Goal: Task Accomplishment & Management: Complete application form

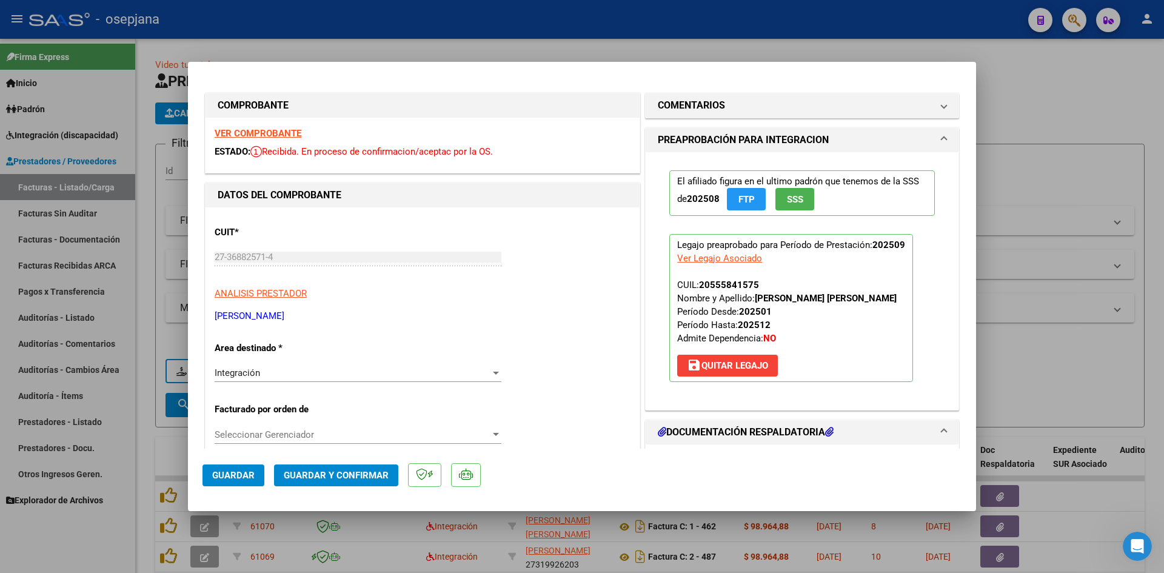
scroll to position [294, 0]
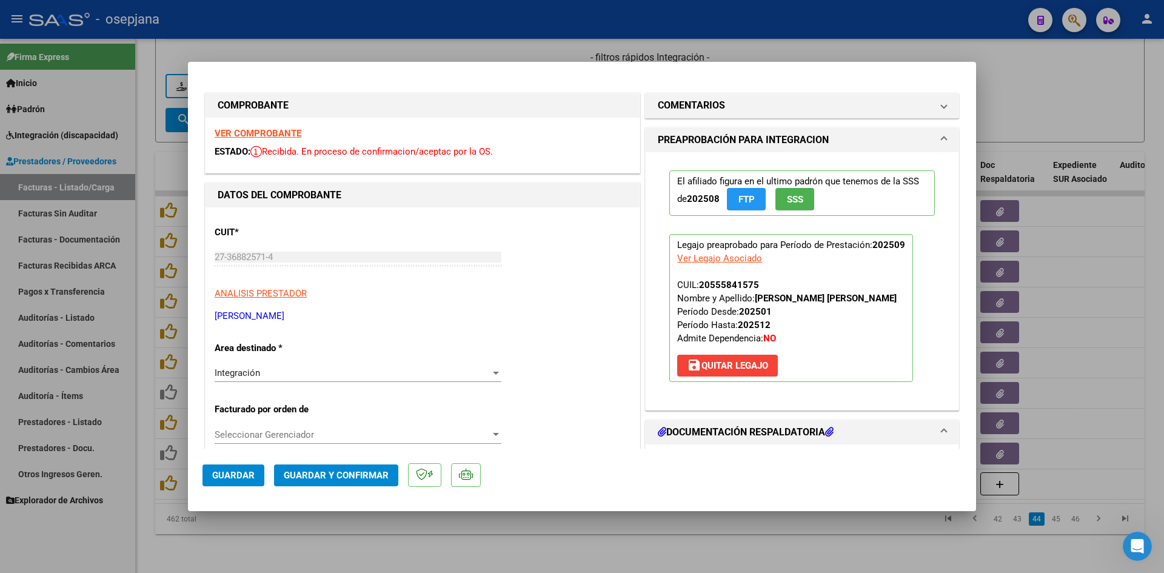
click at [1042, 84] on div at bounding box center [582, 286] width 1164 height 573
type input "$ 0,00"
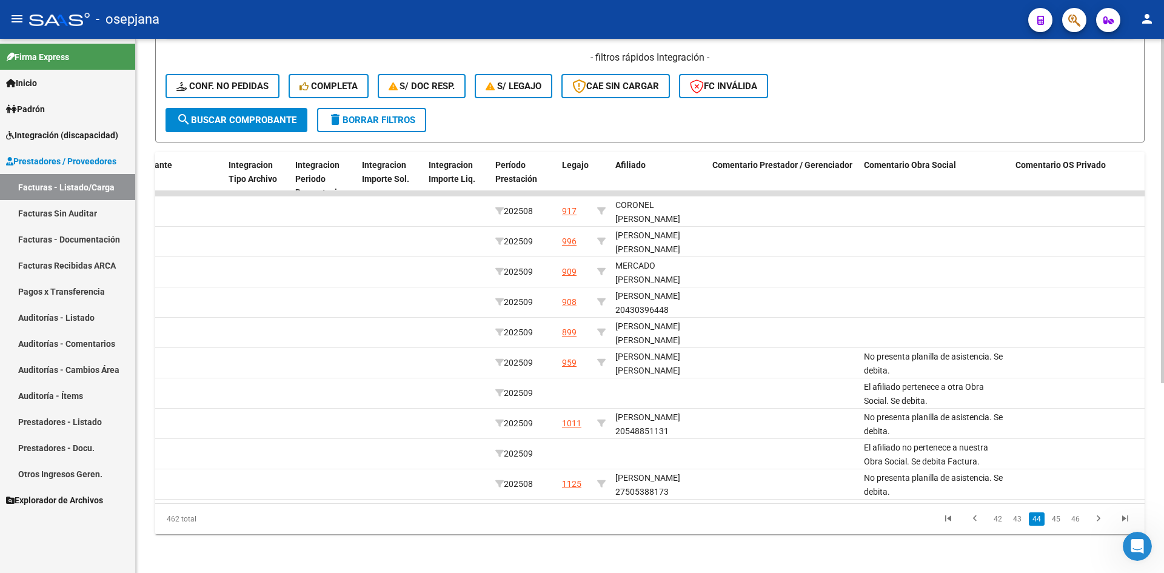
scroll to position [0, 0]
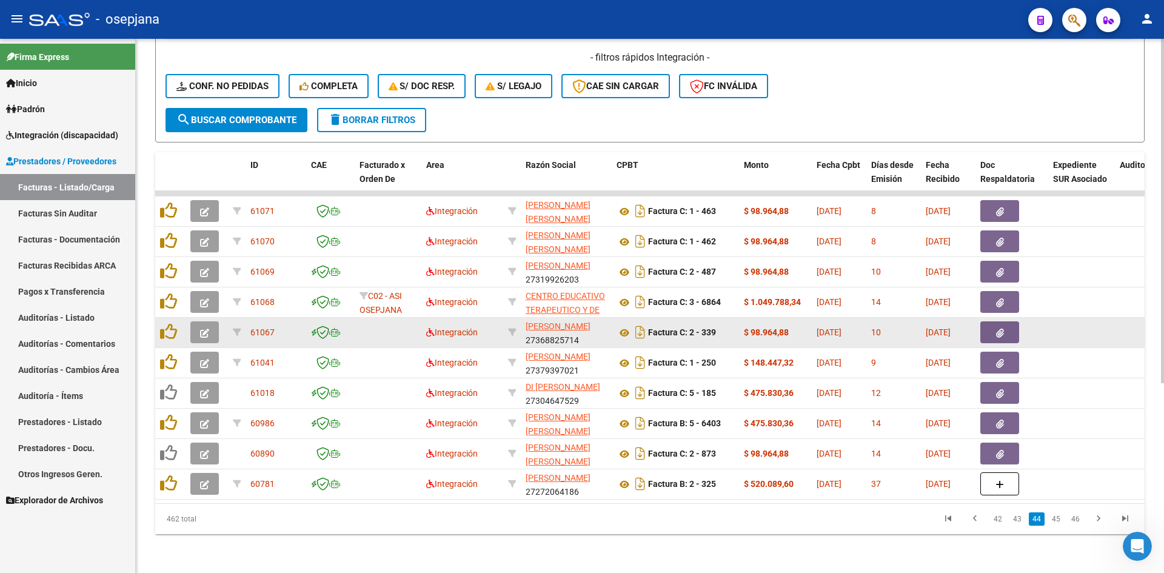
click at [199, 324] on button "button" at bounding box center [204, 332] width 28 height 22
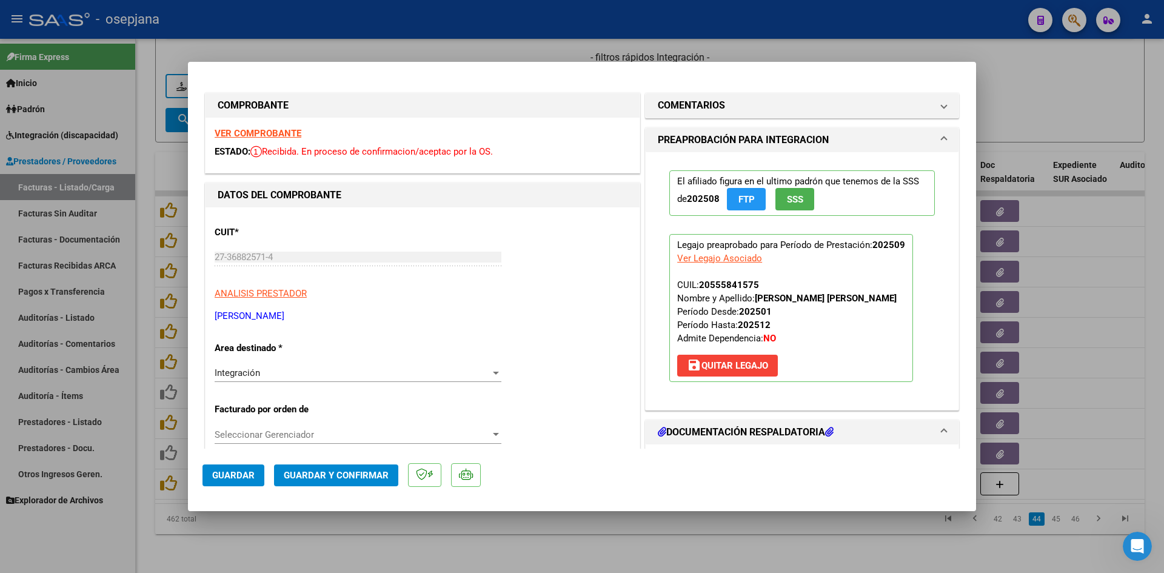
click at [264, 136] on strong "VER COMPROBANTE" at bounding box center [258, 133] width 87 height 11
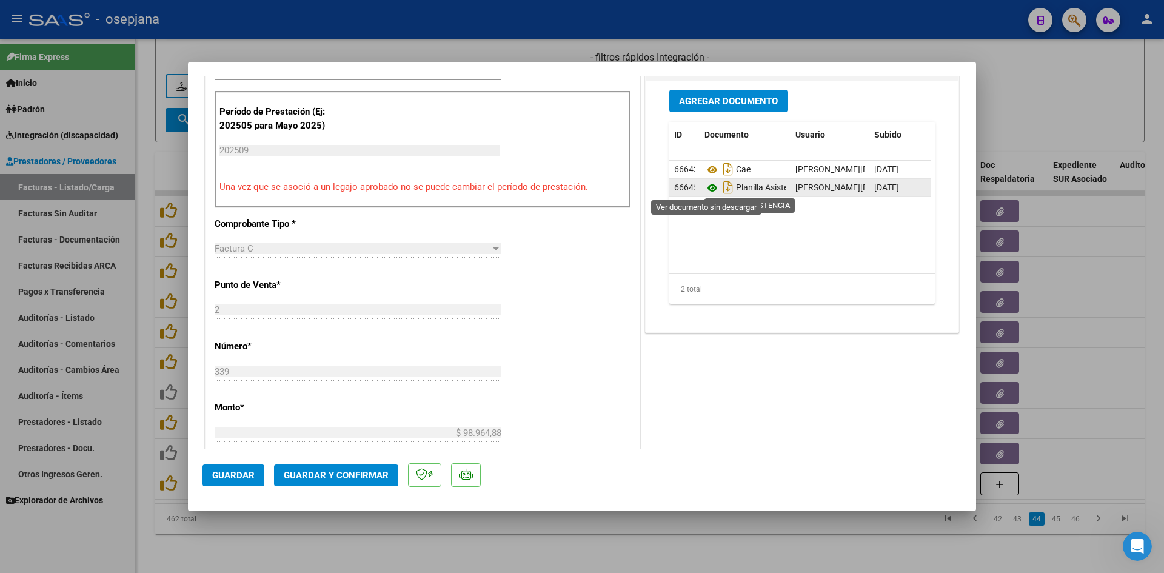
click at [704, 187] on icon at bounding box center [712, 188] width 16 height 15
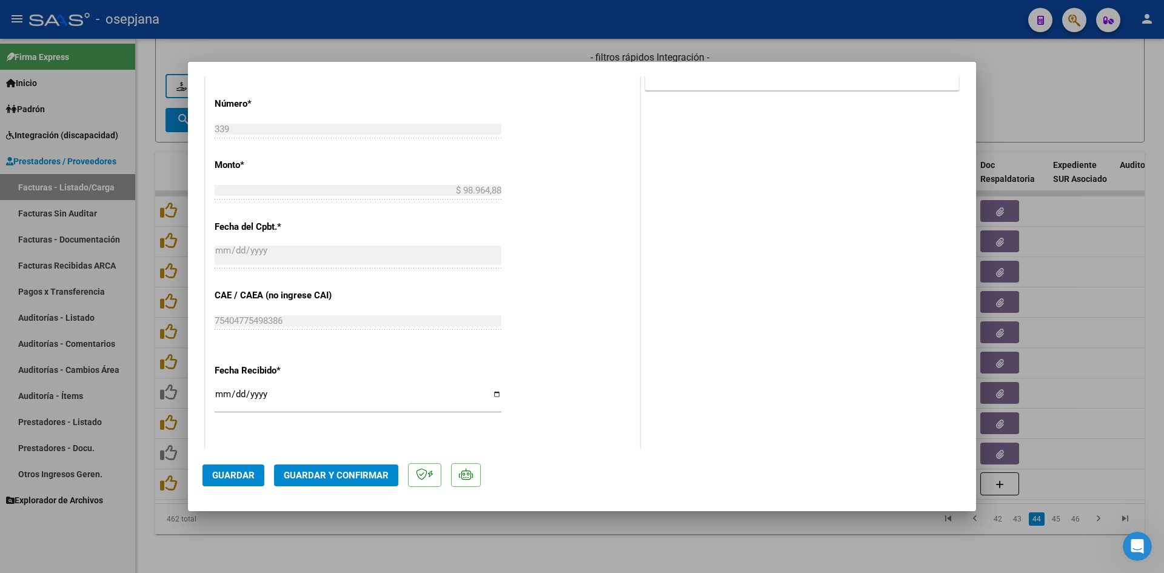
scroll to position [667, 0]
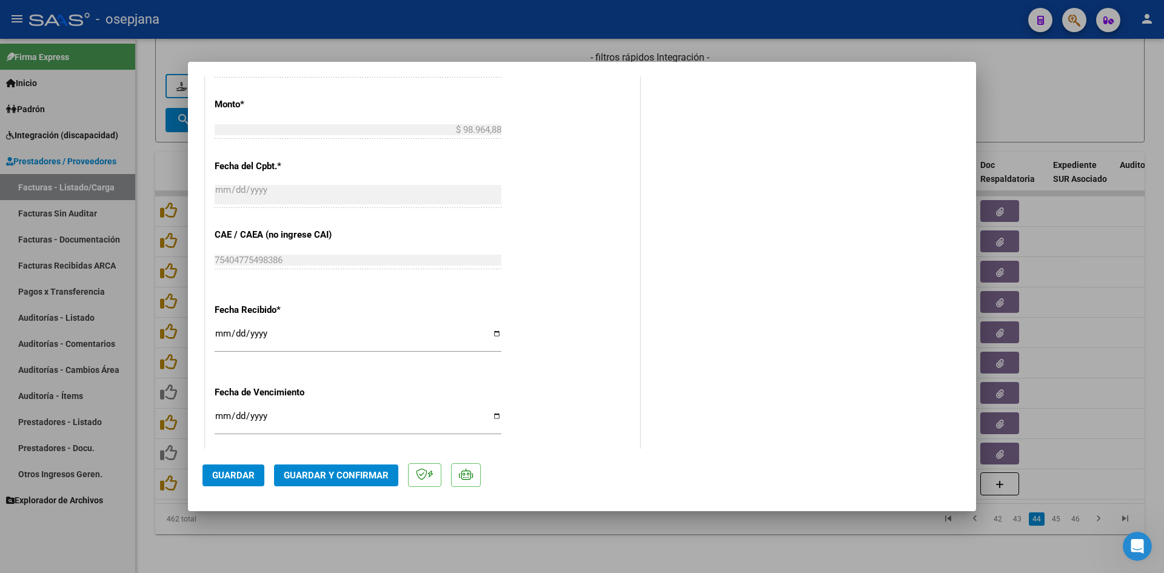
click at [221, 416] on input "Ingresar la fecha" at bounding box center [358, 420] width 287 height 19
type input "[DATE]"
click at [308, 472] on span "Guardar y Confirmar" at bounding box center [336, 475] width 105 height 11
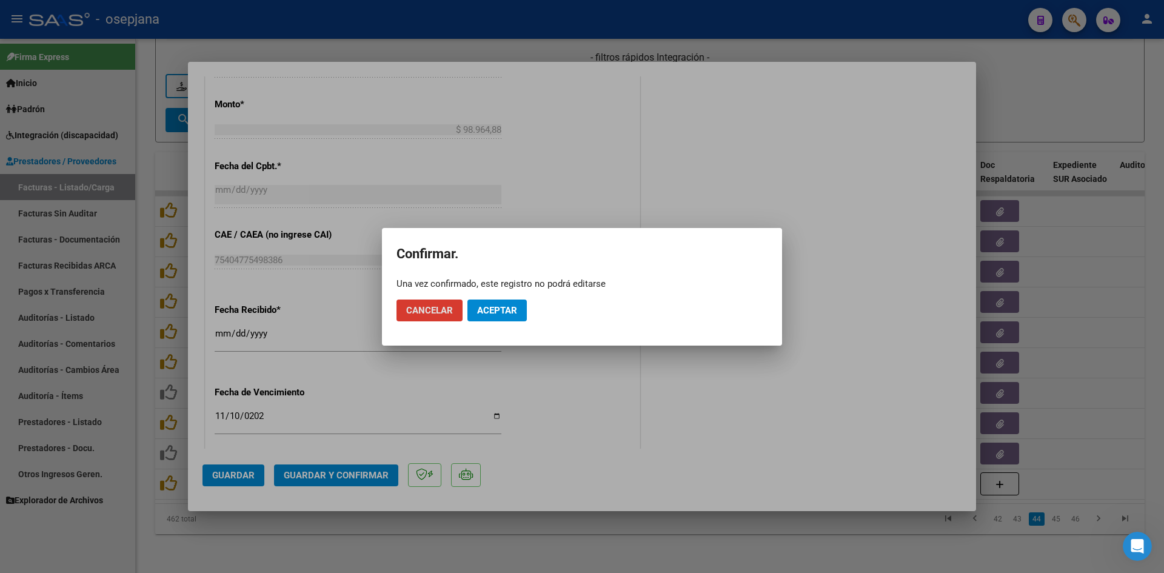
click at [519, 314] on button "Aceptar" at bounding box center [496, 310] width 59 height 22
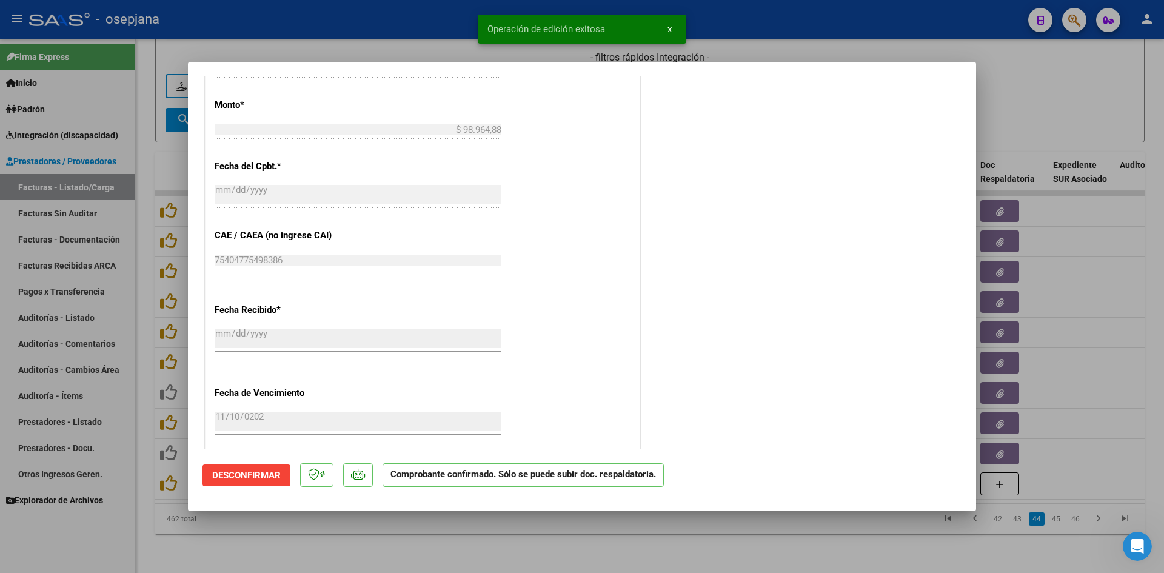
click at [1068, 93] on div at bounding box center [582, 286] width 1164 height 573
type input "$ 0,00"
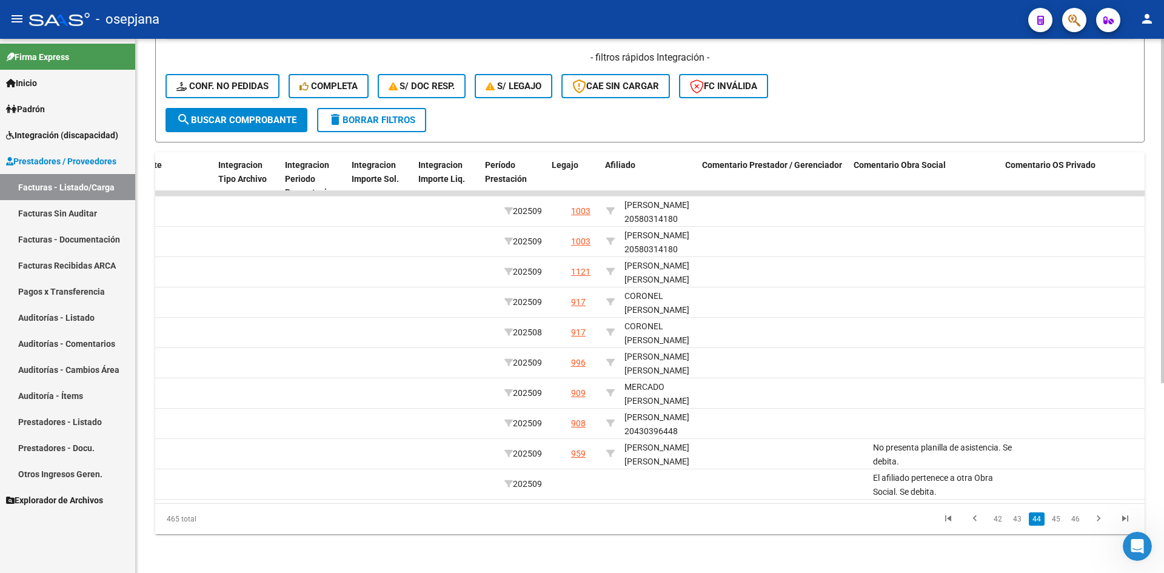
scroll to position [0, 1347]
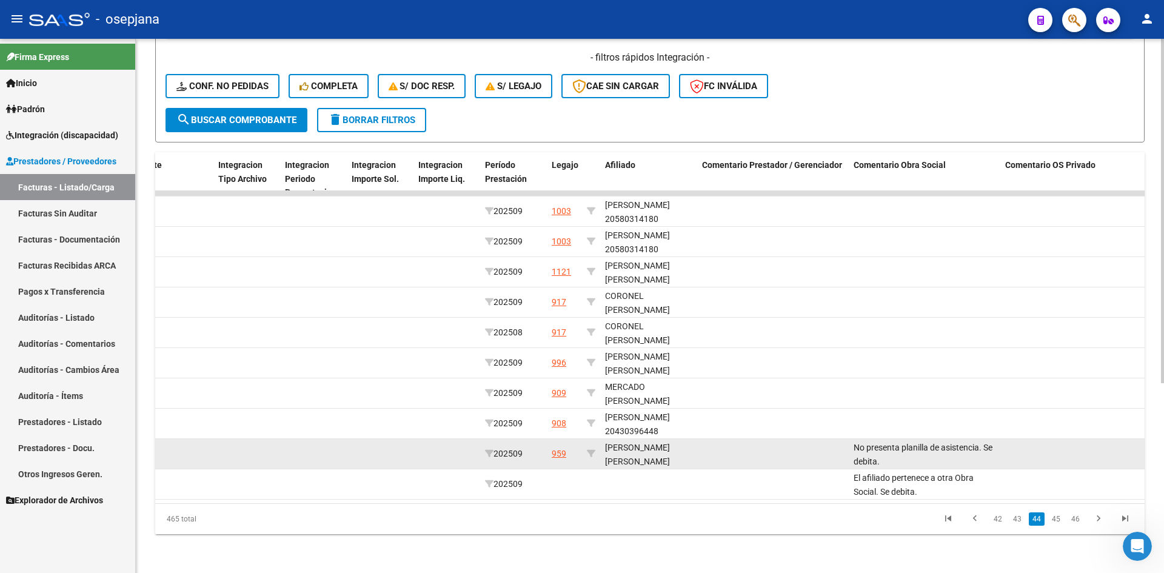
click at [963, 450] on div "No presenta planilla de asistencia. Se debita." at bounding box center [924, 453] width 142 height 25
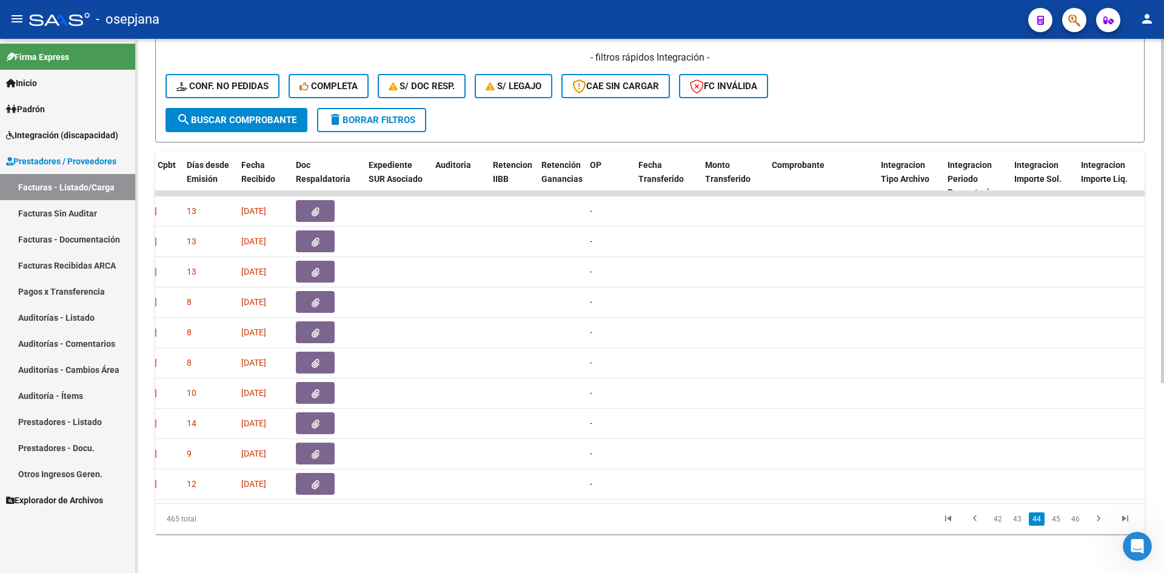
scroll to position [0, 0]
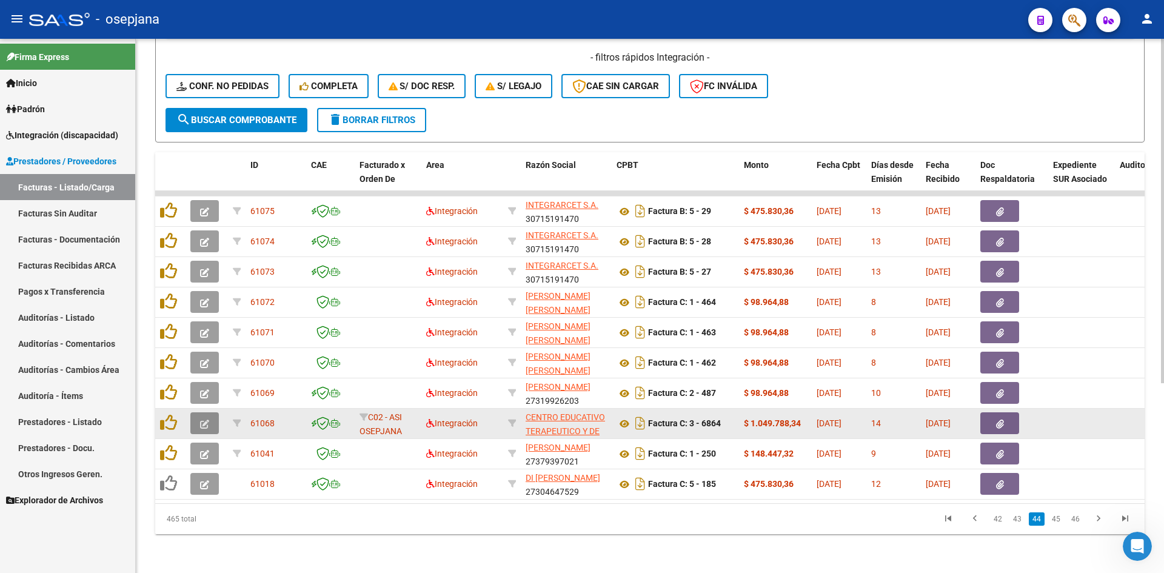
click at [210, 416] on button "button" at bounding box center [204, 423] width 28 height 22
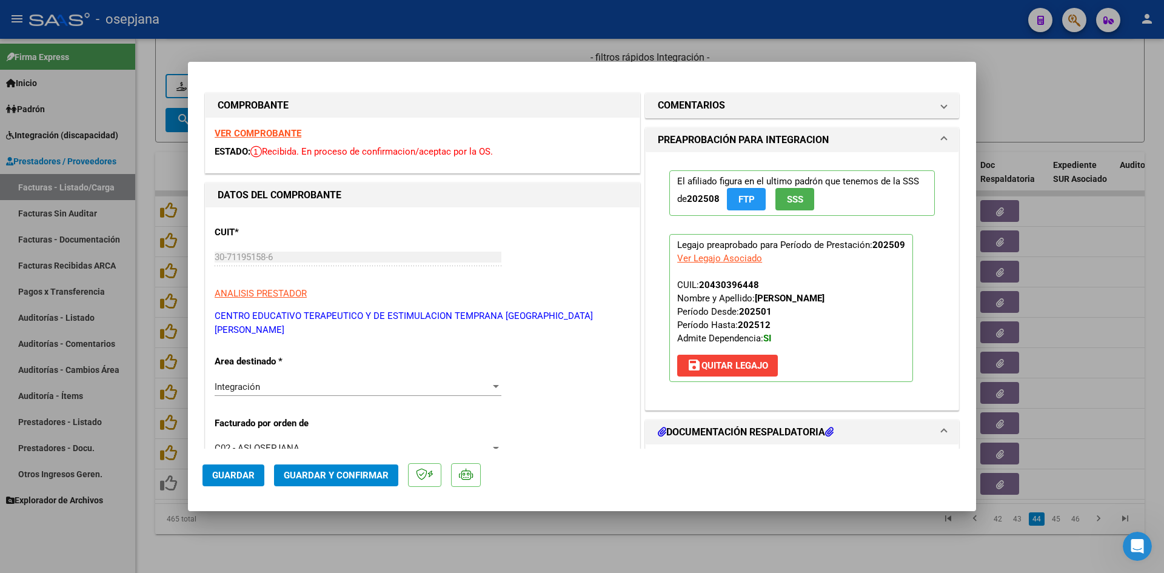
click at [252, 136] on strong "VER COMPROBANTE" at bounding box center [258, 133] width 87 height 11
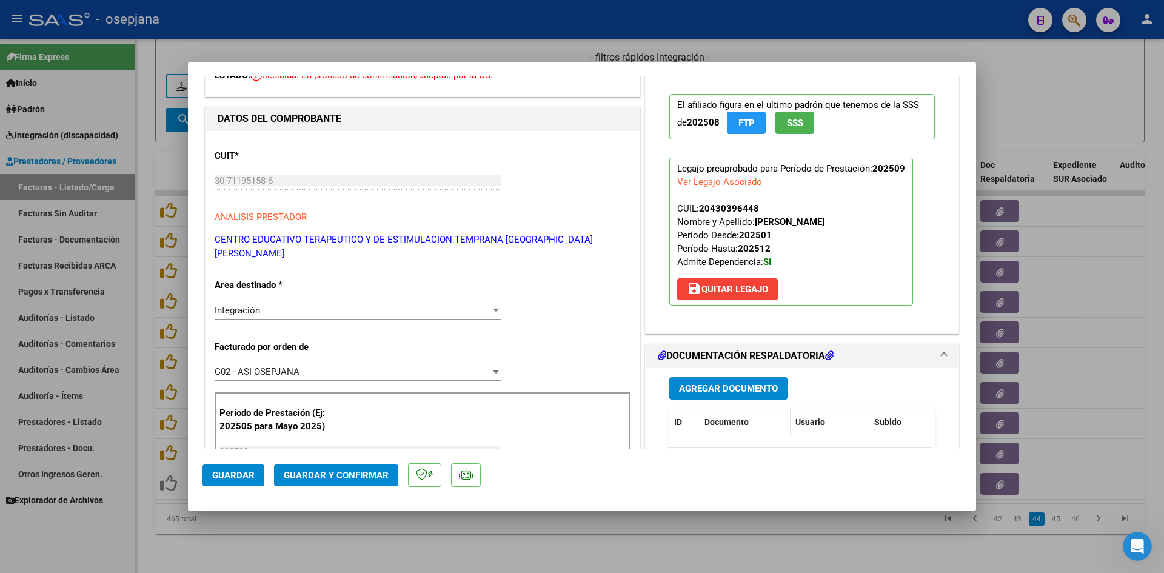
scroll to position [182, 0]
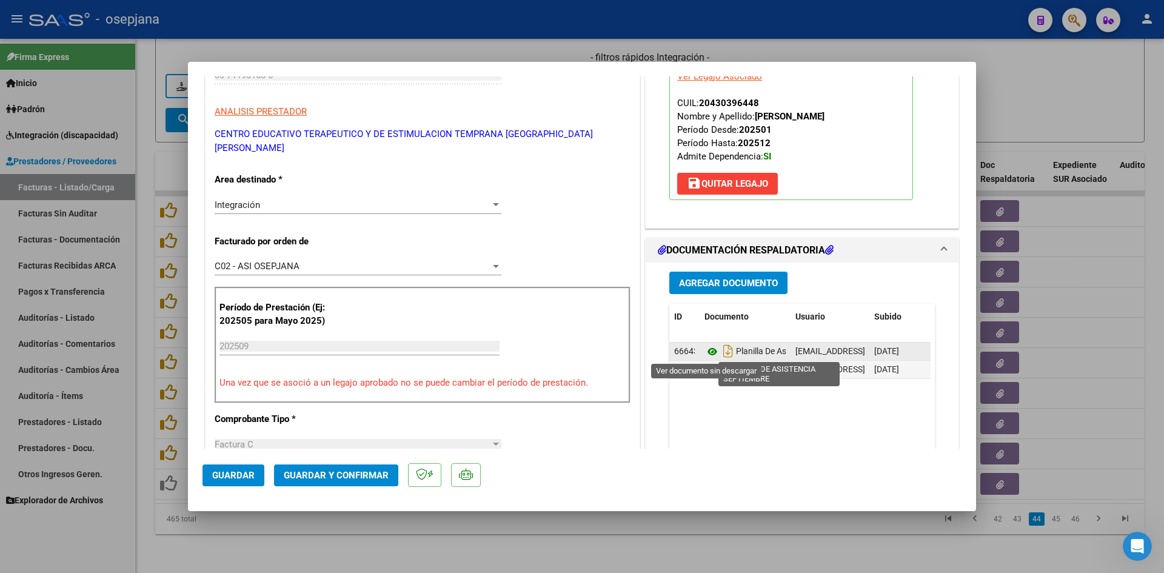
click at [707, 349] on icon at bounding box center [712, 351] width 16 height 15
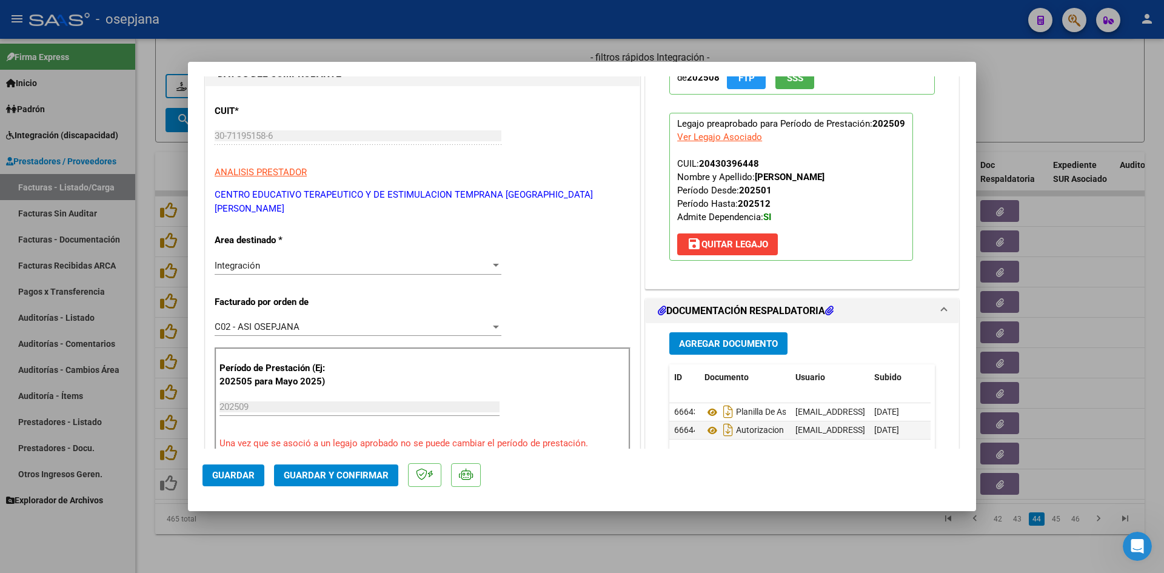
scroll to position [364, 0]
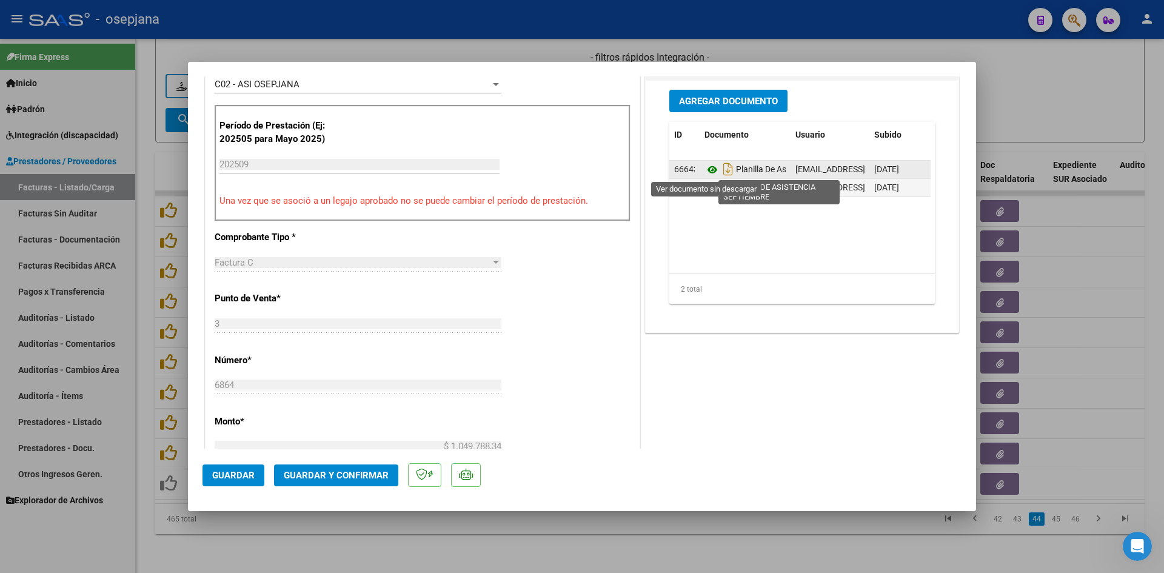
click at [708, 169] on icon at bounding box center [712, 169] width 16 height 15
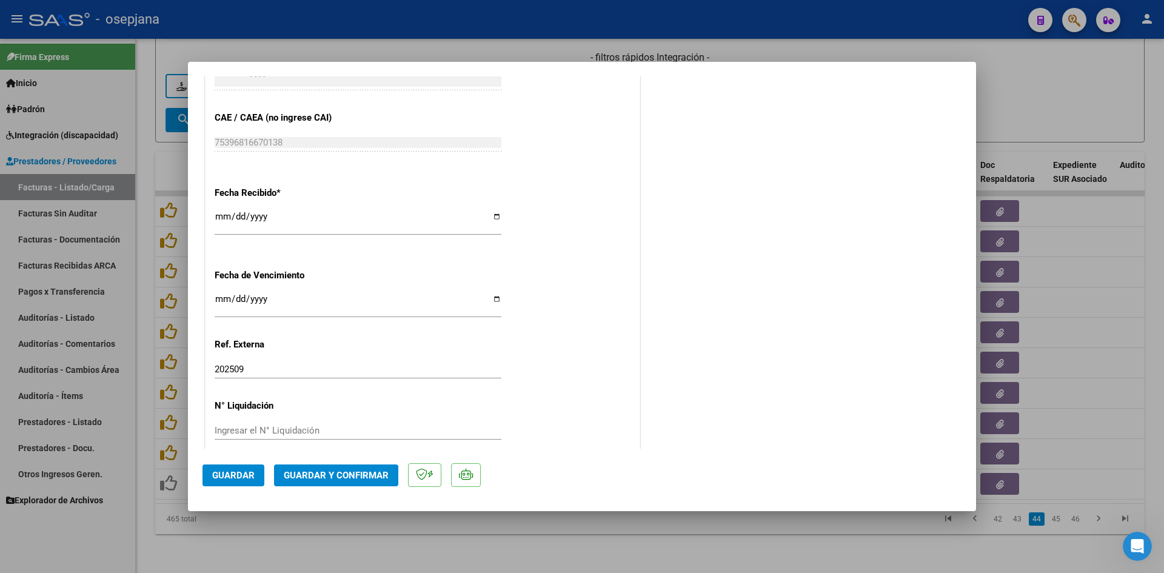
scroll to position [799, 0]
click at [221, 293] on input "[DATE]" at bounding box center [358, 302] width 287 height 19
type input "[DATE]"
click at [310, 467] on button "Guardar y Confirmar" at bounding box center [336, 475] width 124 height 22
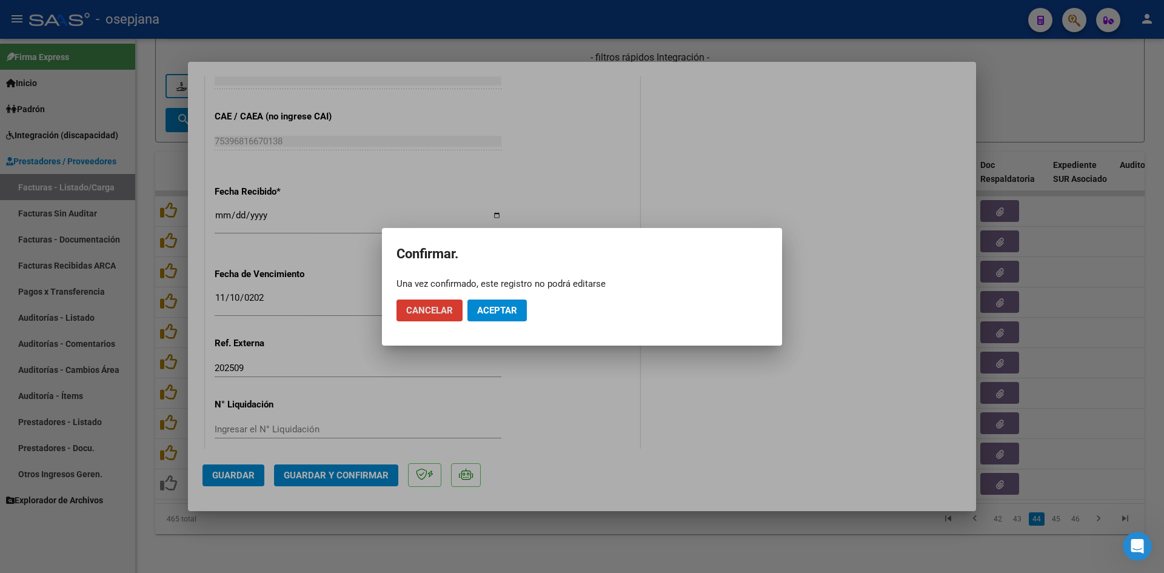
click at [510, 310] on span "Aceptar" at bounding box center [497, 310] width 40 height 11
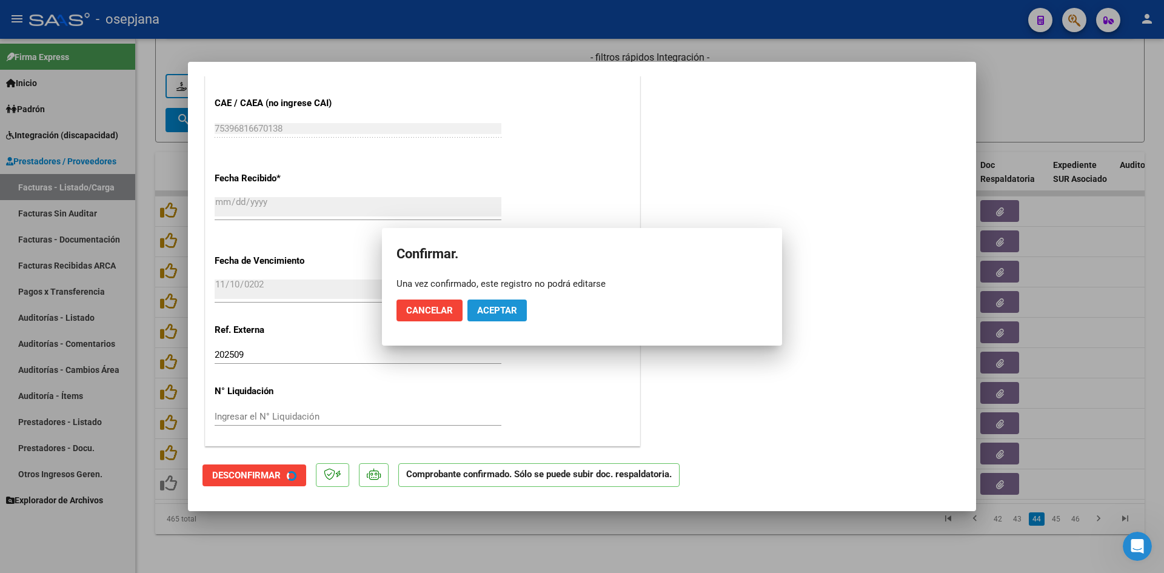
scroll to position [724, 0]
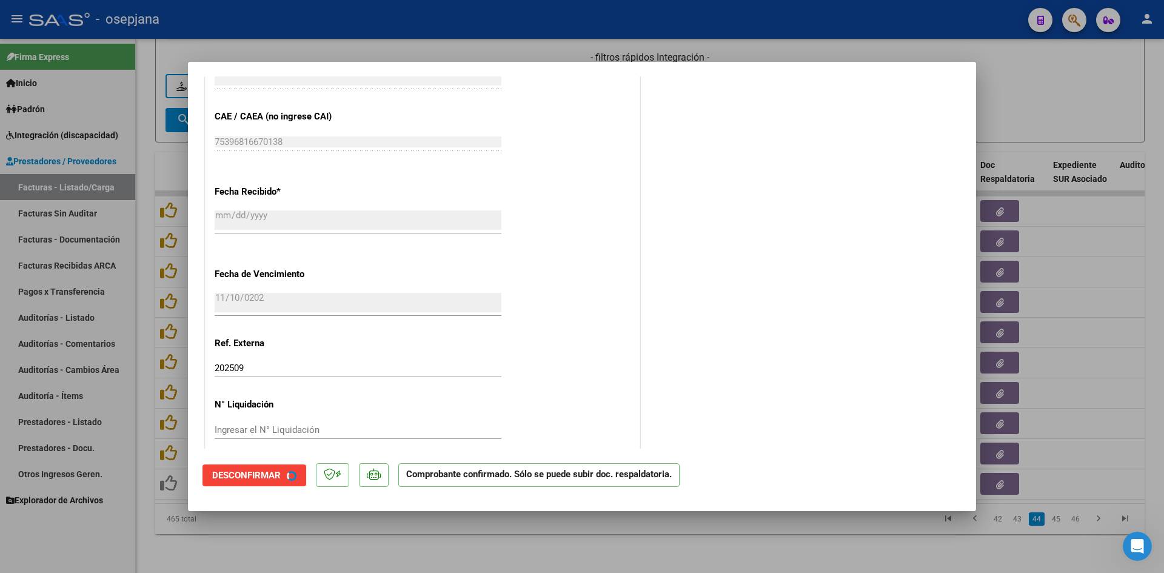
click at [1040, 114] on div at bounding box center [582, 286] width 1164 height 573
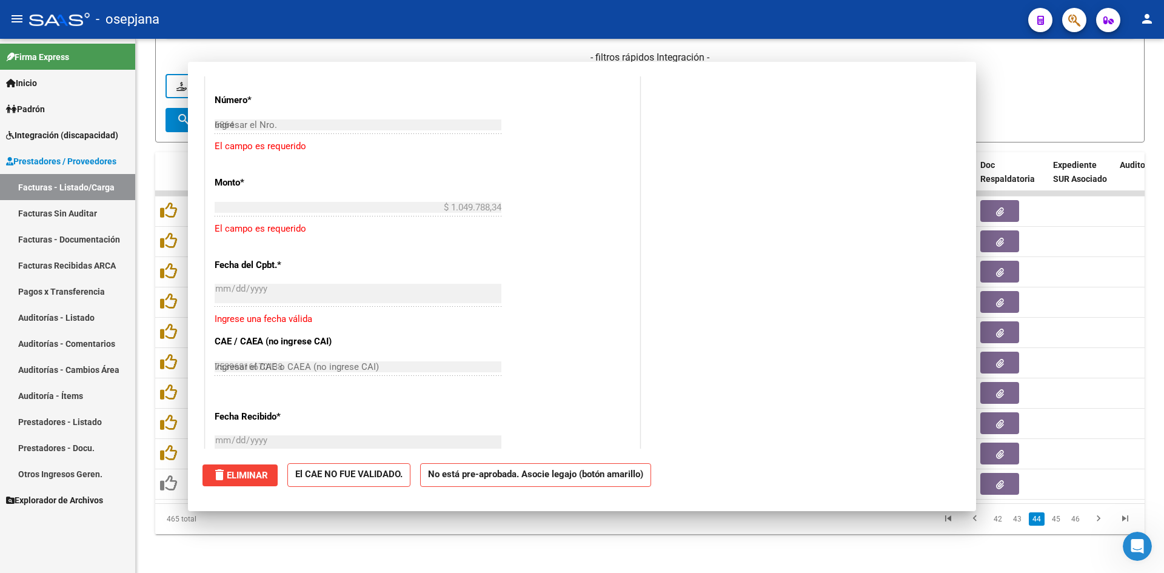
type input "$ 0,00"
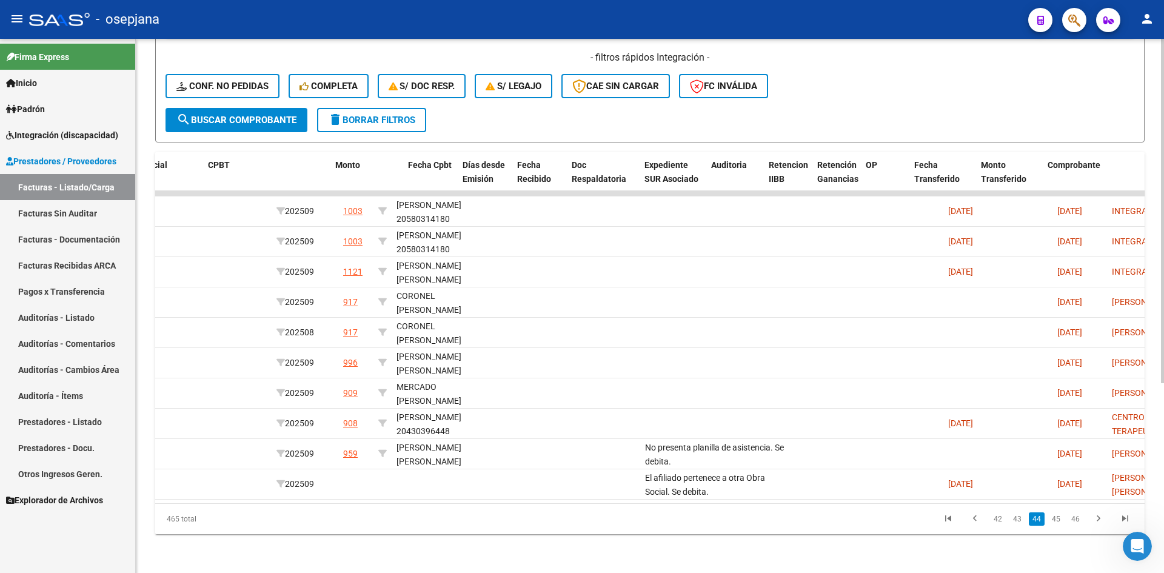
scroll to position [0, 0]
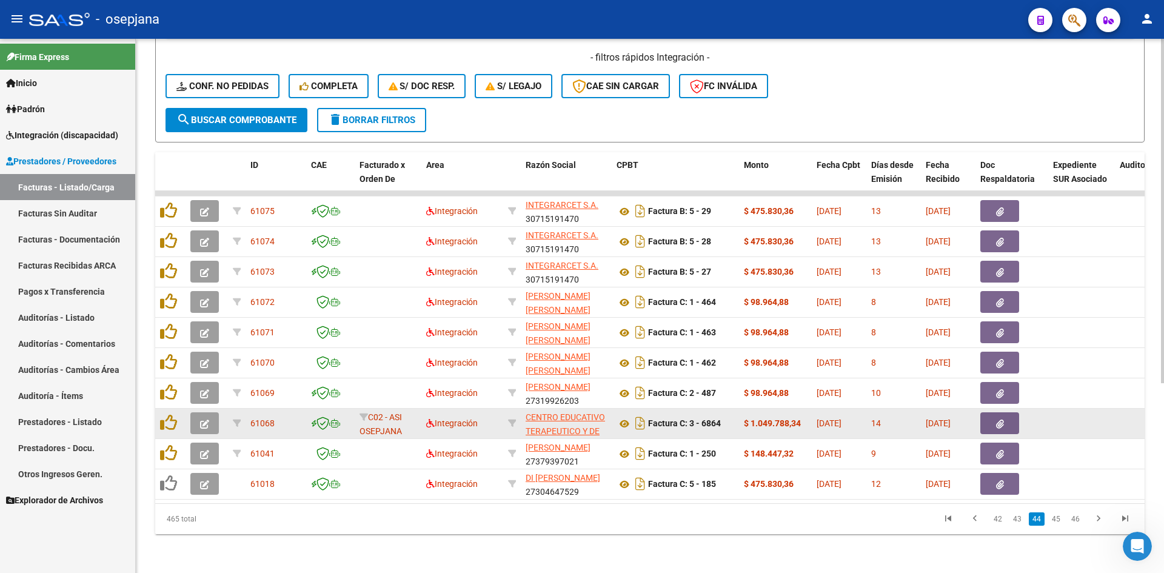
click at [206, 419] on icon "button" at bounding box center [204, 423] width 9 height 9
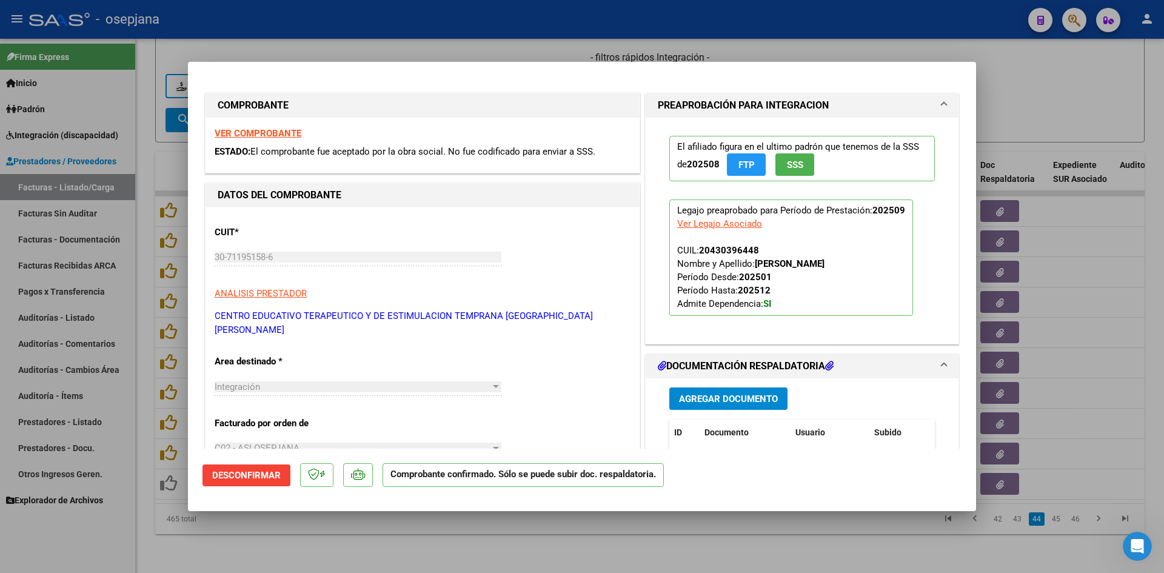
click at [1082, 109] on div at bounding box center [582, 286] width 1164 height 573
type input "$ 0,00"
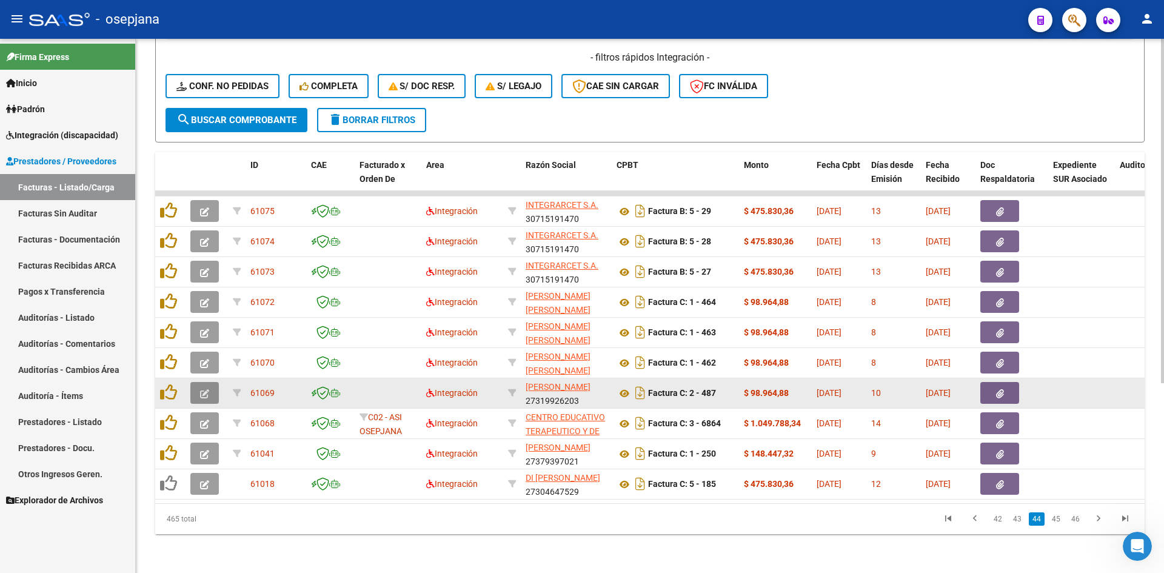
click at [208, 382] on button "button" at bounding box center [204, 393] width 28 height 22
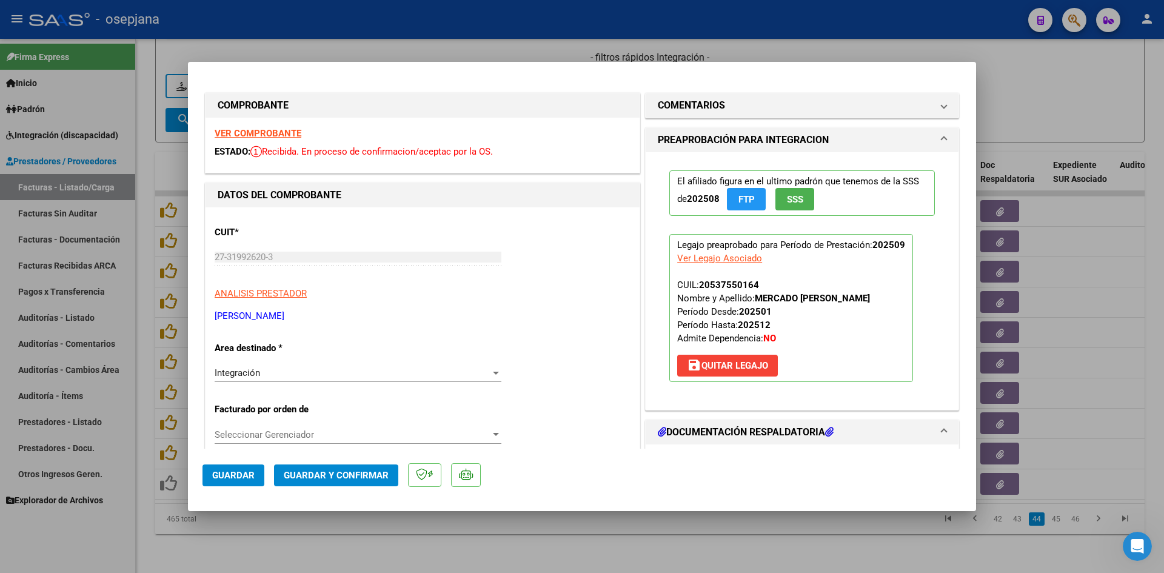
click at [256, 131] on strong "VER COMPROBANTE" at bounding box center [258, 133] width 87 height 11
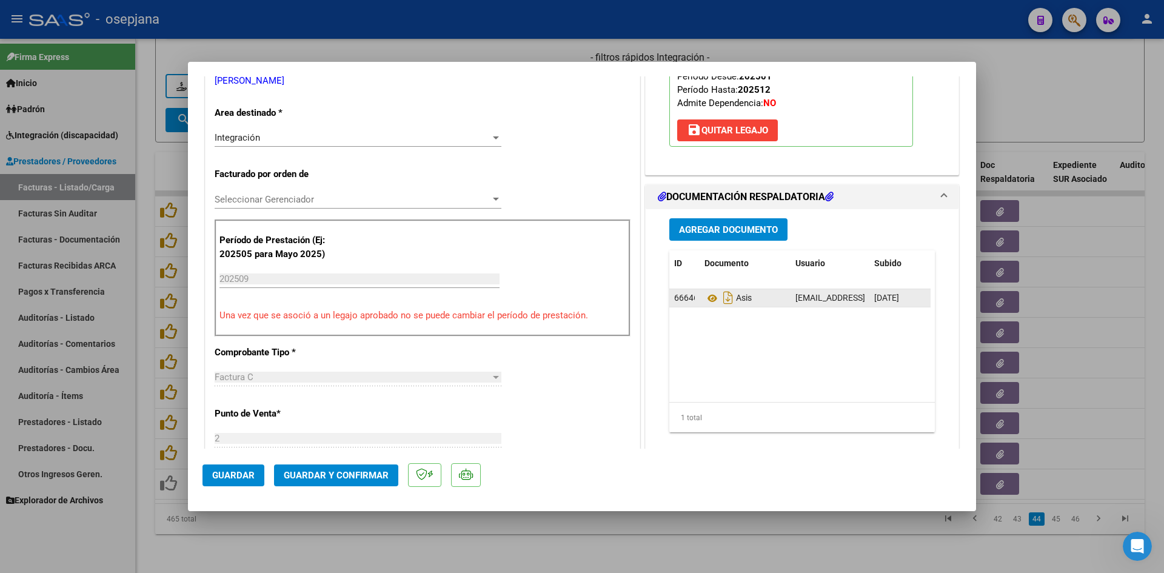
scroll to position [242, 0]
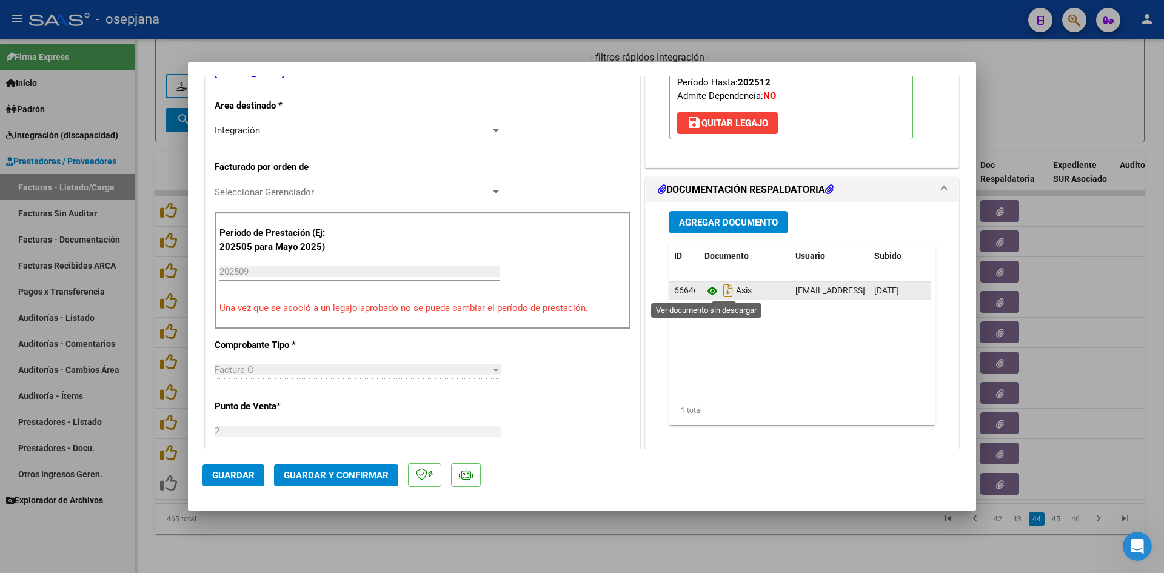
click at [706, 291] on icon at bounding box center [712, 291] width 16 height 15
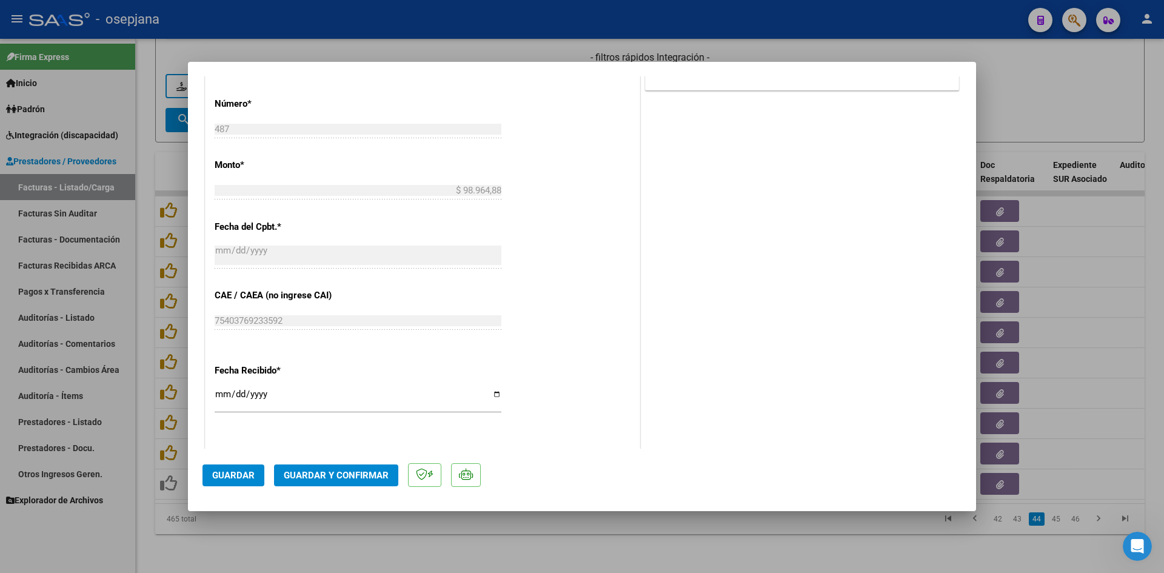
scroll to position [727, 0]
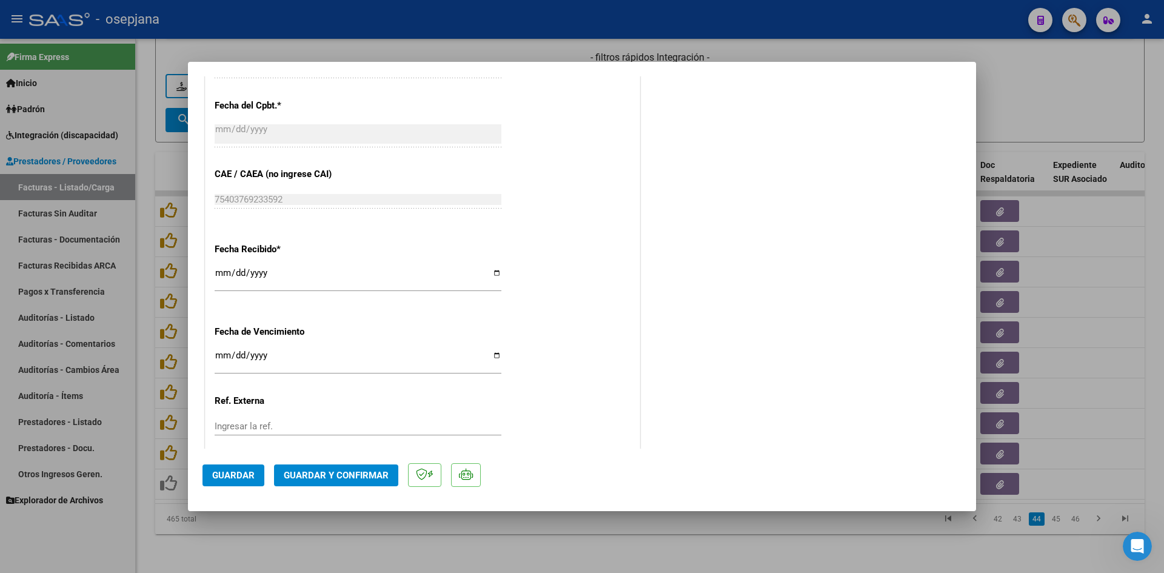
click at [219, 352] on input "Ingresar la fecha" at bounding box center [358, 359] width 287 height 19
type input "[DATE]"
click at [330, 470] on span "Guardar y Confirmar" at bounding box center [336, 475] width 105 height 11
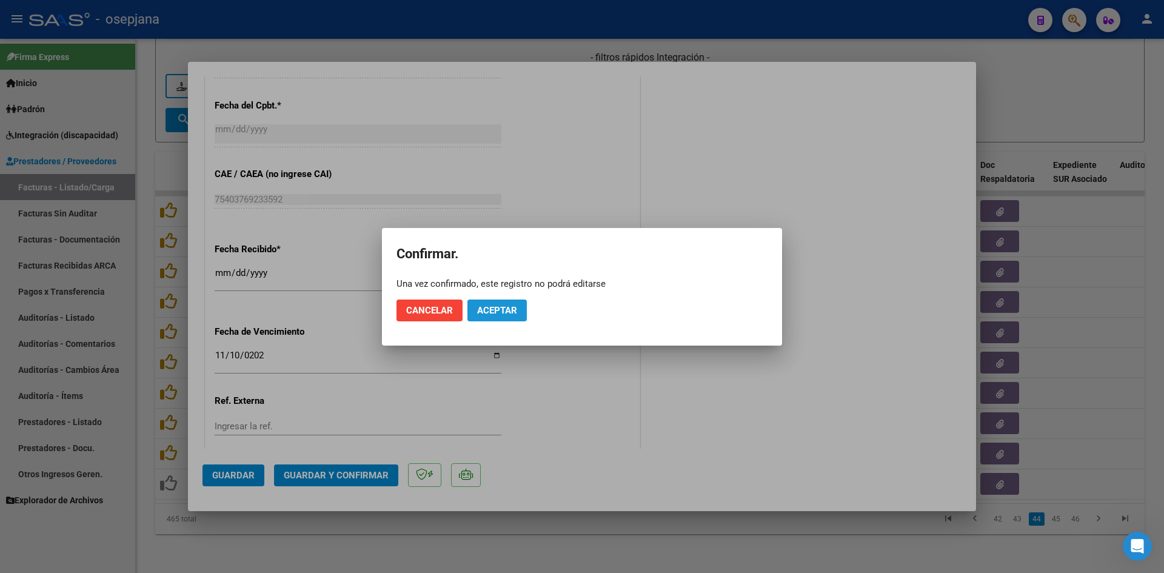
click at [484, 305] on span "Aceptar" at bounding box center [497, 310] width 40 height 11
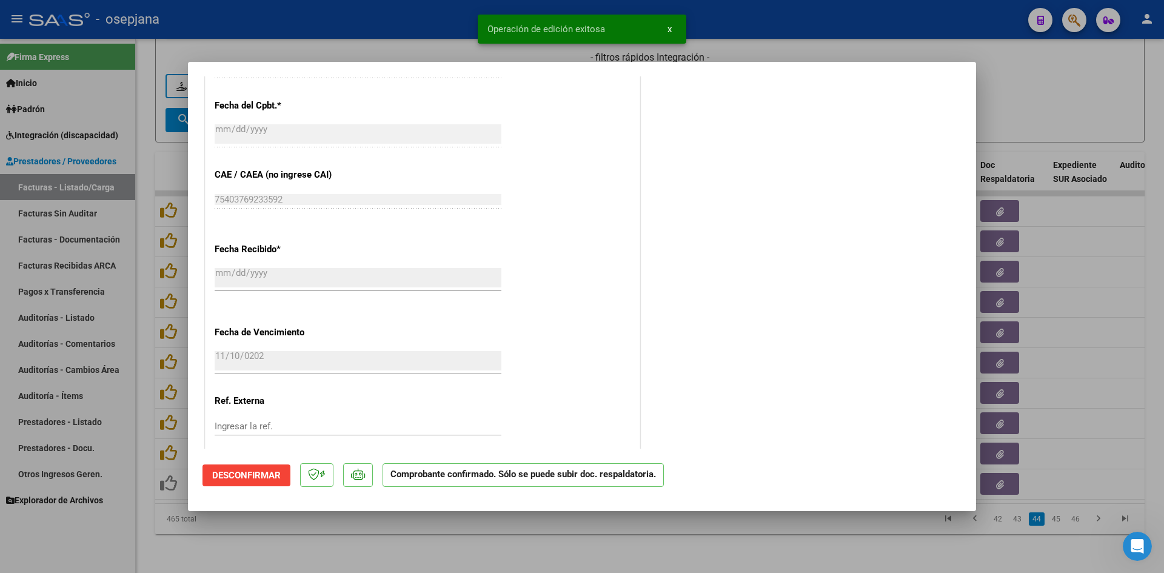
click at [1012, 110] on div at bounding box center [582, 286] width 1164 height 573
type input "$ 0,00"
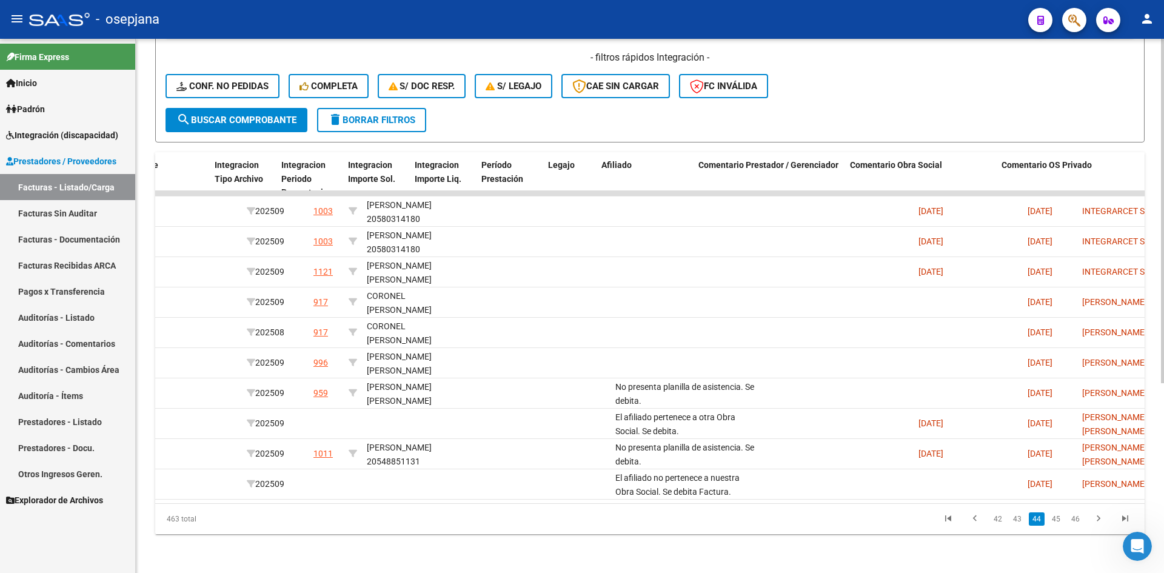
scroll to position [0, 0]
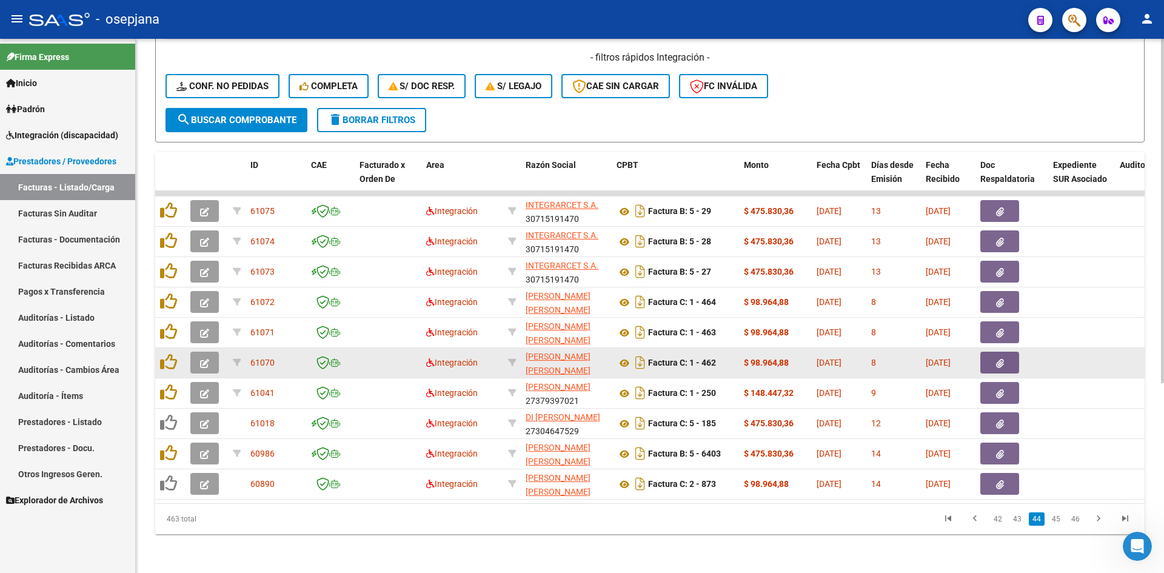
click at [206, 359] on icon "button" at bounding box center [204, 363] width 9 height 9
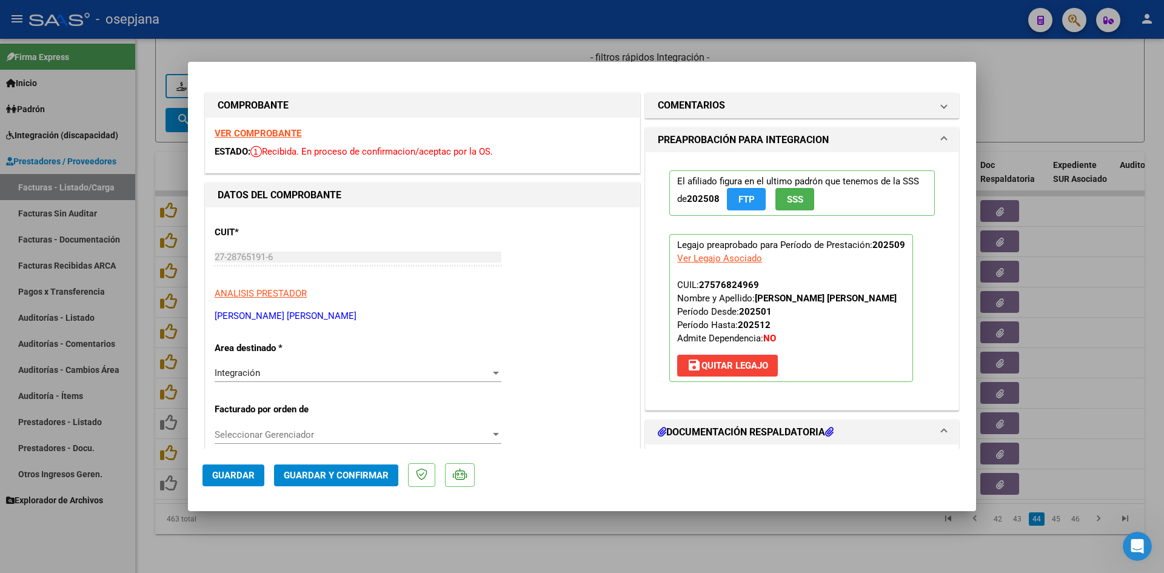
click at [265, 133] on strong "VER COMPROBANTE" at bounding box center [258, 133] width 87 height 11
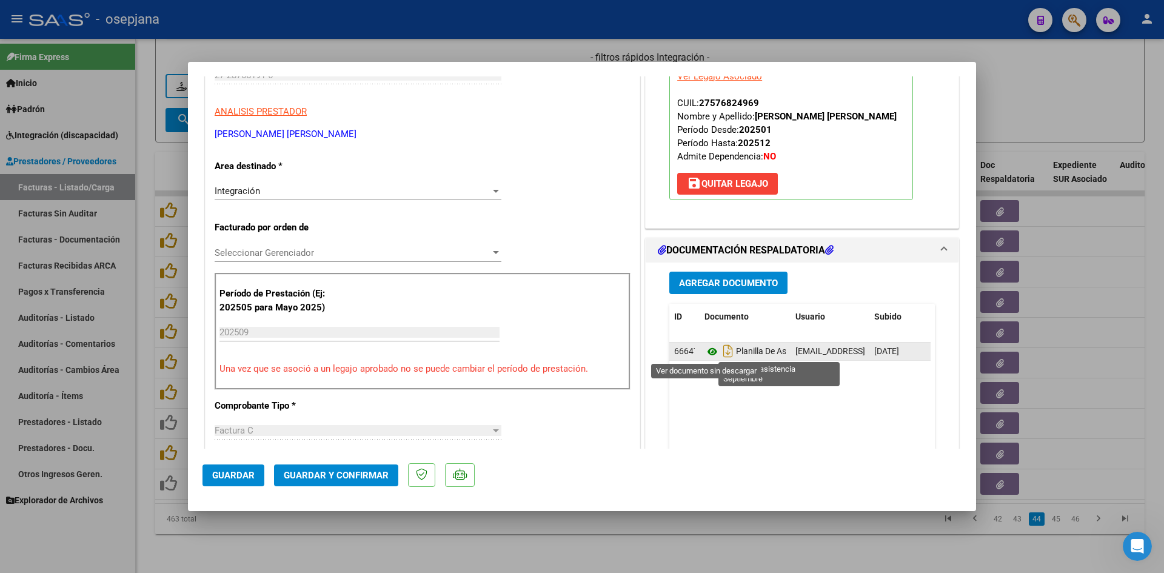
click at [707, 349] on icon at bounding box center [712, 351] width 16 height 15
click at [704, 350] on icon at bounding box center [712, 351] width 16 height 15
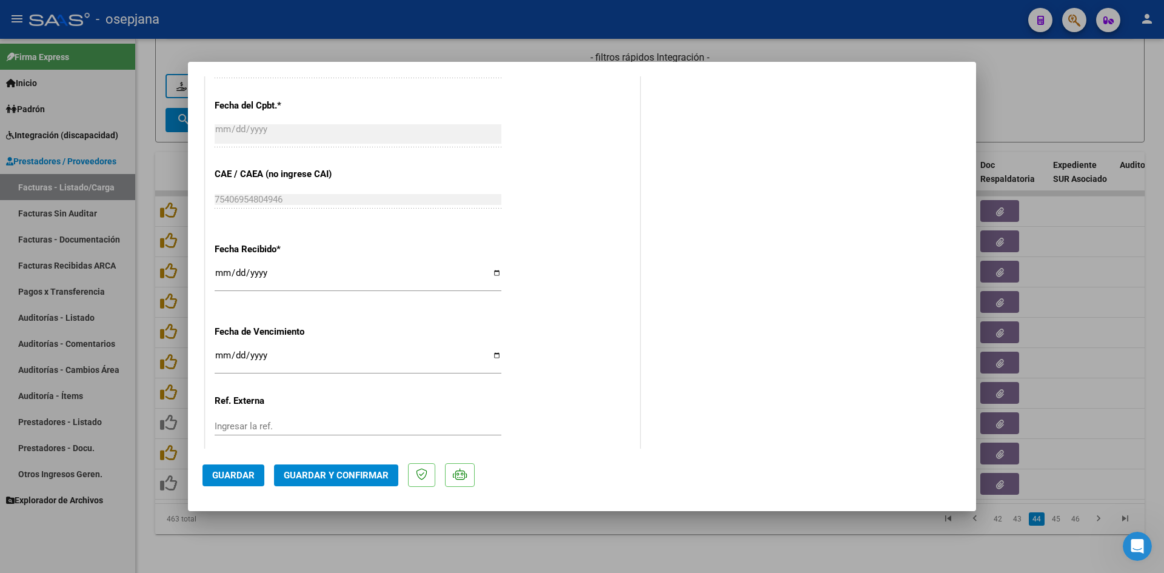
scroll to position [799, 0]
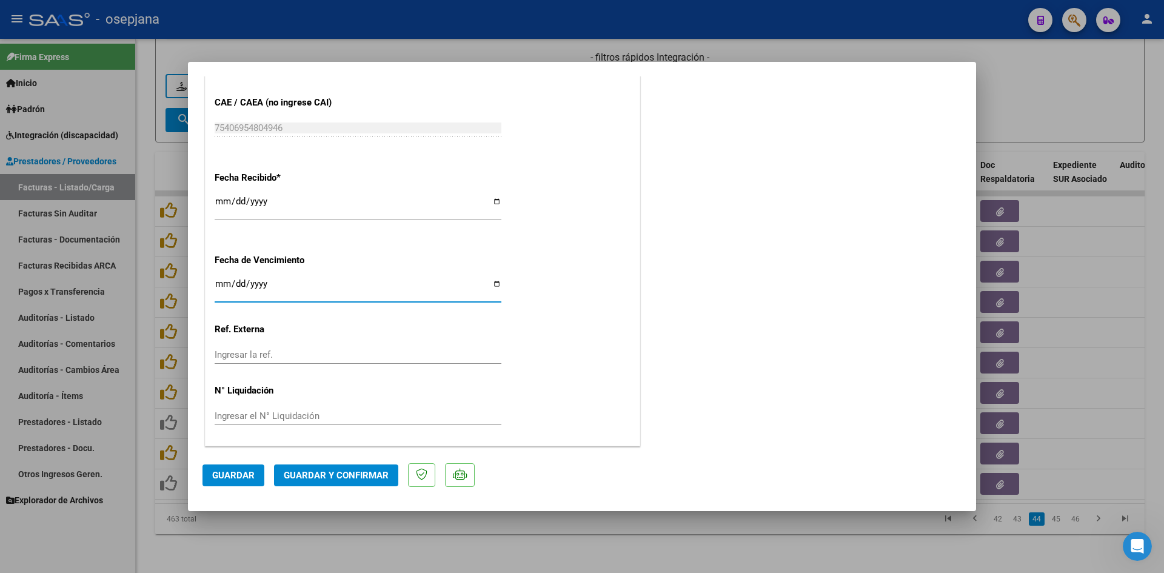
click at [222, 282] on input "Ingresar la fecha" at bounding box center [358, 288] width 287 height 19
type input "[DATE]"
click at [348, 475] on span "Guardar y Confirmar" at bounding box center [336, 475] width 105 height 11
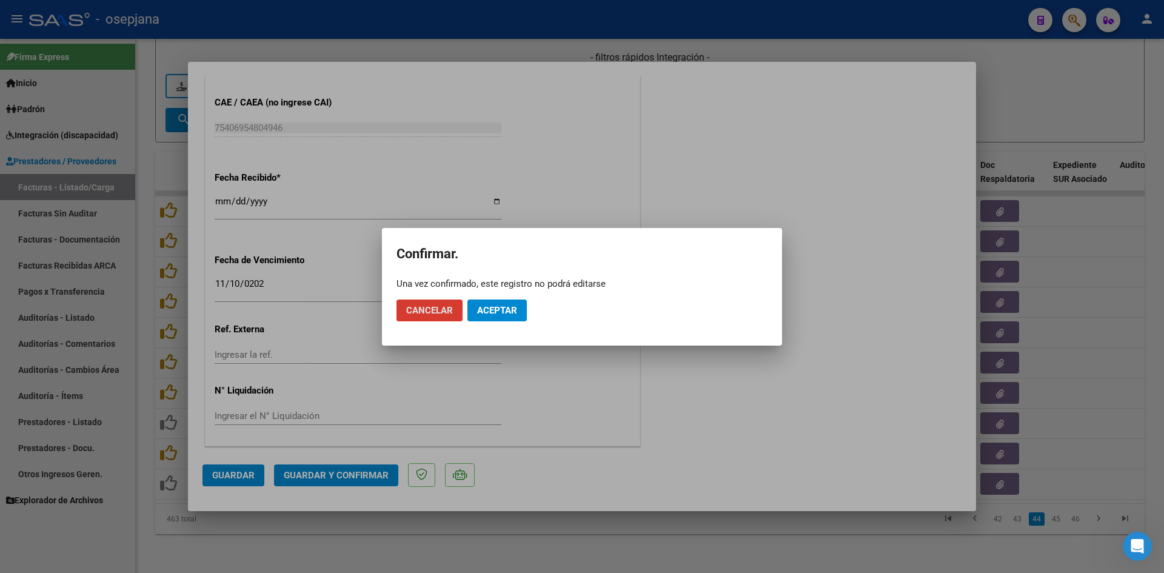
click at [479, 308] on span "Aceptar" at bounding box center [497, 310] width 40 height 11
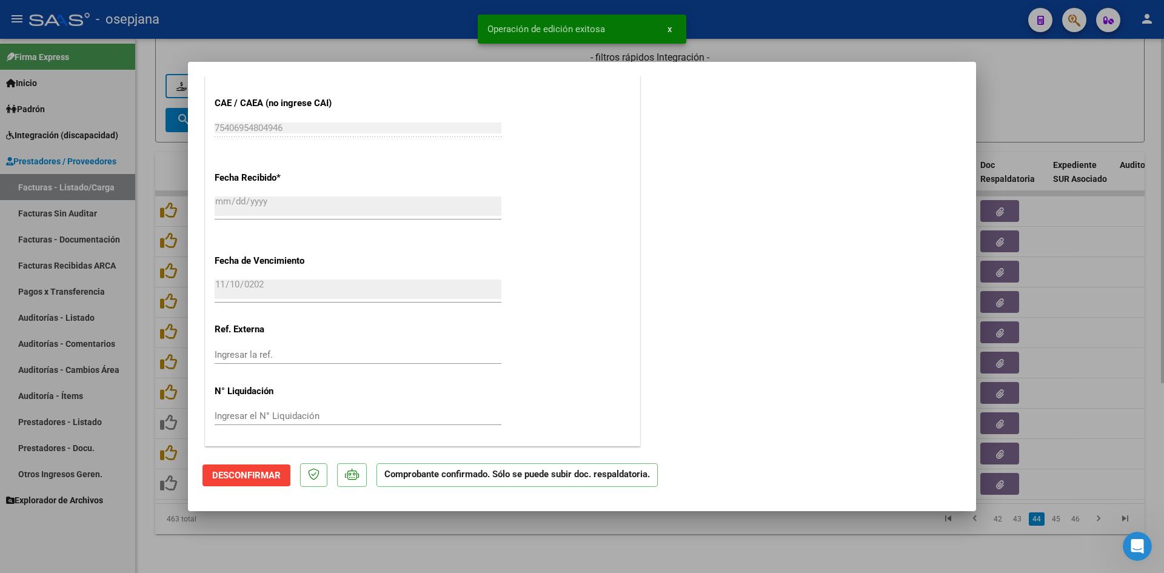
click at [1024, 82] on div at bounding box center [582, 286] width 1164 height 573
type input "$ 0,00"
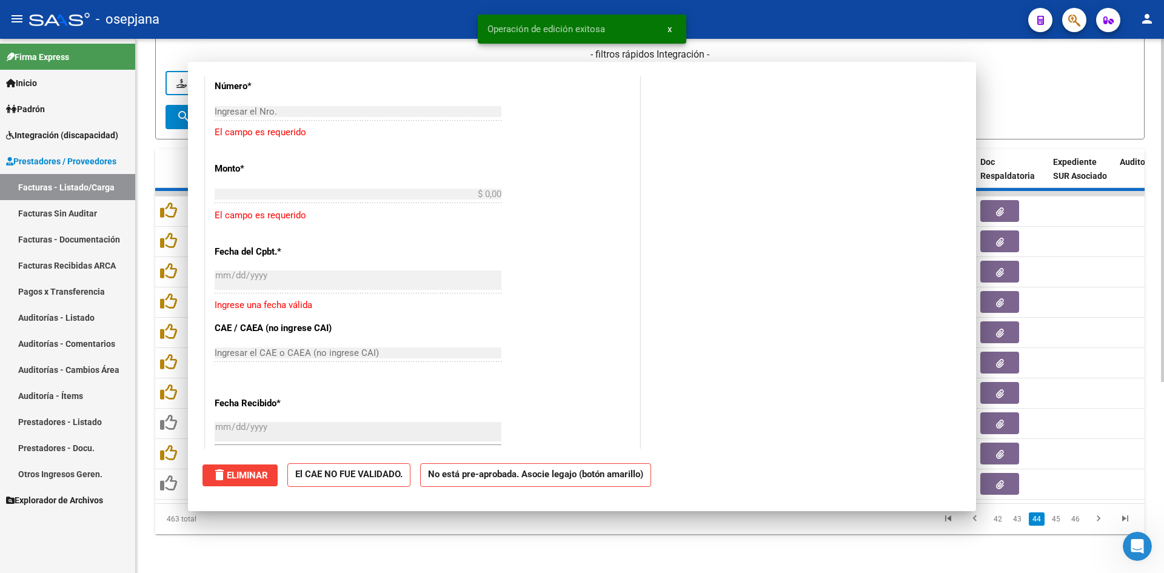
scroll to position [949, 0]
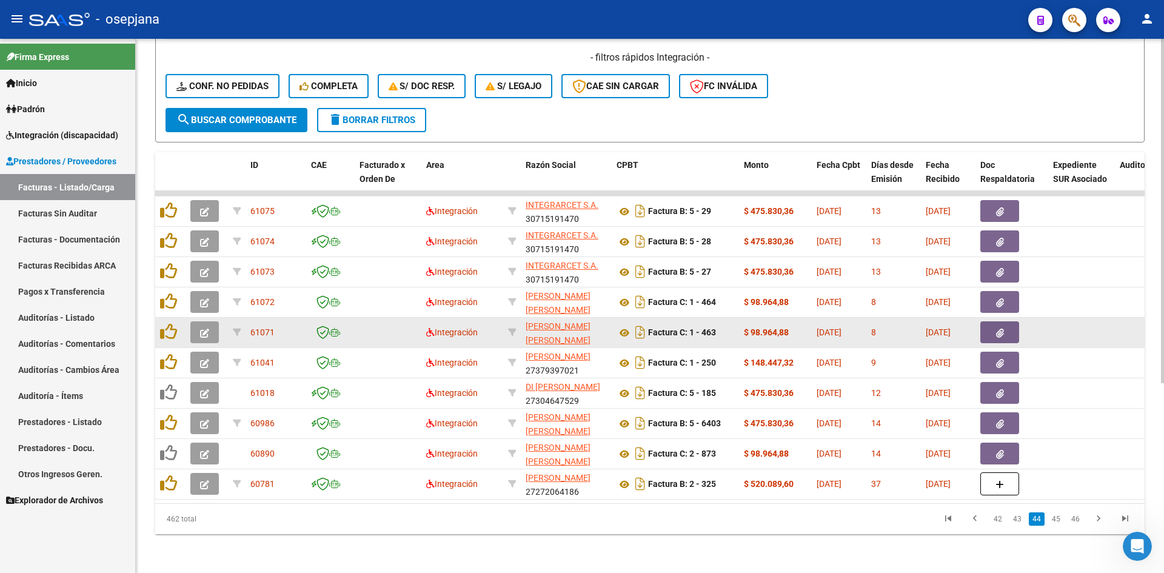
click at [205, 328] on icon "button" at bounding box center [204, 332] width 9 height 9
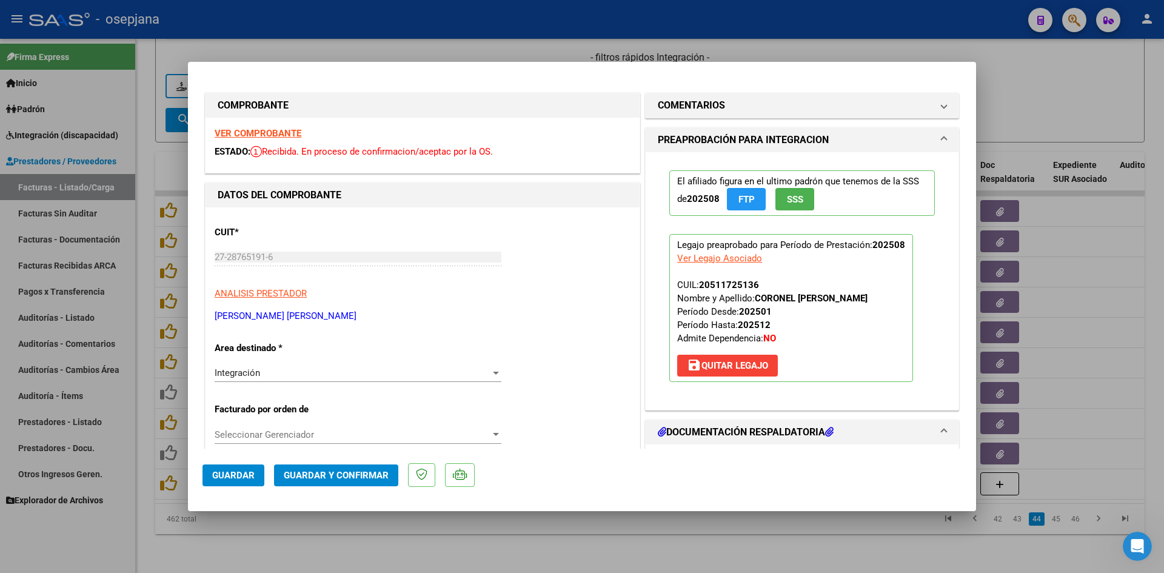
click at [252, 133] on strong "VER COMPROBANTE" at bounding box center [258, 133] width 87 height 11
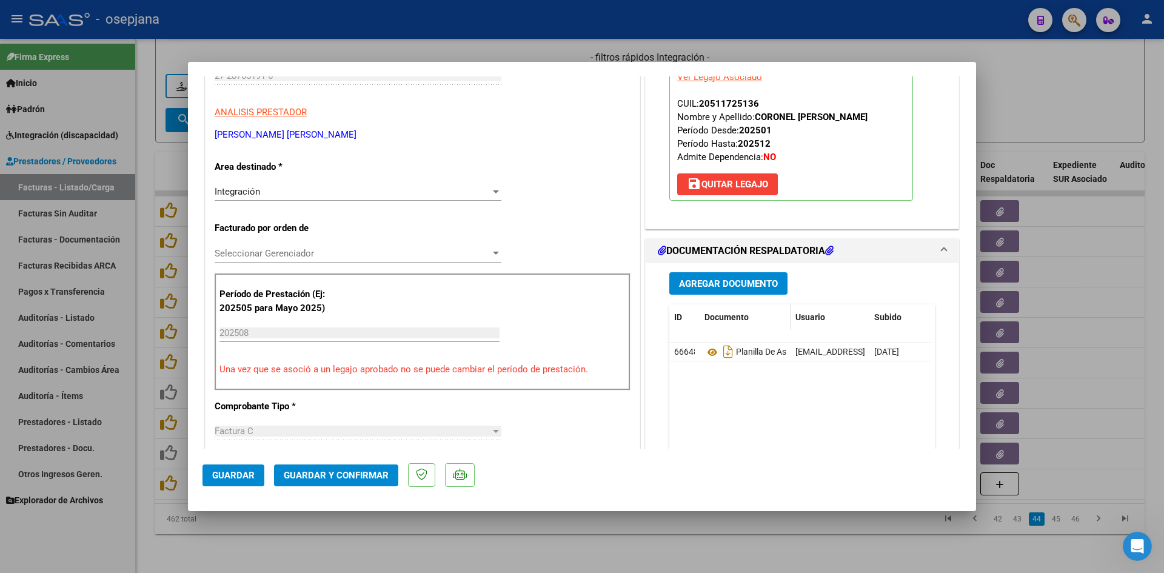
scroll to position [182, 0]
click at [704, 353] on icon at bounding box center [712, 351] width 16 height 15
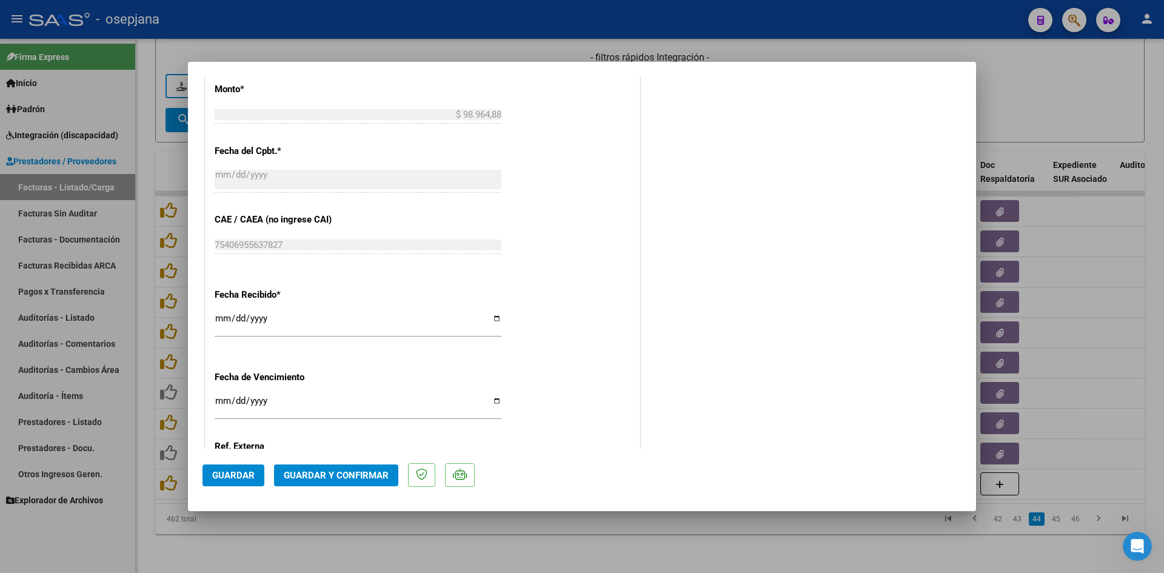
scroll to position [788, 0]
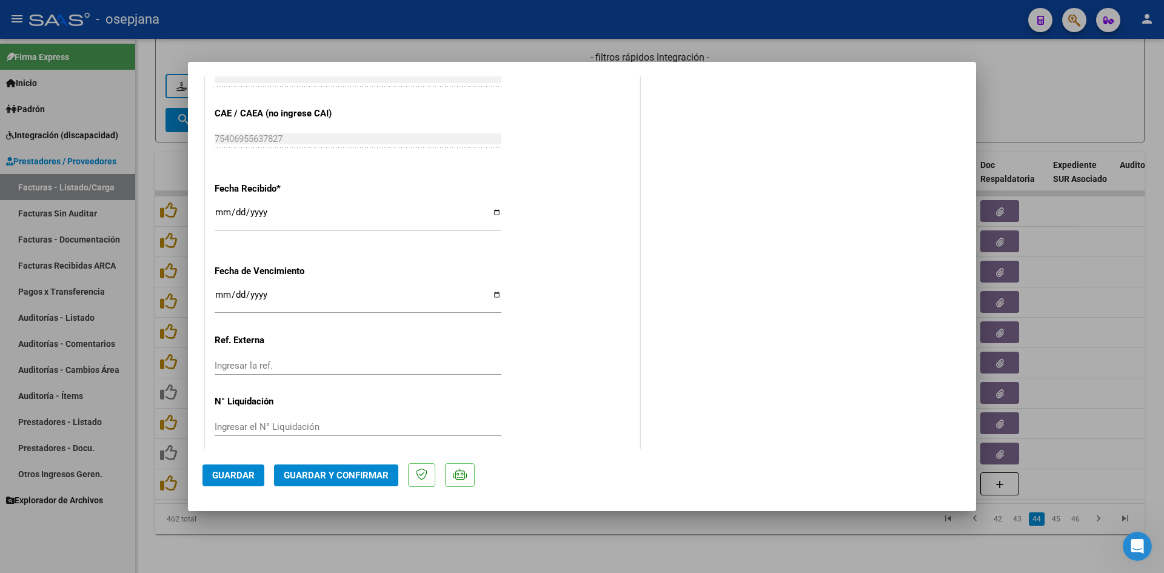
click at [224, 295] on input "Ingresar la fecha" at bounding box center [358, 299] width 287 height 19
type input "[DATE]"
click at [312, 468] on button "Guardar y Confirmar" at bounding box center [336, 475] width 124 height 22
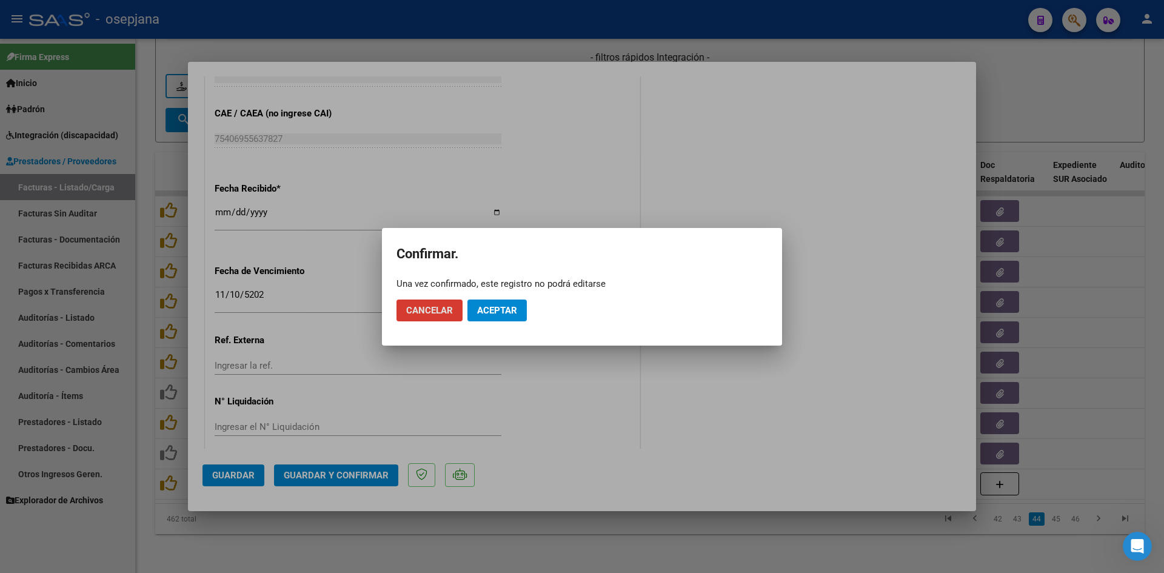
click at [504, 315] on span "Aceptar" at bounding box center [497, 310] width 40 height 11
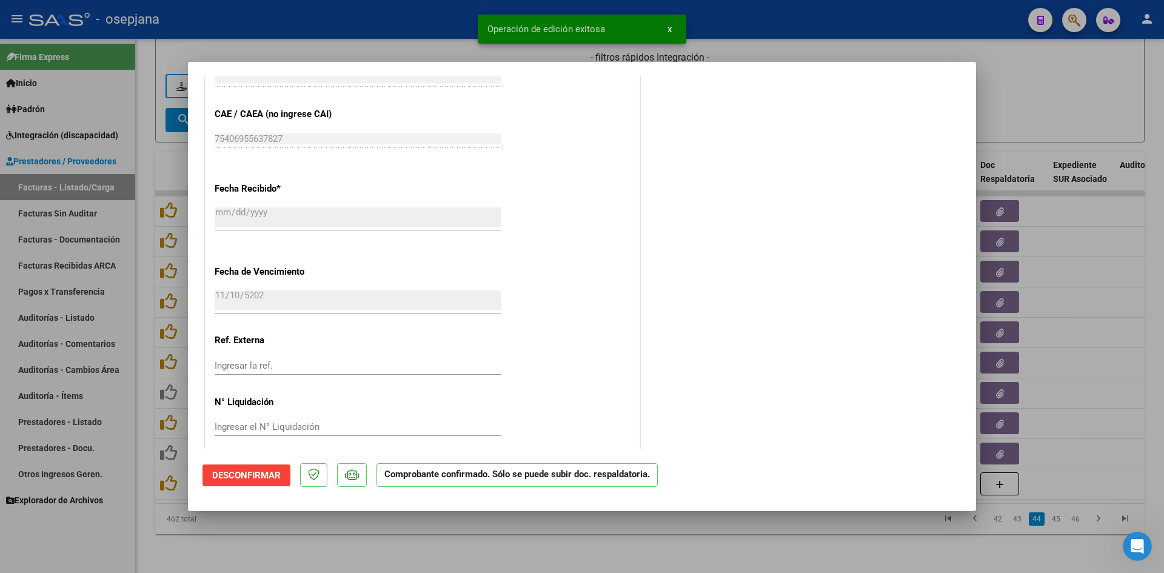
click at [1022, 90] on div at bounding box center [582, 286] width 1164 height 573
type input "$ 0,00"
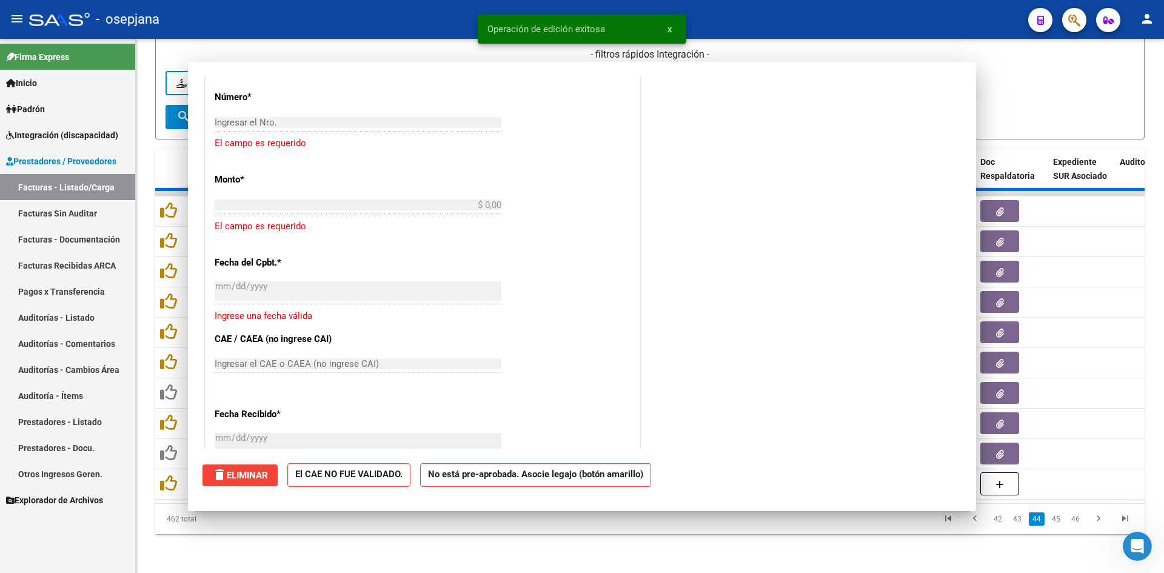
scroll to position [0, 0]
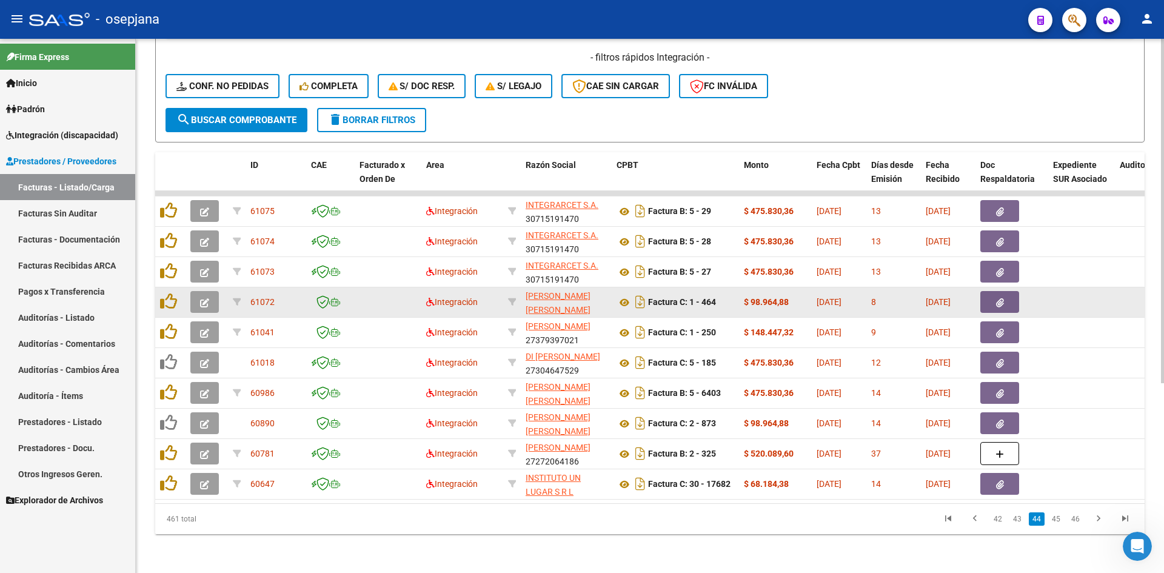
click at [205, 298] on icon "button" at bounding box center [204, 302] width 9 height 9
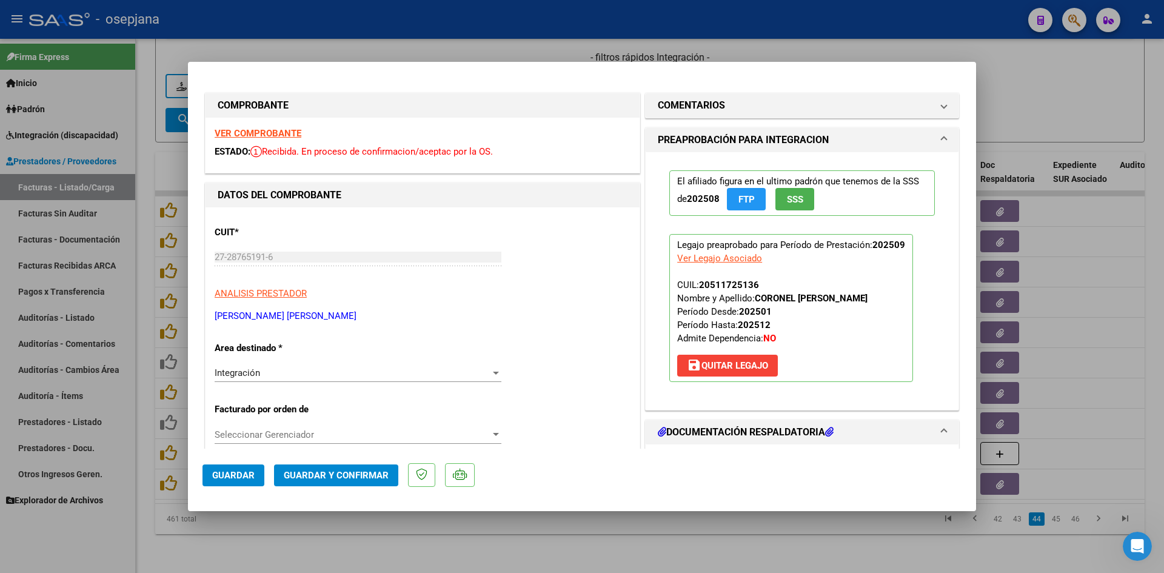
click at [282, 134] on strong "VER COMPROBANTE" at bounding box center [258, 133] width 87 height 11
click at [279, 132] on strong "VER COMPROBANTE" at bounding box center [258, 133] width 87 height 11
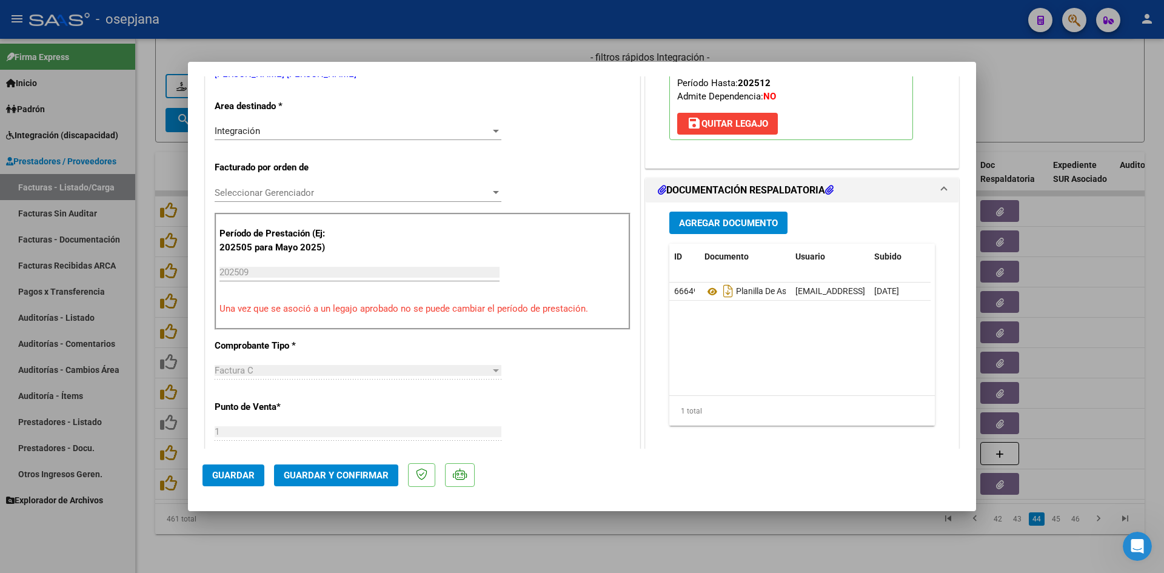
scroll to position [242, 0]
click at [704, 292] on icon at bounding box center [712, 291] width 16 height 15
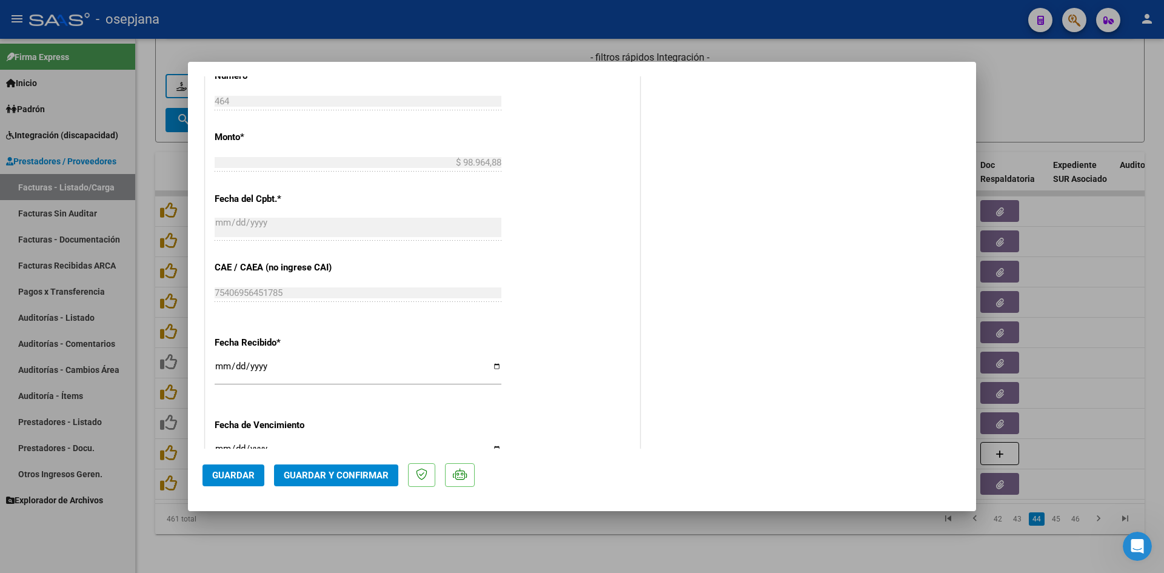
scroll to position [727, 0]
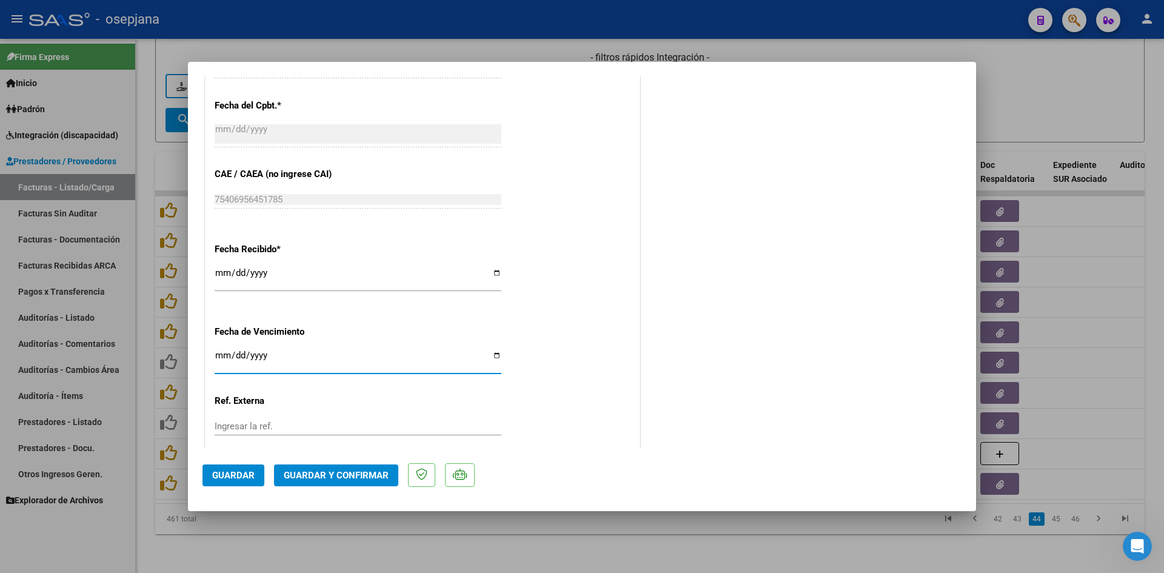
click at [224, 356] on input "Ingresar la fecha" at bounding box center [358, 359] width 287 height 19
type input "[DATE]"
click at [335, 472] on span "Guardar y Confirmar" at bounding box center [336, 475] width 105 height 11
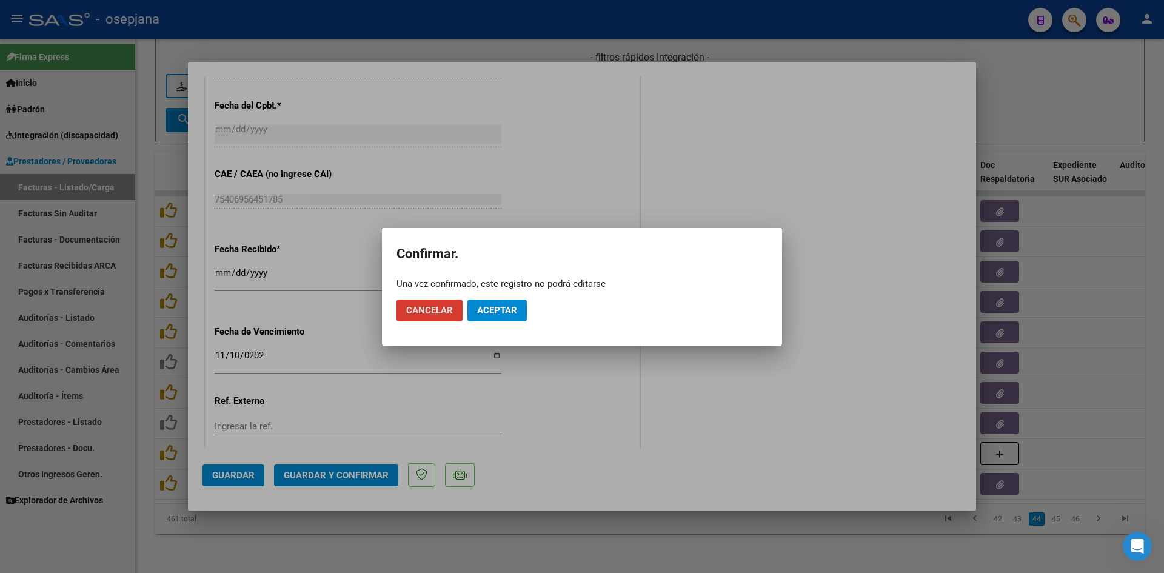
click at [490, 319] on button "Aceptar" at bounding box center [496, 310] width 59 height 22
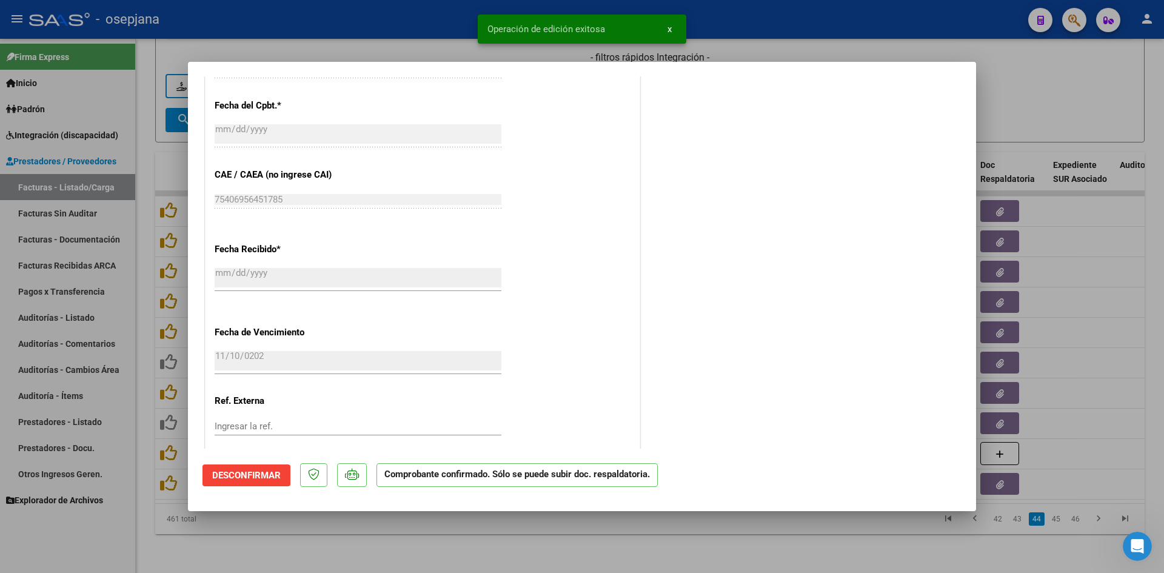
click at [1020, 109] on div at bounding box center [582, 286] width 1164 height 573
type input "$ 0,00"
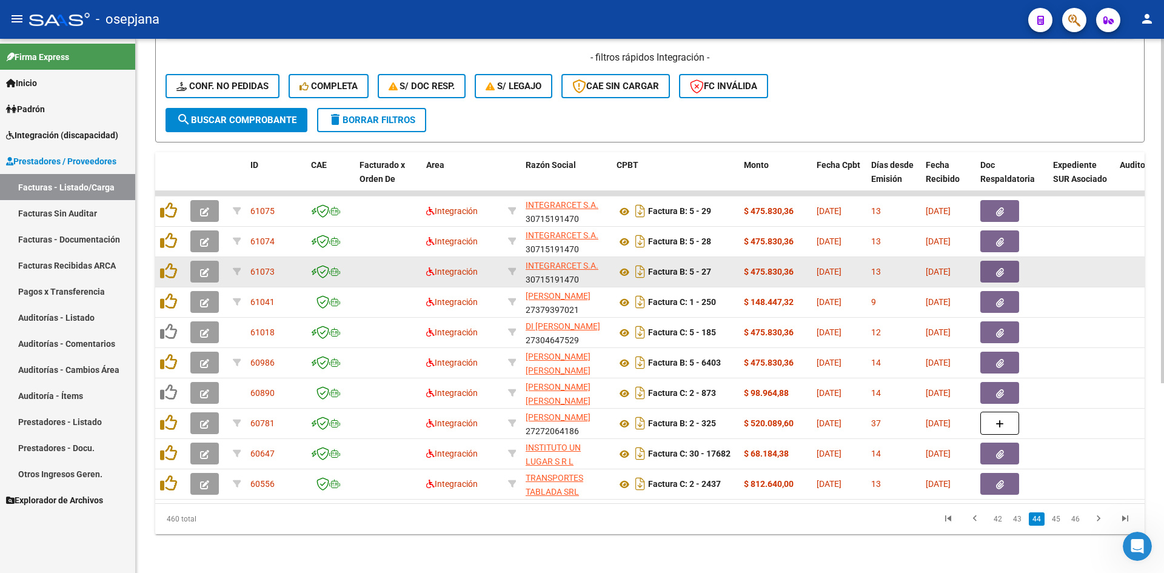
click at [198, 261] on button "button" at bounding box center [204, 272] width 28 height 22
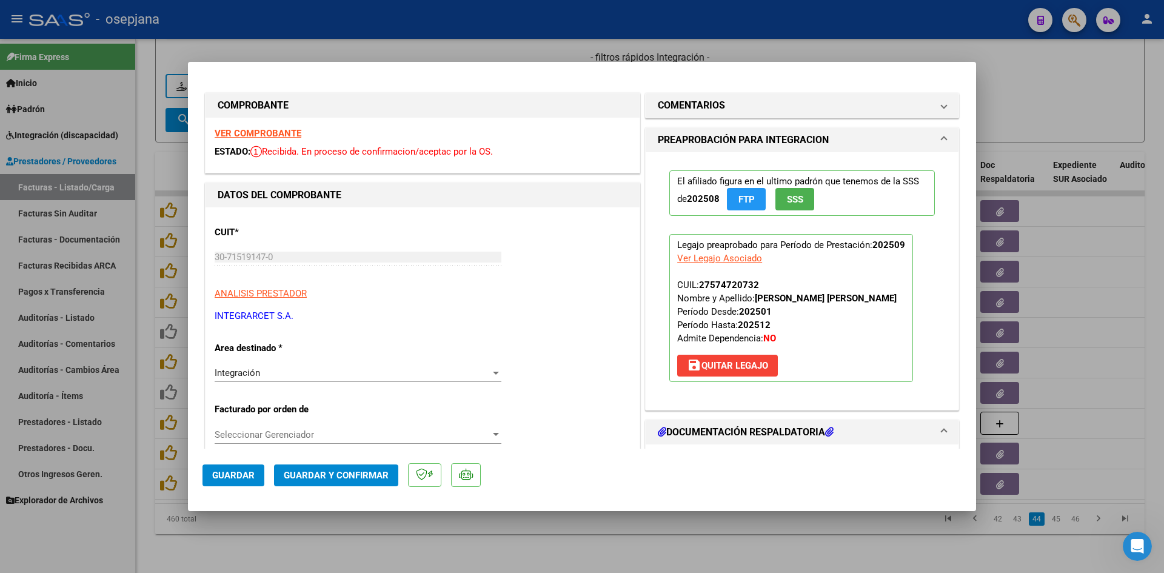
click at [272, 133] on strong "VER COMPROBANTE" at bounding box center [258, 133] width 87 height 11
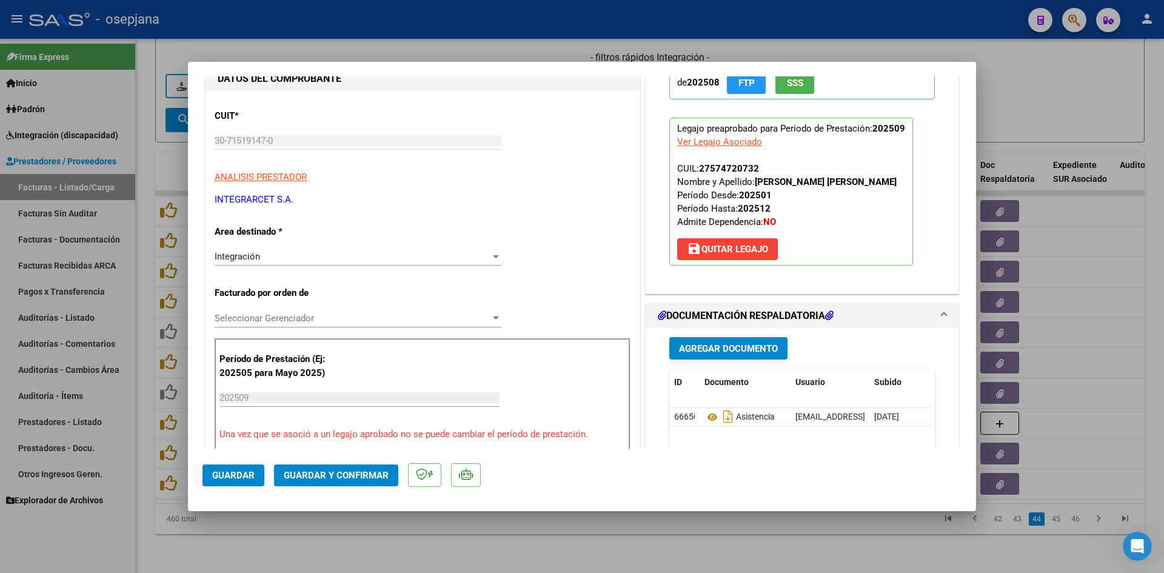
scroll to position [182, 0]
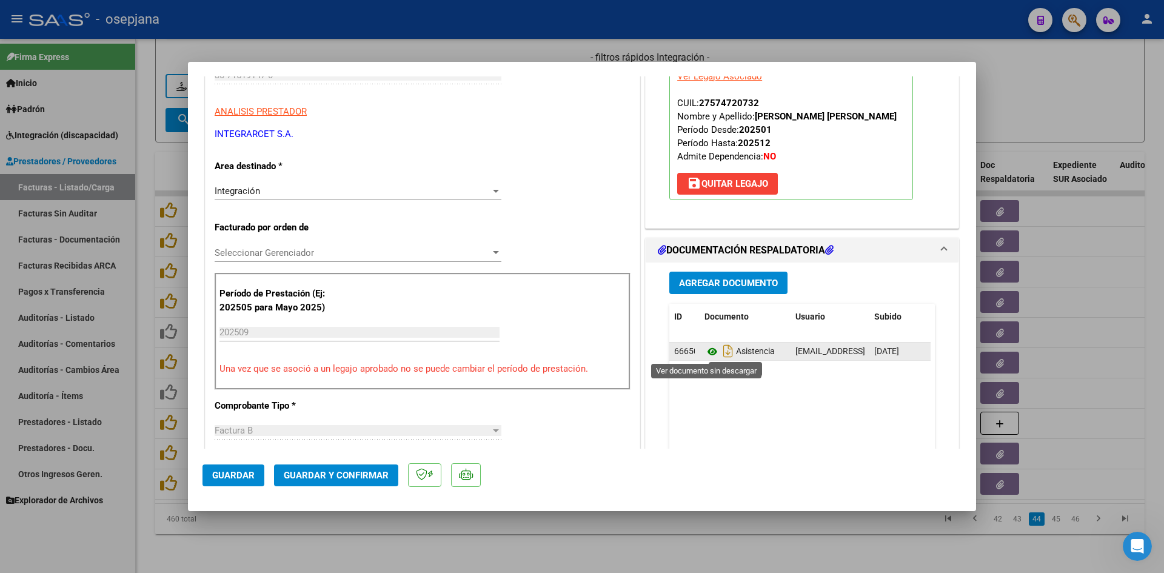
click at [709, 352] on icon at bounding box center [712, 351] width 16 height 15
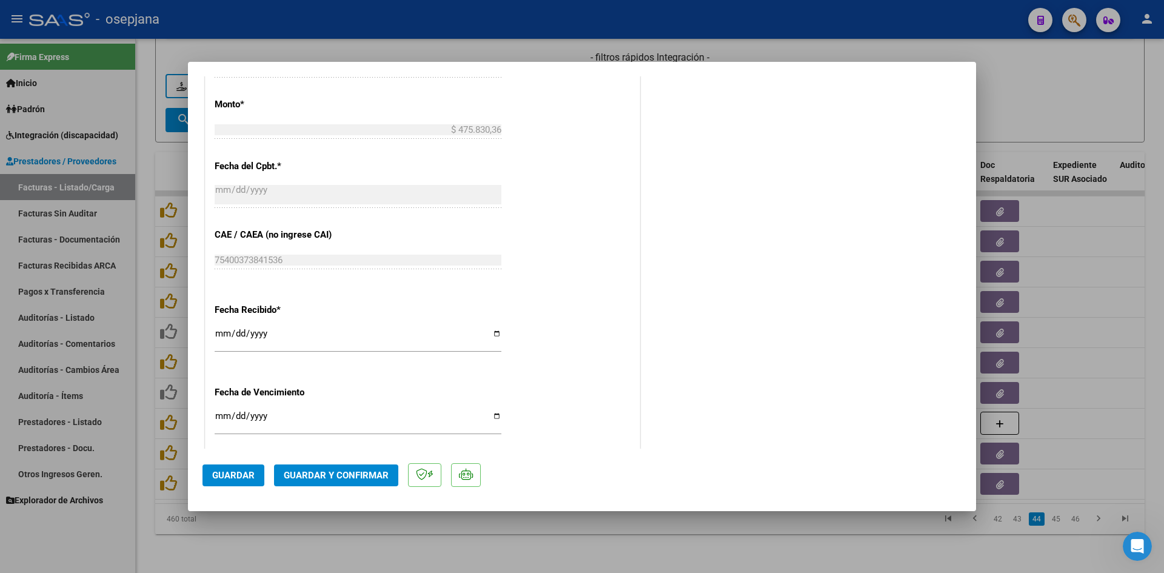
scroll to position [788, 0]
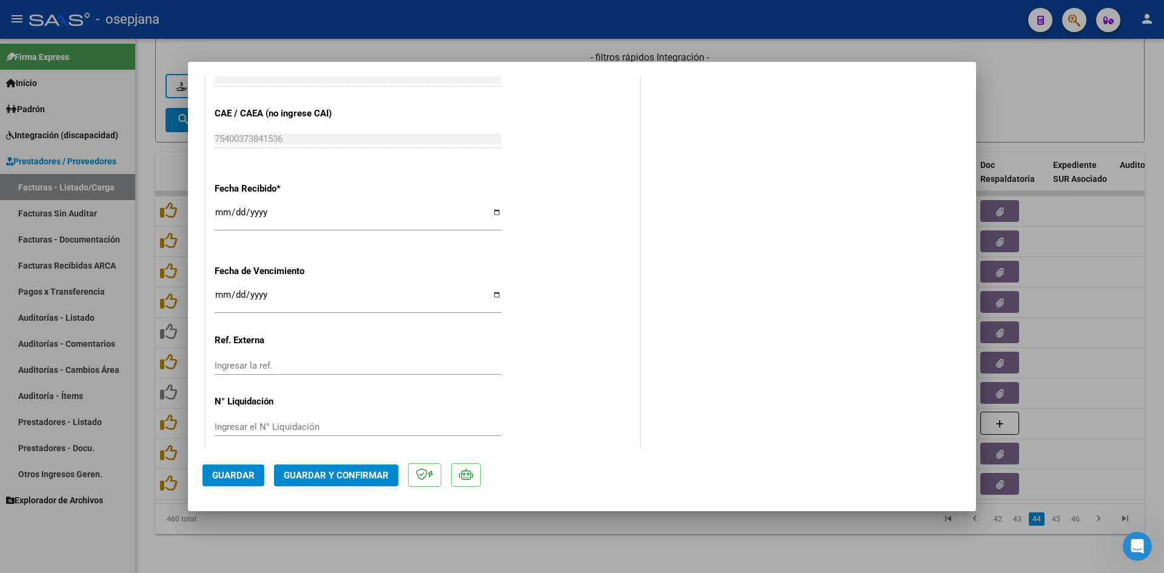
click at [227, 293] on input "[DATE]" at bounding box center [358, 299] width 287 height 19
type input "[DATE]"
click at [310, 468] on button "Guardar y Confirmar" at bounding box center [336, 475] width 124 height 22
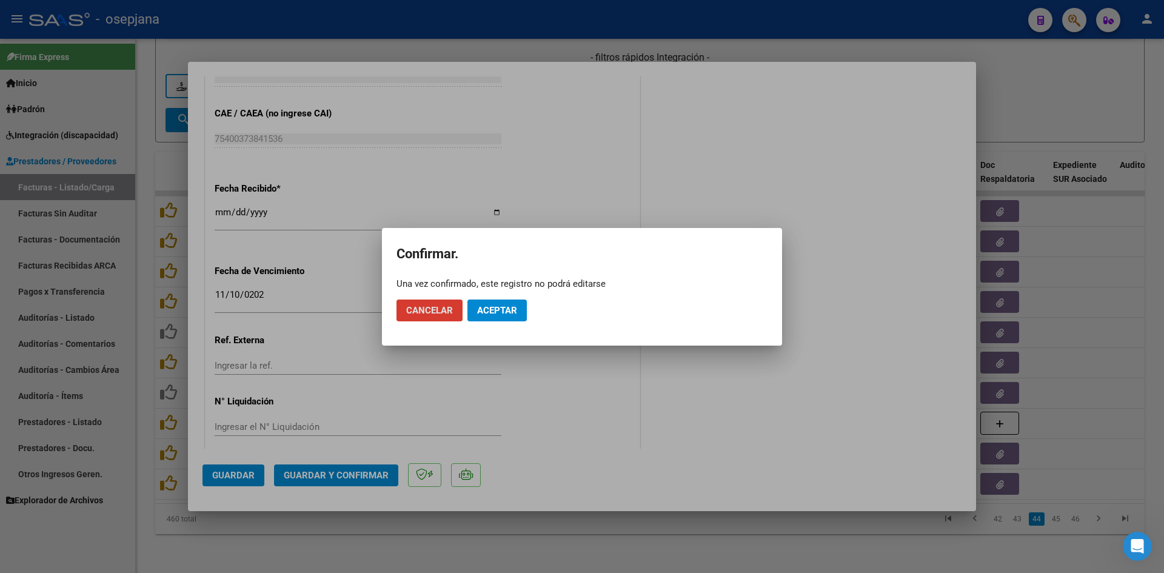
click at [484, 308] on span "Aceptar" at bounding box center [497, 310] width 40 height 11
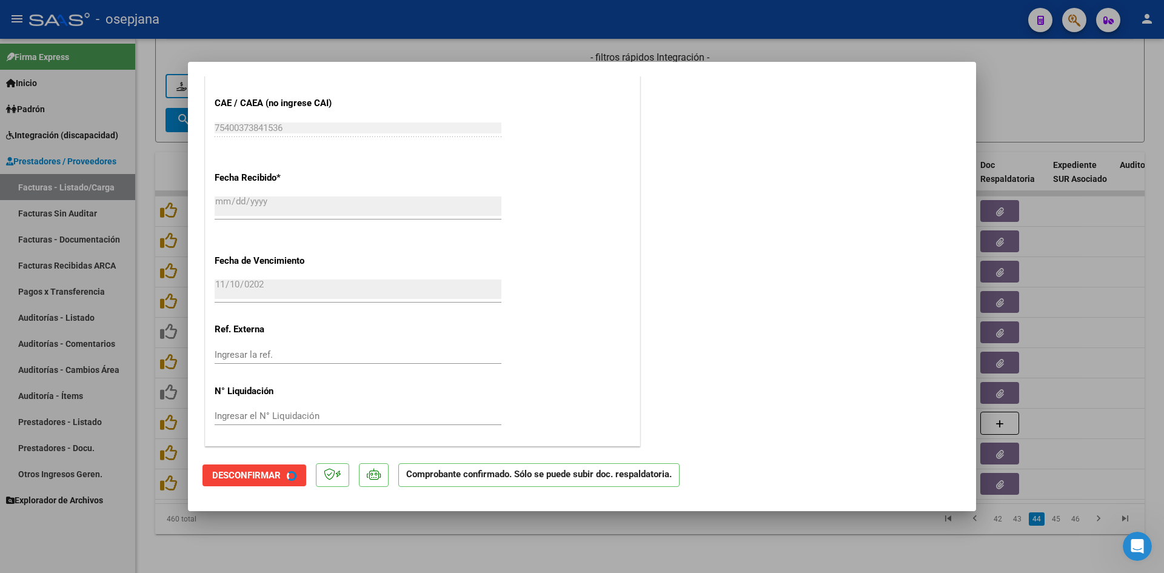
scroll to position [713, 0]
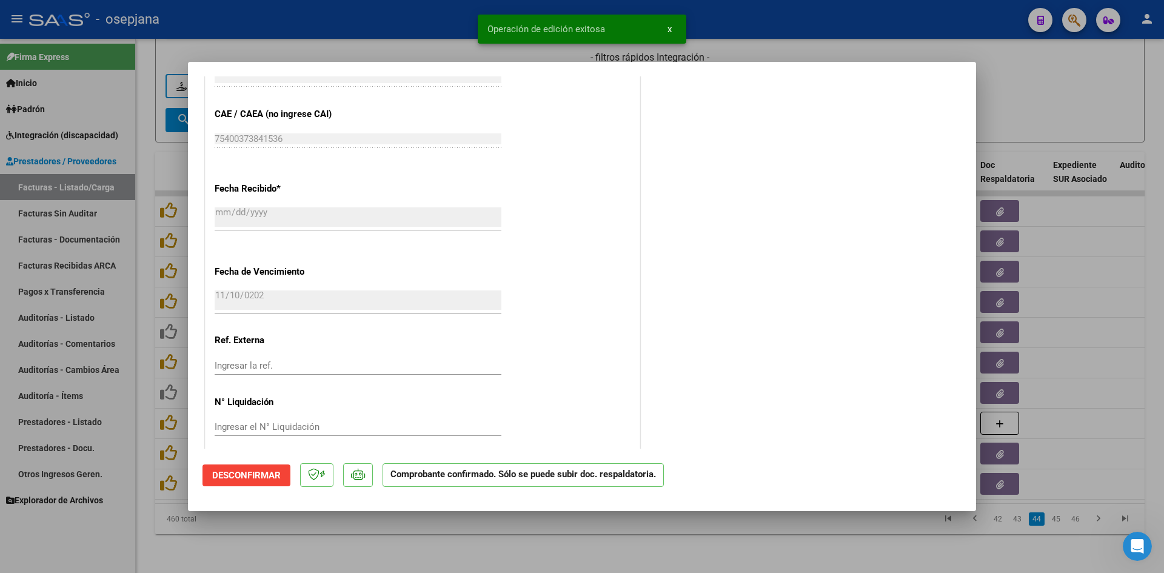
click at [1060, 93] on div at bounding box center [582, 286] width 1164 height 573
type input "$ 0,00"
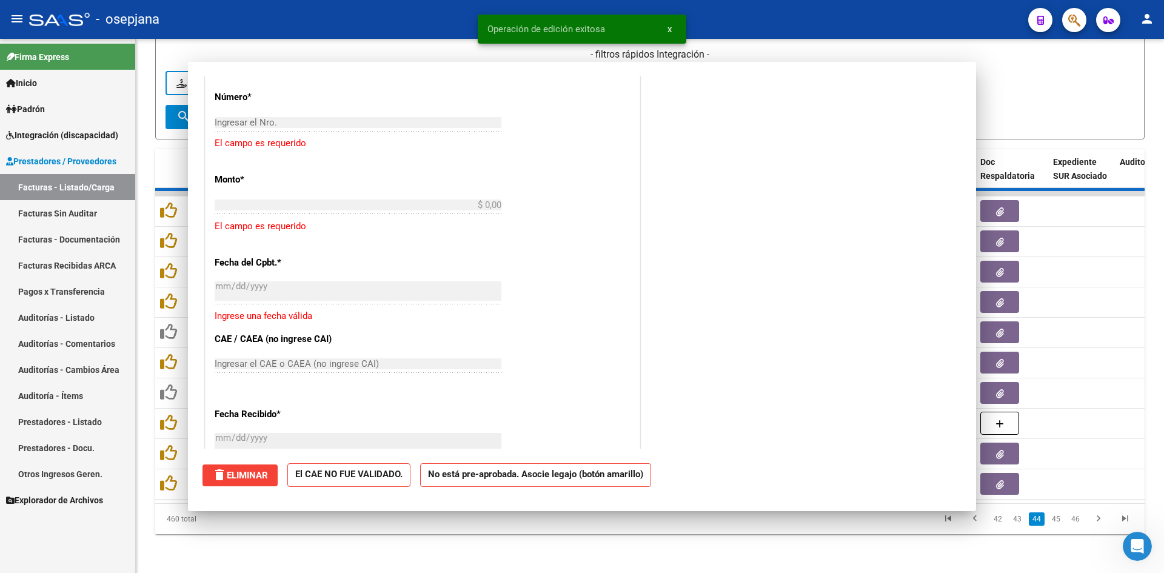
scroll to position [0, 0]
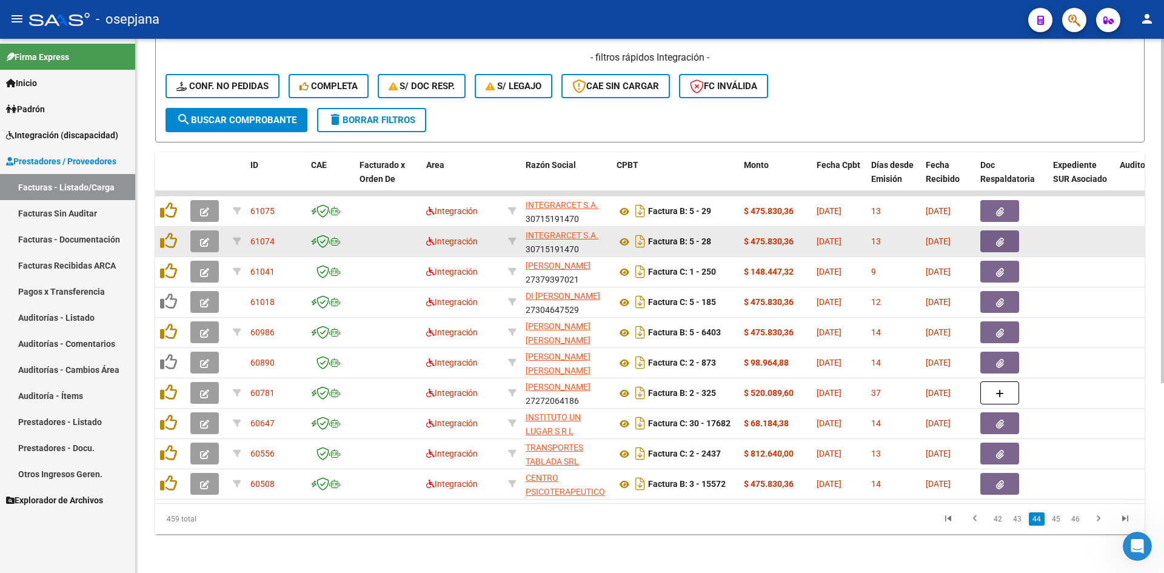
click at [204, 238] on icon "button" at bounding box center [204, 242] width 9 height 9
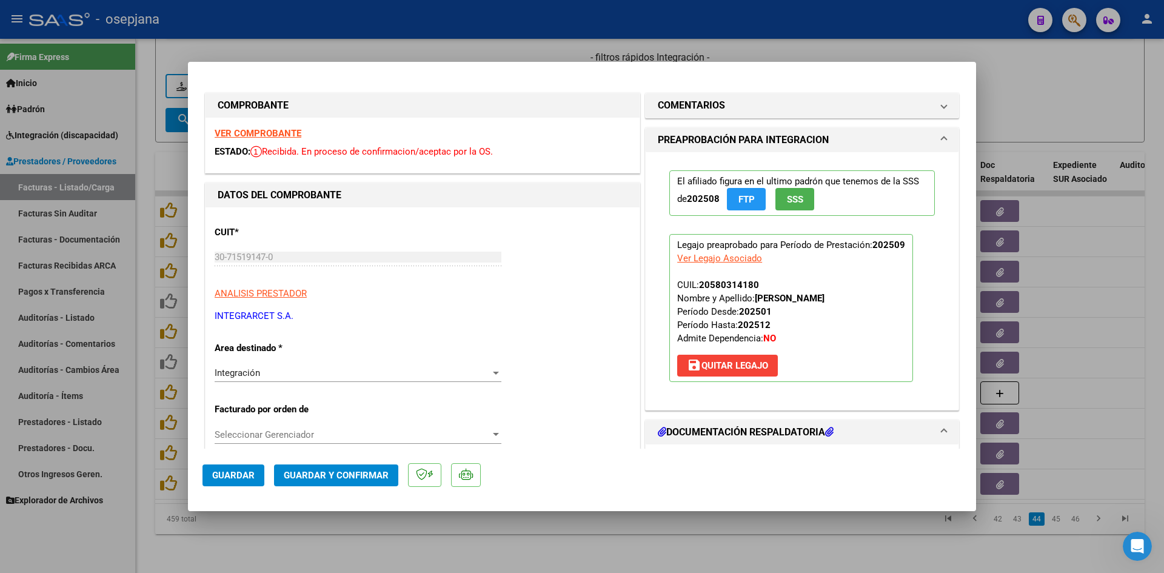
click at [270, 132] on strong "VER COMPROBANTE" at bounding box center [258, 133] width 87 height 11
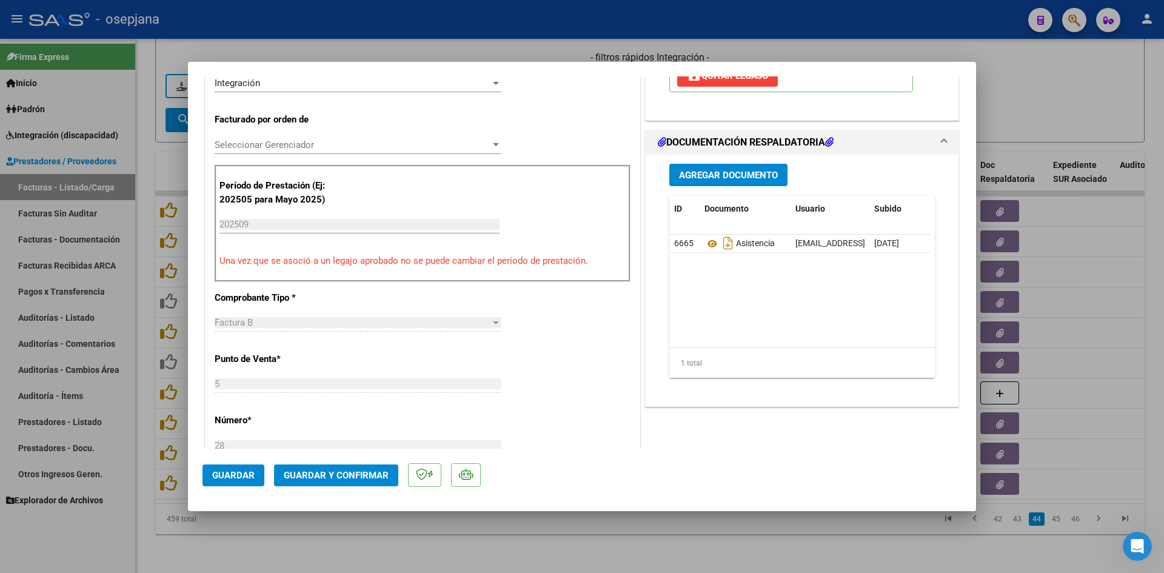
scroll to position [303, 0]
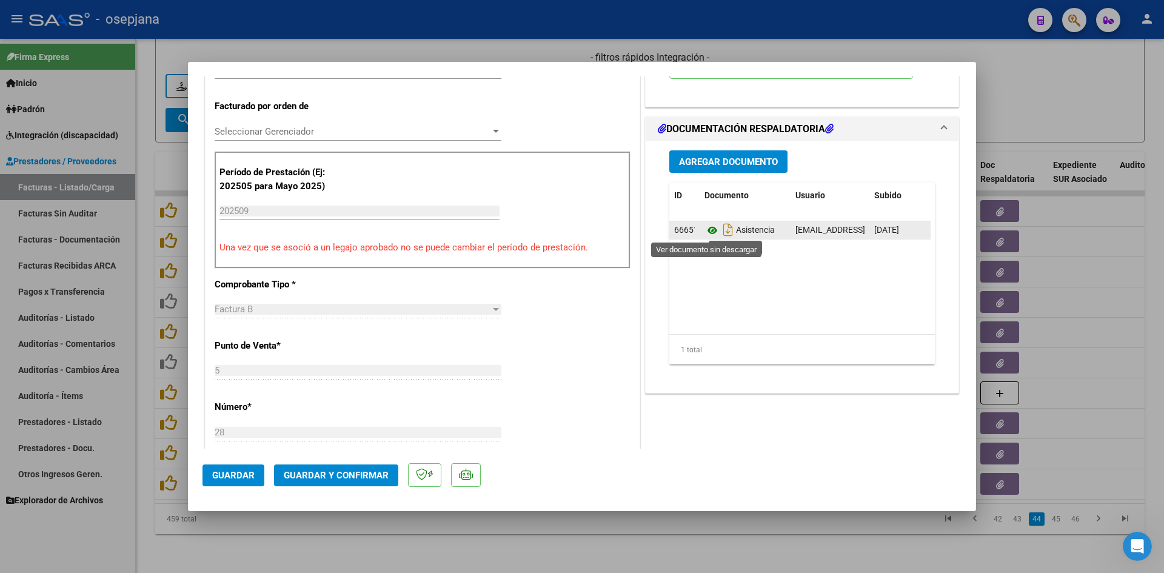
click at [708, 232] on icon at bounding box center [712, 230] width 16 height 15
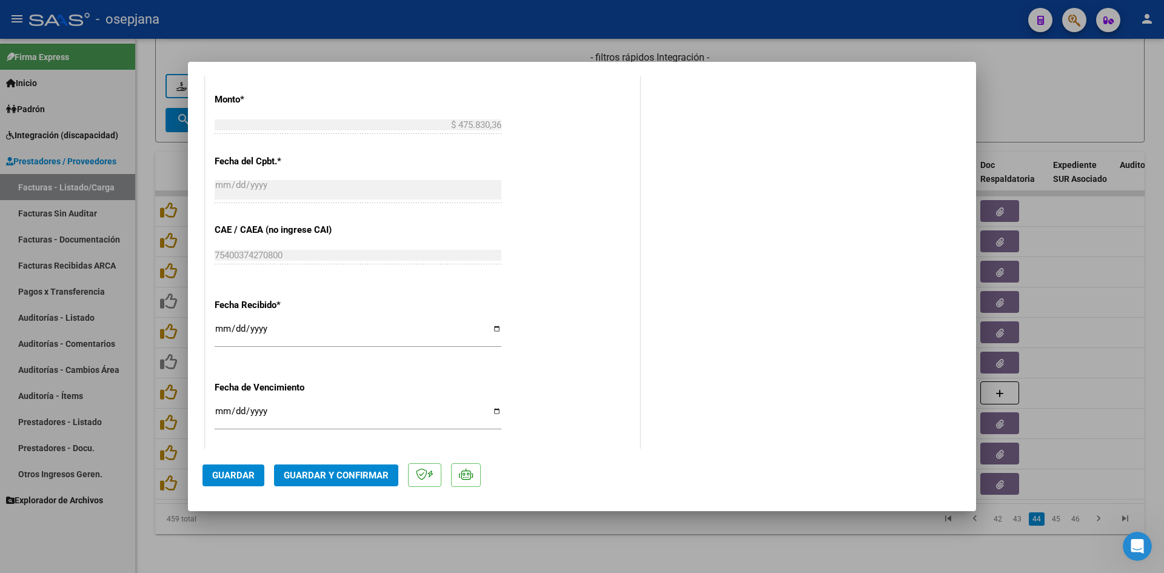
scroll to position [788, 0]
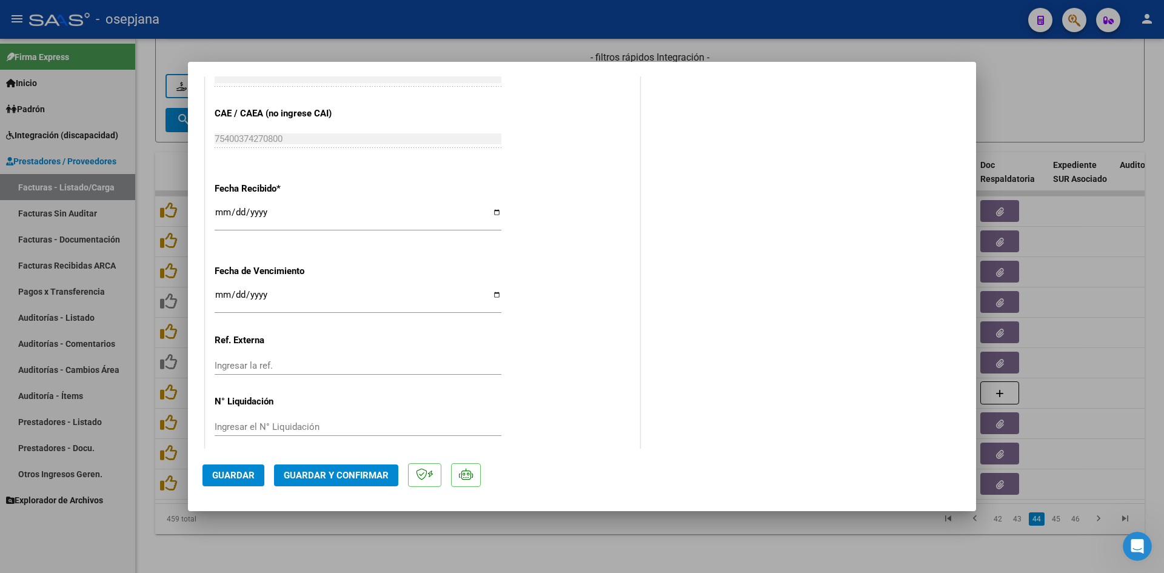
click at [220, 290] on input "[DATE]" at bounding box center [358, 299] width 287 height 19
type input "[DATE]"
click at [299, 473] on span "Guardar y Confirmar" at bounding box center [336, 475] width 105 height 11
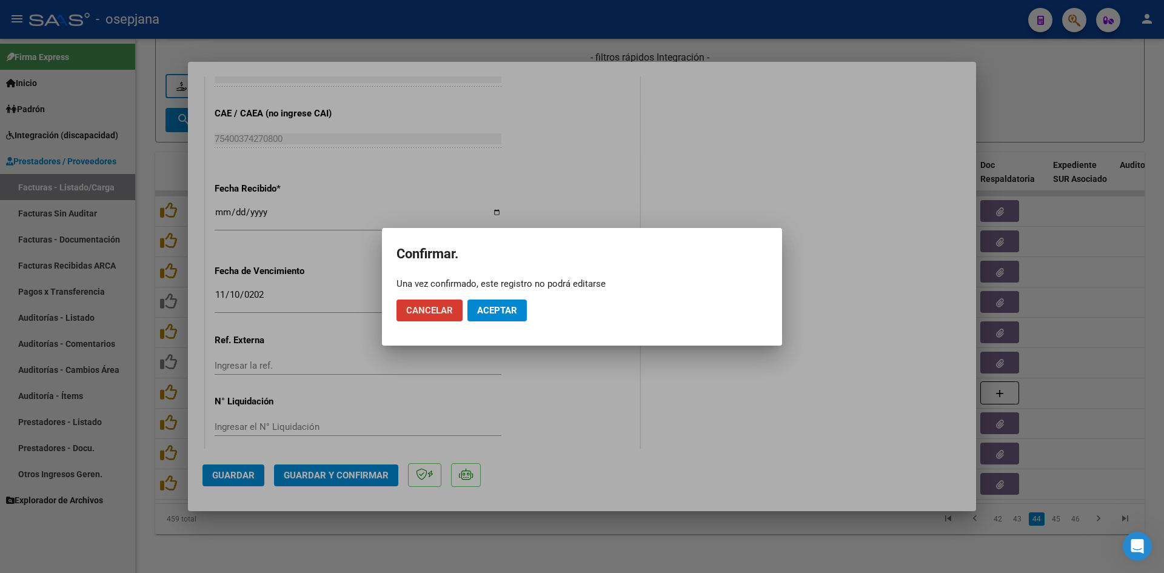
click at [484, 305] on span "Aceptar" at bounding box center [497, 310] width 40 height 11
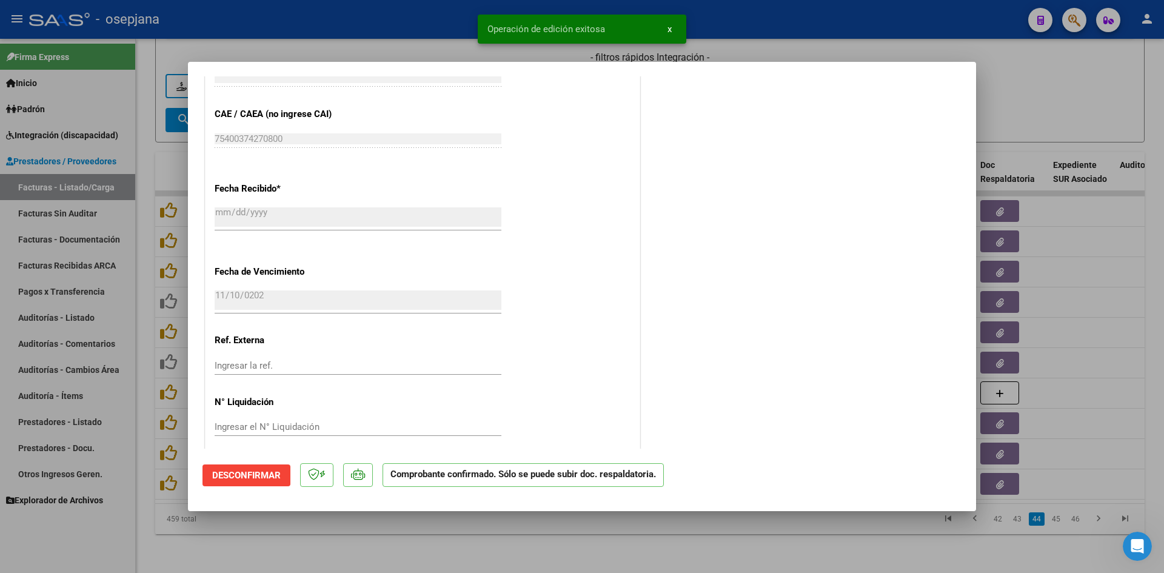
click at [1077, 100] on div at bounding box center [582, 286] width 1164 height 573
type input "$ 0,00"
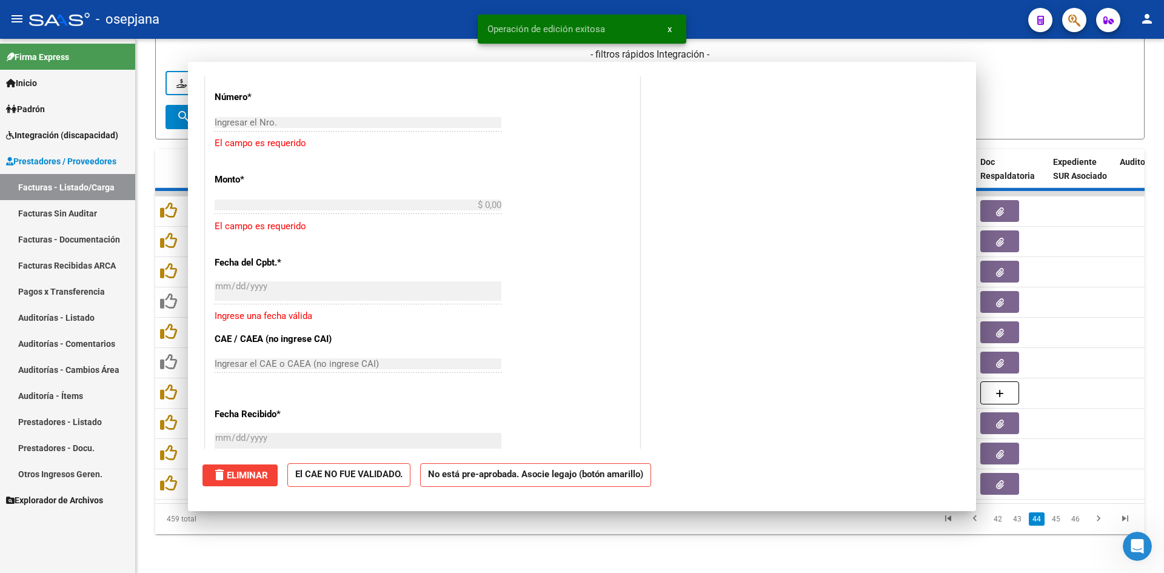
scroll to position [938, 0]
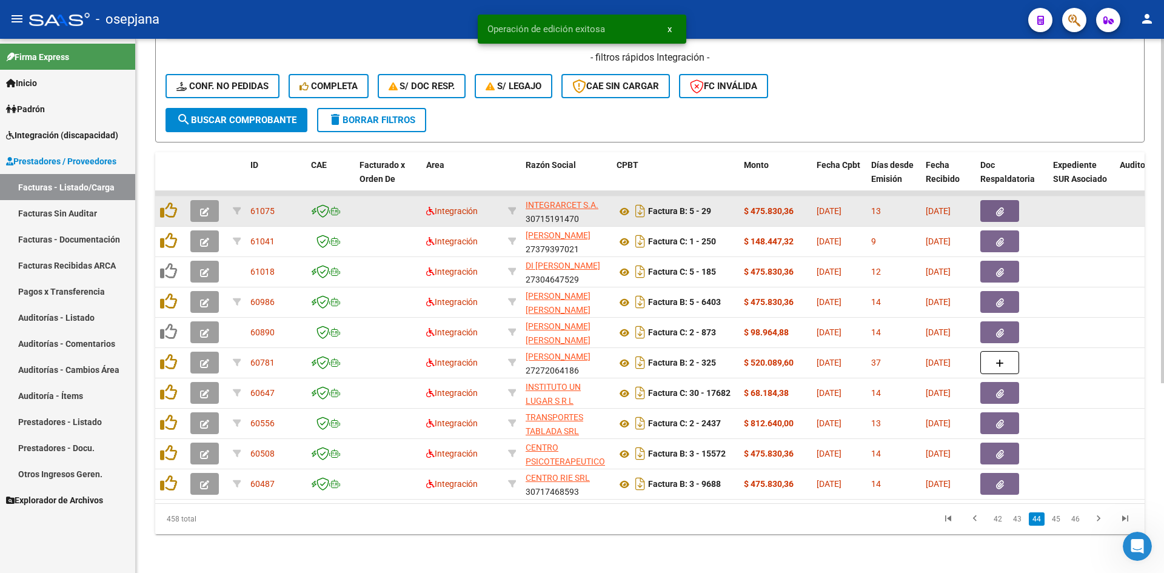
click at [205, 207] on icon "button" at bounding box center [204, 211] width 9 height 9
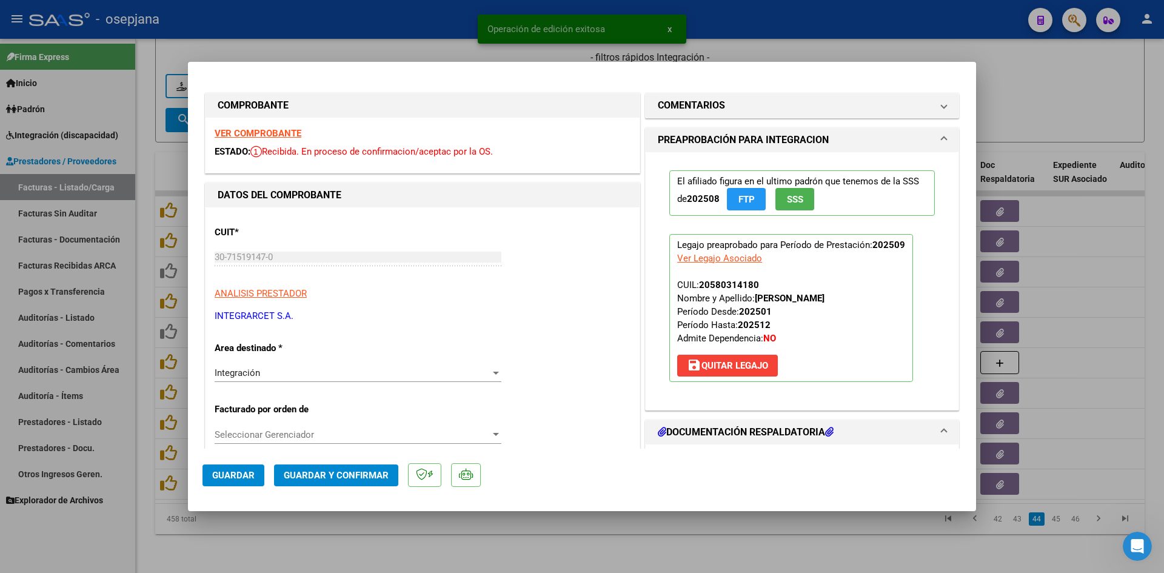
click at [248, 135] on strong "VER COMPROBANTE" at bounding box center [258, 133] width 87 height 11
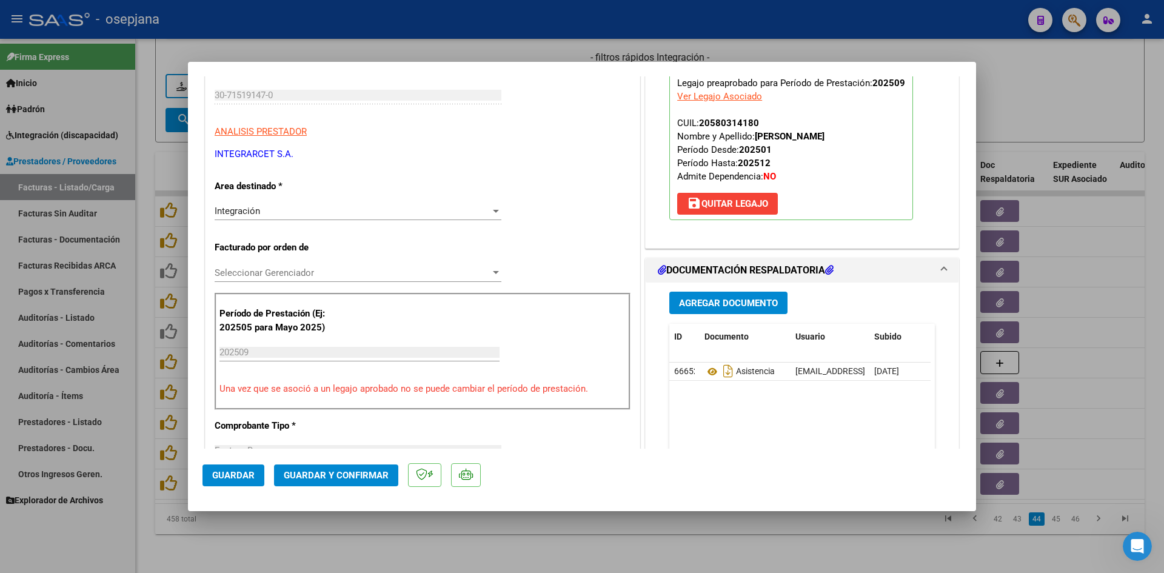
scroll to position [303, 0]
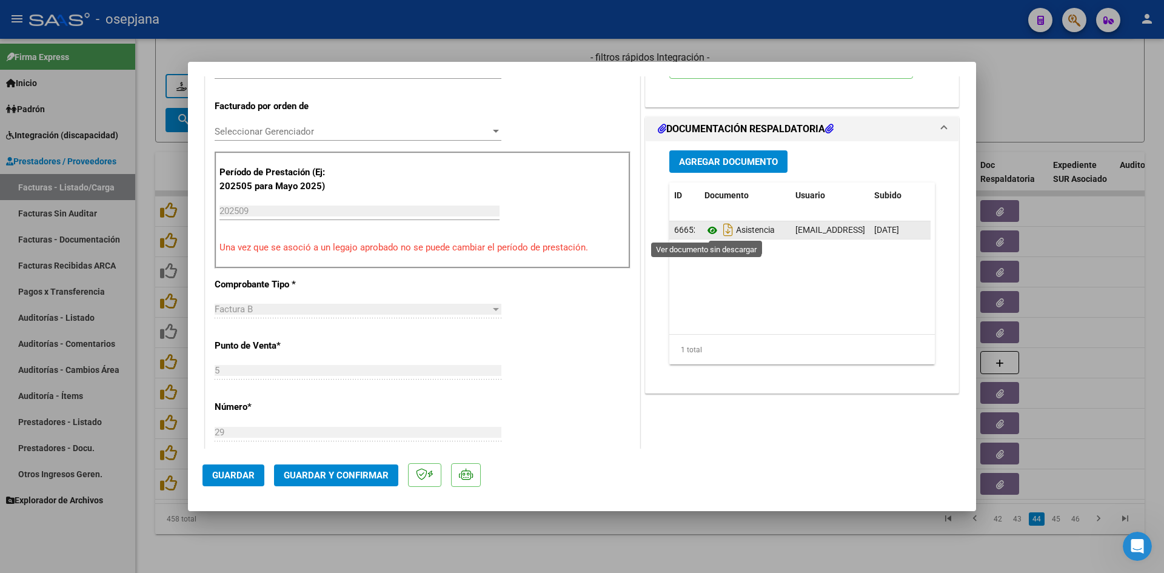
click at [707, 234] on icon at bounding box center [712, 230] width 16 height 15
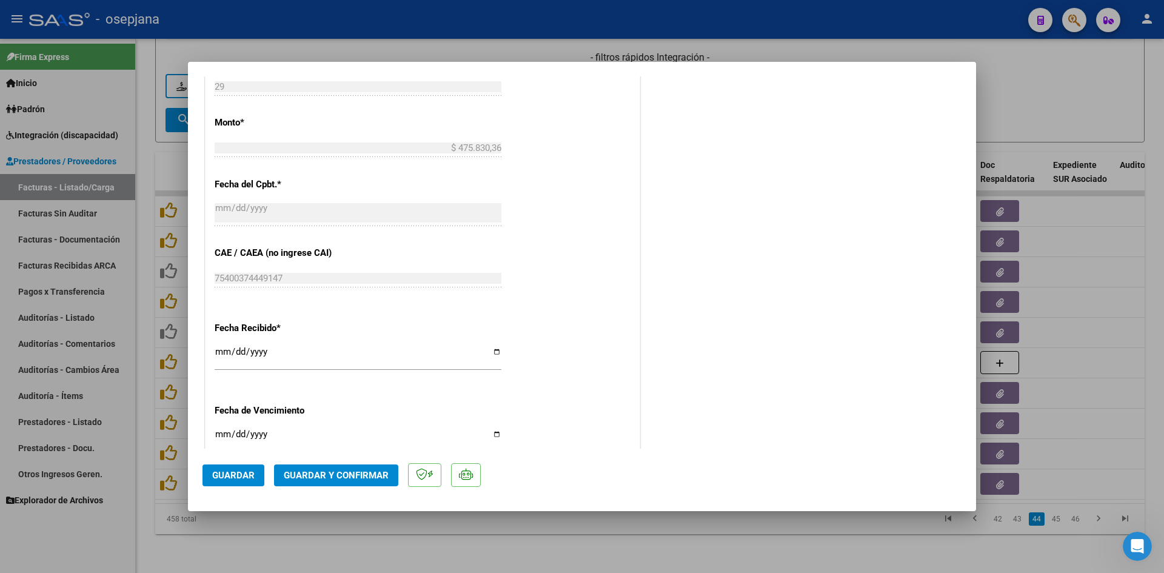
scroll to position [667, 0]
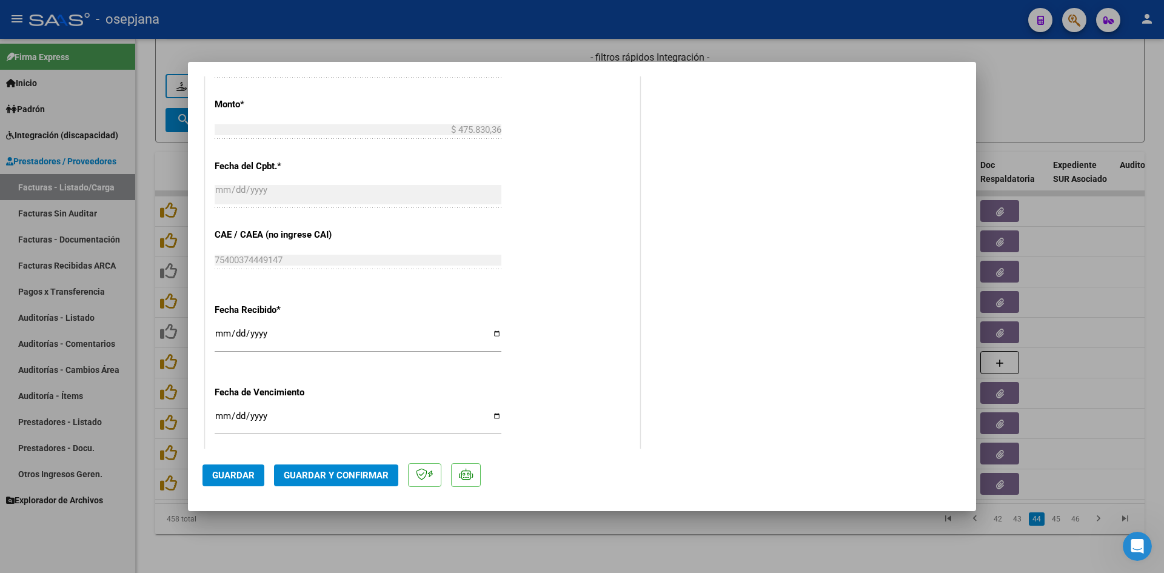
click at [219, 419] on input "[DATE]" at bounding box center [358, 420] width 287 height 19
type input "[DATE]"
click at [350, 480] on span "Guardar y Confirmar" at bounding box center [336, 475] width 105 height 11
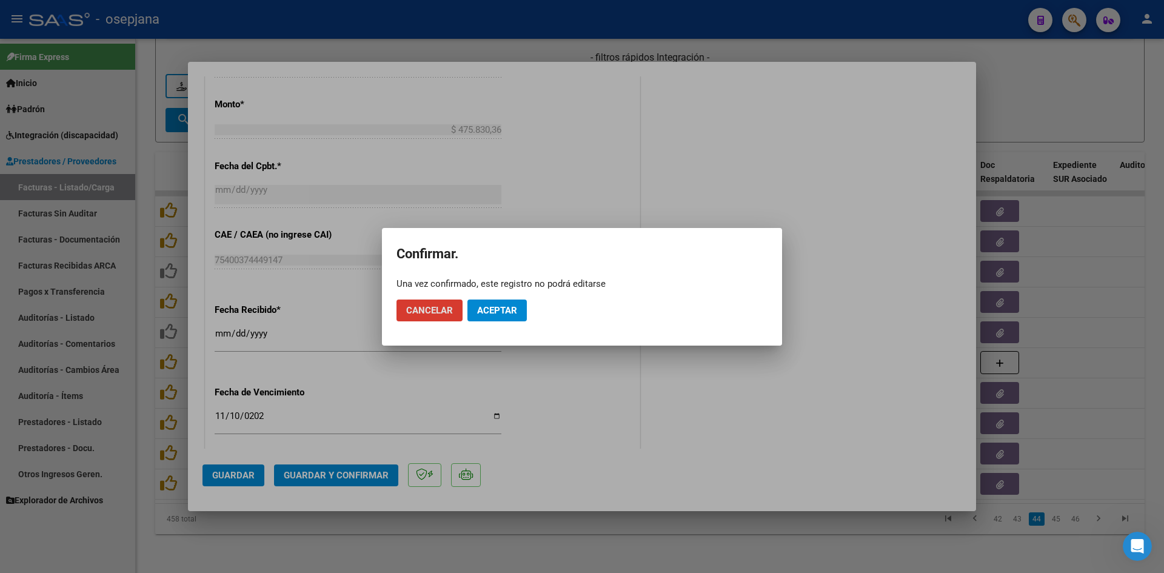
click at [506, 307] on span "Aceptar" at bounding box center [497, 310] width 40 height 11
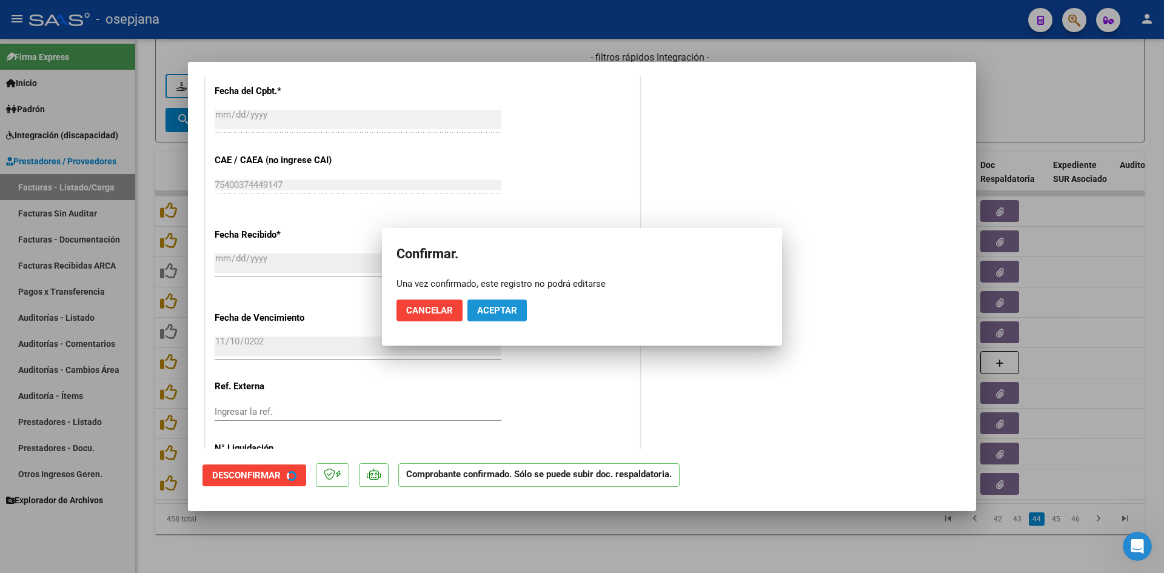
scroll to position [591, 0]
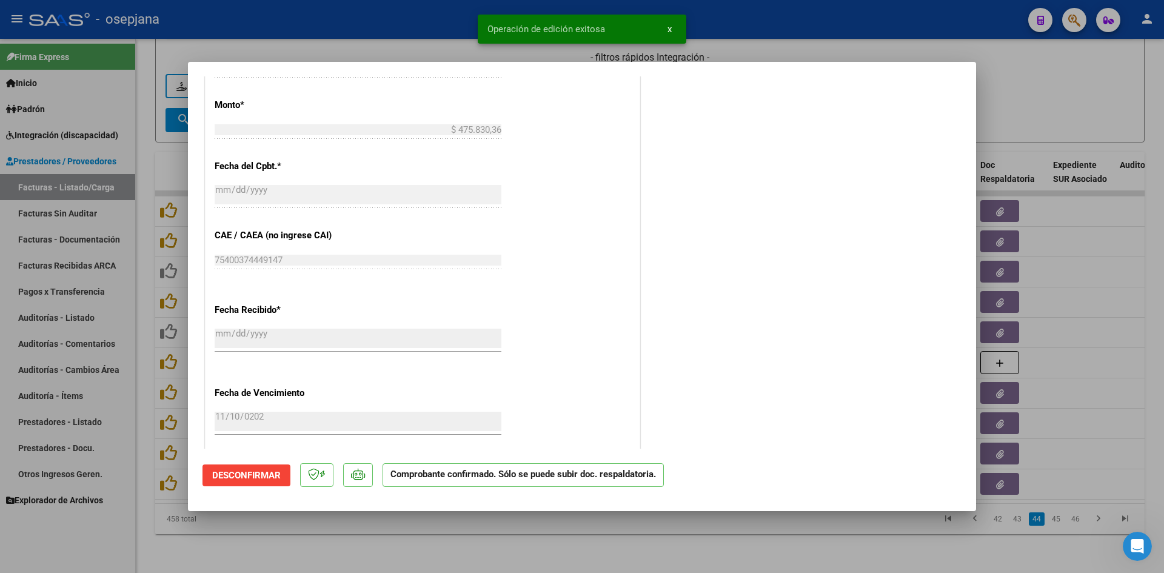
click at [1023, 113] on div at bounding box center [582, 286] width 1164 height 573
type input "$ 0,00"
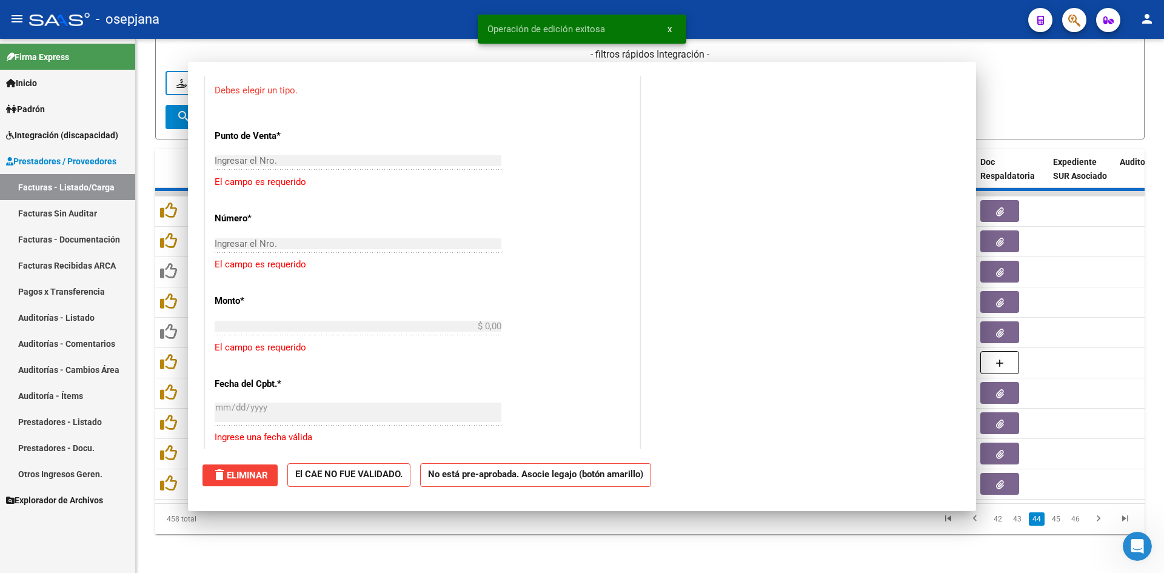
scroll to position [0, 0]
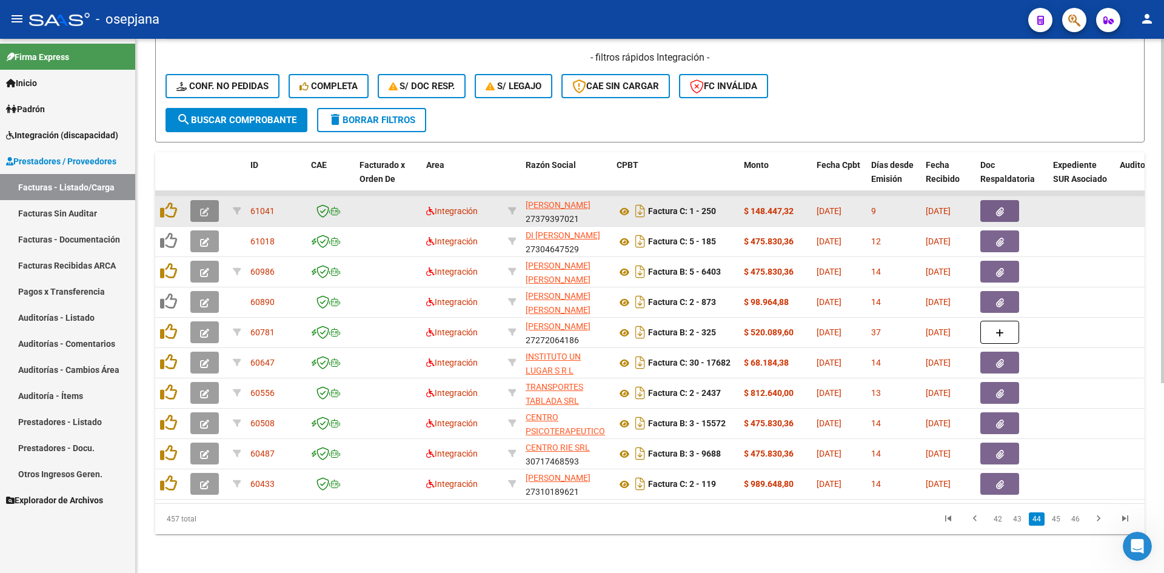
click at [207, 207] on icon "button" at bounding box center [204, 211] width 9 height 9
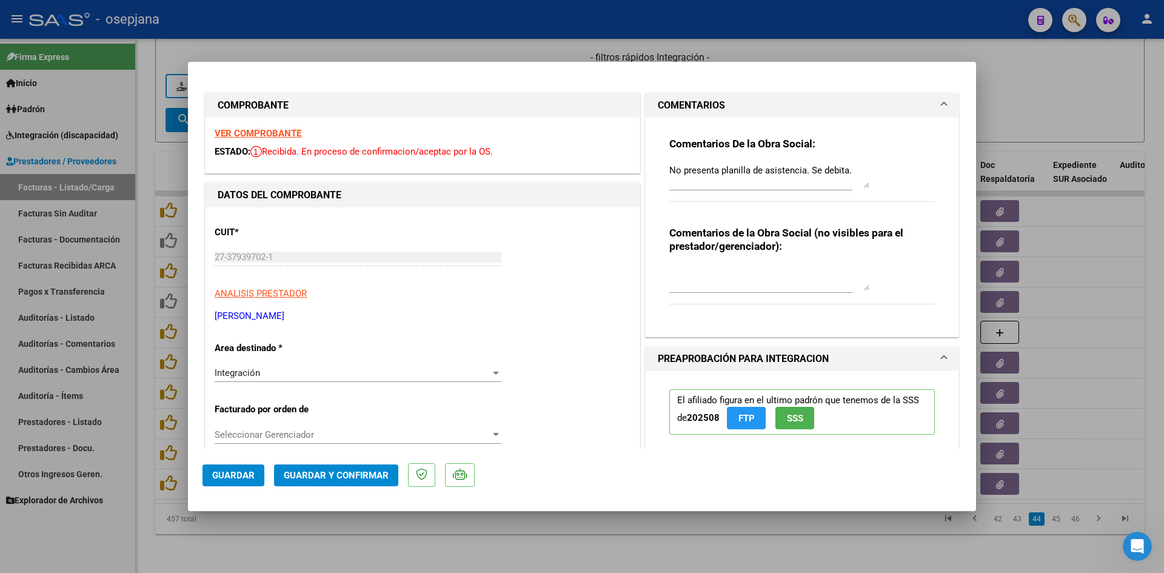
click at [1008, 116] on div at bounding box center [582, 286] width 1164 height 573
type input "$ 0,00"
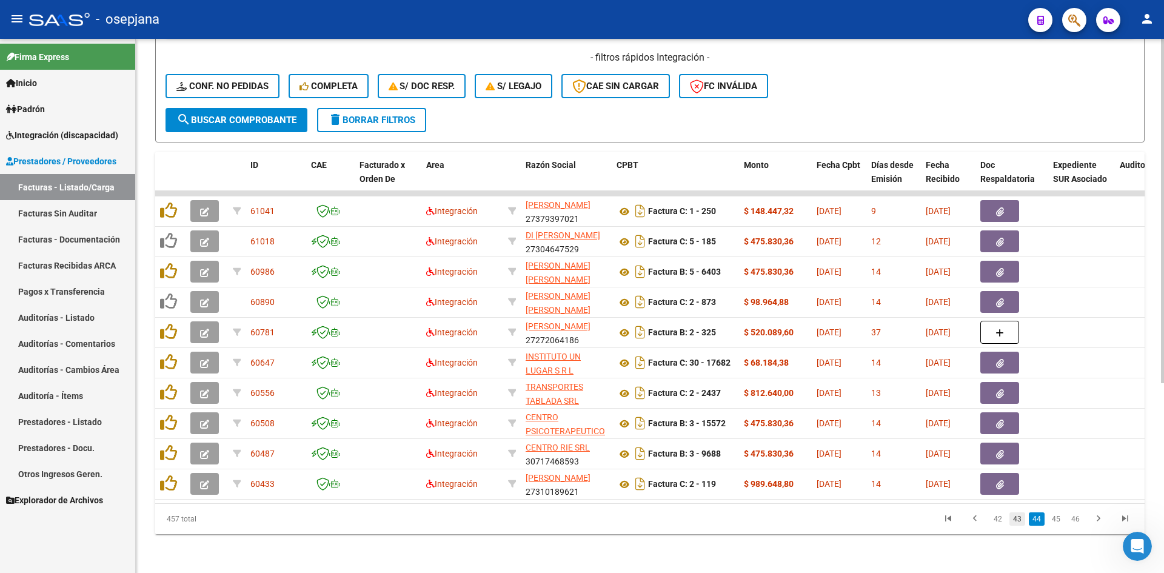
click at [1016, 520] on link "43" at bounding box center [1017, 518] width 16 height 13
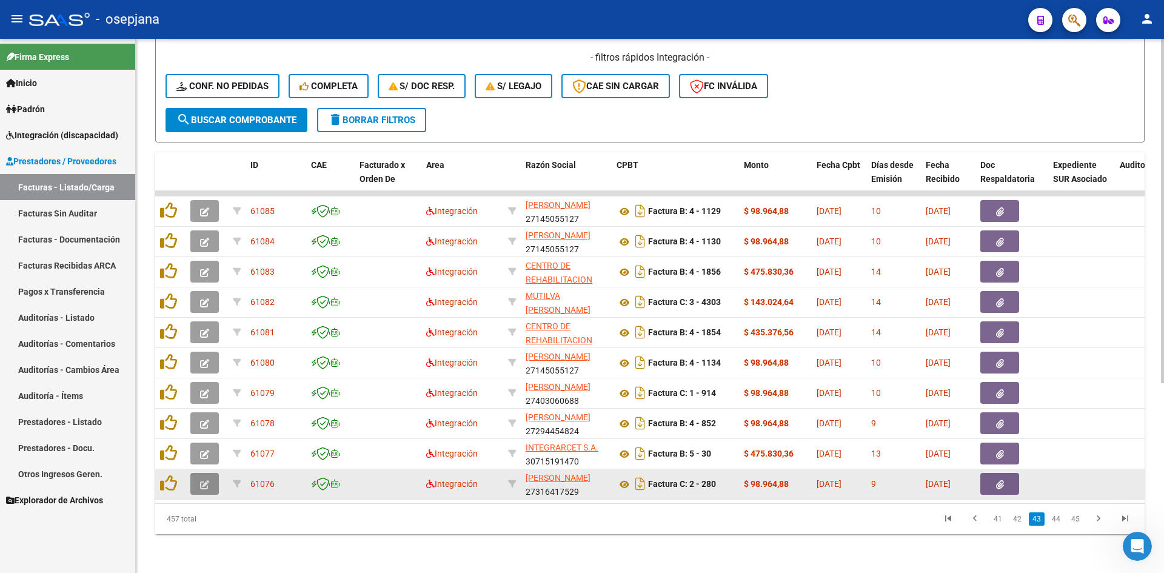
click at [202, 480] on icon "button" at bounding box center [204, 484] width 9 height 9
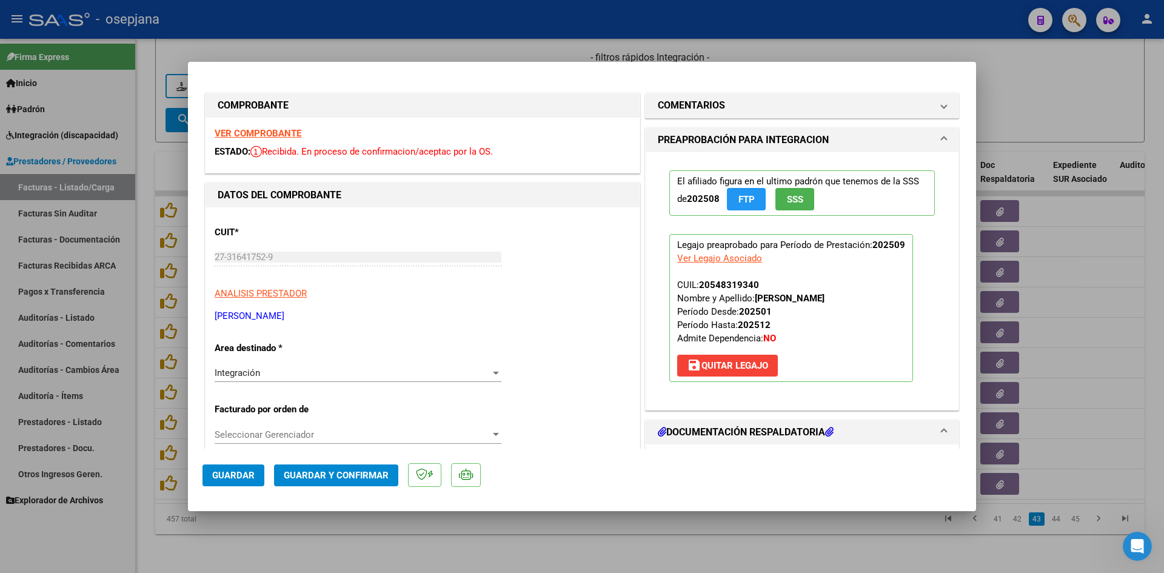
click at [273, 133] on strong "VER COMPROBANTE" at bounding box center [258, 133] width 87 height 11
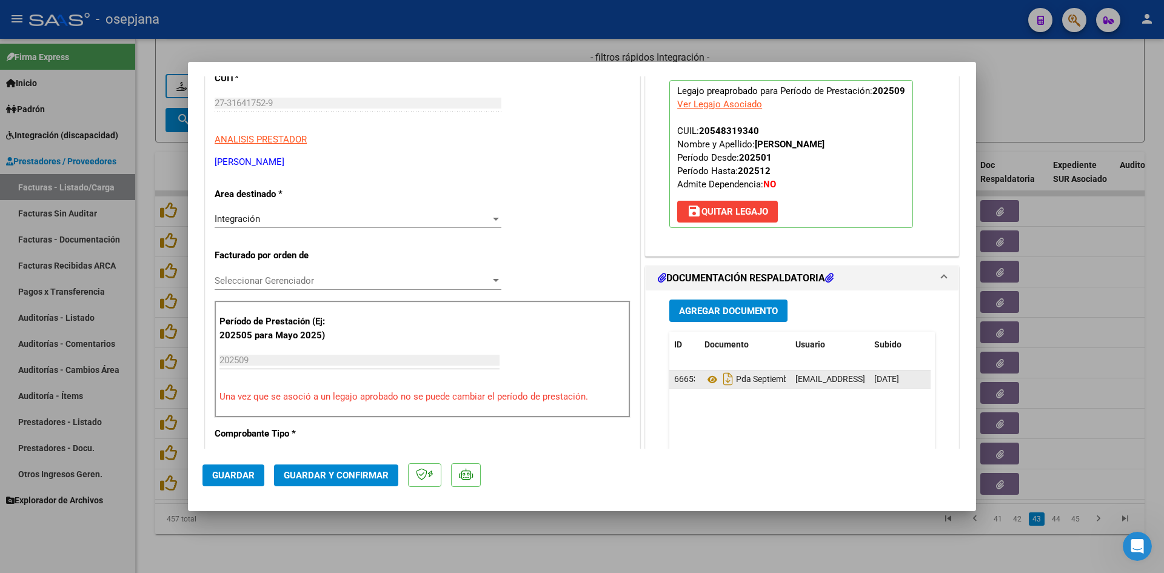
scroll to position [242, 0]
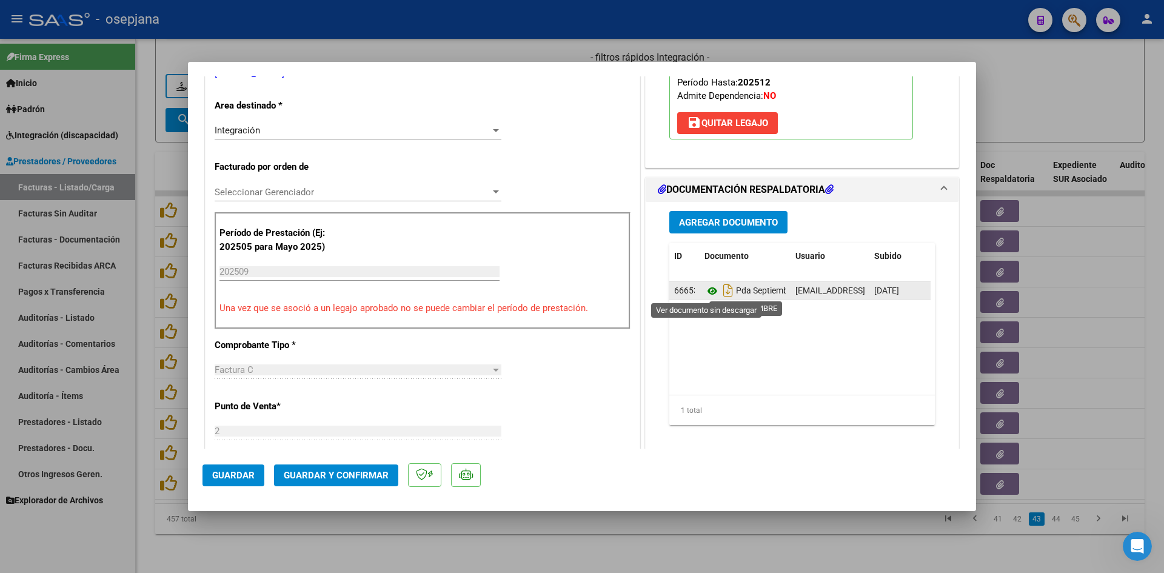
click at [704, 289] on icon at bounding box center [712, 291] width 16 height 15
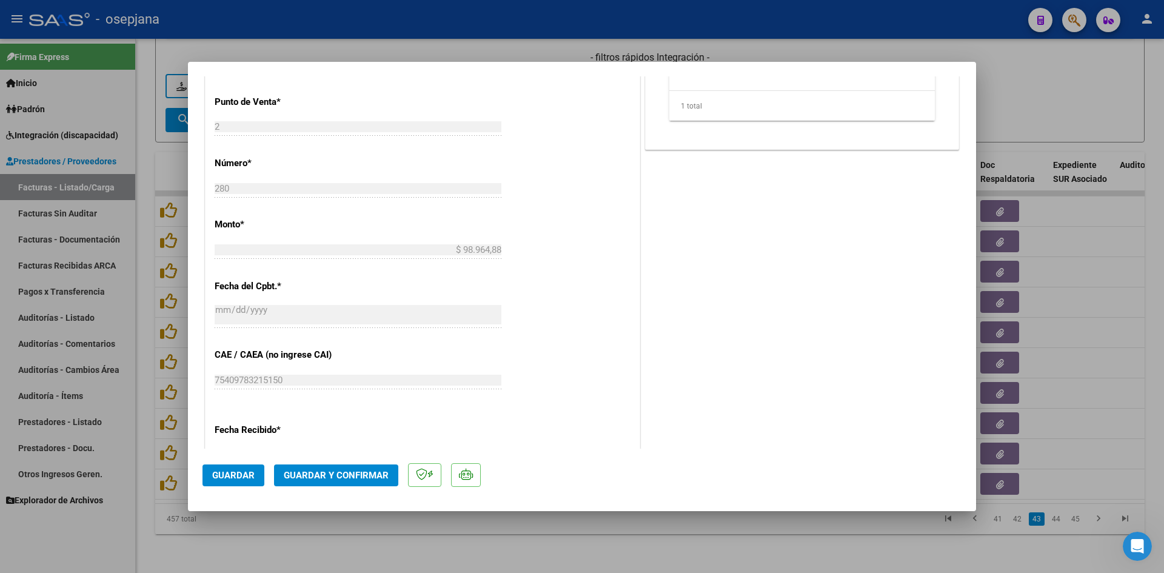
scroll to position [727, 0]
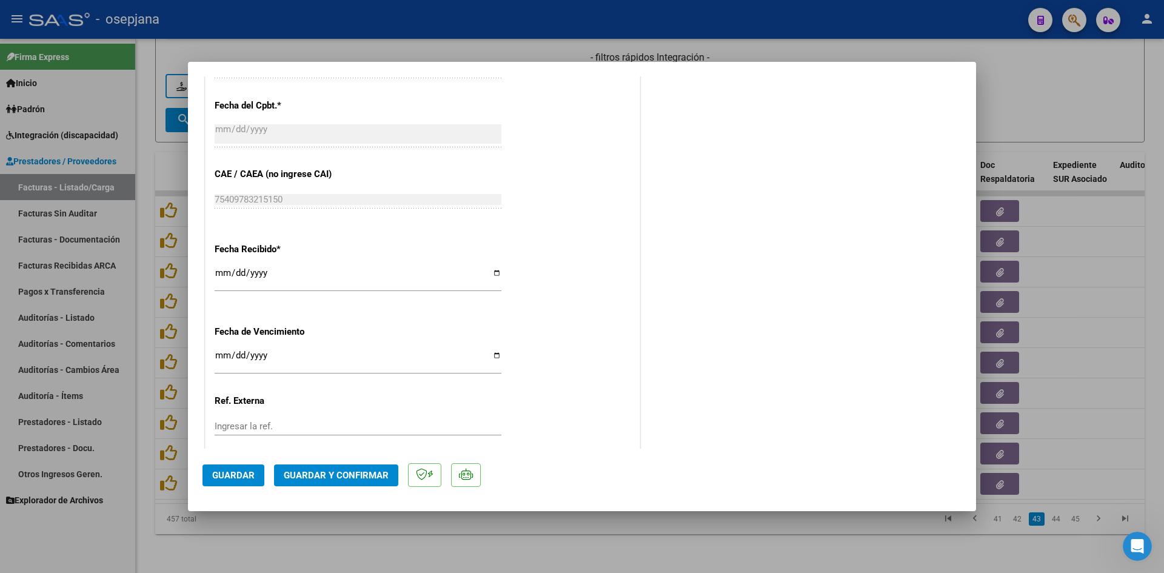
click at [220, 357] on input "[DATE]" at bounding box center [358, 359] width 287 height 19
type input "[DATE]"
click at [348, 466] on button "Guardar y Confirmar" at bounding box center [336, 475] width 124 height 22
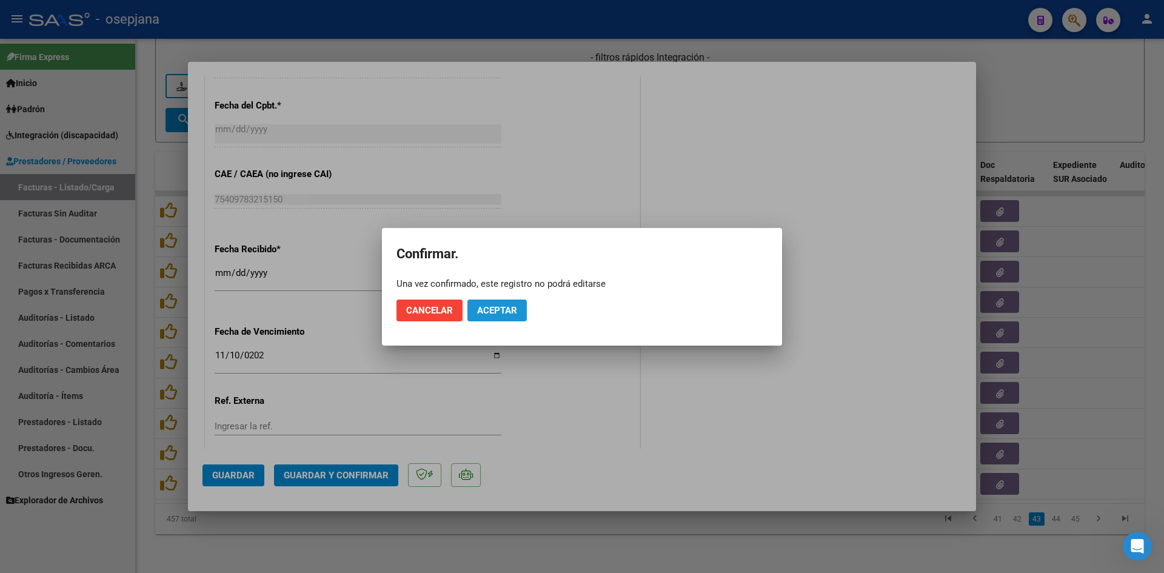
click at [477, 305] on span "Aceptar" at bounding box center [497, 310] width 40 height 11
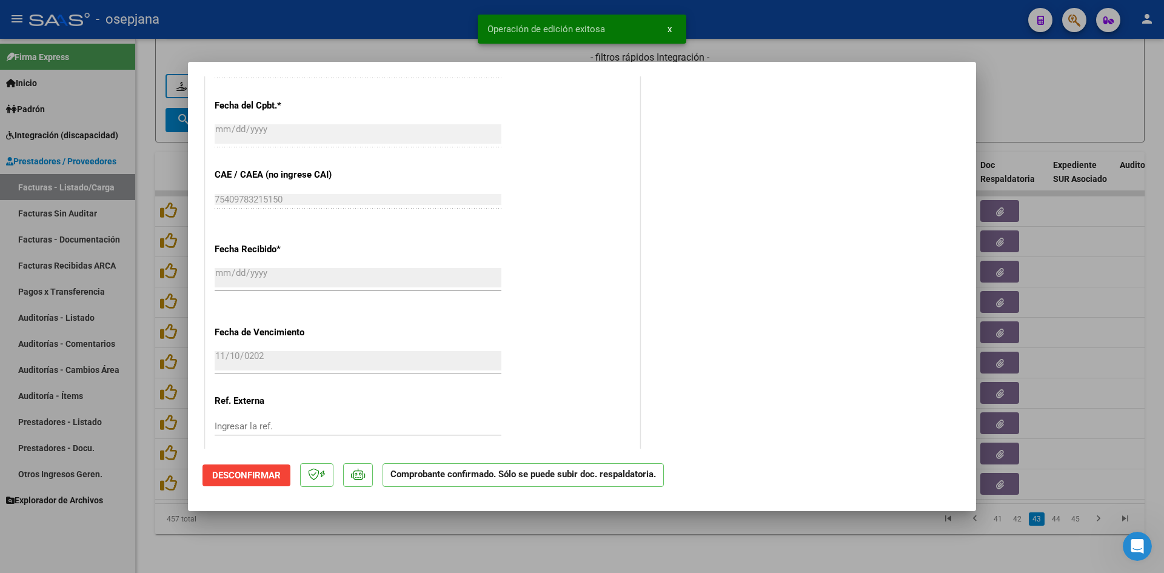
click at [1032, 95] on div at bounding box center [582, 286] width 1164 height 573
type input "$ 0,00"
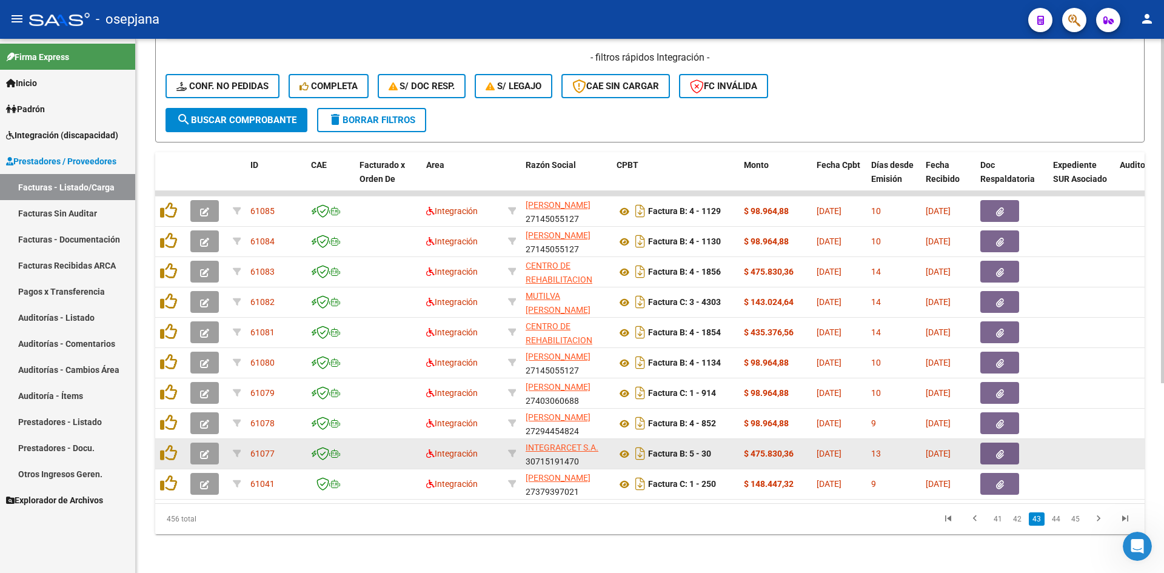
click at [207, 448] on span "button" at bounding box center [204, 453] width 9 height 11
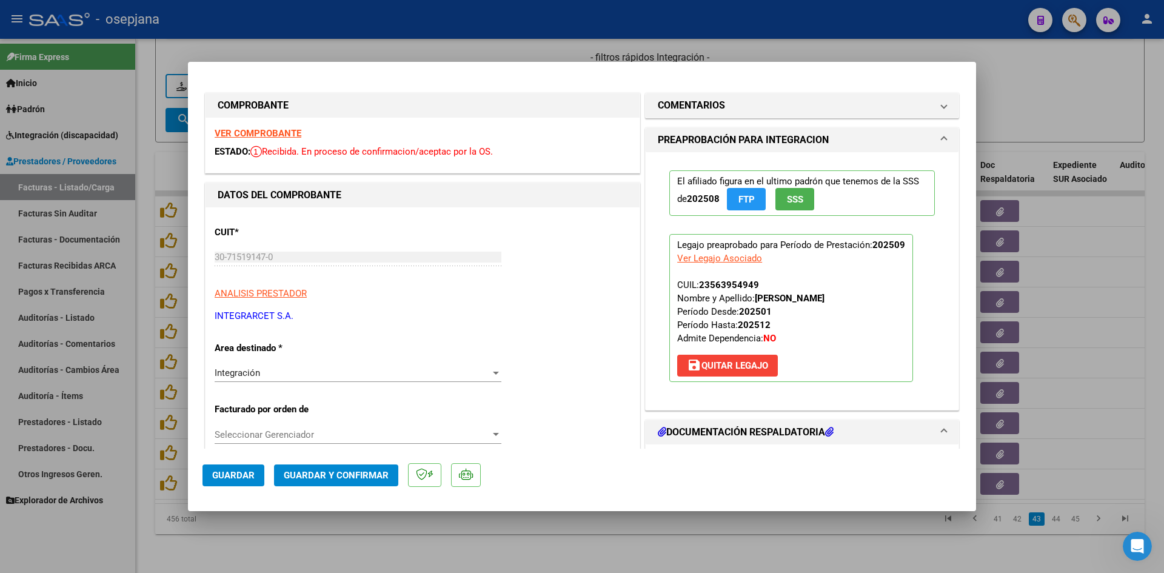
click at [279, 124] on div "VER COMPROBANTE ESTADO: Recibida. En proceso de confirmacion/aceptac por la OS." at bounding box center [422, 145] width 434 height 55
click at [284, 132] on strong "VER COMPROBANTE" at bounding box center [258, 133] width 87 height 11
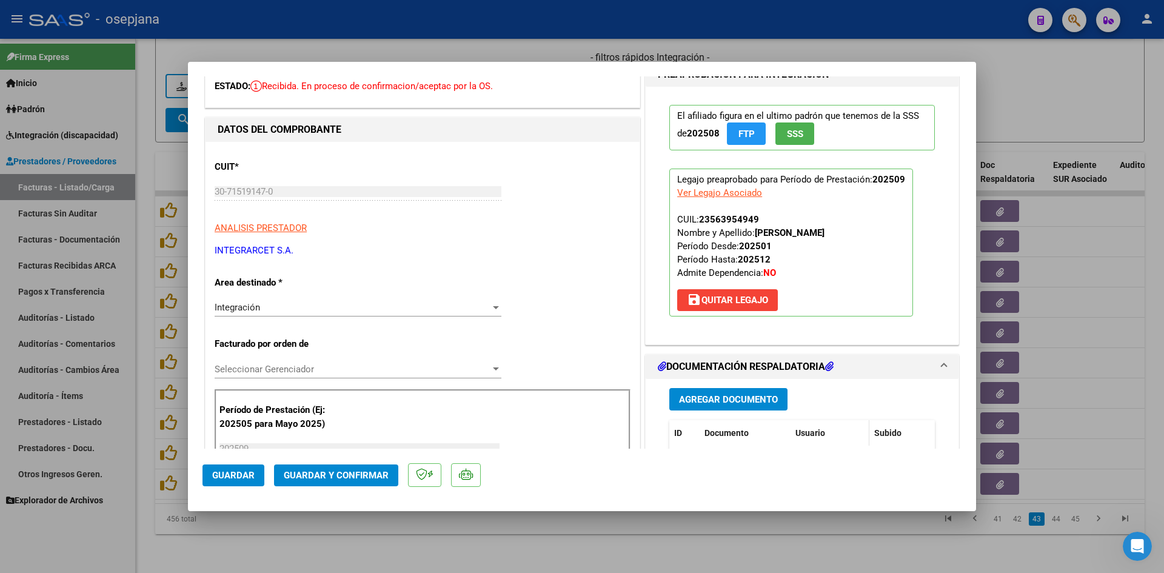
scroll to position [182, 0]
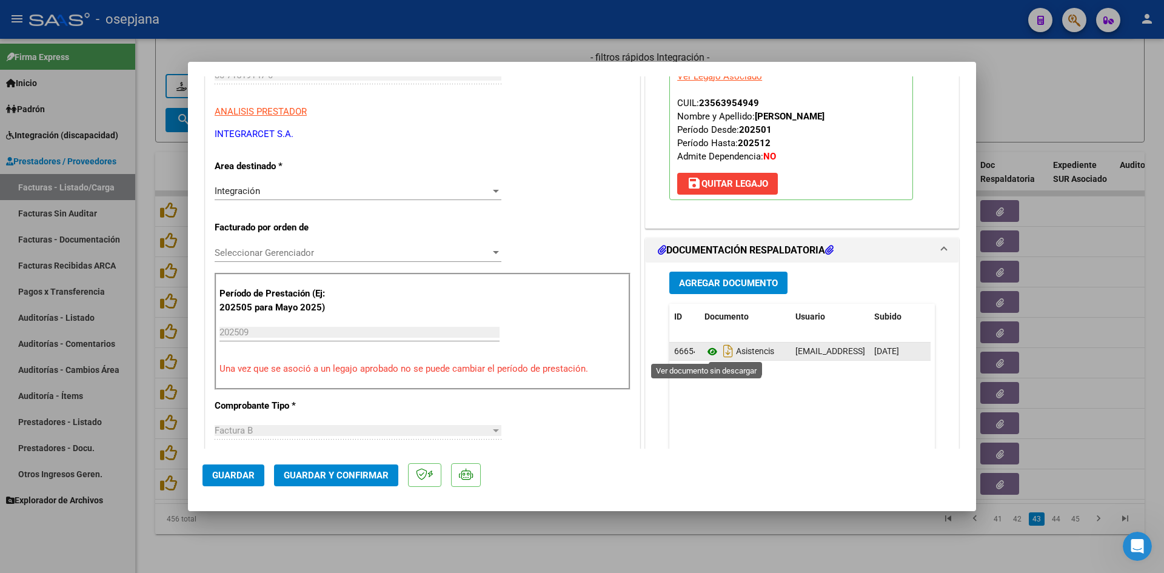
click at [709, 350] on icon at bounding box center [712, 351] width 16 height 15
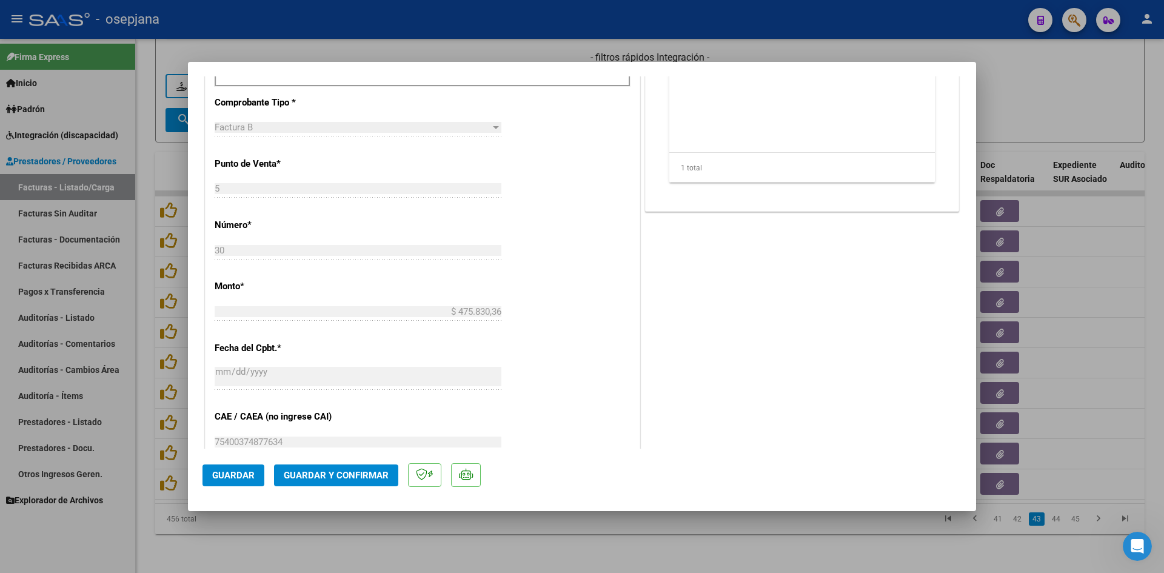
scroll to position [788, 0]
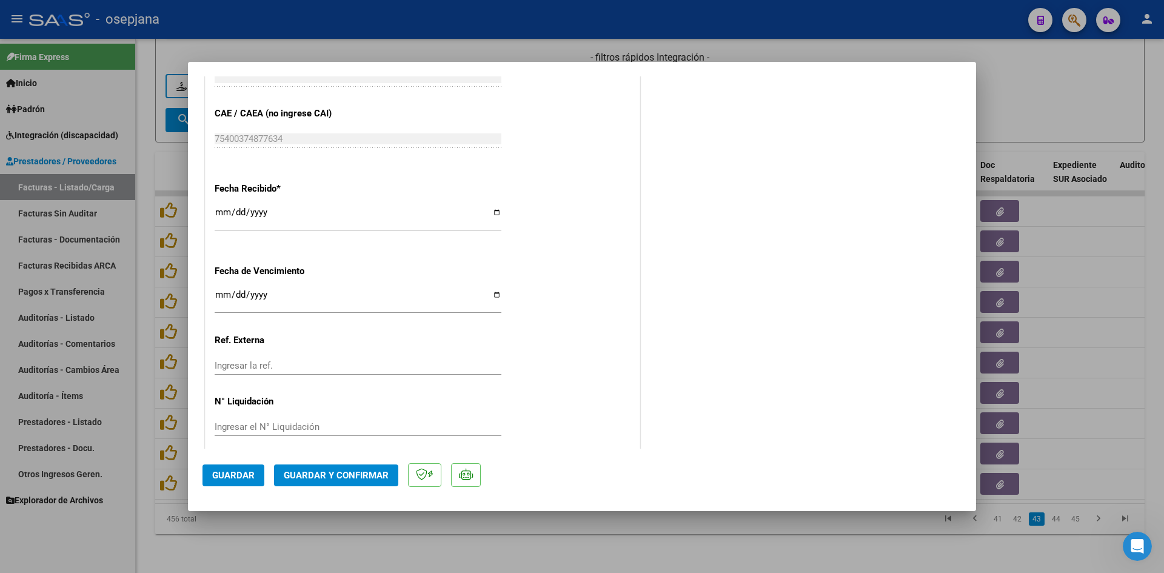
click at [219, 294] on input "[DATE]" at bounding box center [358, 299] width 287 height 19
type input "[DATE]"
click at [332, 473] on span "Guardar y Confirmar" at bounding box center [336, 475] width 105 height 11
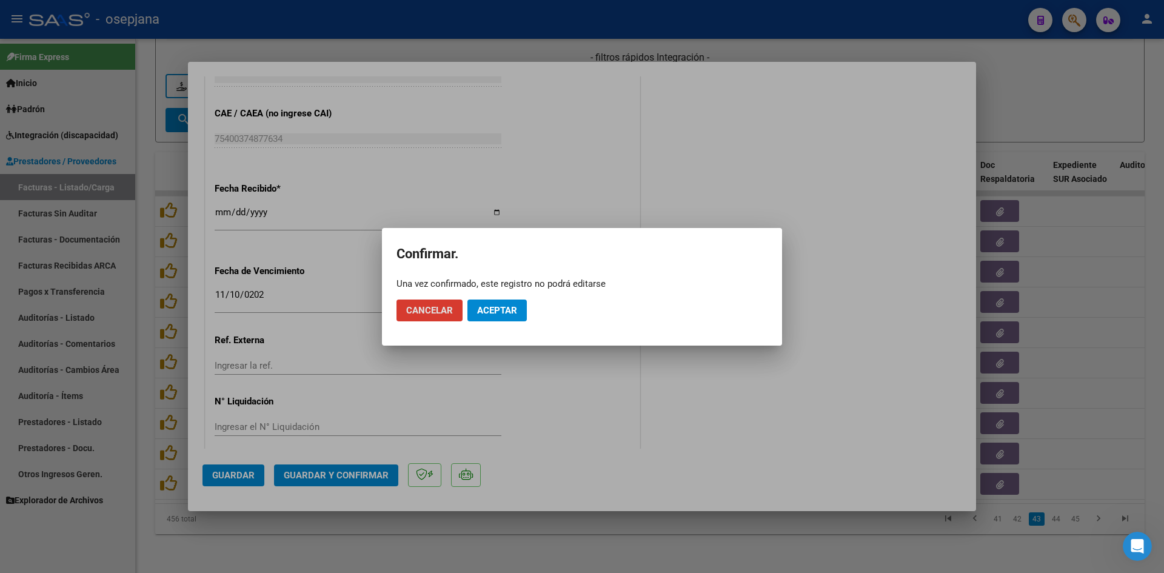
click at [512, 309] on span "Aceptar" at bounding box center [497, 310] width 40 height 11
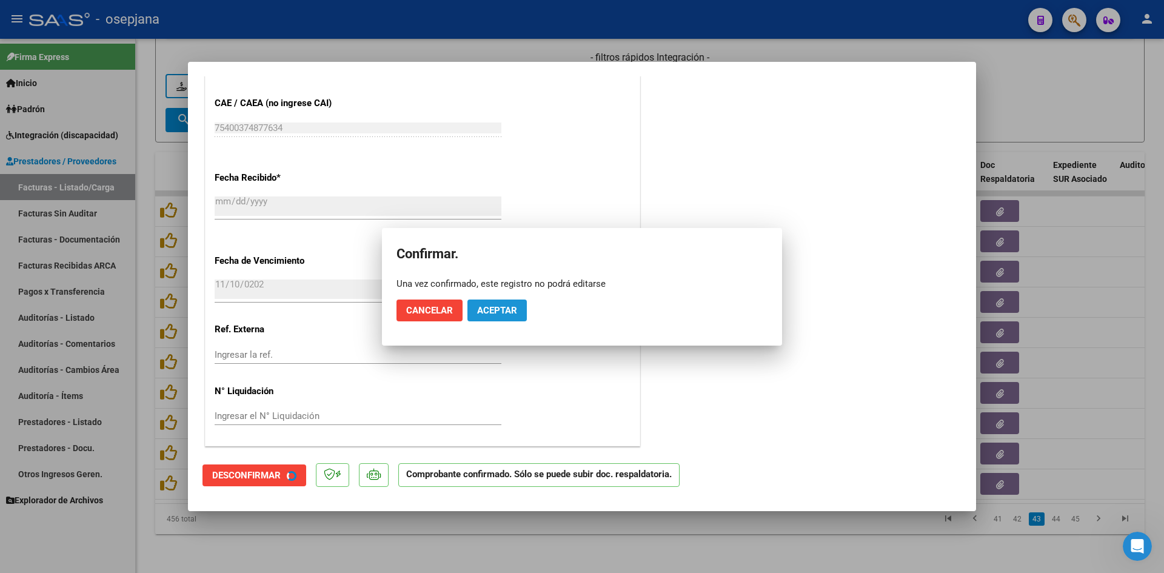
scroll to position [713, 0]
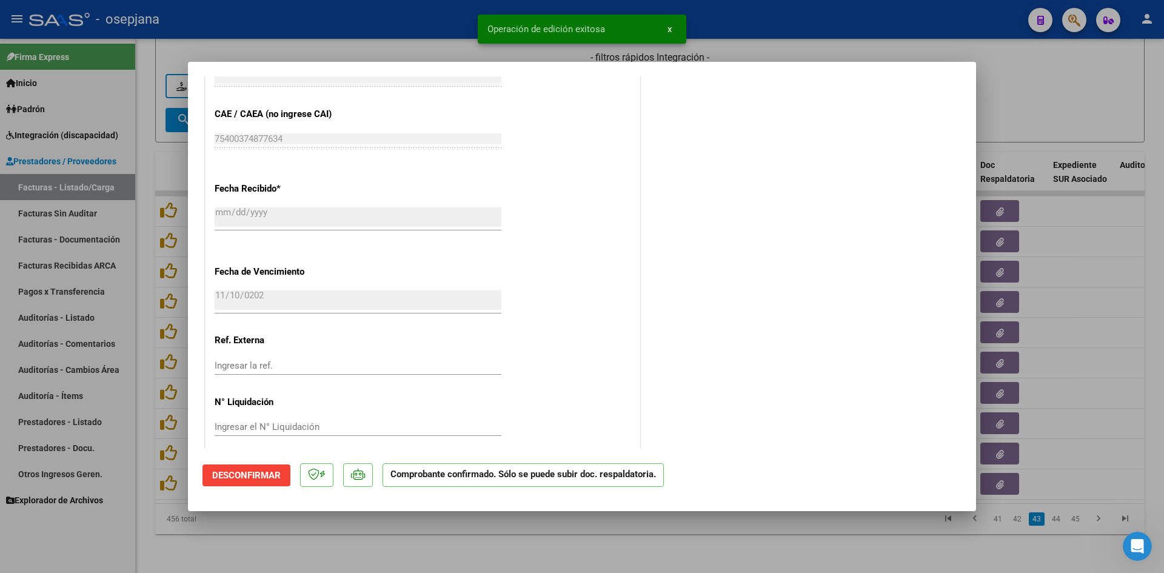
click at [1079, 101] on div at bounding box center [582, 286] width 1164 height 573
type input "$ 0,00"
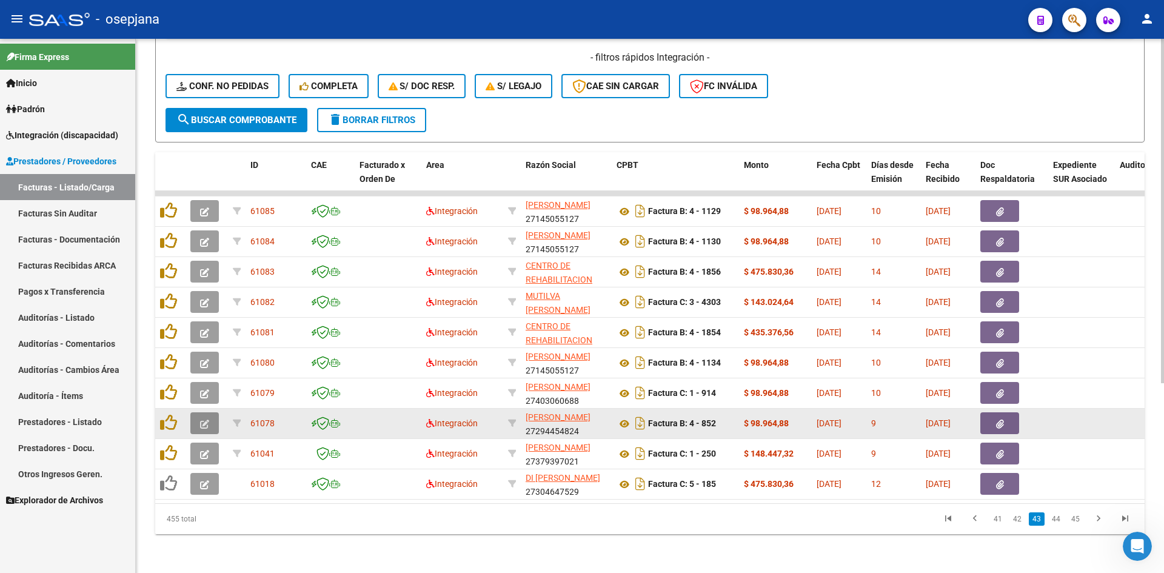
click at [208, 419] on icon "button" at bounding box center [204, 423] width 9 height 9
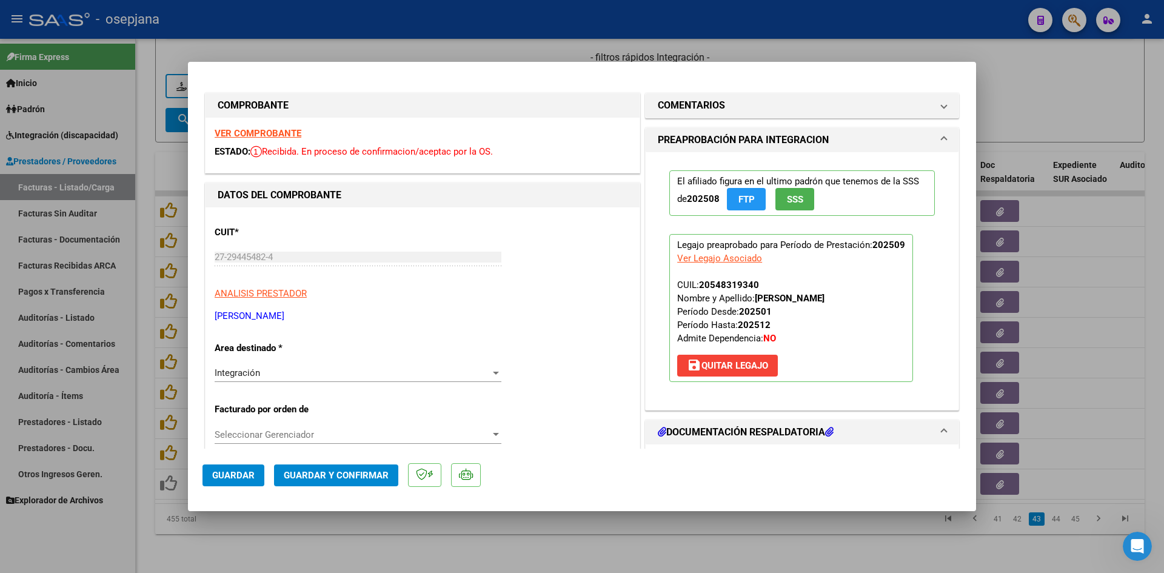
click at [272, 133] on strong "VER COMPROBANTE" at bounding box center [258, 133] width 87 height 11
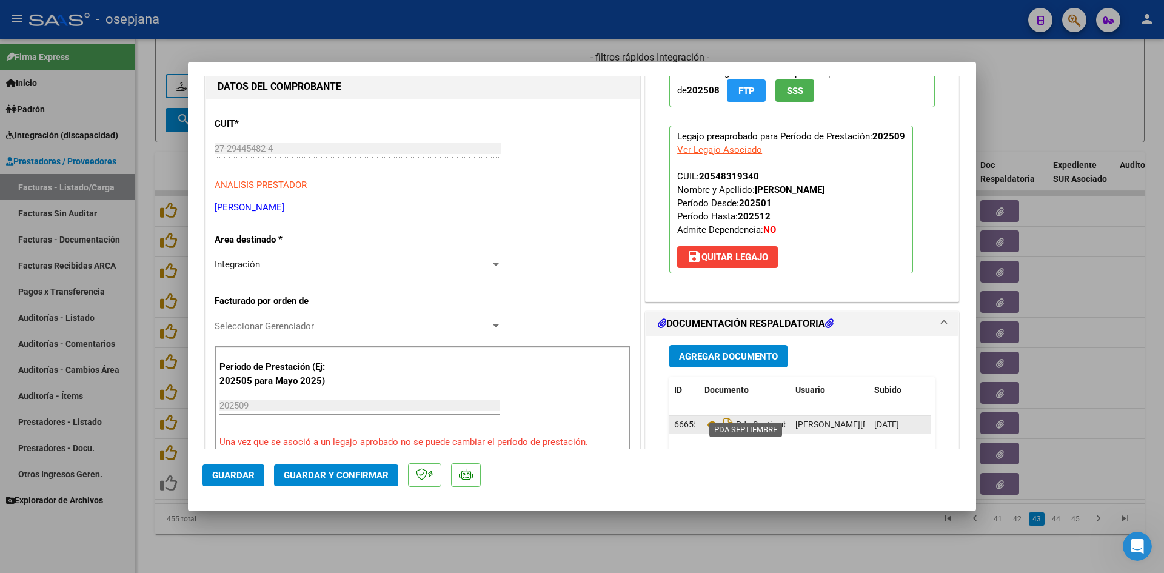
scroll to position [121, 0]
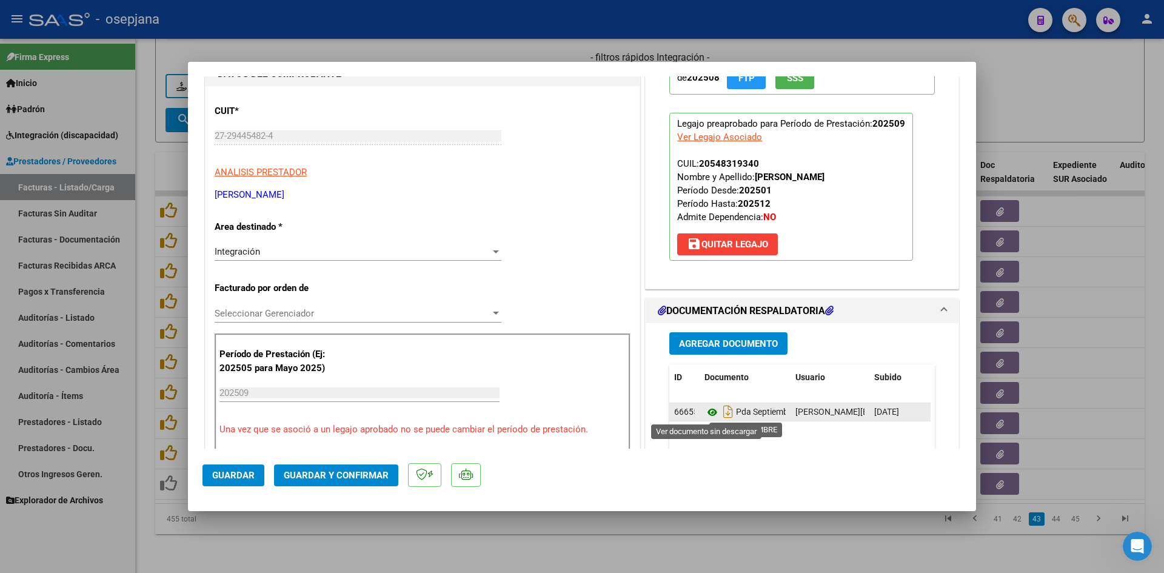
click at [707, 413] on icon at bounding box center [712, 412] width 16 height 15
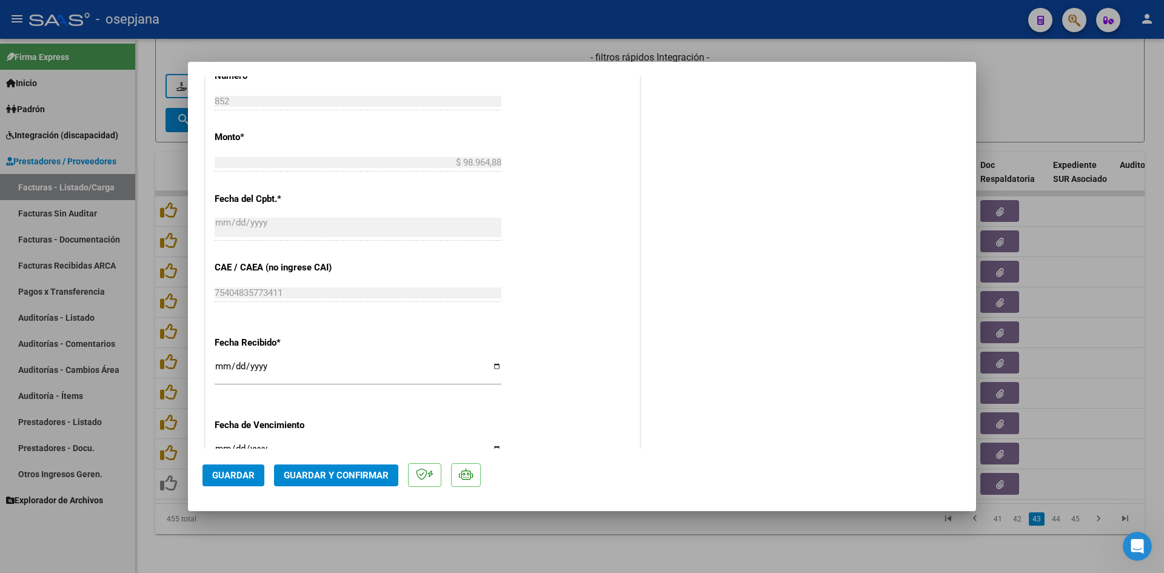
scroll to position [727, 0]
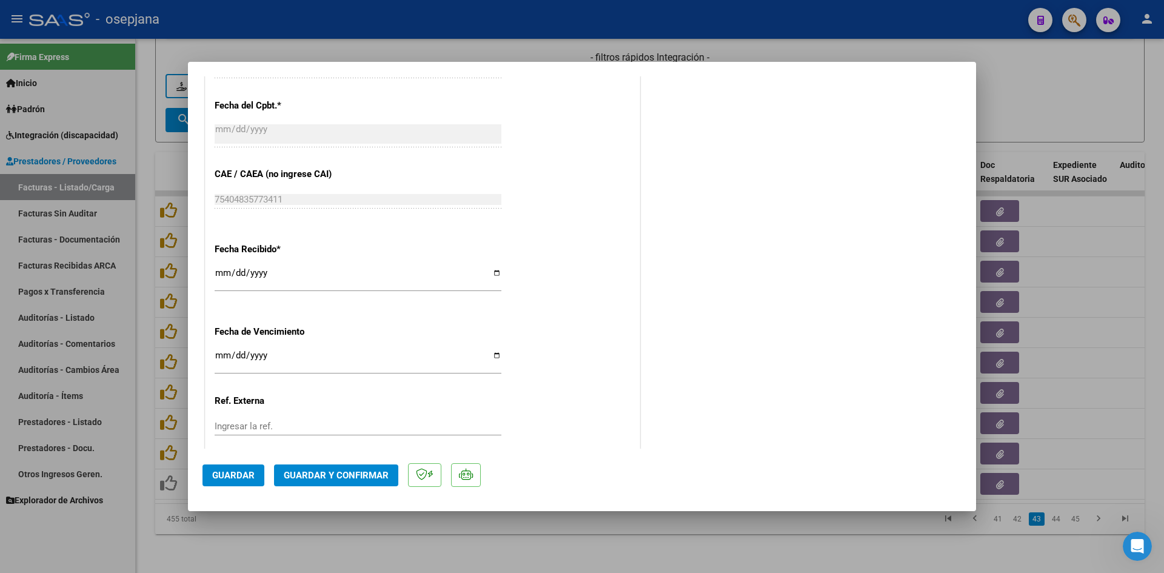
click at [222, 352] on input "[DATE]" at bounding box center [358, 359] width 287 height 19
type input "[DATE]"
click at [333, 470] on span "Guardar y Confirmar" at bounding box center [336, 475] width 105 height 11
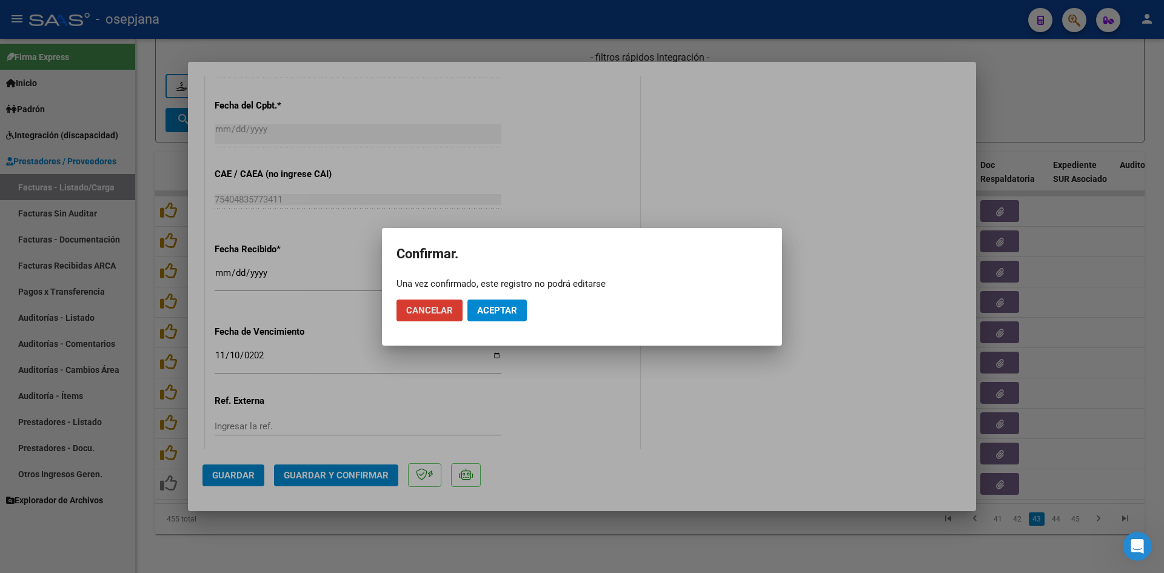
click at [491, 308] on span "Aceptar" at bounding box center [497, 310] width 40 height 11
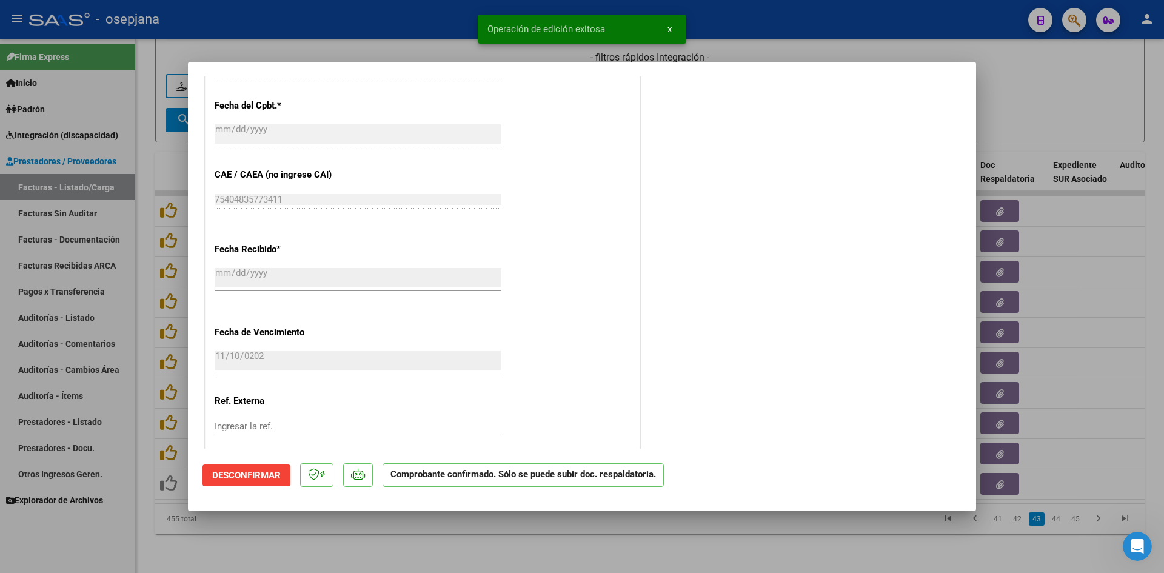
click at [1070, 88] on div at bounding box center [582, 286] width 1164 height 573
type input "$ 0,00"
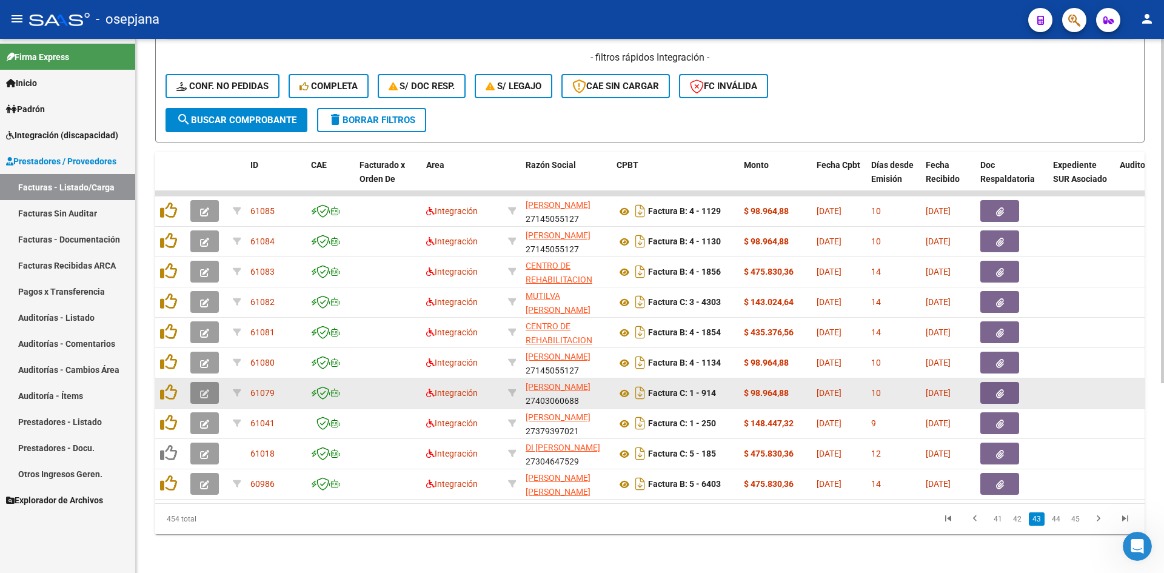
click at [208, 389] on icon "button" at bounding box center [204, 393] width 9 height 9
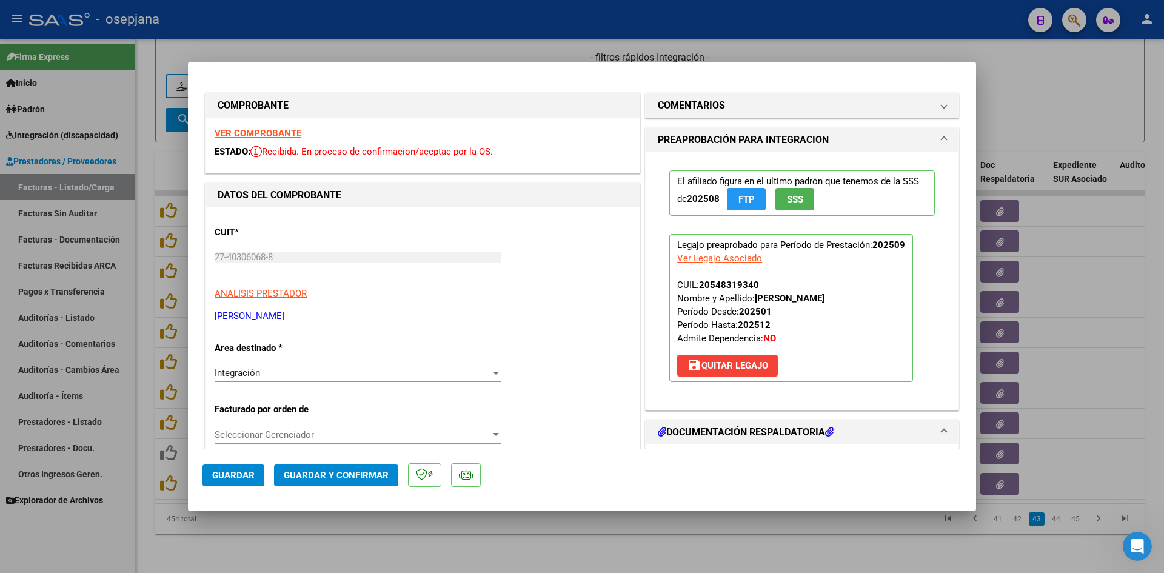
click at [254, 130] on strong "VER COMPROBANTE" at bounding box center [258, 133] width 87 height 11
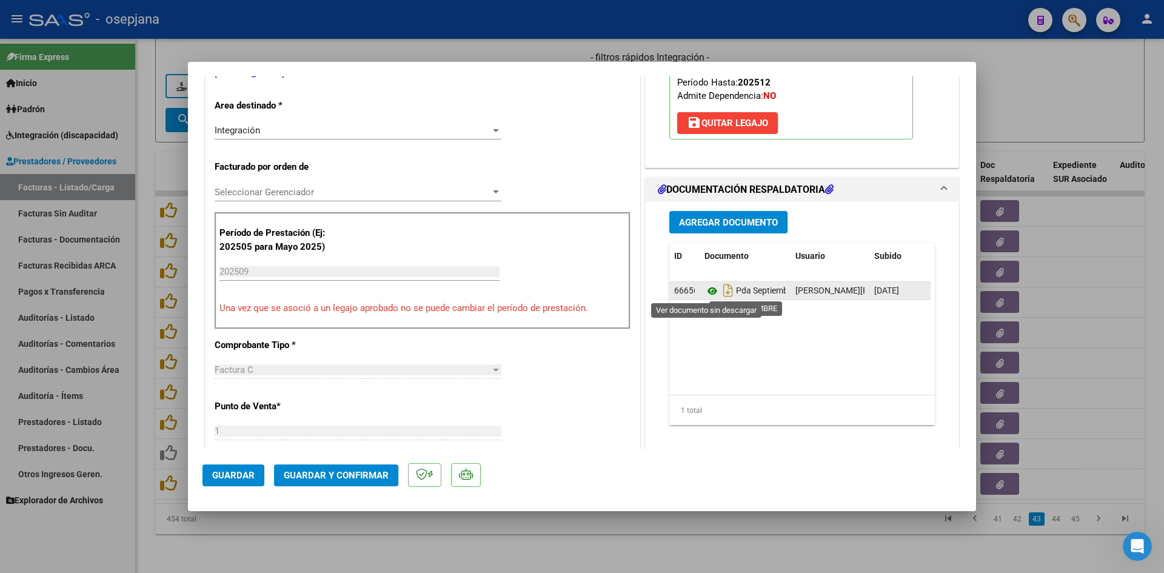
click at [712, 287] on icon at bounding box center [712, 291] width 16 height 15
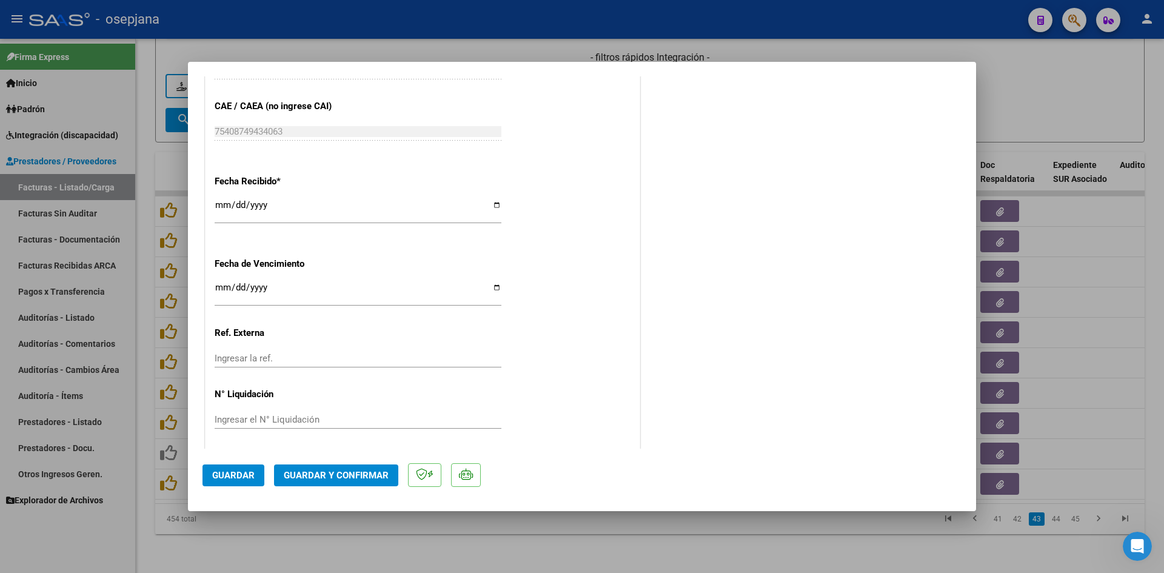
scroll to position [799, 0]
click at [219, 285] on input "[DATE]" at bounding box center [358, 288] width 287 height 19
type input "[DATE]"
click at [342, 459] on mat-dialog-actions "Guardar Guardar y Confirmar" at bounding box center [581, 472] width 759 height 48
click at [344, 473] on span "Guardar y Confirmar" at bounding box center [336, 475] width 105 height 11
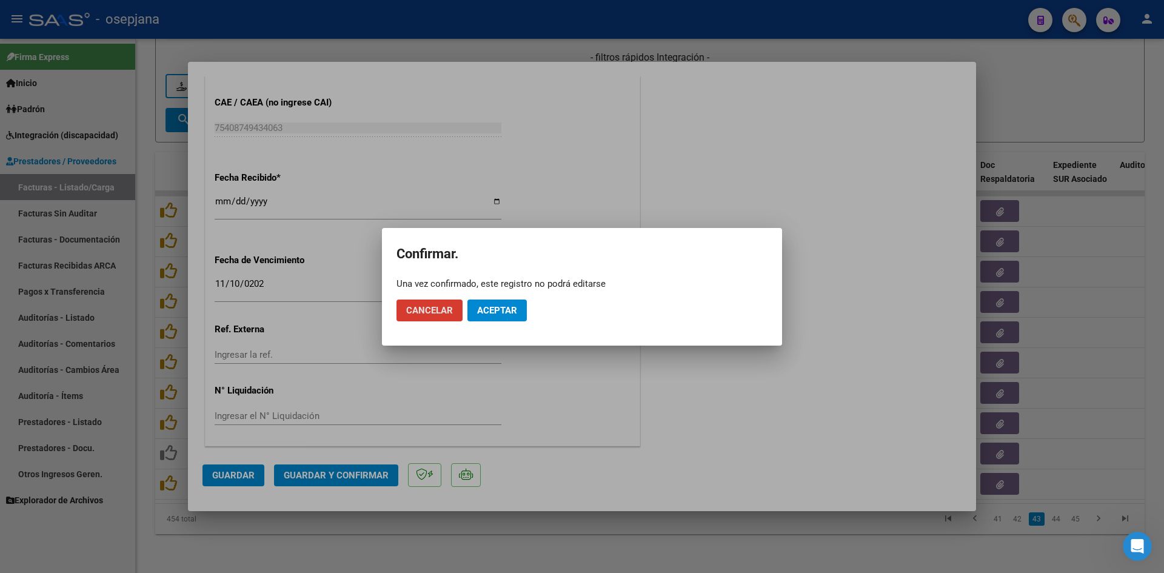
click at [493, 311] on span "Aceptar" at bounding box center [497, 310] width 40 height 11
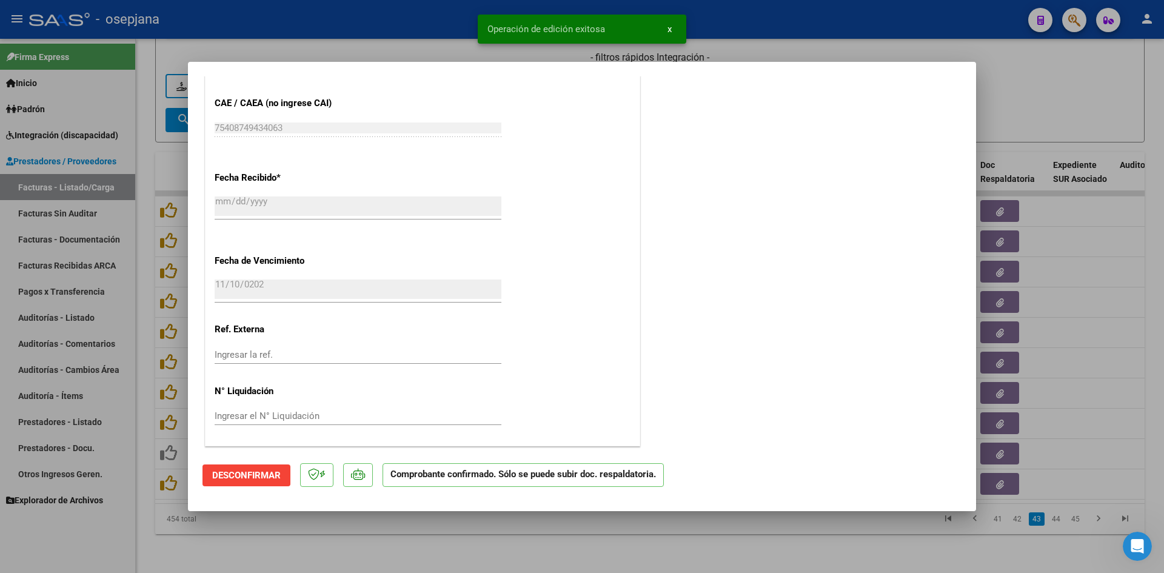
click at [981, 90] on div at bounding box center [582, 286] width 1164 height 573
type input "$ 0,00"
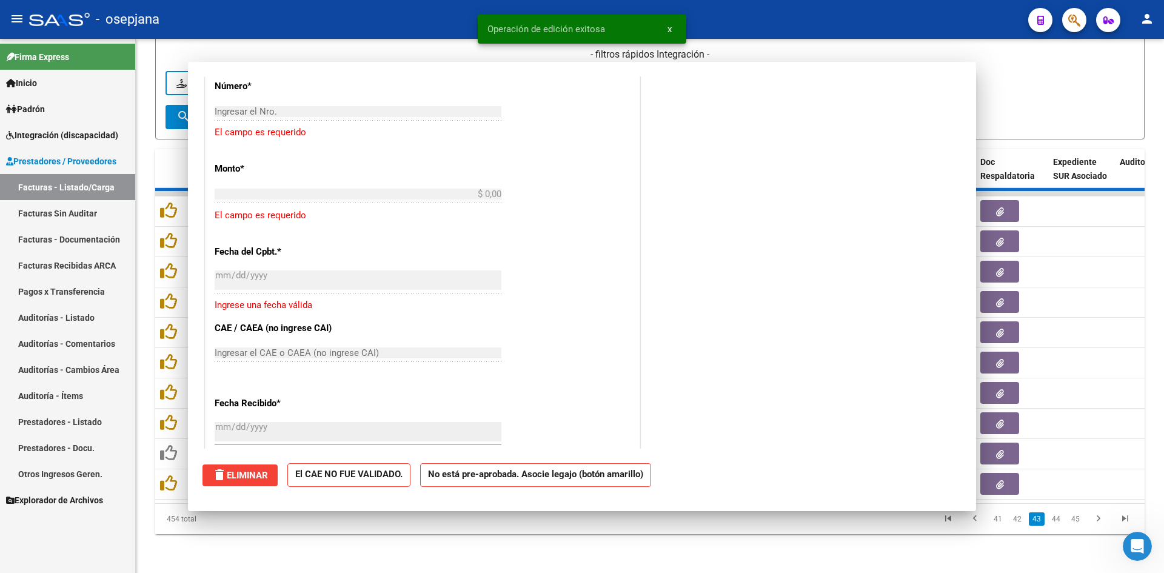
scroll to position [0, 0]
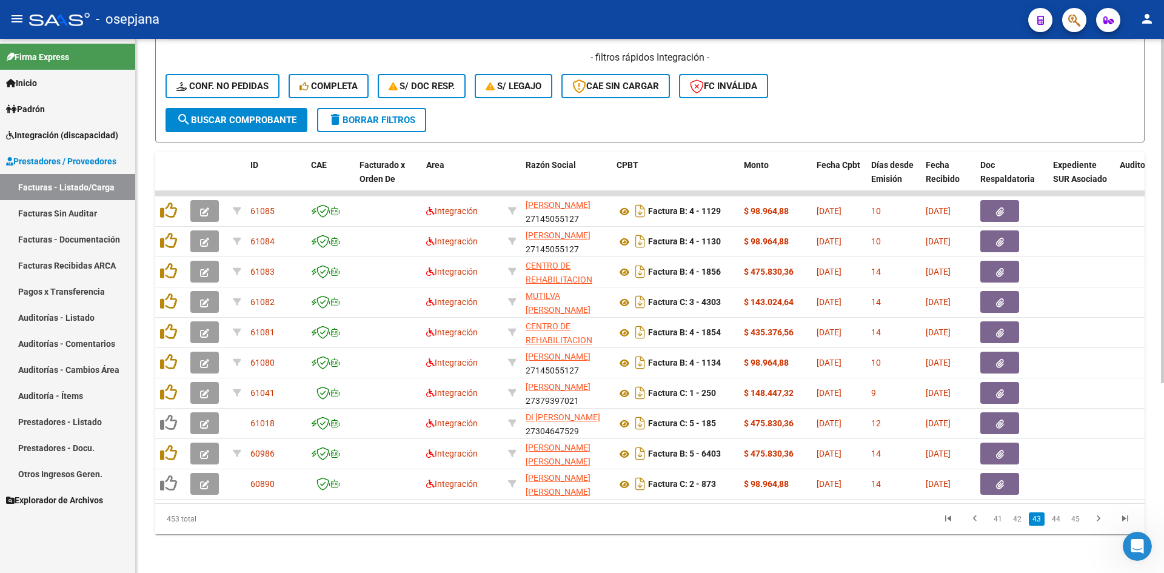
click at [878, 115] on form "Filtros Id Integración Area Seleccionar Gerenciador Seleccionar Gerenciador No …" at bounding box center [649, 1] width 989 height 284
click at [870, 107] on form "Filtros Id Integración Area Seleccionar Gerenciador Seleccionar Gerenciador No …" at bounding box center [649, 1] width 989 height 284
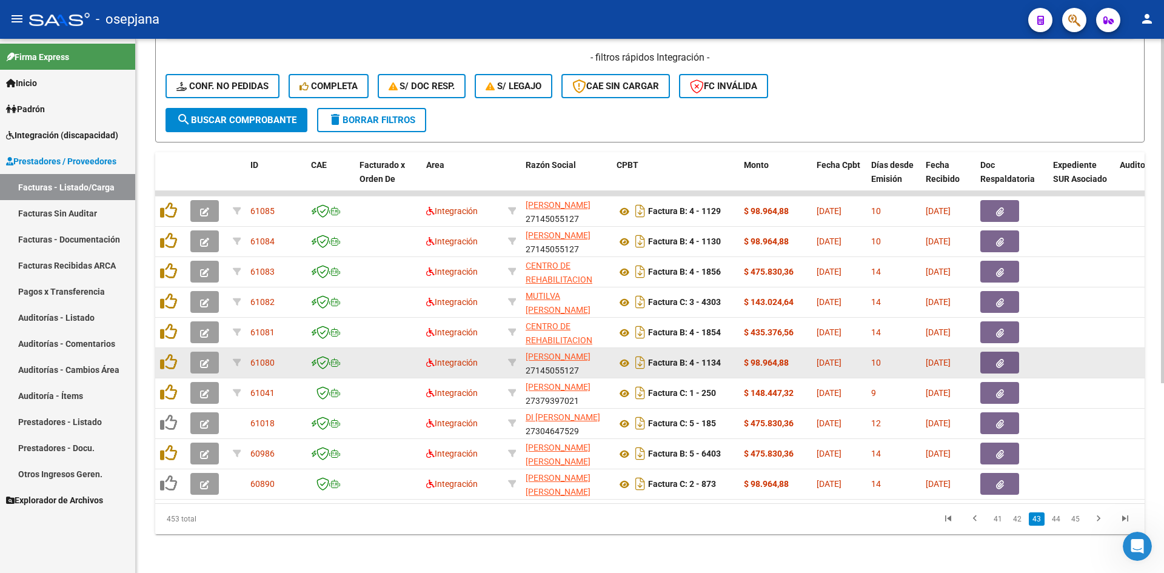
click at [207, 359] on icon "button" at bounding box center [204, 363] width 9 height 9
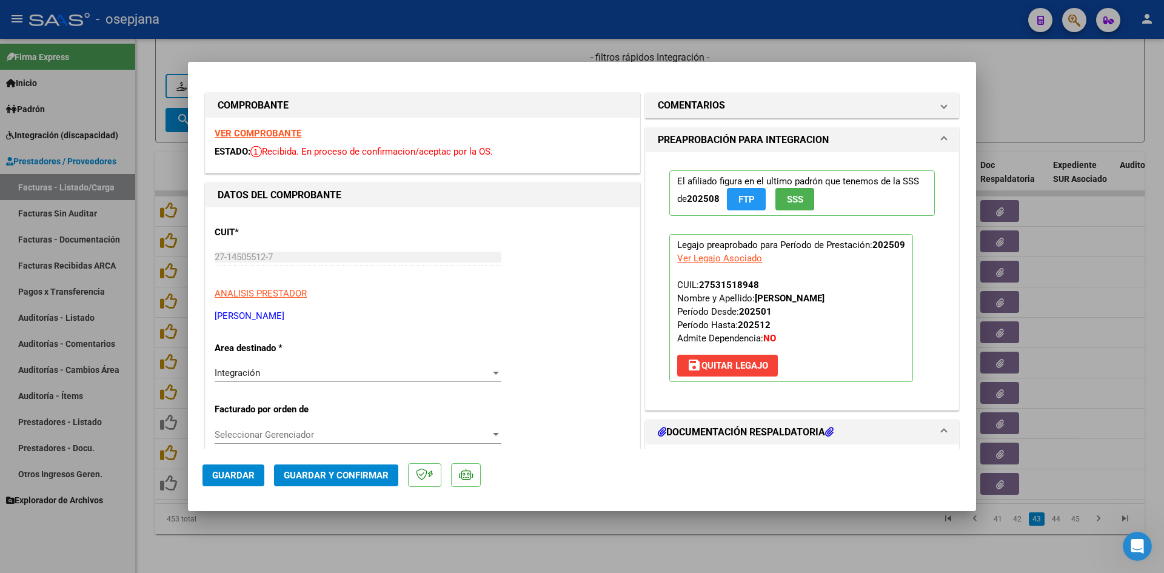
click at [265, 135] on strong "VER COMPROBANTE" at bounding box center [258, 133] width 87 height 11
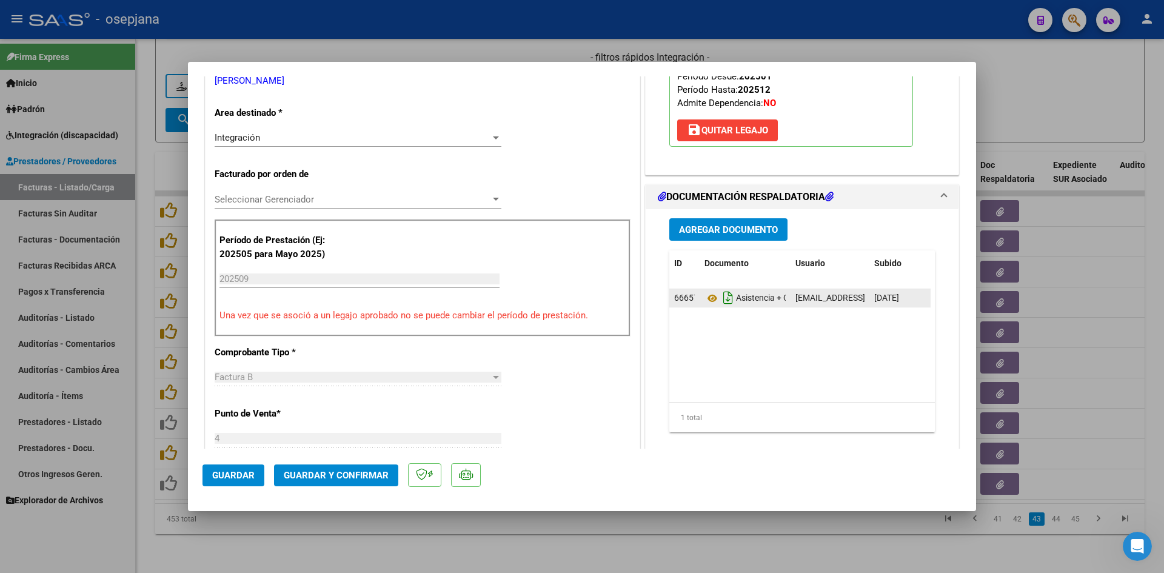
scroll to position [242, 0]
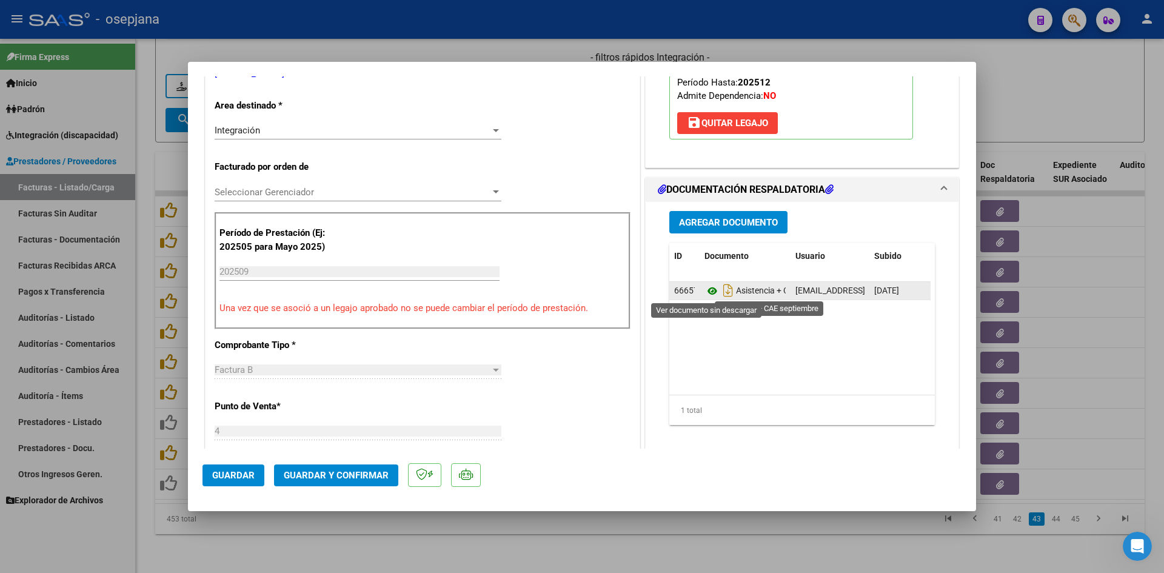
click at [705, 290] on icon at bounding box center [712, 291] width 16 height 15
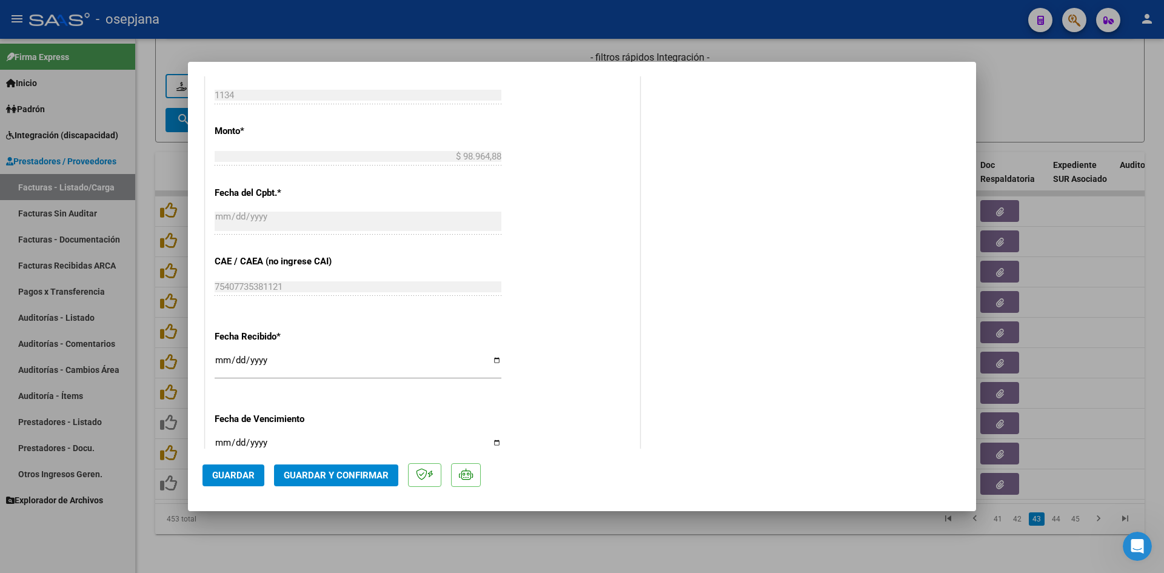
scroll to position [727, 0]
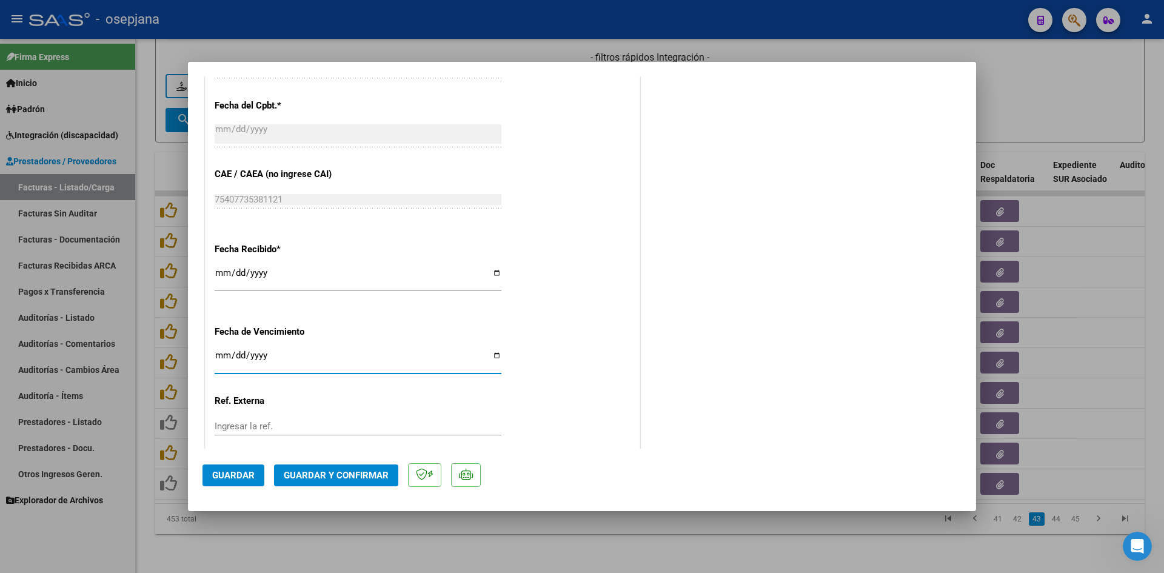
click at [221, 355] on input "[DATE]" at bounding box center [358, 359] width 287 height 19
type input "[DATE]"
click at [337, 470] on span "Guardar y Confirmar" at bounding box center [336, 475] width 105 height 11
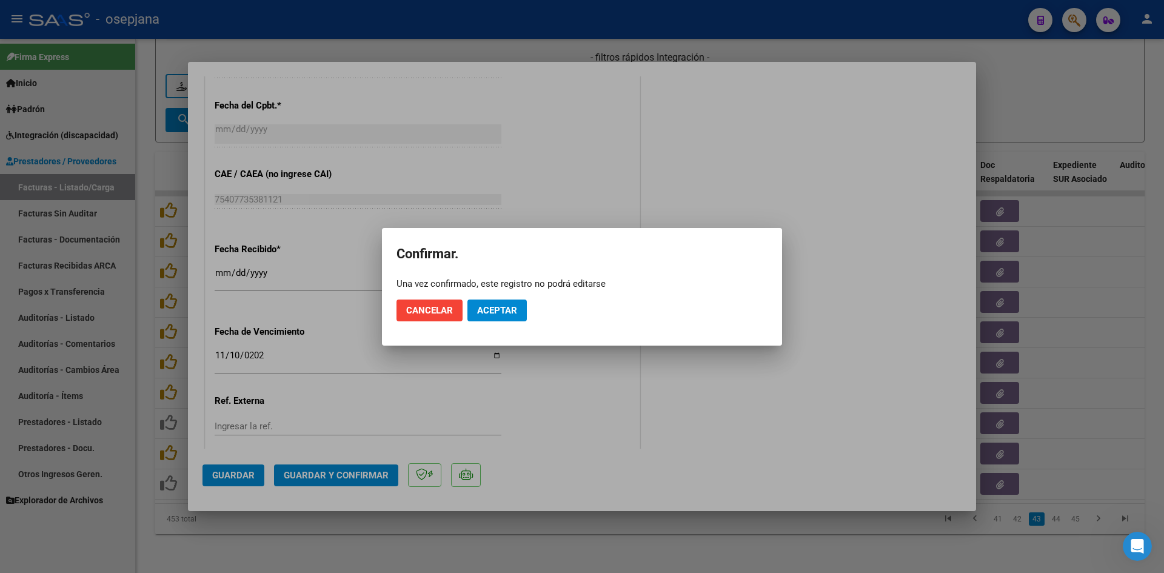
click at [501, 297] on mat-dialog-actions "Cancelar Aceptar" at bounding box center [581, 310] width 371 height 41
click at [502, 310] on span "Aceptar" at bounding box center [497, 310] width 40 height 11
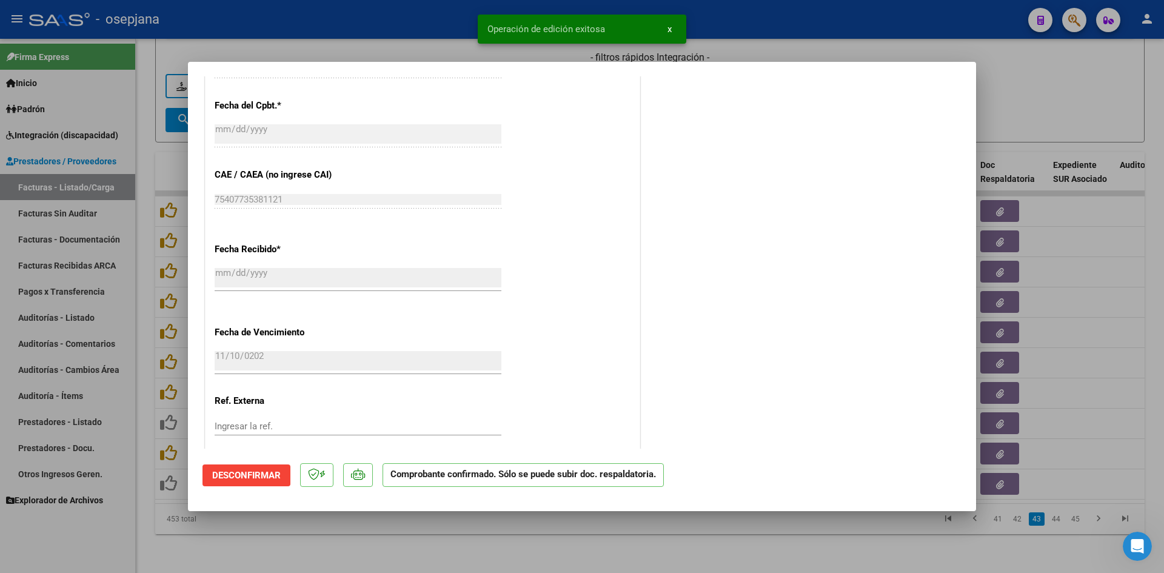
click at [1079, 107] on div at bounding box center [582, 286] width 1164 height 573
type input "$ 0,00"
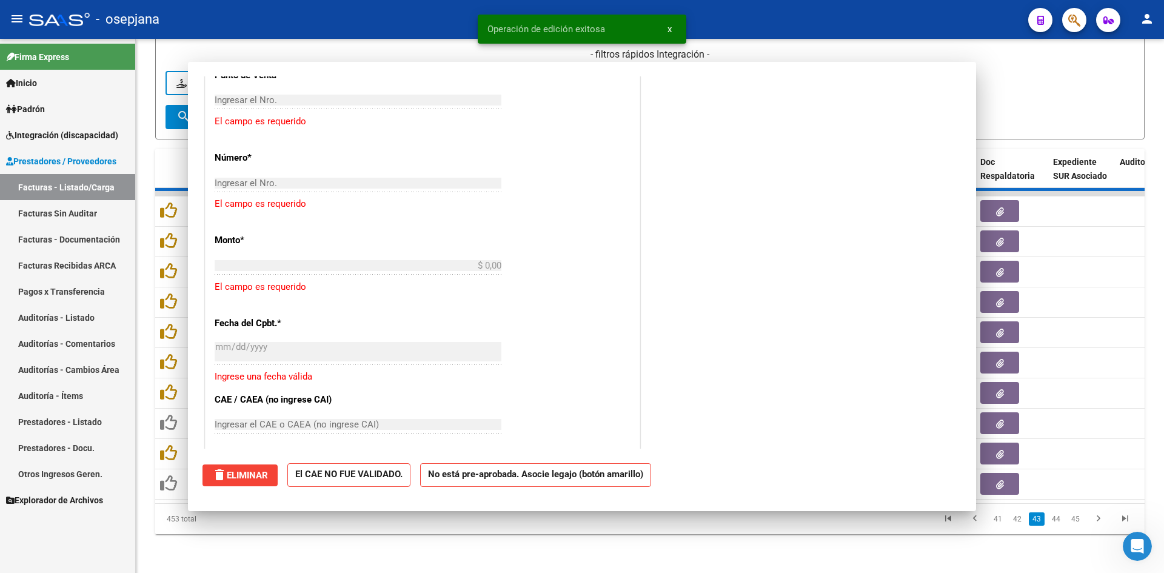
scroll to position [878, 0]
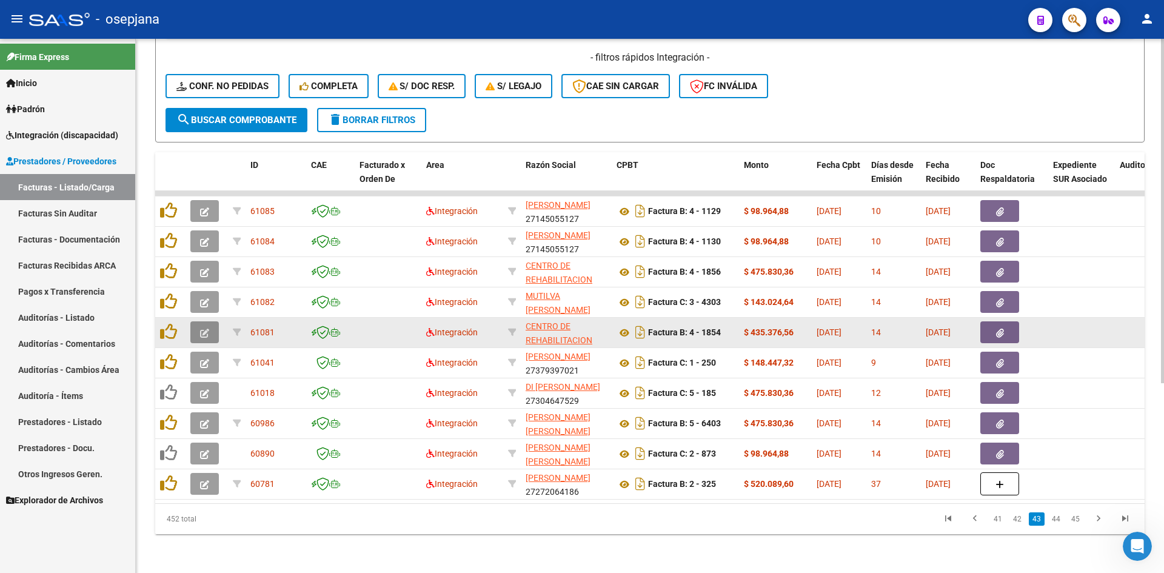
click at [213, 321] on button "button" at bounding box center [204, 332] width 28 height 22
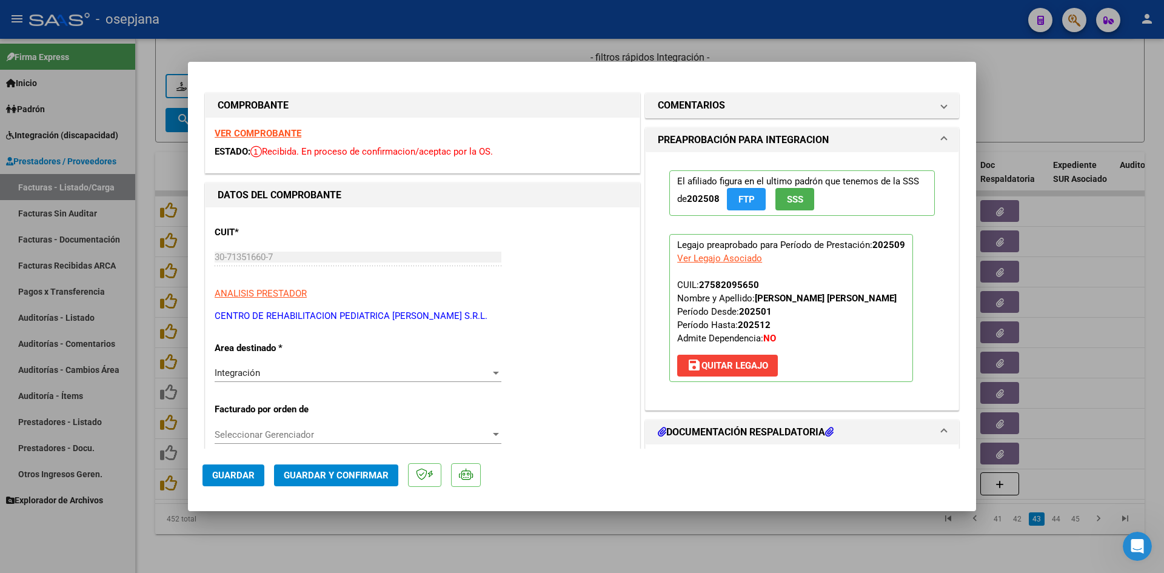
click at [263, 133] on strong "VER COMPROBANTE" at bounding box center [258, 133] width 87 height 11
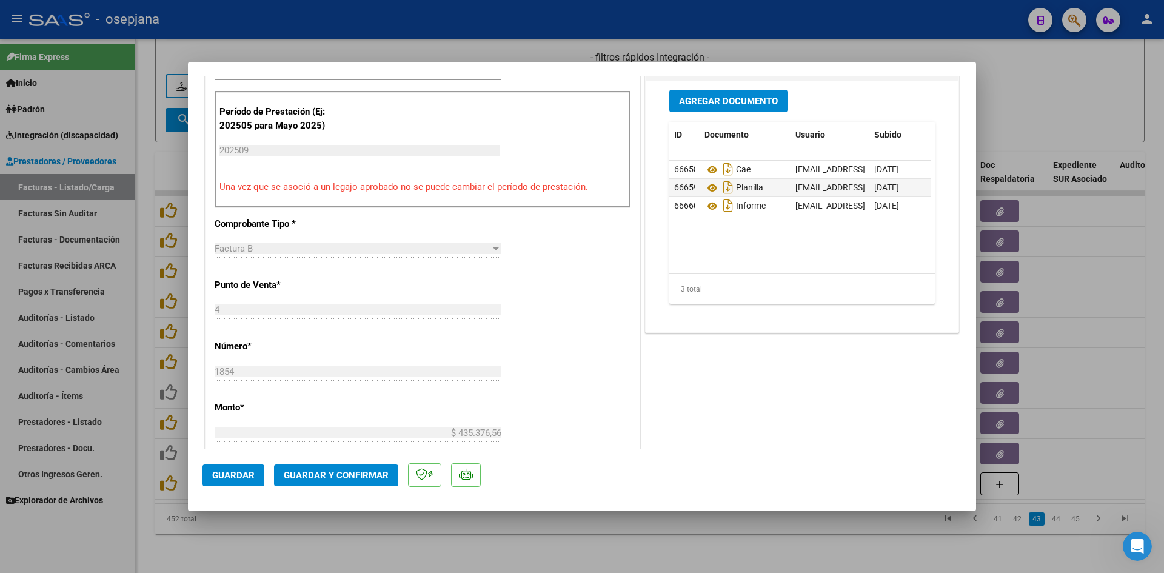
scroll to position [424, 0]
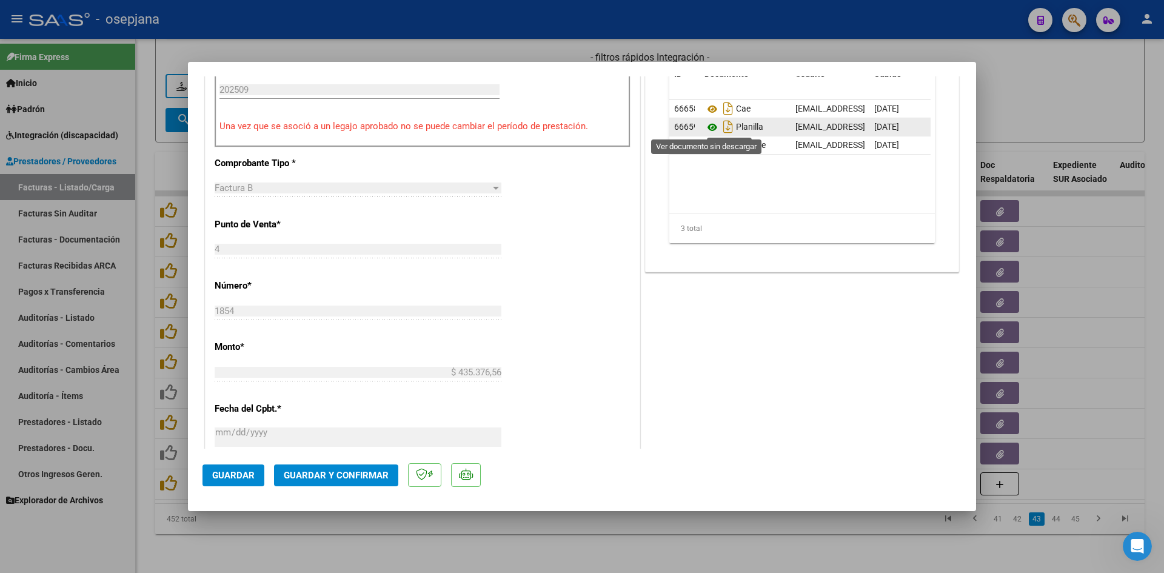
click at [710, 127] on icon at bounding box center [712, 127] width 16 height 15
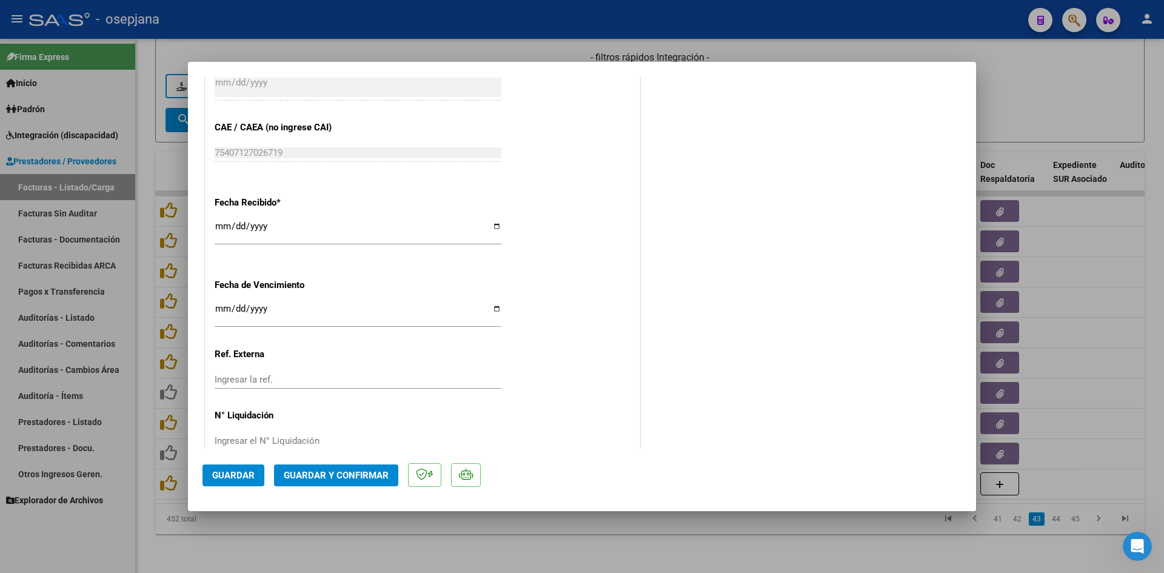
scroll to position [799, 0]
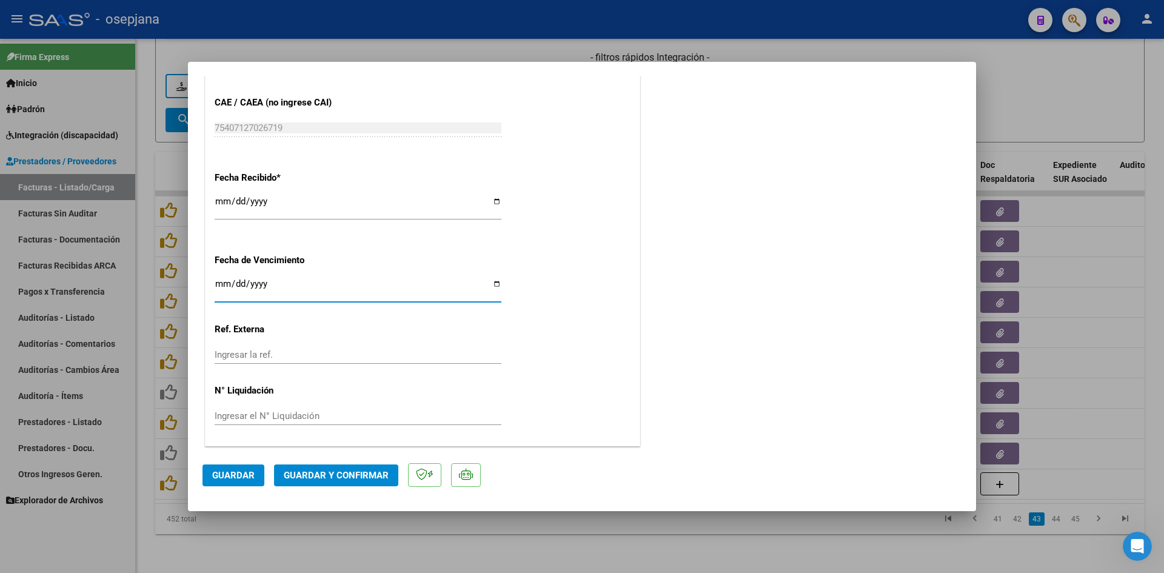
click at [218, 286] on input "[DATE]" at bounding box center [358, 288] width 287 height 19
type input "[DATE]"
click at [315, 475] on span "Guardar y Confirmar" at bounding box center [336, 475] width 105 height 11
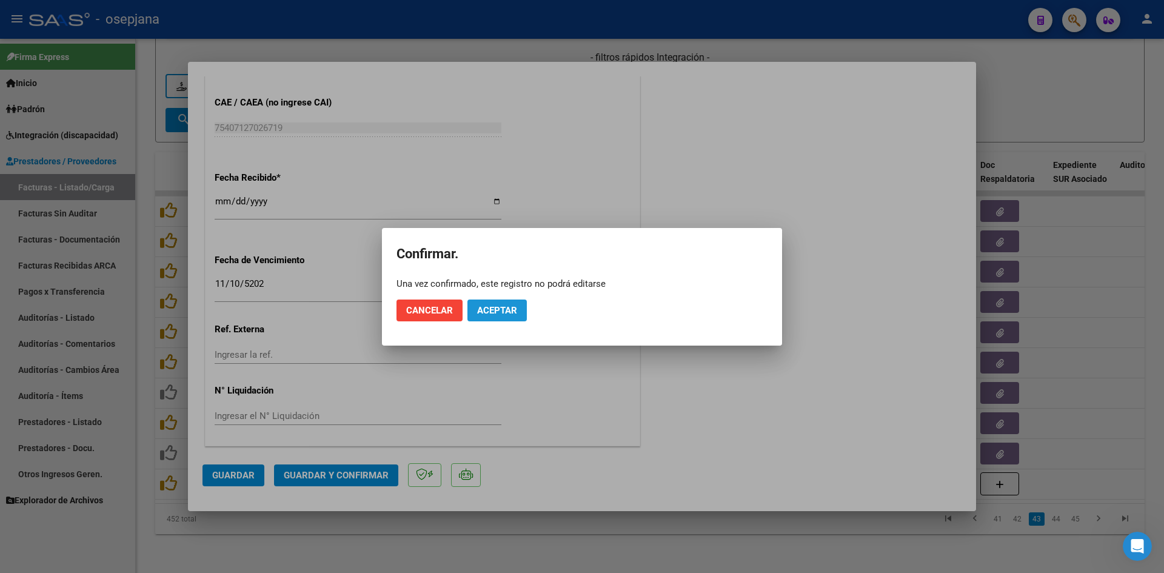
click at [502, 317] on button "Aceptar" at bounding box center [496, 310] width 59 height 22
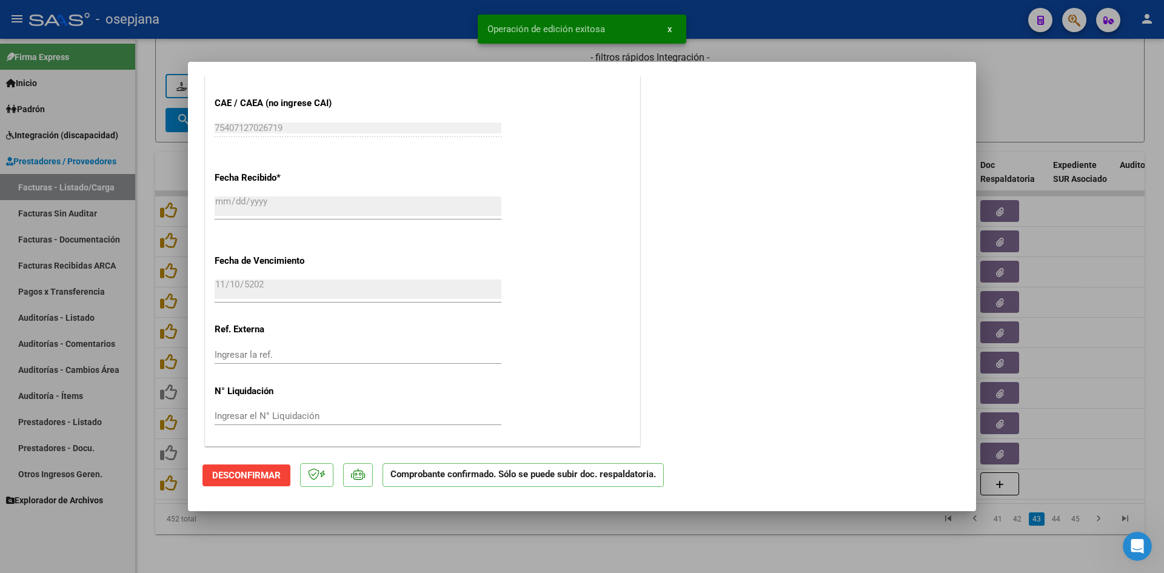
click at [1053, 85] on div at bounding box center [582, 286] width 1164 height 573
type input "$ 0,00"
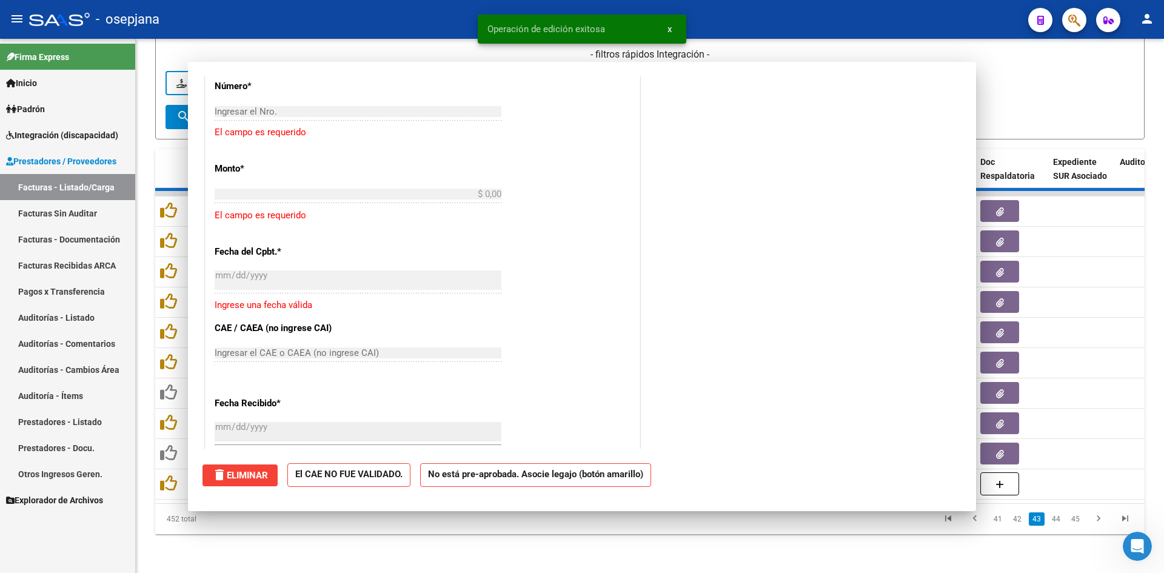
scroll to position [949, 0]
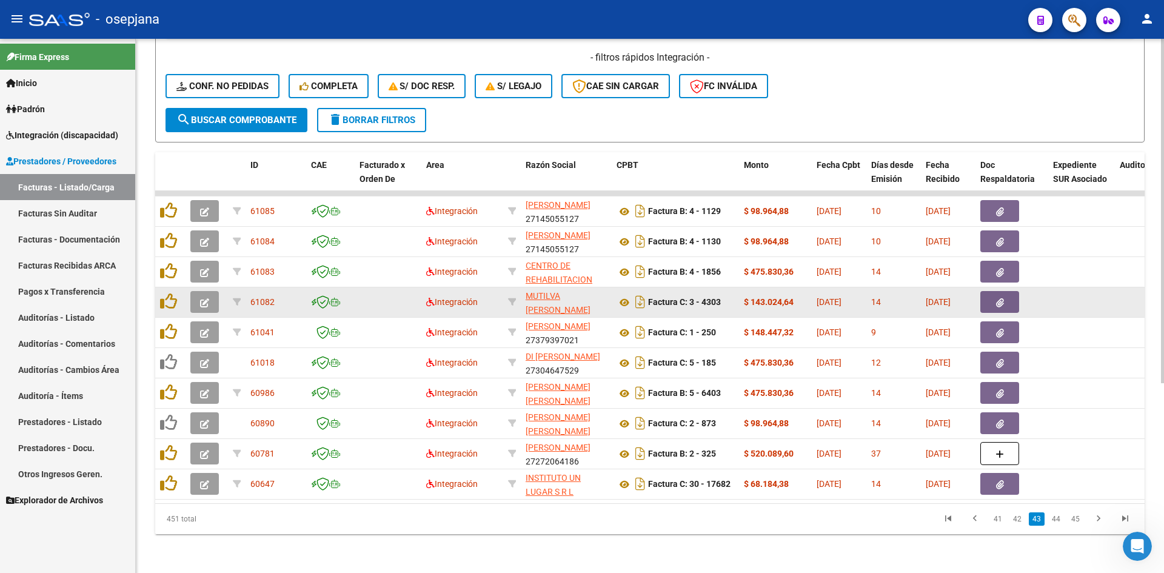
click at [210, 292] on button "button" at bounding box center [204, 302] width 28 height 22
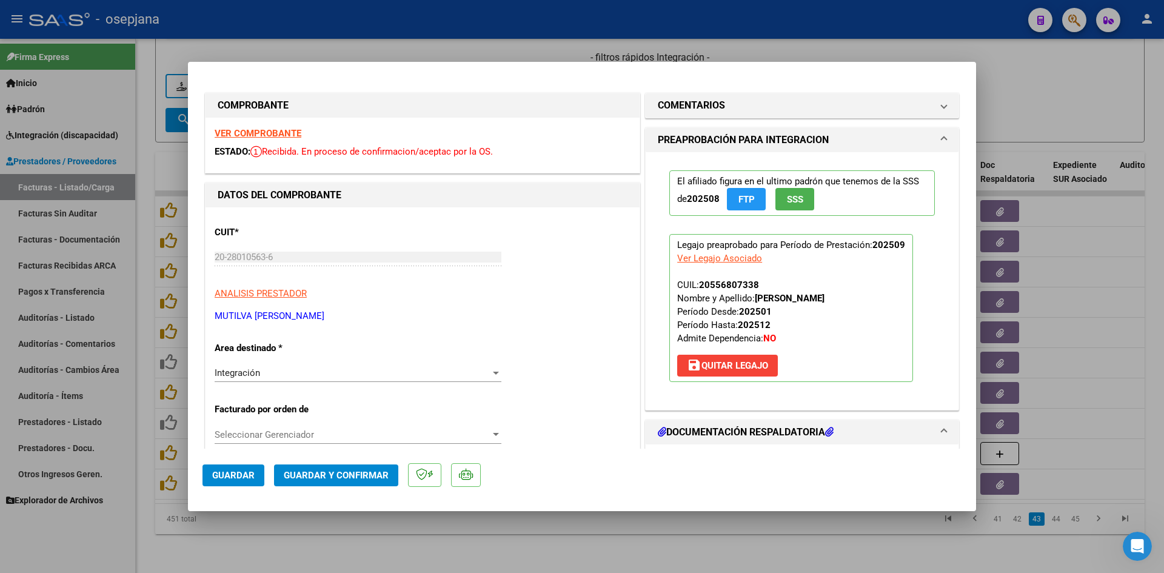
click at [233, 133] on strong "VER COMPROBANTE" at bounding box center [258, 133] width 87 height 11
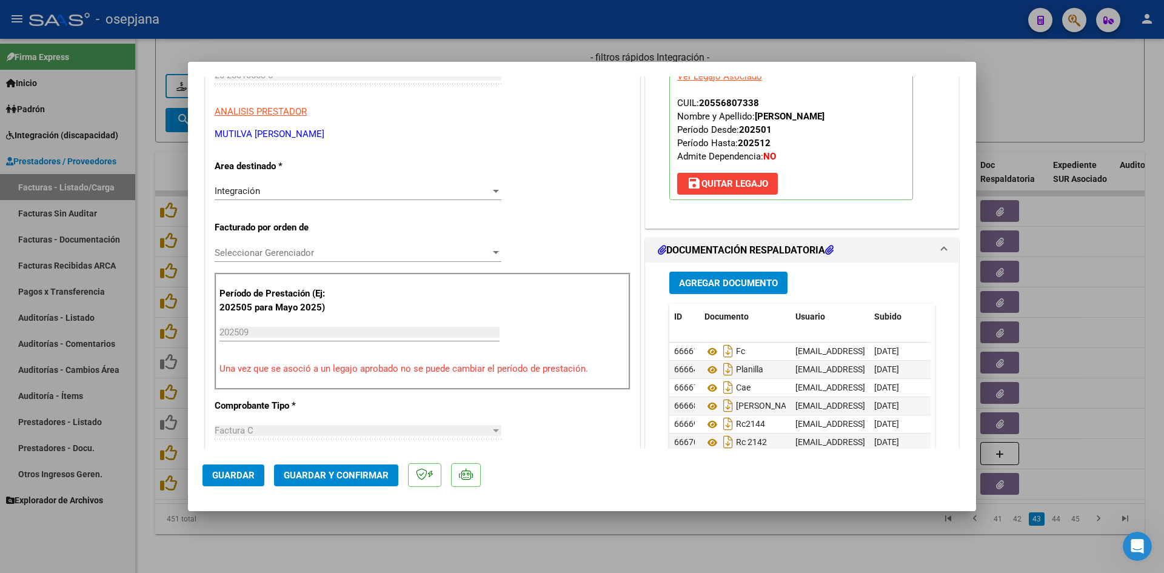
scroll to position [242, 0]
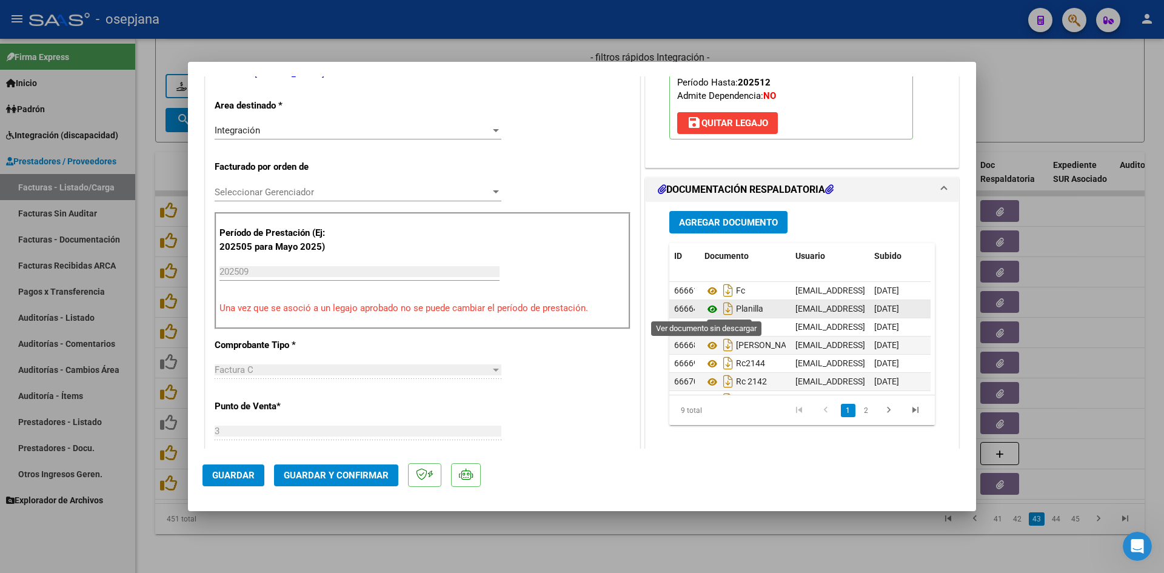
click at [707, 310] on icon at bounding box center [712, 309] width 16 height 15
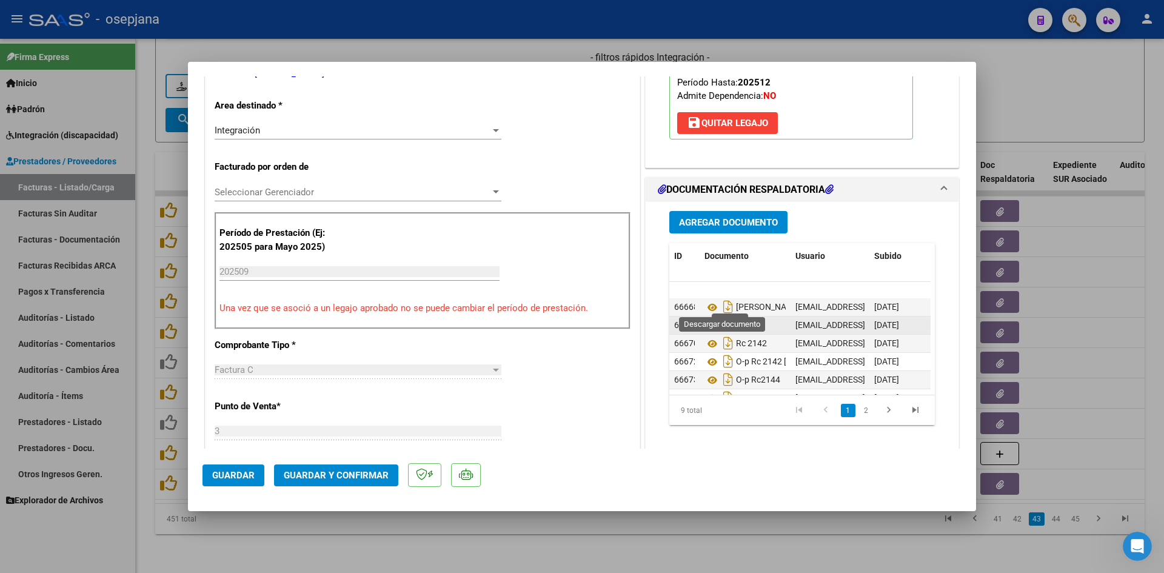
scroll to position [0, 0]
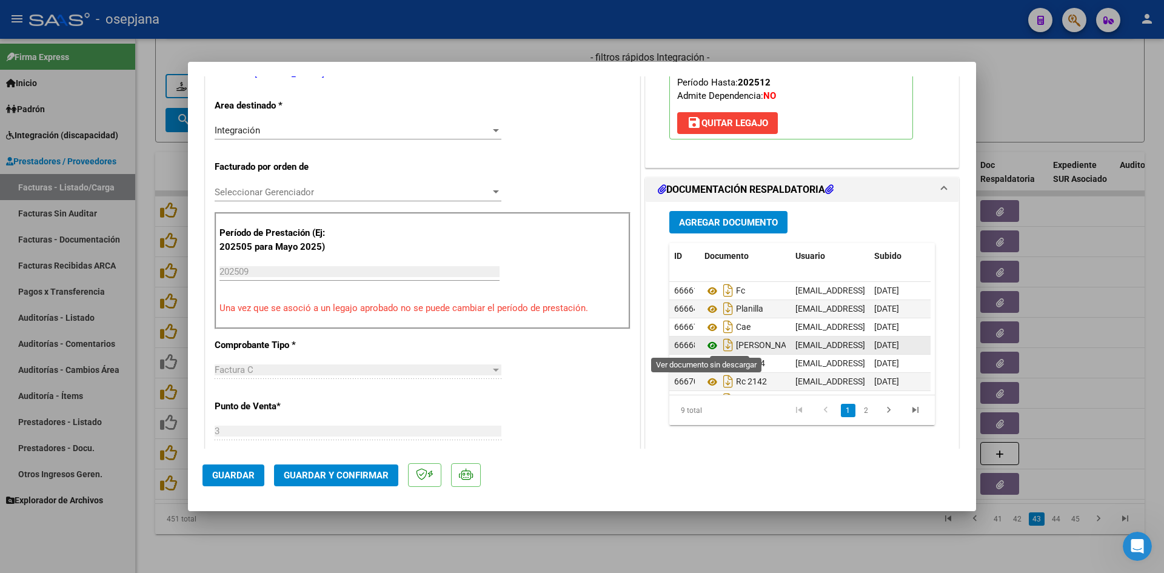
click at [707, 342] on icon at bounding box center [712, 345] width 16 height 15
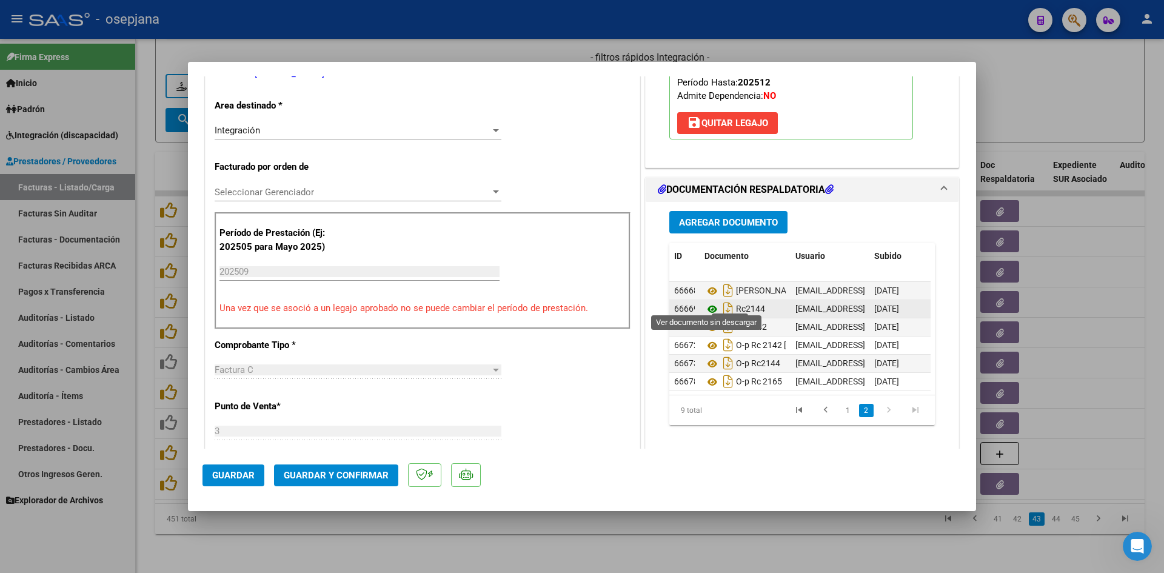
click at [706, 304] on icon at bounding box center [712, 309] width 16 height 15
click at [704, 320] on icon at bounding box center [712, 327] width 16 height 15
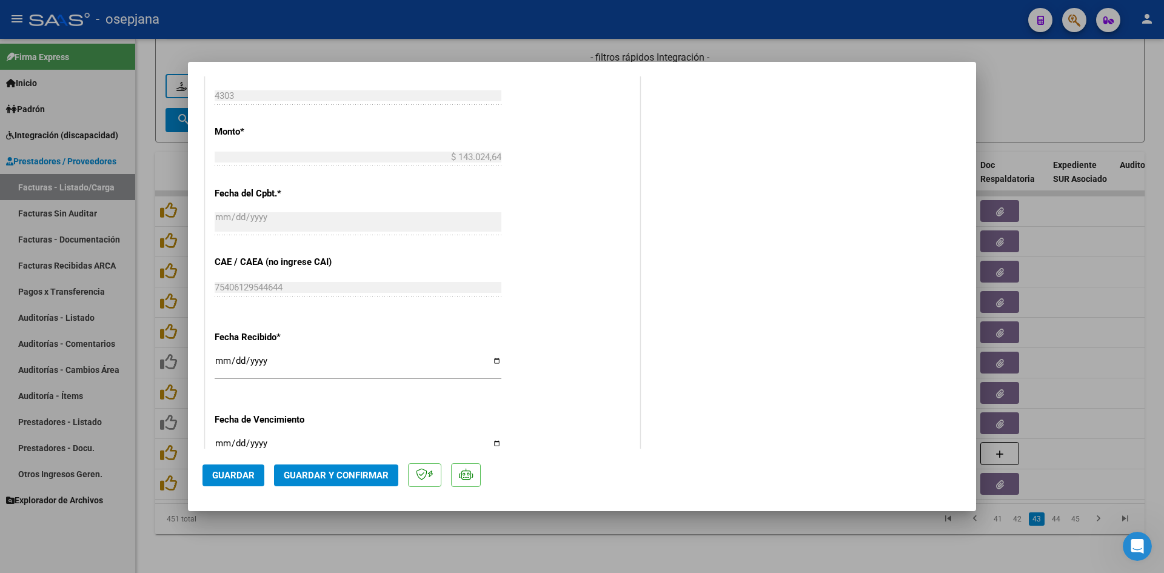
scroll to position [727, 0]
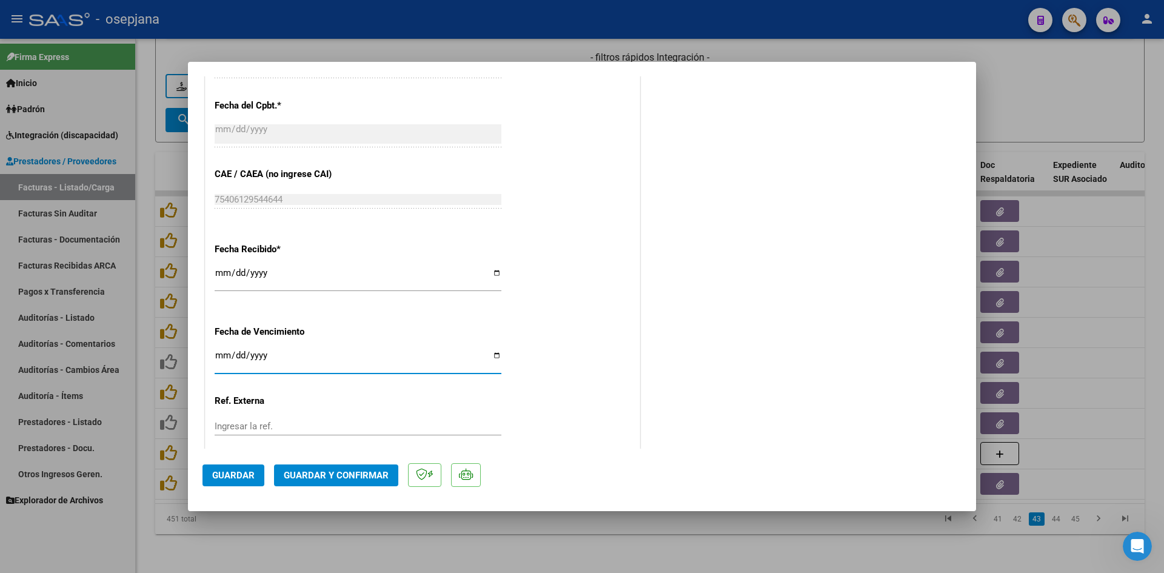
click at [223, 356] on input "[DATE]" at bounding box center [358, 359] width 287 height 19
type input "[DATE]"
click at [336, 473] on span "Guardar y Confirmar" at bounding box center [336, 475] width 105 height 11
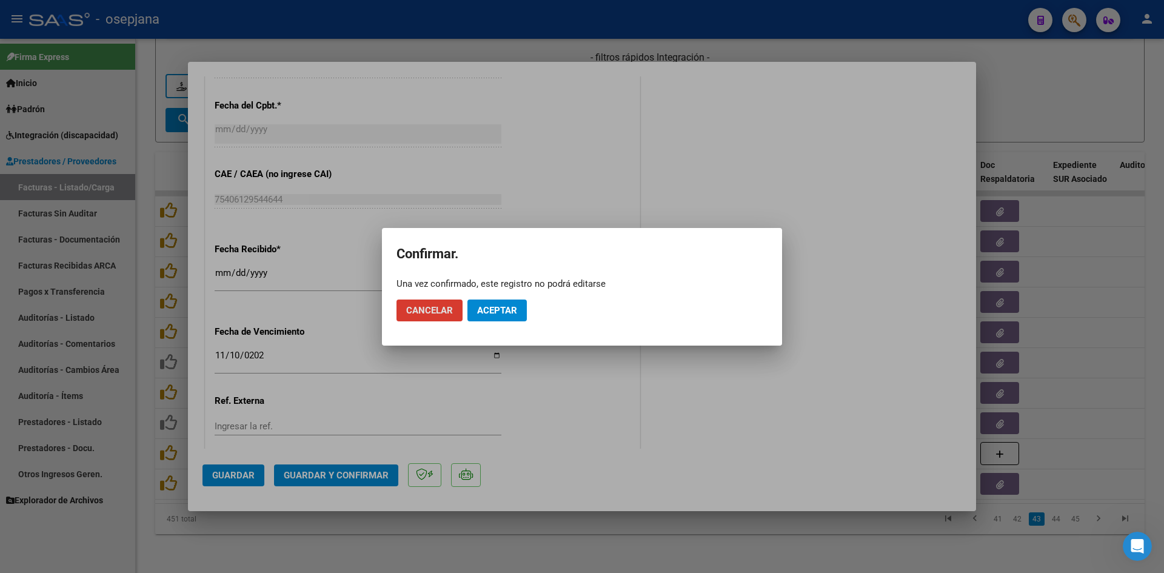
click at [504, 319] on button "Aceptar" at bounding box center [496, 310] width 59 height 22
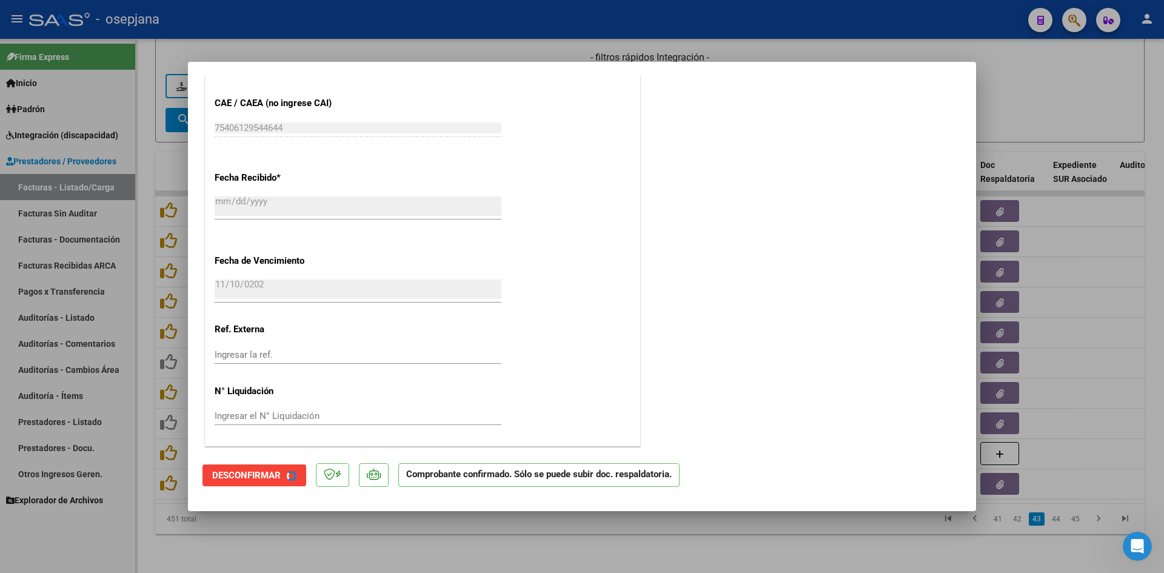
scroll to position [652, 0]
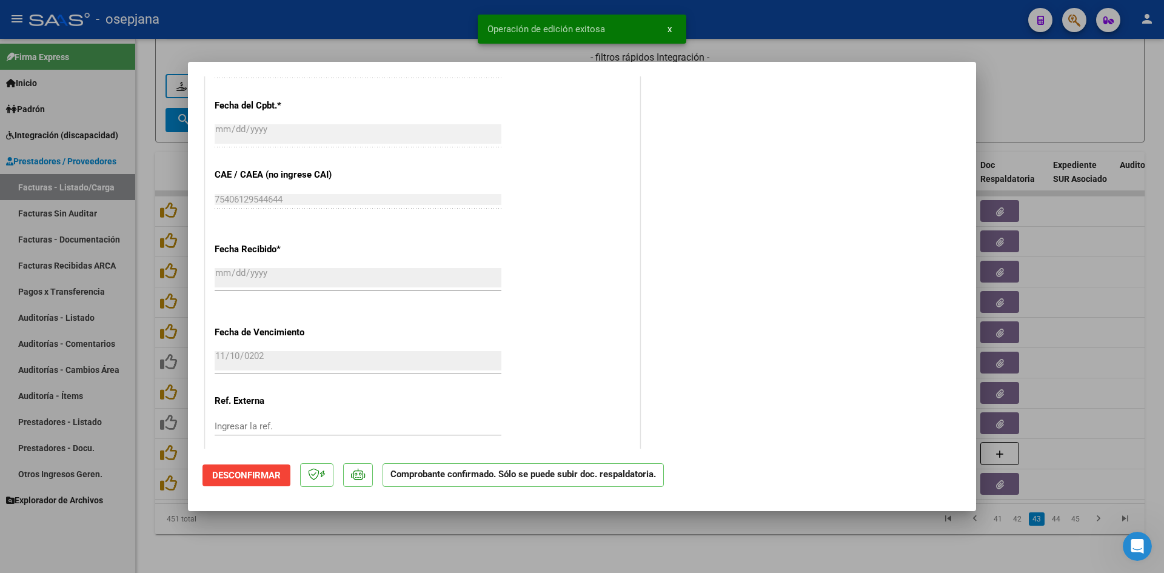
click at [982, 126] on div at bounding box center [582, 286] width 1164 height 573
type input "$ 0,00"
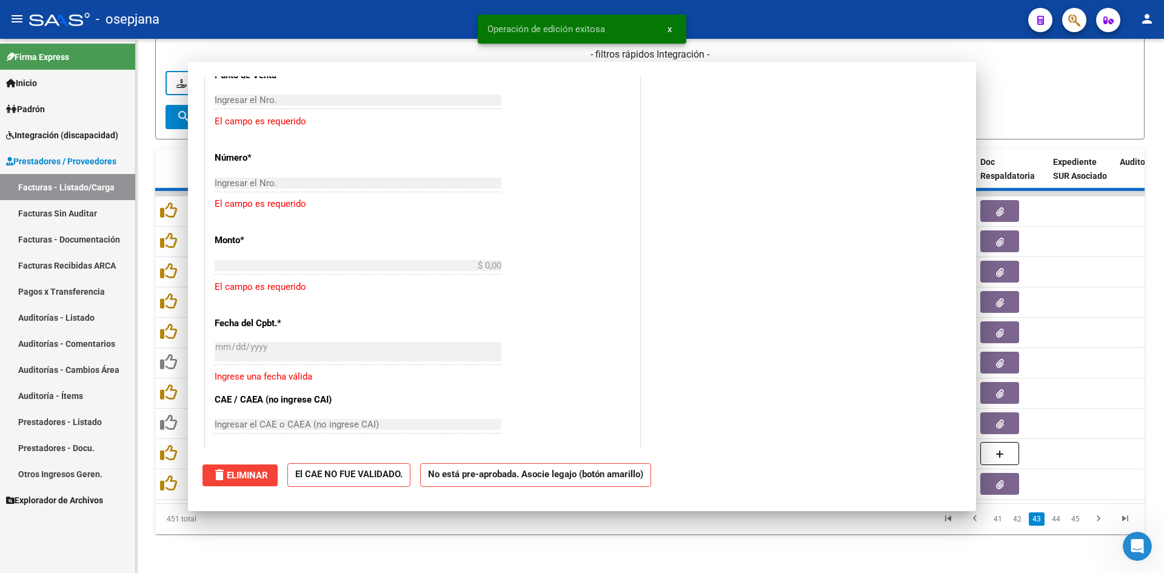
scroll to position [0, 0]
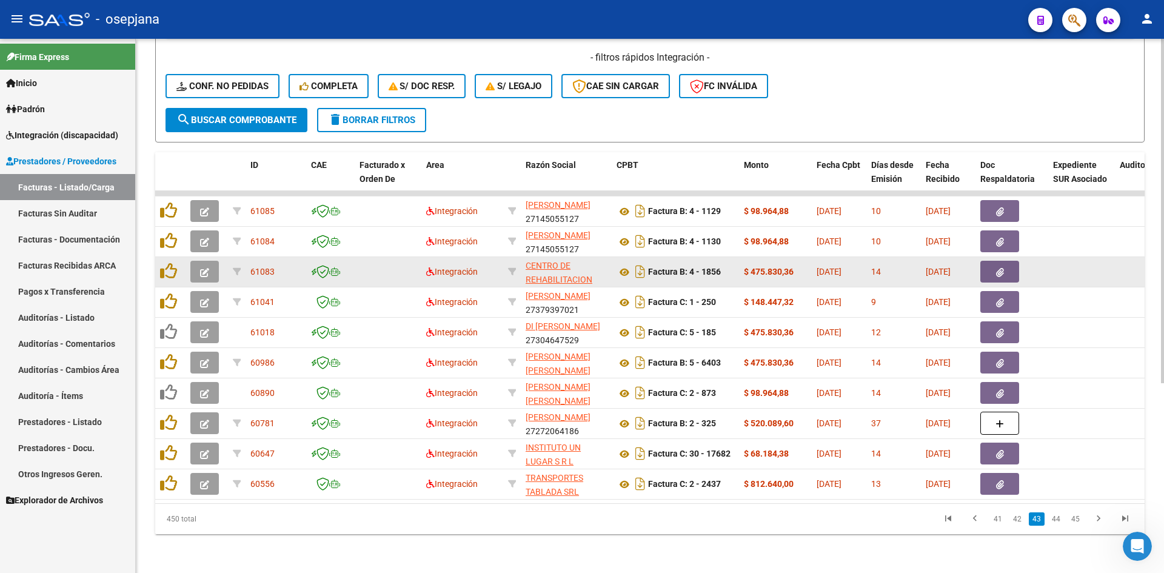
click at [205, 268] on icon "button" at bounding box center [204, 272] width 9 height 9
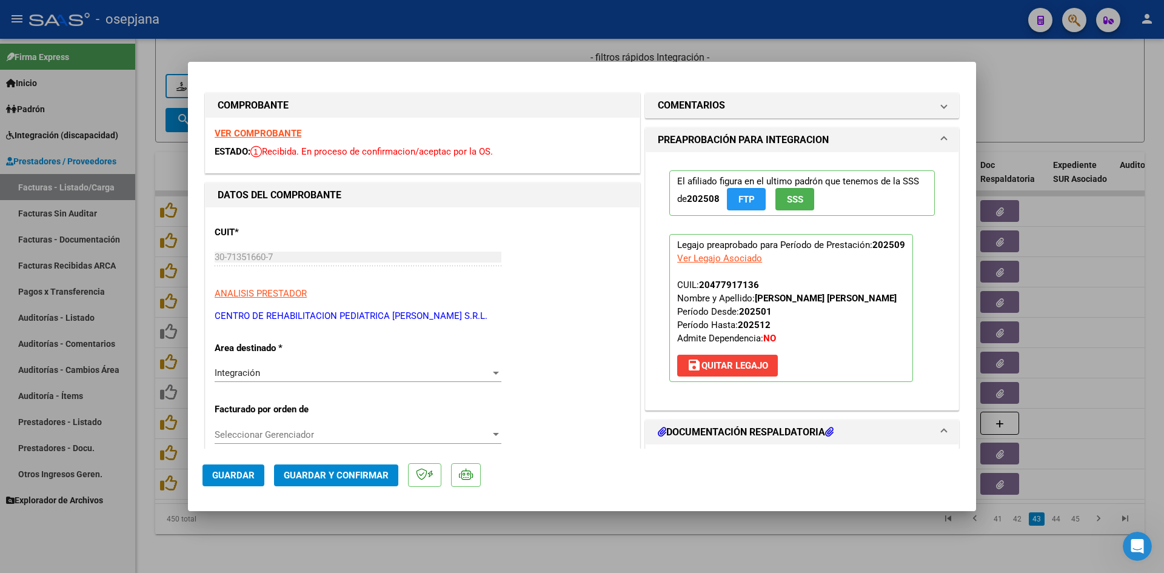
click at [265, 133] on strong "VER COMPROBANTE" at bounding box center [258, 133] width 87 height 11
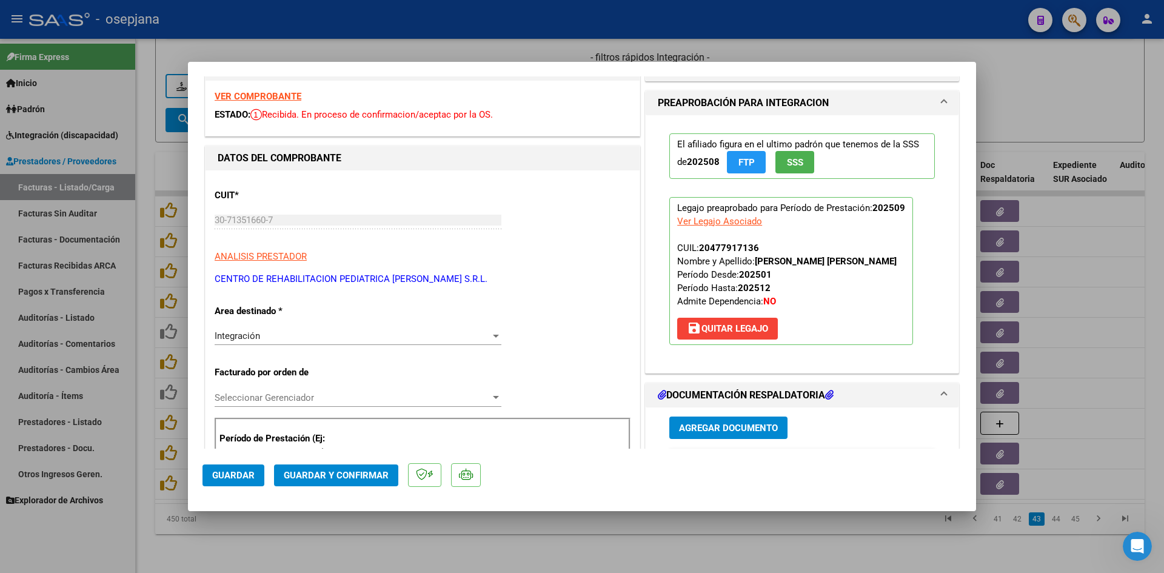
scroll to position [303, 0]
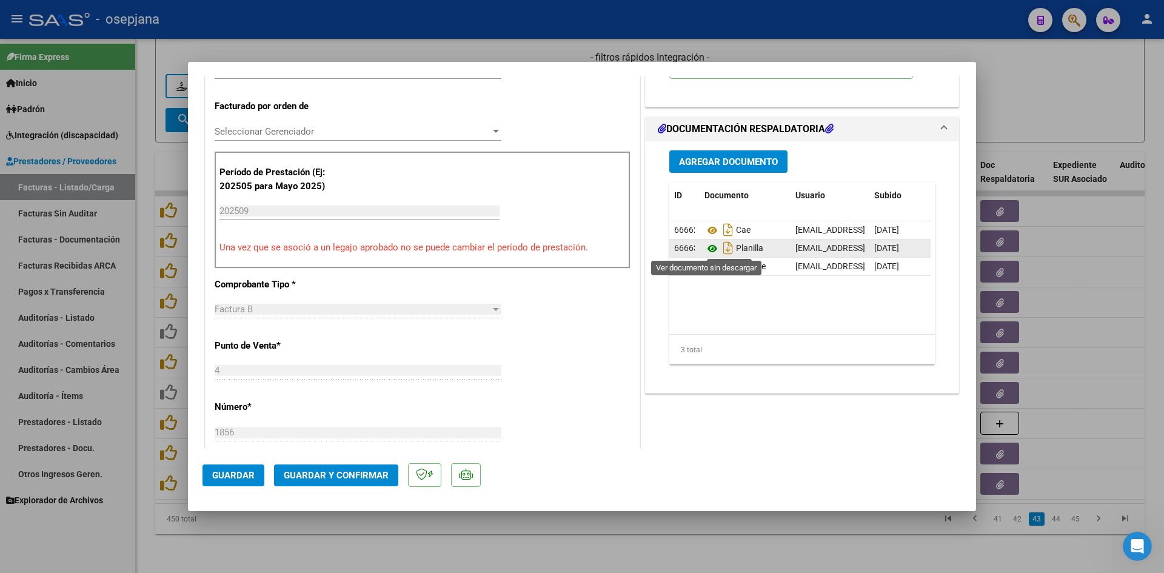
click at [708, 248] on icon at bounding box center [712, 248] width 16 height 15
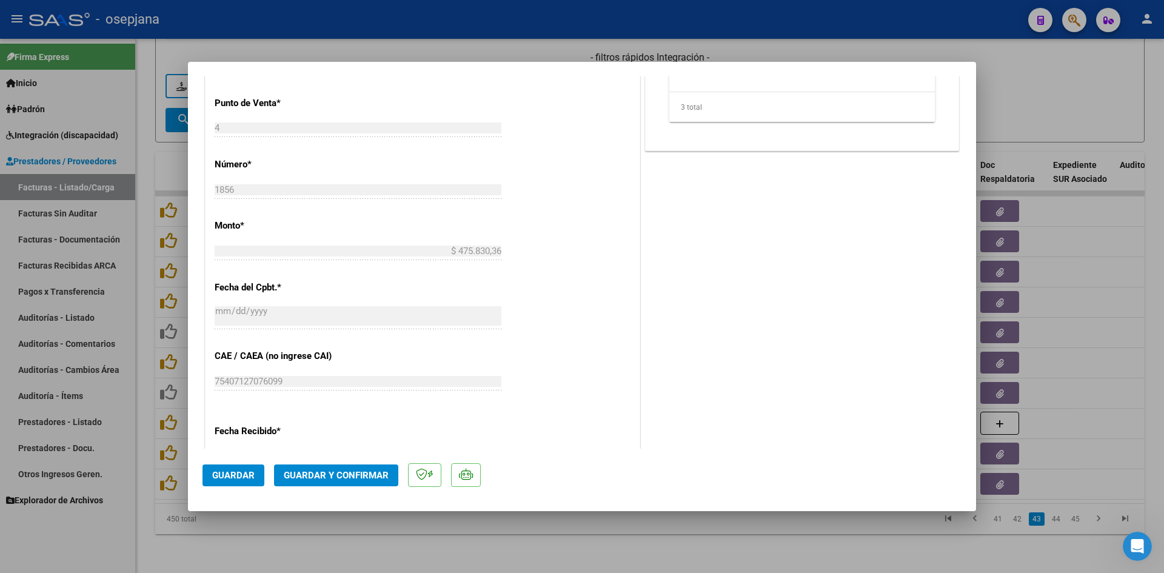
scroll to position [727, 0]
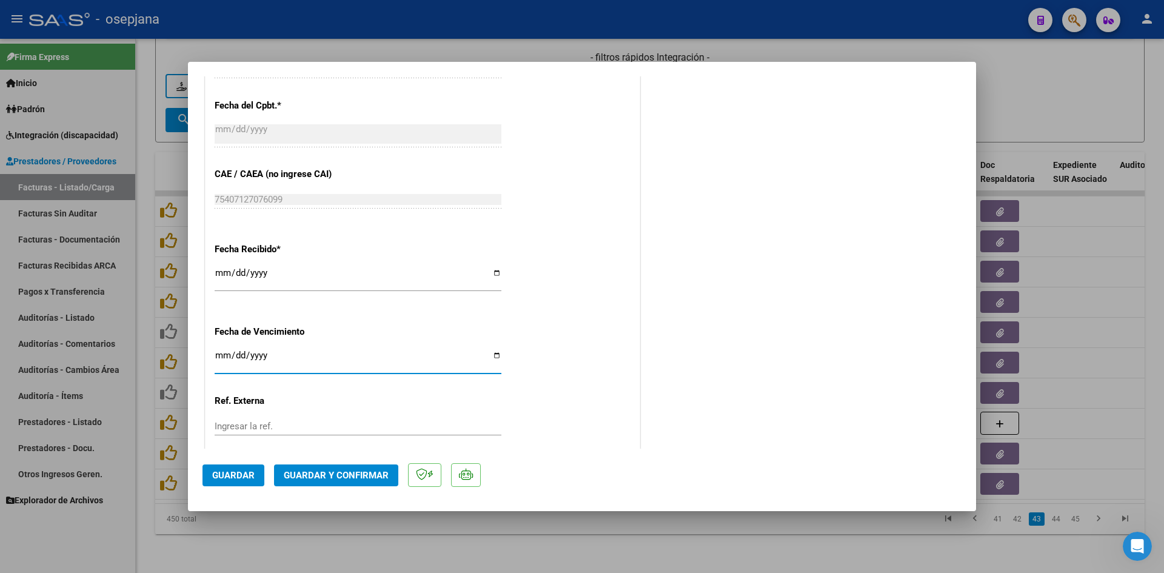
click at [224, 352] on input "[DATE]" at bounding box center [358, 359] width 287 height 19
type input "[DATE]"
click at [345, 478] on span "Guardar y Confirmar" at bounding box center [336, 475] width 105 height 11
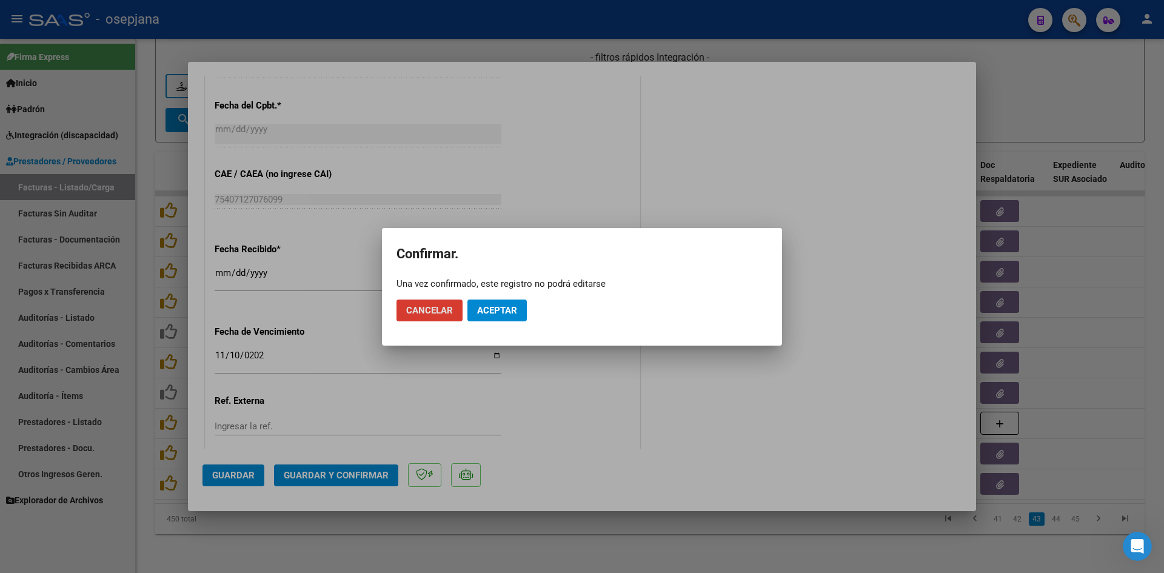
click at [502, 305] on span "Aceptar" at bounding box center [497, 310] width 40 height 11
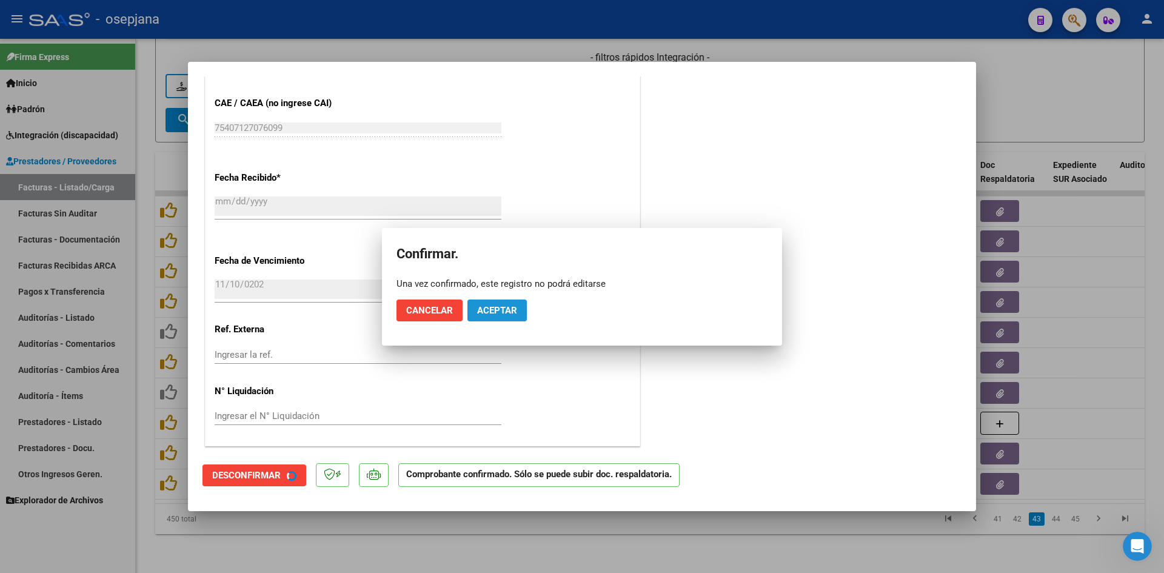
scroll to position [652, 0]
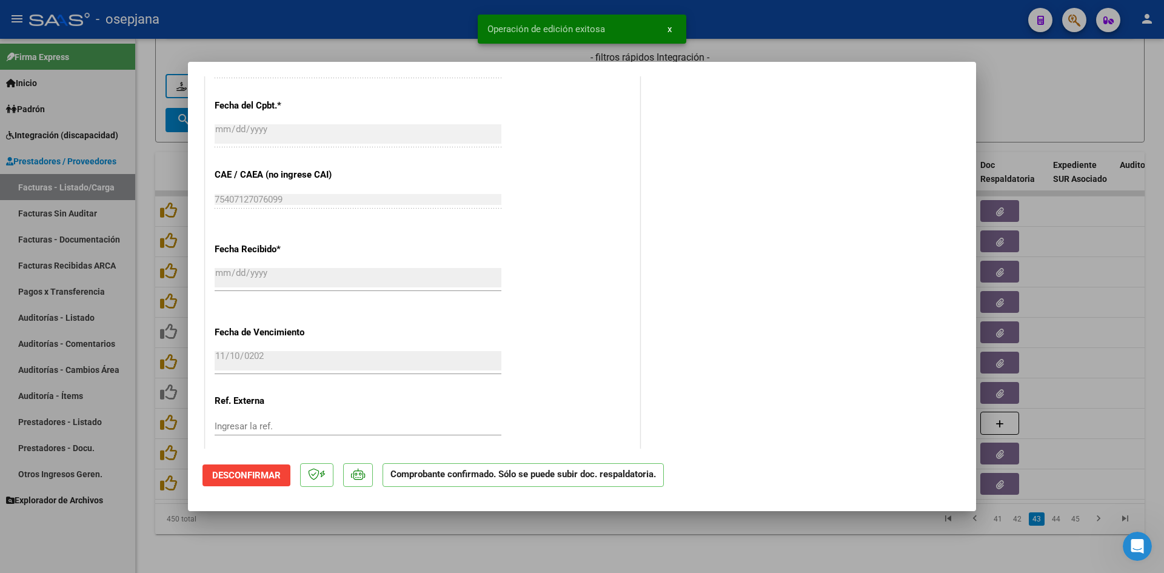
click at [1029, 102] on div at bounding box center [582, 286] width 1164 height 573
type input "$ 0,00"
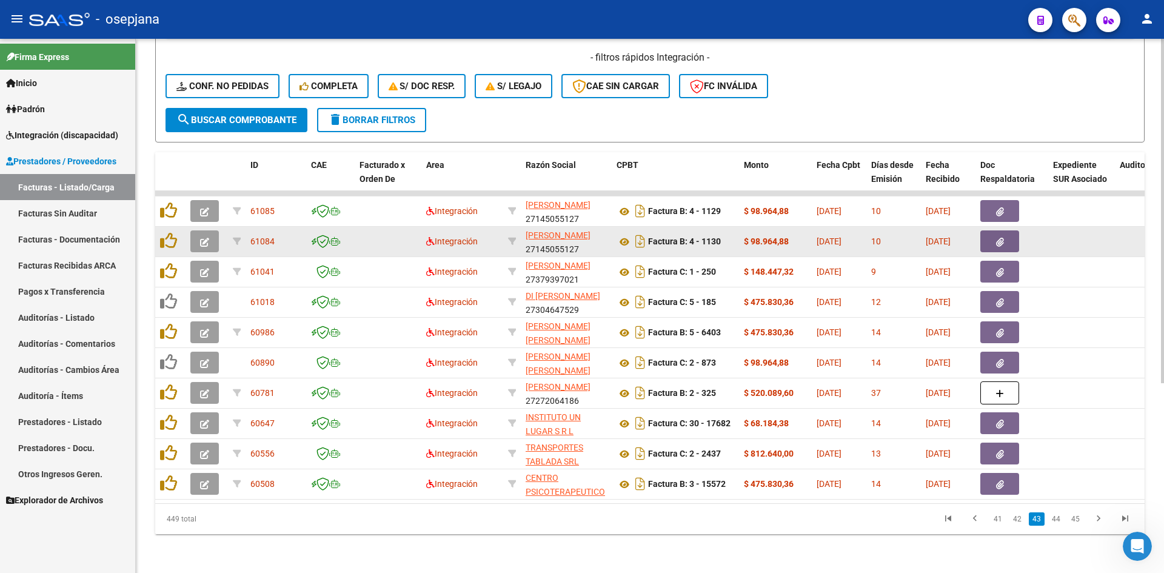
click at [202, 238] on icon "button" at bounding box center [204, 242] width 9 height 9
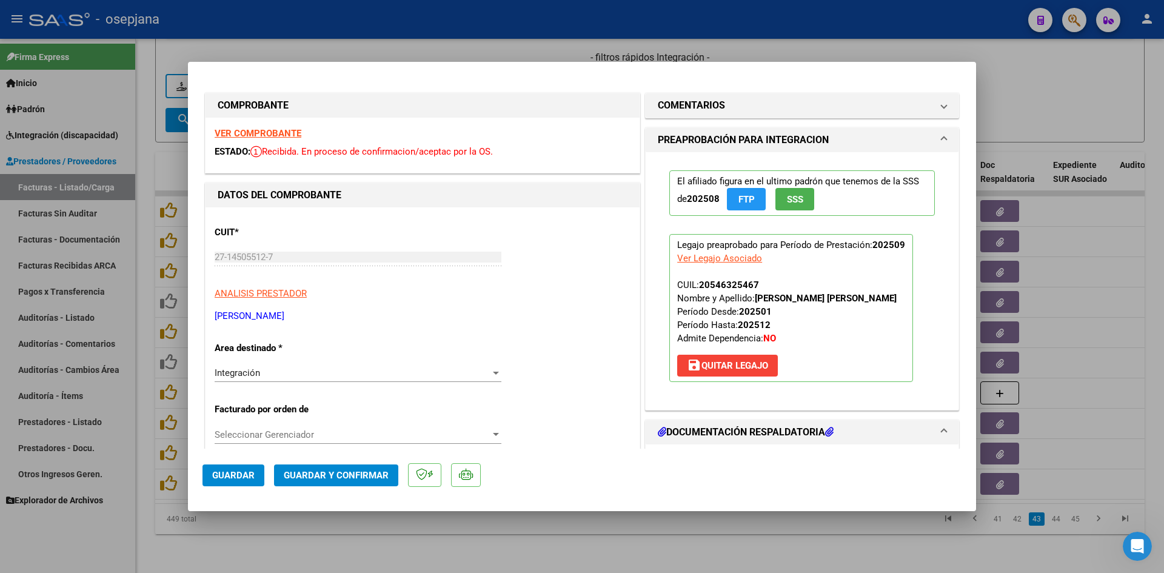
click at [264, 132] on strong "VER COMPROBANTE" at bounding box center [258, 133] width 87 height 11
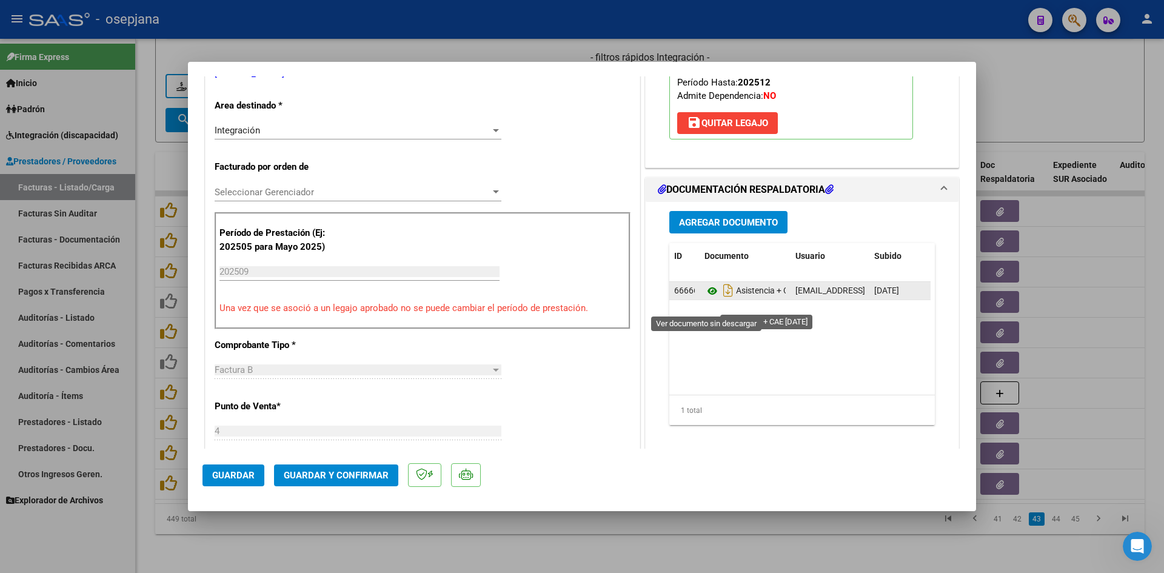
click at [708, 298] on icon at bounding box center [712, 291] width 16 height 15
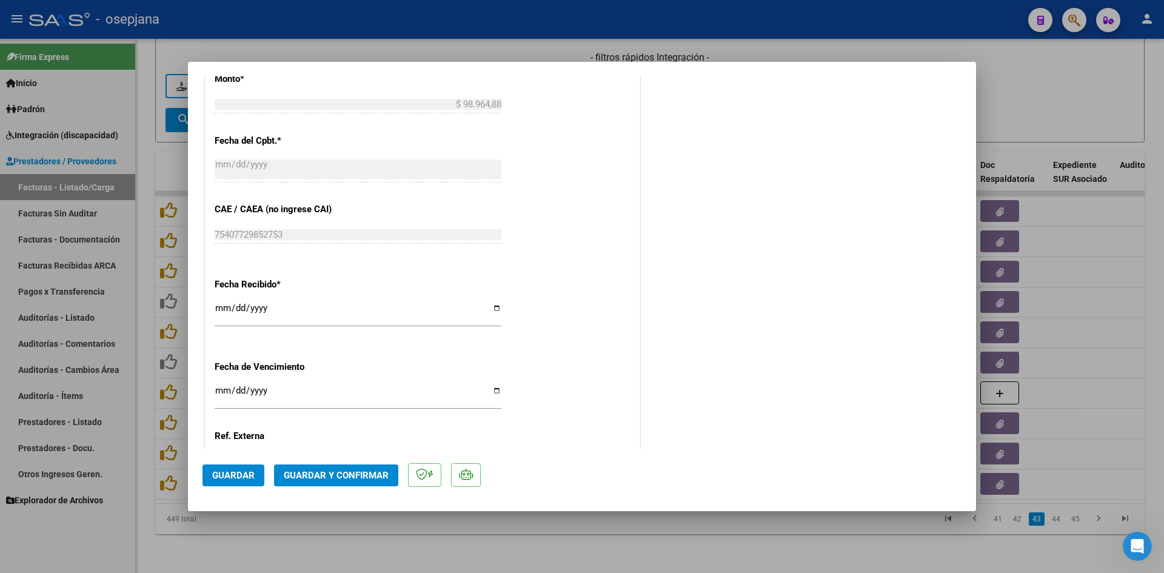
scroll to position [788, 0]
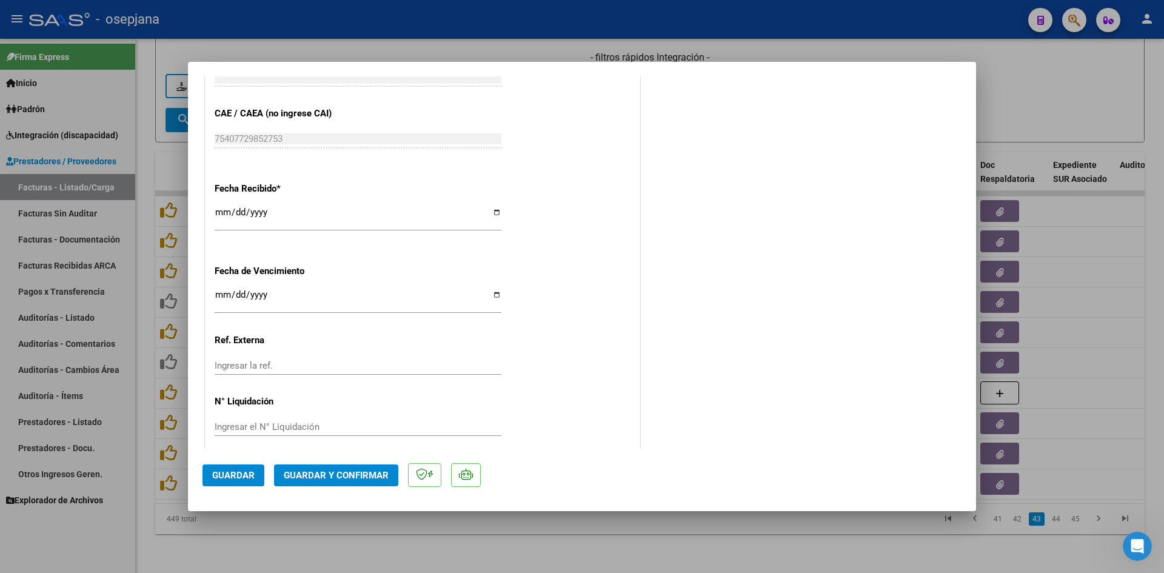
click at [223, 294] on input "[DATE]" at bounding box center [358, 299] width 287 height 19
type input "[DATE]"
click at [313, 472] on span "Guardar y Confirmar" at bounding box center [336, 475] width 105 height 11
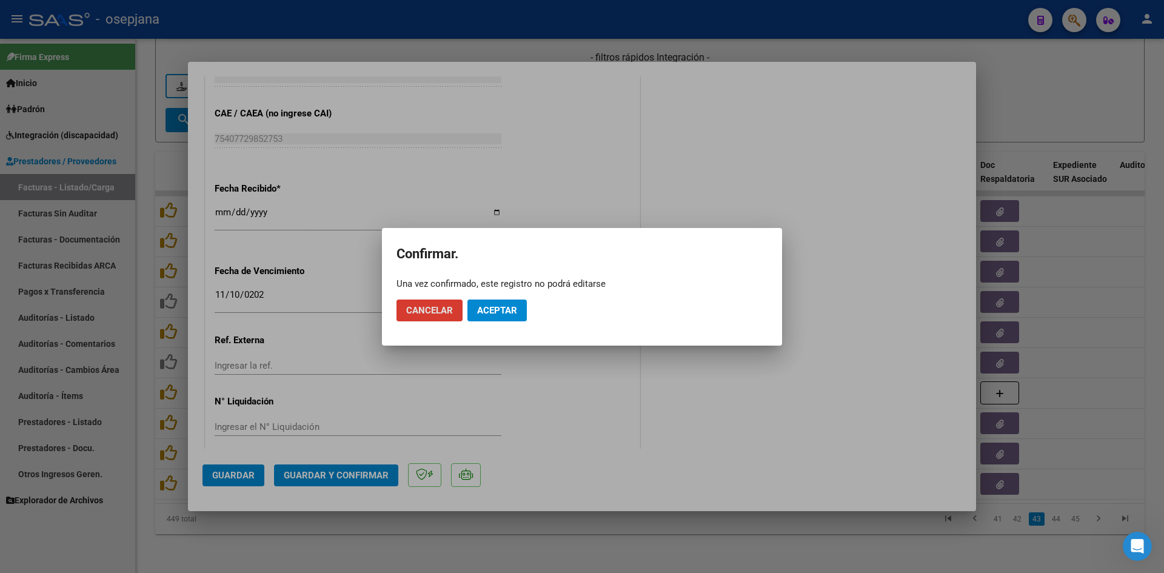
click at [486, 309] on span "Aceptar" at bounding box center [497, 310] width 40 height 11
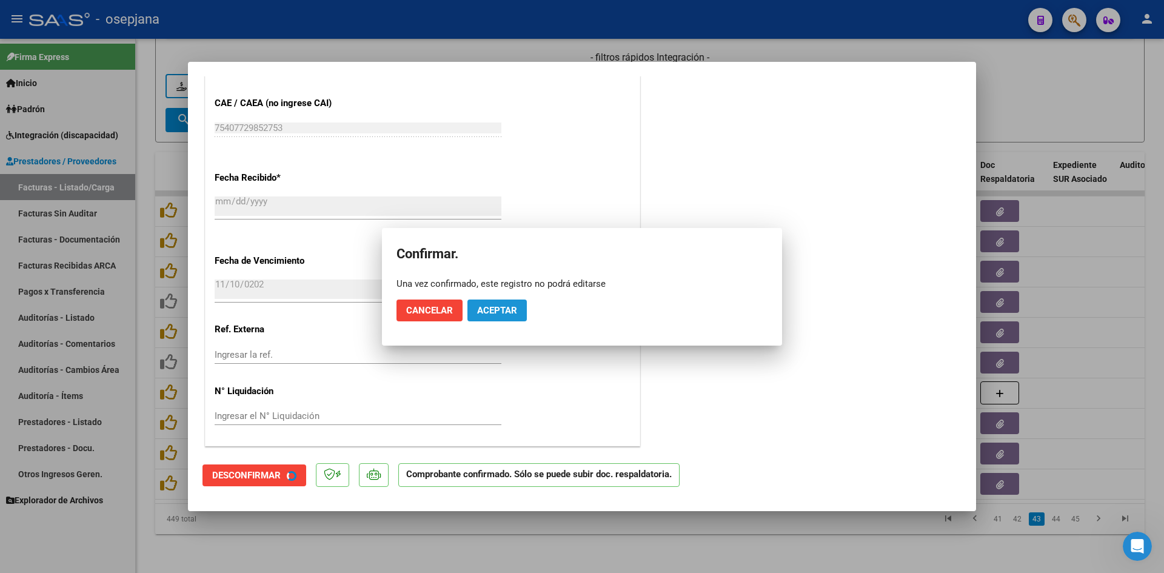
scroll to position [713, 0]
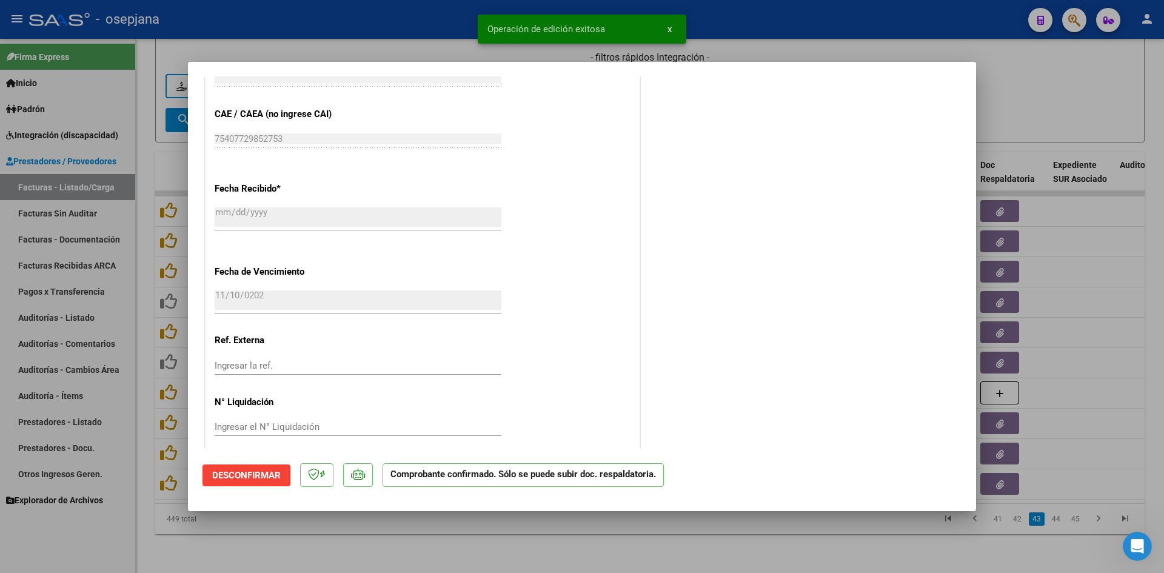
click at [1004, 97] on div at bounding box center [582, 286] width 1164 height 573
type input "$ 0,00"
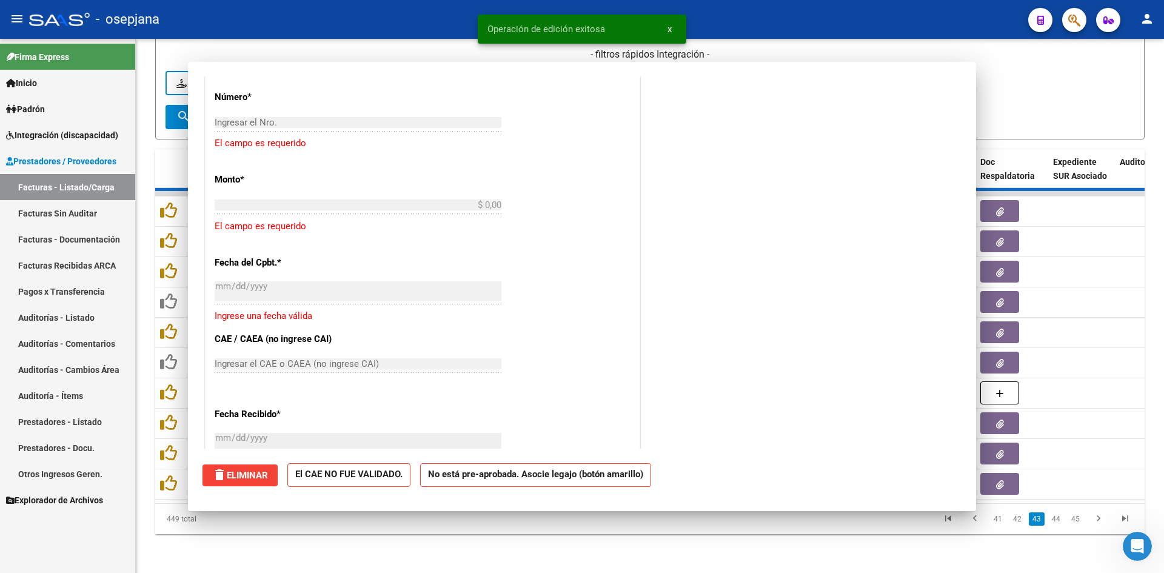
scroll to position [938, 0]
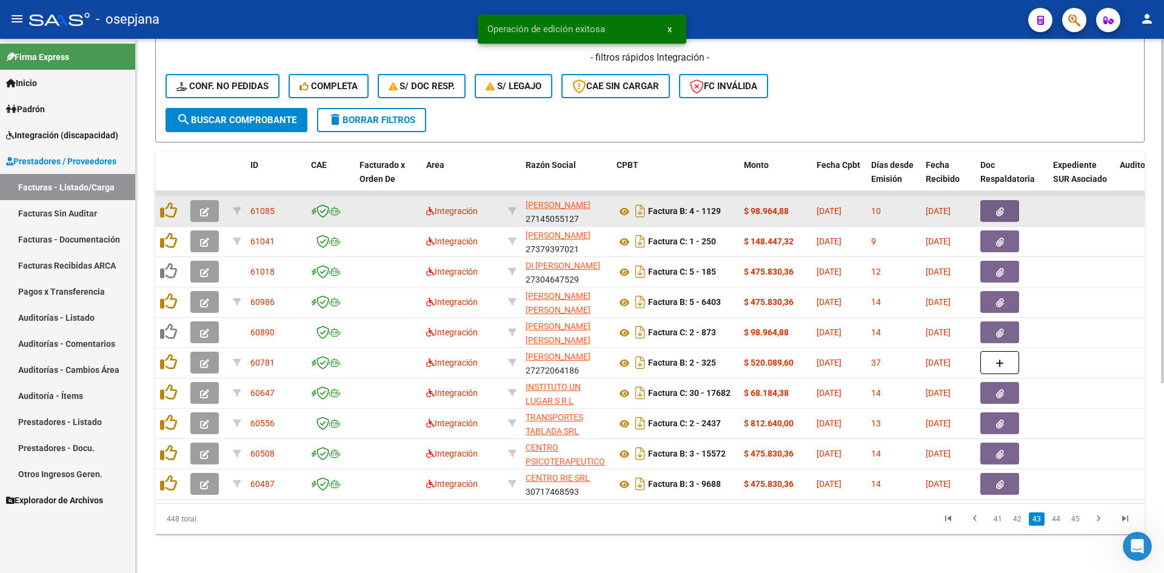
click at [201, 207] on icon "button" at bounding box center [204, 211] width 9 height 9
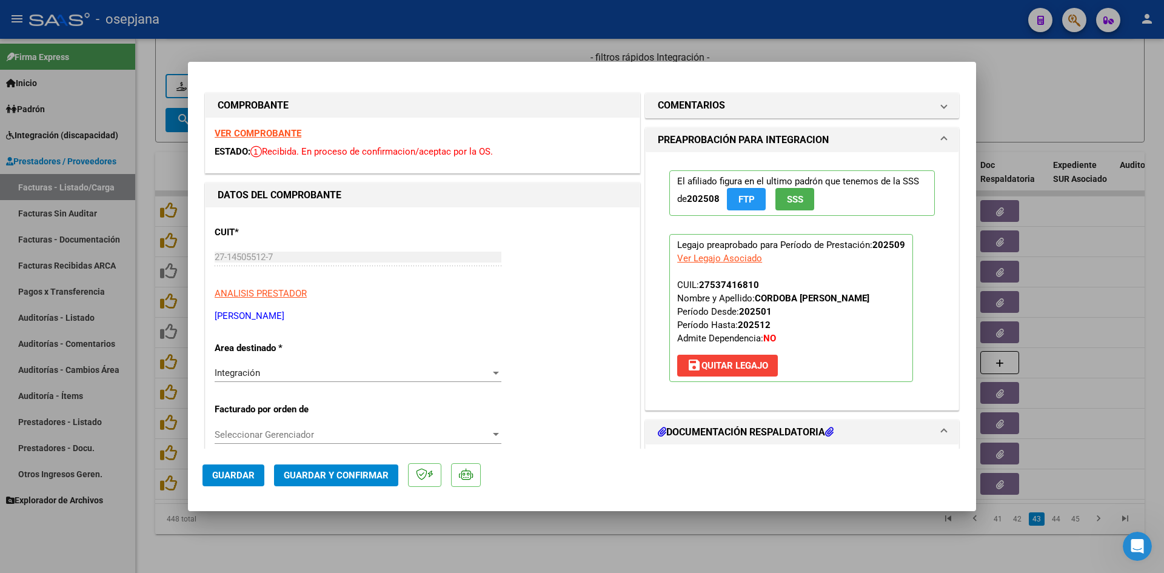
click at [237, 135] on strong "VER COMPROBANTE" at bounding box center [258, 133] width 87 height 11
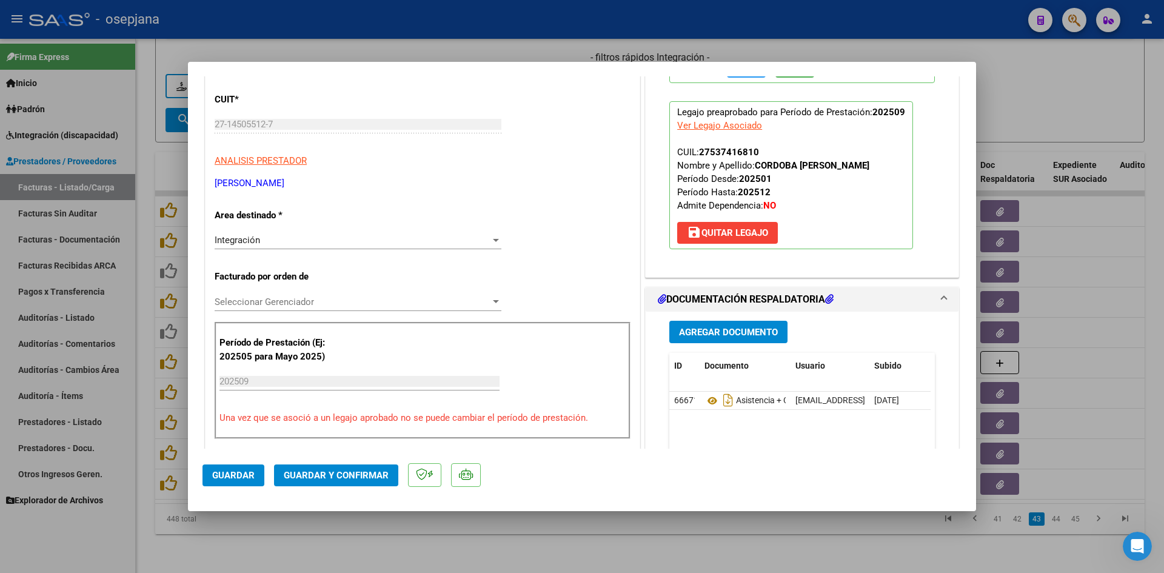
scroll to position [242, 0]
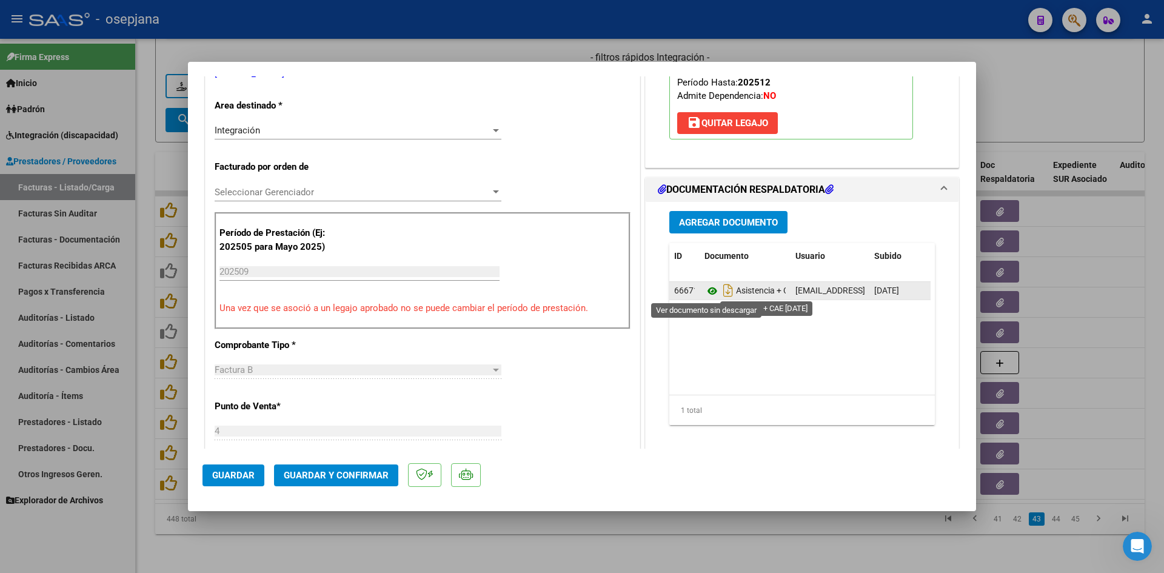
click at [707, 287] on icon at bounding box center [712, 291] width 16 height 15
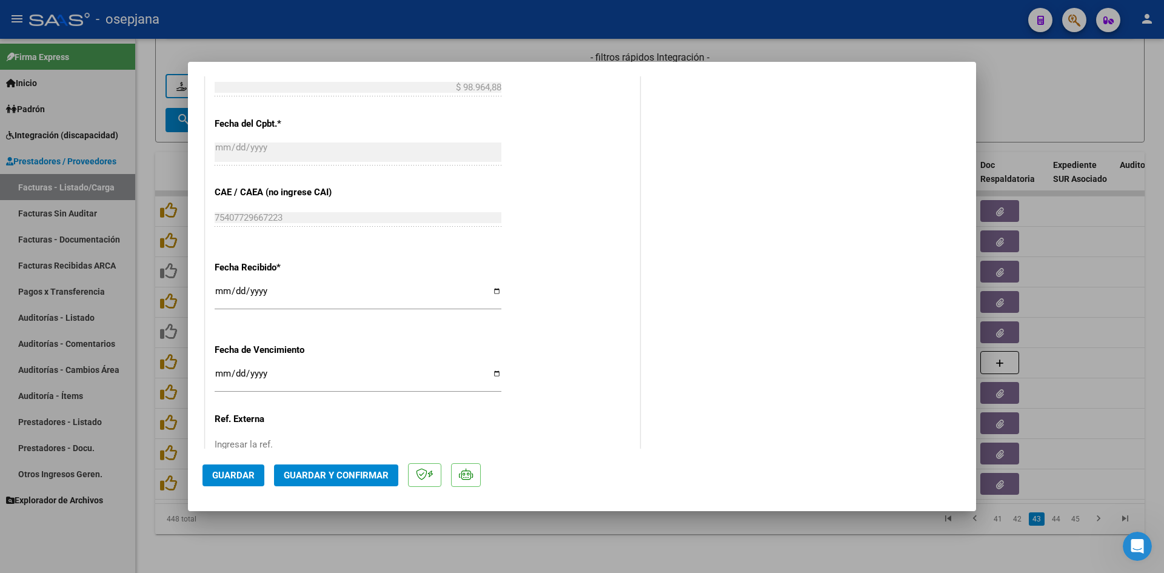
scroll to position [799, 0]
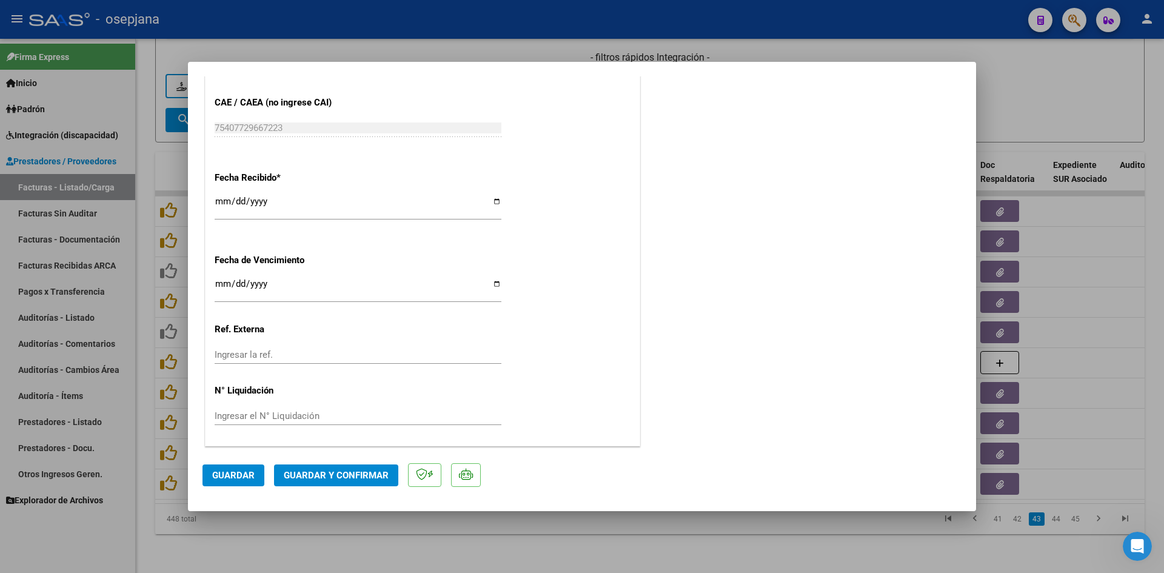
click at [222, 284] on input "[DATE]" at bounding box center [358, 288] width 287 height 19
type input "[DATE]"
click at [315, 473] on span "Guardar y Confirmar" at bounding box center [336, 475] width 105 height 11
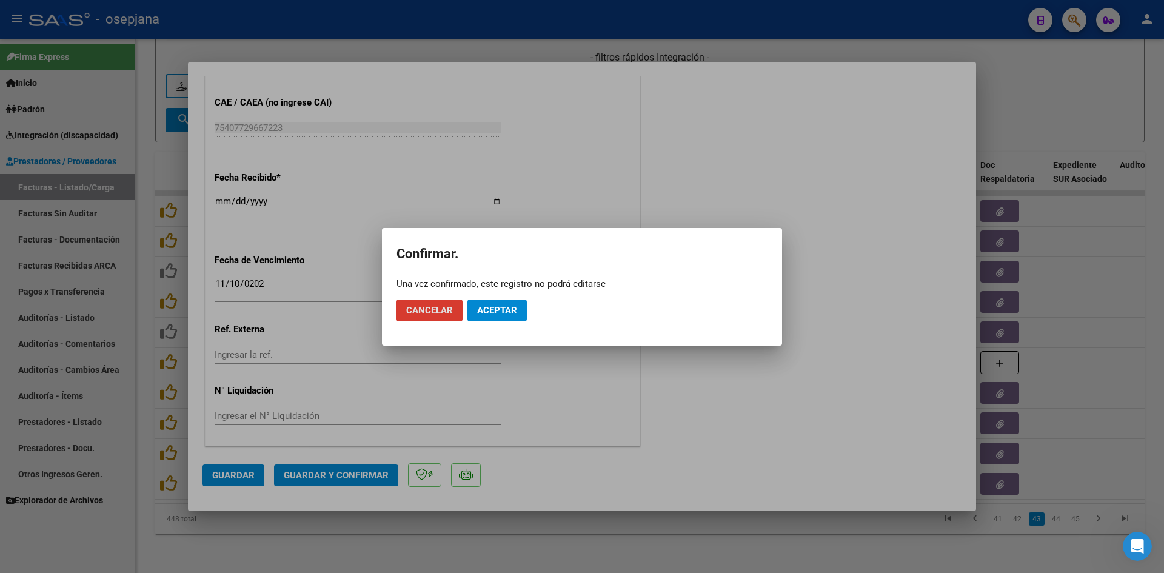
click at [485, 304] on button "Aceptar" at bounding box center [496, 310] width 59 height 22
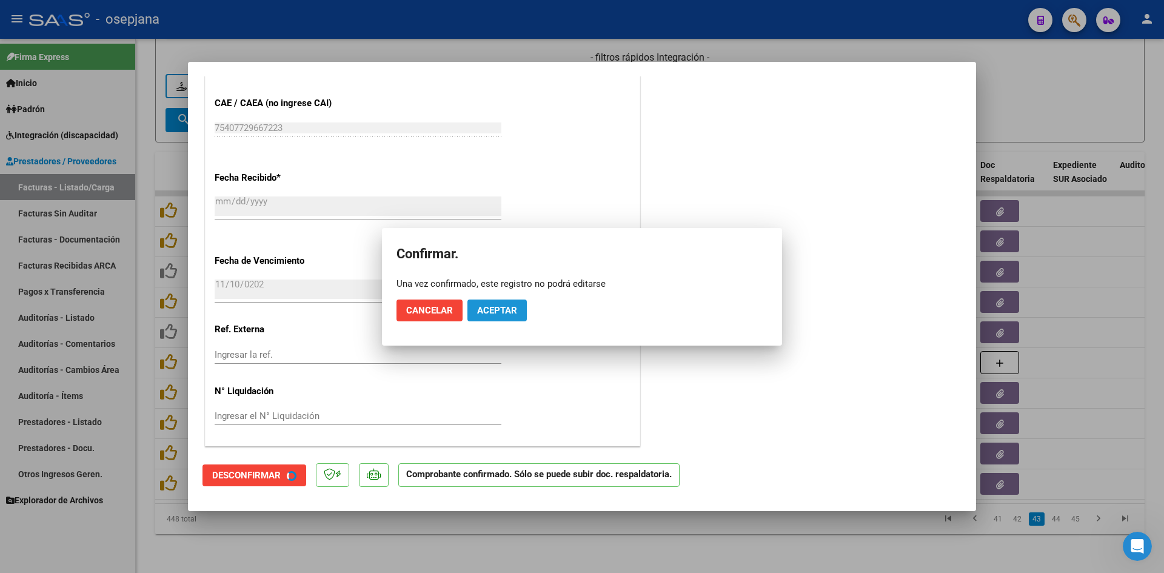
scroll to position [724, 0]
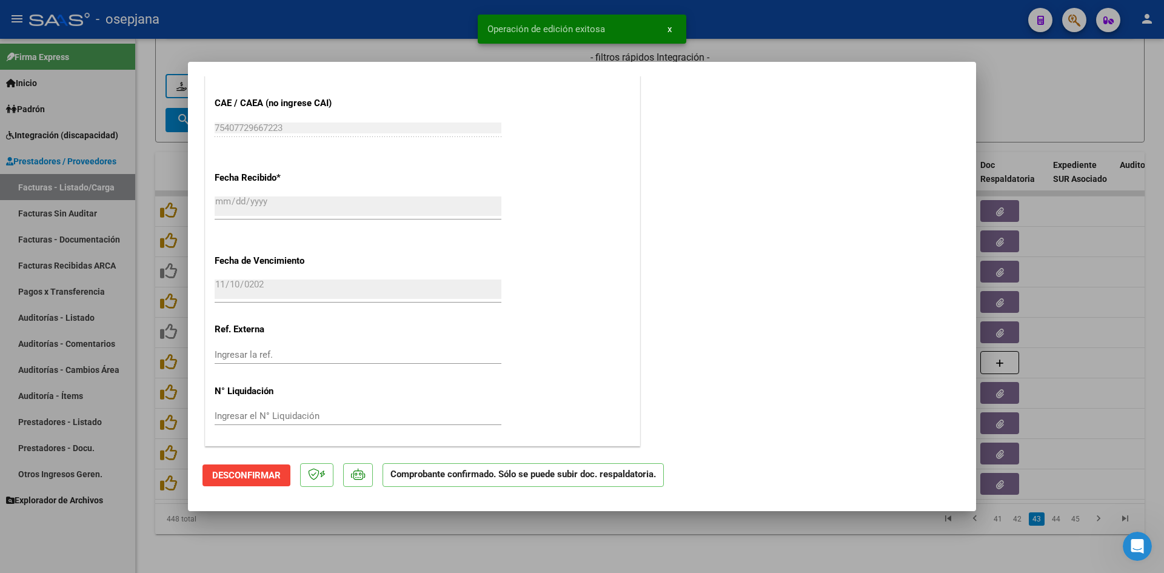
click at [1048, 118] on div at bounding box center [582, 286] width 1164 height 573
type input "$ 0,00"
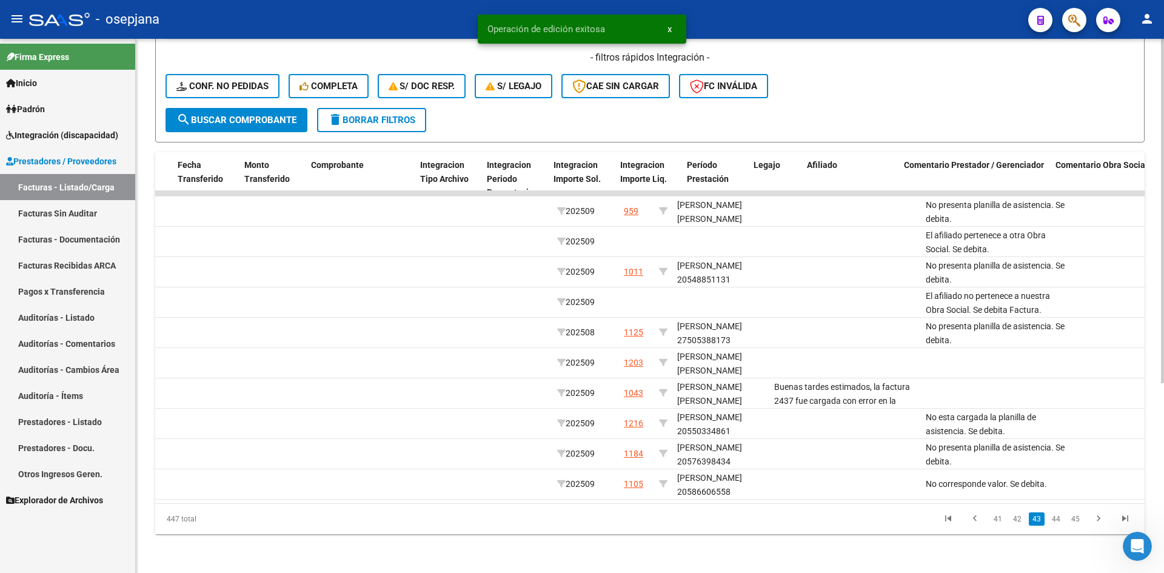
scroll to position [0, 0]
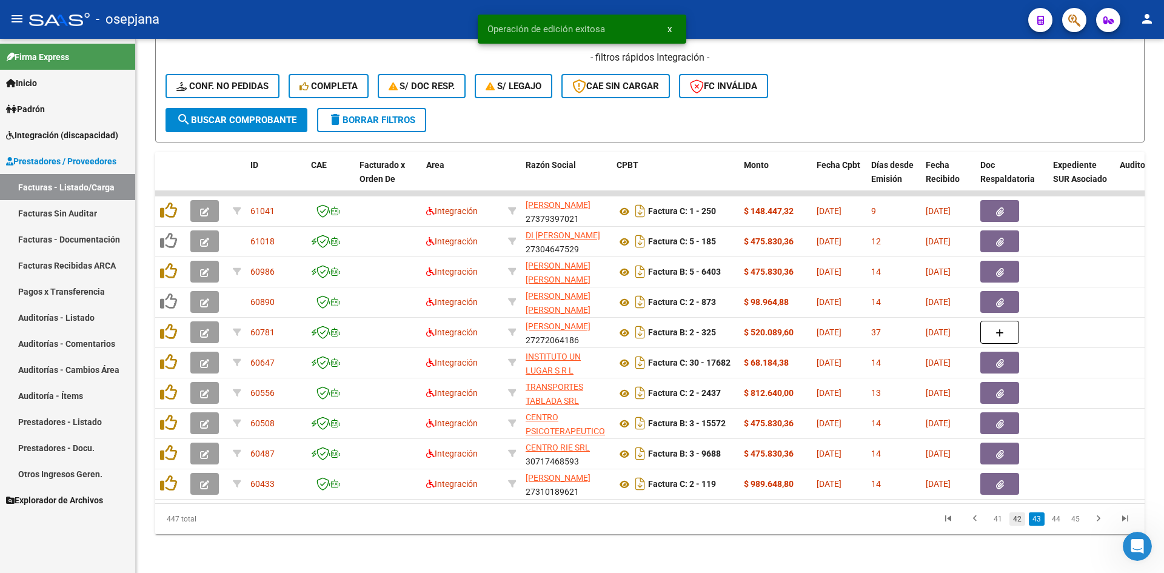
click at [1016, 519] on link "42" at bounding box center [1017, 518] width 16 height 13
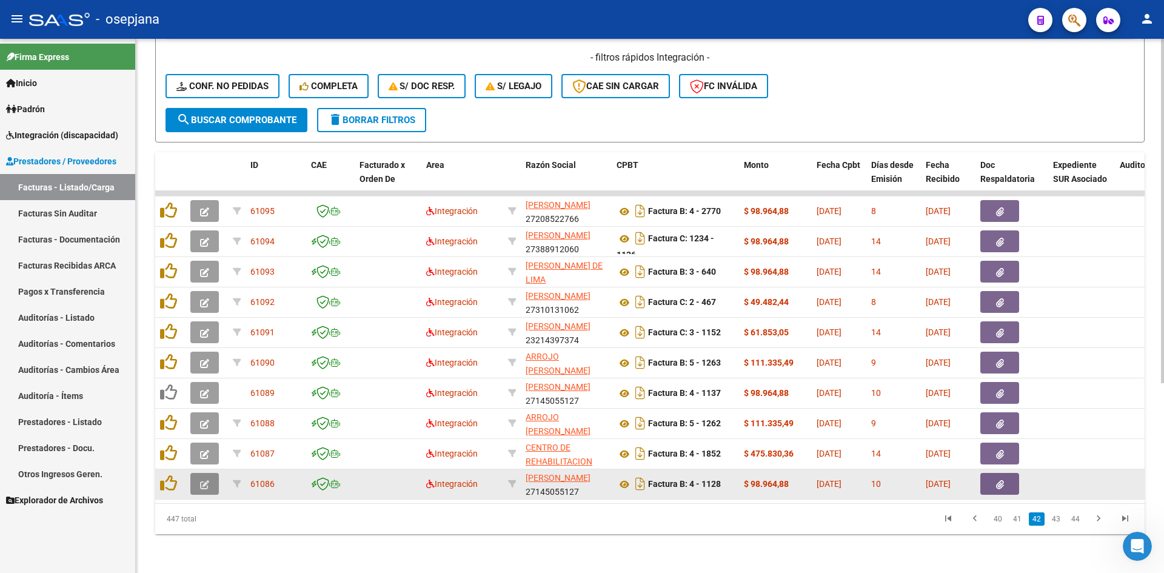
click at [204, 480] on icon "button" at bounding box center [204, 484] width 9 height 9
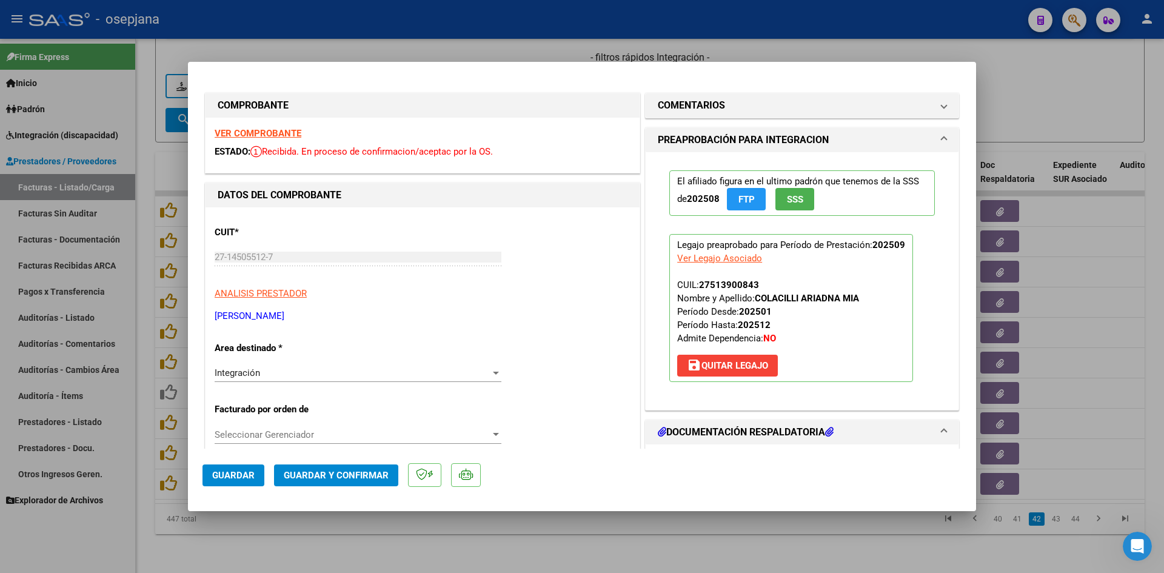
click at [256, 135] on strong "VER COMPROBANTE" at bounding box center [258, 133] width 87 height 11
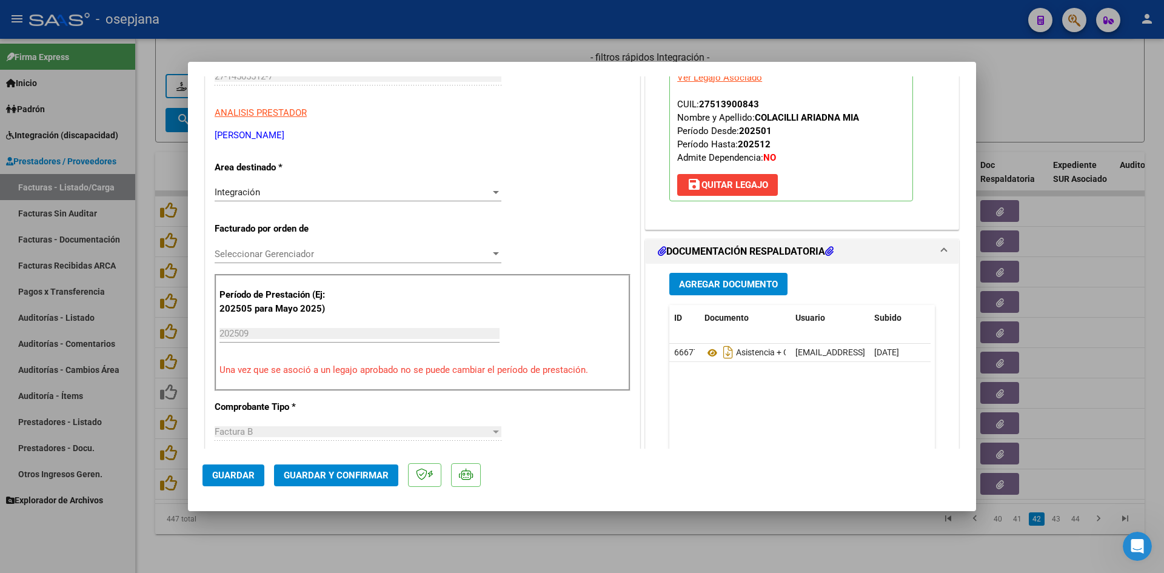
scroll to position [182, 0]
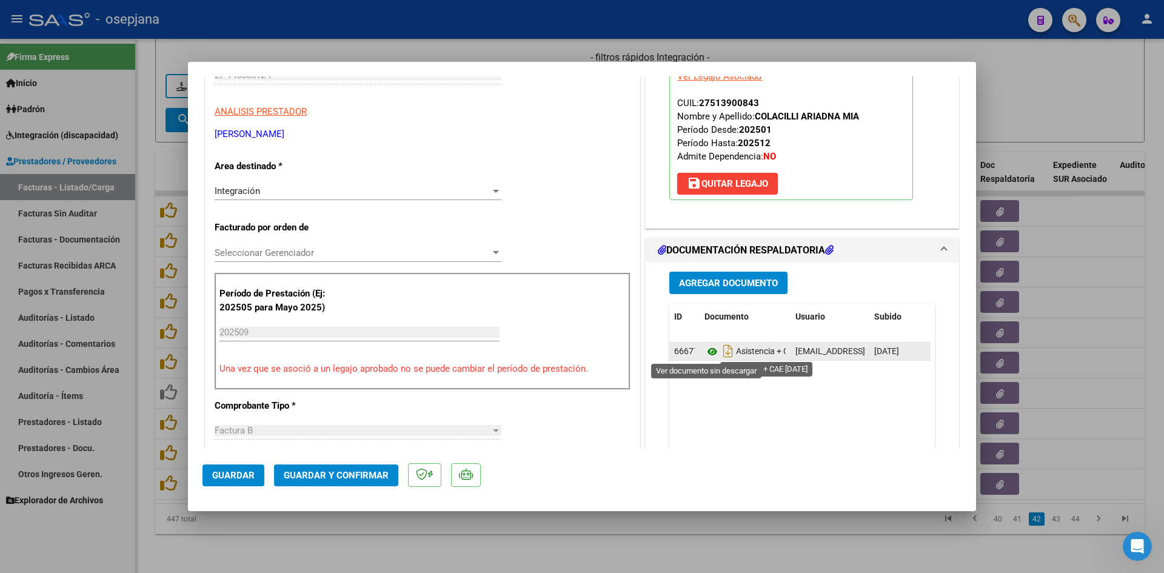
click at [707, 347] on icon at bounding box center [712, 351] width 16 height 15
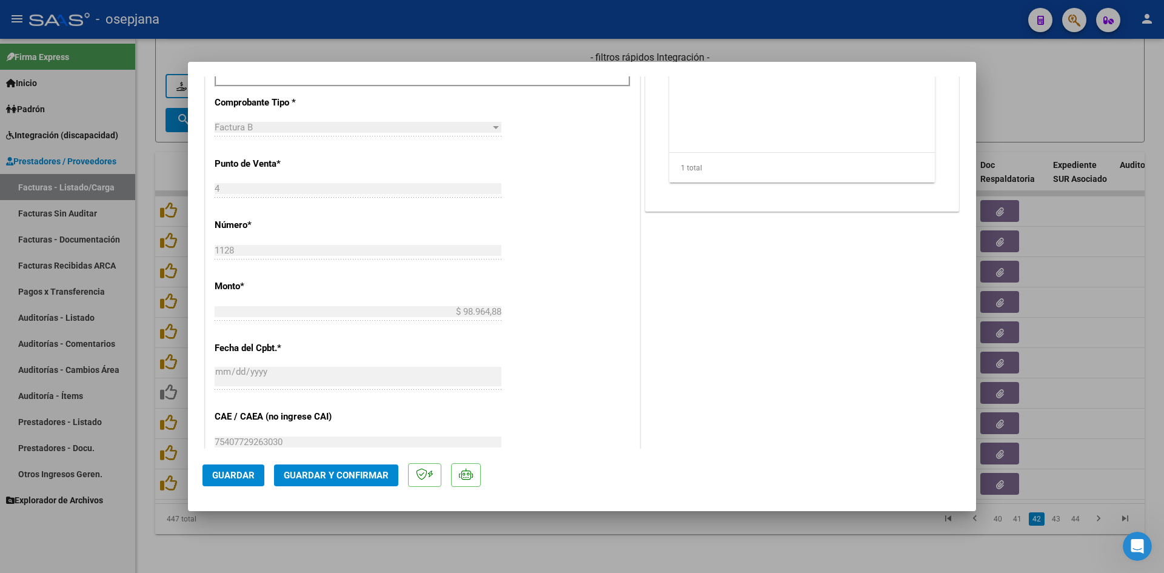
scroll to position [788, 0]
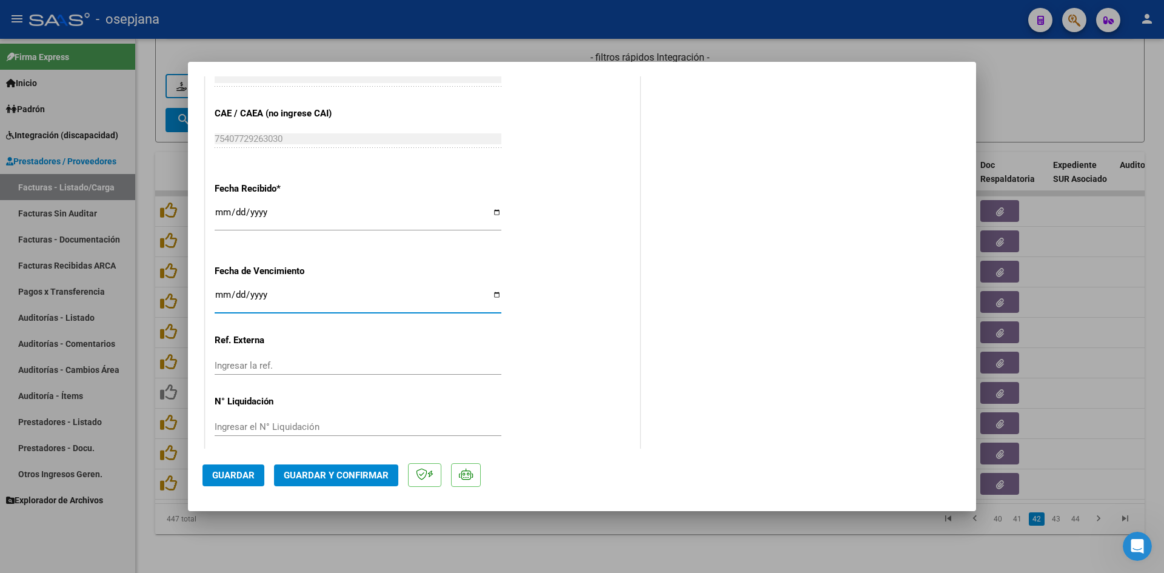
click at [226, 292] on input "[DATE]" at bounding box center [358, 299] width 287 height 19
type input "[DATE]"
click at [312, 470] on span "Guardar y Confirmar" at bounding box center [336, 475] width 105 height 11
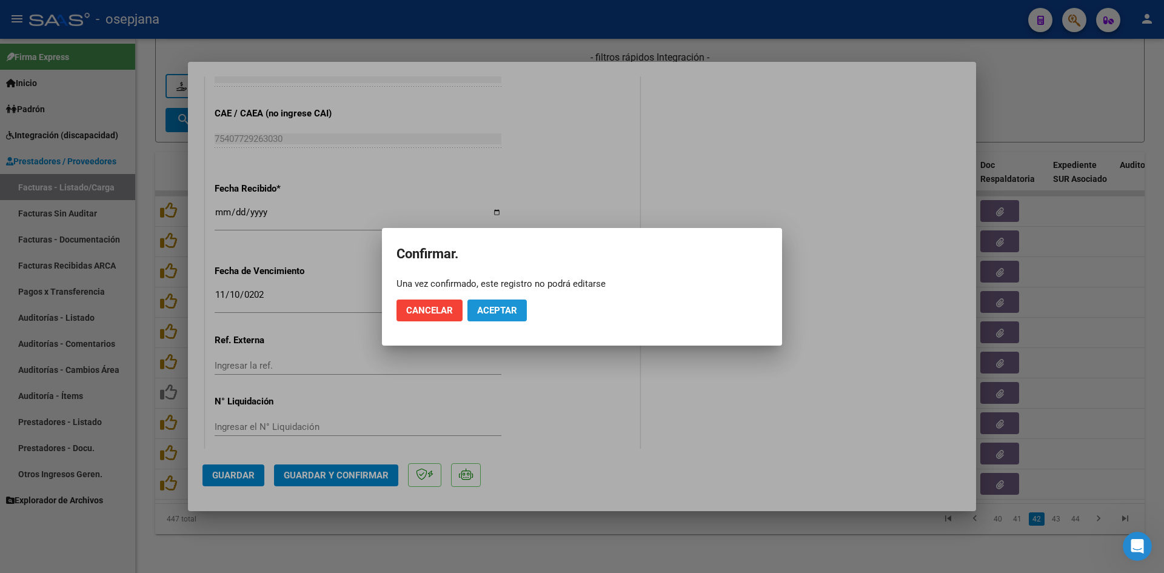
click at [475, 306] on button "Aceptar" at bounding box center [496, 310] width 59 height 22
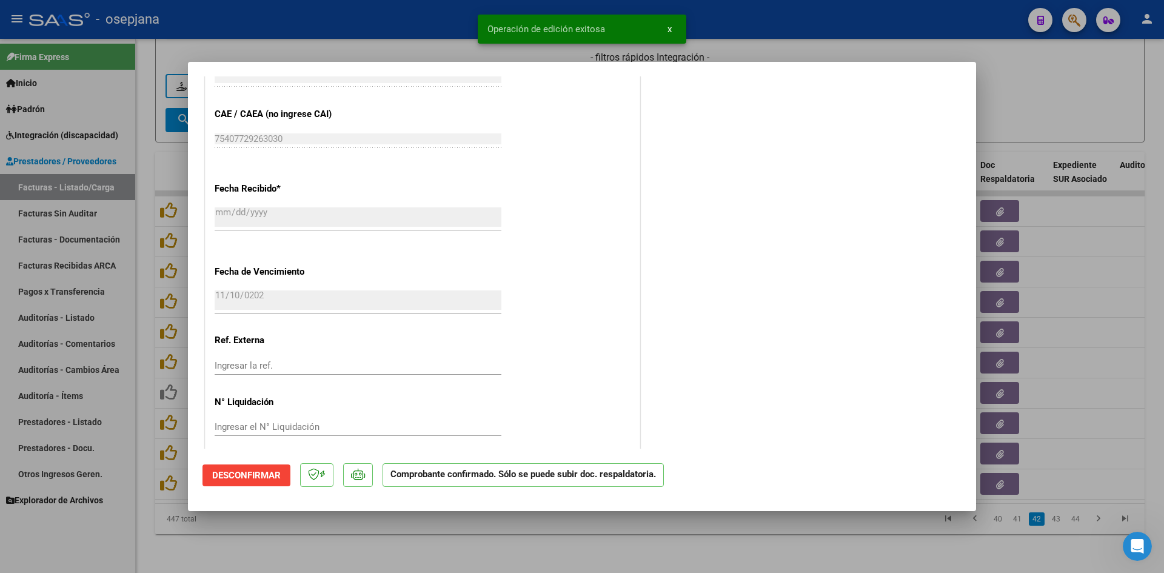
click at [1030, 81] on div at bounding box center [582, 286] width 1164 height 573
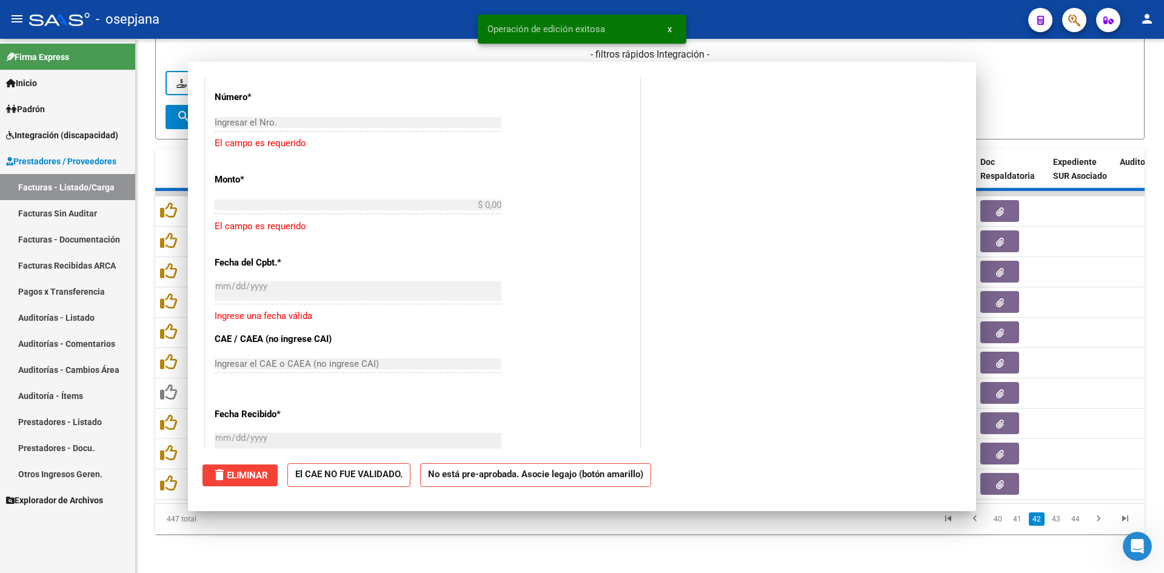
scroll to position [0, 0]
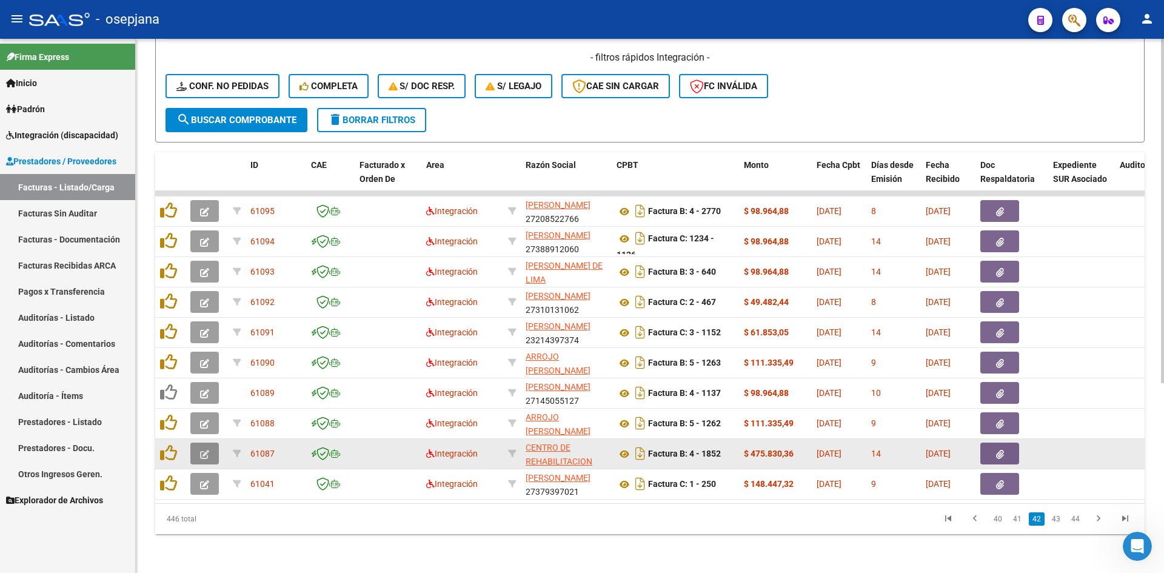
click at [204, 450] on icon "button" at bounding box center [204, 454] width 9 height 9
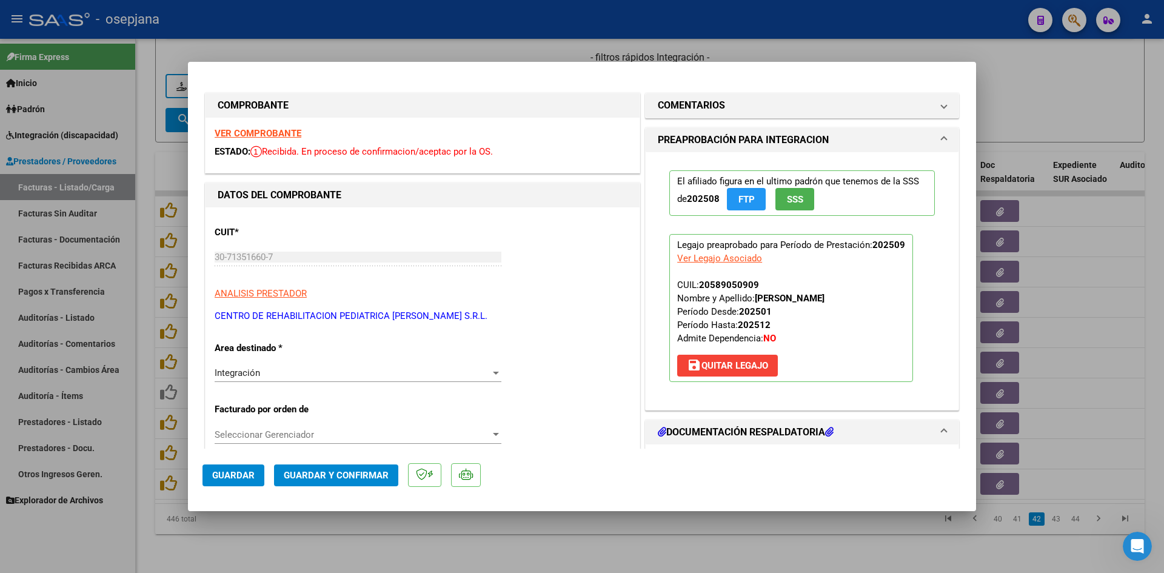
click at [268, 135] on strong "VER COMPROBANTE" at bounding box center [258, 133] width 87 height 11
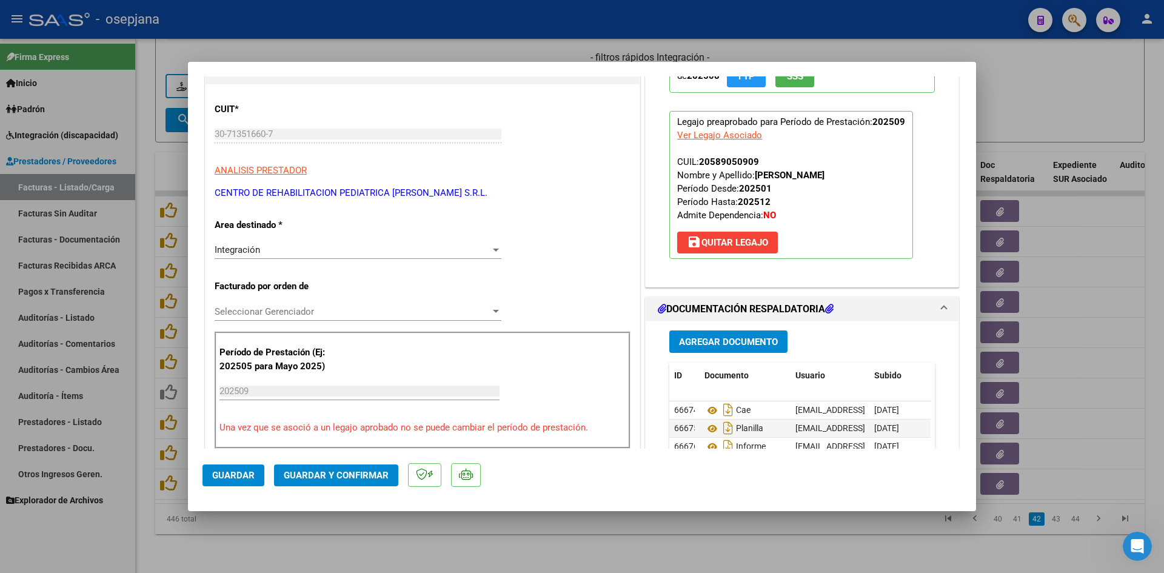
scroll to position [303, 0]
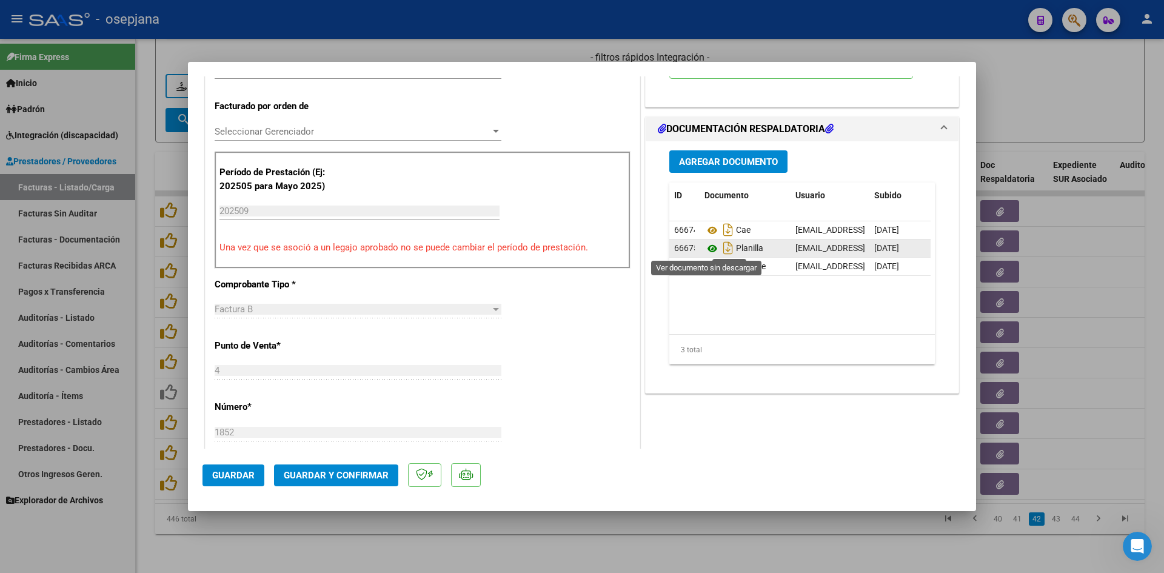
click at [706, 248] on icon at bounding box center [712, 248] width 16 height 15
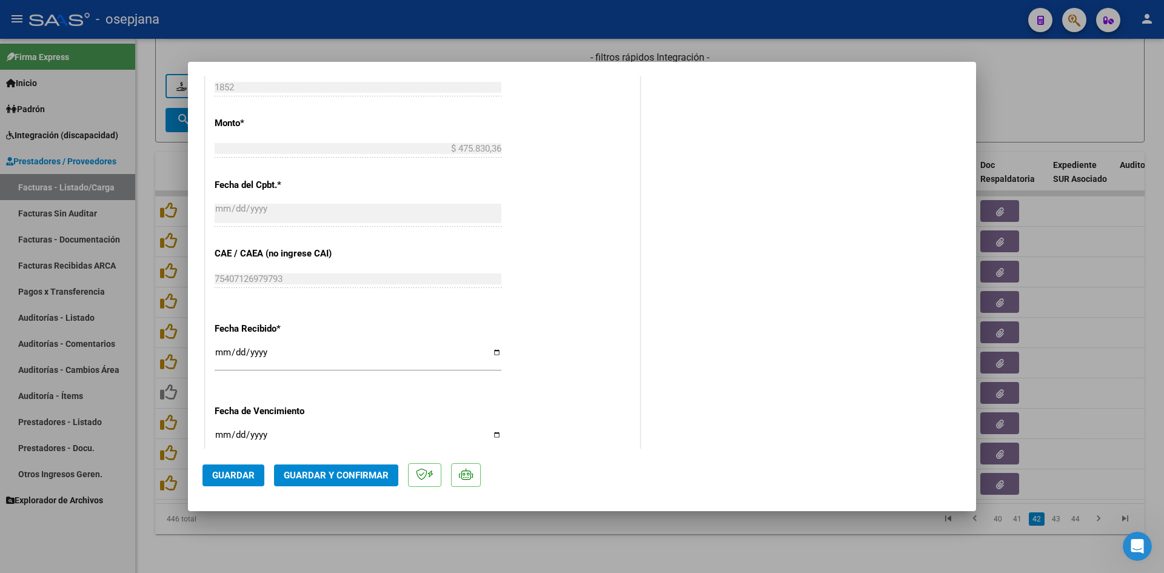
scroll to position [788, 0]
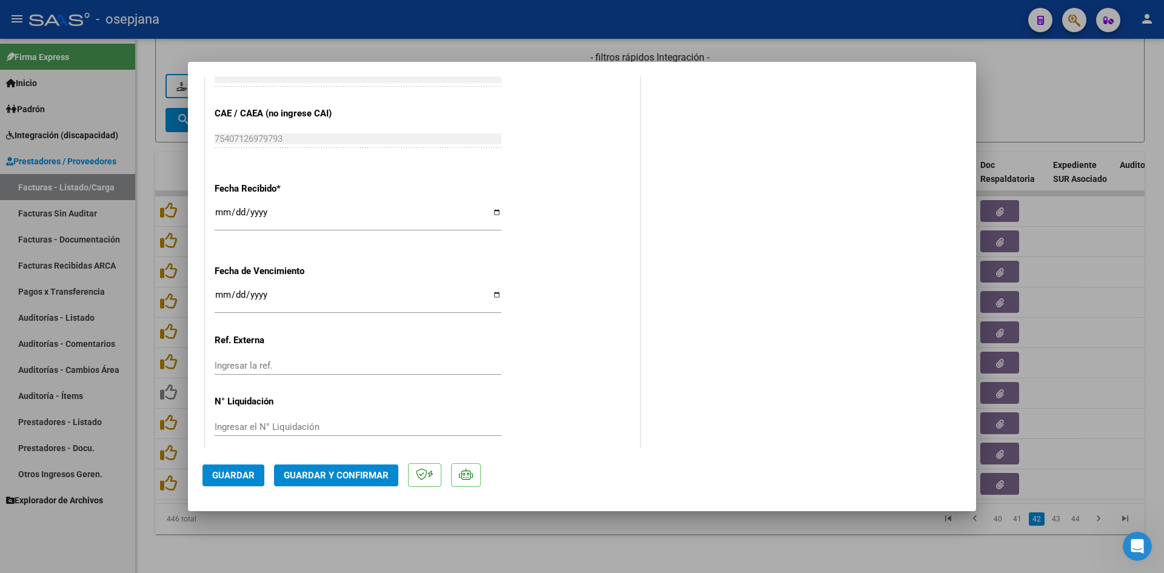
click at [219, 296] on input "[DATE]" at bounding box center [358, 299] width 287 height 19
click at [345, 470] on span "Guardar y Confirmar" at bounding box center [336, 475] width 105 height 11
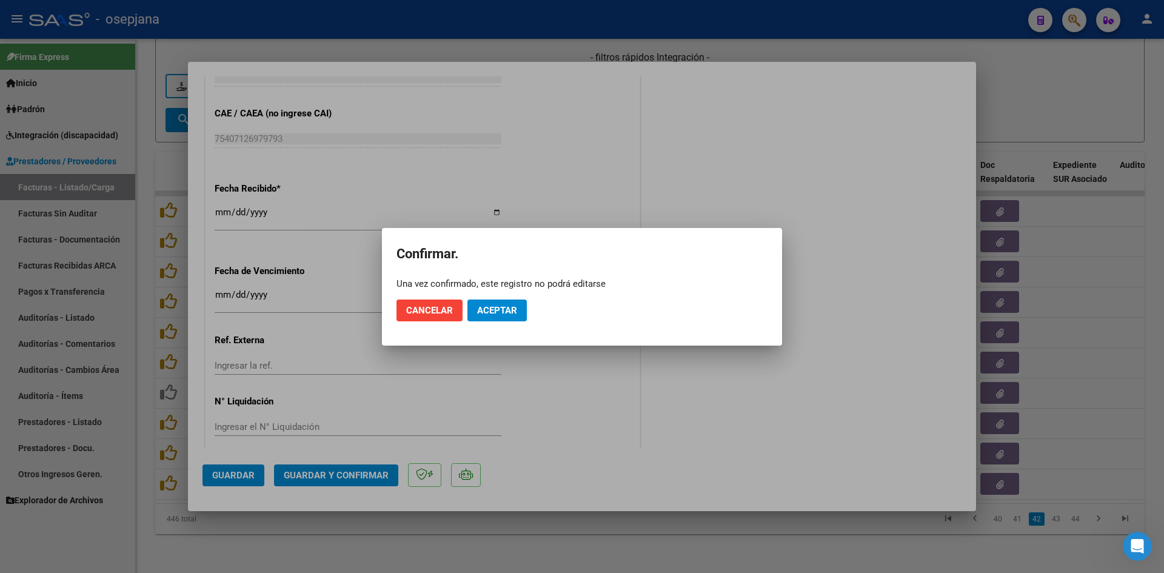
click at [529, 300] on mat-dialog-actions "Cancelar Aceptar" at bounding box center [581, 310] width 371 height 41
click at [519, 302] on button "Aceptar" at bounding box center [496, 310] width 59 height 22
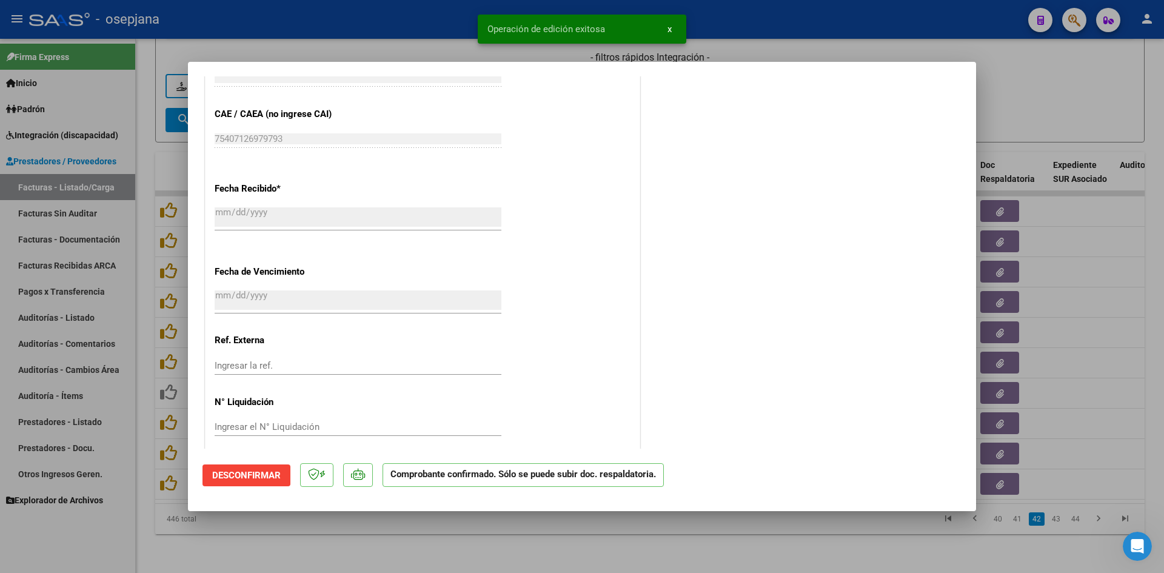
click at [1039, 72] on div at bounding box center [582, 286] width 1164 height 573
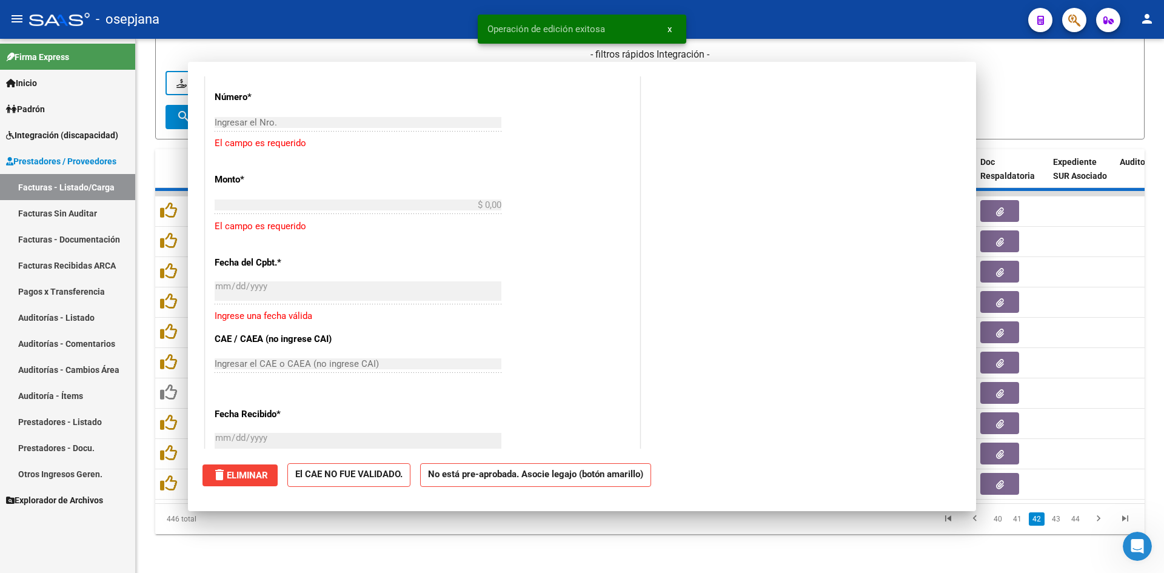
scroll to position [0, 0]
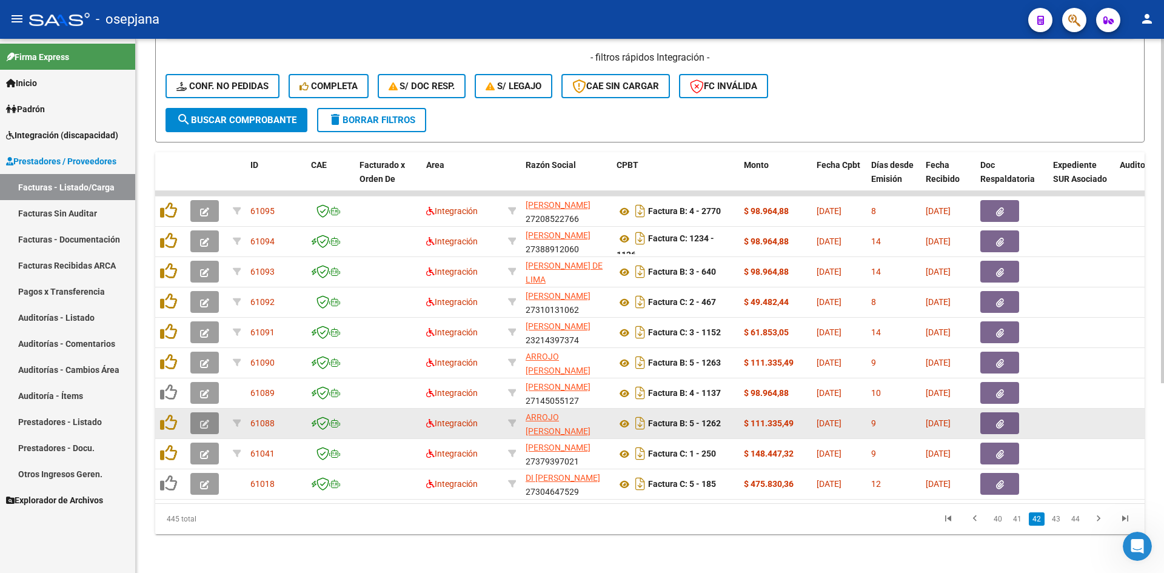
click at [210, 417] on button "button" at bounding box center [204, 423] width 28 height 22
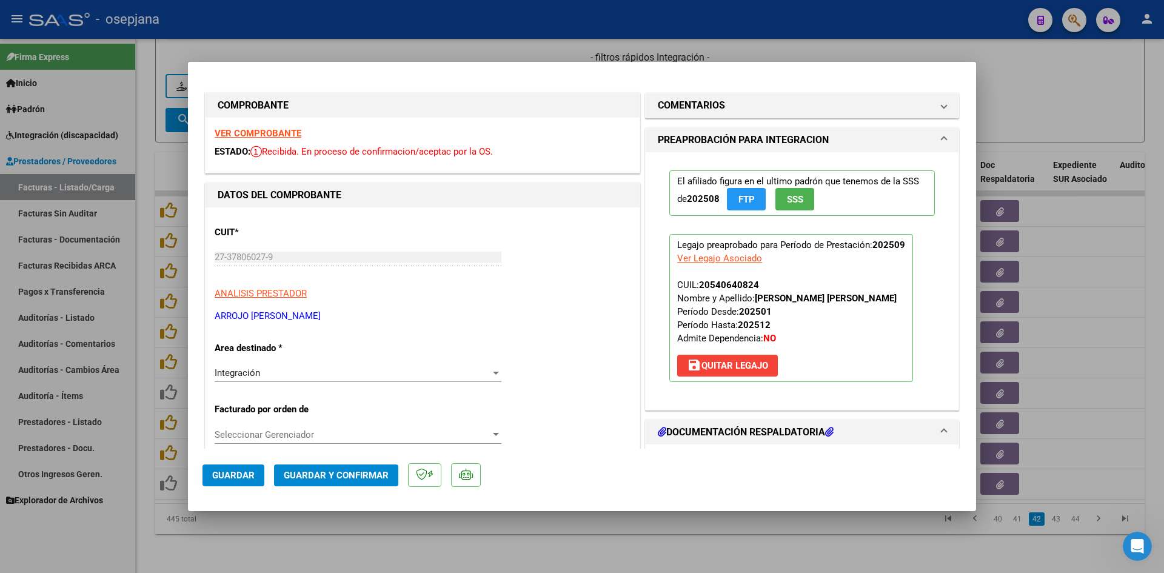
click at [292, 133] on strong "VER COMPROBANTE" at bounding box center [258, 133] width 87 height 11
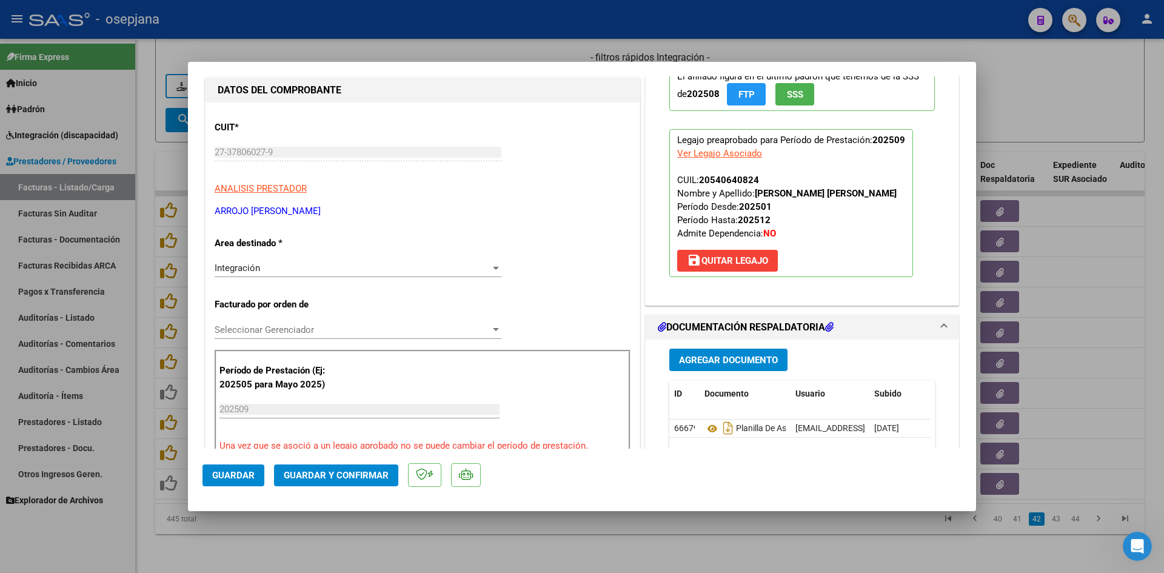
scroll to position [303, 0]
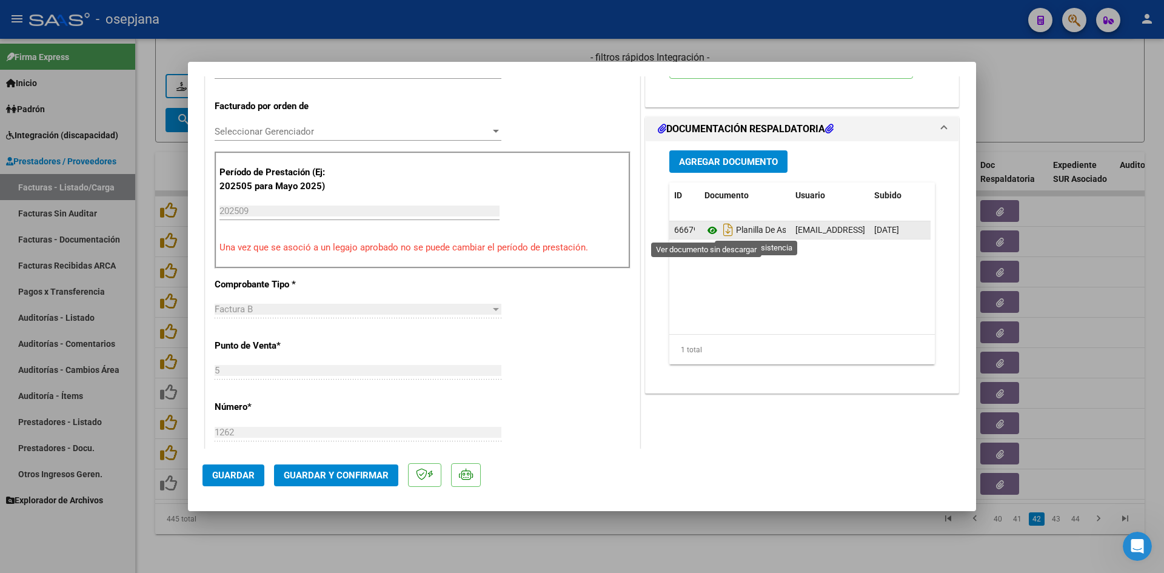
click at [705, 225] on icon at bounding box center [712, 230] width 16 height 15
click at [708, 229] on icon at bounding box center [712, 230] width 16 height 15
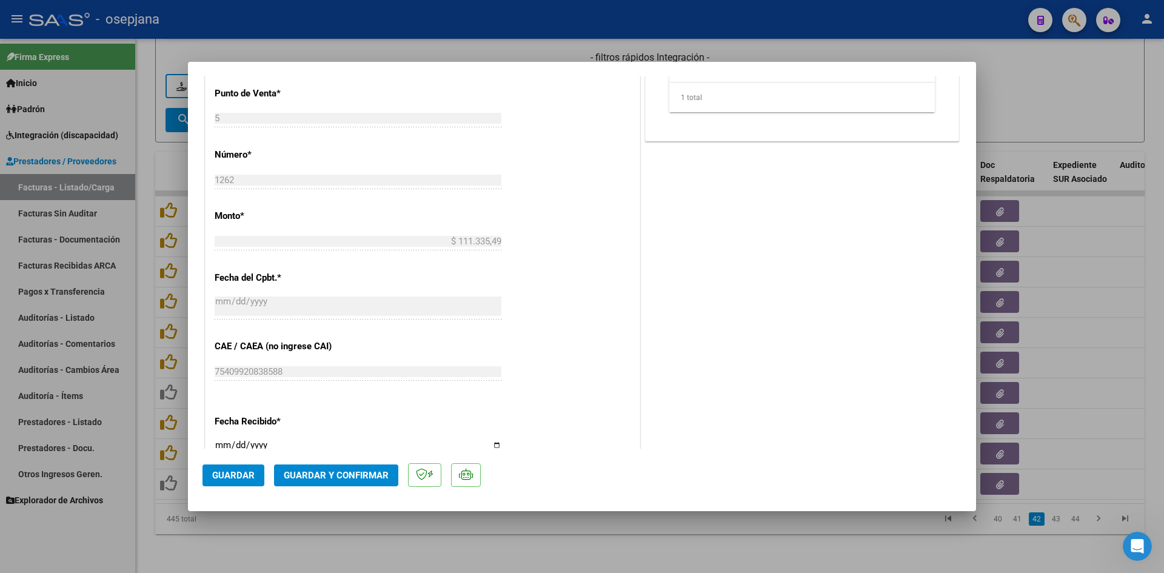
scroll to position [799, 0]
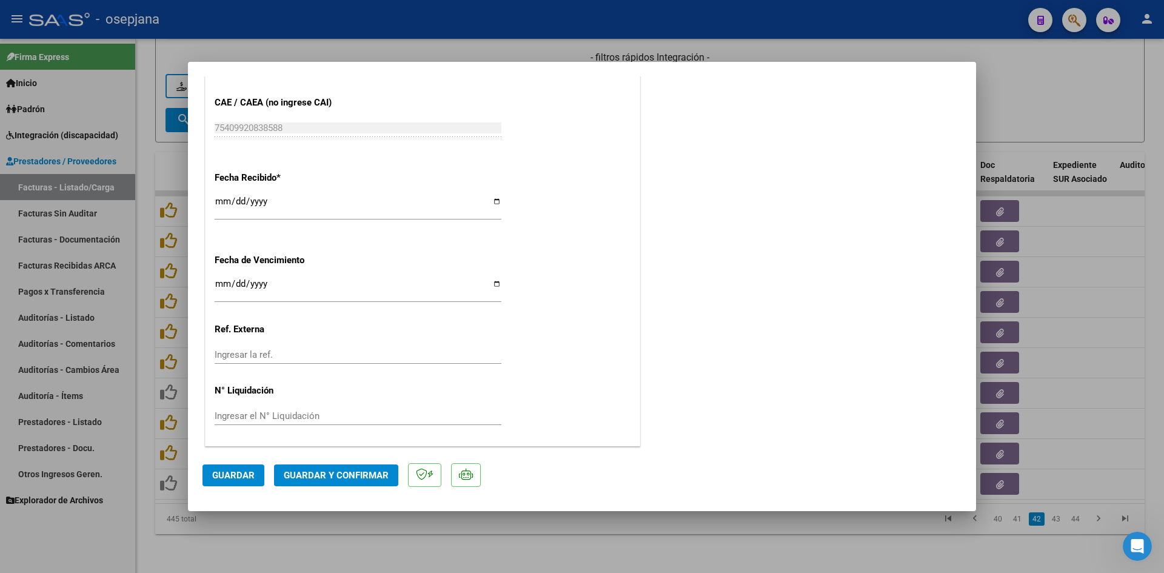
click at [220, 284] on input "[DATE]" at bounding box center [358, 288] width 287 height 19
click at [336, 467] on button "Guardar y Confirmar" at bounding box center [336, 475] width 124 height 22
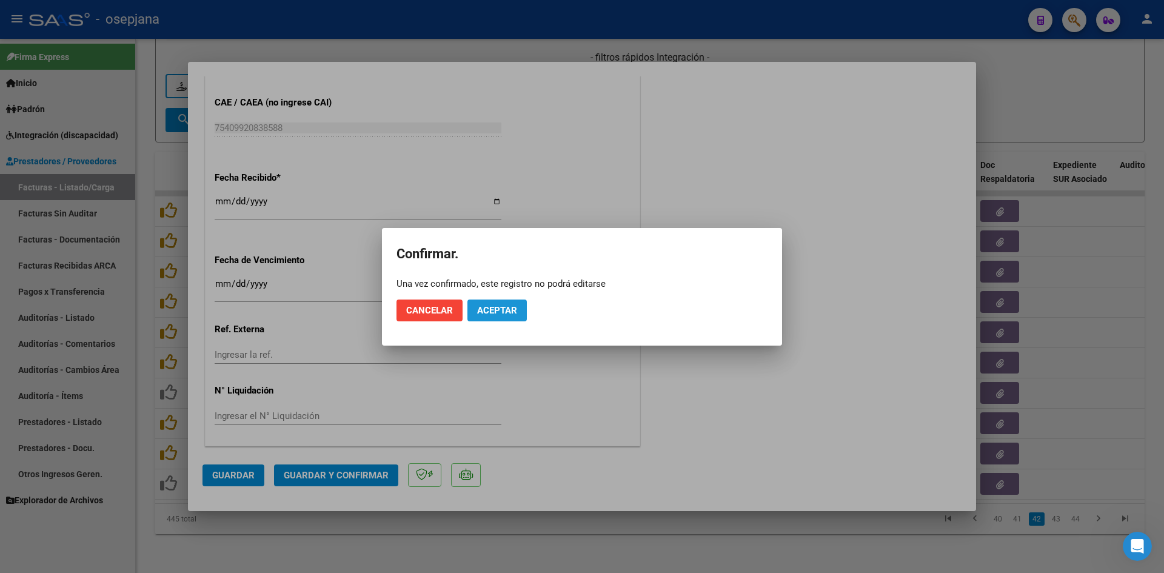
click at [499, 317] on button "Aceptar" at bounding box center [496, 310] width 59 height 22
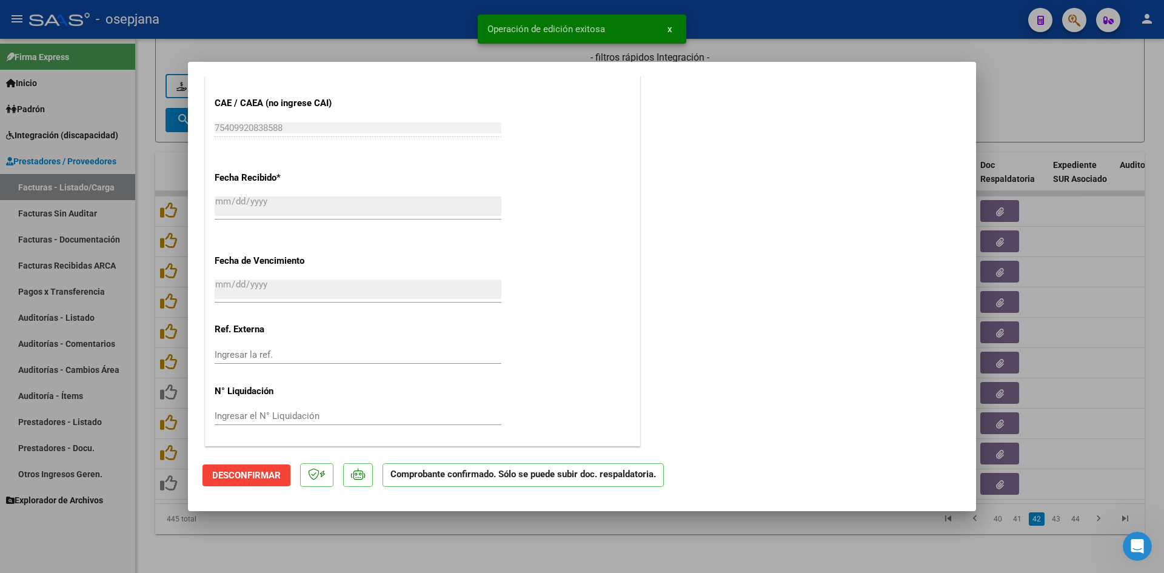
click at [1038, 124] on div at bounding box center [582, 286] width 1164 height 573
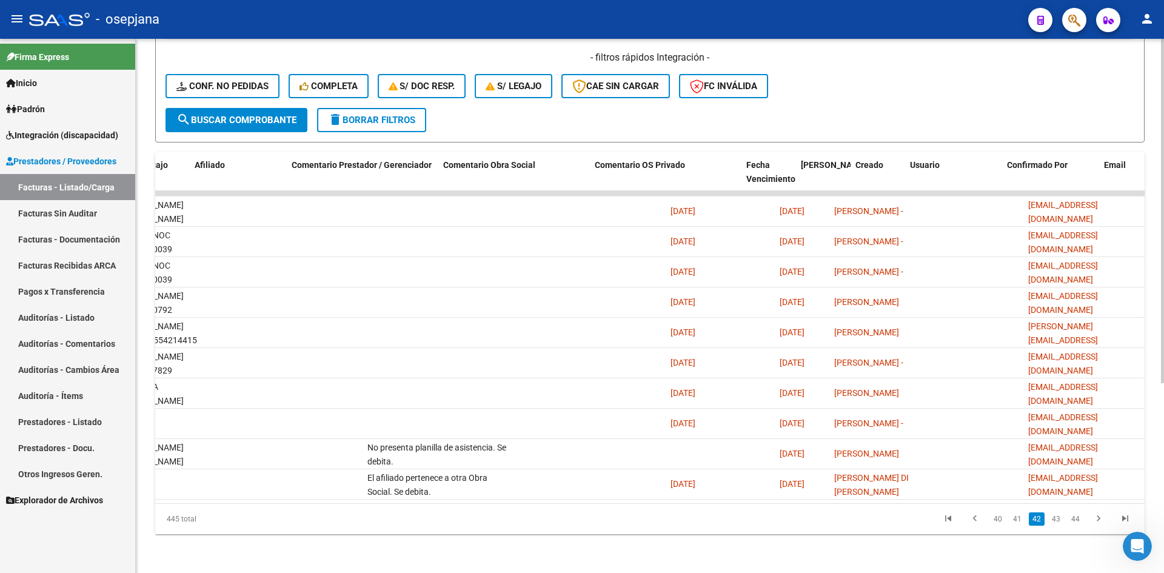
scroll to position [0, 0]
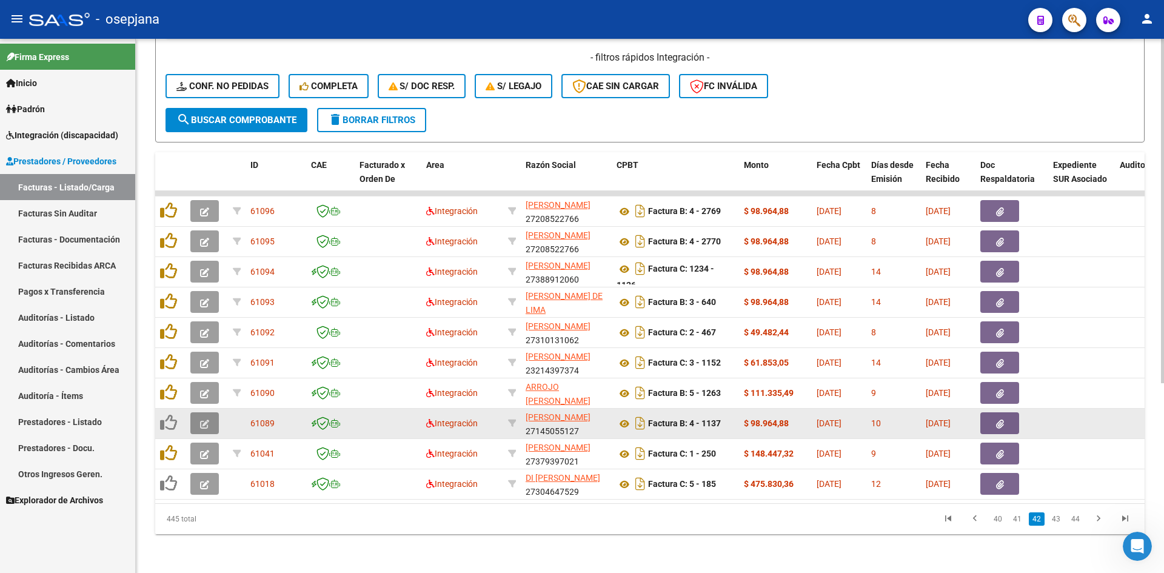
click at [196, 417] on button "button" at bounding box center [204, 423] width 28 height 22
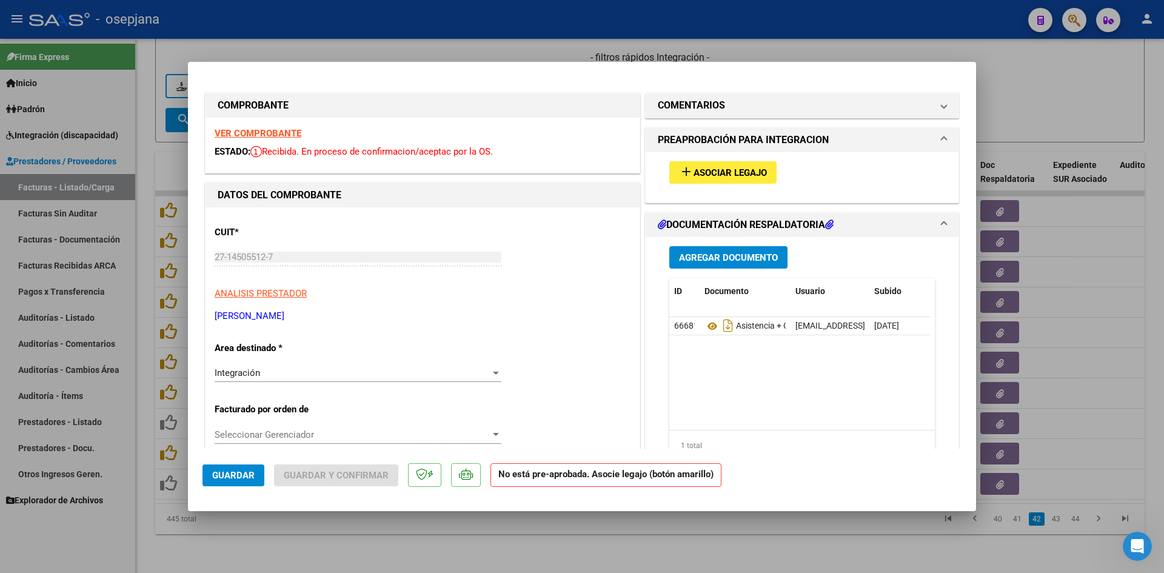
click at [254, 134] on strong "VER COMPROBANTE" at bounding box center [258, 133] width 87 height 11
click at [715, 164] on button "add Asociar Legajo" at bounding box center [722, 172] width 107 height 22
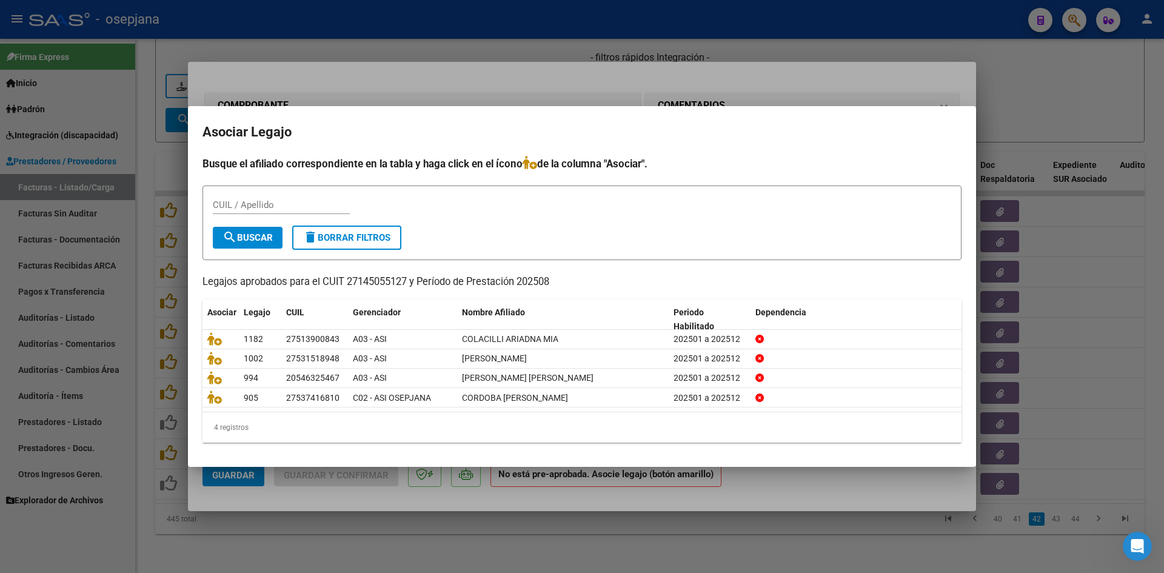
click at [1013, 110] on div at bounding box center [582, 286] width 1164 height 573
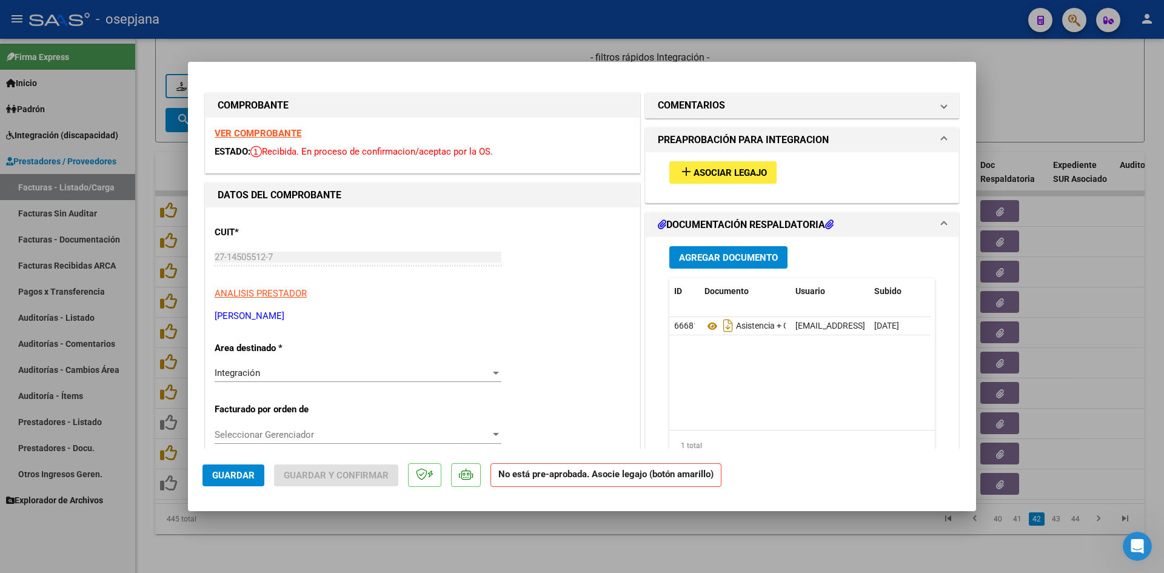
click at [268, 130] on strong "VER COMPROBANTE" at bounding box center [258, 133] width 87 height 11
click at [721, 170] on span "Asociar Legajo" at bounding box center [729, 172] width 73 height 11
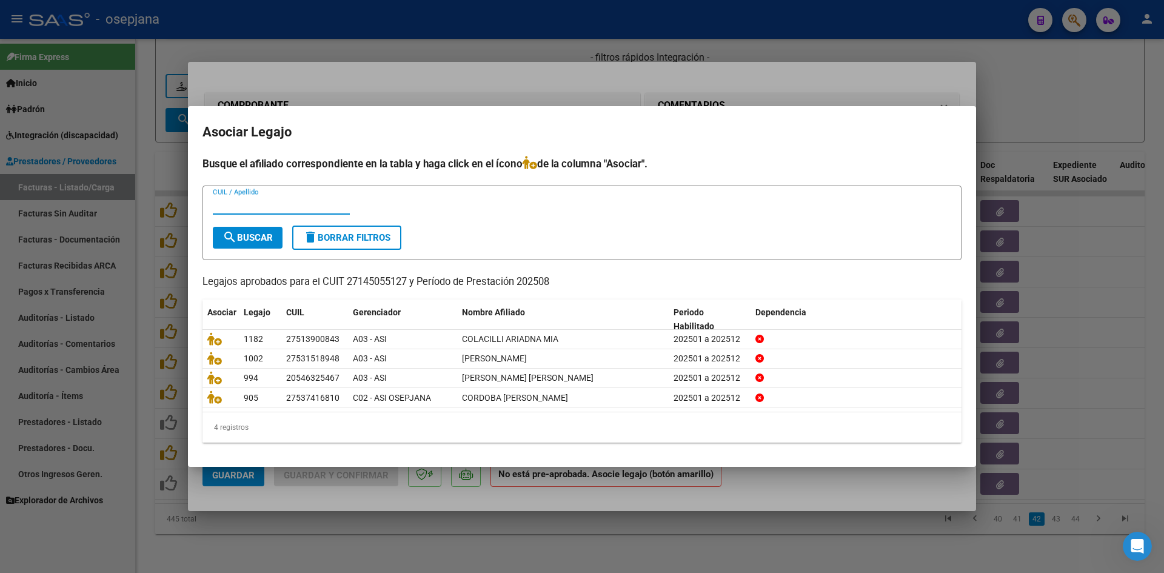
click at [702, 81] on div at bounding box center [582, 286] width 1164 height 573
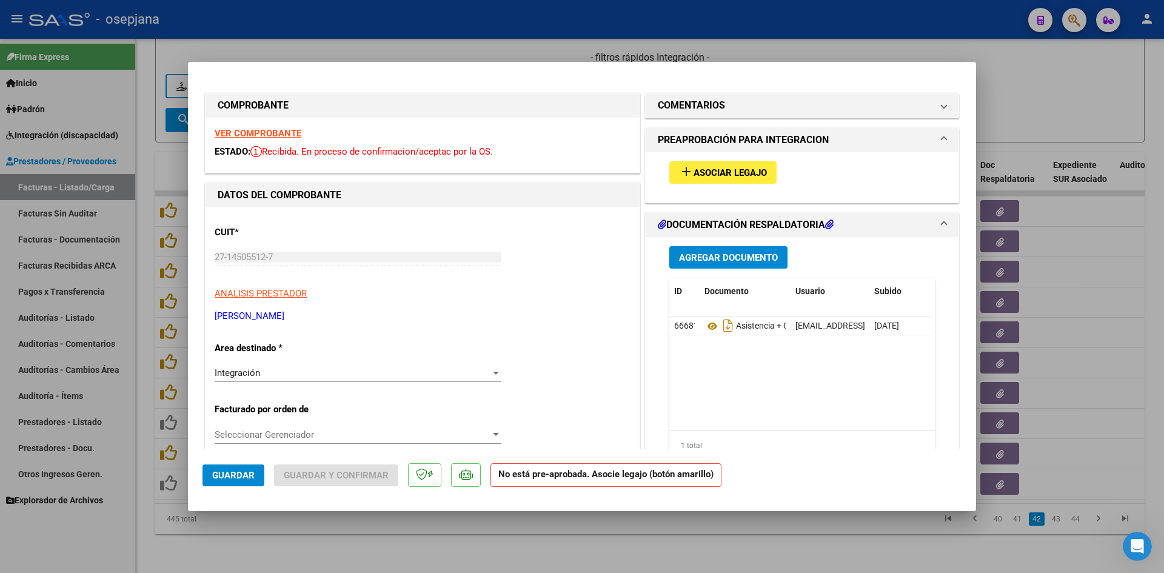
click at [260, 129] on strong "VER COMPROBANTE" at bounding box center [258, 133] width 87 height 11
click at [289, 129] on strong "VER COMPROBANTE" at bounding box center [258, 133] width 87 height 11
click at [261, 136] on strong "VER COMPROBANTE" at bounding box center [258, 133] width 87 height 11
click at [1052, 73] on div at bounding box center [582, 286] width 1164 height 573
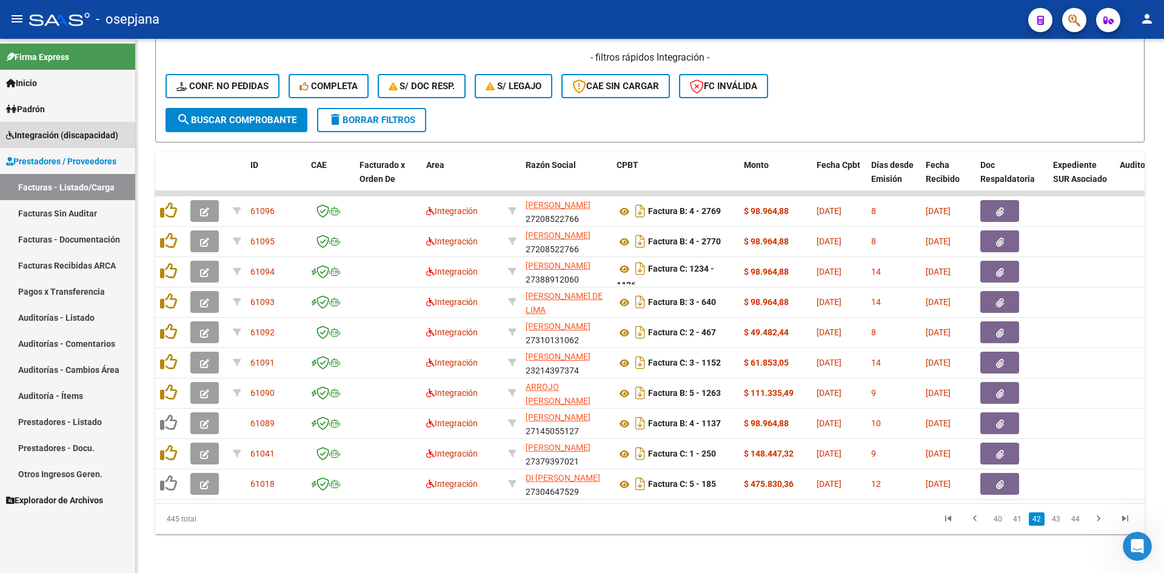
click at [33, 138] on span "Integración (discapacidad)" at bounding box center [62, 134] width 112 height 13
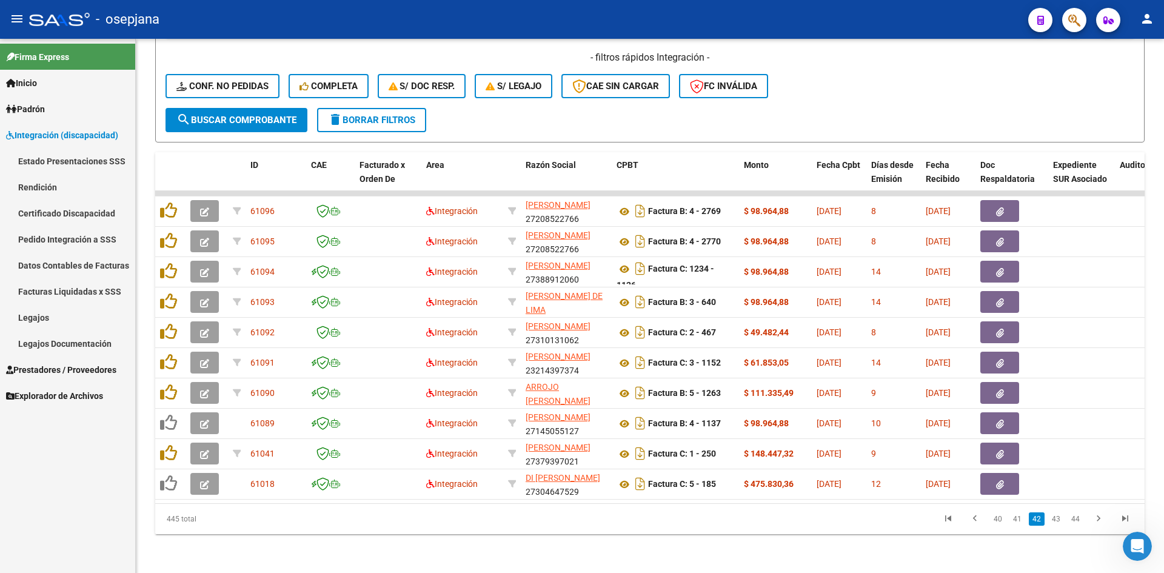
click at [9, 310] on link "Legajos" at bounding box center [67, 317] width 135 height 26
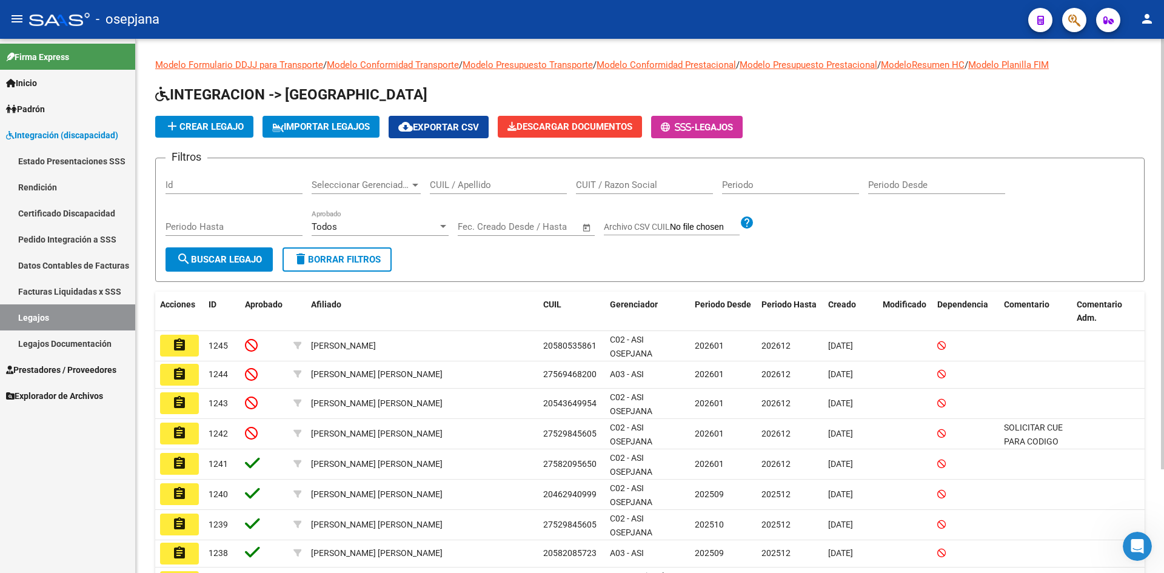
click at [436, 174] on div "CUIL / Apellido" at bounding box center [498, 181] width 137 height 26
click at [457, 183] on input "CUIL / Apellido" at bounding box center [498, 184] width 137 height 11
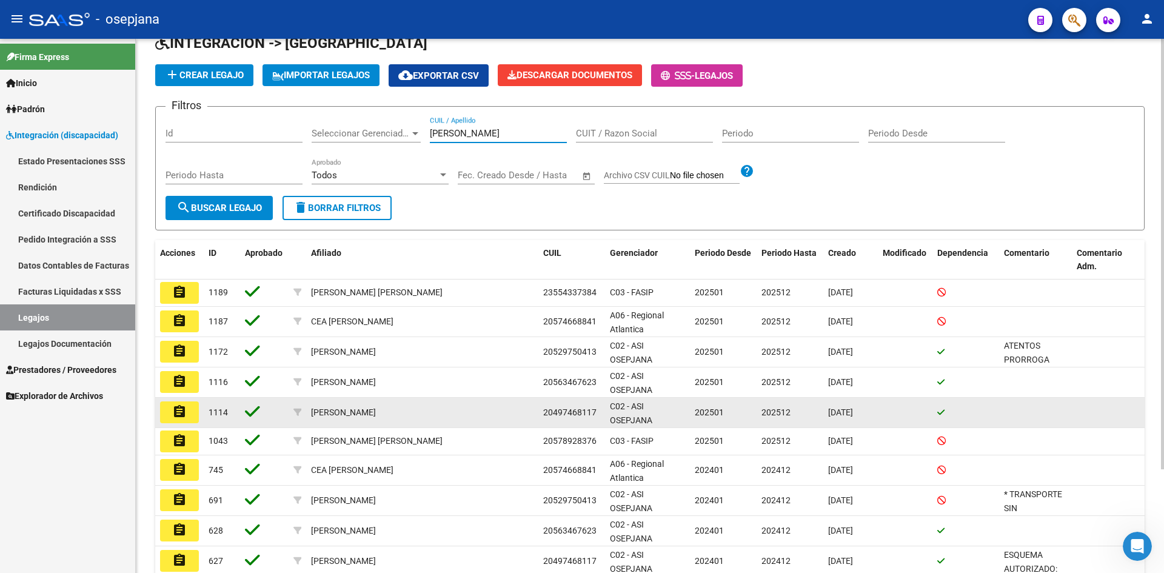
scroll to position [121, 0]
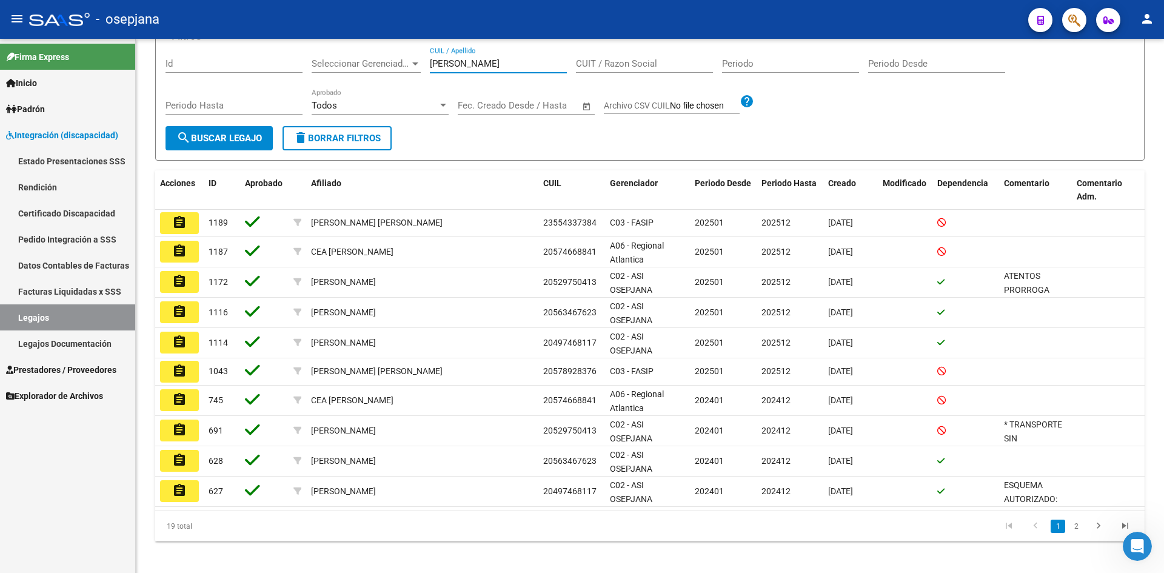
click at [76, 316] on link "Legajos" at bounding box center [67, 317] width 135 height 26
click at [64, 365] on span "Prestadores / Proveedores" at bounding box center [61, 369] width 110 height 13
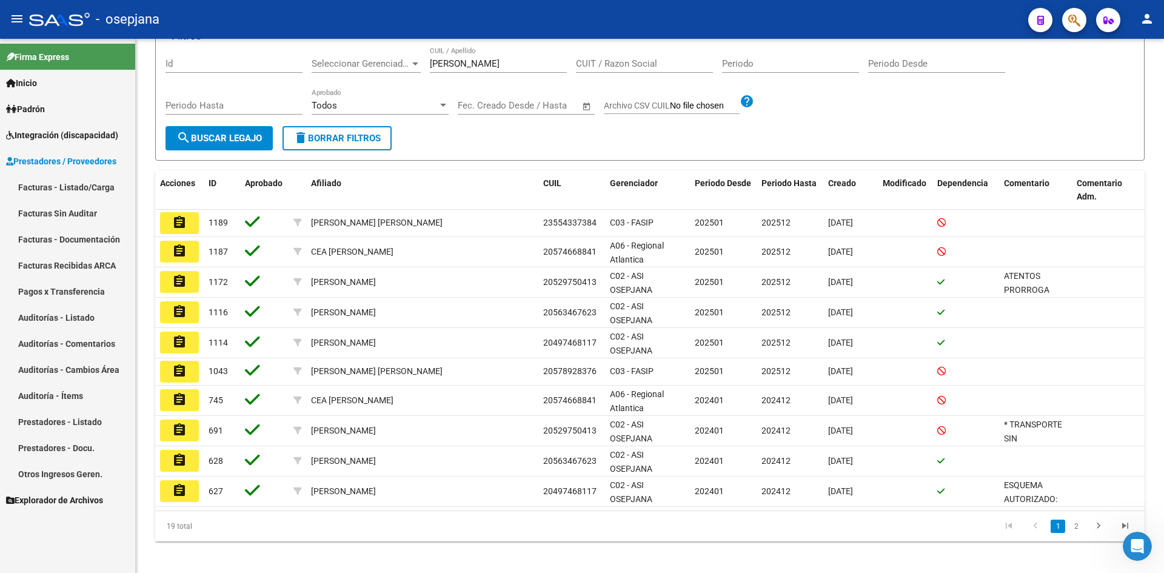
click at [49, 185] on link "Facturas - Listado/Carga" at bounding box center [67, 187] width 135 height 26
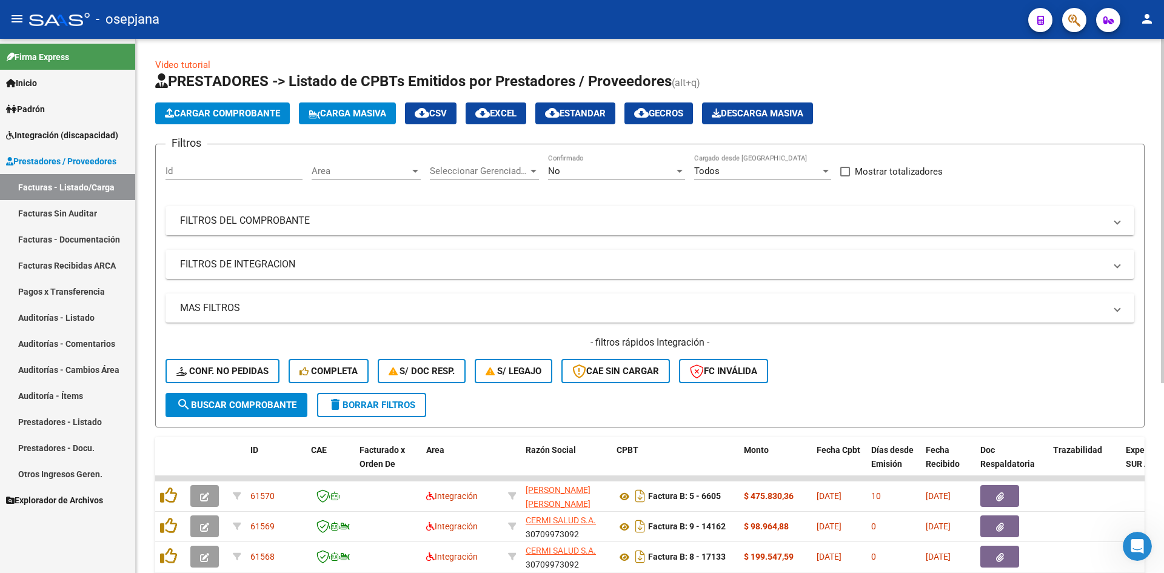
click at [358, 168] on span "Area" at bounding box center [361, 170] width 98 height 11
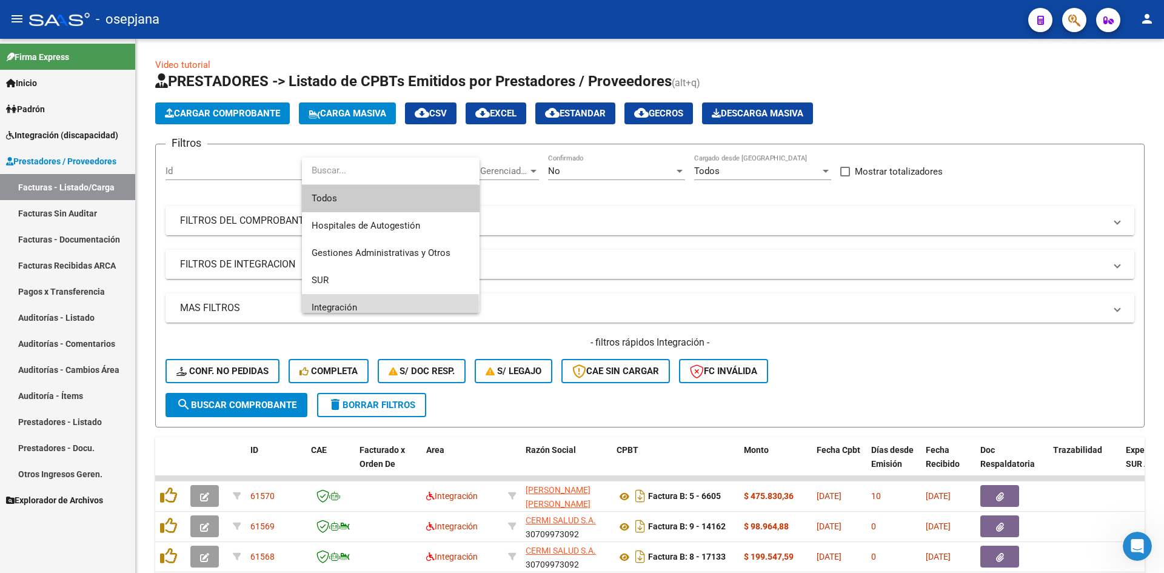
click at [361, 304] on span "Integración" at bounding box center [391, 307] width 158 height 27
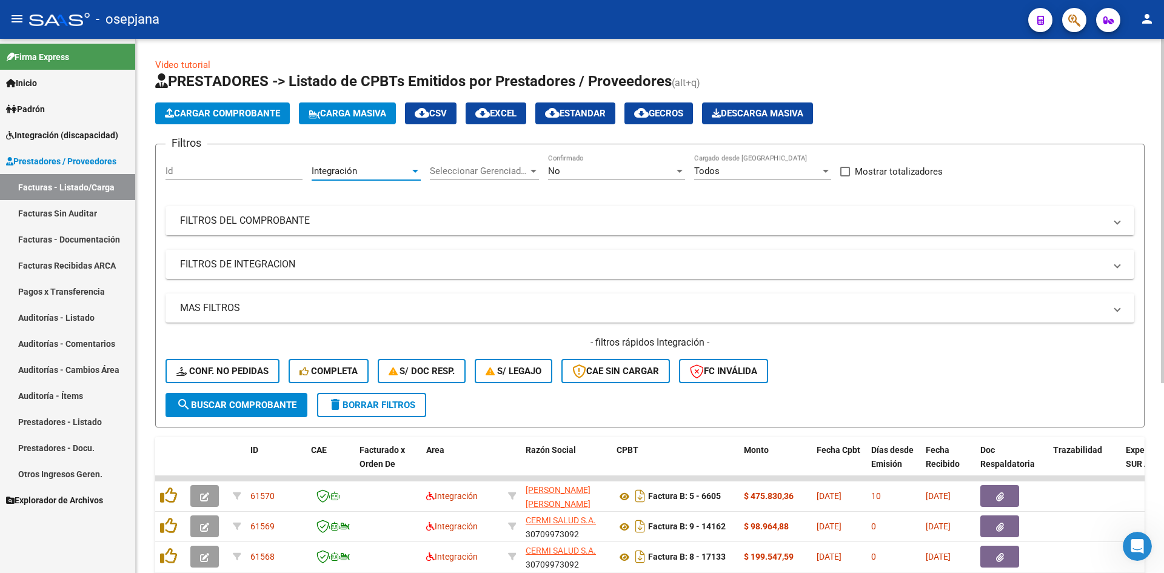
click at [561, 163] on div "No Confirmado" at bounding box center [616, 167] width 137 height 26
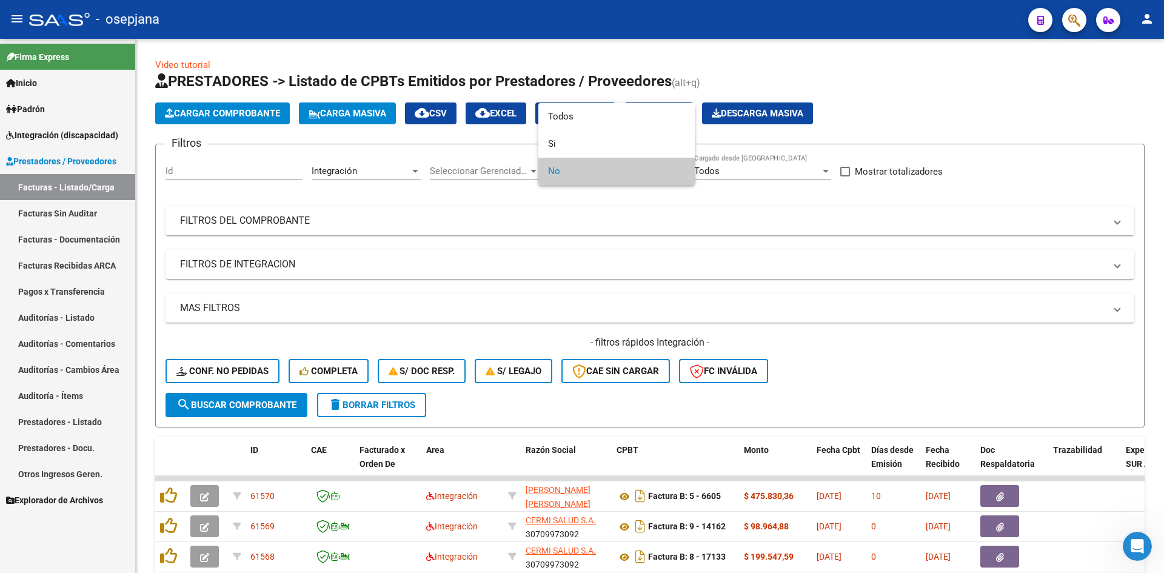
click at [568, 172] on span "No" at bounding box center [616, 171] width 137 height 27
click at [770, 232] on div at bounding box center [582, 286] width 1164 height 573
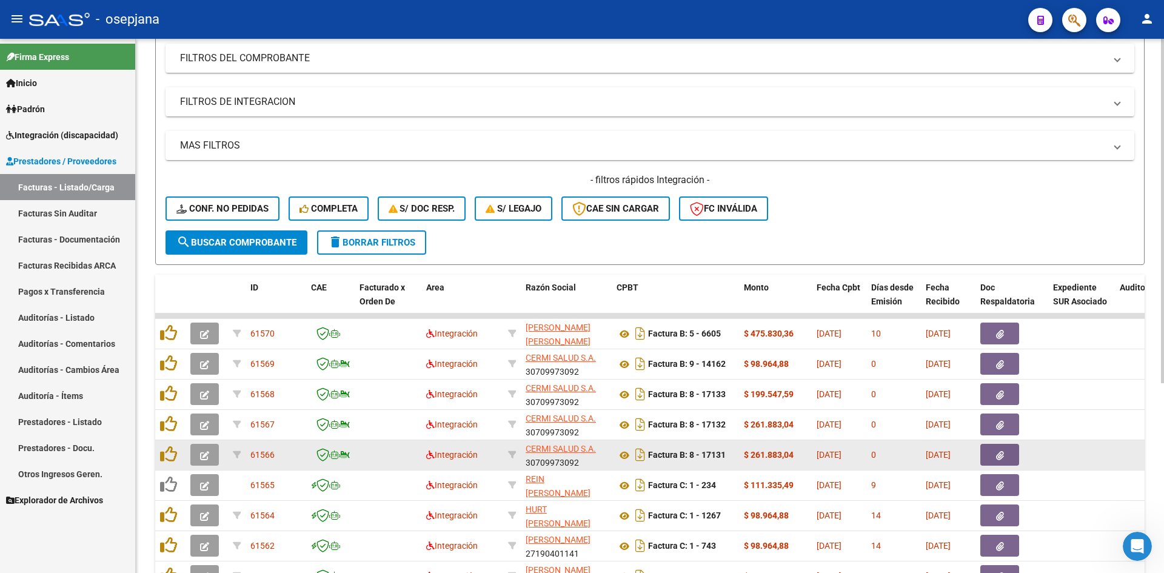
scroll to position [294, 0]
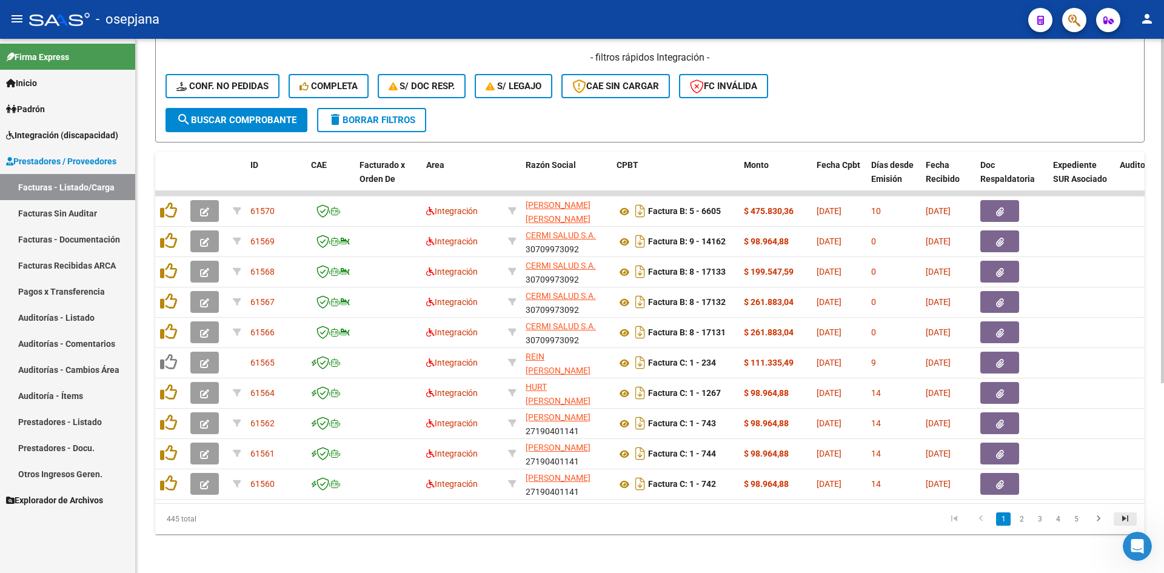
click at [1127, 513] on icon "go to last page" at bounding box center [1125, 520] width 16 height 15
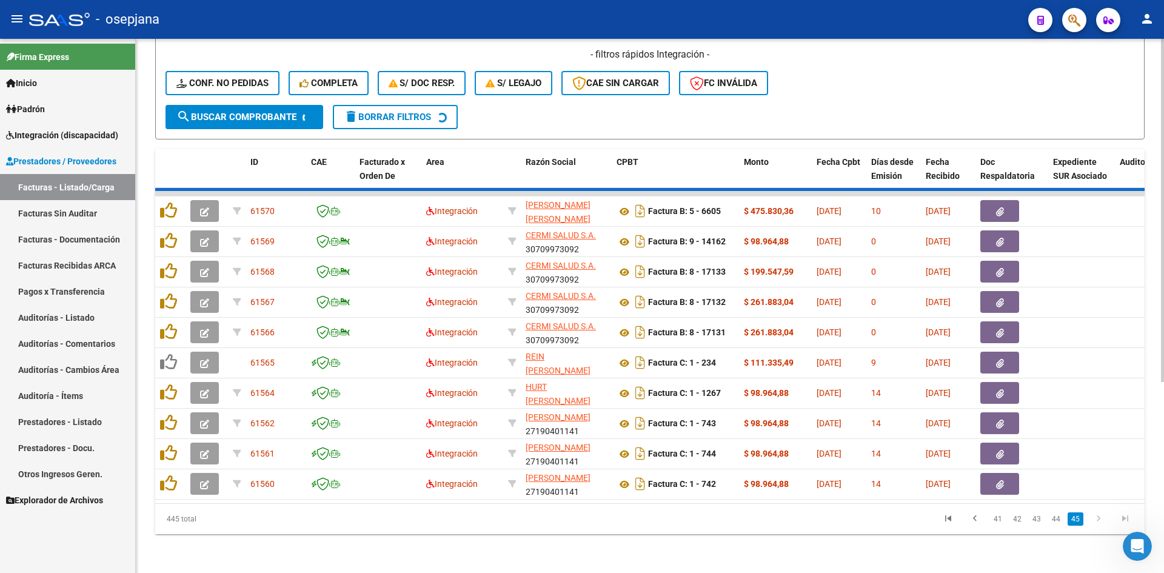
scroll to position [142, 0]
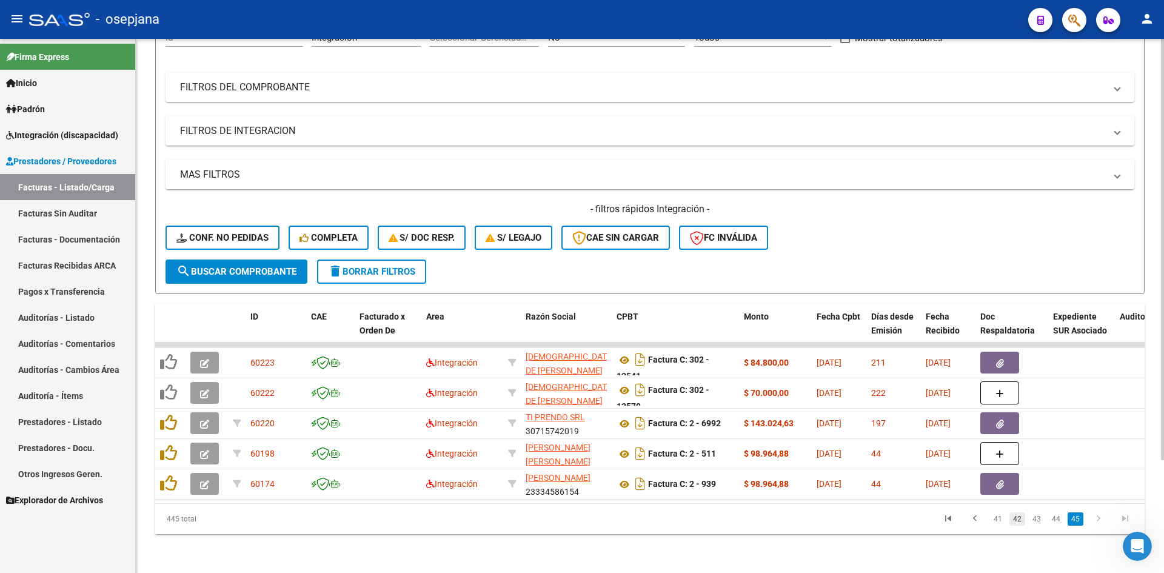
click at [1021, 521] on link "42" at bounding box center [1017, 518] width 16 height 13
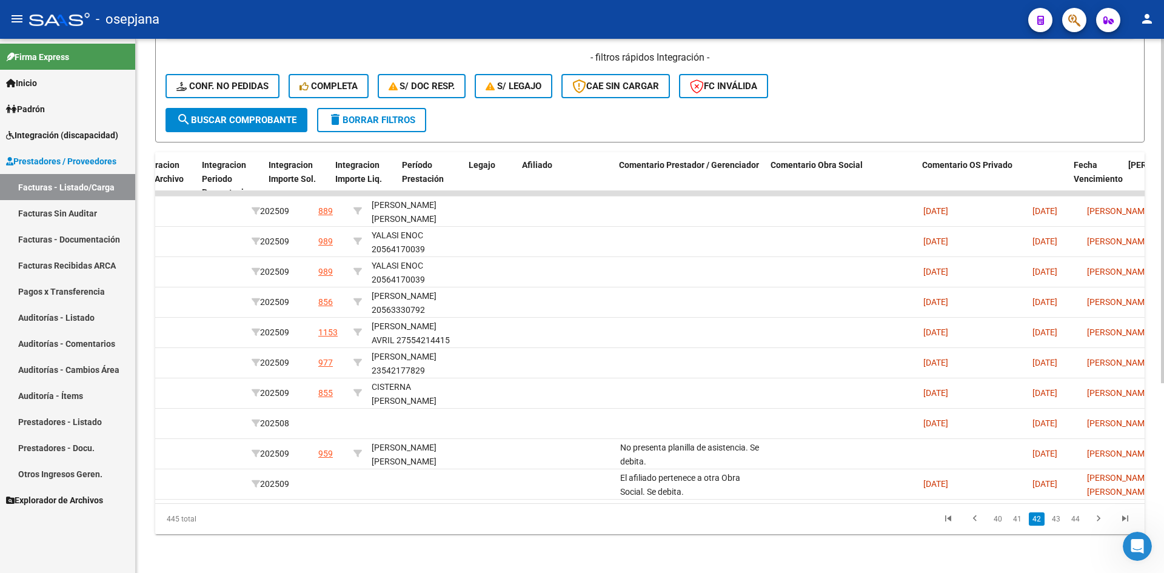
scroll to position [0, 0]
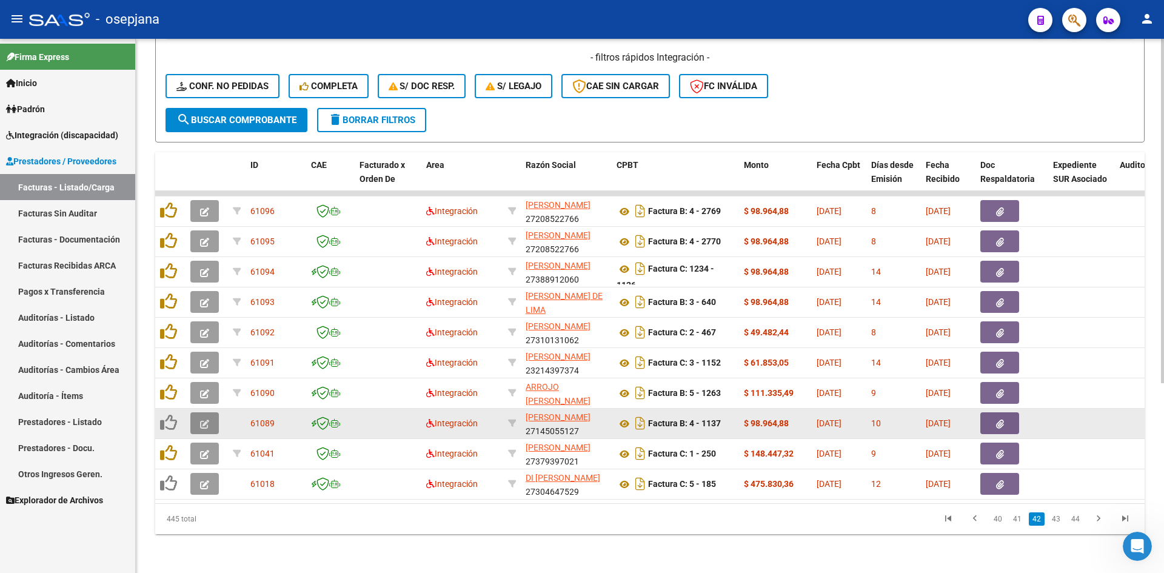
click at [207, 419] on icon "button" at bounding box center [204, 423] width 9 height 9
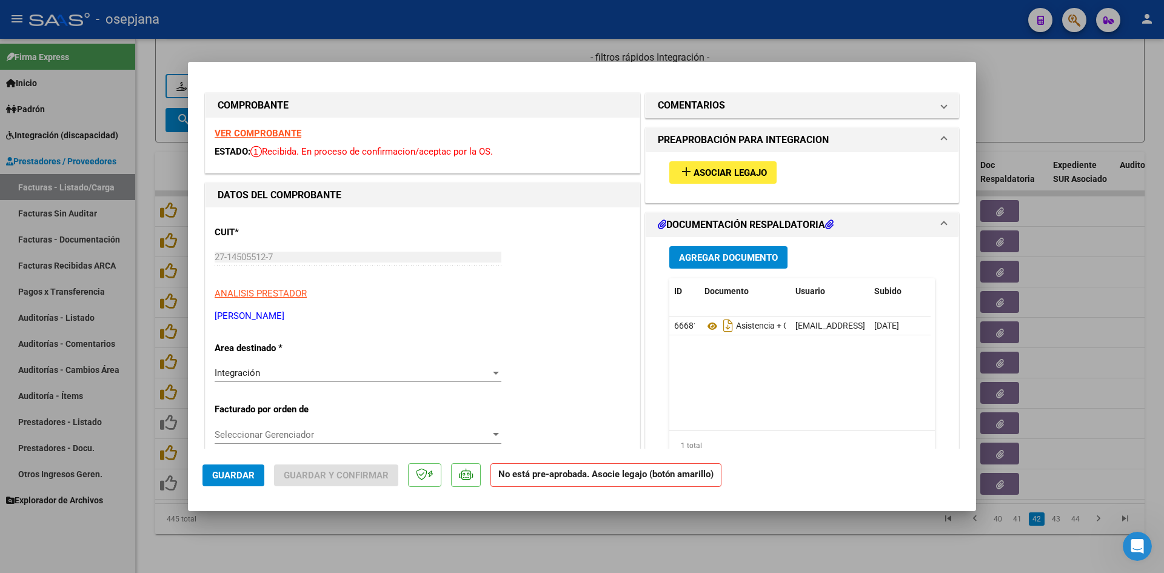
click at [987, 106] on div at bounding box center [582, 286] width 1164 height 573
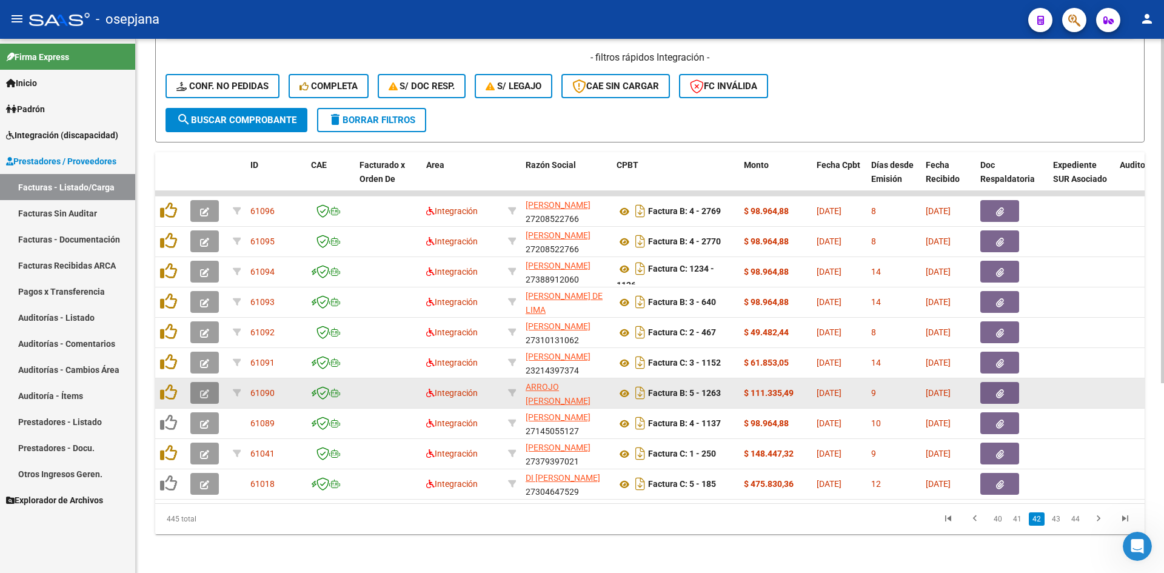
click at [201, 389] on icon "button" at bounding box center [204, 393] width 9 height 9
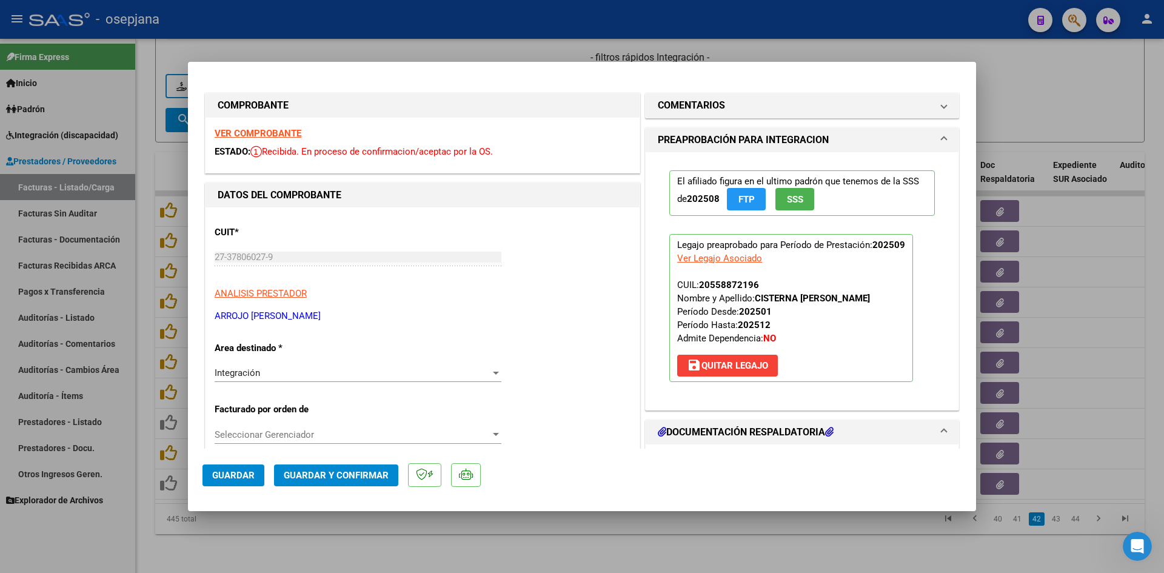
click at [278, 130] on strong "VER COMPROBANTE" at bounding box center [258, 133] width 87 height 11
click at [1008, 90] on div at bounding box center [582, 286] width 1164 height 573
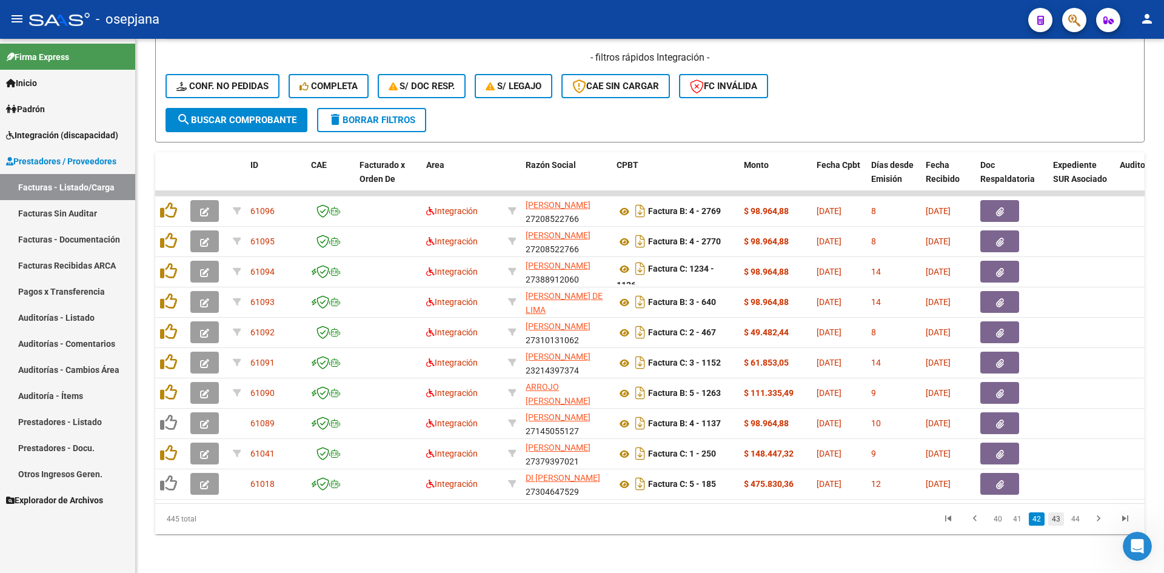
click at [1059, 516] on link "43" at bounding box center [1056, 518] width 16 height 13
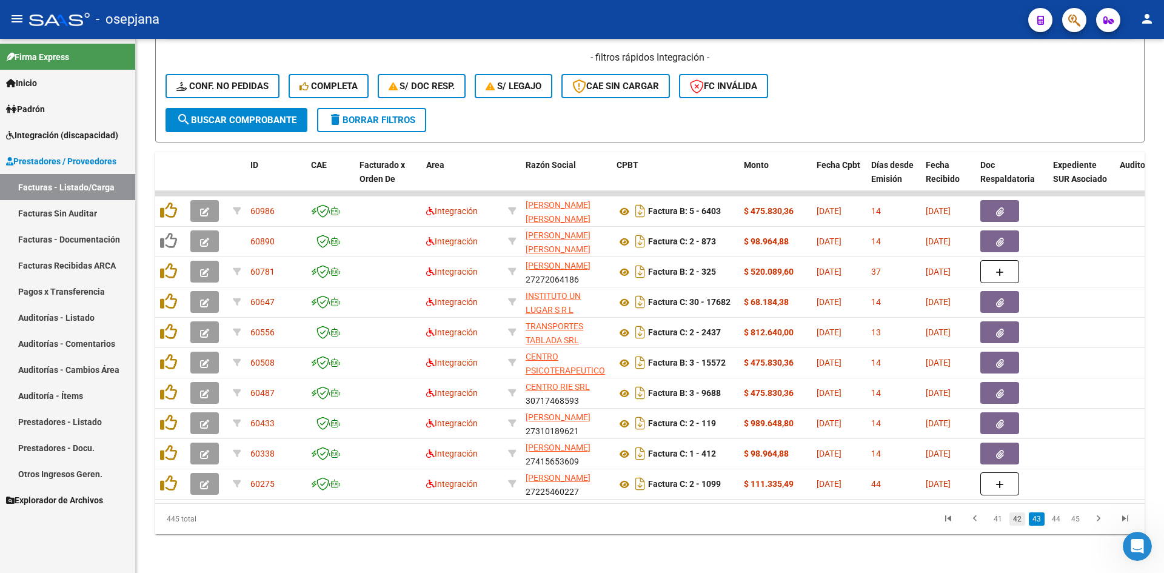
click at [1021, 515] on link "42" at bounding box center [1017, 518] width 16 height 13
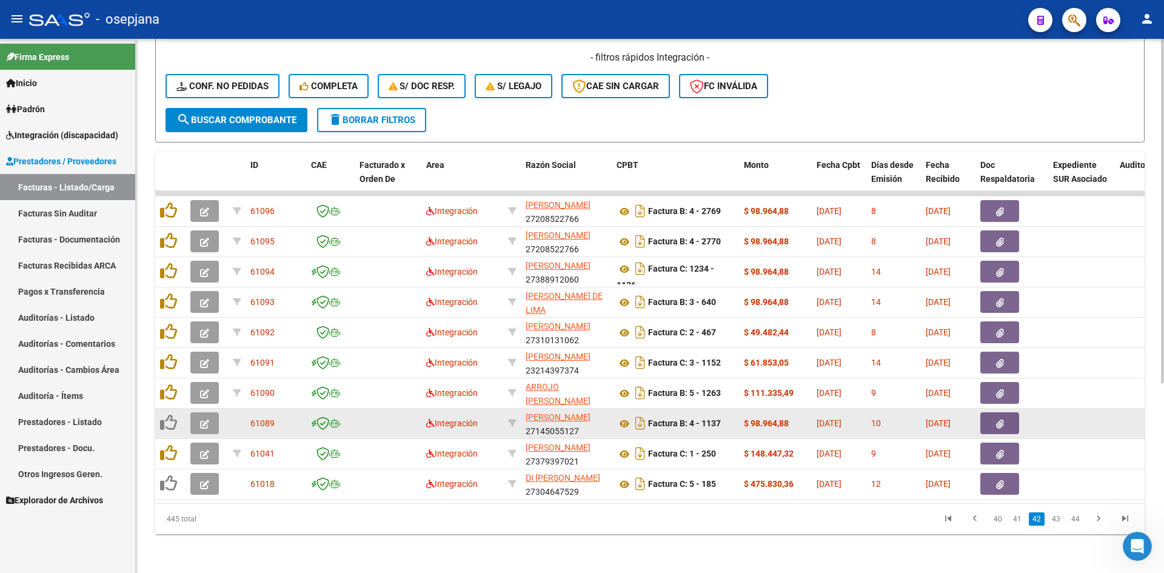
click at [211, 414] on button "button" at bounding box center [204, 423] width 28 height 22
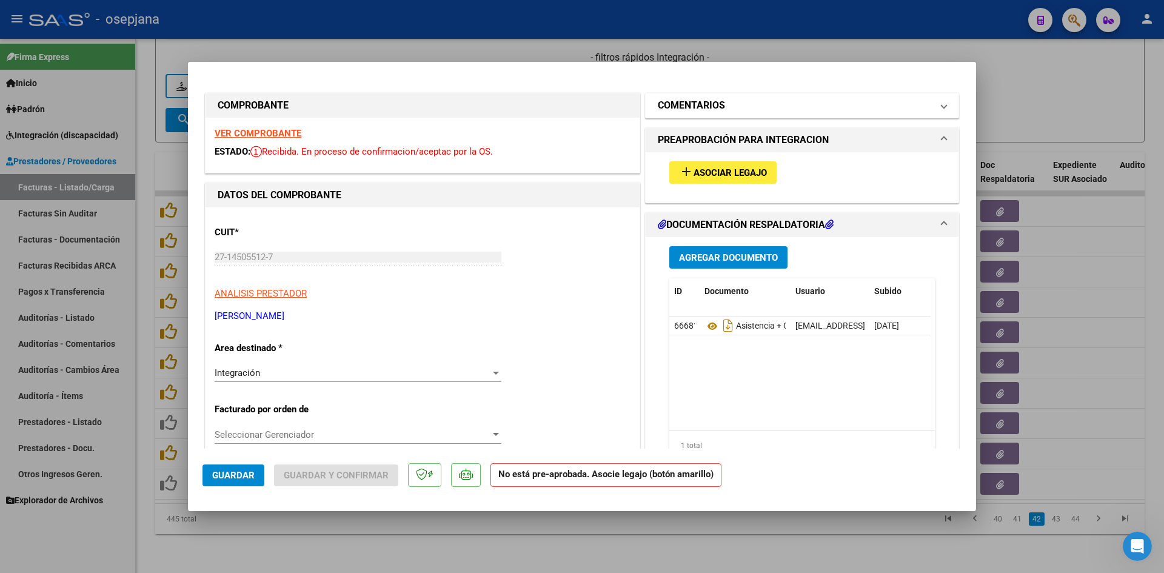
click at [693, 110] on h1 "COMENTARIOS" at bounding box center [691, 105] width 67 height 15
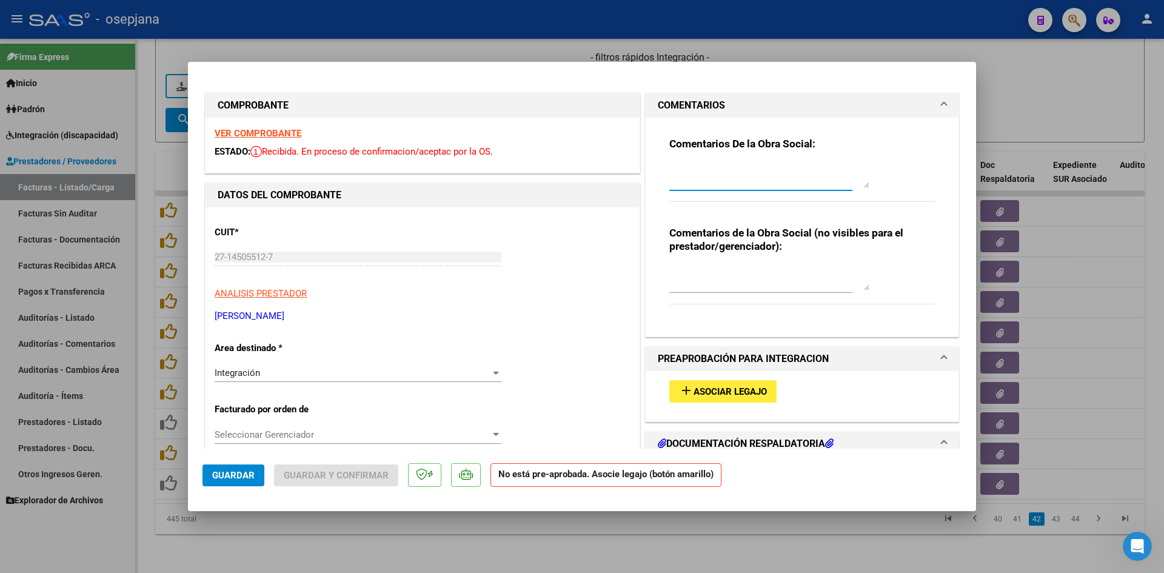
click at [751, 176] on textarea at bounding box center [769, 176] width 200 height 24
paste textarea "el afiliado no pertenece a la Obra social"
click at [669, 176] on textarea "el afiliado no pertenece a la Obra social" at bounding box center [769, 176] width 200 height 24
click at [239, 475] on span "Guardar" at bounding box center [233, 475] width 42 height 11
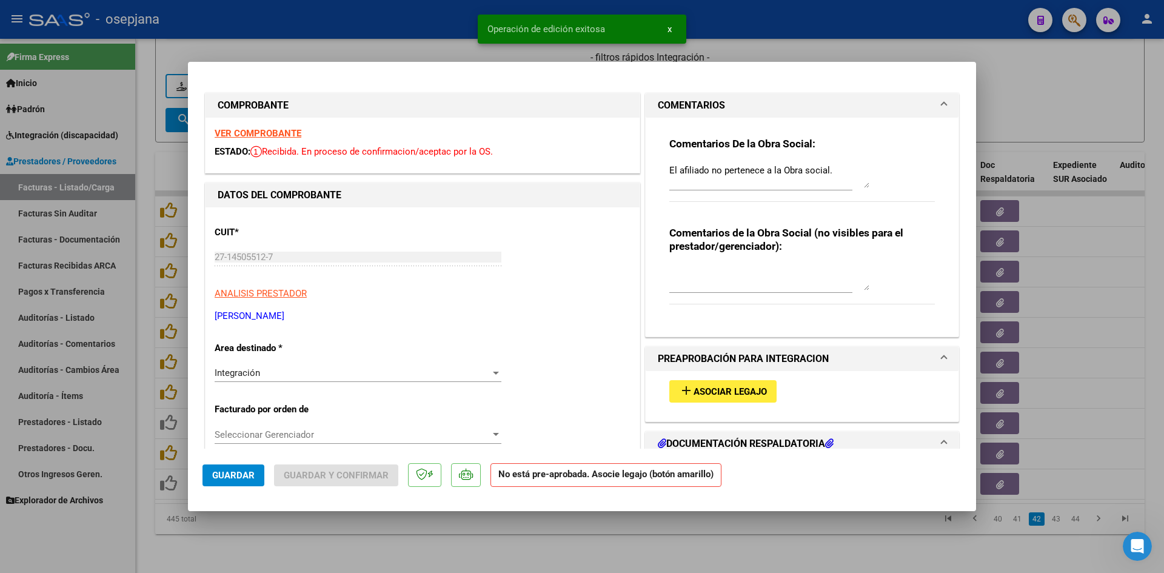
click at [1018, 82] on div at bounding box center [582, 286] width 1164 height 573
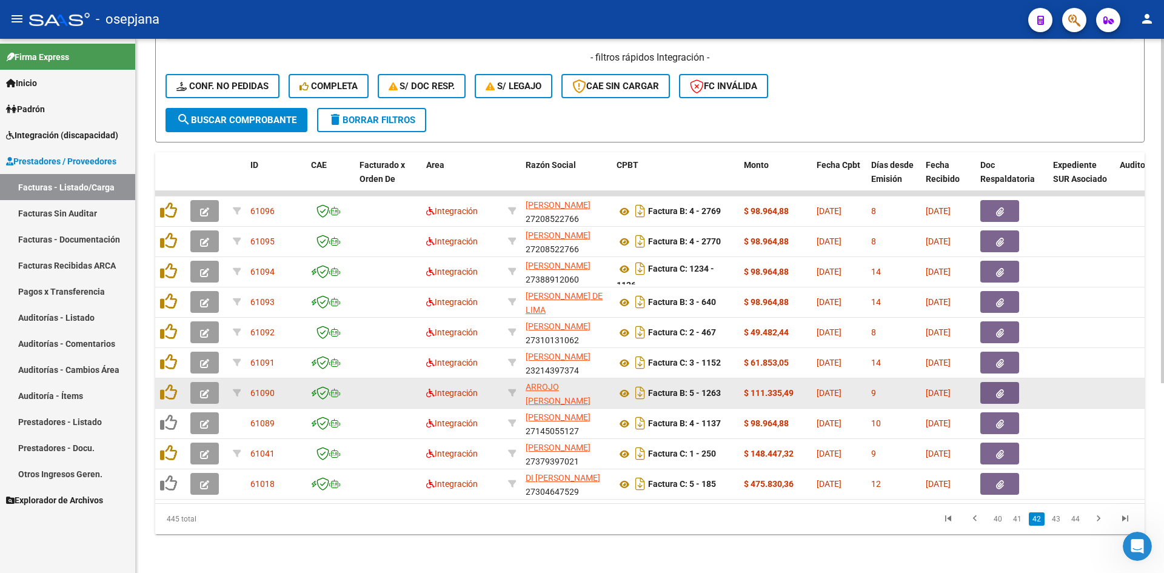
click at [195, 385] on button "button" at bounding box center [204, 393] width 28 height 22
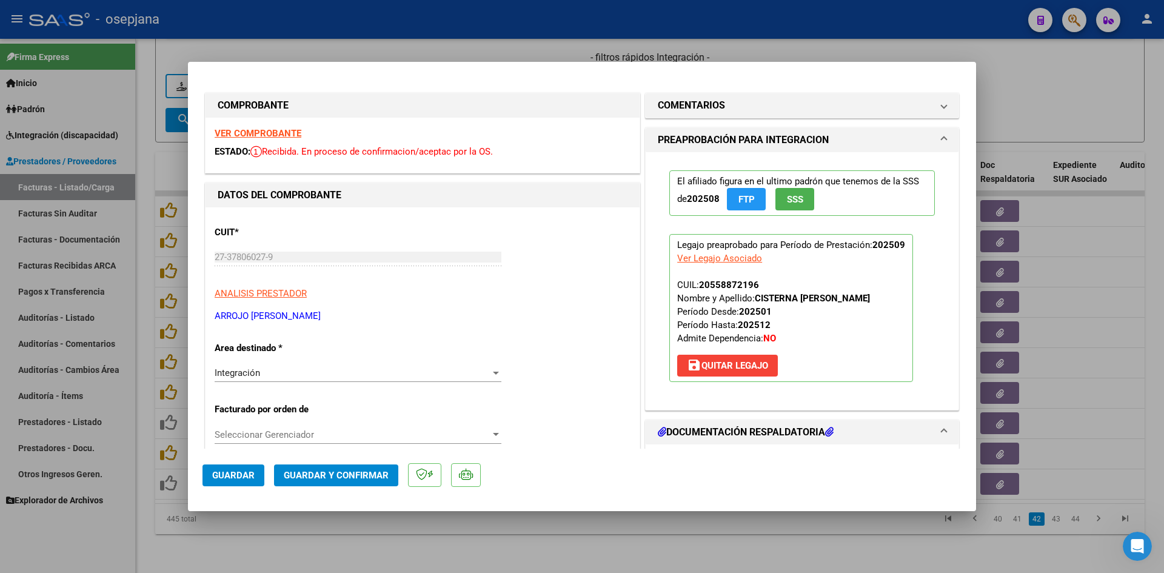
click at [267, 132] on strong "VER COMPROBANTE" at bounding box center [258, 133] width 87 height 11
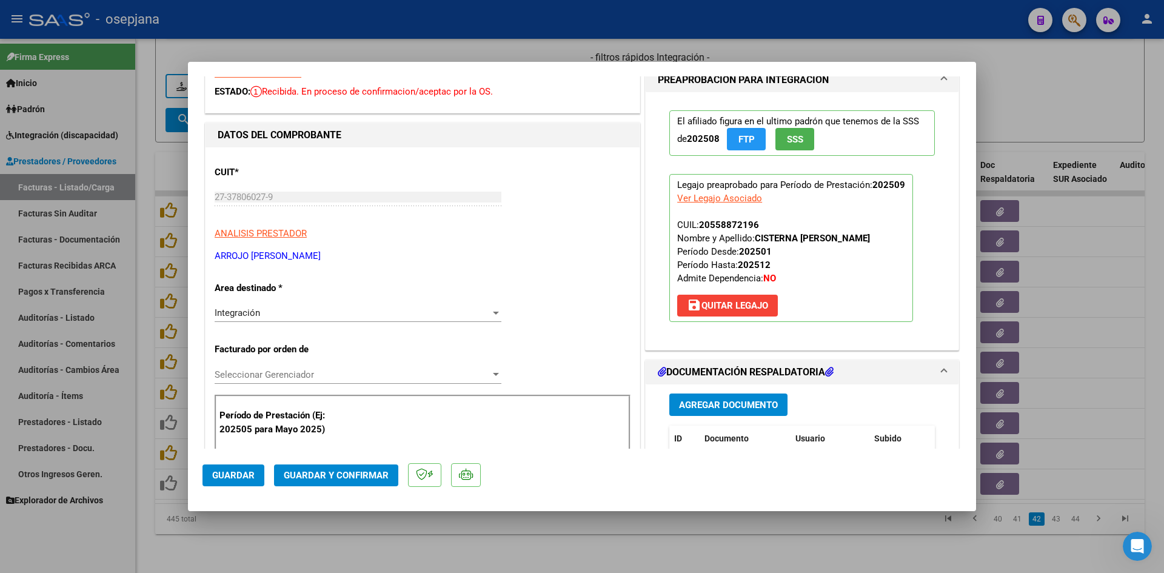
scroll to position [182, 0]
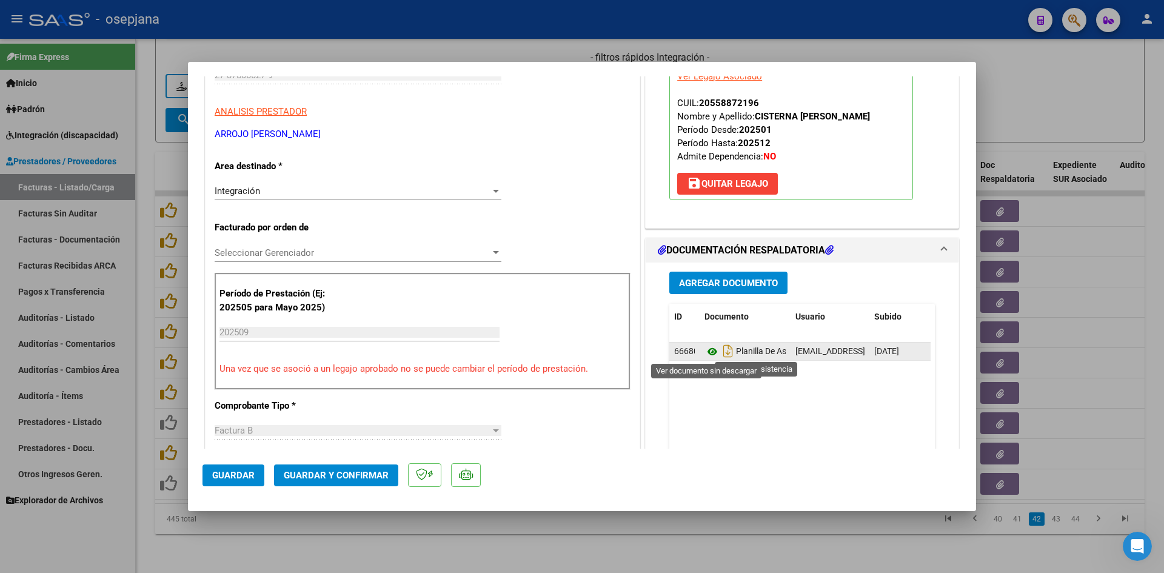
click at [705, 347] on icon at bounding box center [712, 351] width 16 height 15
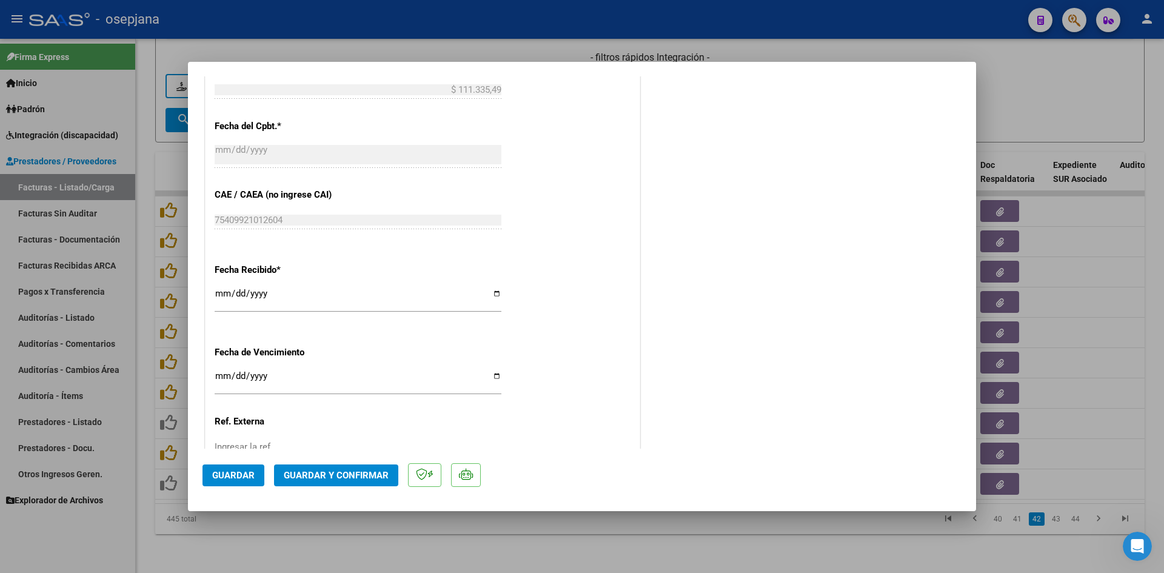
scroll to position [727, 0]
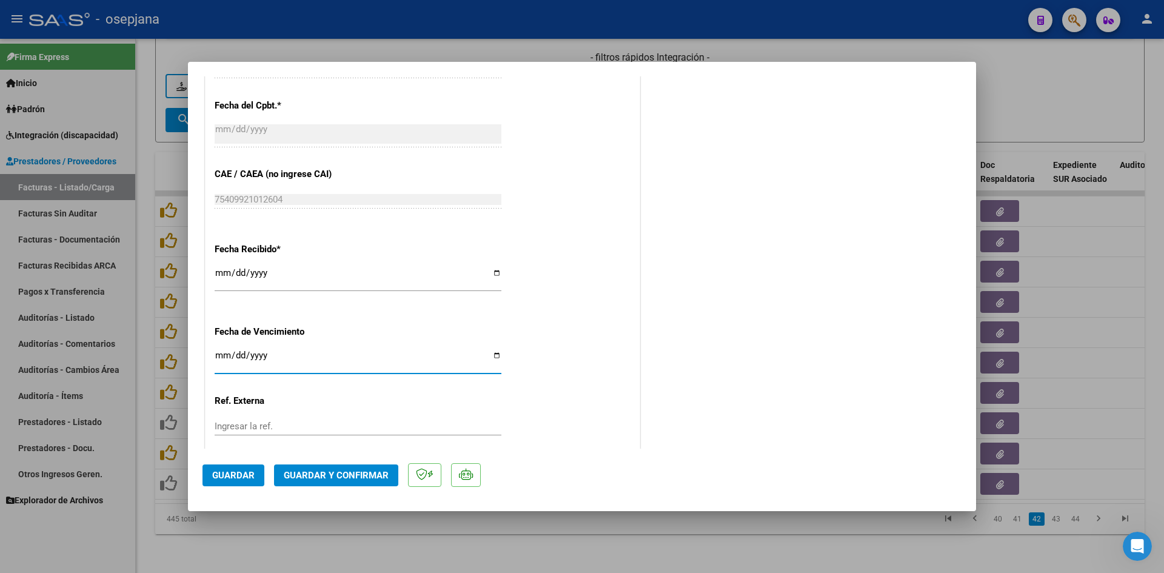
click at [219, 356] on input "[DATE]" at bounding box center [358, 359] width 287 height 19
click at [324, 470] on span "Guardar y Confirmar" at bounding box center [336, 475] width 105 height 11
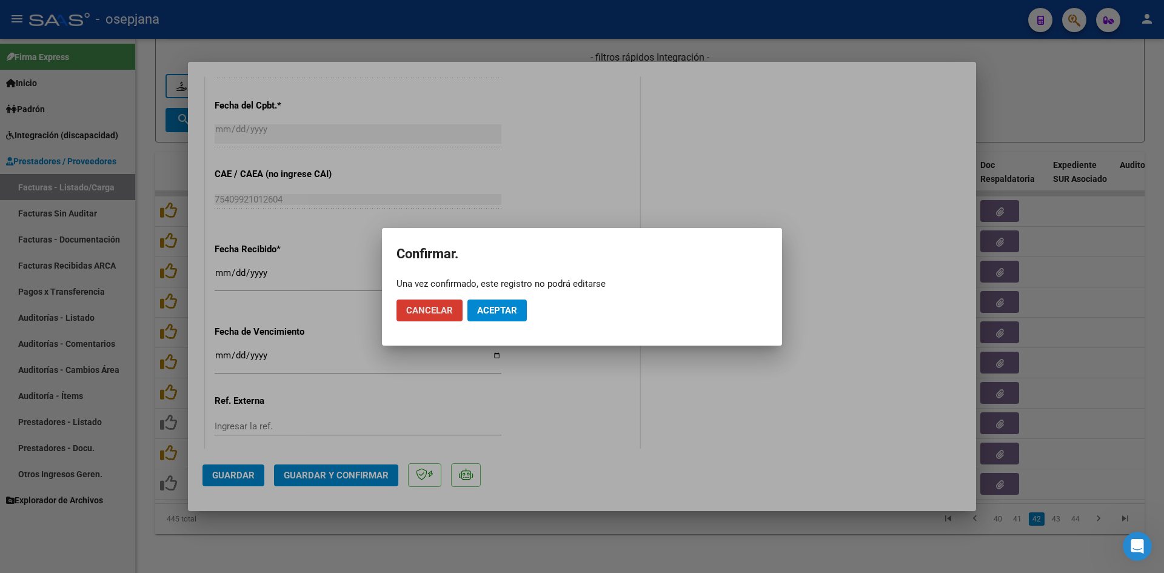
click at [502, 314] on span "Aceptar" at bounding box center [497, 310] width 40 height 11
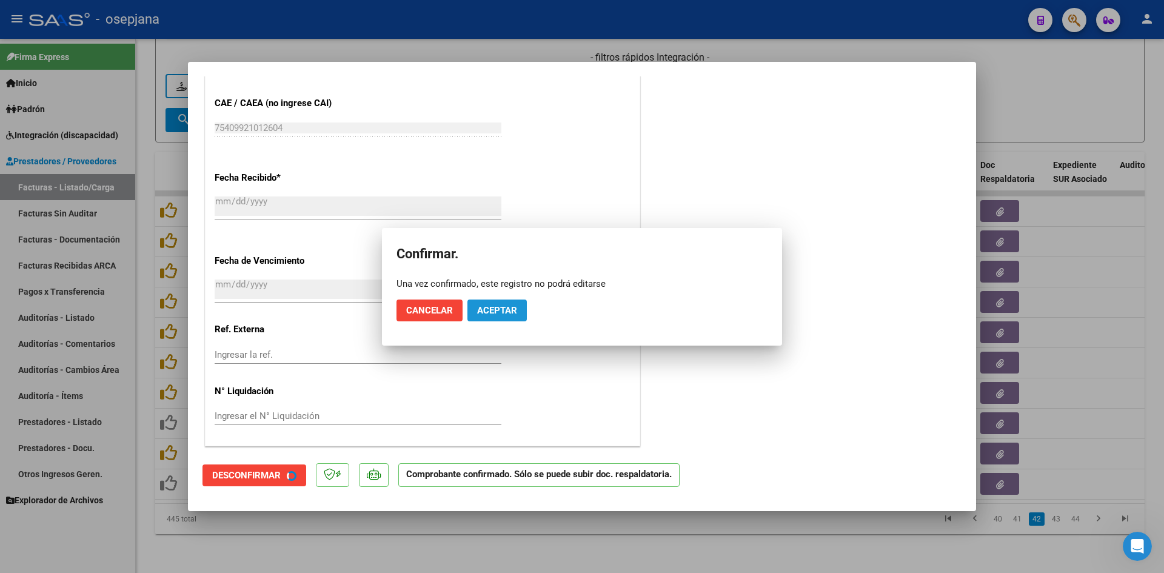
scroll to position [652, 0]
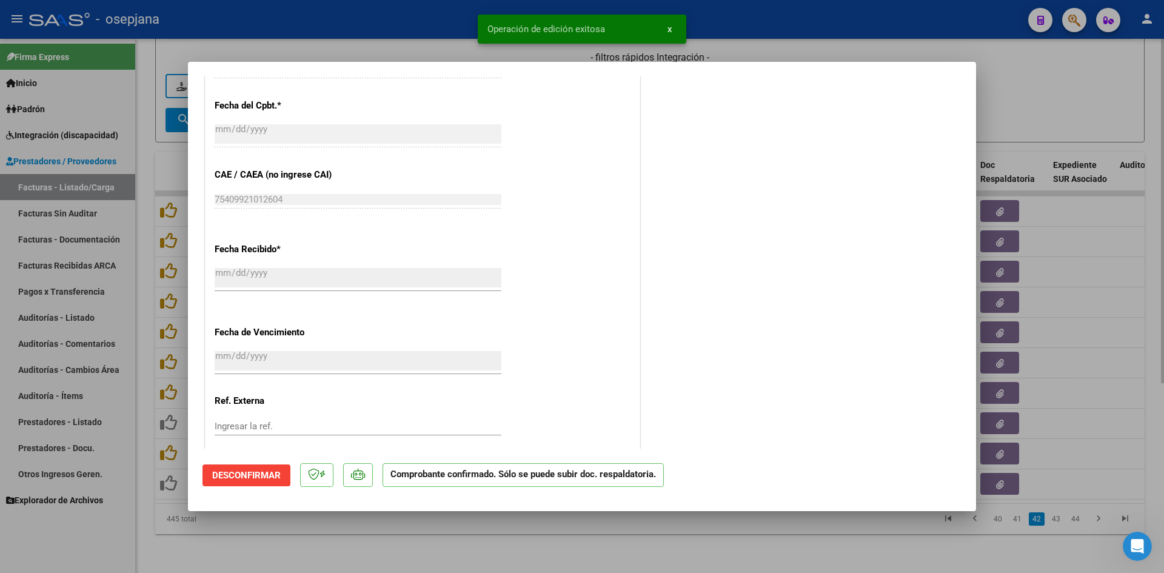
click at [1019, 96] on div at bounding box center [582, 286] width 1164 height 573
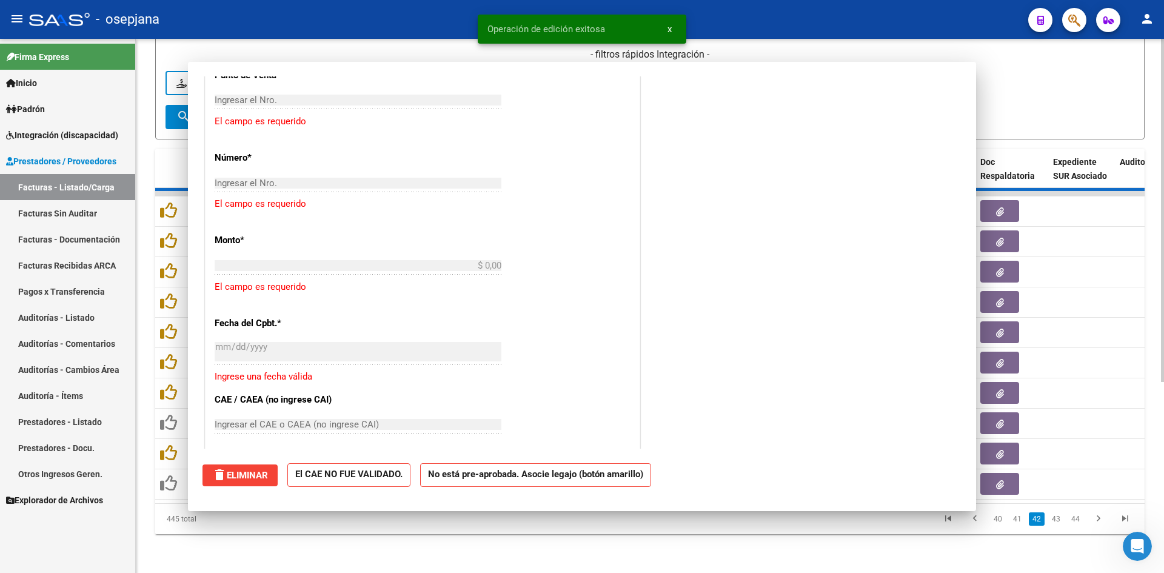
scroll to position [0, 0]
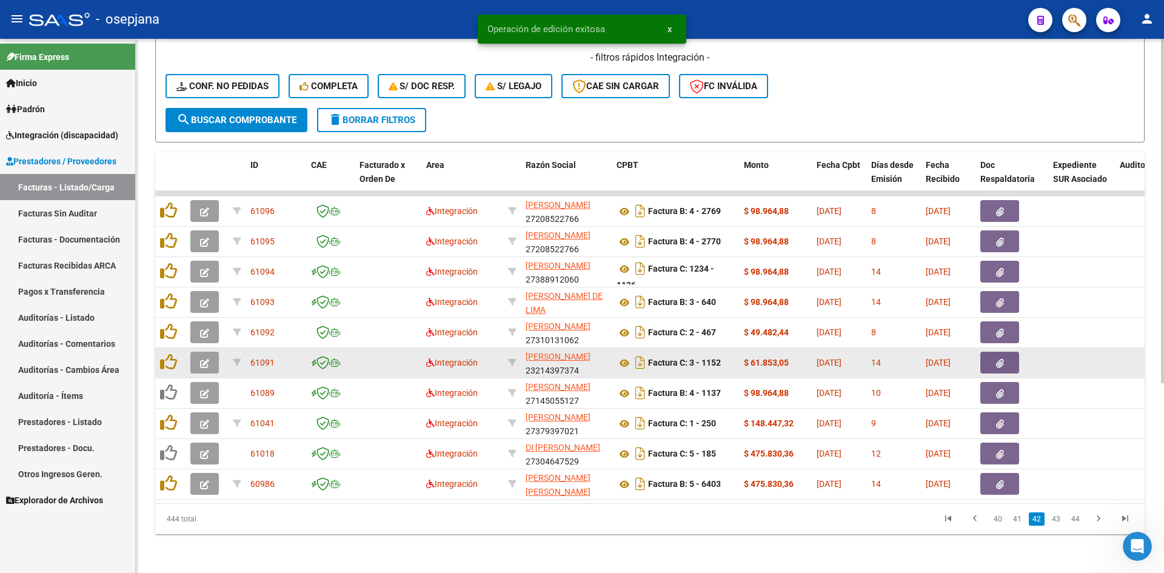
click at [205, 359] on icon "button" at bounding box center [204, 363] width 9 height 9
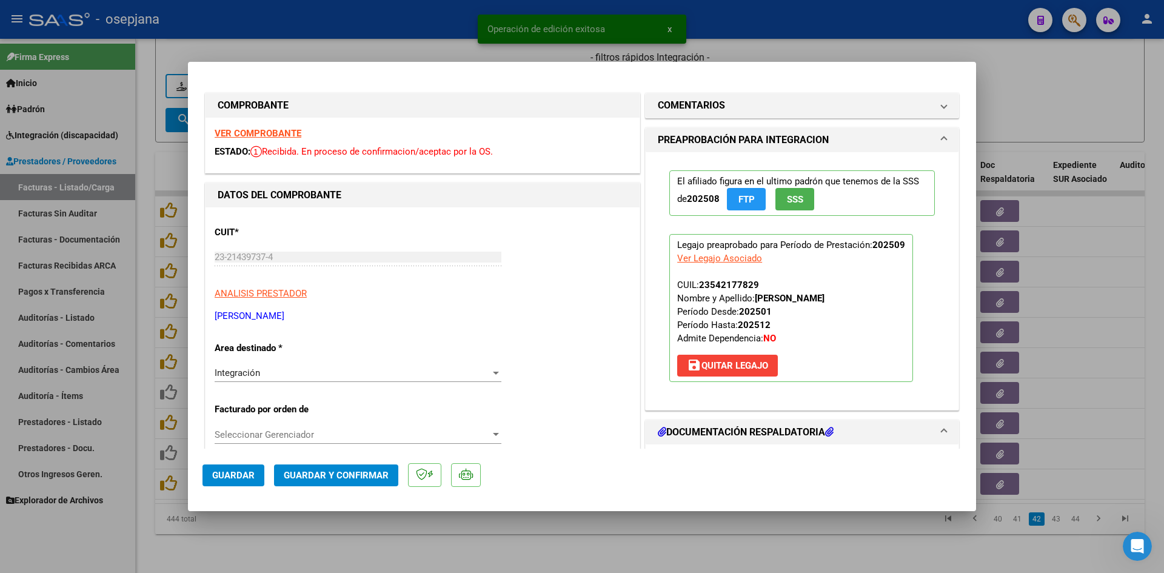
click at [242, 134] on strong "VER COMPROBANTE" at bounding box center [258, 133] width 87 height 11
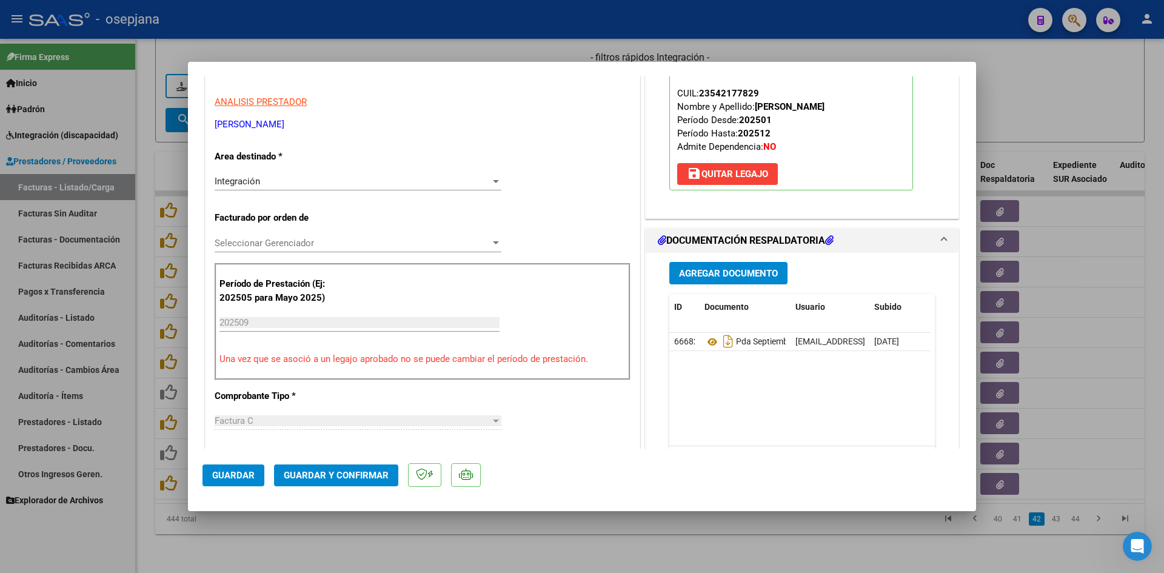
scroll to position [303, 0]
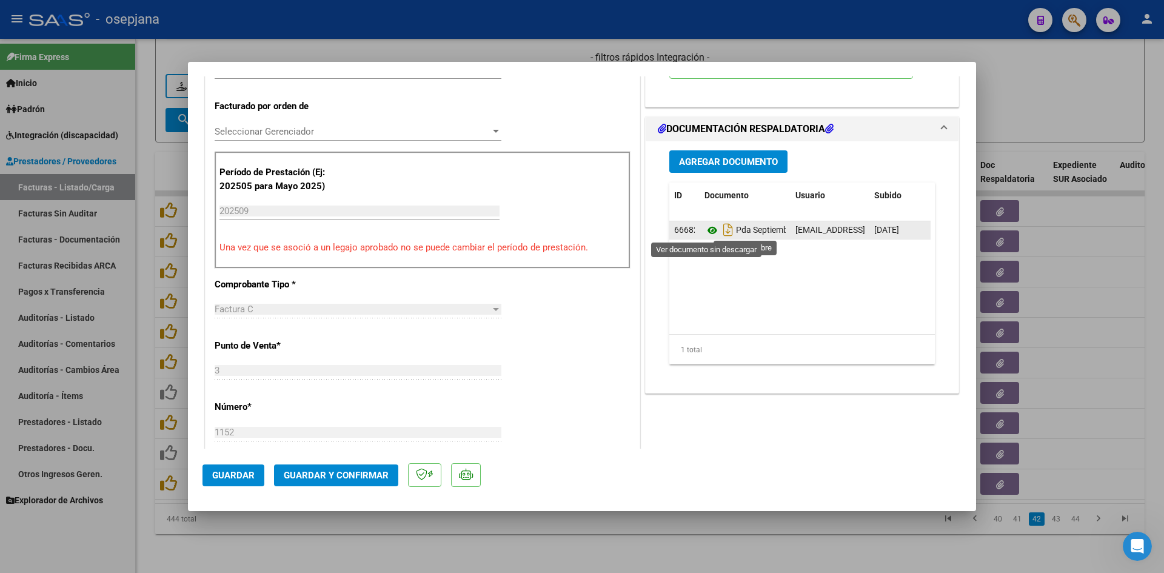
click at [704, 232] on icon at bounding box center [712, 230] width 16 height 15
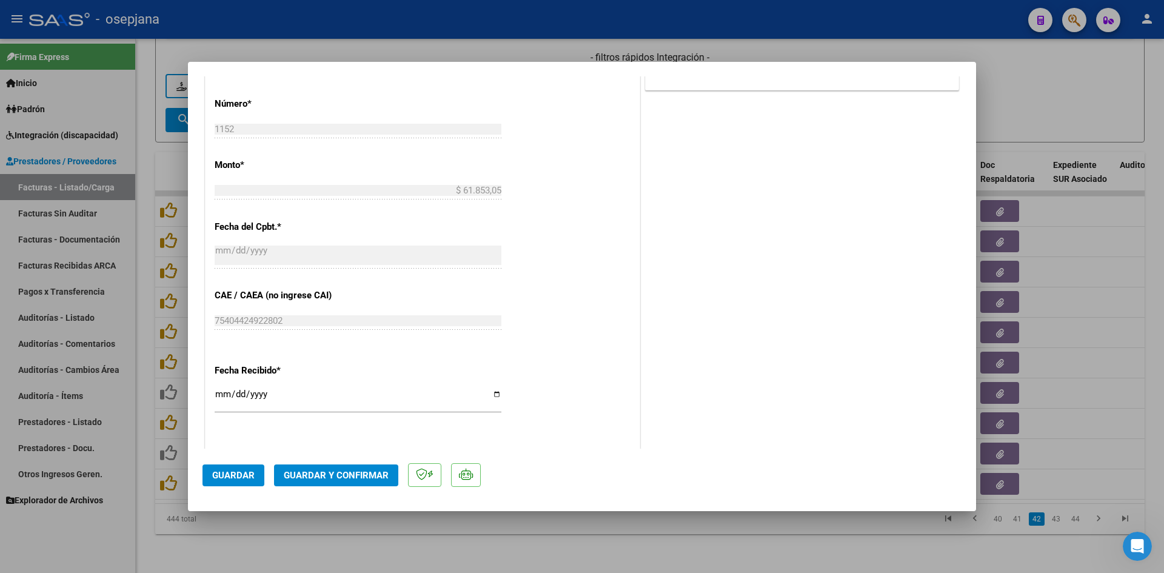
scroll to position [799, 0]
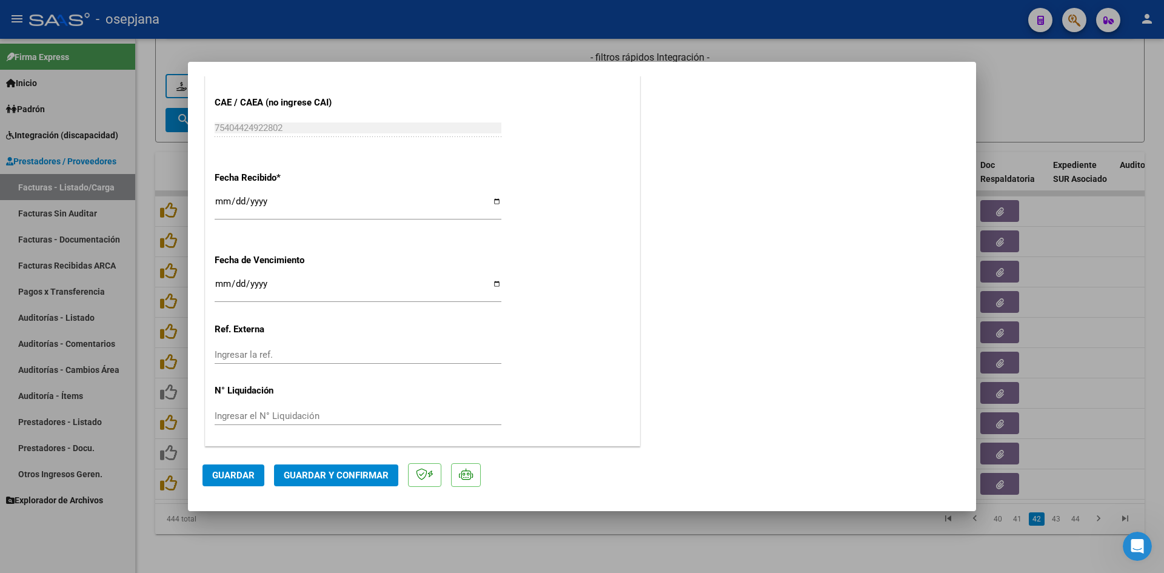
click at [217, 281] on input "[DATE]" at bounding box center [358, 288] width 287 height 19
click at [336, 470] on span "Guardar y Confirmar" at bounding box center [336, 475] width 105 height 11
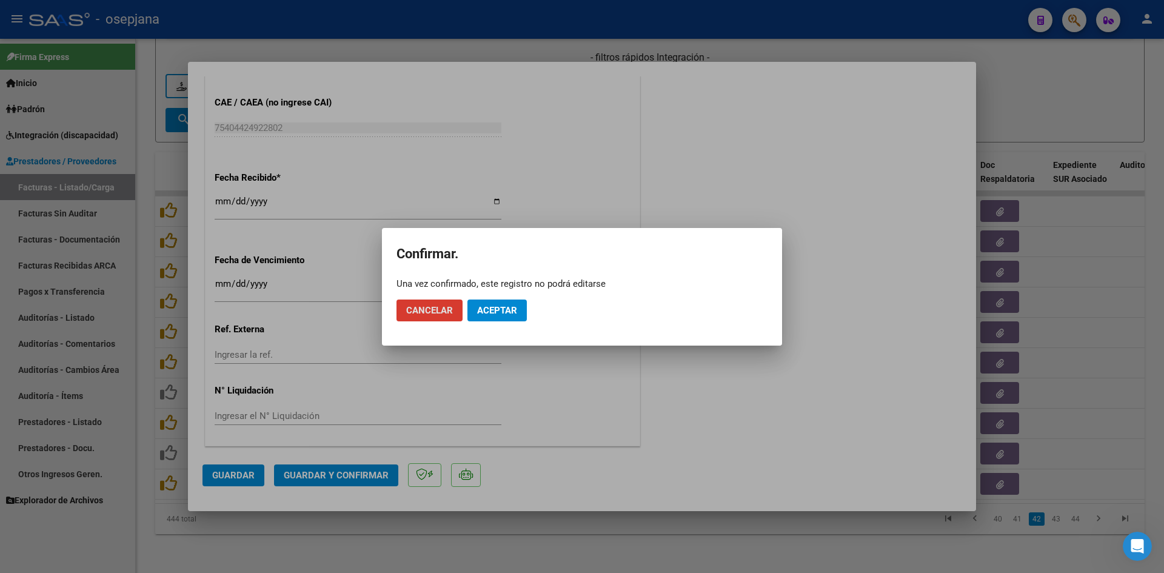
click at [488, 309] on span "Aceptar" at bounding box center [497, 310] width 40 height 11
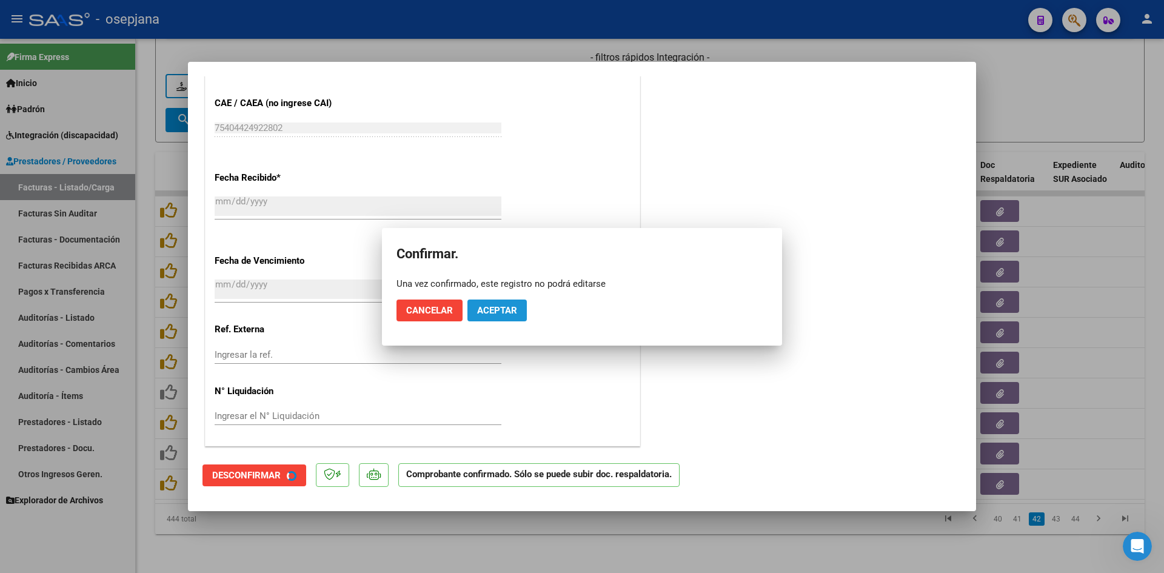
scroll to position [724, 0]
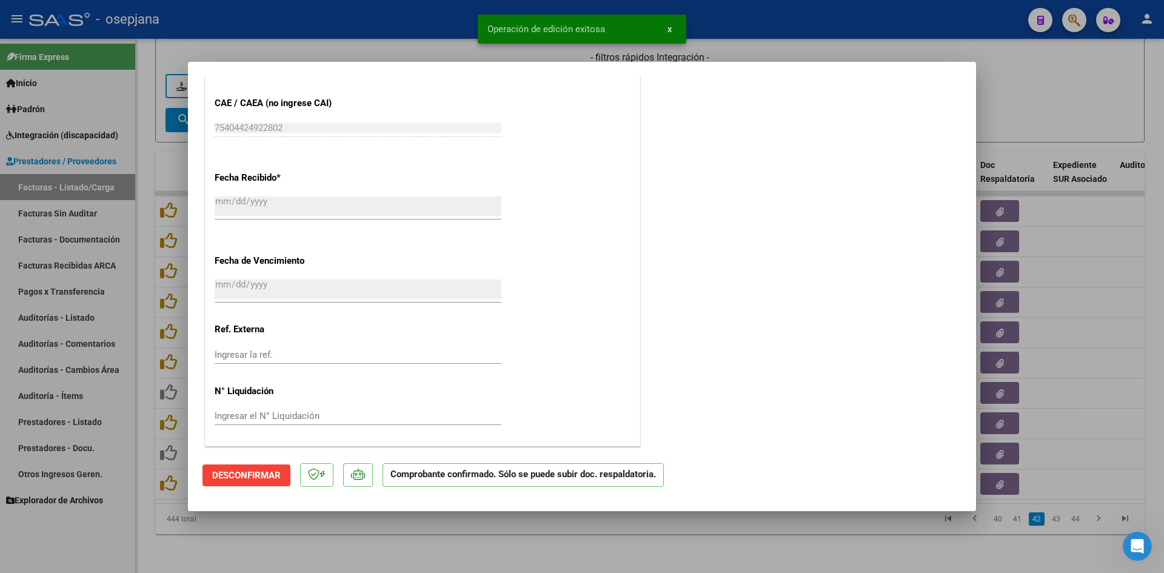
click at [1039, 76] on div at bounding box center [582, 286] width 1164 height 573
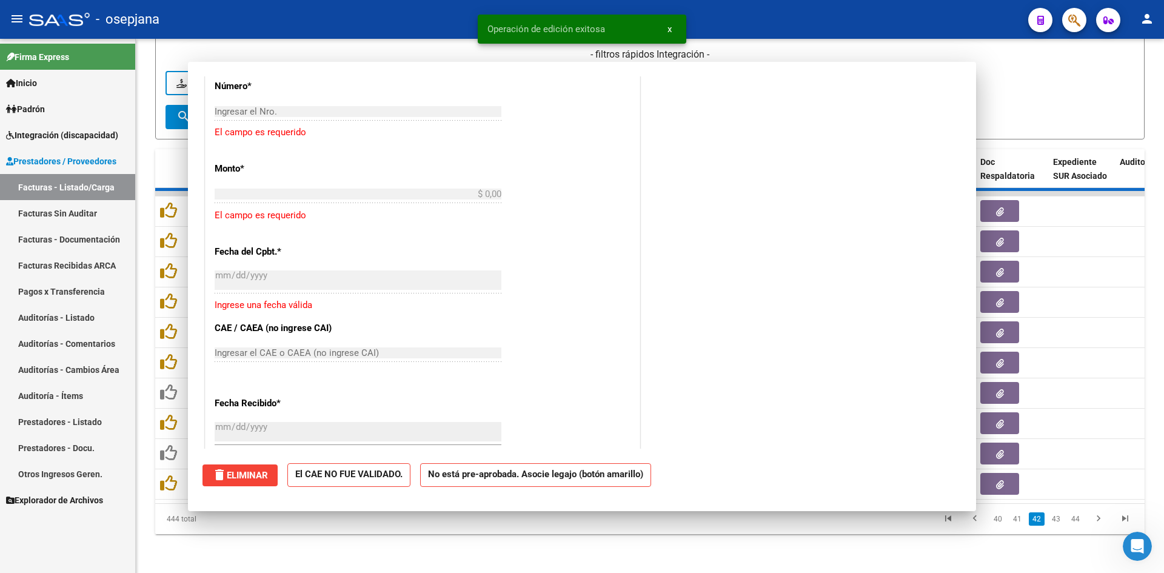
scroll to position [0, 0]
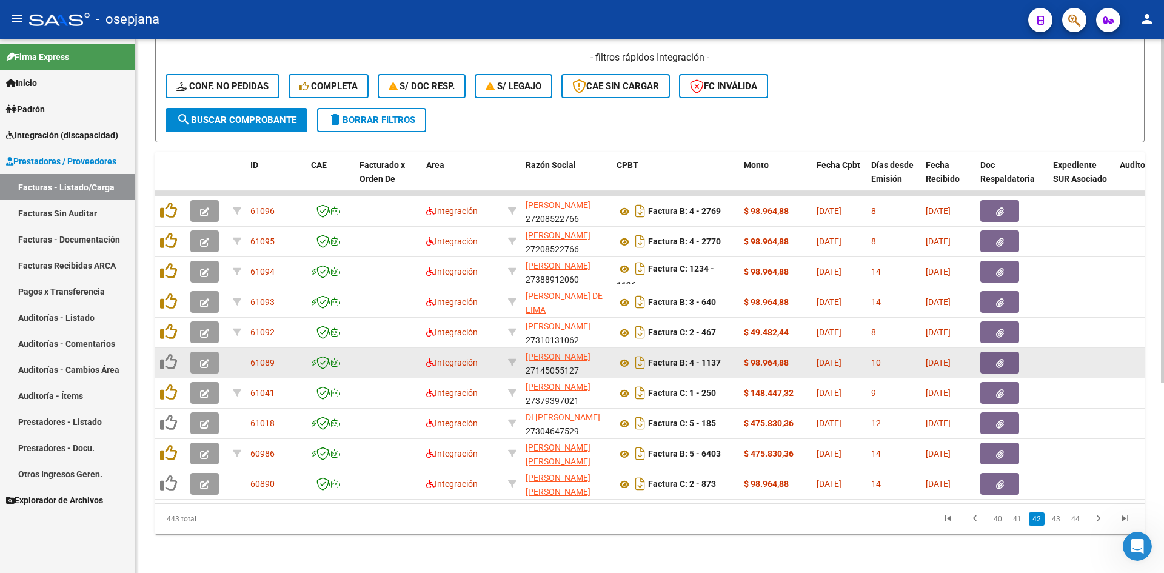
click at [202, 348] on datatable-body-cell at bounding box center [206, 363] width 42 height 30
click at [202, 359] on icon "button" at bounding box center [204, 363] width 9 height 9
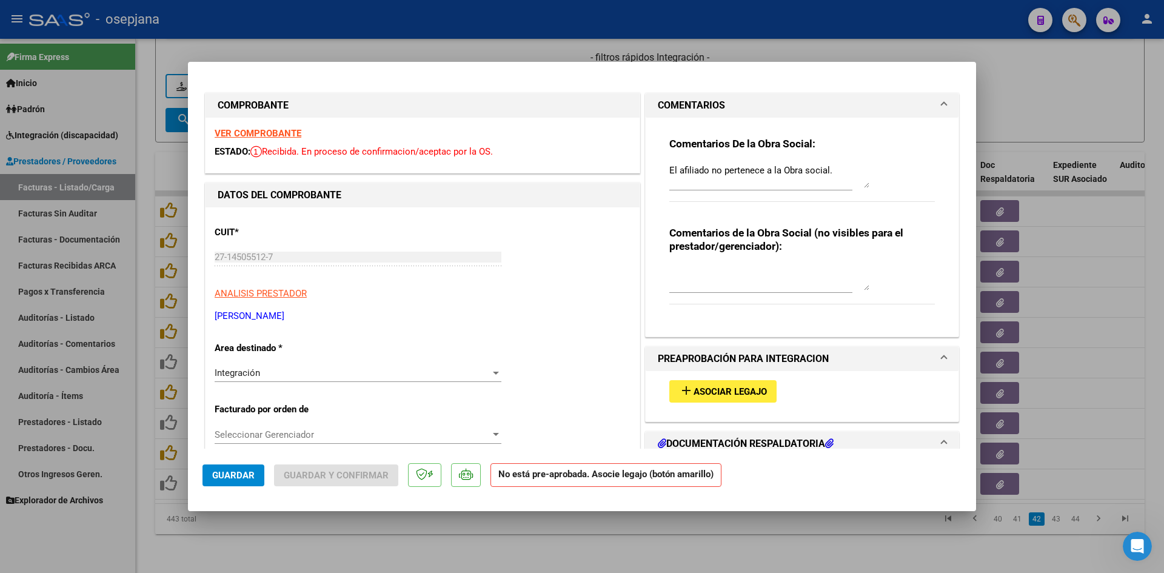
click at [1010, 95] on div at bounding box center [582, 286] width 1164 height 573
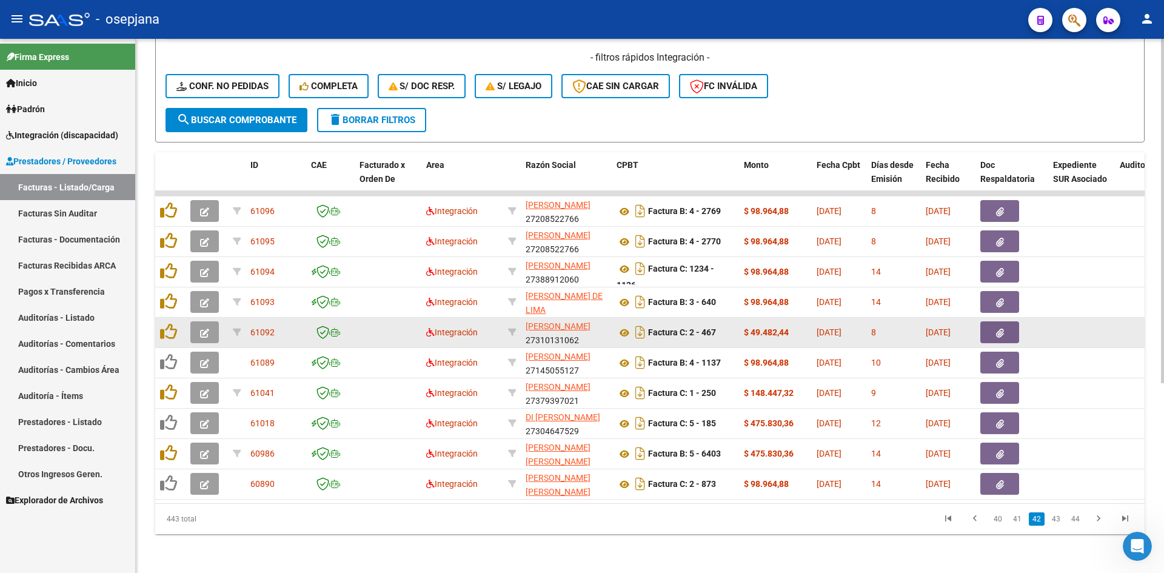
click at [201, 328] on icon "button" at bounding box center [204, 332] width 9 height 9
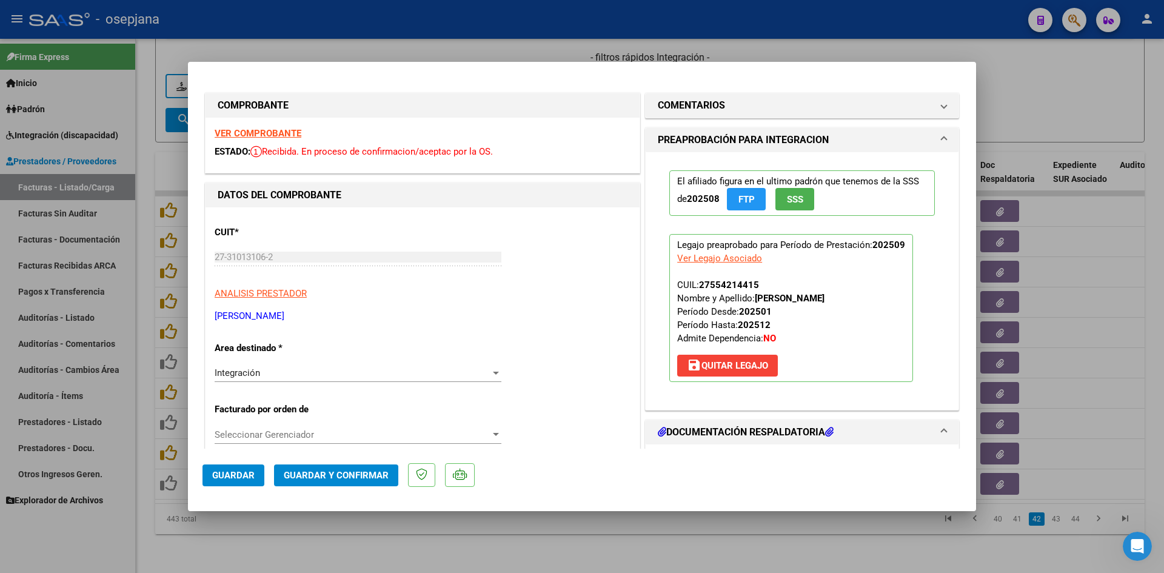
click at [252, 135] on strong "VER COMPROBANTE" at bounding box center [258, 133] width 87 height 11
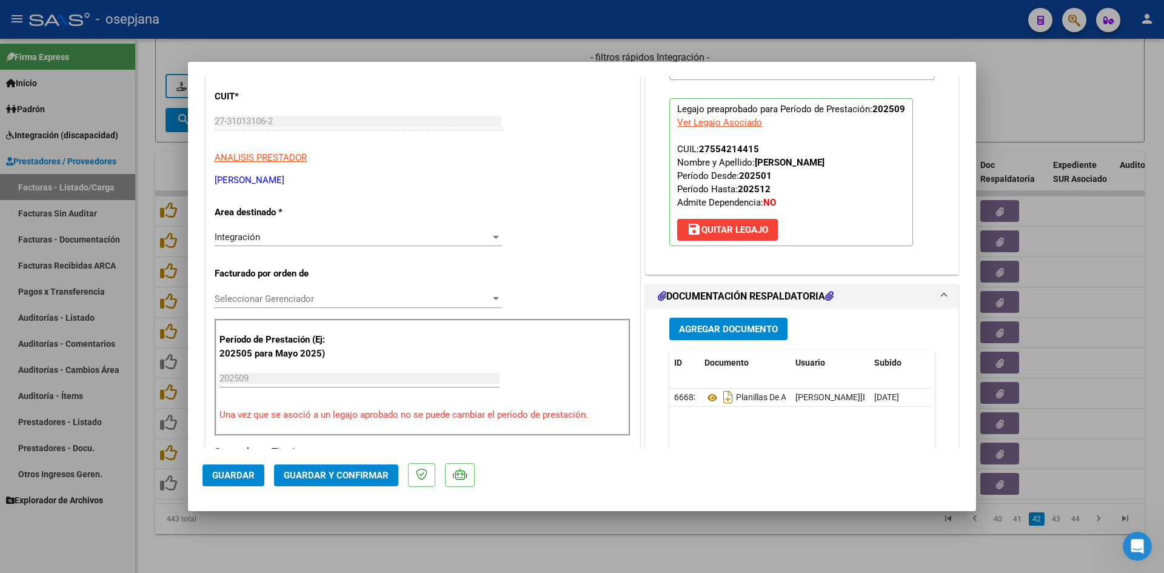
scroll to position [242, 0]
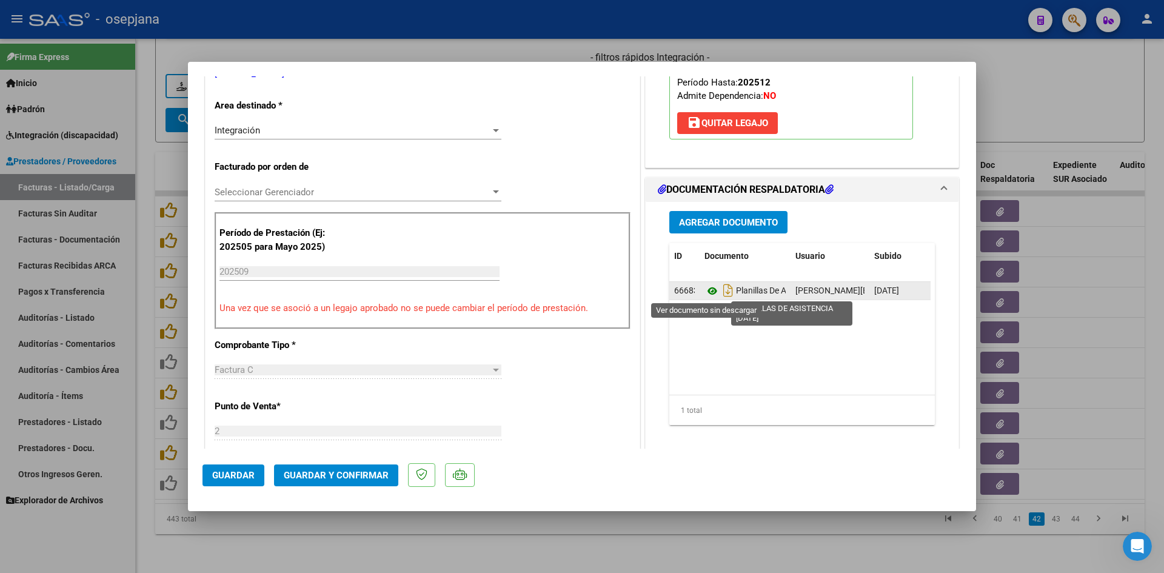
click at [704, 288] on icon at bounding box center [712, 291] width 16 height 15
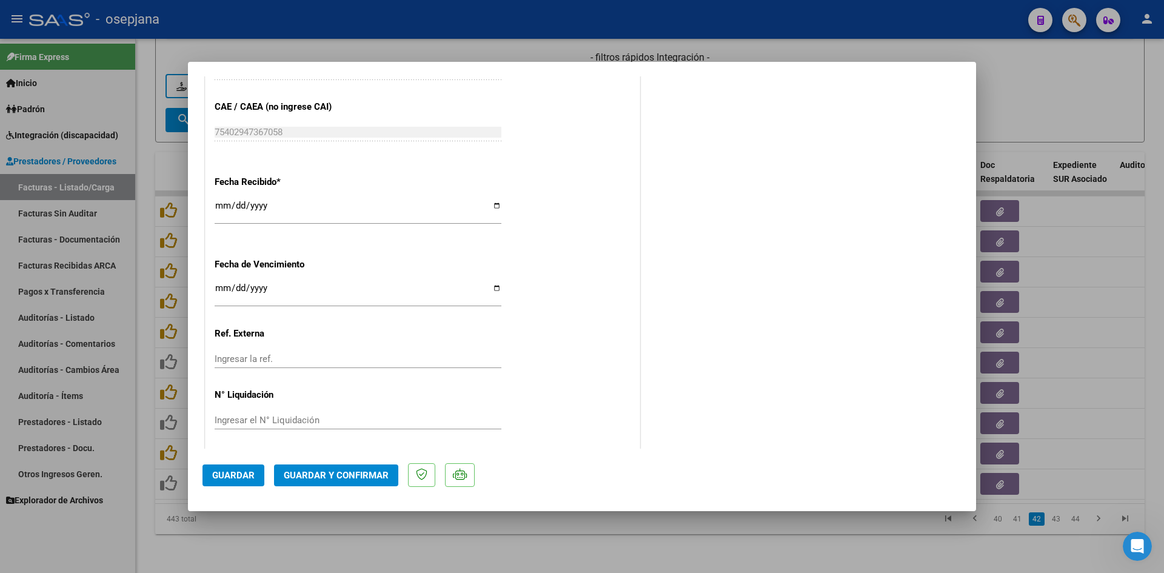
scroll to position [799, 0]
click at [221, 285] on input "[DATE]" at bounding box center [358, 288] width 287 height 19
click at [288, 475] on span "Guardar y Confirmar" at bounding box center [336, 475] width 105 height 11
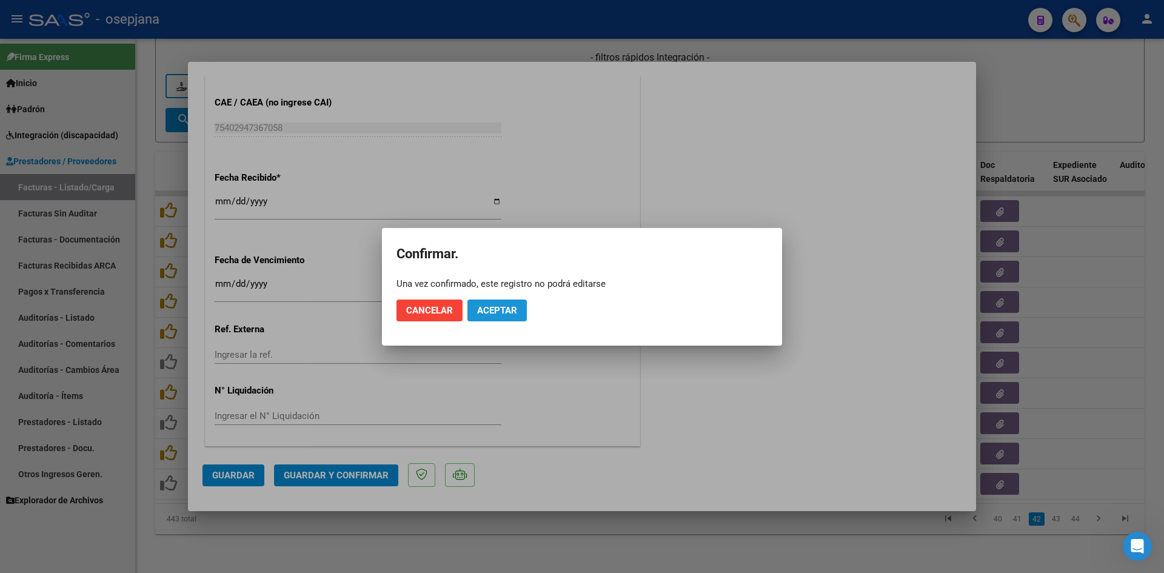
click at [488, 311] on span "Aceptar" at bounding box center [497, 310] width 40 height 11
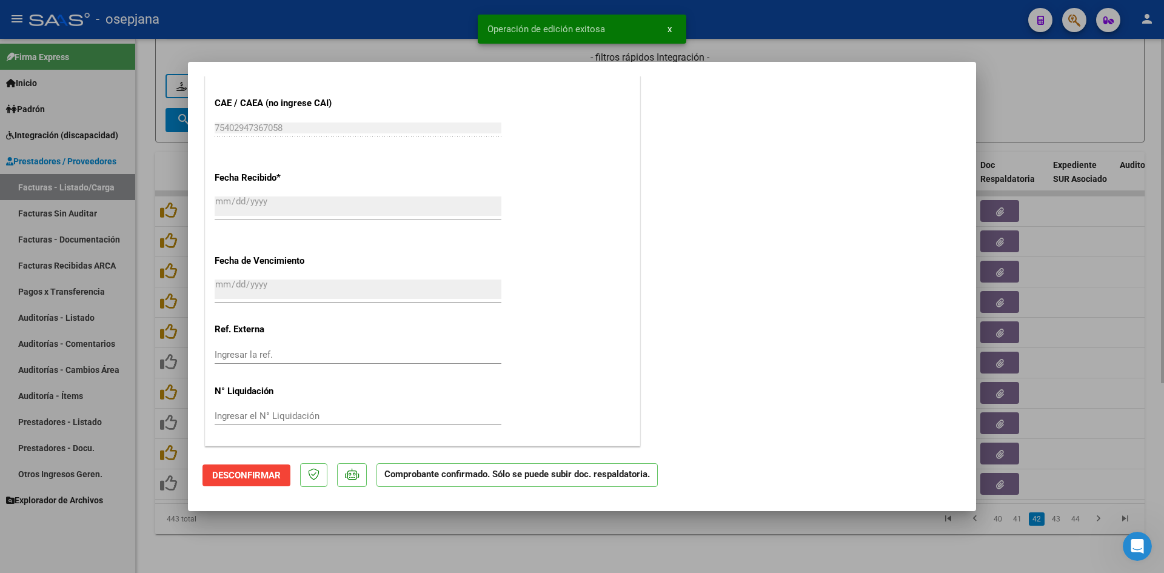
click at [1028, 101] on div at bounding box center [582, 286] width 1164 height 573
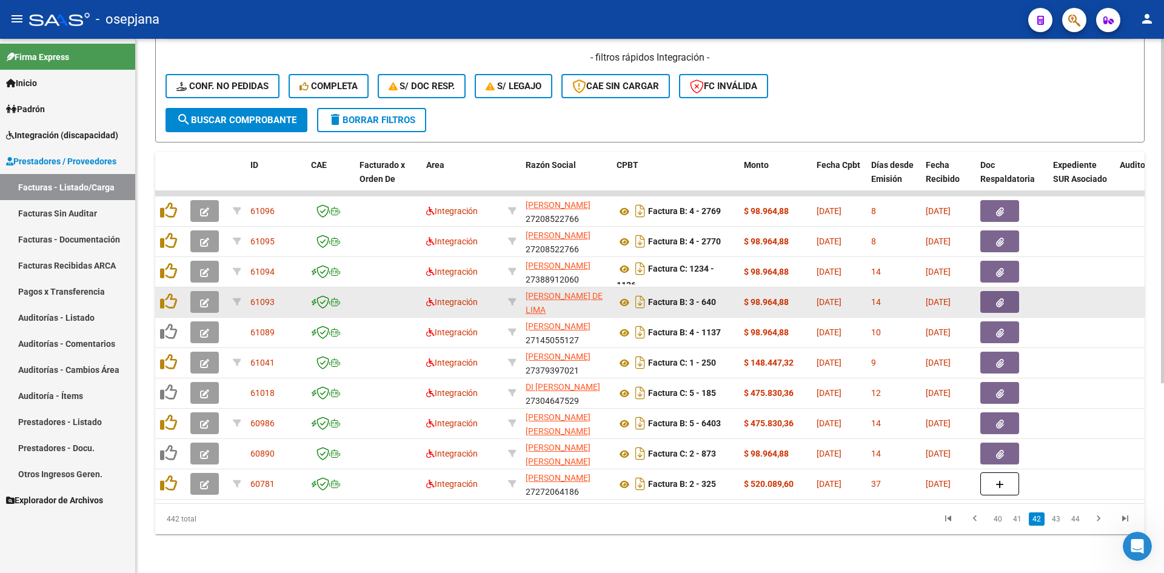
click at [205, 298] on icon "button" at bounding box center [204, 302] width 9 height 9
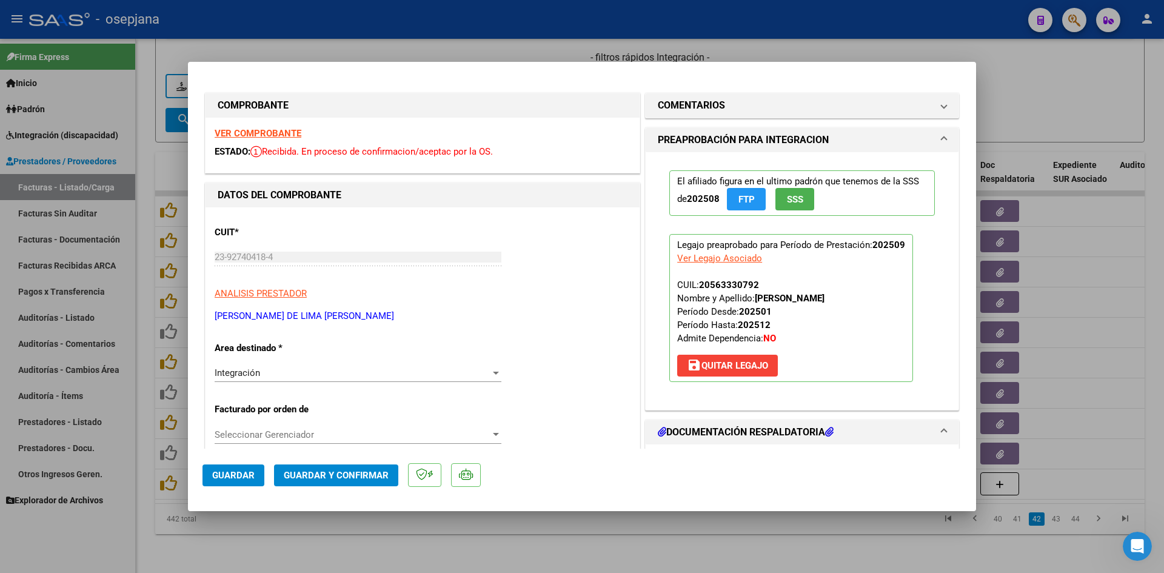
click at [253, 129] on strong "VER COMPROBANTE" at bounding box center [258, 133] width 87 height 11
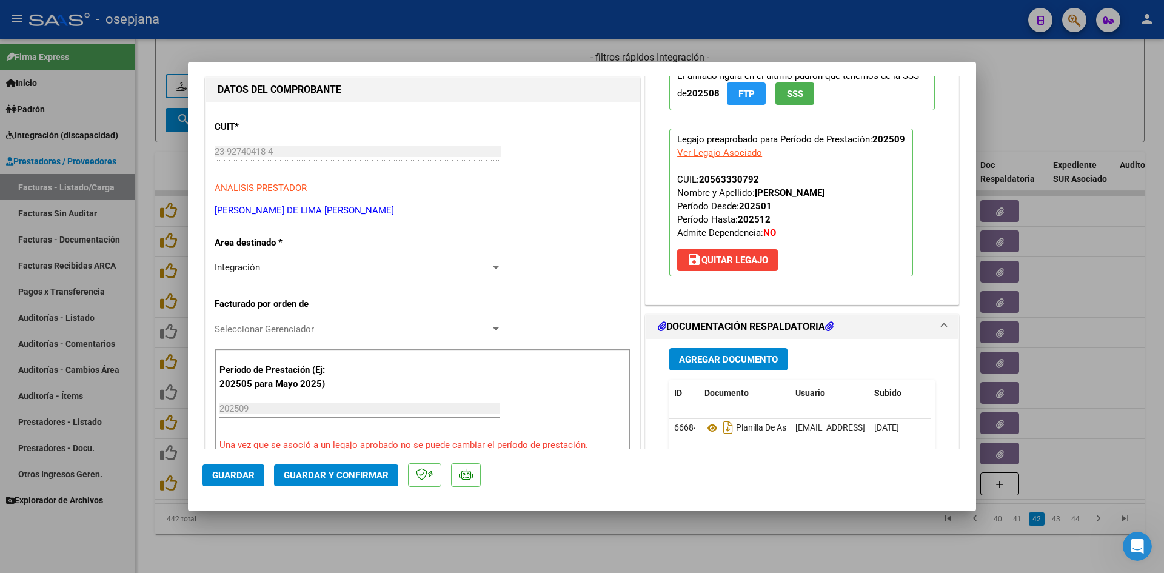
scroll to position [242, 0]
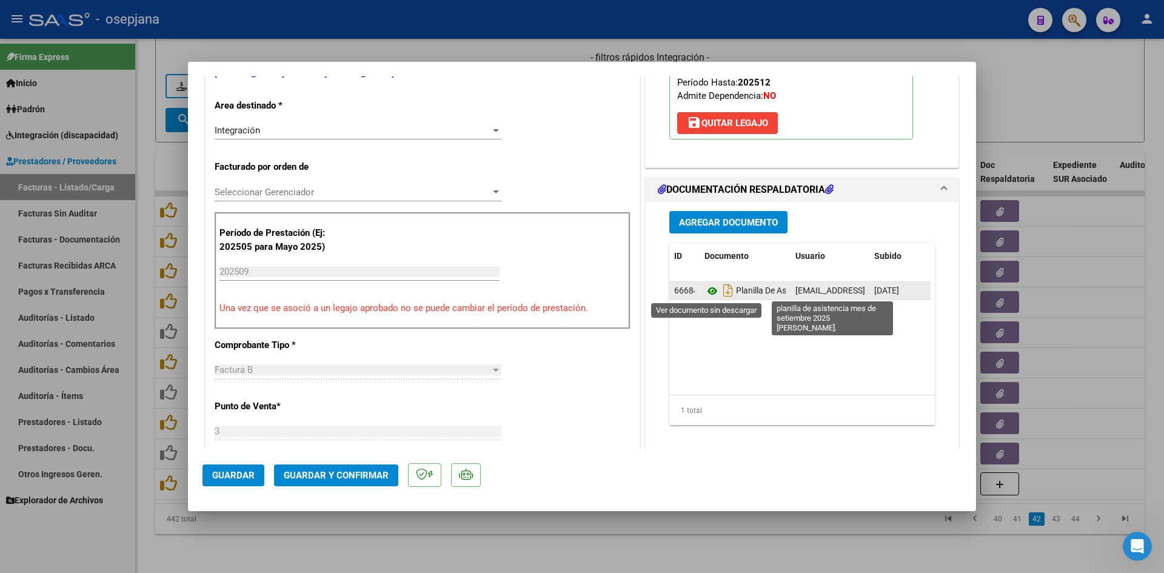
click at [710, 284] on icon at bounding box center [712, 291] width 16 height 15
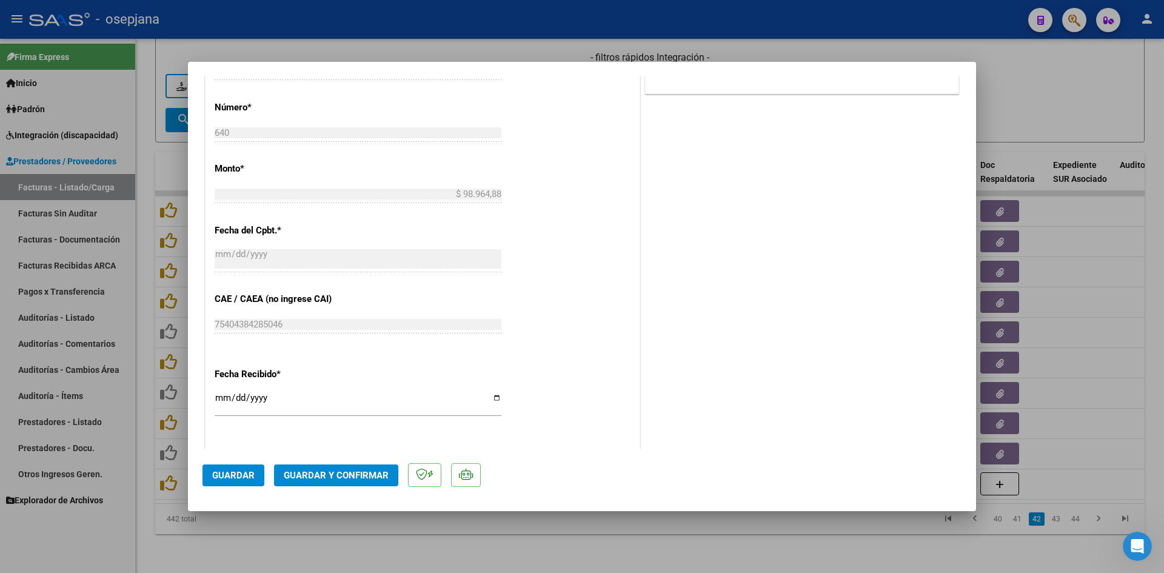
scroll to position [727, 0]
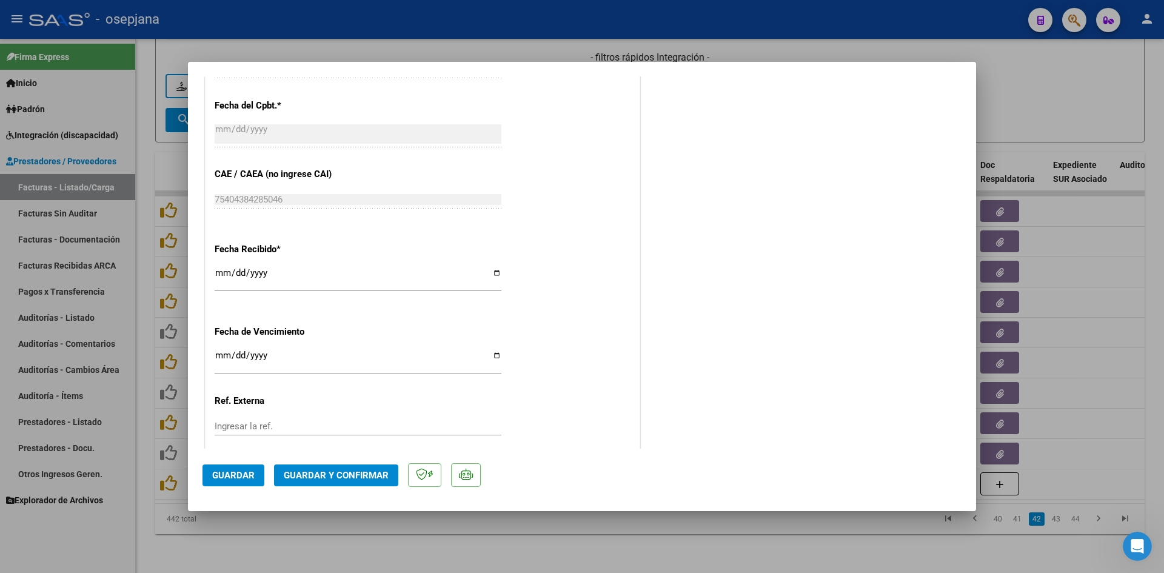
click at [221, 352] on input "[DATE]" at bounding box center [358, 359] width 287 height 19
click at [304, 474] on span "Guardar y Confirmar" at bounding box center [336, 475] width 105 height 11
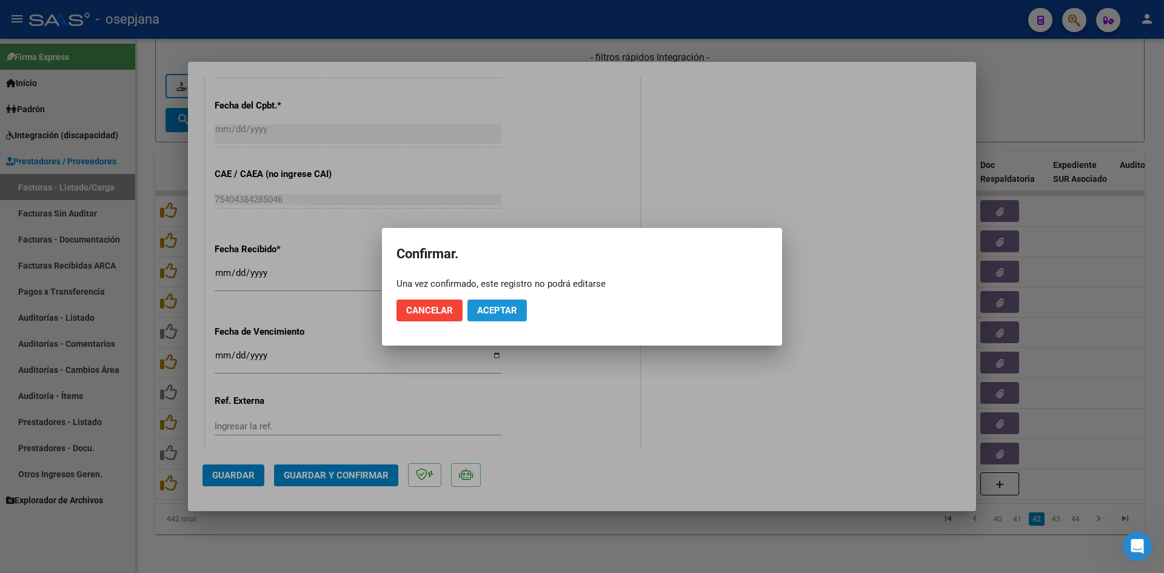
click at [511, 301] on button "Aceptar" at bounding box center [496, 310] width 59 height 22
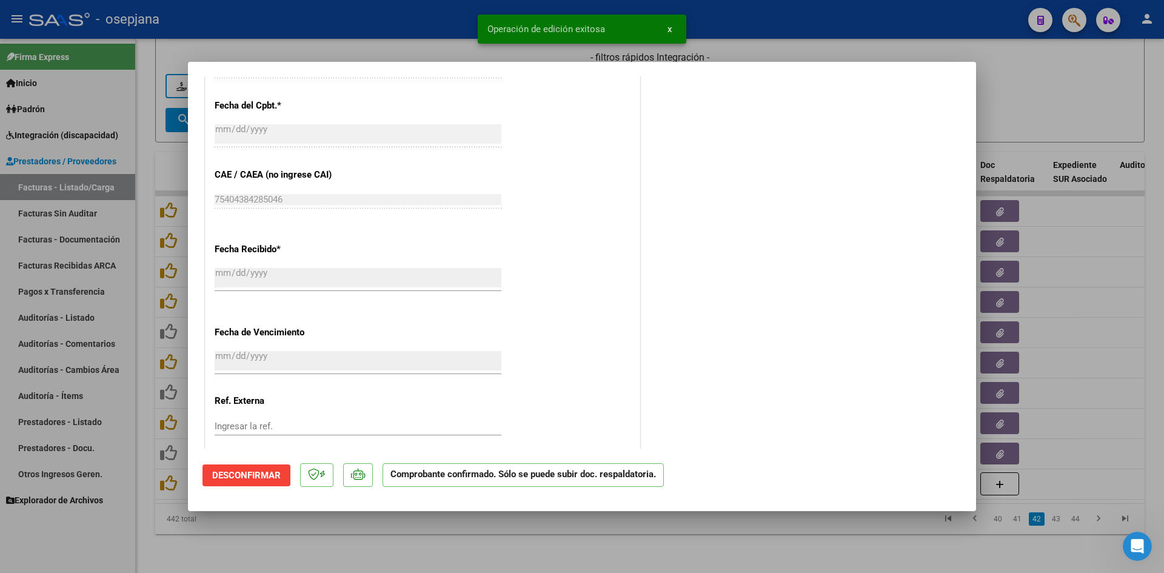
click at [1055, 63] on div at bounding box center [582, 286] width 1164 height 573
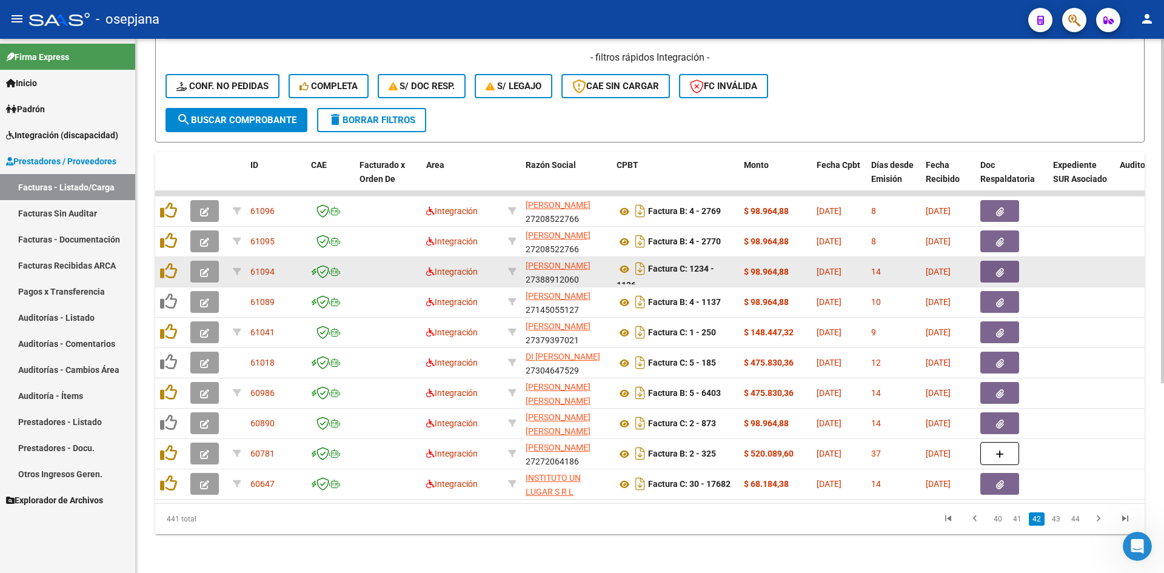
click at [207, 268] on icon "button" at bounding box center [204, 272] width 9 height 9
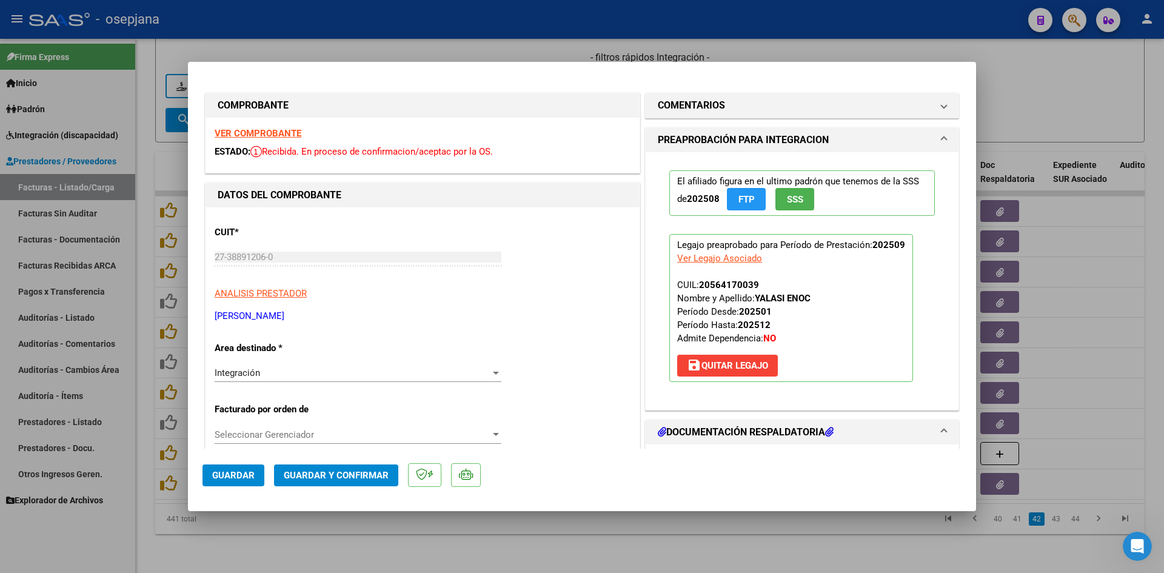
click at [228, 138] on strong "VER COMPROBANTE" at bounding box center [258, 133] width 87 height 11
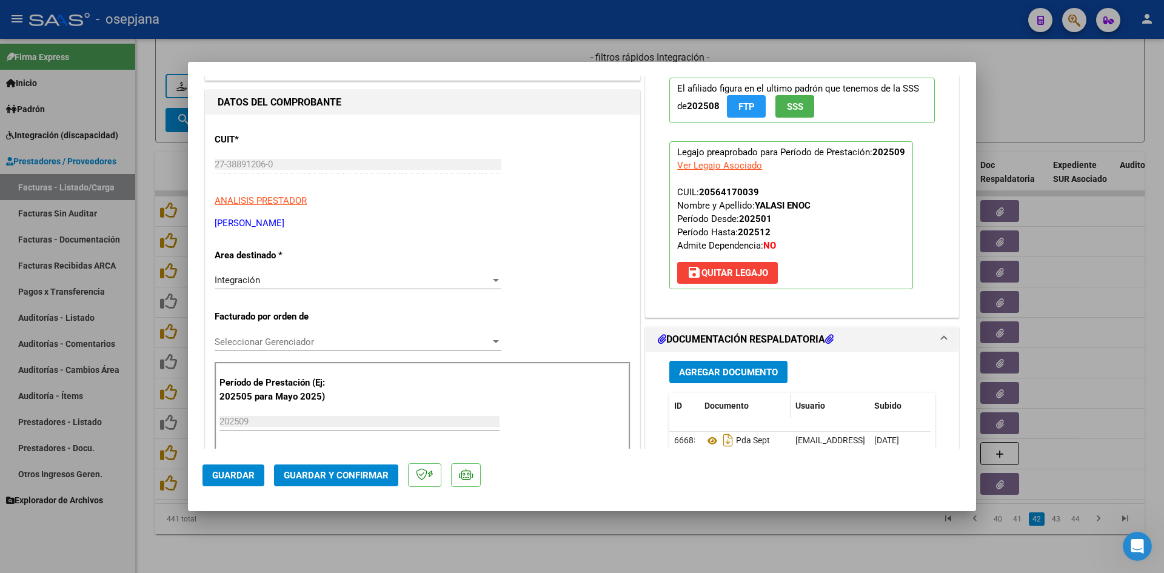
scroll to position [182, 0]
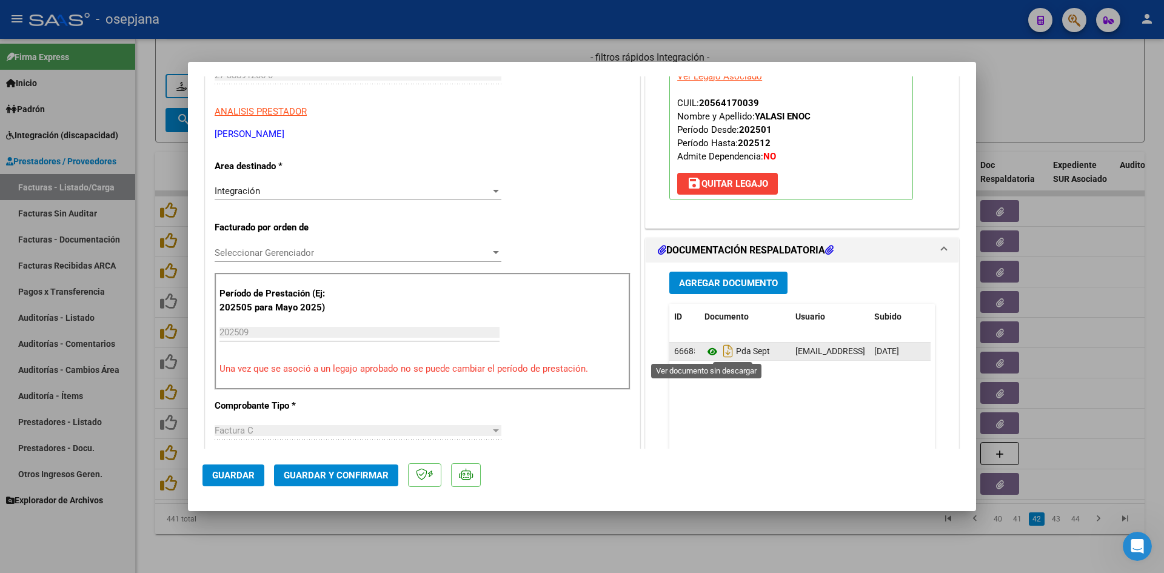
click at [705, 348] on icon at bounding box center [712, 351] width 16 height 15
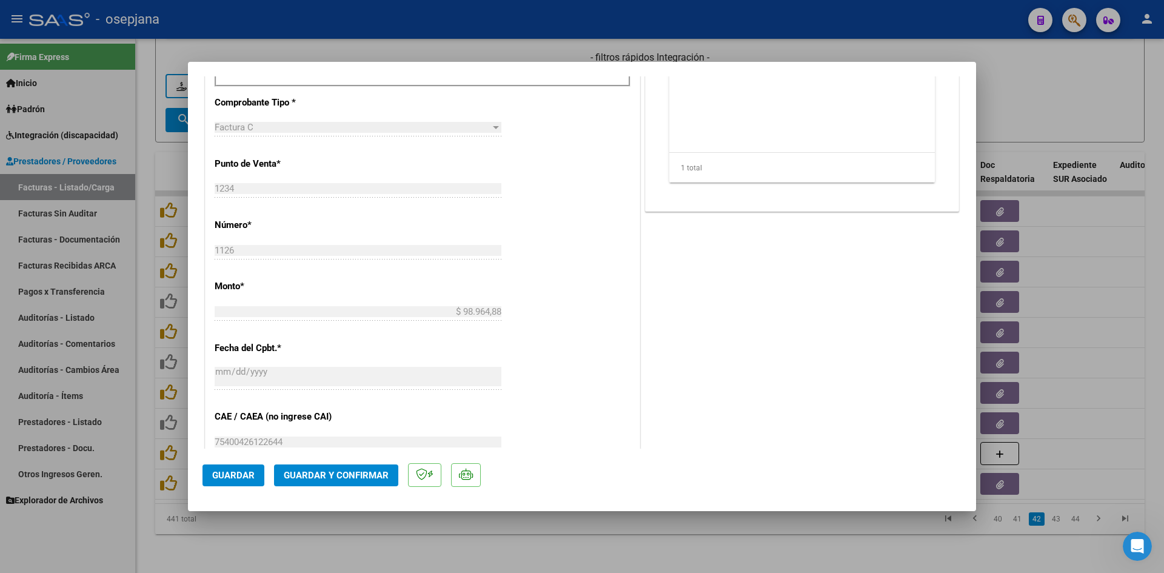
scroll to position [727, 0]
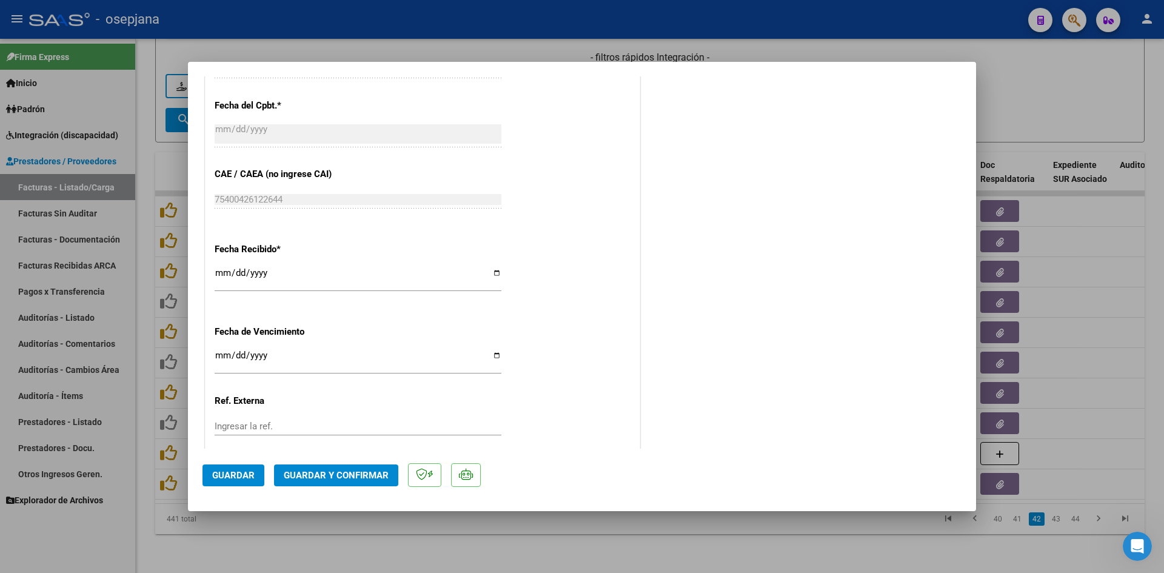
click at [219, 358] on input "[DATE]" at bounding box center [358, 359] width 287 height 19
click at [321, 470] on span "Guardar y Confirmar" at bounding box center [336, 475] width 105 height 11
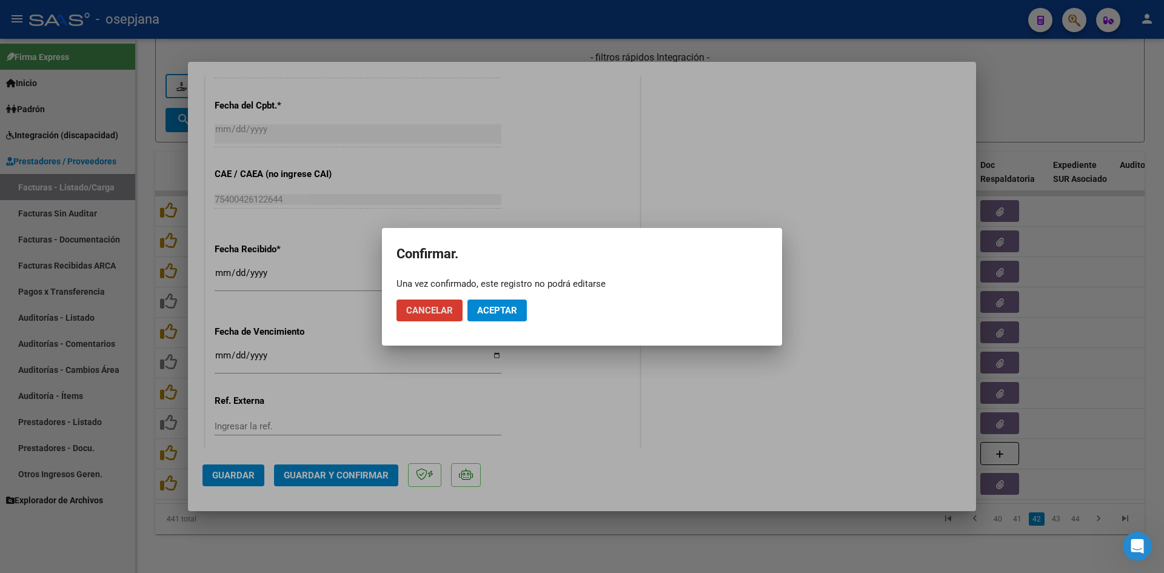
click at [496, 313] on span "Aceptar" at bounding box center [497, 310] width 40 height 11
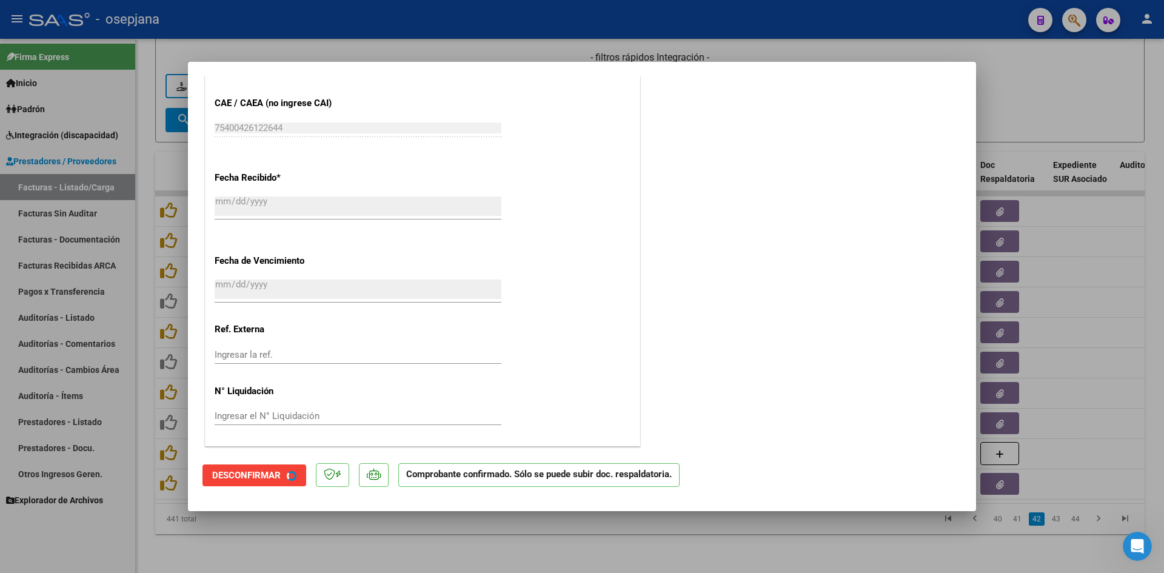
scroll to position [652, 0]
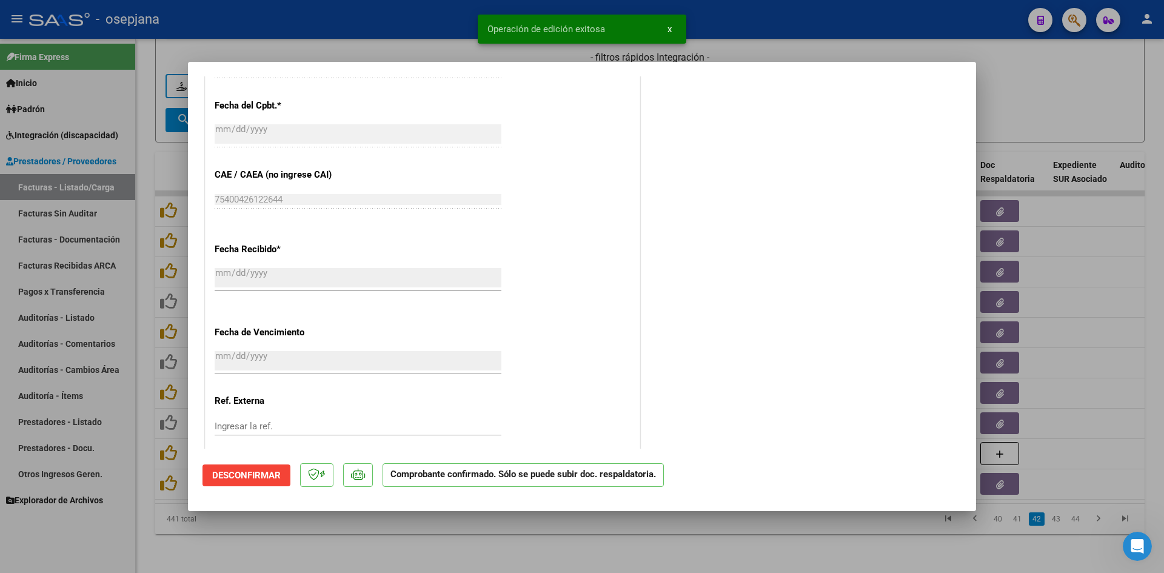
click at [1057, 96] on div at bounding box center [582, 286] width 1164 height 573
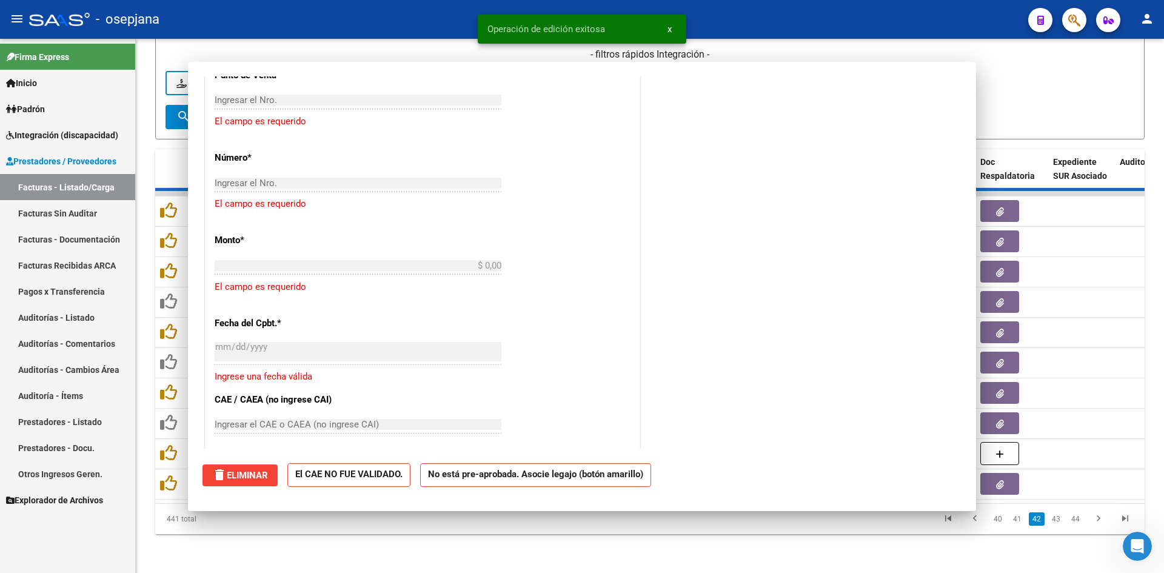
scroll to position [0, 0]
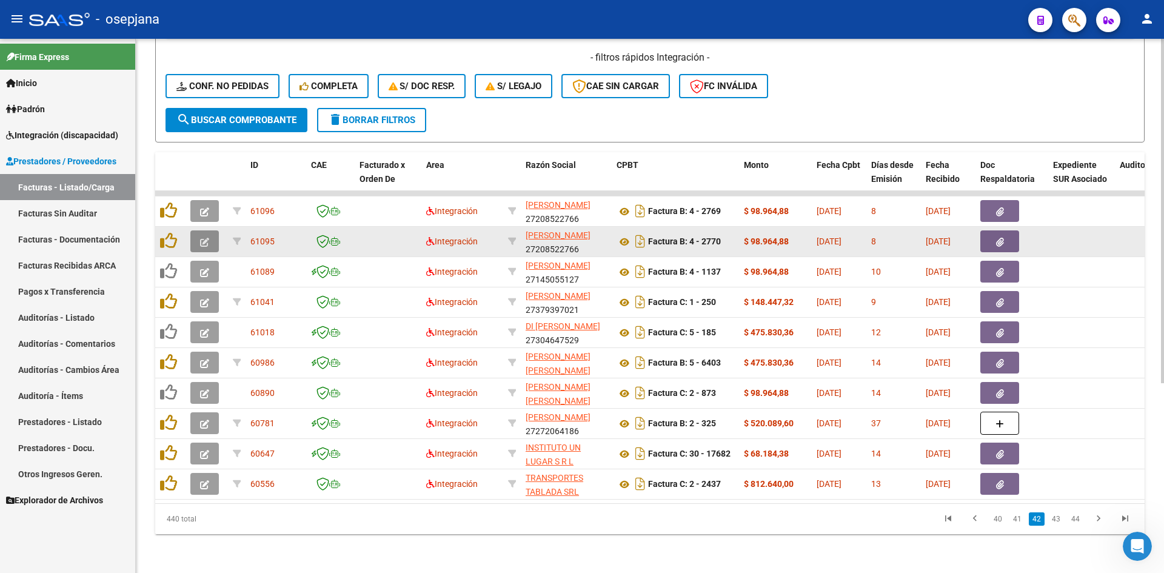
click at [208, 238] on icon "button" at bounding box center [204, 242] width 9 height 9
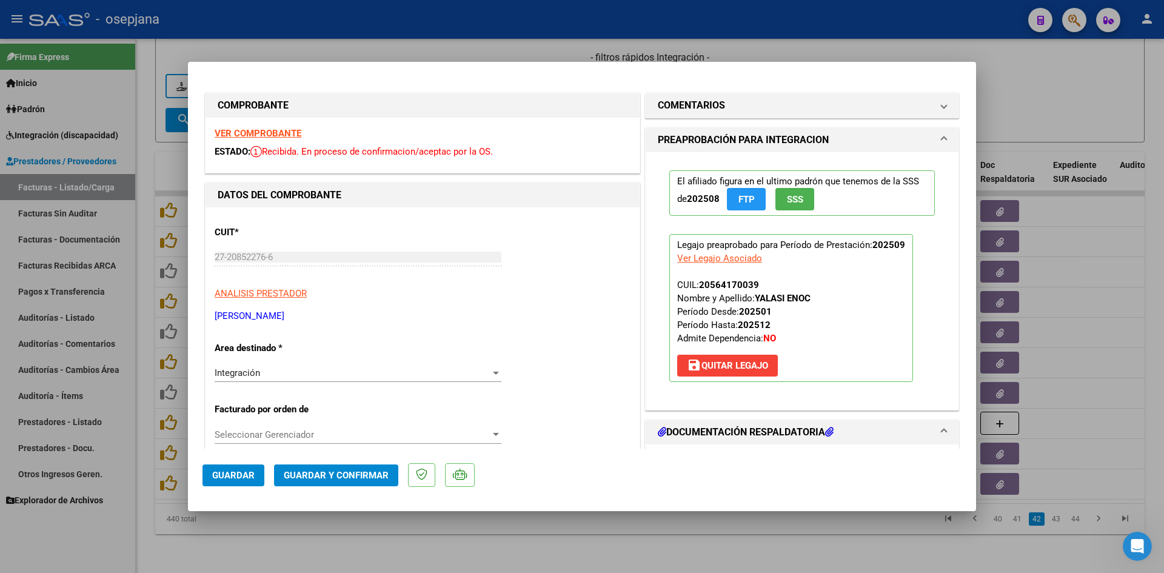
click at [285, 133] on strong "VER COMPROBANTE" at bounding box center [258, 133] width 87 height 11
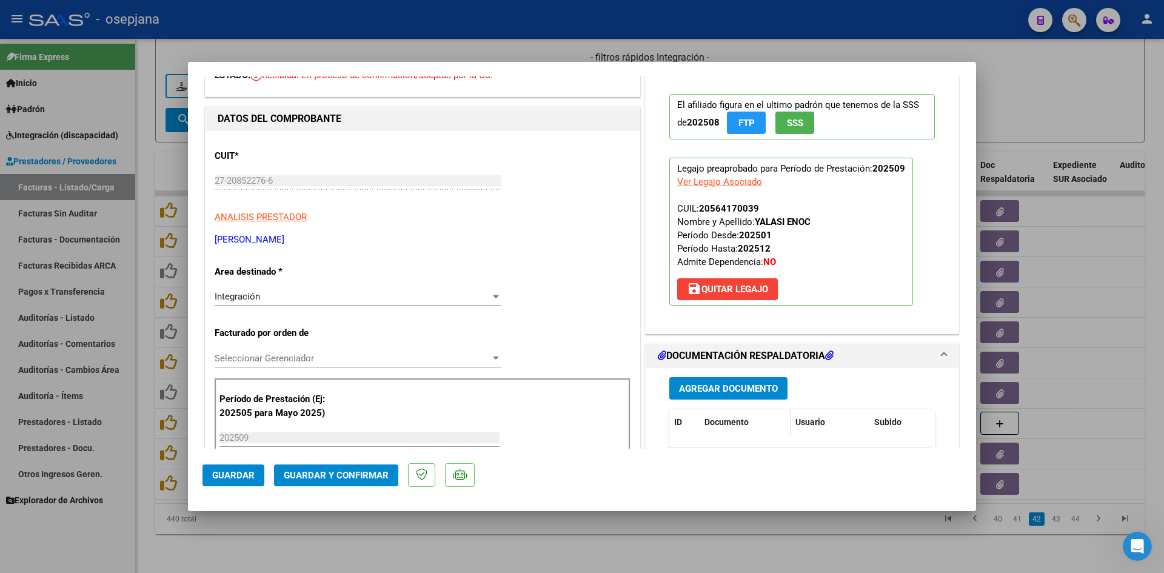
scroll to position [182, 0]
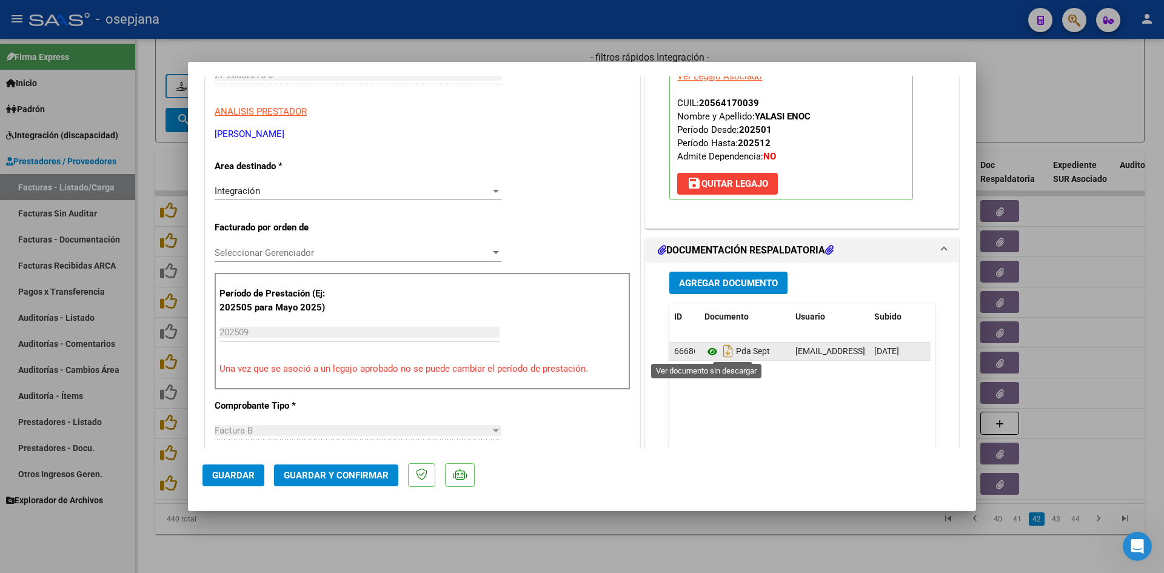
click at [707, 348] on icon at bounding box center [712, 351] width 16 height 15
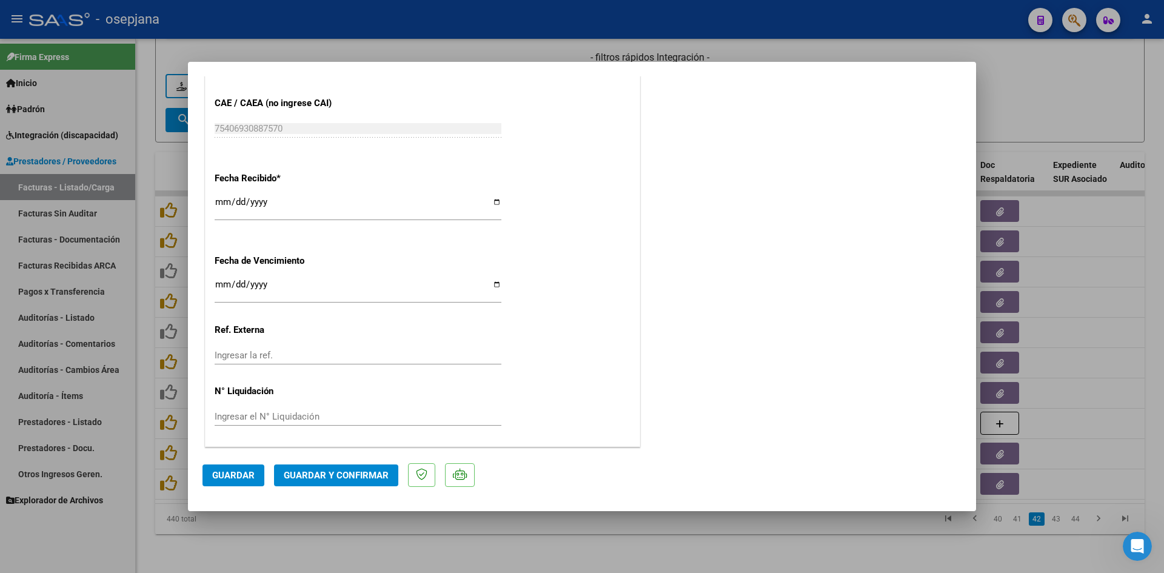
scroll to position [799, 0]
click at [222, 283] on input "[DATE]" at bounding box center [358, 288] width 287 height 19
click at [302, 468] on button "Guardar y Confirmar" at bounding box center [336, 475] width 124 height 22
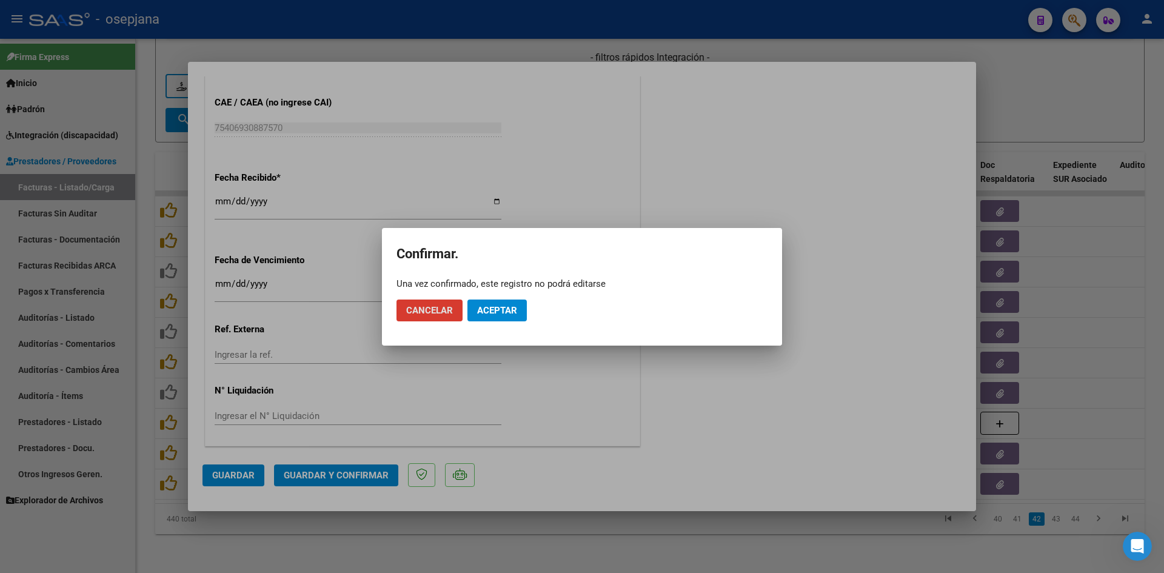
click at [498, 308] on span "Aceptar" at bounding box center [497, 310] width 40 height 11
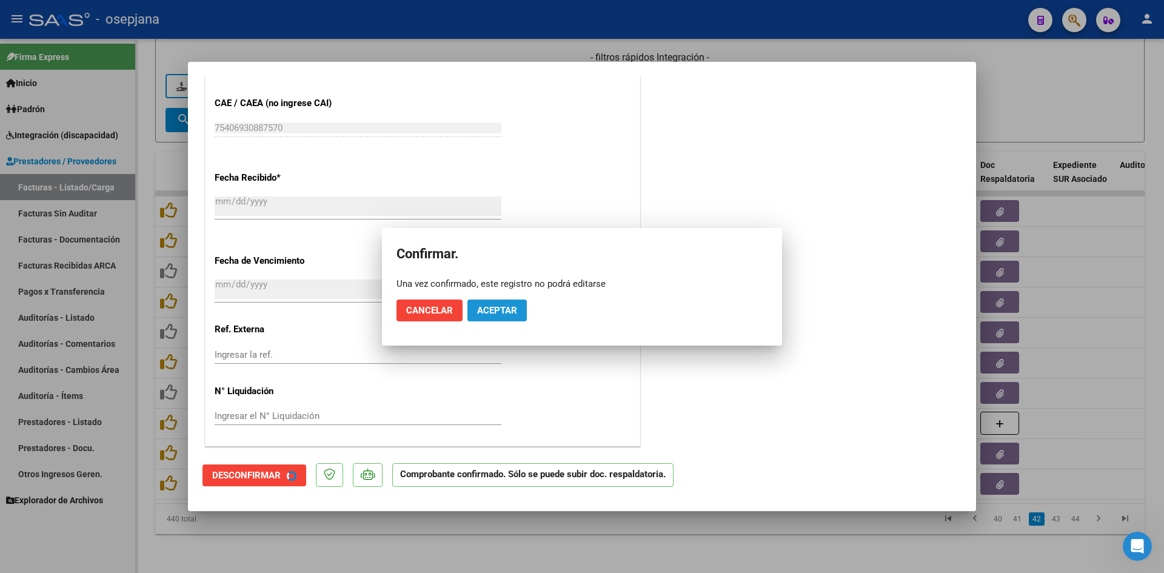
scroll to position [724, 0]
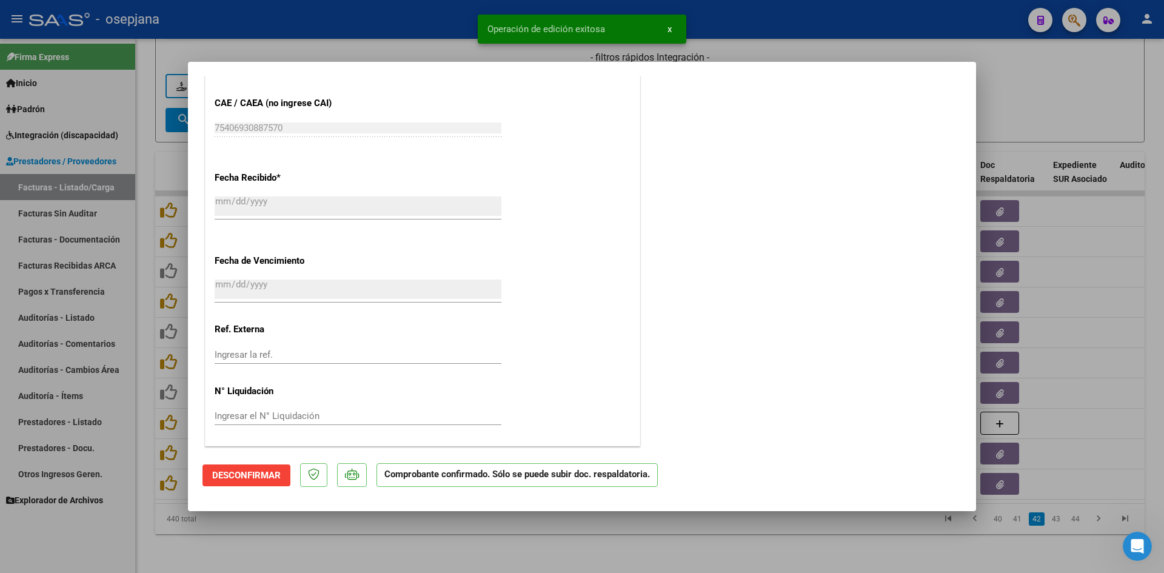
click at [1053, 102] on div at bounding box center [582, 286] width 1164 height 573
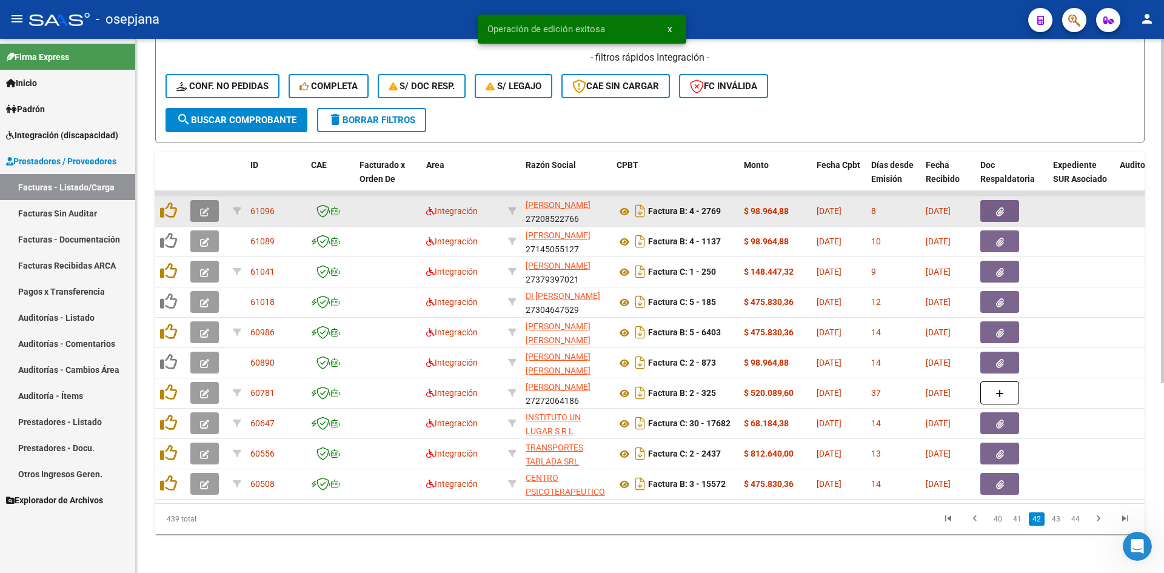
click at [201, 207] on icon "button" at bounding box center [204, 211] width 9 height 9
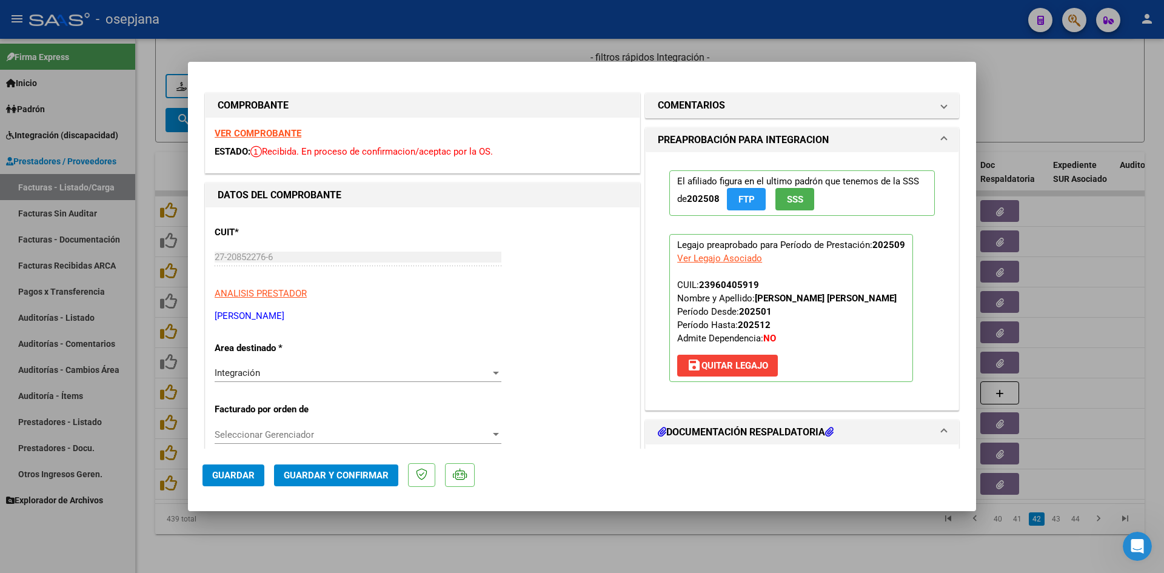
click at [276, 130] on strong "VER COMPROBANTE" at bounding box center [258, 133] width 87 height 11
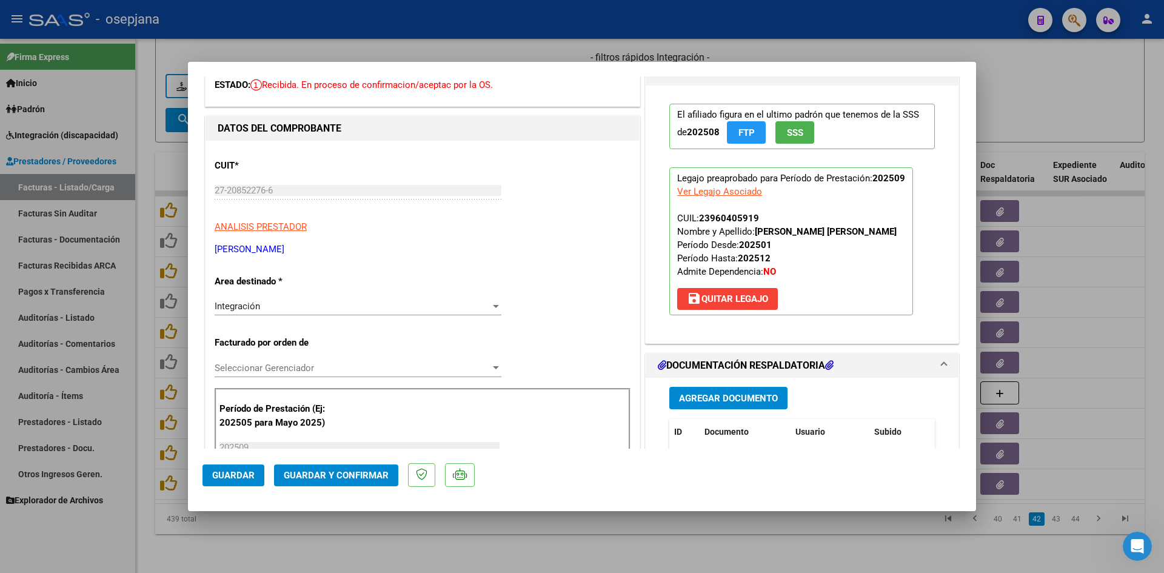
scroll to position [303, 0]
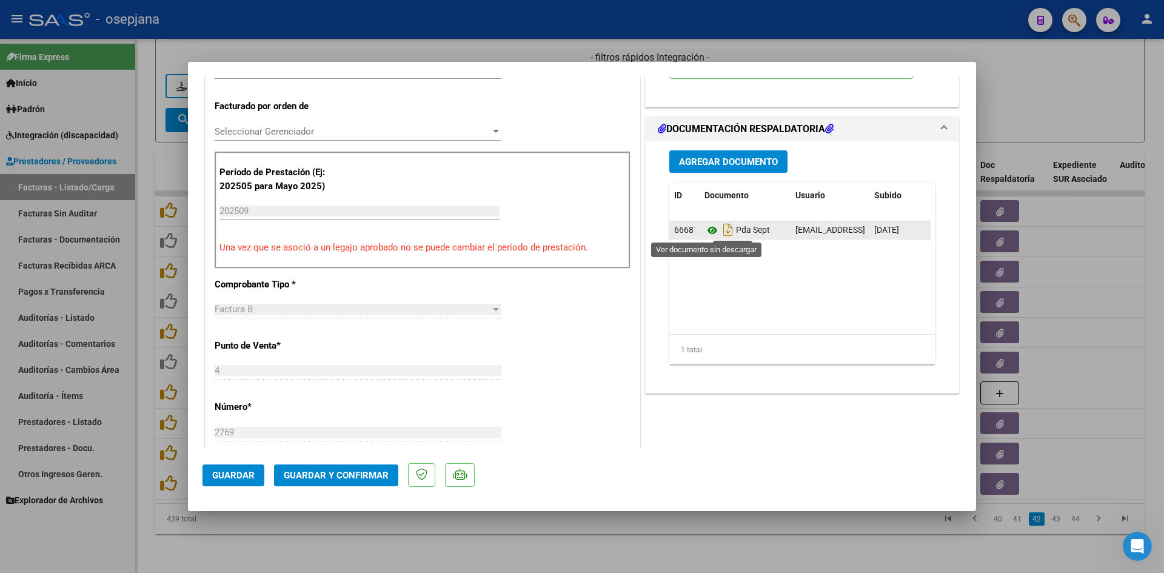
click at [708, 228] on icon at bounding box center [712, 230] width 16 height 15
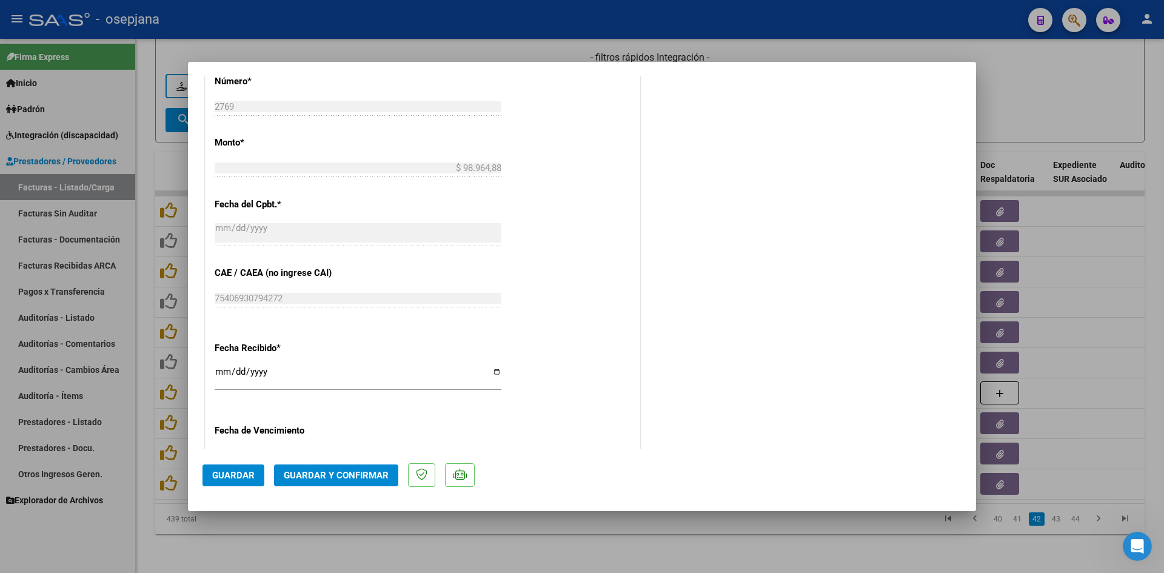
scroll to position [788, 0]
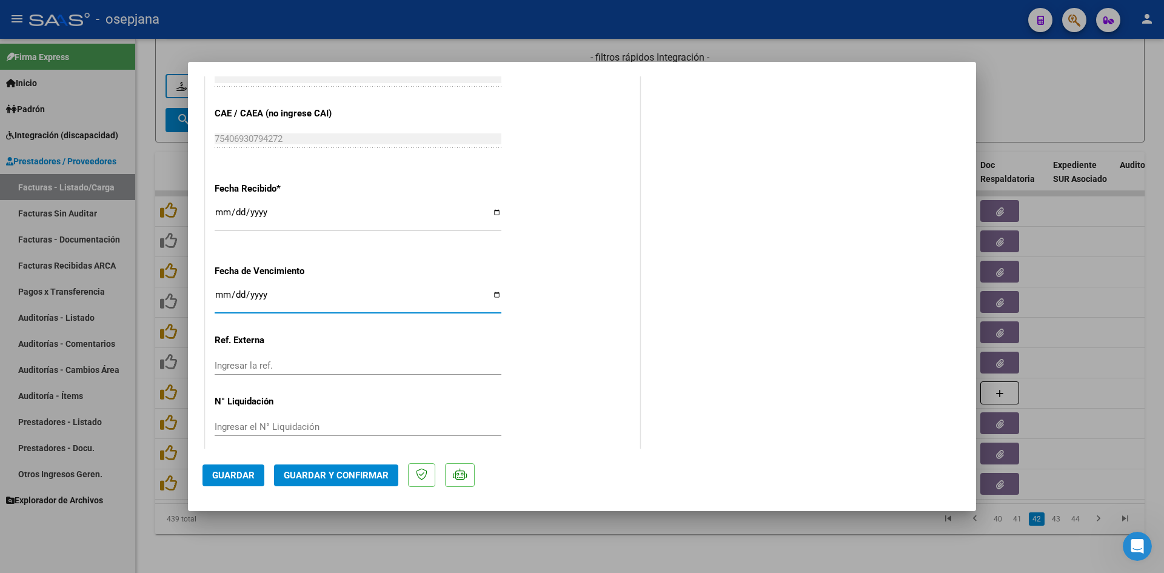
click at [220, 296] on input "[DATE]" at bounding box center [358, 299] width 287 height 19
click at [333, 483] on button "Guardar y Confirmar" at bounding box center [336, 475] width 124 height 22
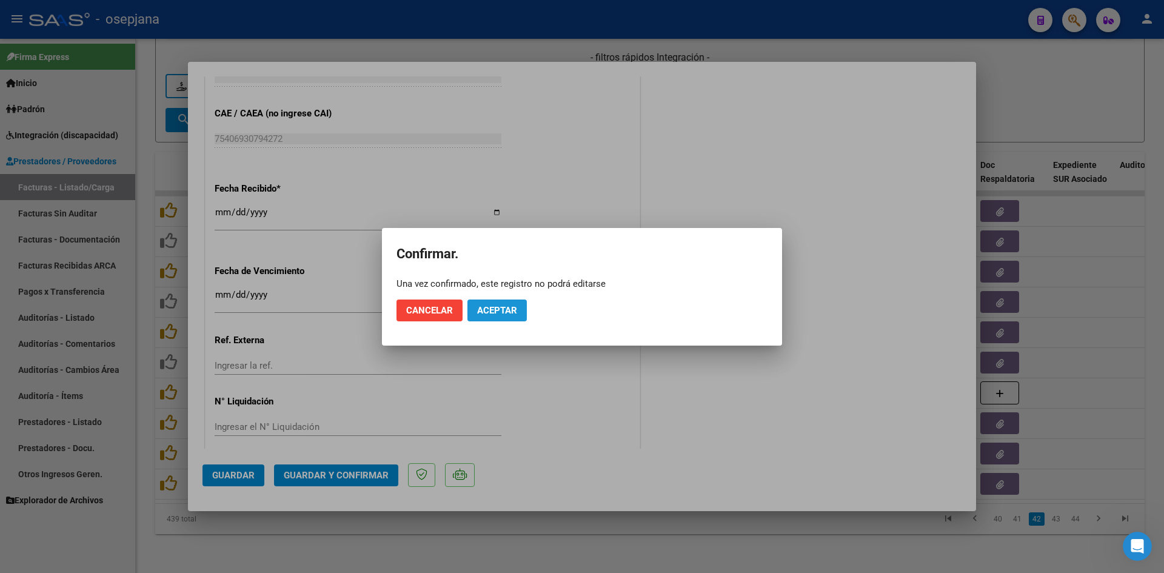
click at [510, 299] on button "Aceptar" at bounding box center [496, 310] width 59 height 22
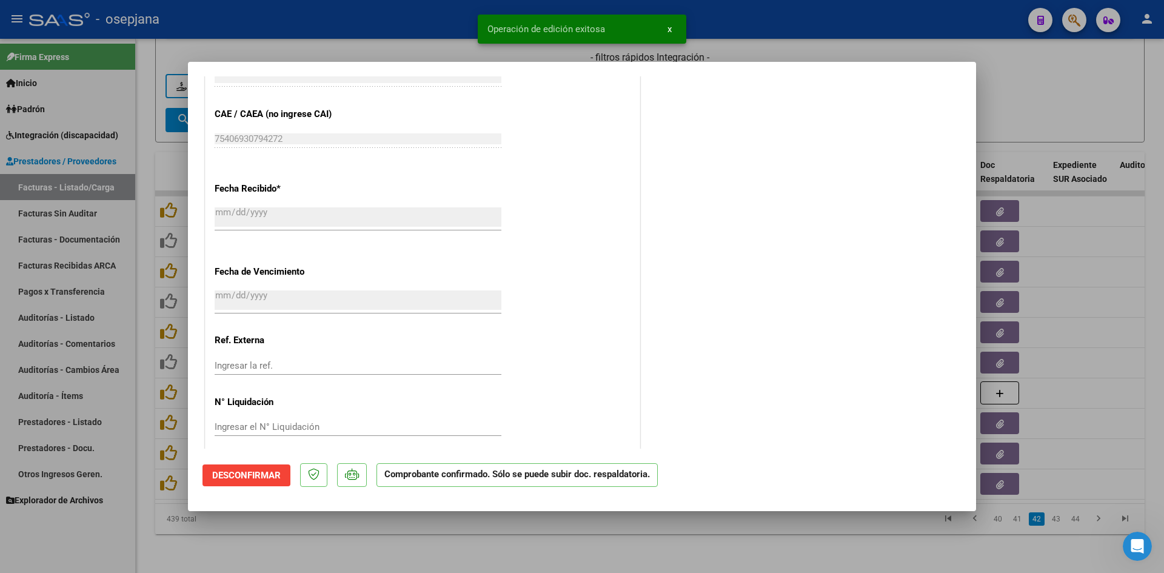
click at [1021, 98] on div at bounding box center [582, 286] width 1164 height 573
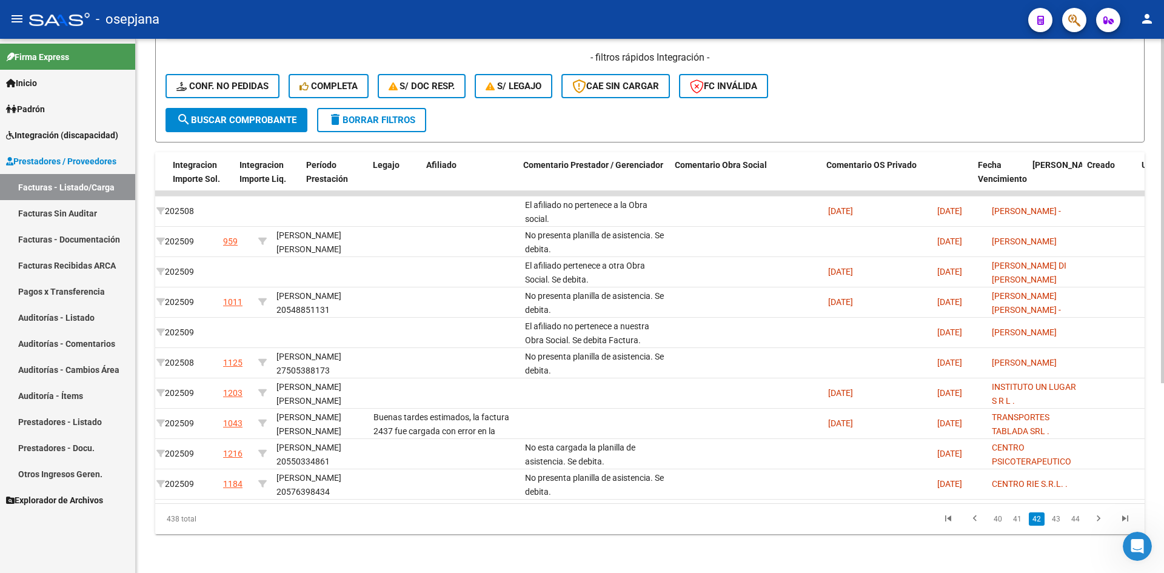
scroll to position [0, 0]
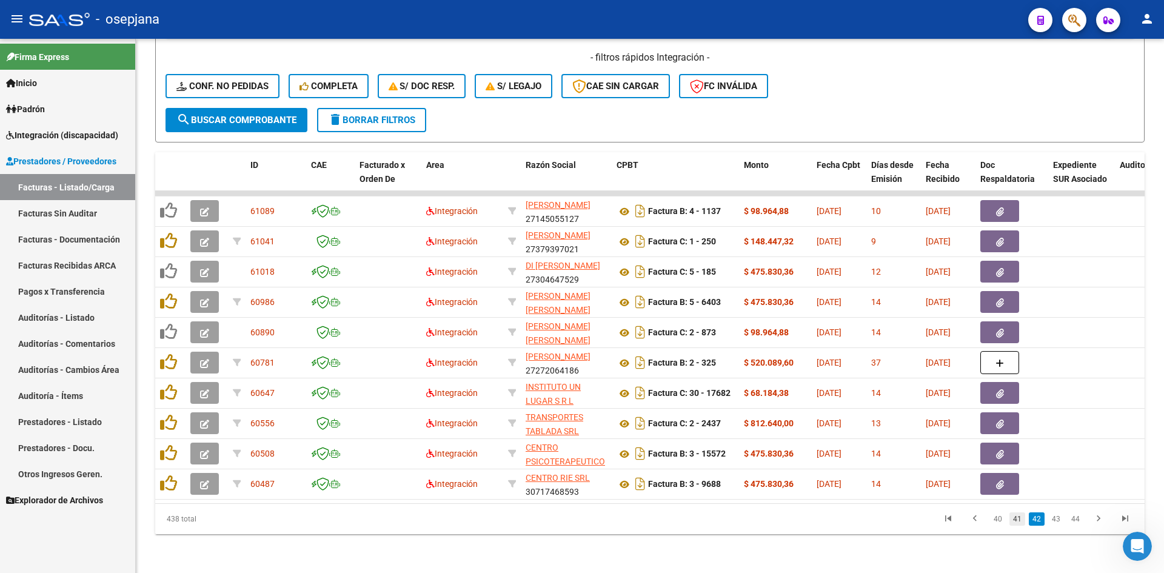
click at [1023, 519] on link "41" at bounding box center [1017, 518] width 16 height 13
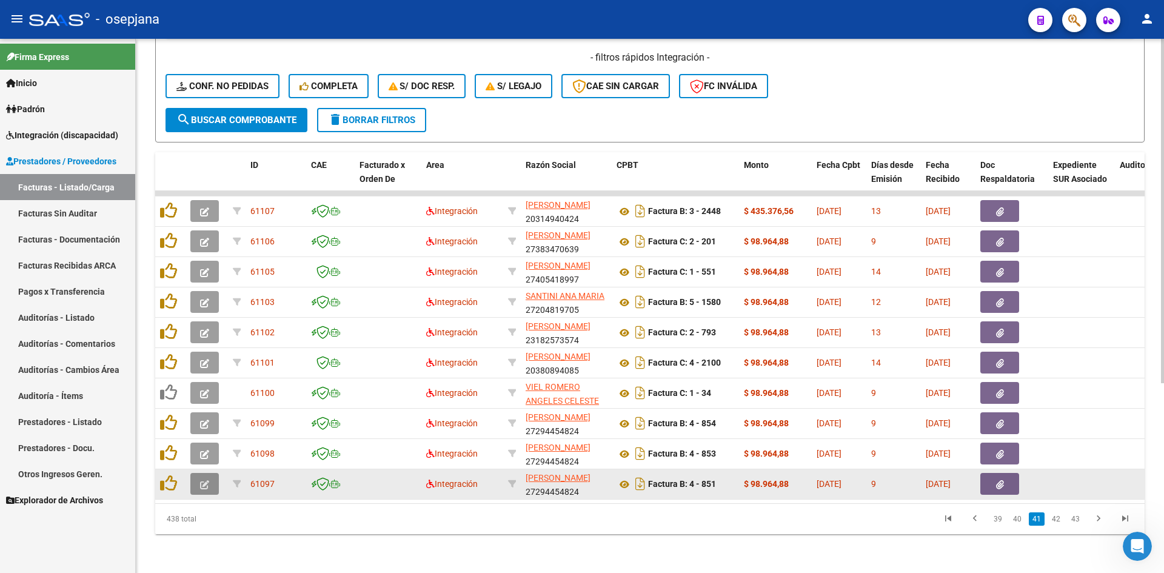
click at [210, 473] on button "button" at bounding box center [204, 484] width 28 height 22
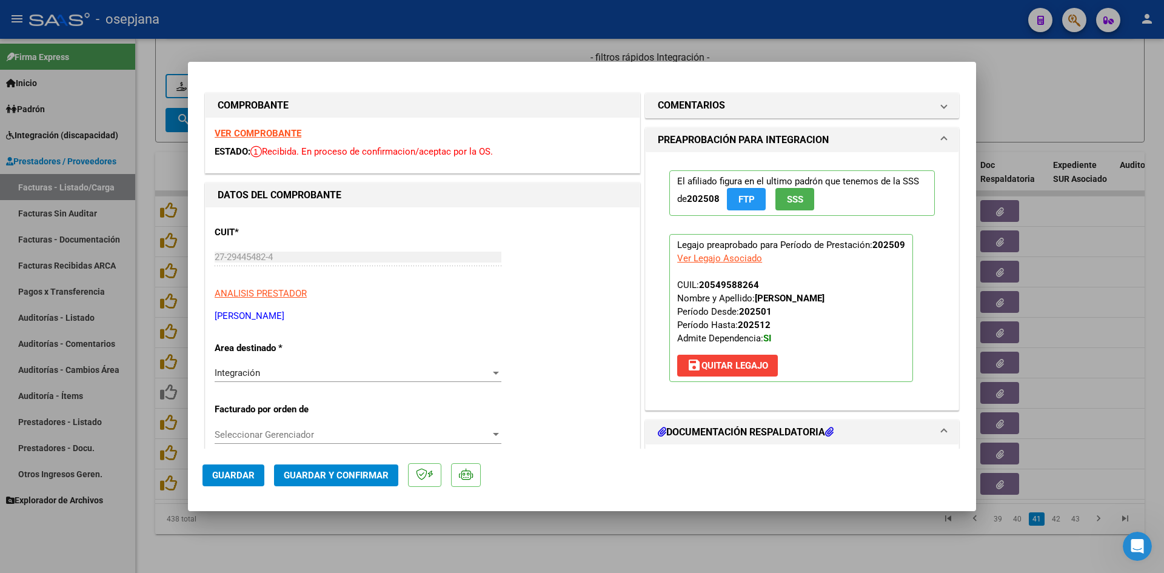
click at [282, 132] on strong "VER COMPROBANTE" at bounding box center [258, 133] width 87 height 11
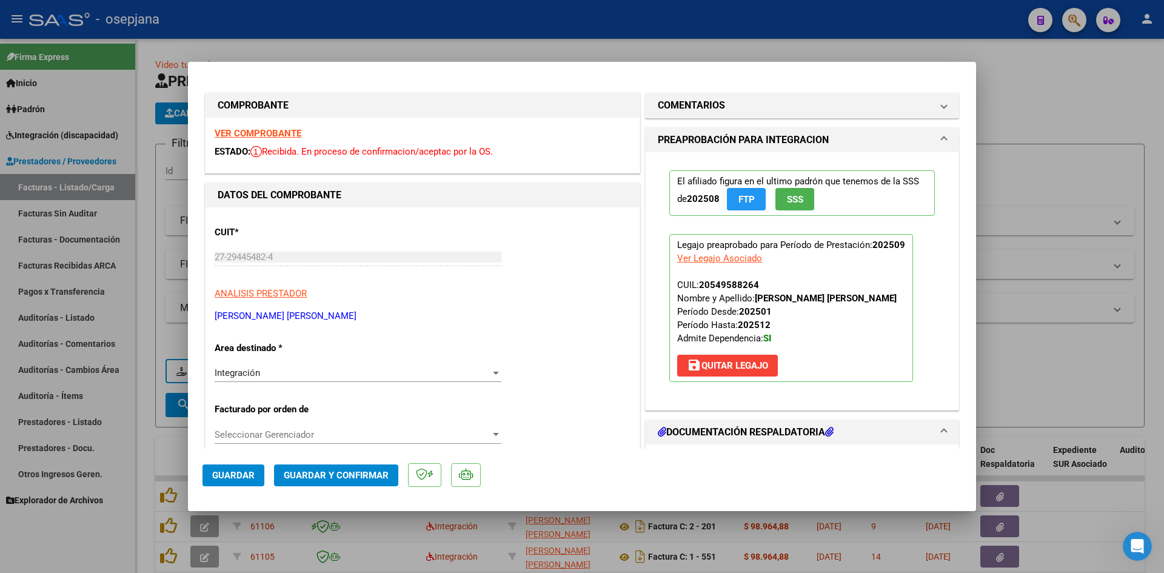
scroll to position [242, 0]
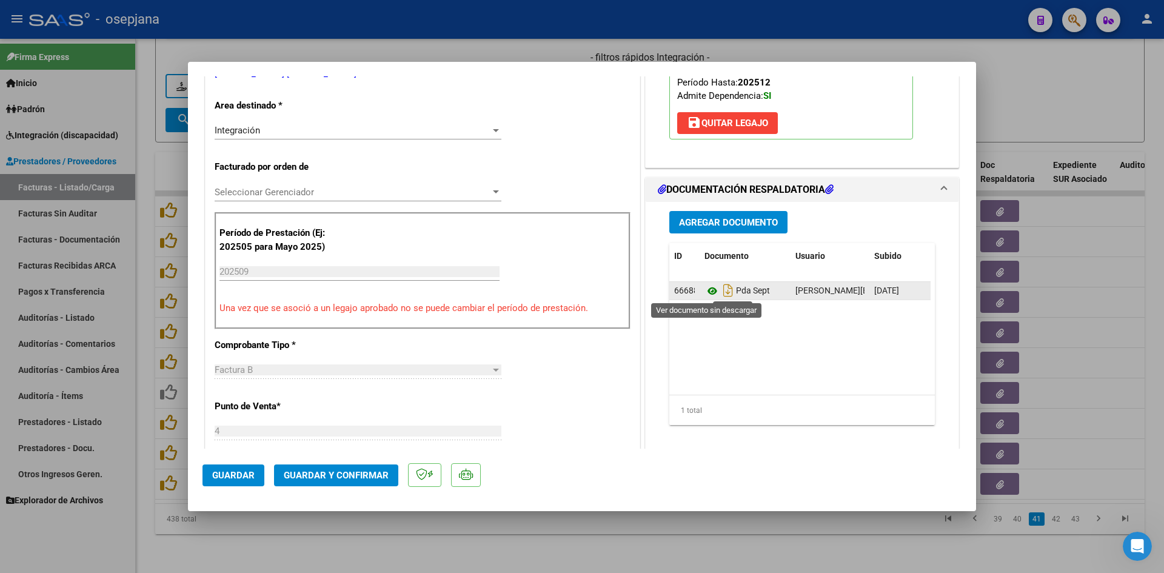
click at [707, 290] on icon at bounding box center [712, 291] width 16 height 15
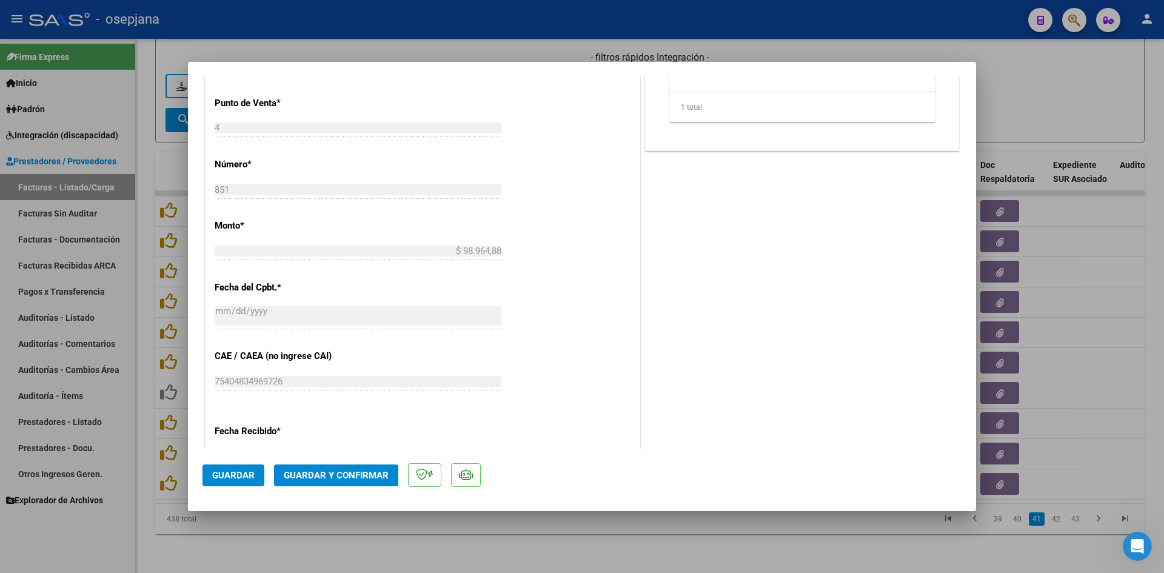
scroll to position [788, 0]
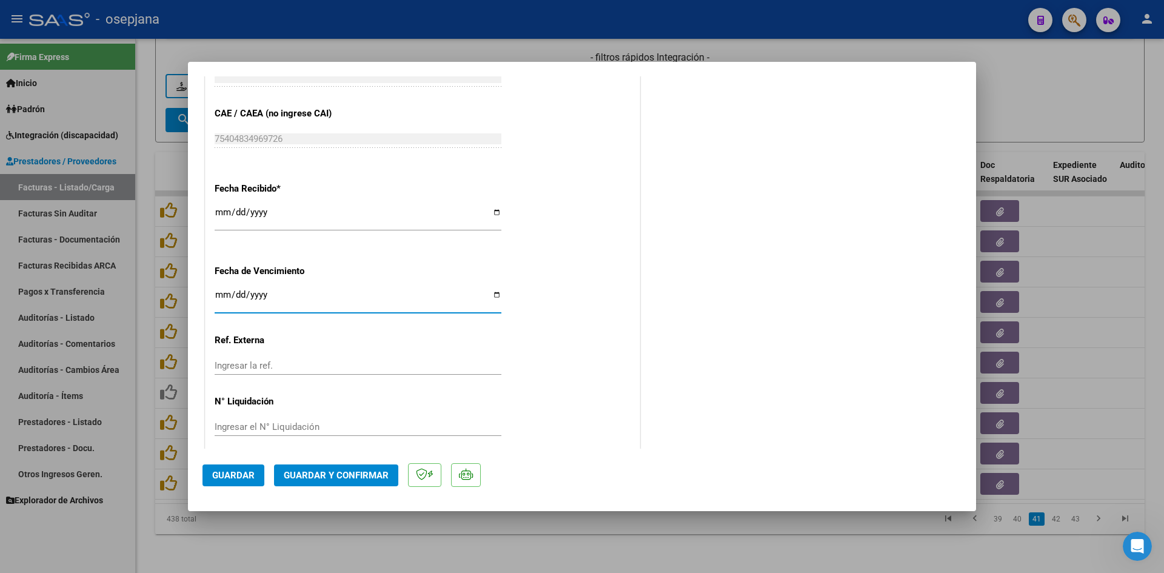
click at [222, 293] on input "[DATE]" at bounding box center [358, 299] width 287 height 19
type input "[DATE]"
click at [306, 473] on span "Guardar y Confirmar" at bounding box center [336, 475] width 105 height 11
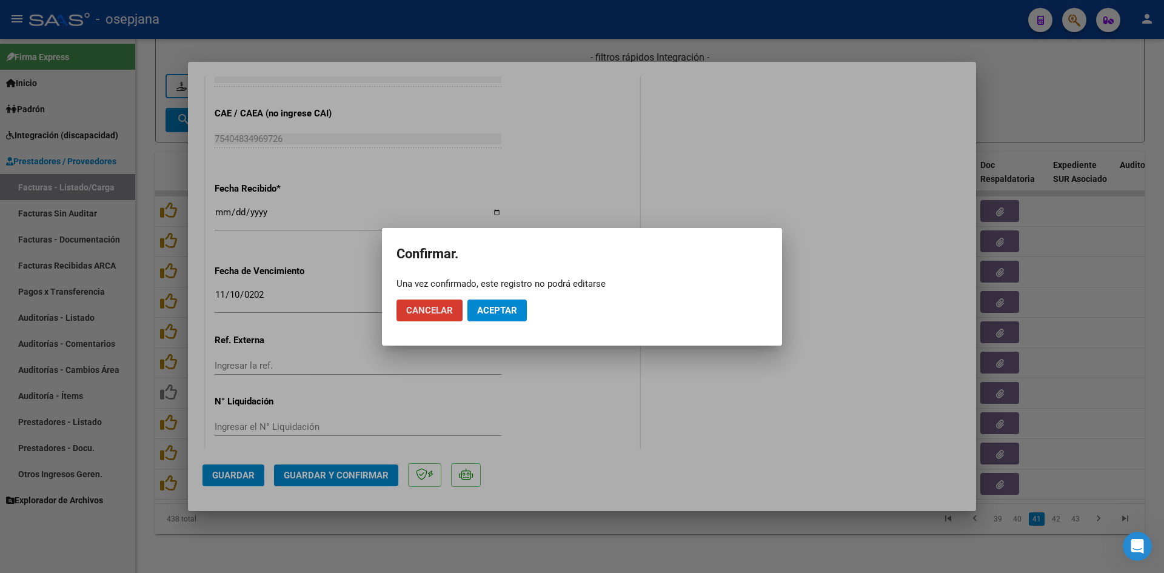
click at [484, 311] on span "Aceptar" at bounding box center [497, 310] width 40 height 11
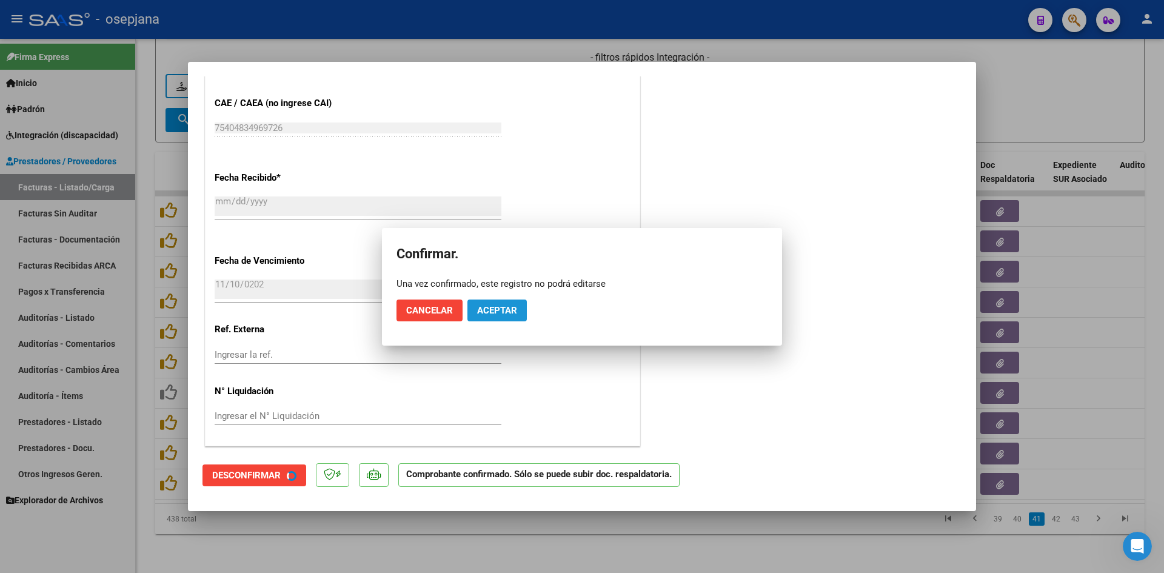
scroll to position [713, 0]
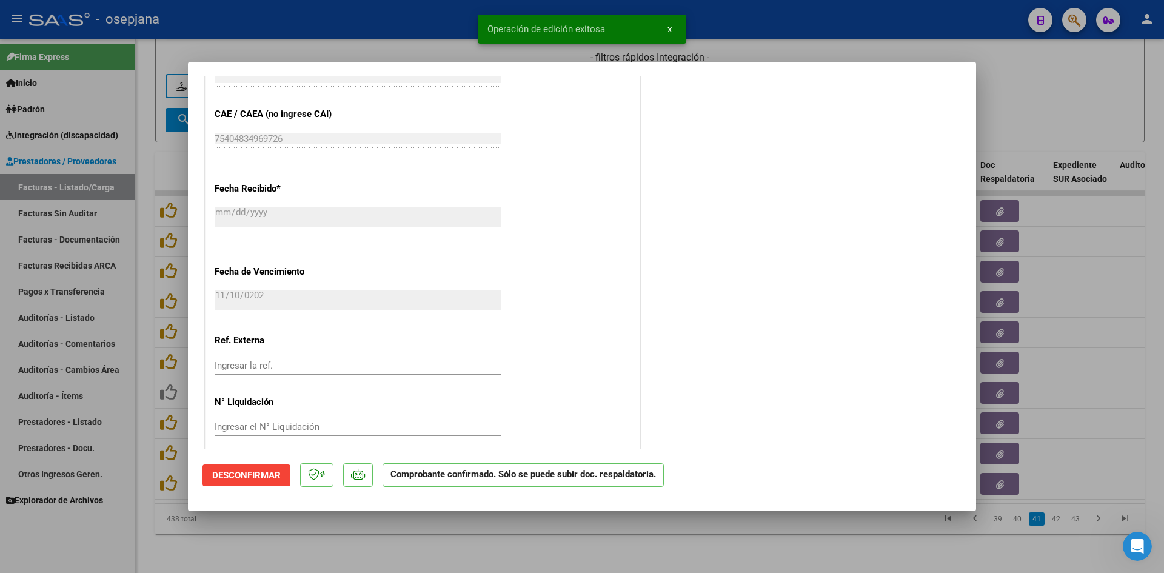
click at [1056, 110] on div at bounding box center [582, 286] width 1164 height 573
type input "$ 0,00"
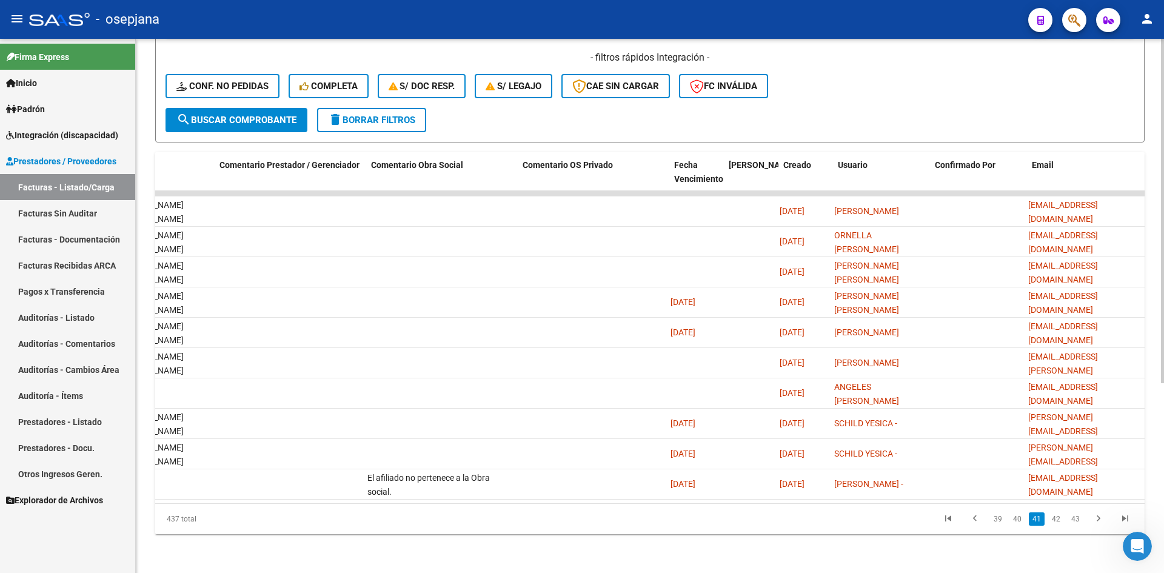
scroll to position [0, 0]
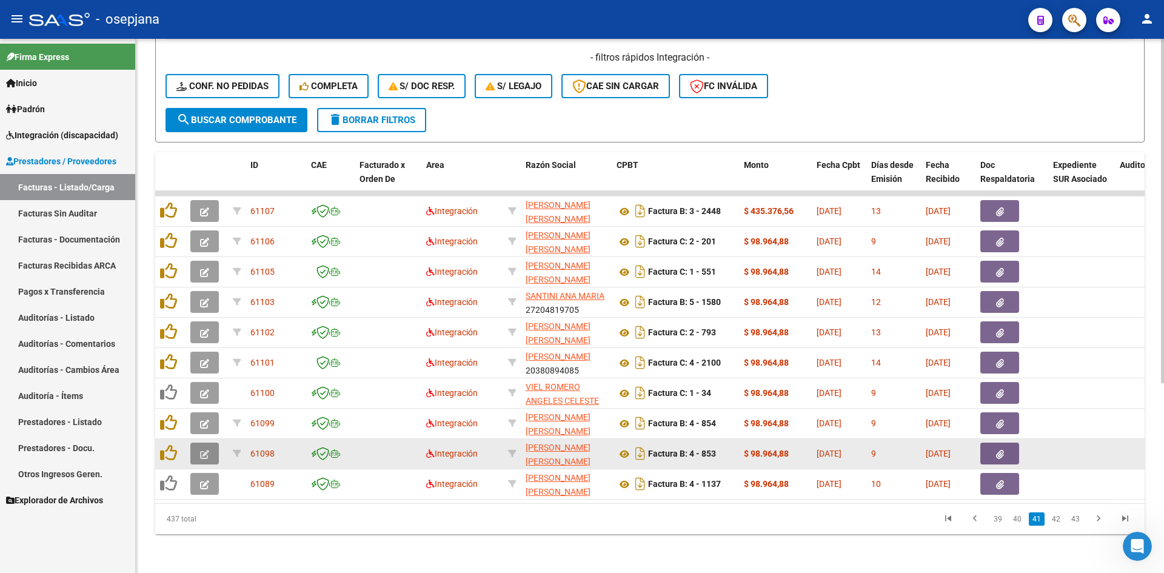
click at [208, 450] on icon "button" at bounding box center [204, 454] width 9 height 9
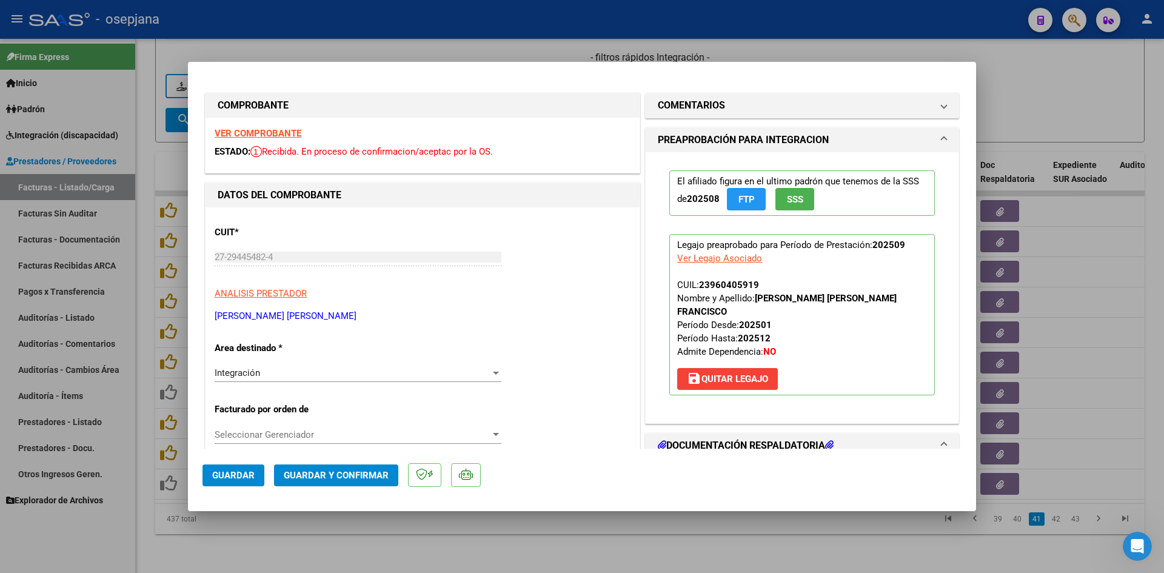
click at [258, 130] on strong "VER COMPROBANTE" at bounding box center [258, 133] width 87 height 11
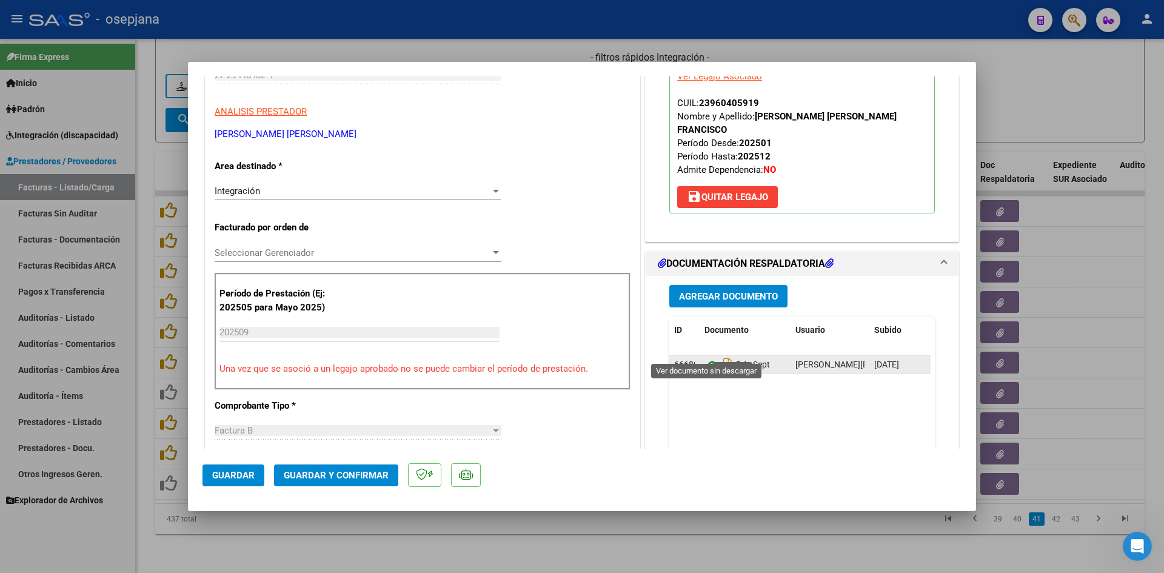
click at [704, 358] on icon at bounding box center [712, 365] width 16 height 15
click at [705, 358] on icon at bounding box center [712, 365] width 16 height 15
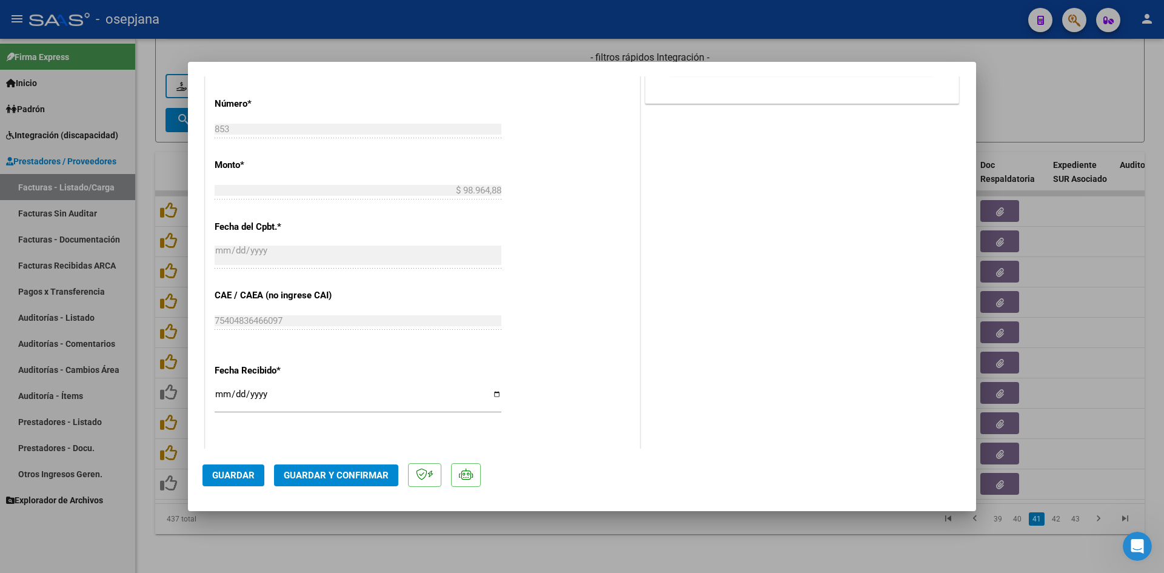
scroll to position [799, 0]
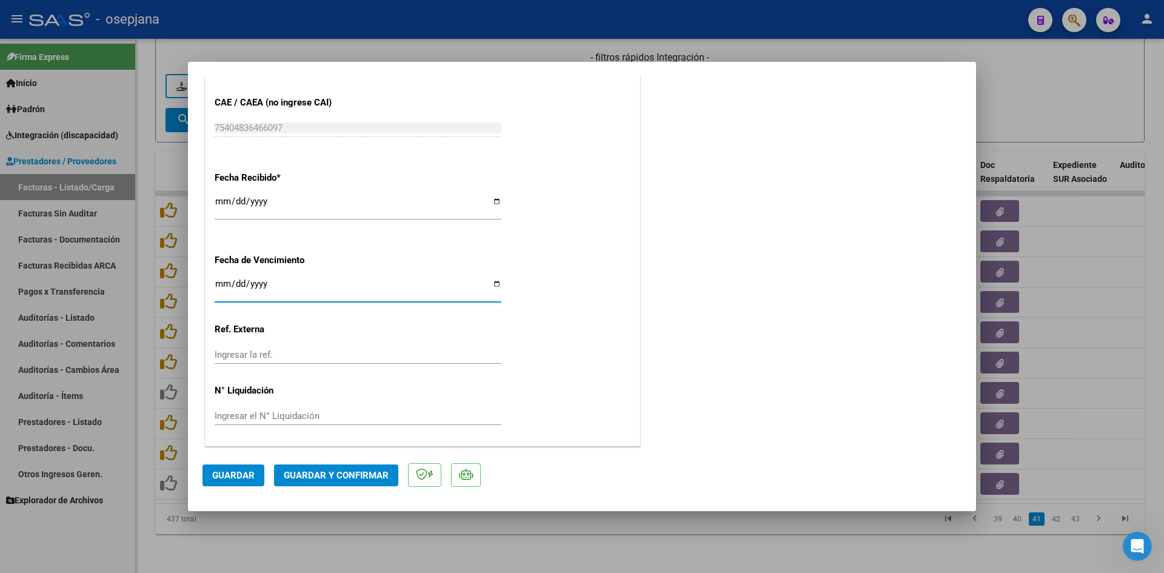
click at [222, 284] on input "[DATE]" at bounding box center [358, 288] width 287 height 19
type input "[DATE]"
click at [317, 480] on span "Guardar y Confirmar" at bounding box center [336, 475] width 105 height 11
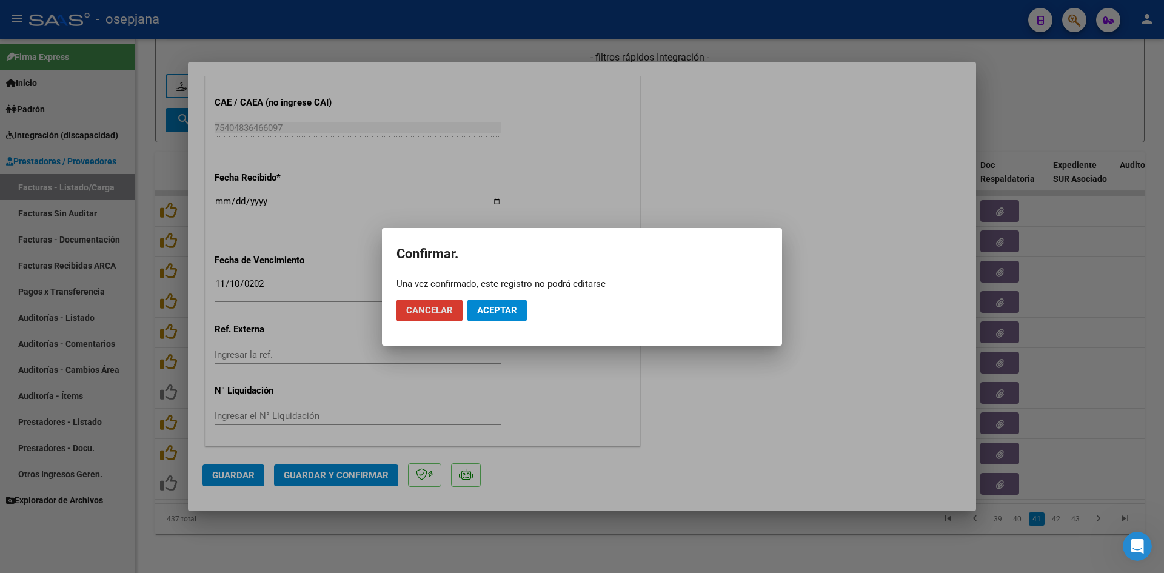
click at [492, 313] on span "Aceptar" at bounding box center [497, 310] width 40 height 11
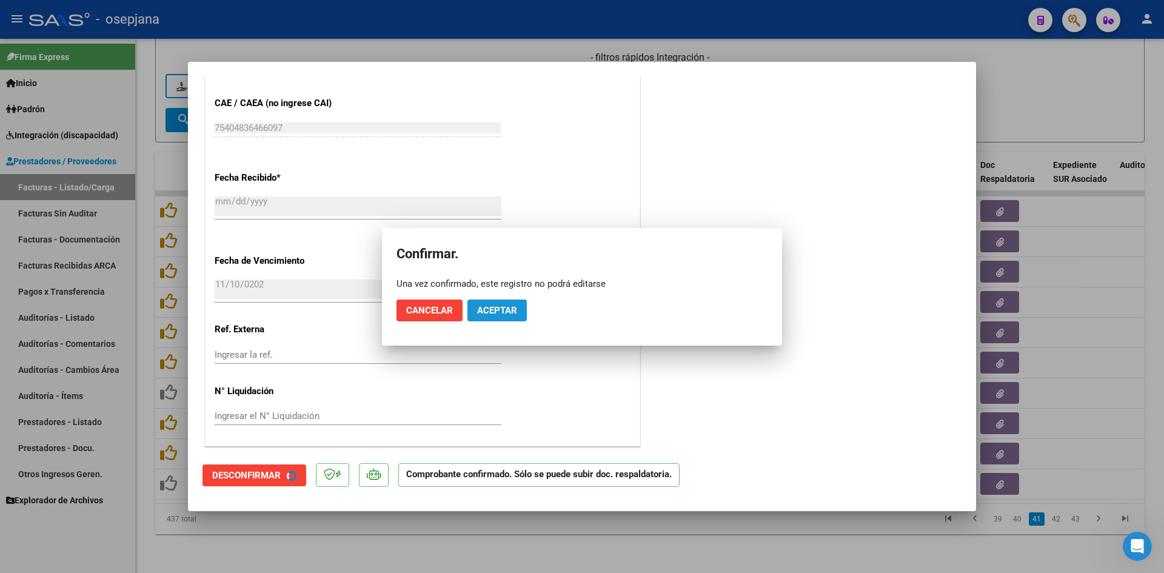
scroll to position [724, 0]
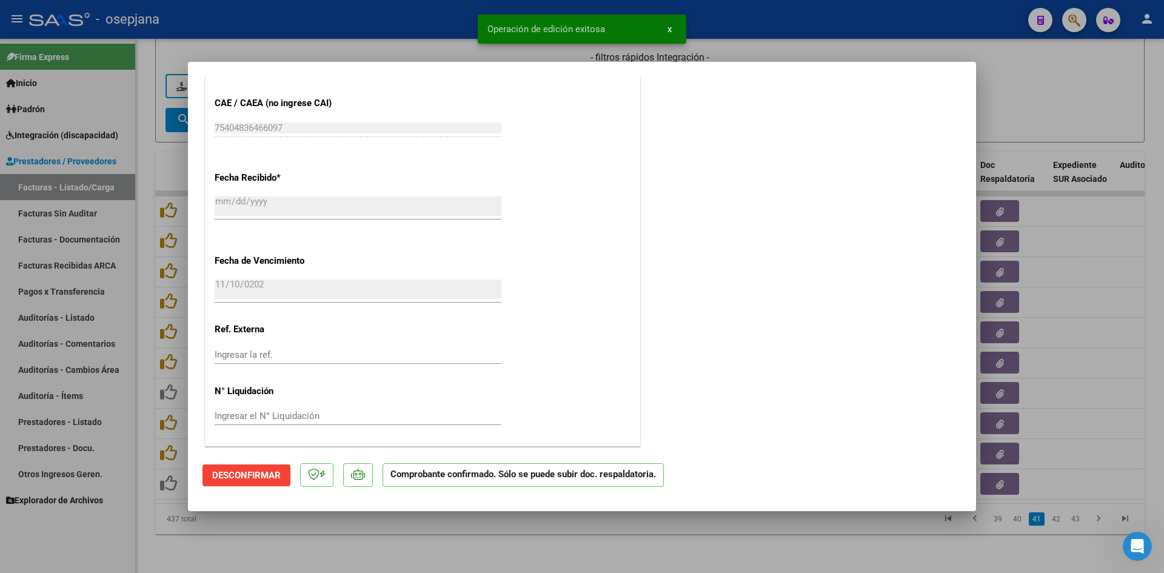
click at [1002, 102] on div at bounding box center [582, 286] width 1164 height 573
type input "$ 0,00"
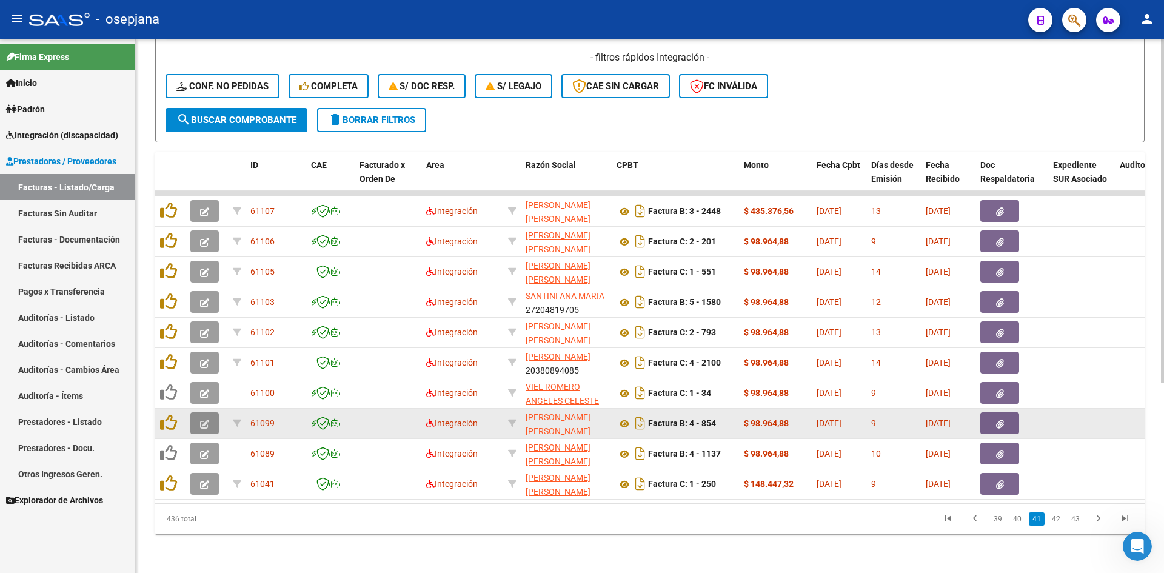
click at [207, 419] on icon "button" at bounding box center [204, 423] width 9 height 9
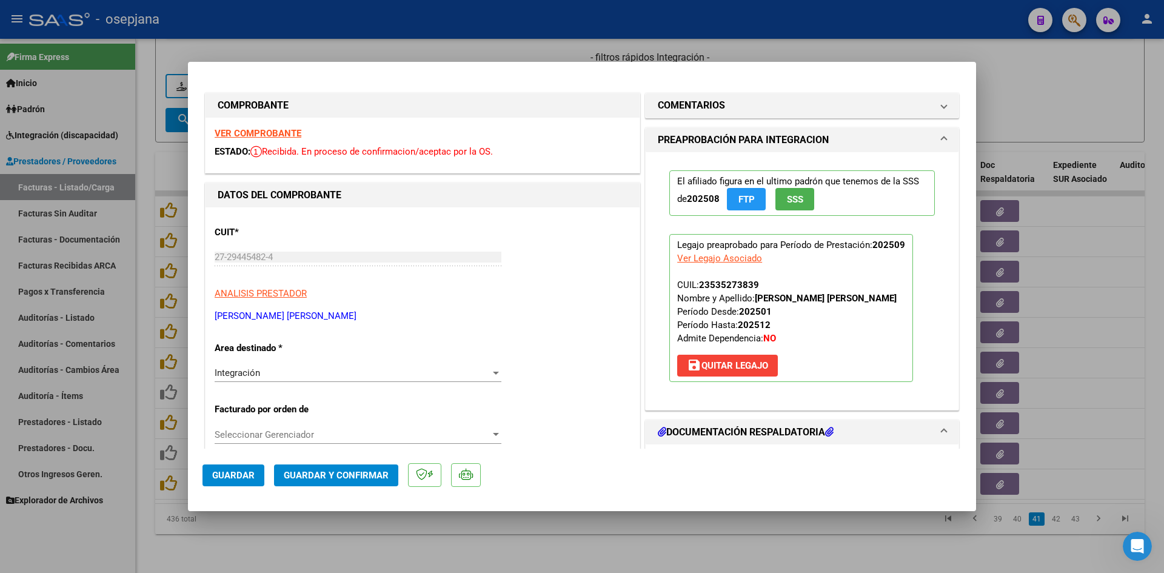
click at [270, 129] on strong "VER COMPROBANTE" at bounding box center [258, 133] width 87 height 11
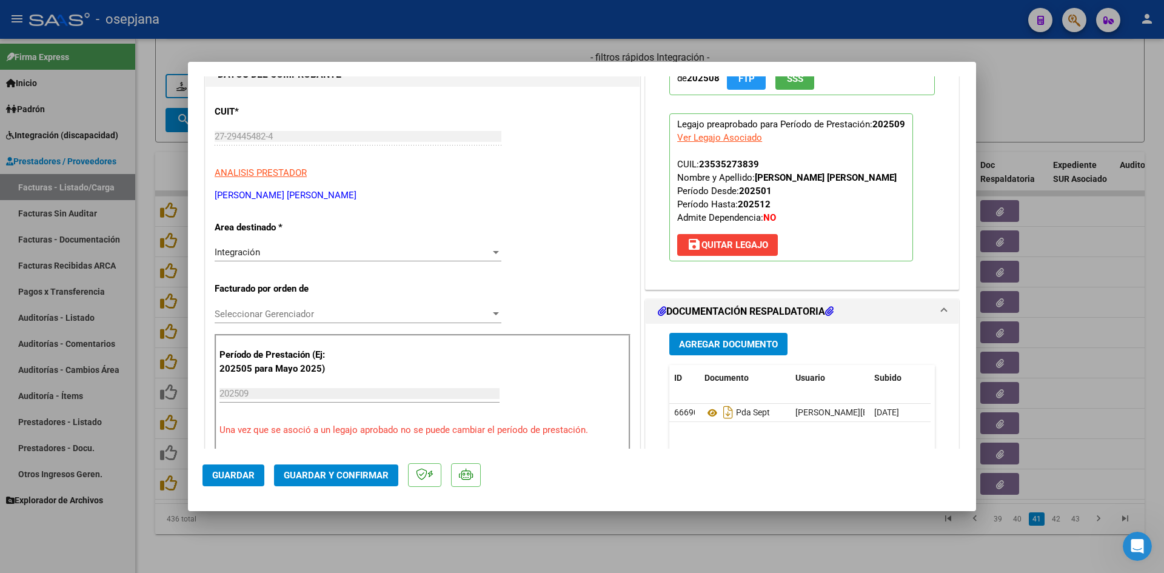
scroll to position [242, 0]
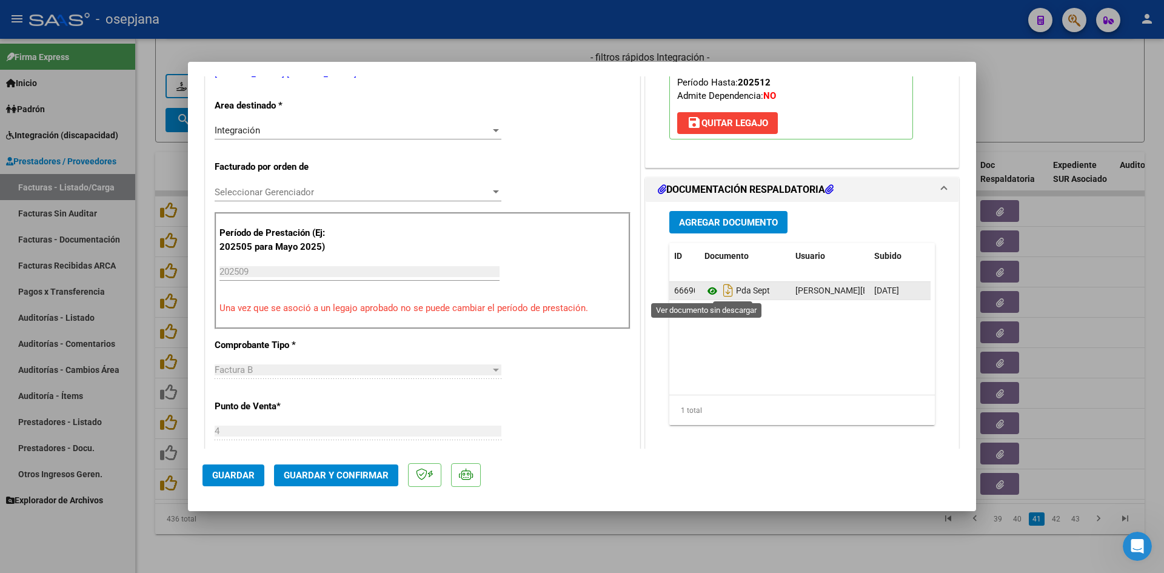
click at [704, 289] on icon at bounding box center [712, 291] width 16 height 15
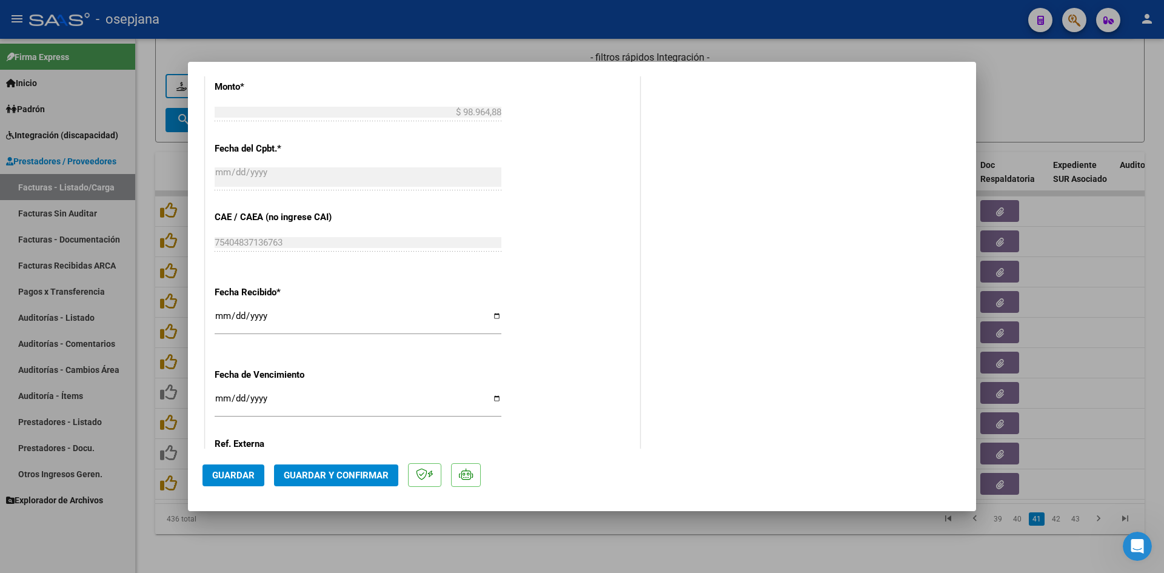
scroll to position [788, 0]
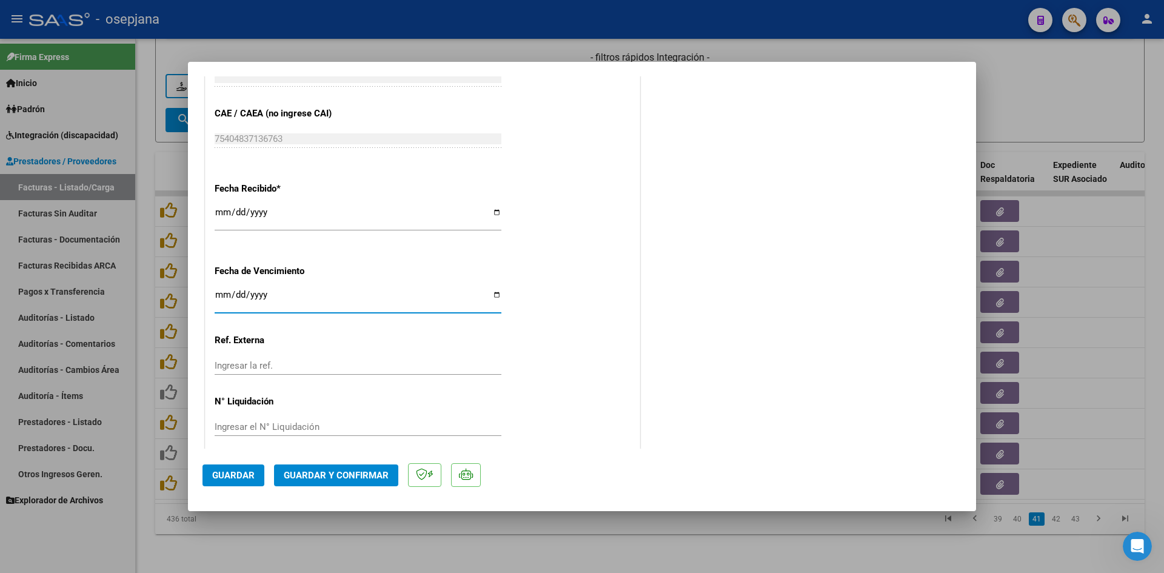
click at [222, 296] on input "[DATE]" at bounding box center [358, 299] width 287 height 19
type input "[DATE]"
click at [352, 472] on span "Guardar y Confirmar" at bounding box center [336, 475] width 105 height 11
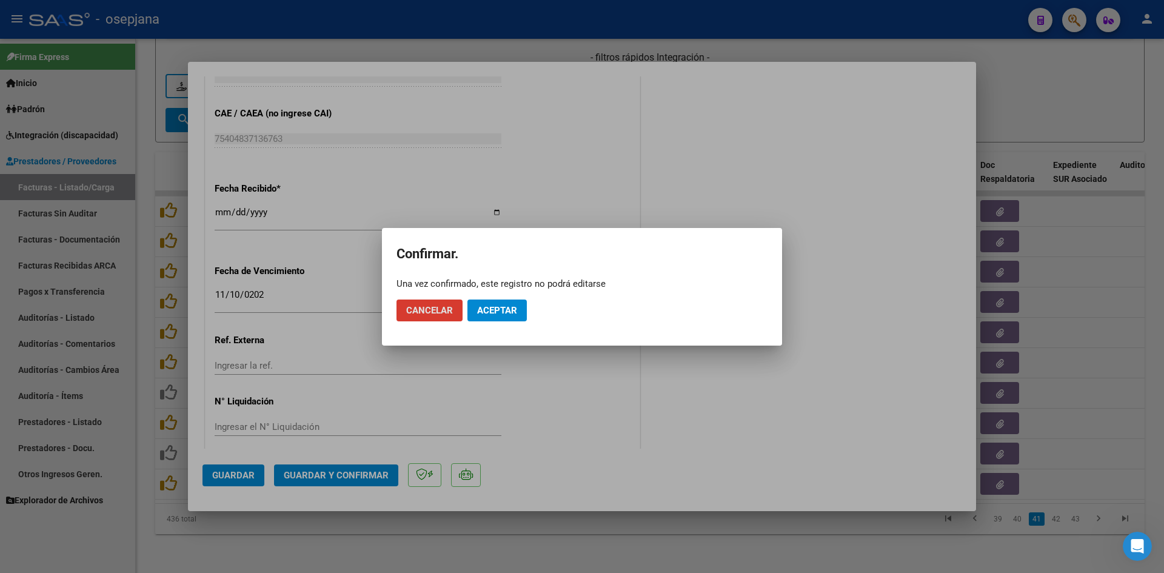
click at [519, 302] on button "Aceptar" at bounding box center [496, 310] width 59 height 22
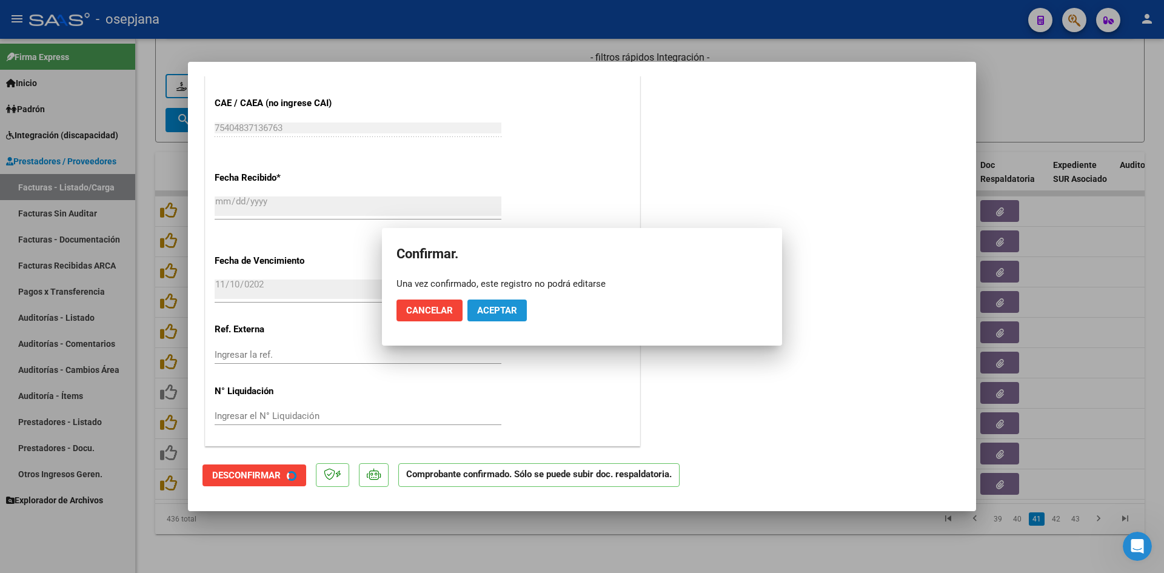
scroll to position [713, 0]
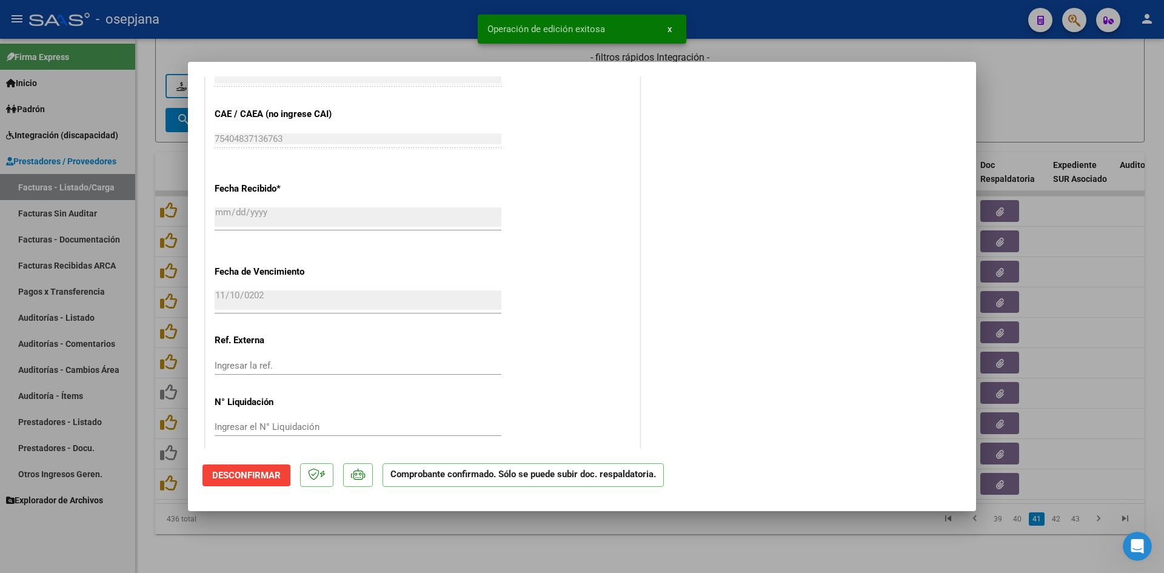
click at [1085, 90] on div at bounding box center [582, 286] width 1164 height 573
type input "$ 0,00"
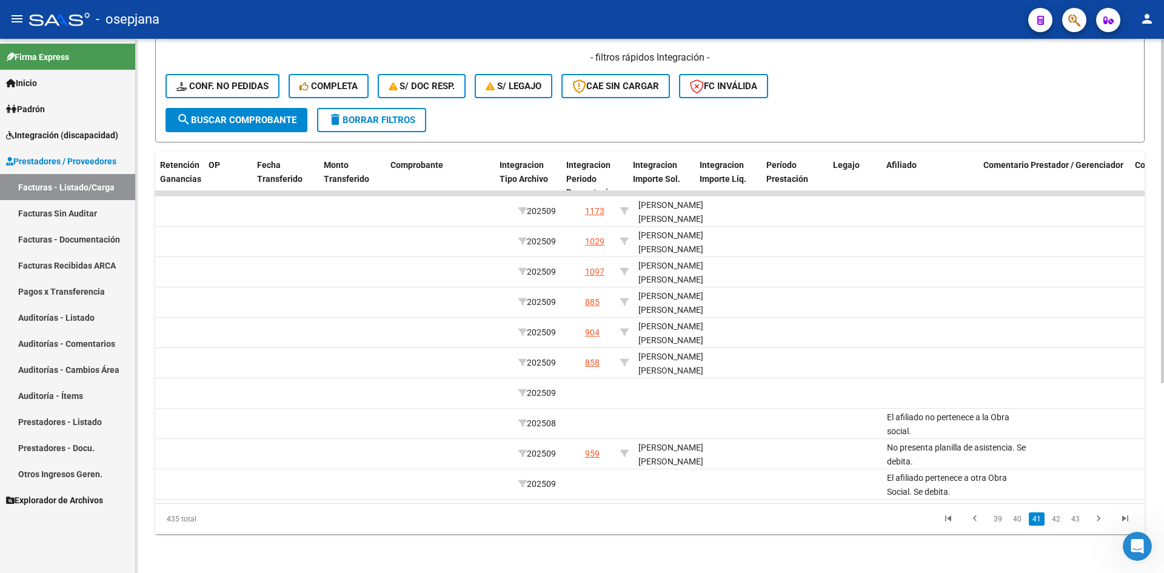
scroll to position [0, 0]
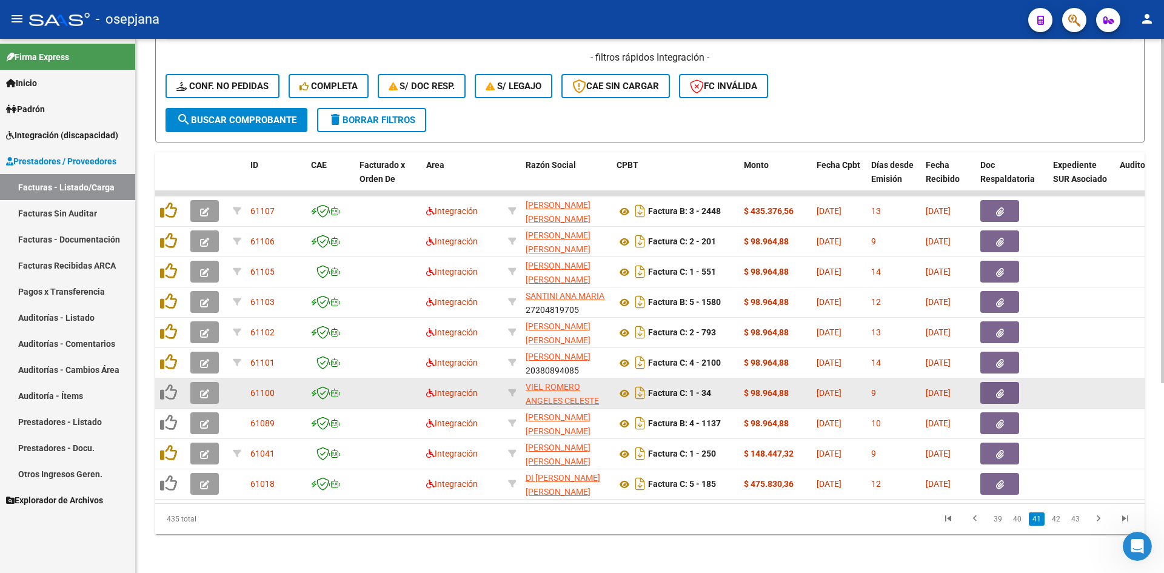
click at [200, 389] on icon "button" at bounding box center [204, 393] width 9 height 9
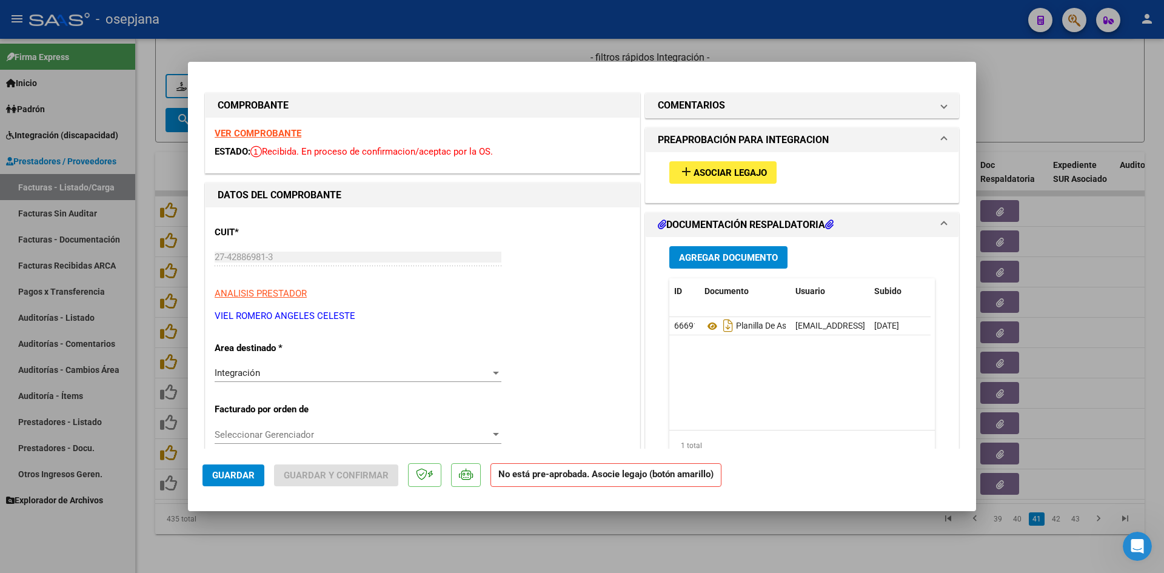
click at [269, 136] on strong "VER COMPROBANTE" at bounding box center [258, 133] width 87 height 11
click at [702, 176] on span "Asociar Legajo" at bounding box center [729, 172] width 73 height 11
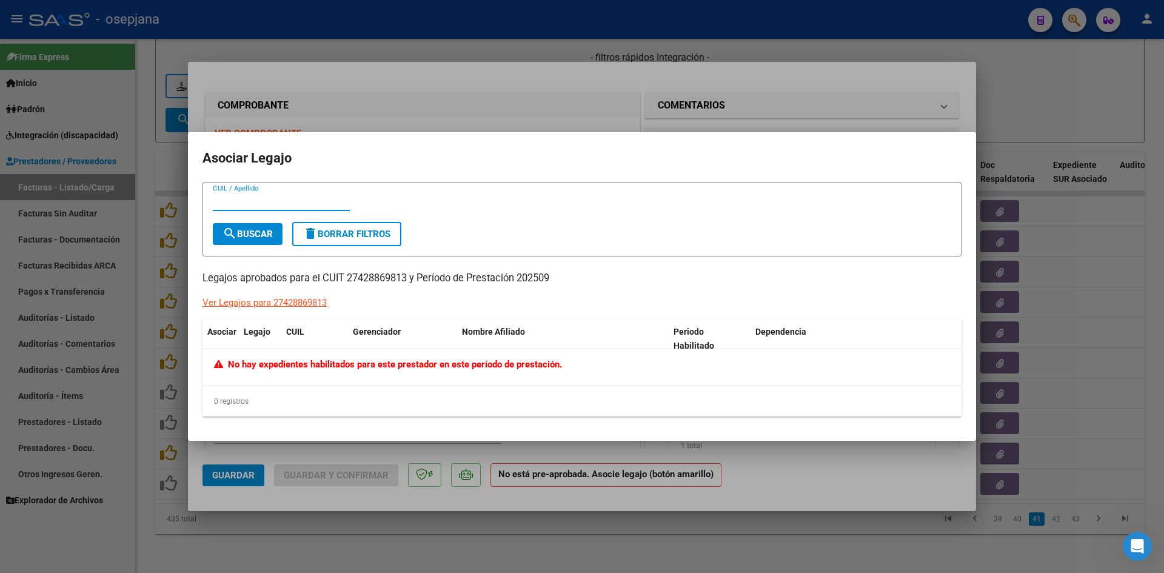
click at [432, 118] on div at bounding box center [582, 286] width 1164 height 573
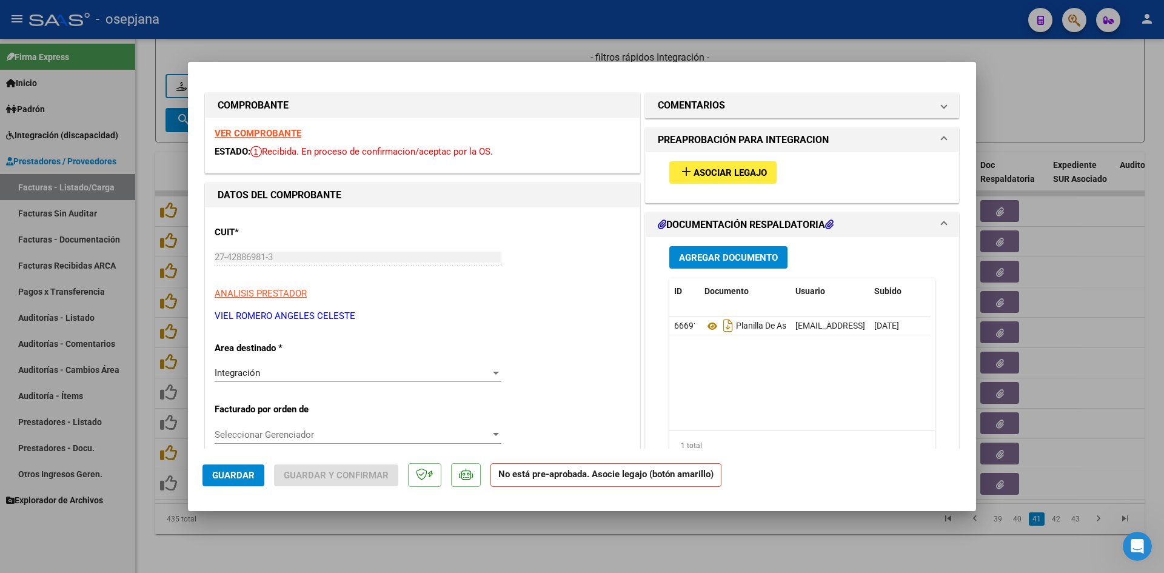
click at [264, 135] on strong "VER COMPROBANTE" at bounding box center [258, 133] width 87 height 11
click at [425, 55] on div at bounding box center [582, 286] width 1164 height 573
type input "$ 0,00"
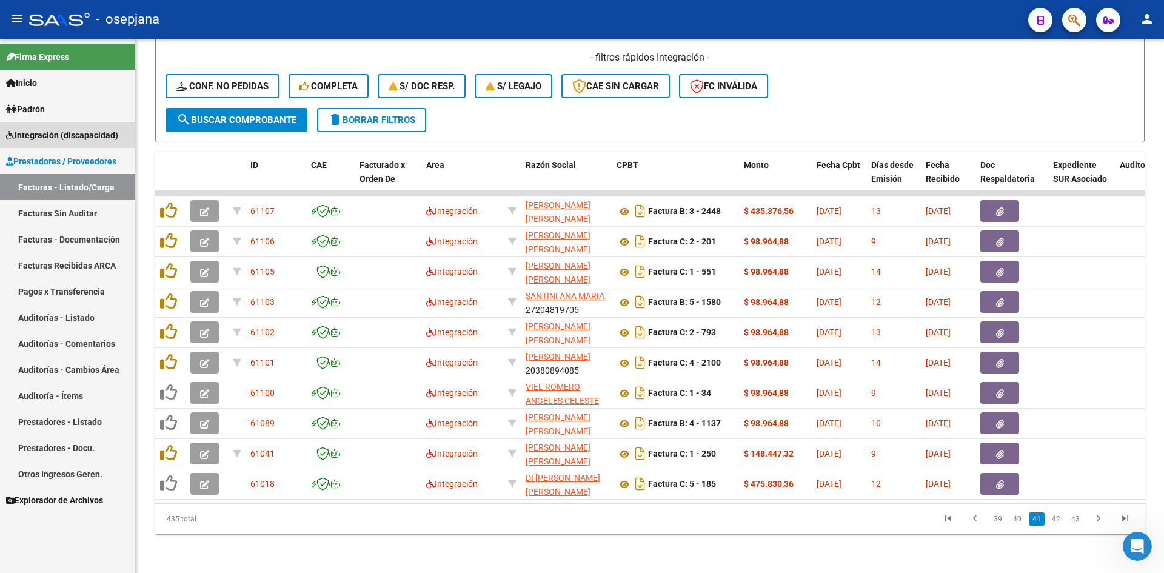
click at [69, 135] on span "Integración (discapacidad)" at bounding box center [62, 134] width 112 height 13
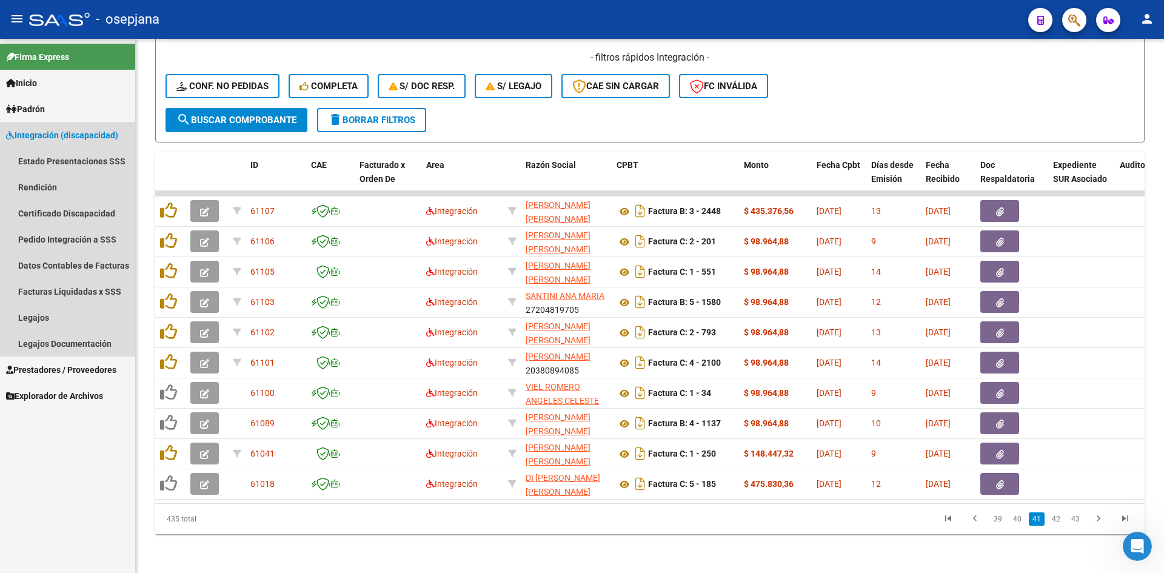
click at [55, 134] on span "Integración (discapacidad)" at bounding box center [62, 134] width 112 height 13
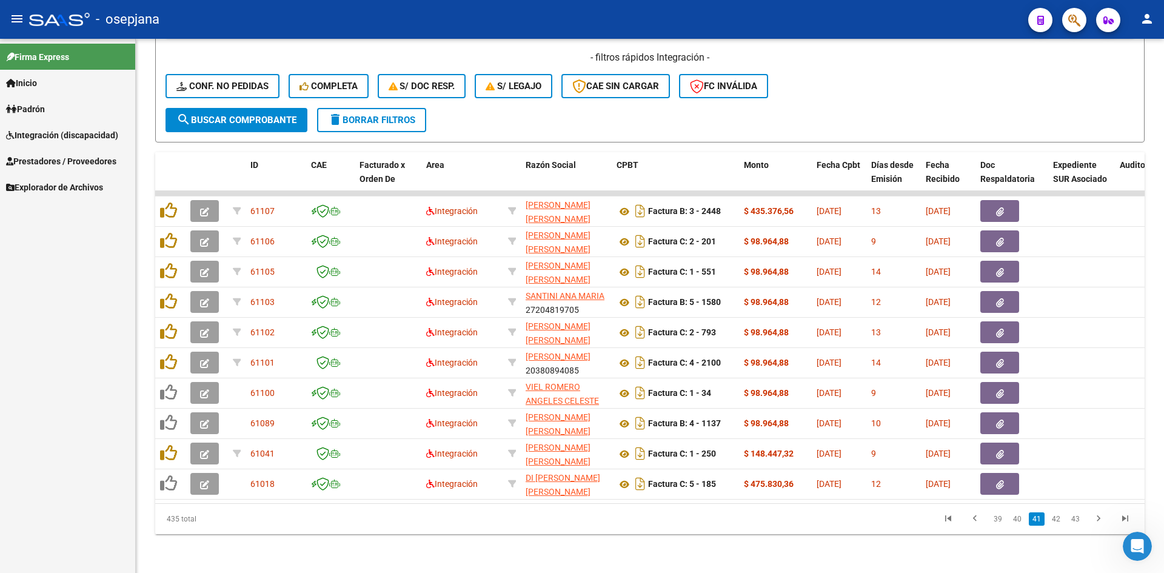
click at [41, 130] on span "Integración (discapacidad)" at bounding box center [62, 134] width 112 height 13
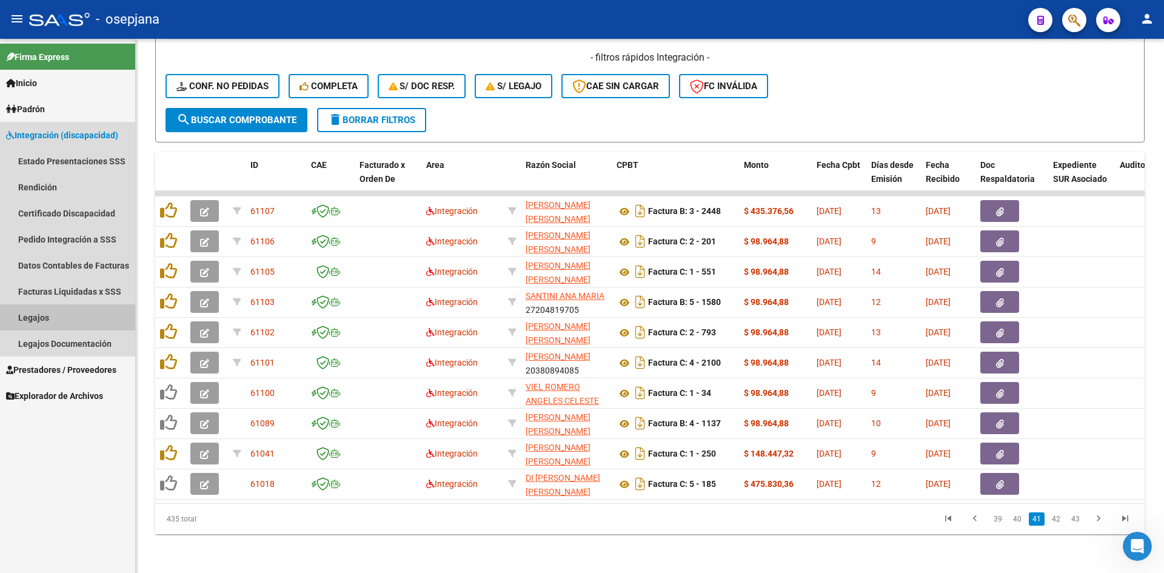
click at [28, 322] on link "Legajos" at bounding box center [67, 317] width 135 height 26
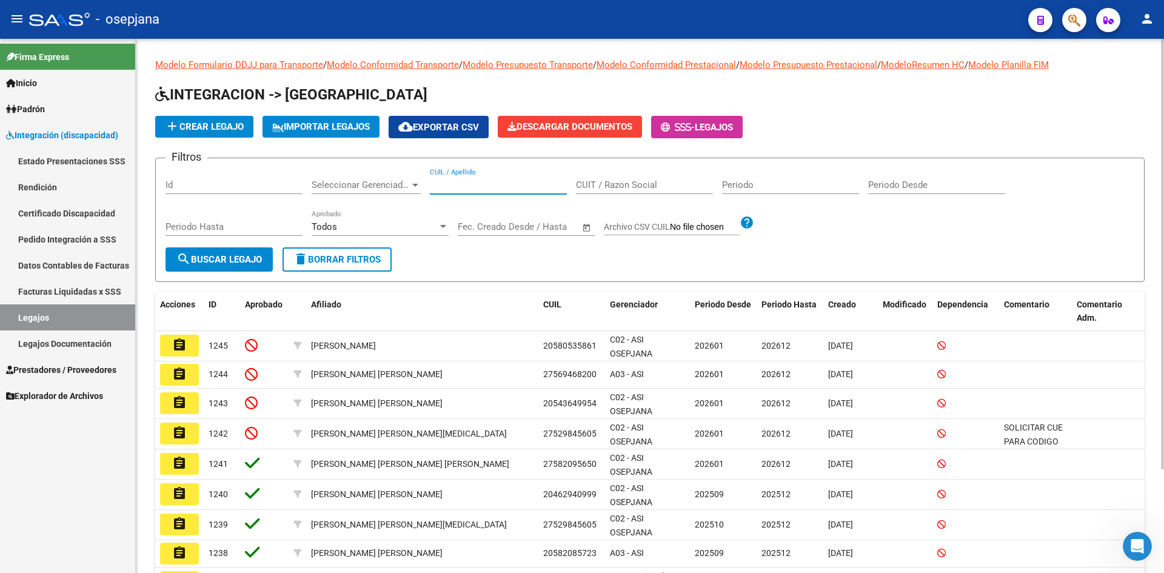
click at [485, 185] on input "CUIL / Apellido" at bounding box center [498, 184] width 137 height 11
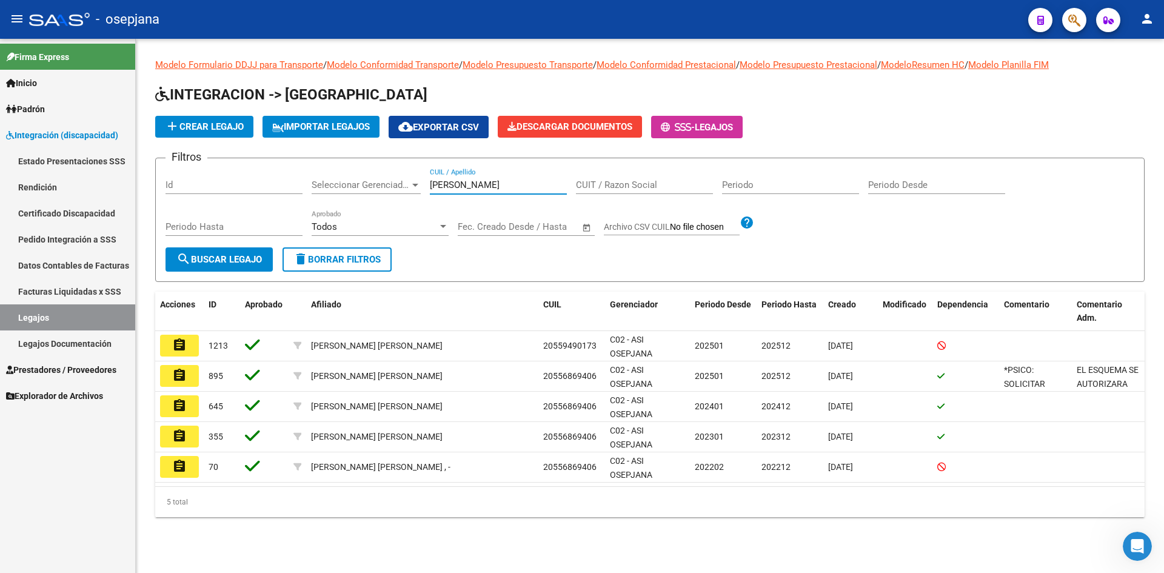
type input "palomares"
click at [188, 344] on button "assignment" at bounding box center [179, 346] width 39 height 22
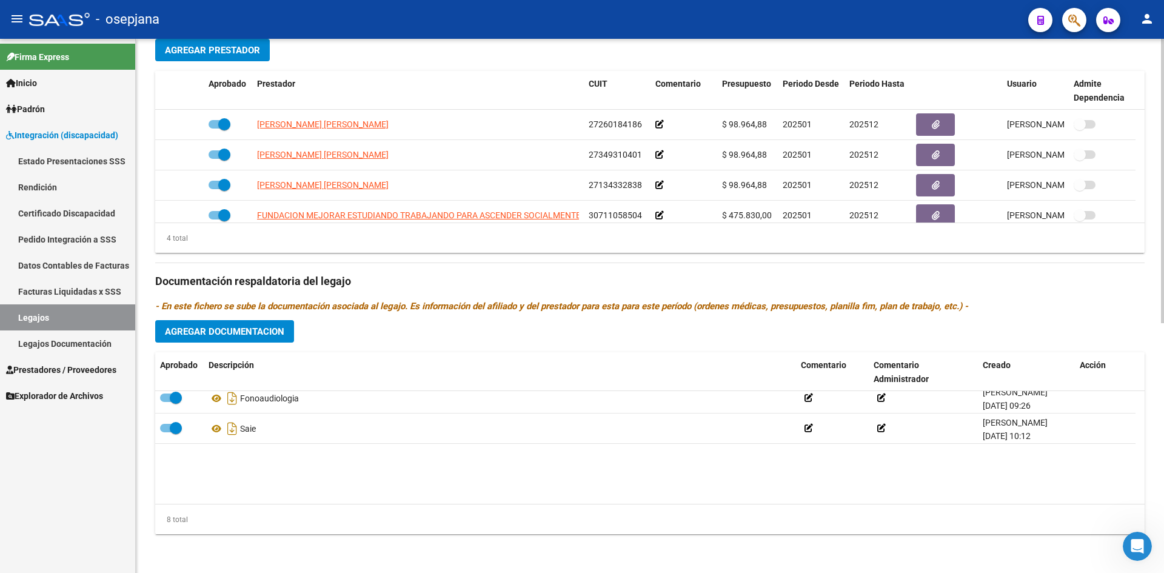
scroll to position [133, 0]
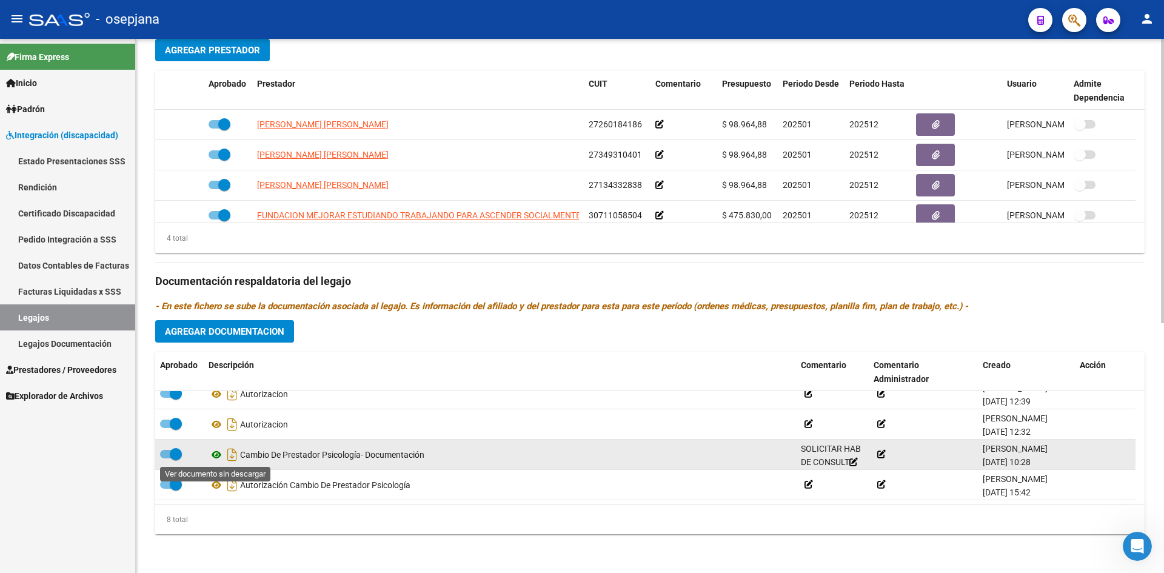
click at [217, 455] on icon at bounding box center [216, 454] width 16 height 15
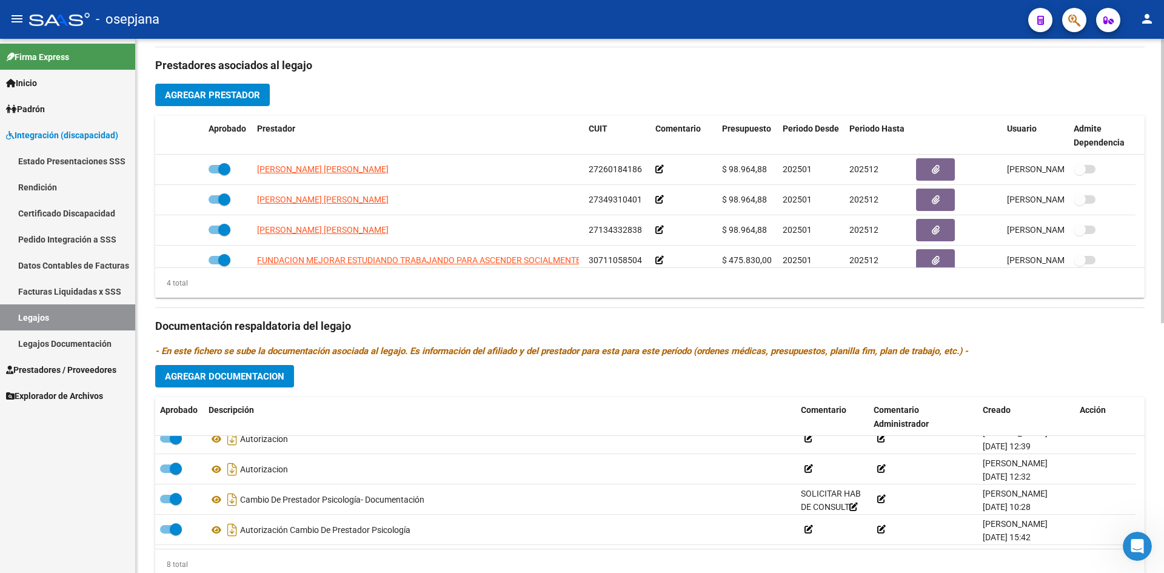
scroll to position [287, 0]
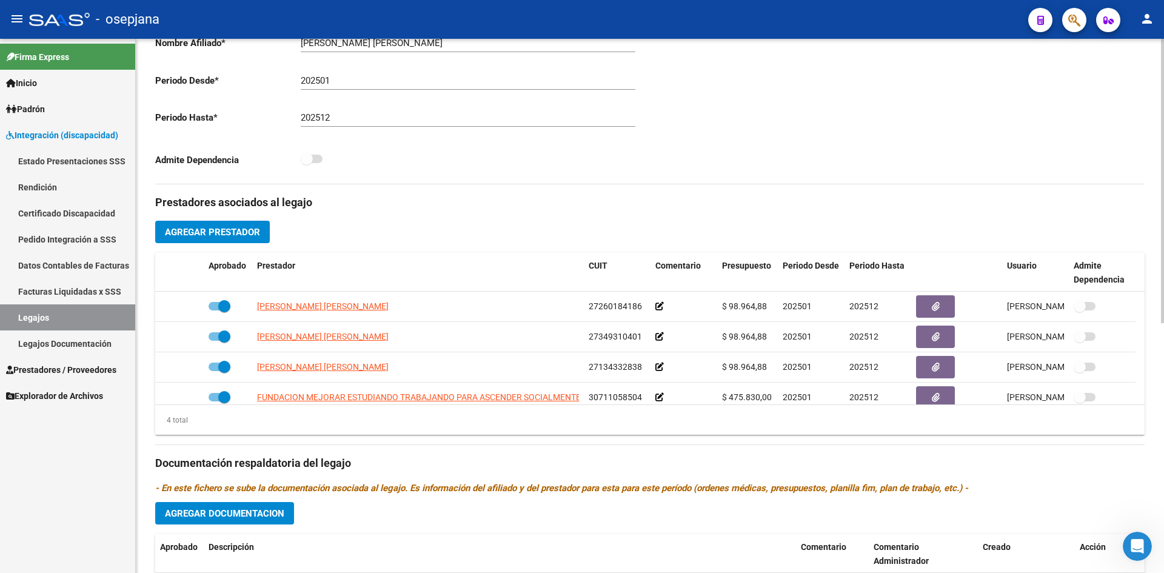
click at [234, 230] on span "Agregar Prestador" at bounding box center [212, 232] width 95 height 11
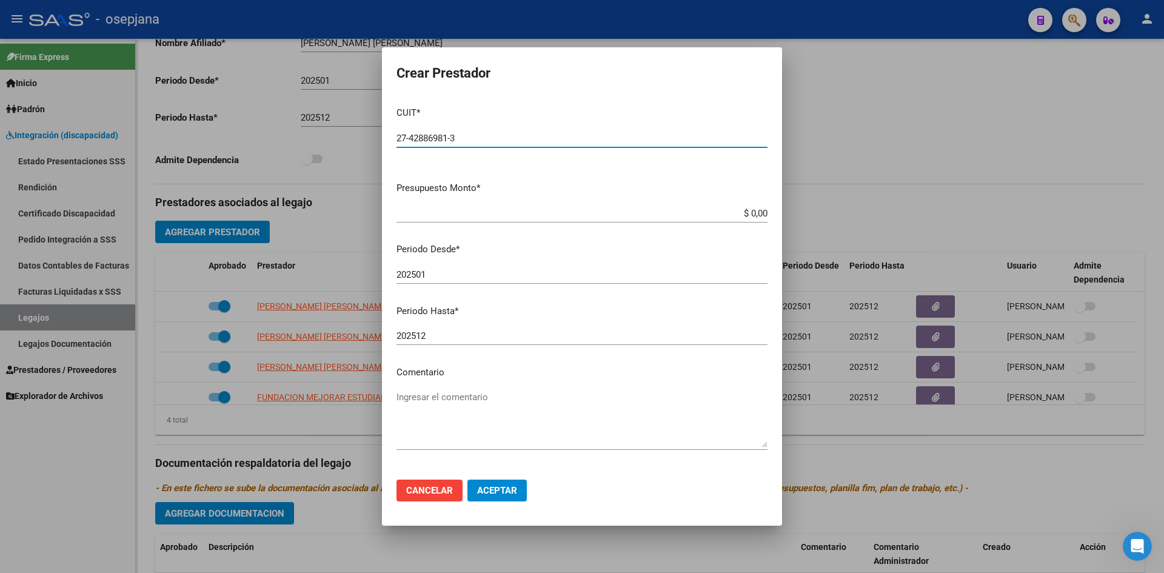
type input "27-42886981-3"
drag, startPoint x: 719, startPoint y: 216, endPoint x: 779, endPoint y: 216, distance: 60.6
click at [779, 216] on mat-dialog-content "CUIT * 27-42886981-3 Ingresar CUIT ARCA Padrón Presupuesto Monto * $ 0,00 Ingre…" at bounding box center [582, 283] width 400 height 372
type input "$ 98.964,88"
click at [448, 276] on input "202501" at bounding box center [581, 274] width 371 height 11
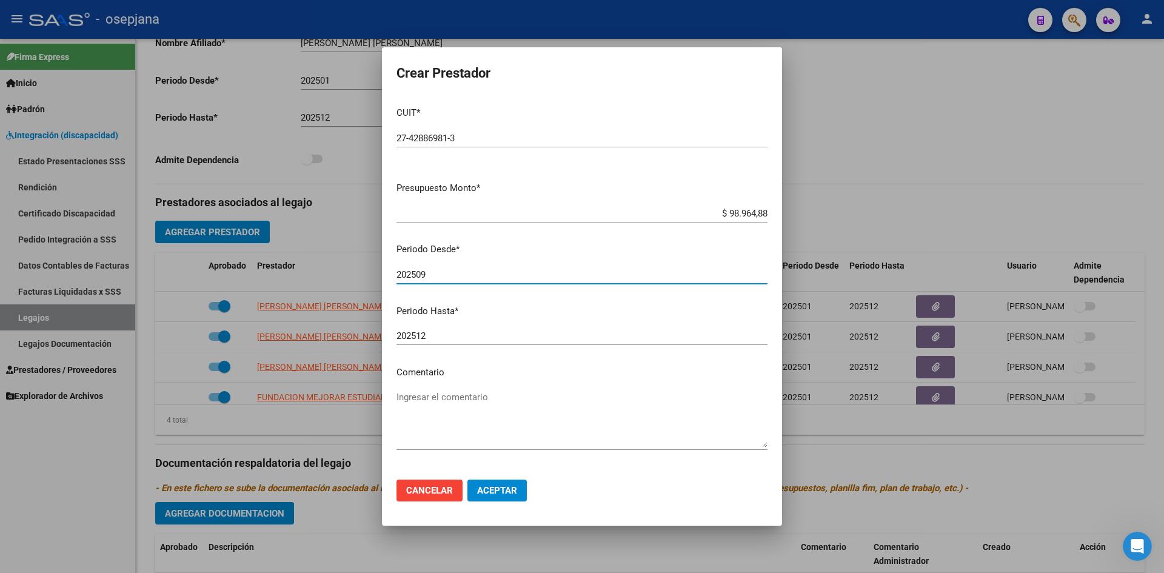
type input "202509"
click at [487, 493] on span "Aceptar" at bounding box center [497, 490] width 40 height 11
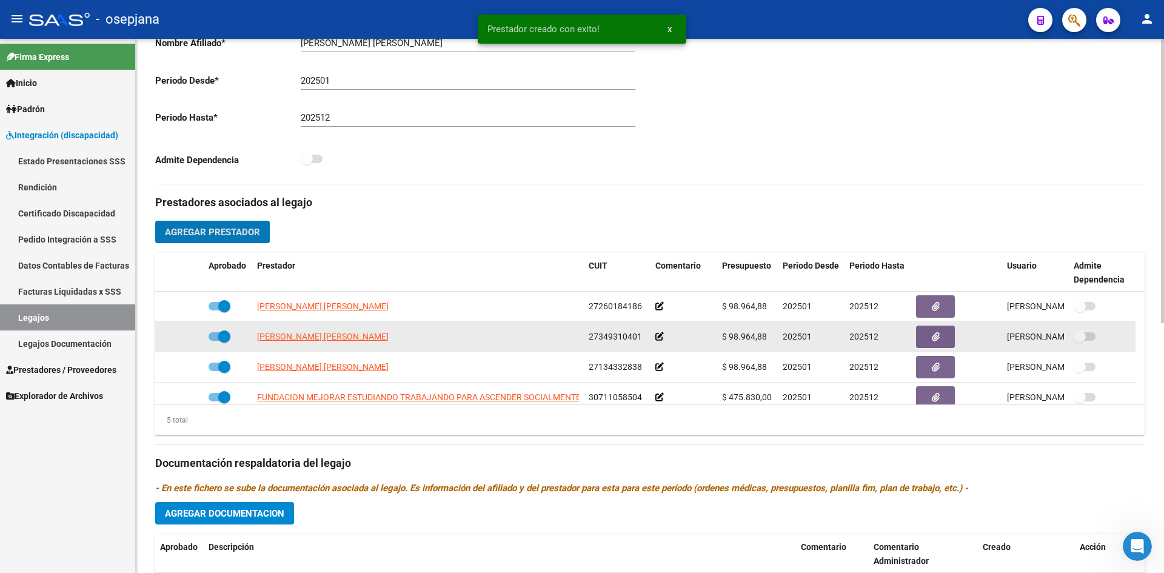
scroll to position [42, 0]
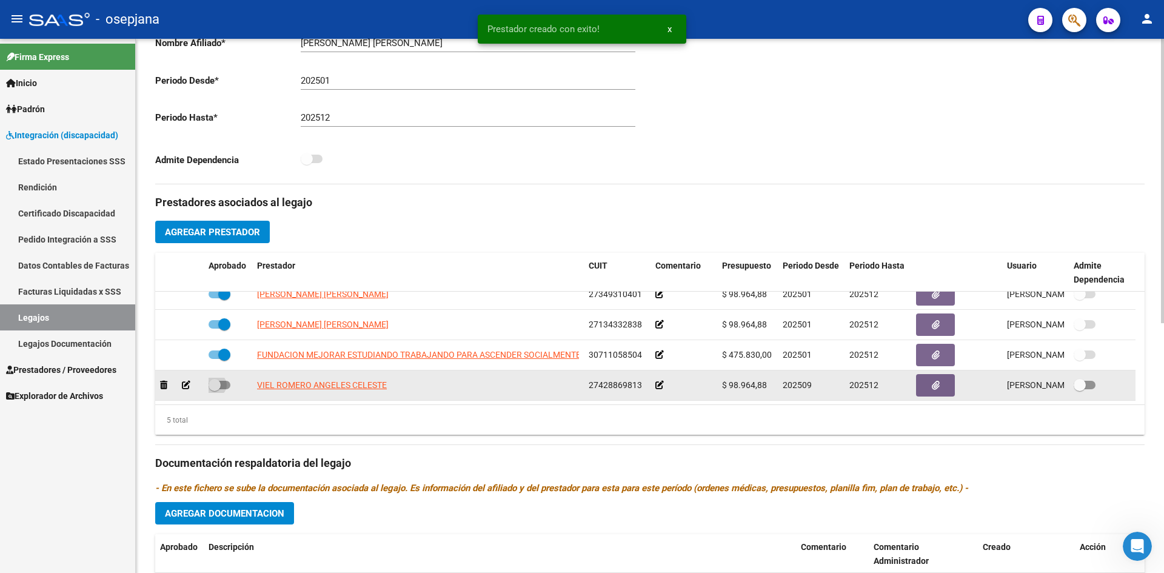
click at [227, 382] on span at bounding box center [219, 385] width 22 height 8
click at [215, 389] on input "checkbox" at bounding box center [214, 389] width 1 height 1
checkbox input "true"
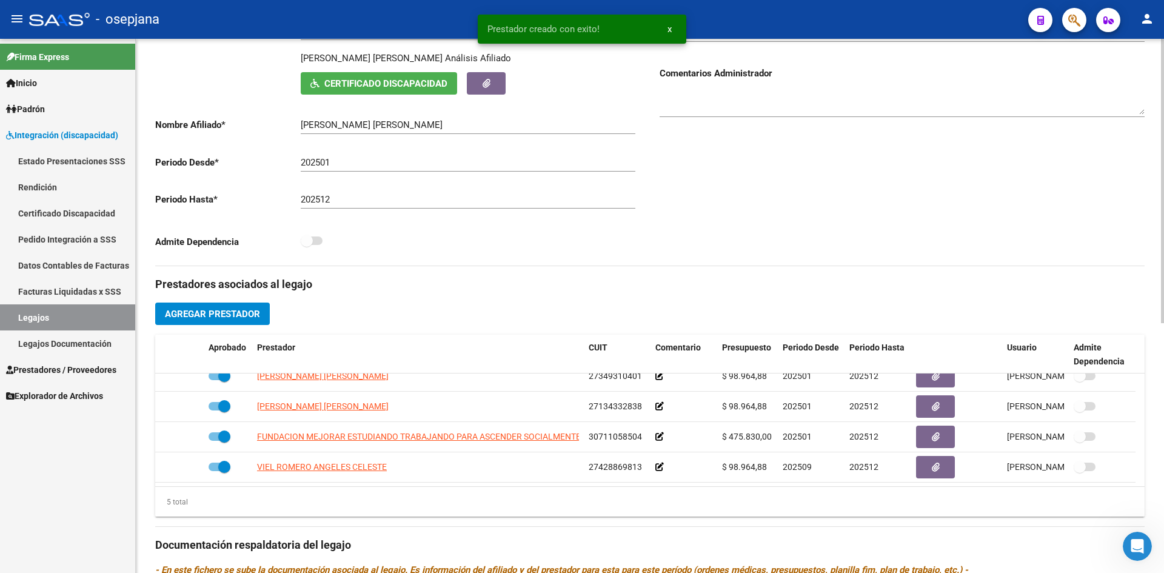
scroll to position [0, 0]
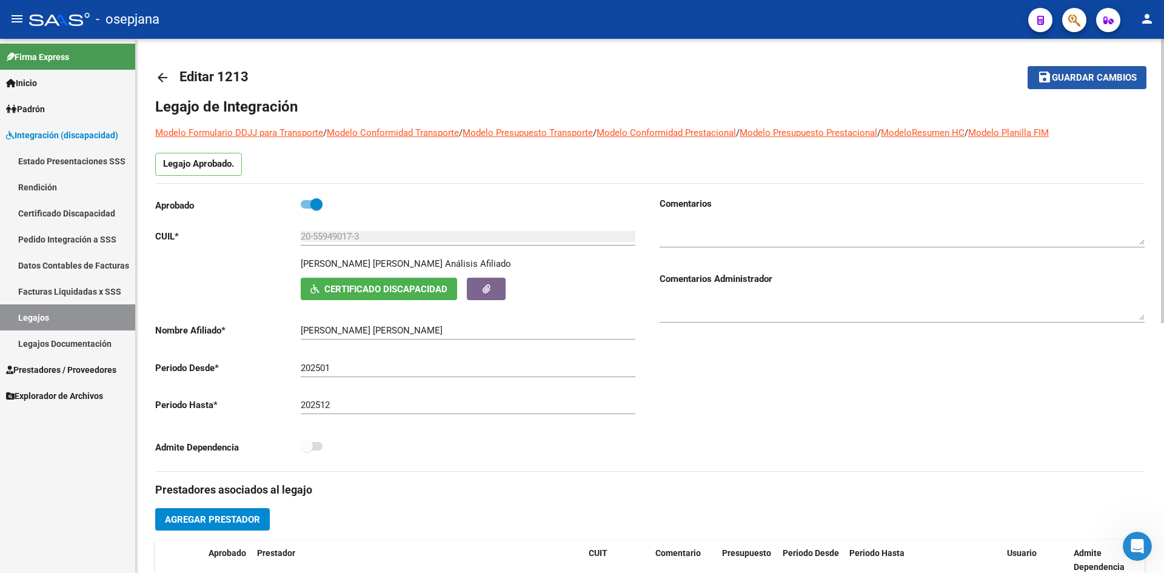
click at [1093, 75] on span "Guardar cambios" at bounding box center [1093, 78] width 85 height 11
click at [58, 338] on link "Legajos Documentación" at bounding box center [67, 343] width 135 height 26
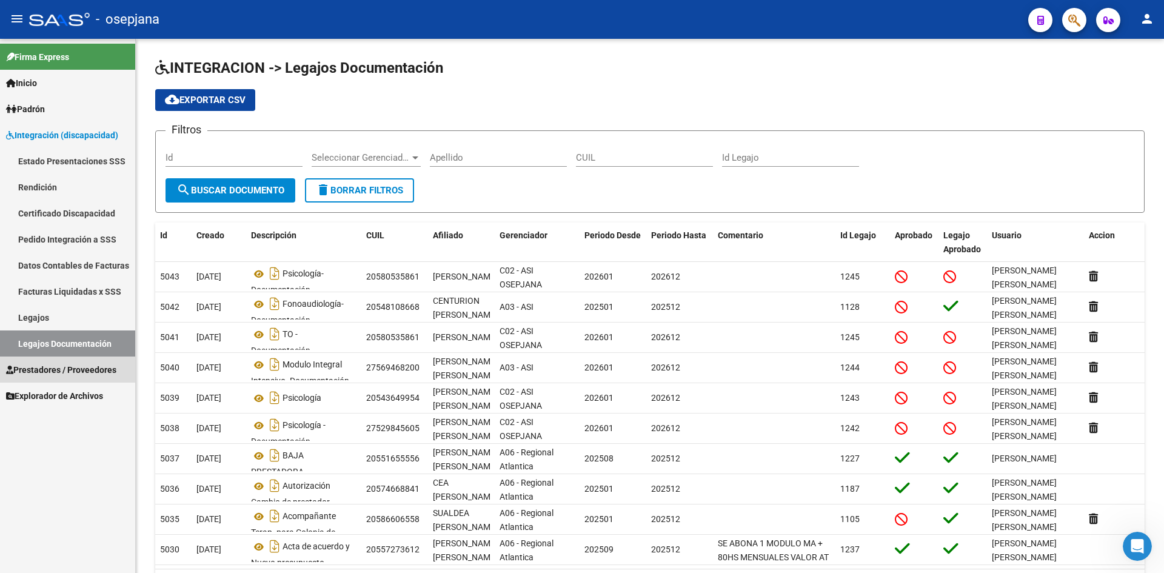
click at [56, 361] on link "Prestadores / Proveedores" at bounding box center [67, 369] width 135 height 26
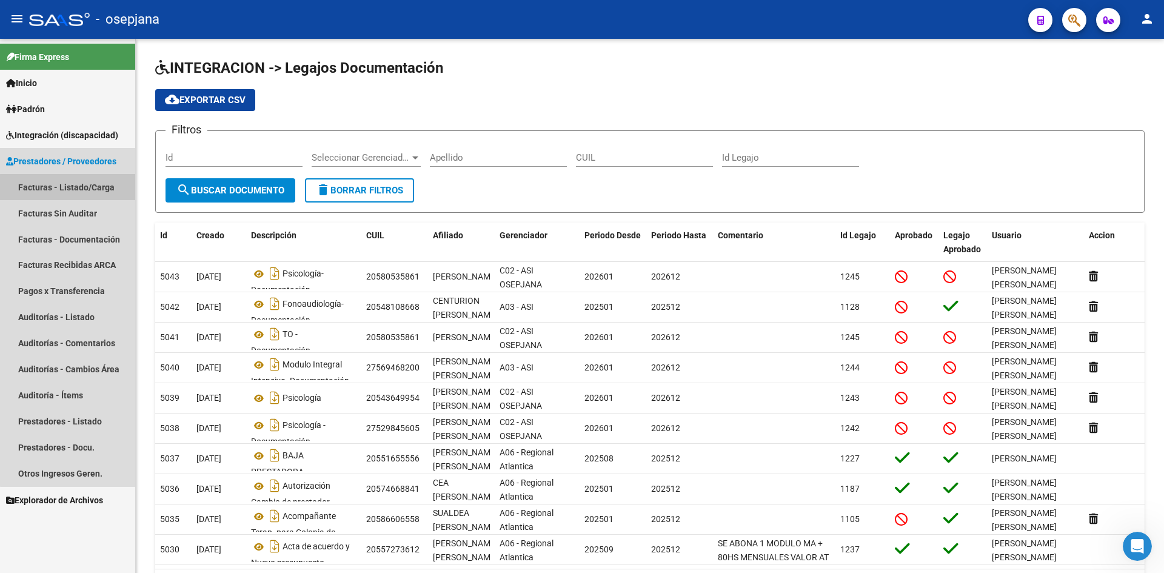
click at [73, 187] on link "Facturas - Listado/Carga" at bounding box center [67, 187] width 135 height 26
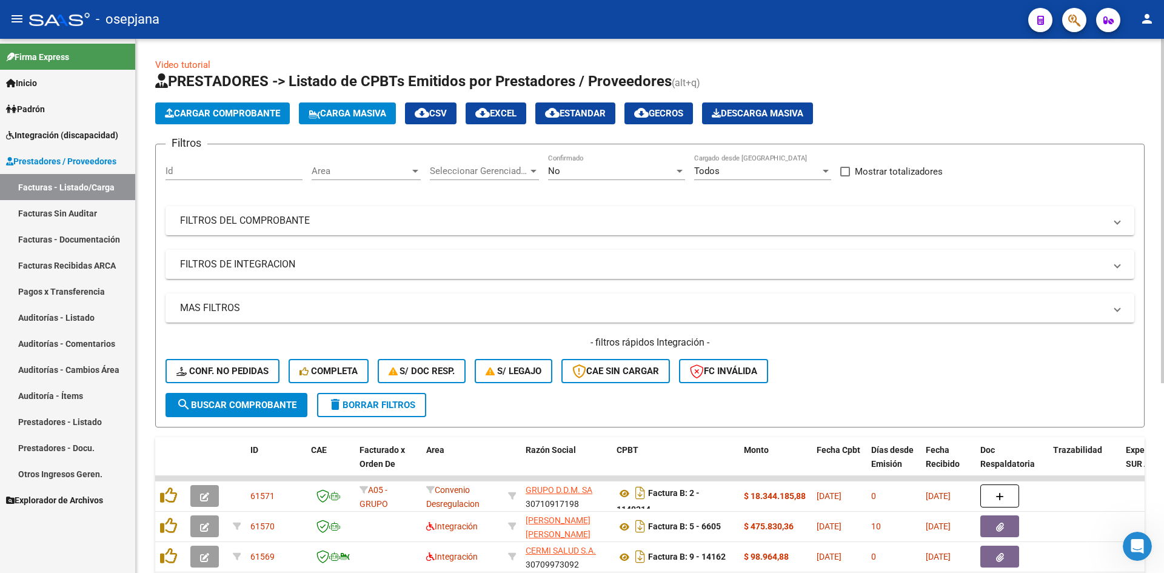
click at [318, 172] on span "Area" at bounding box center [361, 170] width 98 height 11
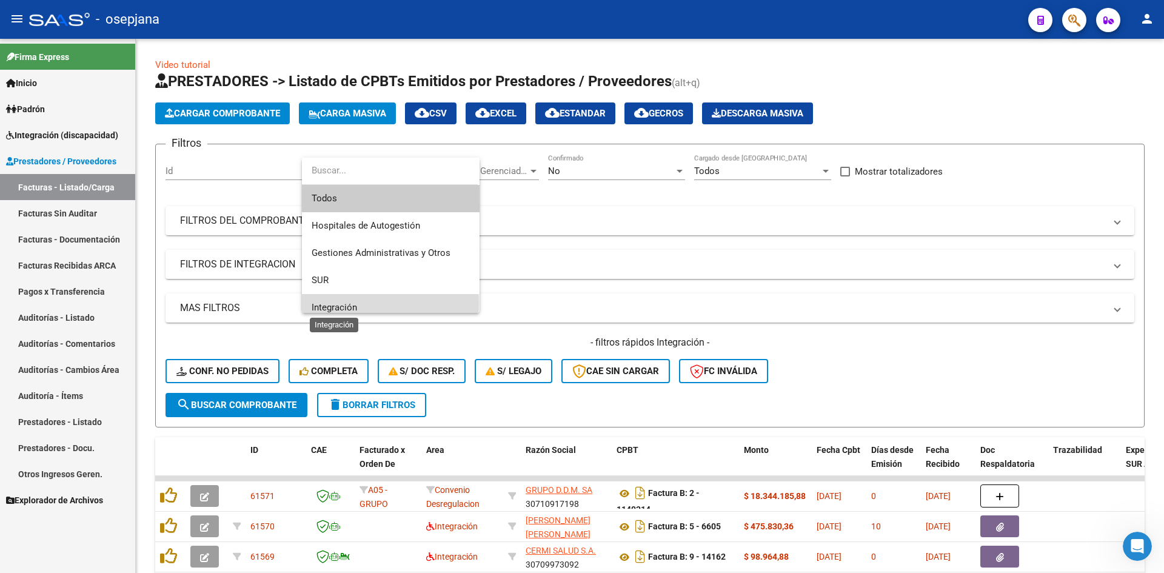
click at [342, 303] on span "Integración" at bounding box center [334, 307] width 45 height 11
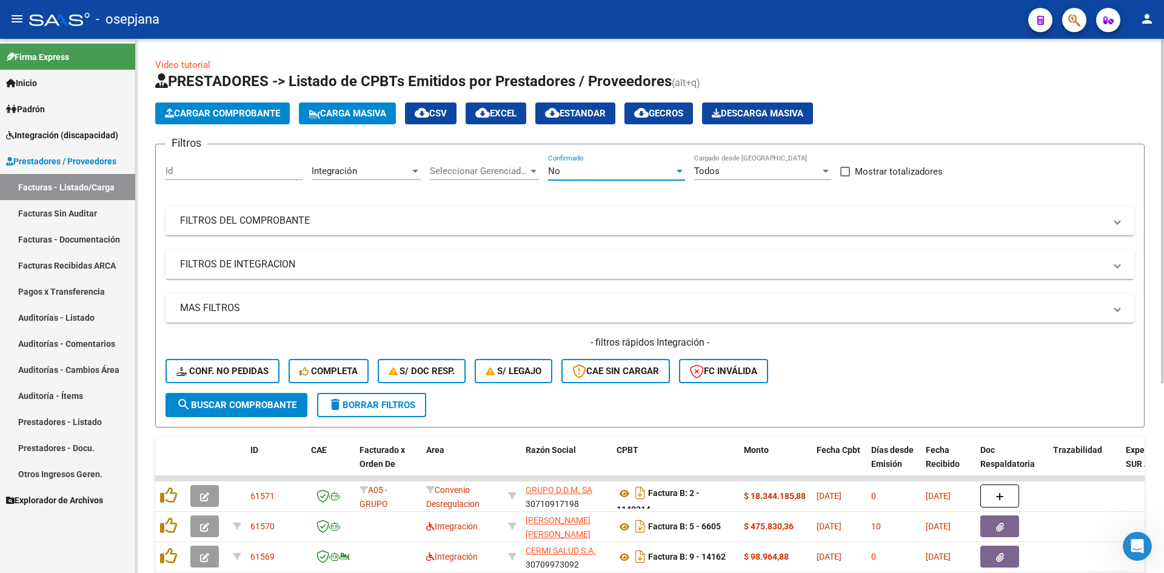
click at [581, 165] on div "No" at bounding box center [611, 170] width 126 height 11
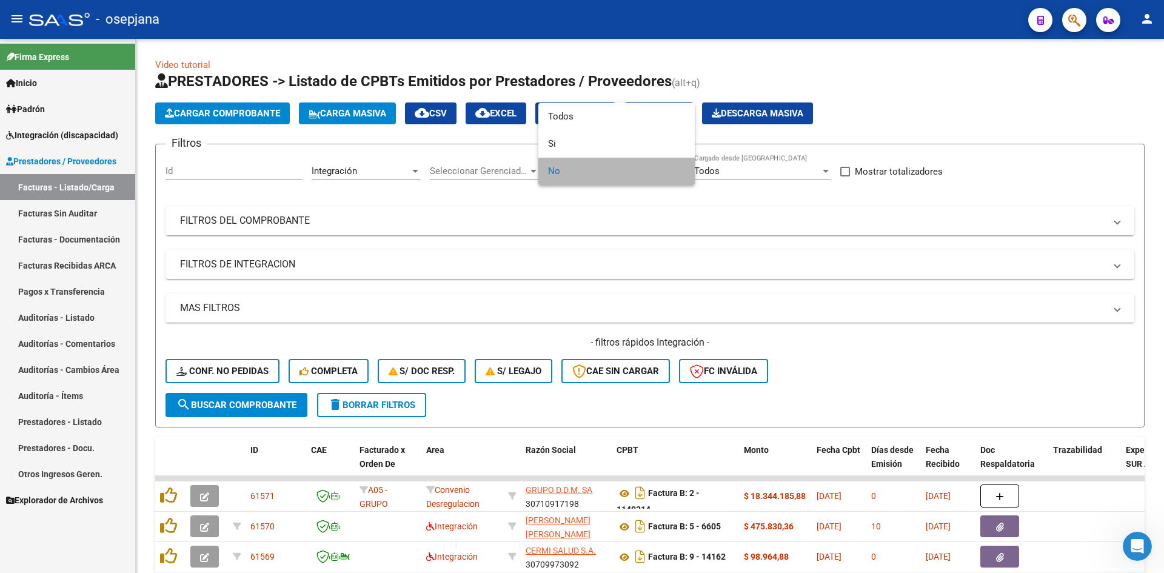
click at [579, 170] on span "No" at bounding box center [616, 171] width 137 height 27
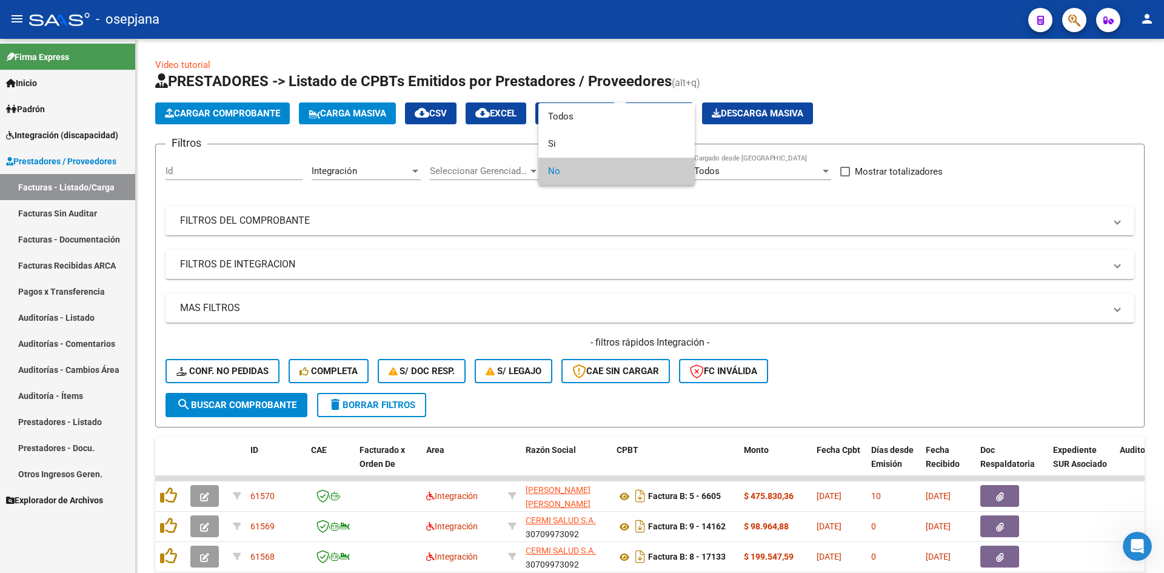
click at [611, 255] on div at bounding box center [582, 286] width 1164 height 573
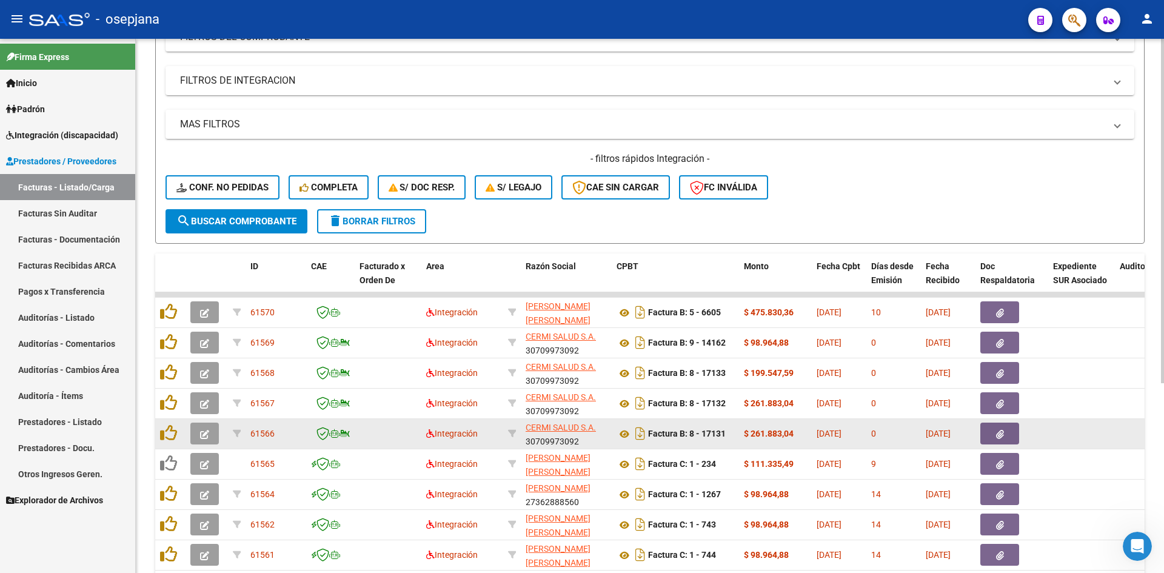
scroll to position [294, 0]
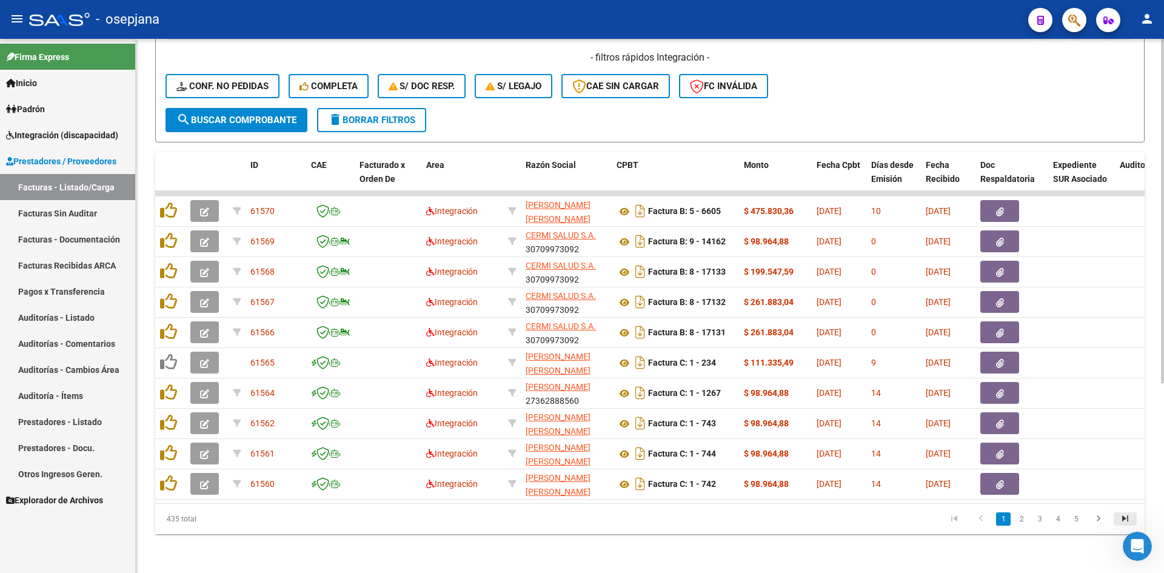
click at [1120, 519] on icon "go to last page" at bounding box center [1125, 520] width 16 height 15
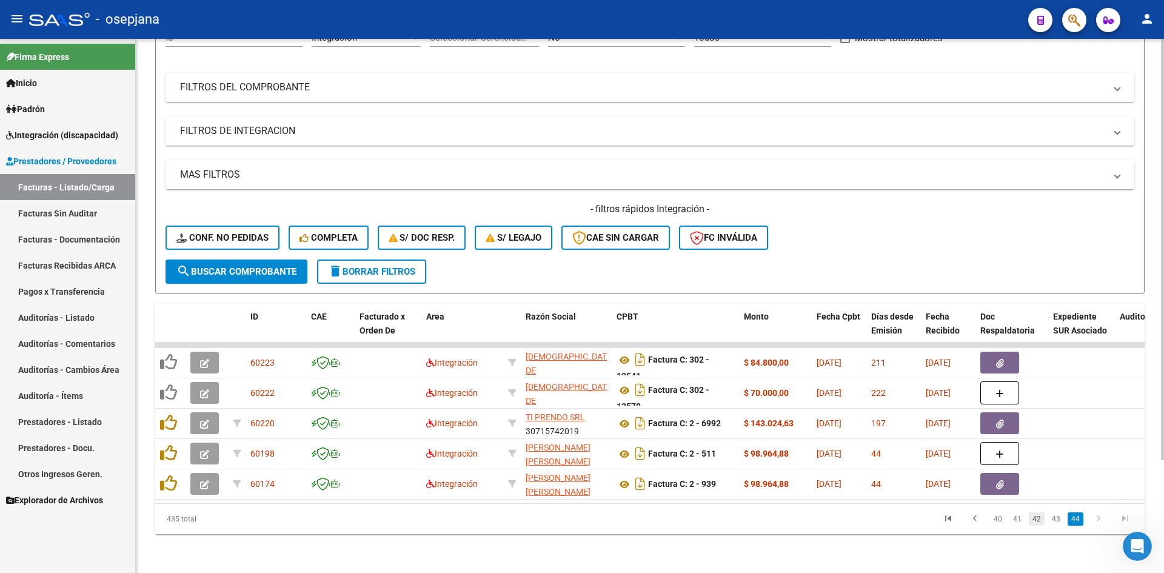
scroll to position [142, 0]
click at [1014, 516] on link "41" at bounding box center [1017, 518] width 16 height 13
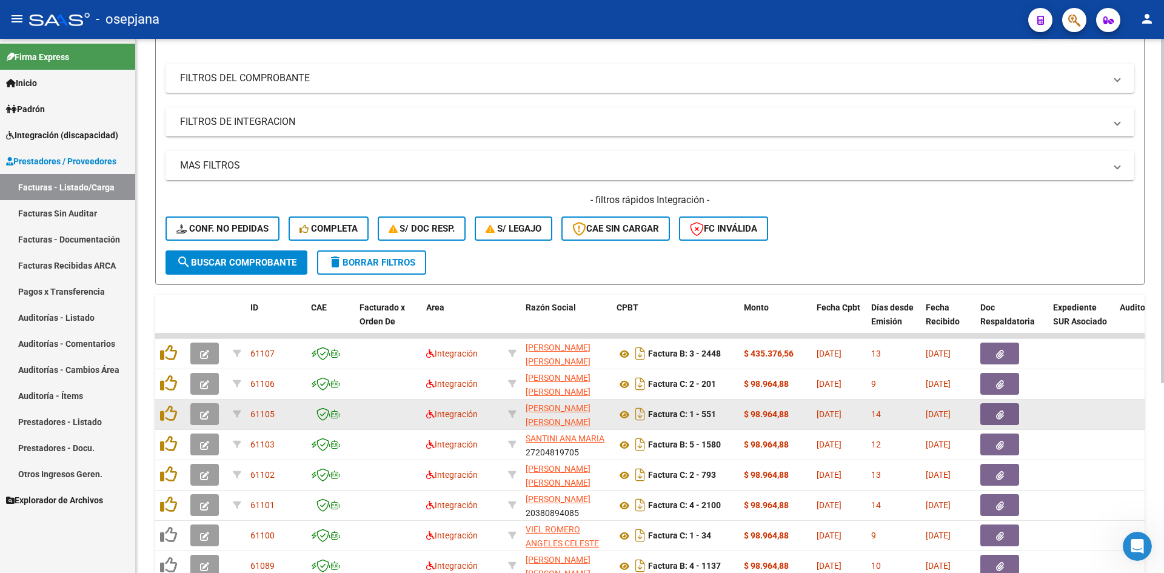
scroll to position [294, 0]
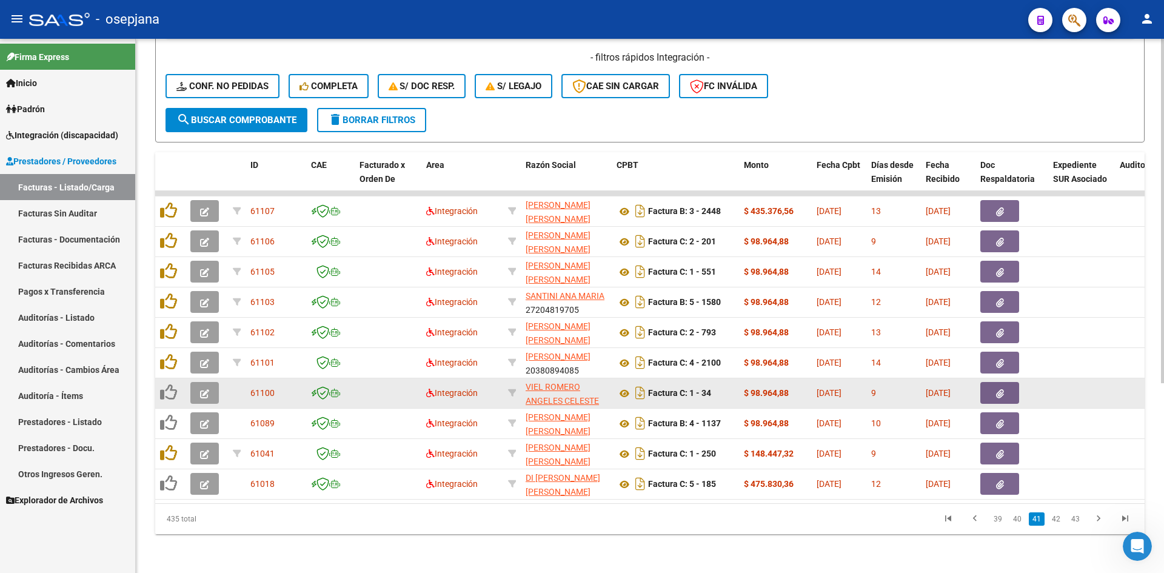
click at [205, 389] on icon "button" at bounding box center [204, 393] width 9 height 9
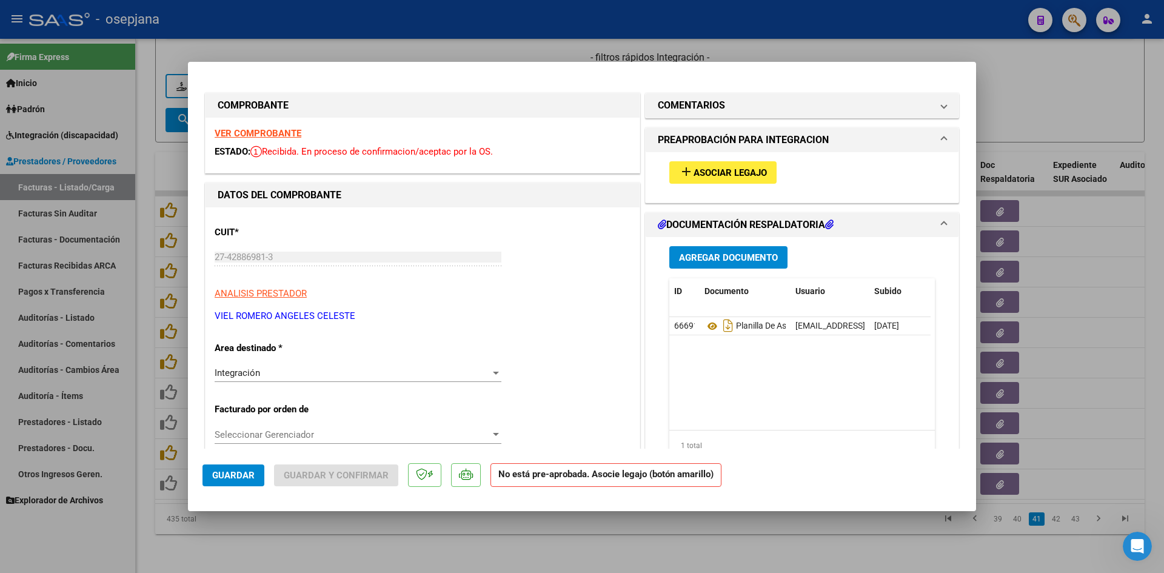
click at [717, 169] on span "Asociar Legajo" at bounding box center [729, 172] width 73 height 11
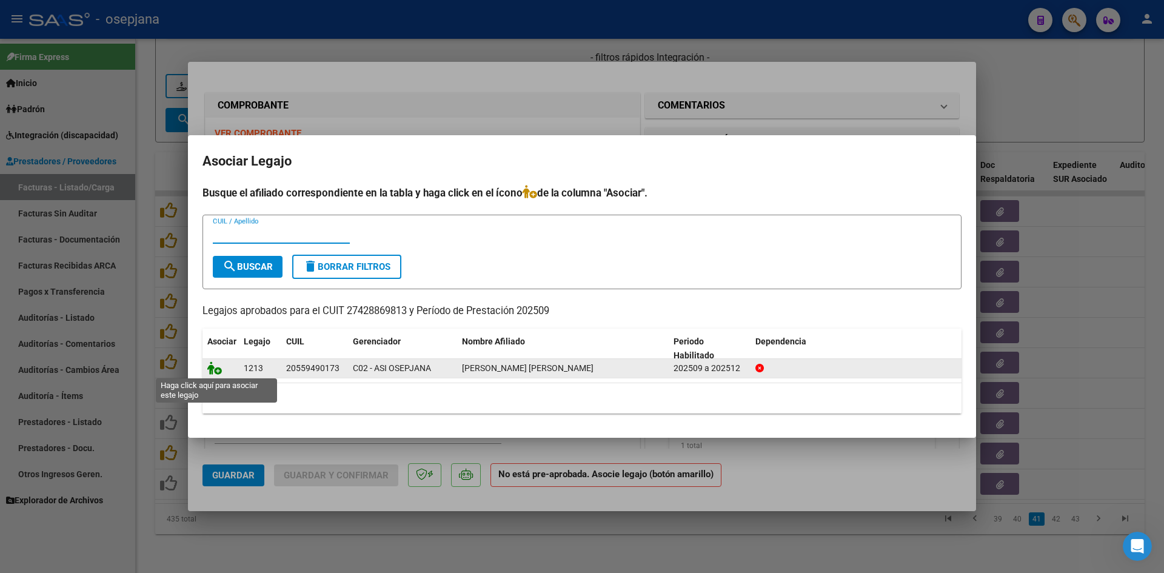
click at [213, 367] on icon at bounding box center [214, 367] width 15 height 13
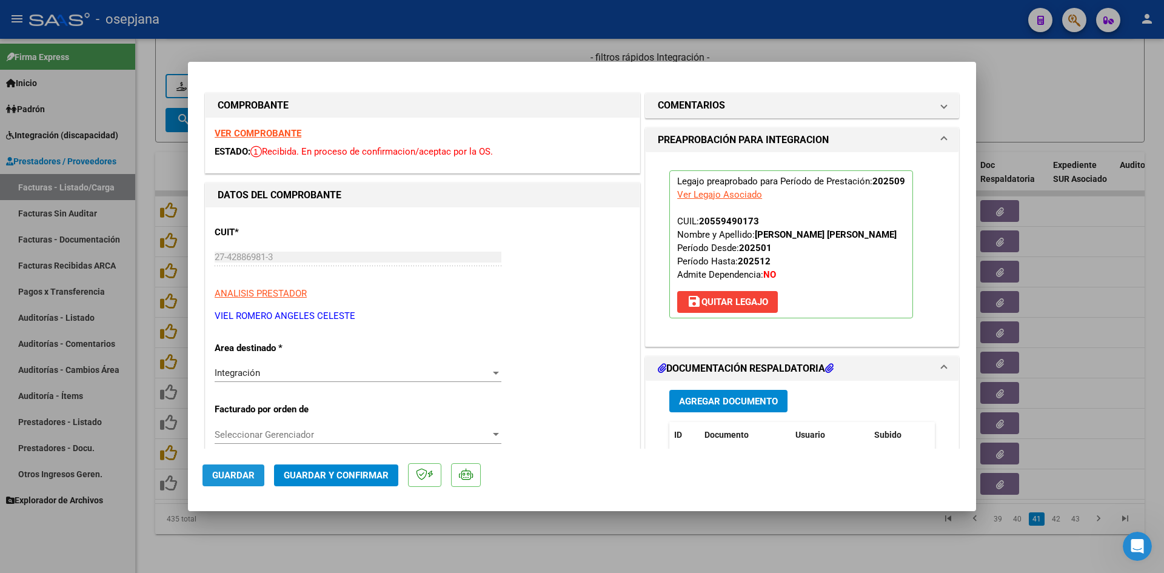
click at [226, 470] on button "Guardar" at bounding box center [233, 475] width 62 height 22
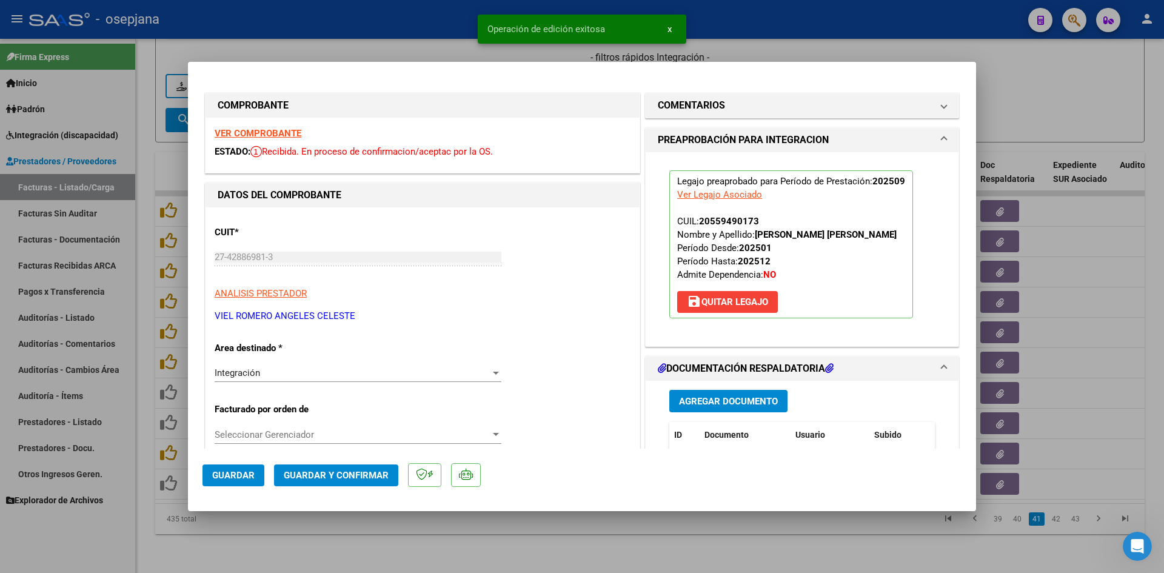
scroll to position [182, 0]
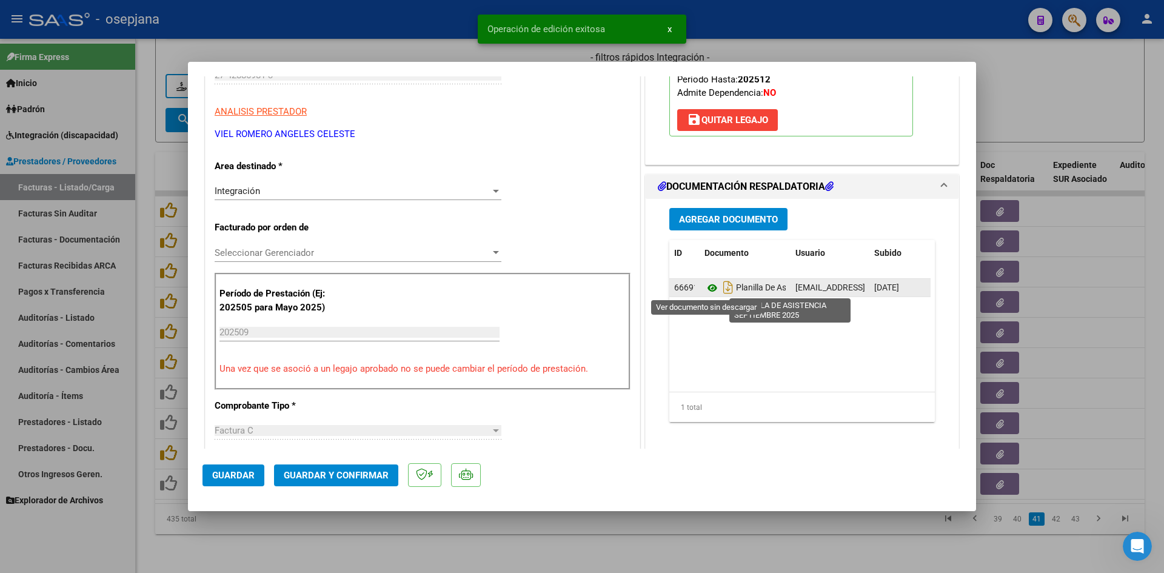
click at [708, 285] on icon at bounding box center [712, 288] width 16 height 15
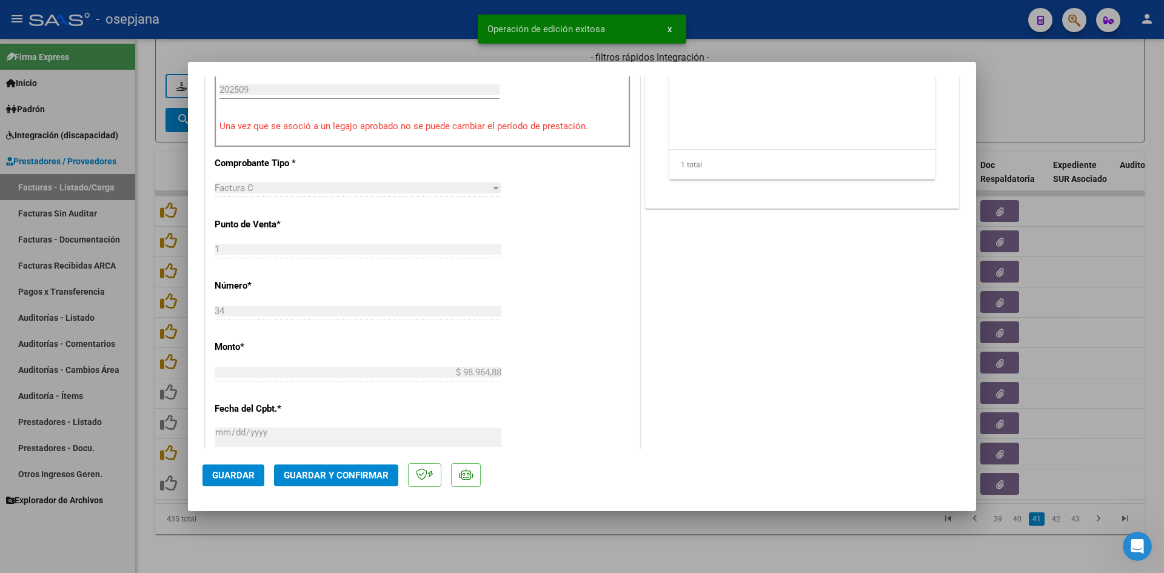
scroll to position [727, 0]
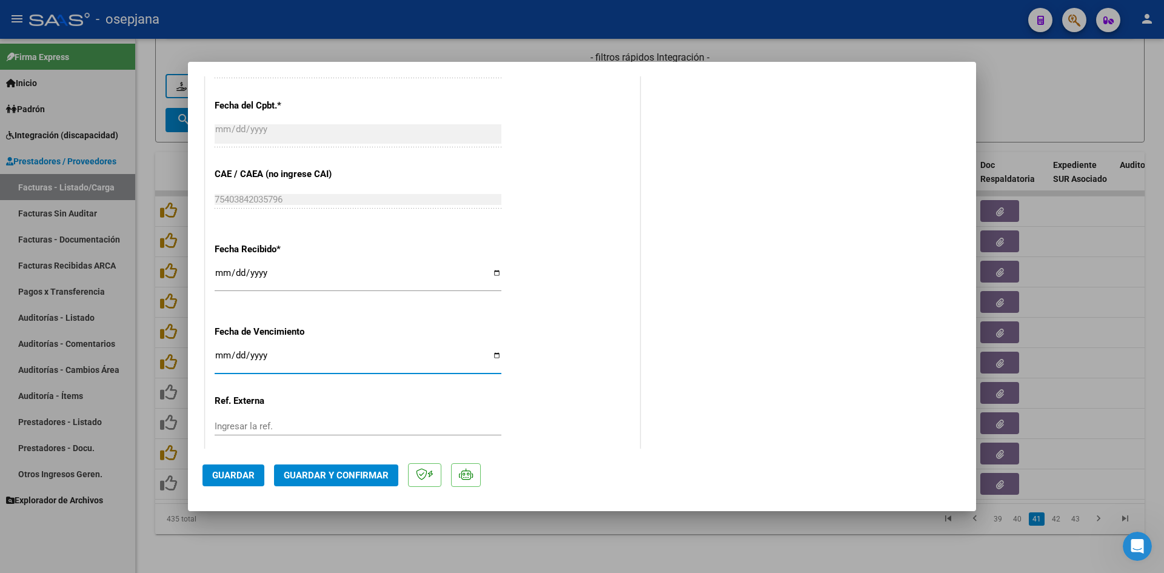
click at [216, 357] on input "Ingresar la fecha" at bounding box center [358, 359] width 287 height 19
type input "[DATE]"
click at [311, 476] on span "Guardar y Confirmar" at bounding box center [336, 475] width 105 height 11
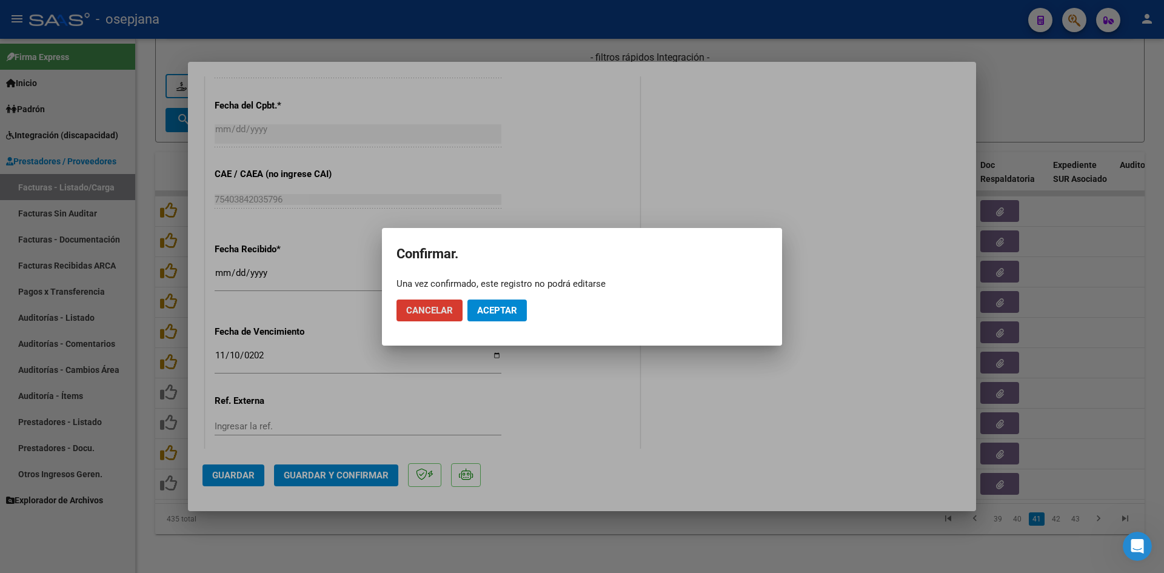
click at [486, 316] on button "Aceptar" at bounding box center [496, 310] width 59 height 22
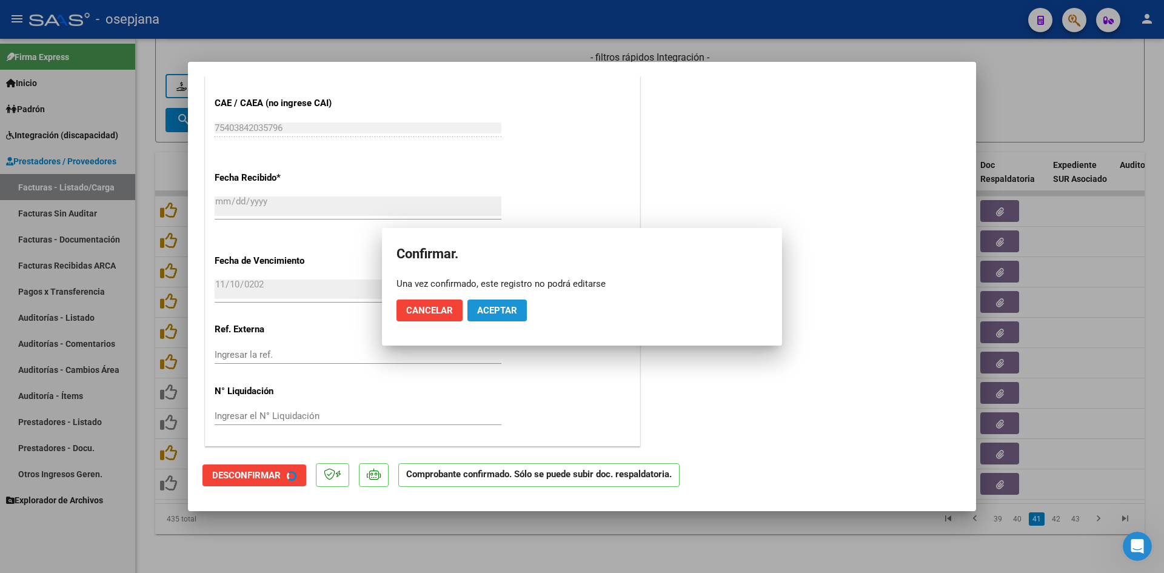
scroll to position [652, 0]
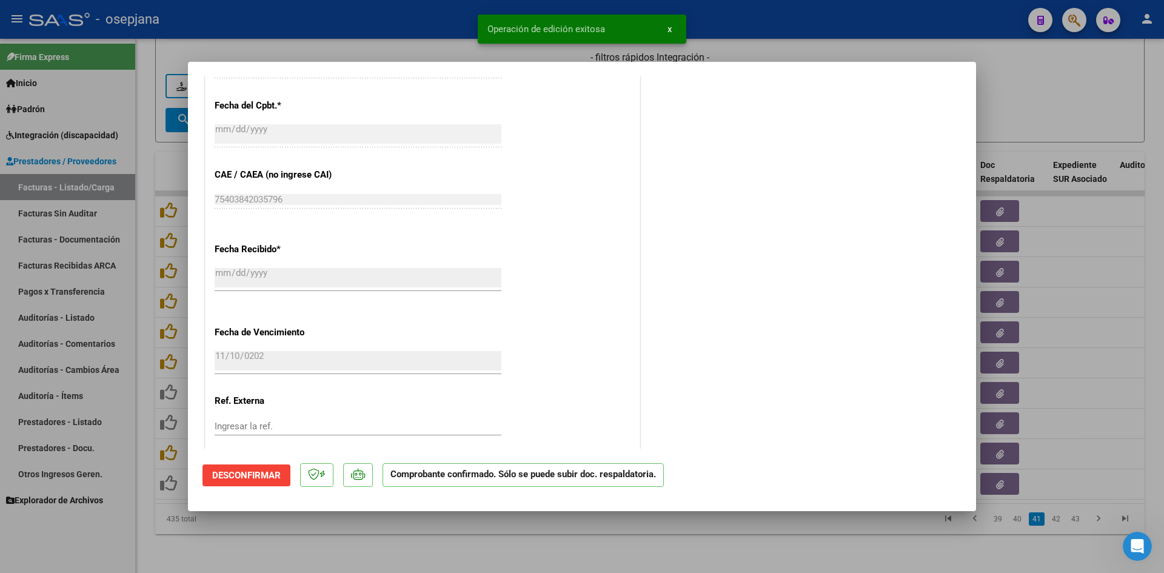
click at [1013, 93] on div at bounding box center [582, 286] width 1164 height 573
type input "$ 0,00"
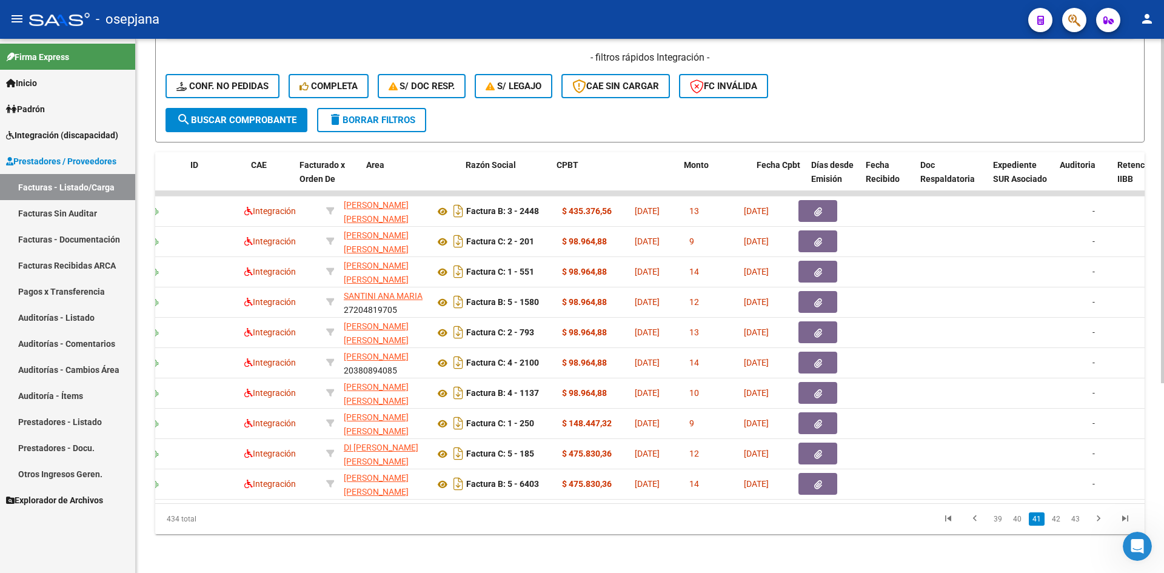
scroll to position [0, 0]
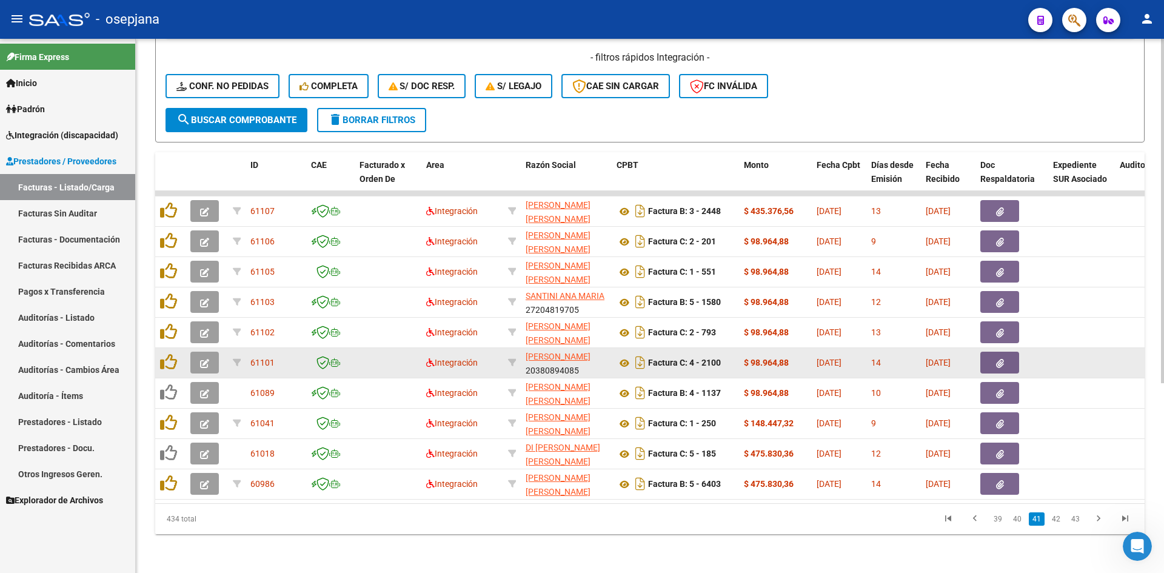
click at [204, 359] on icon "button" at bounding box center [204, 363] width 9 height 9
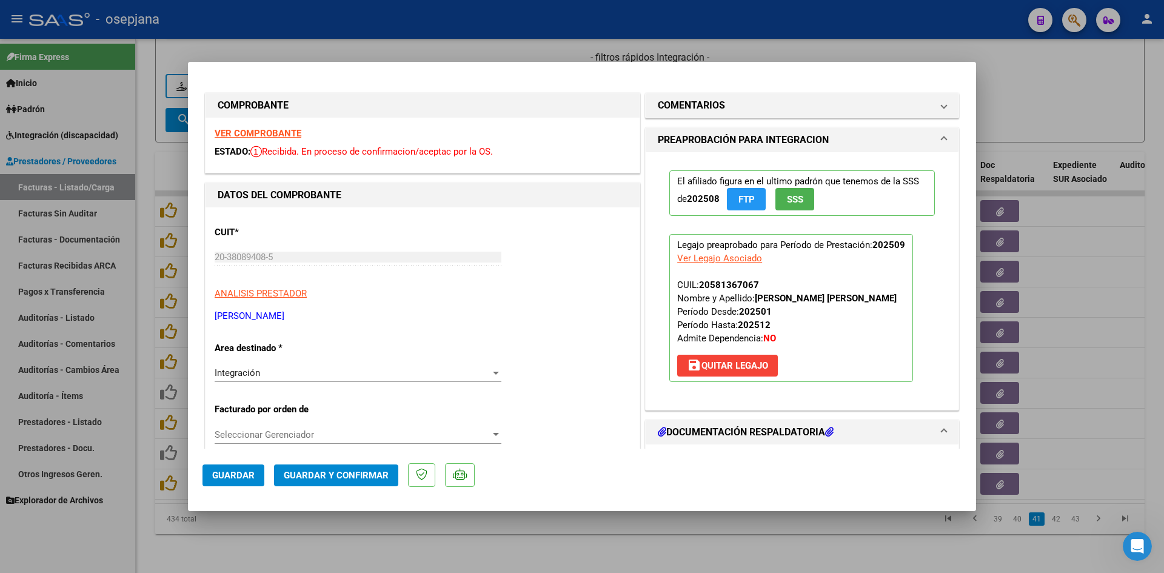
click at [249, 127] on div "VER COMPROBANTE ESTADO: Recibida. En proceso de confirmacion/aceptac por la OS." at bounding box center [422, 145] width 434 height 55
click at [249, 130] on strong "VER COMPROBANTE" at bounding box center [258, 133] width 87 height 11
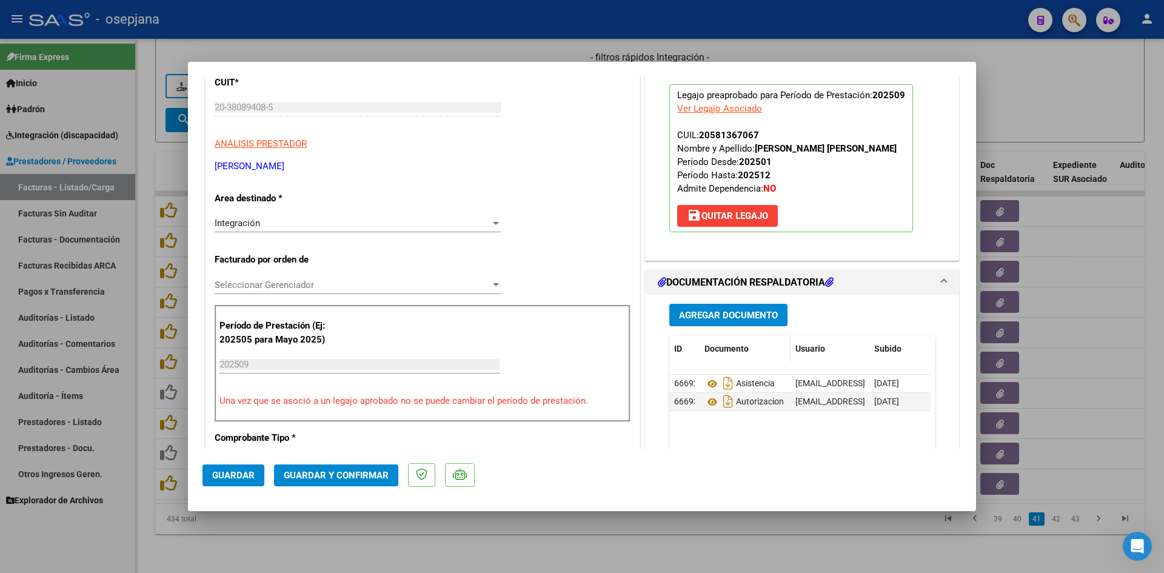
scroll to position [242, 0]
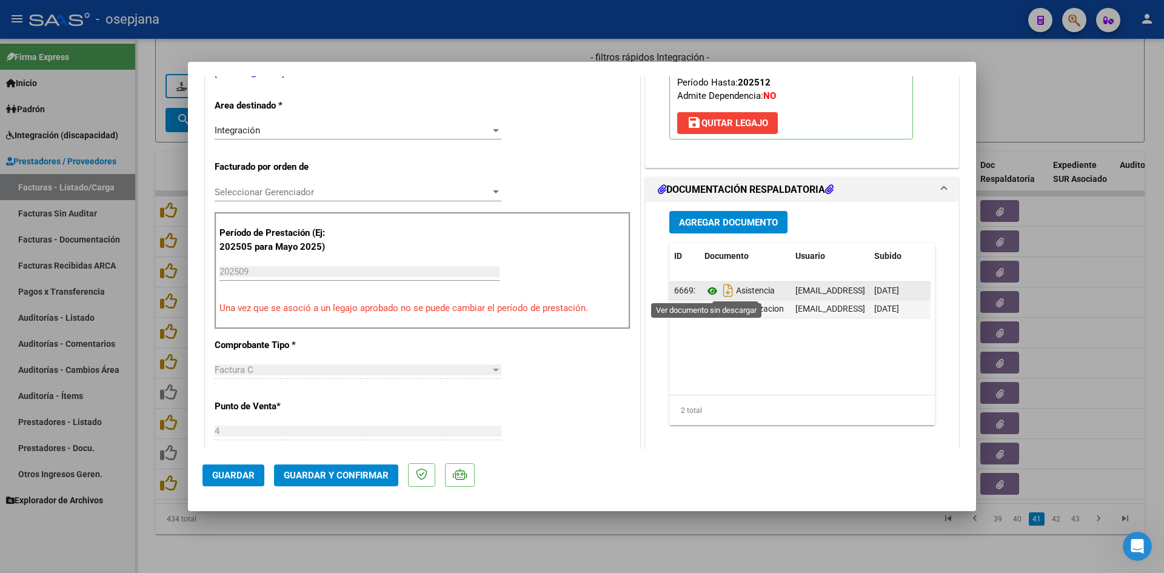
click at [708, 289] on icon at bounding box center [712, 291] width 16 height 15
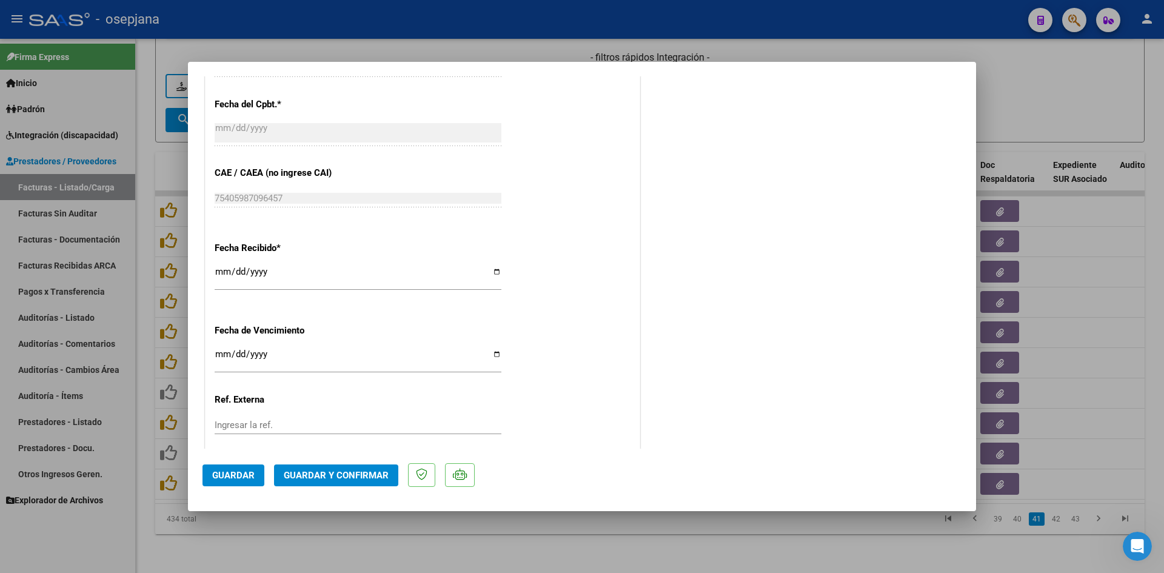
scroll to position [788, 0]
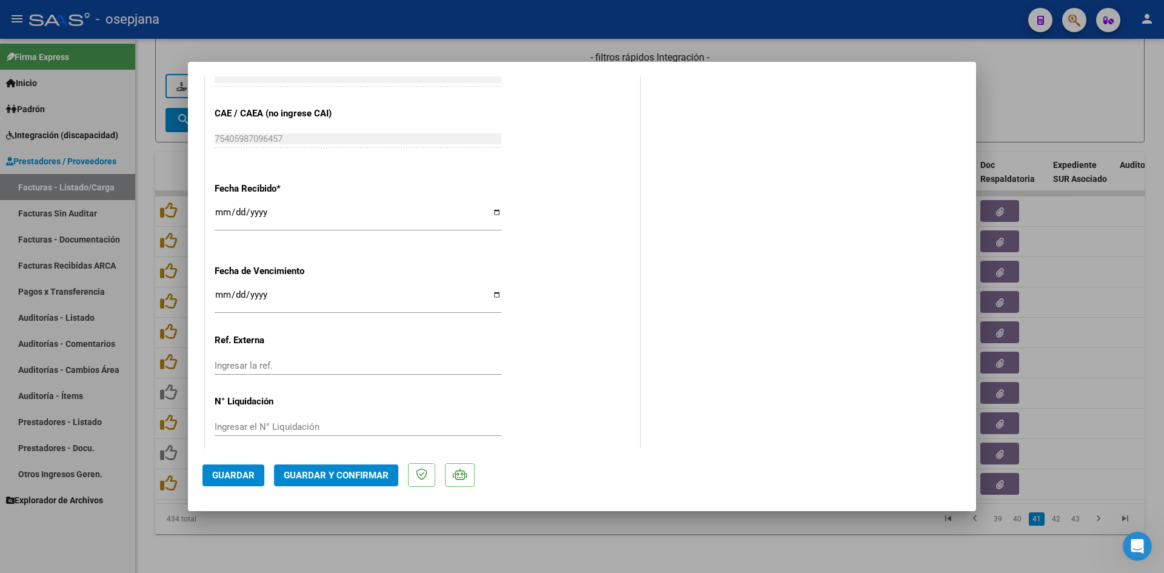
click at [223, 293] on input "Ingresar la fecha" at bounding box center [358, 299] width 287 height 19
type input "[DATE]"
click at [322, 466] on button "Guardar y Confirmar" at bounding box center [336, 475] width 124 height 22
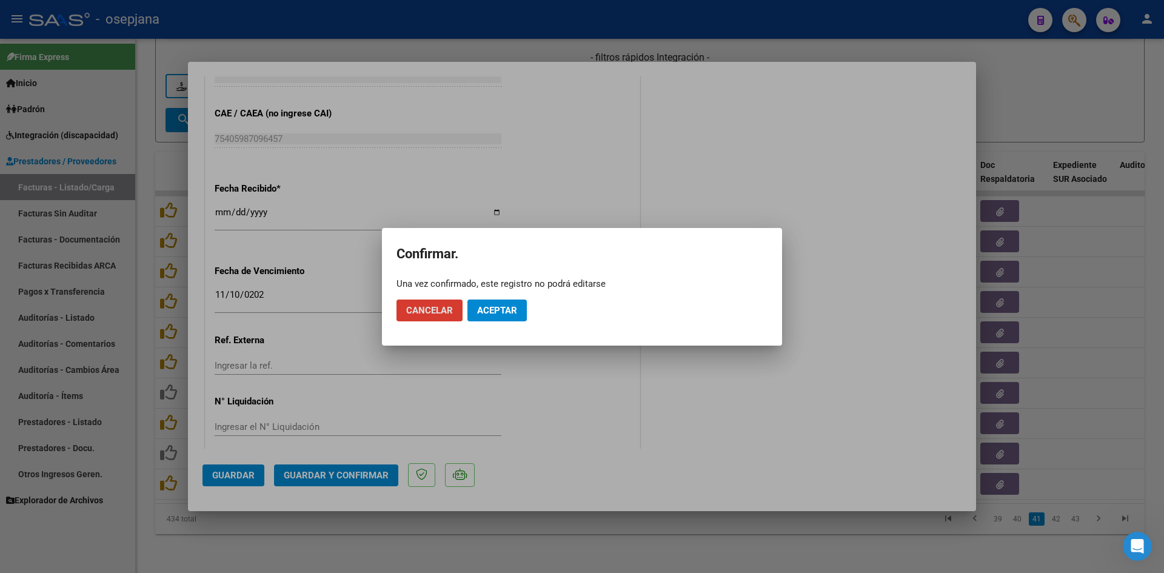
click at [484, 301] on button "Aceptar" at bounding box center [496, 310] width 59 height 22
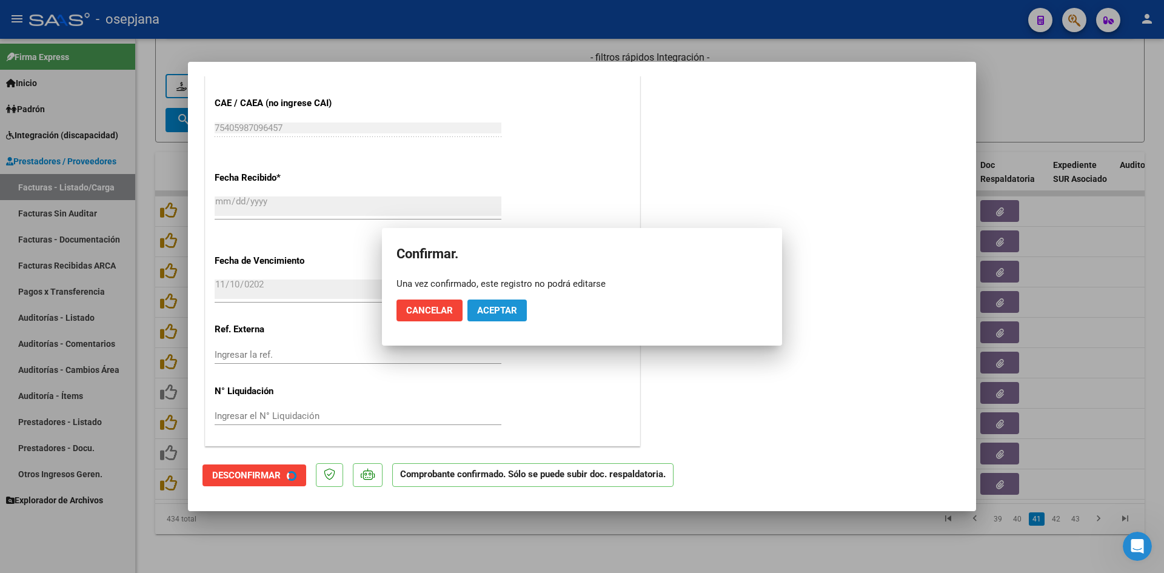
scroll to position [713, 0]
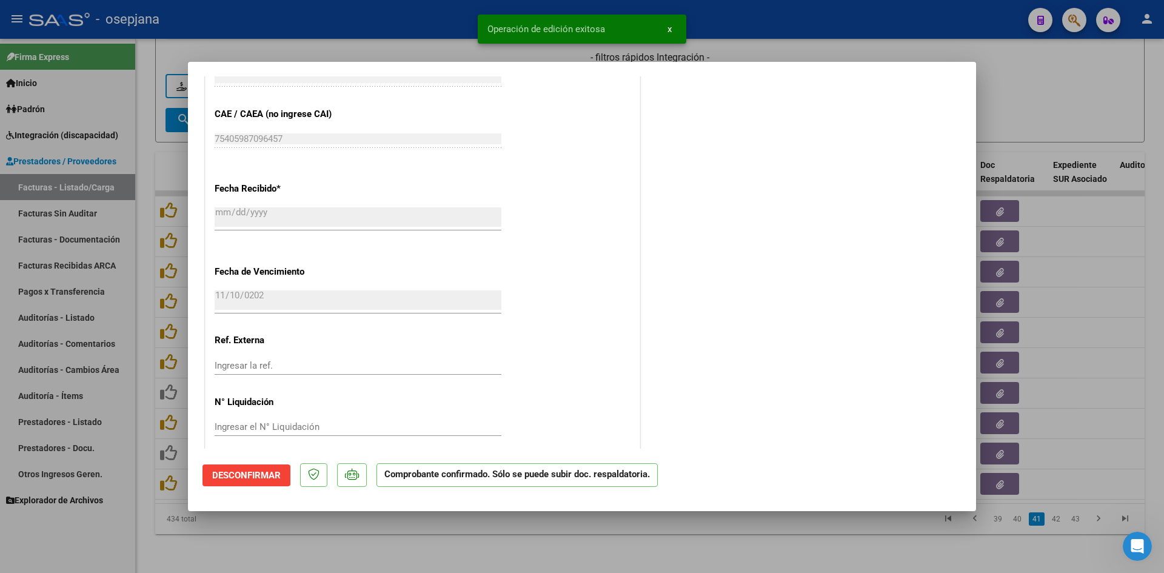
click at [1070, 102] on div at bounding box center [582, 286] width 1164 height 573
type input "$ 0,00"
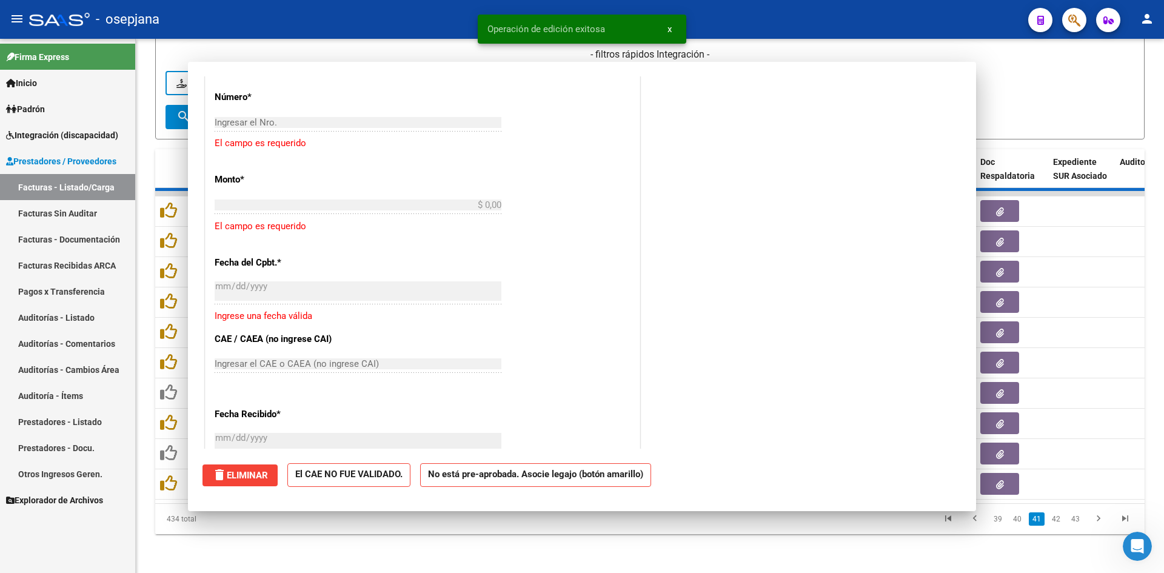
scroll to position [0, 0]
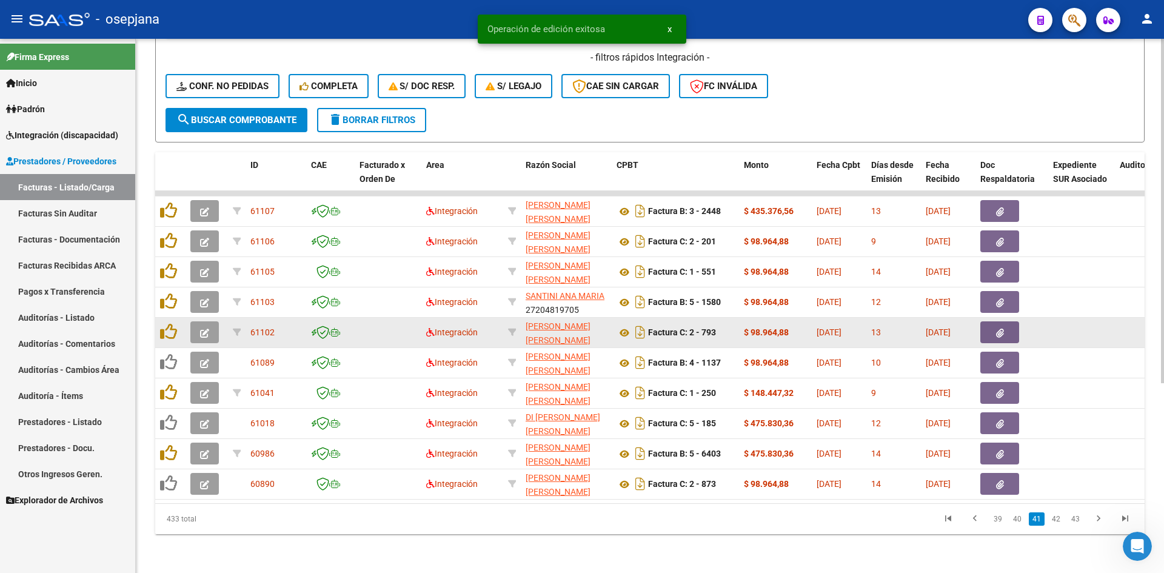
click at [202, 328] on icon "button" at bounding box center [204, 332] width 9 height 9
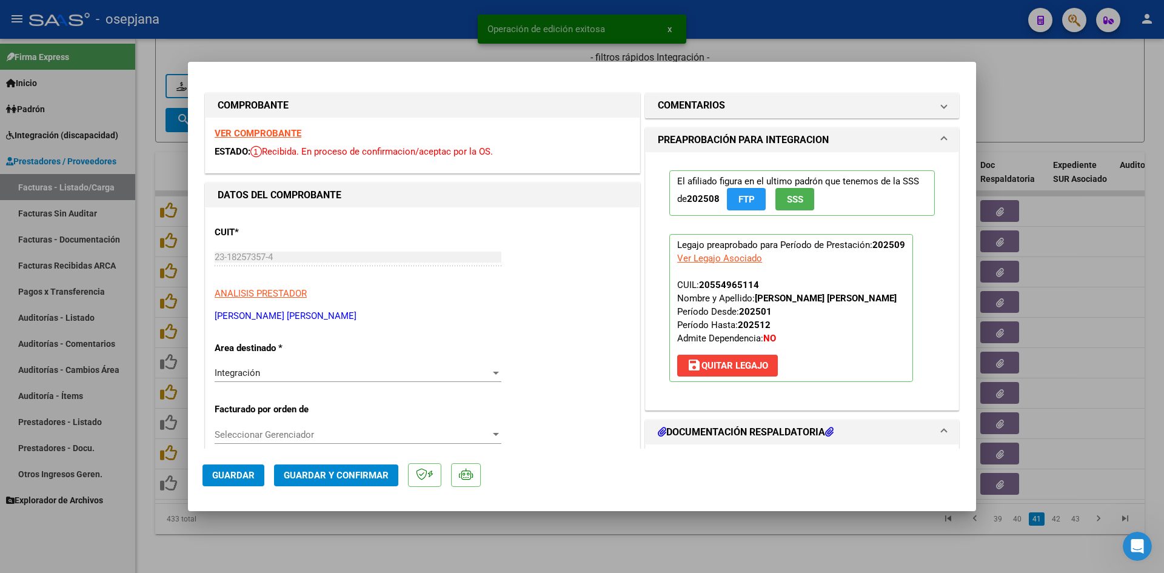
click at [271, 136] on strong "VER COMPROBANTE" at bounding box center [258, 133] width 87 height 11
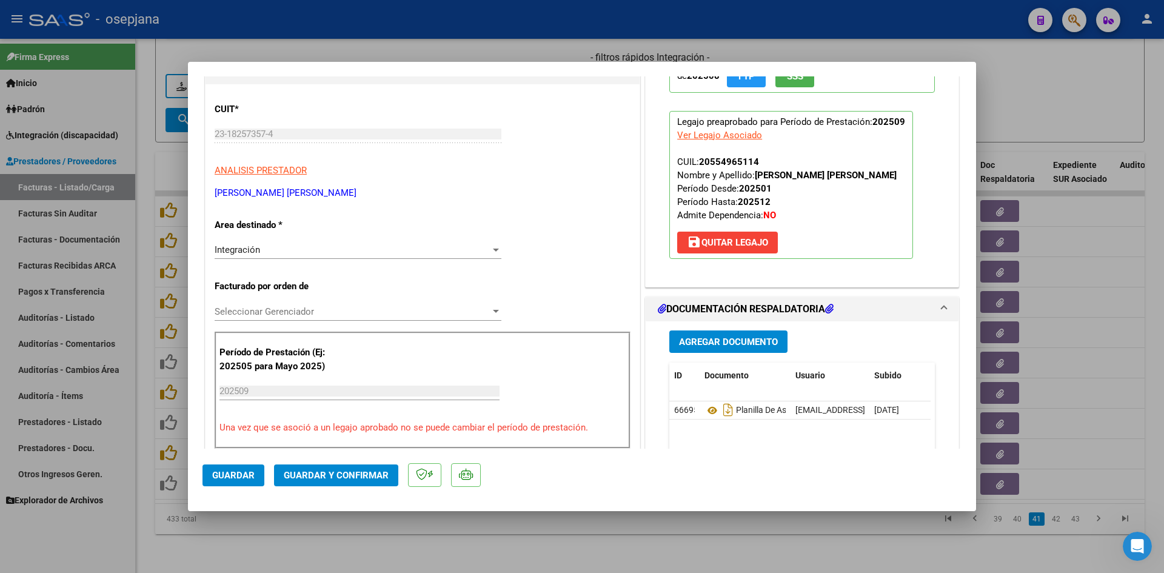
scroll to position [303, 0]
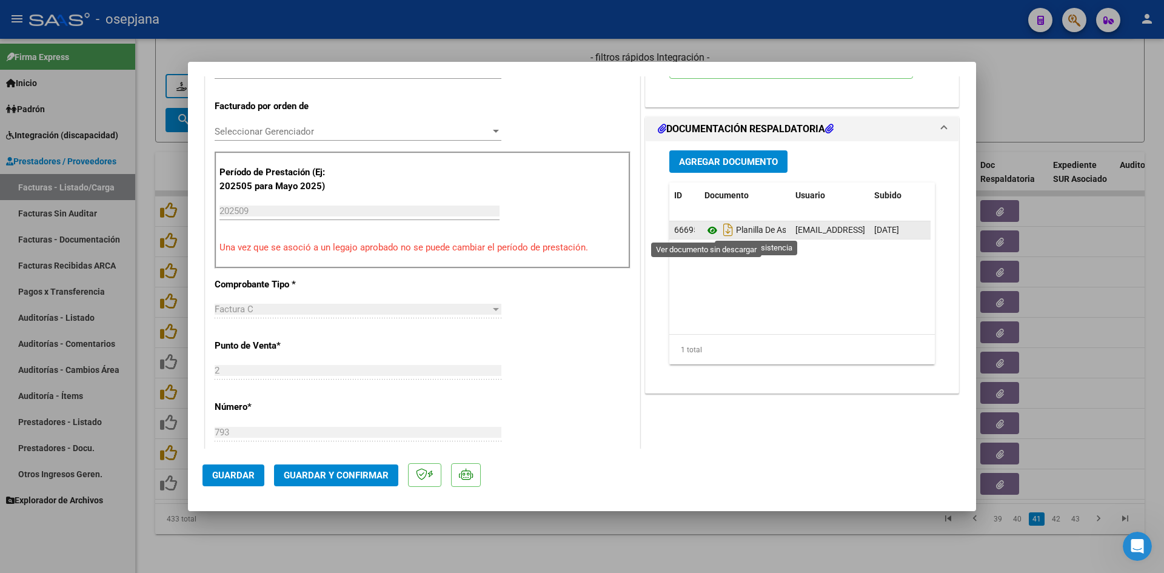
click at [705, 228] on icon at bounding box center [712, 230] width 16 height 15
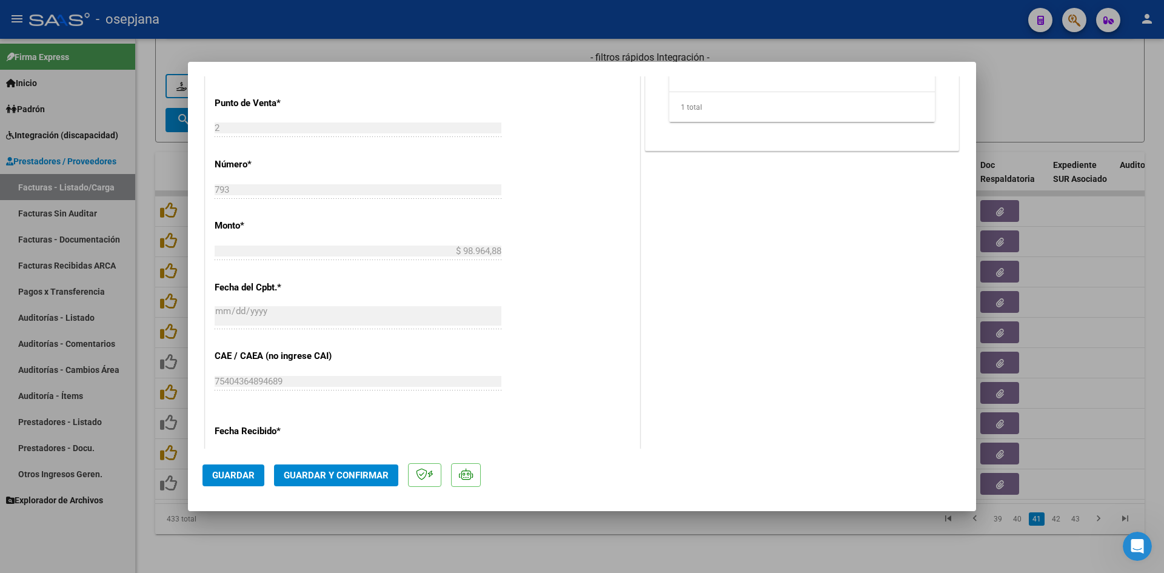
scroll to position [799, 0]
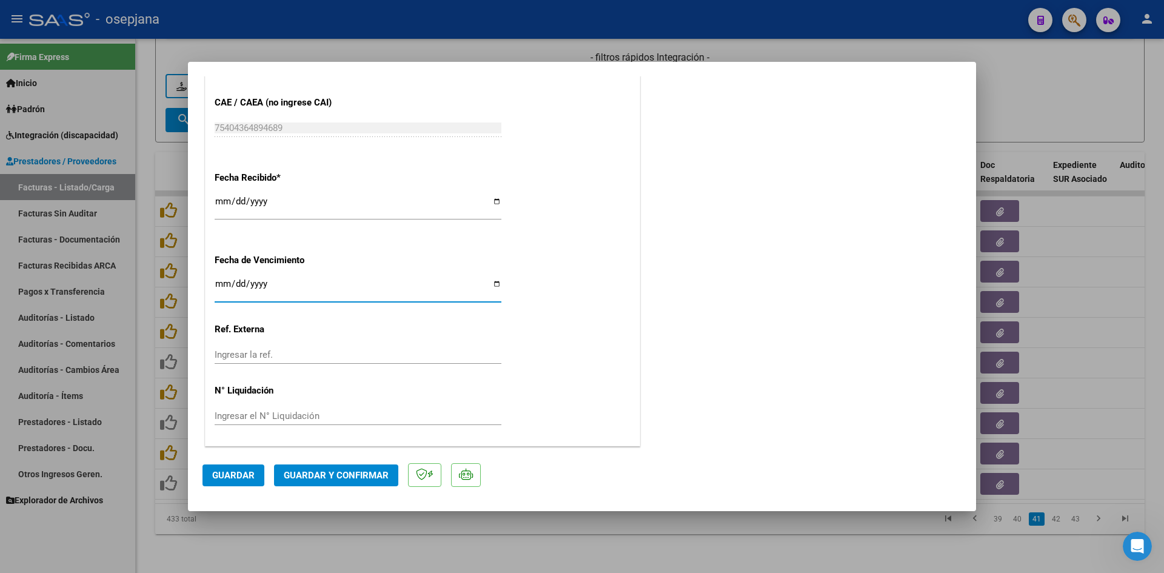
click at [218, 282] on input "[DATE]" at bounding box center [358, 288] width 287 height 19
type input "[DATE]"
click at [322, 472] on span "Guardar y Confirmar" at bounding box center [336, 475] width 105 height 11
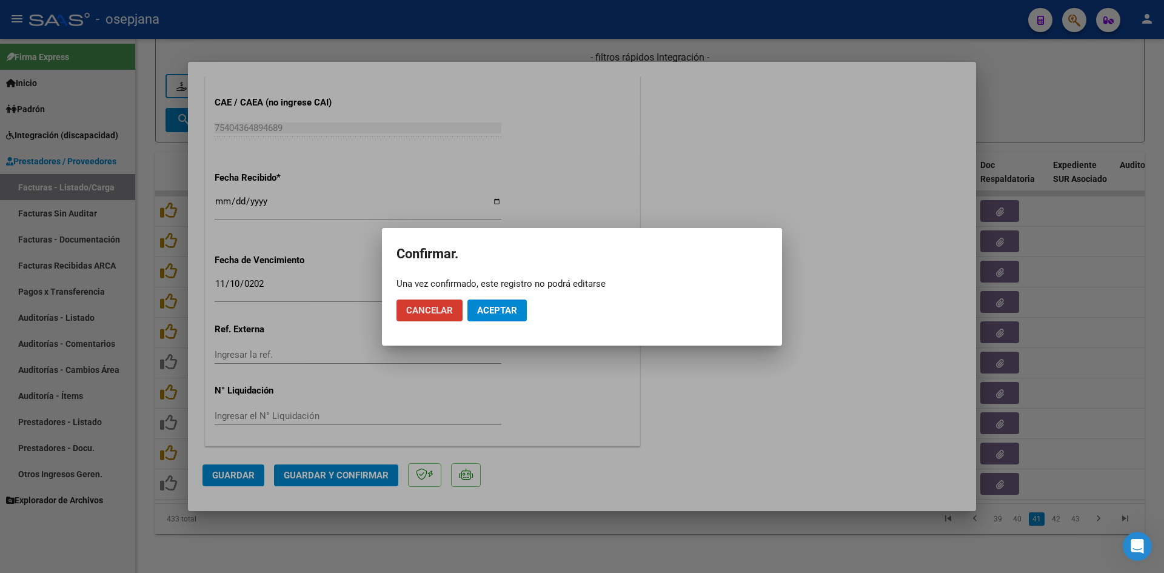
click at [501, 292] on mat-dialog-actions "Cancelar Aceptar" at bounding box center [581, 310] width 371 height 41
click at [502, 307] on span "Aceptar" at bounding box center [497, 310] width 40 height 11
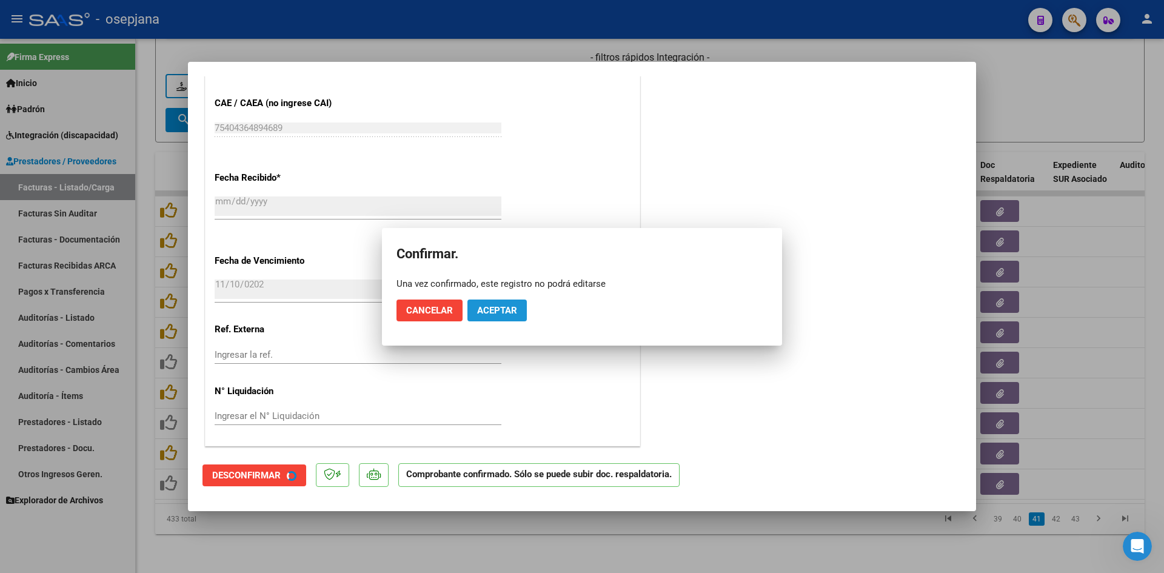
scroll to position [724, 0]
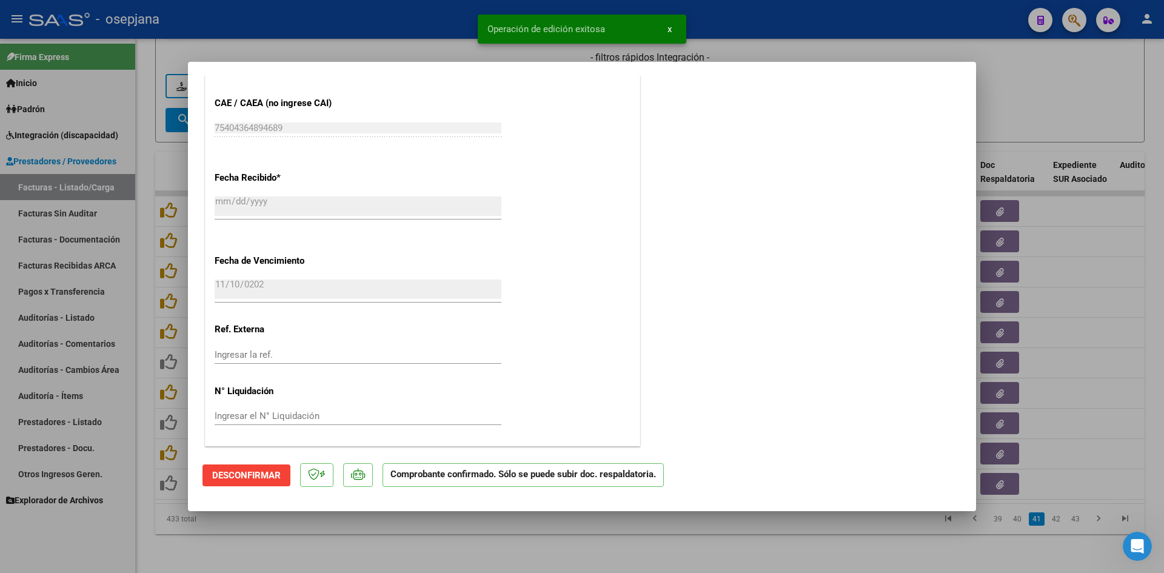
click at [1016, 85] on div at bounding box center [582, 286] width 1164 height 573
type input "$ 0,00"
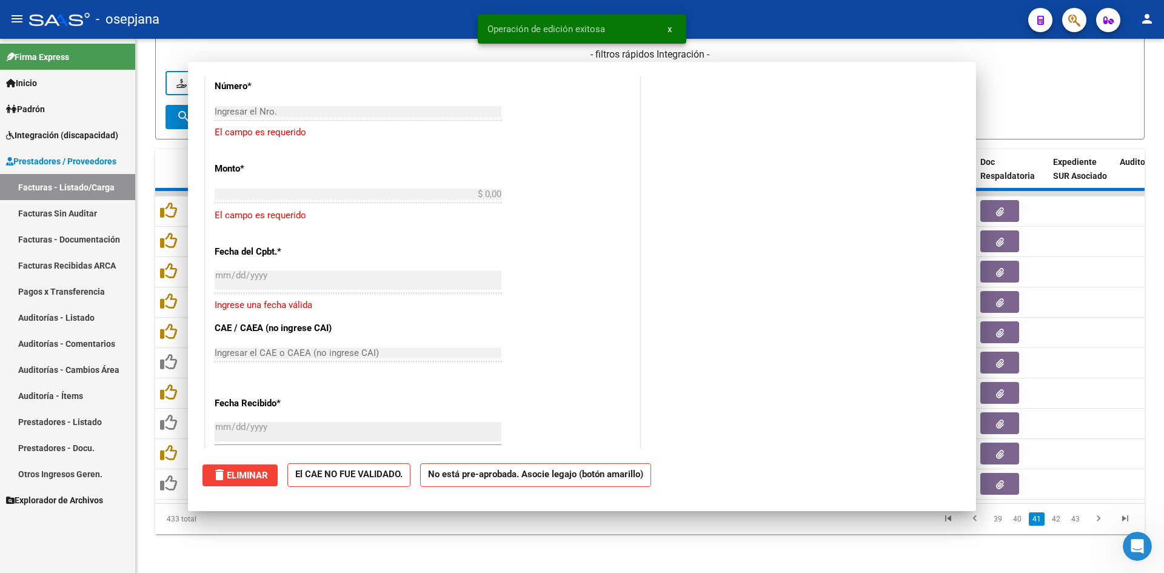
scroll to position [0, 0]
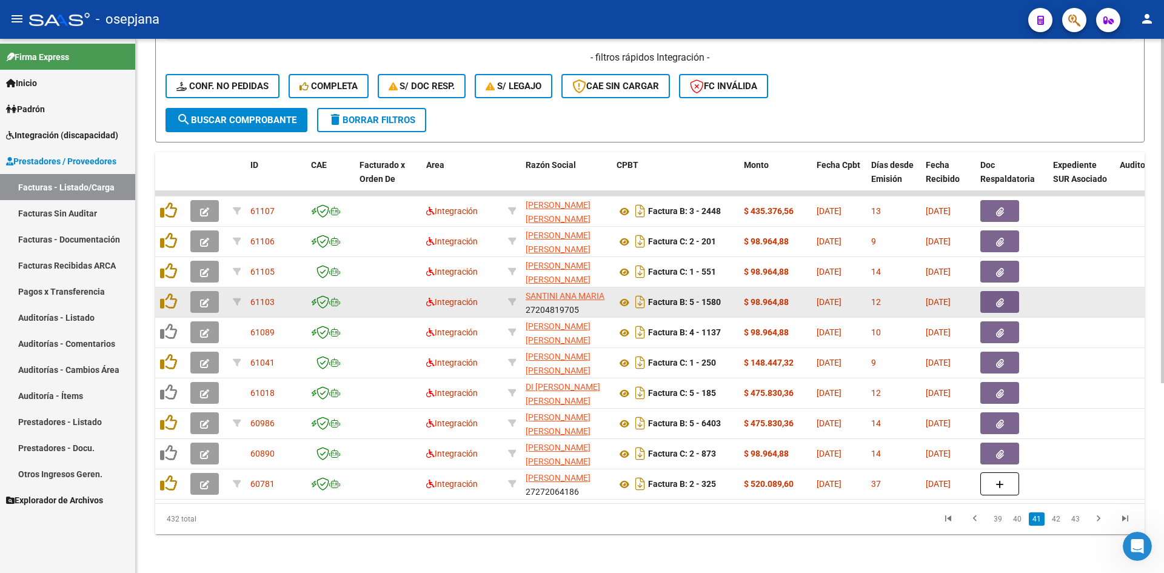
click at [202, 298] on icon "button" at bounding box center [204, 302] width 9 height 9
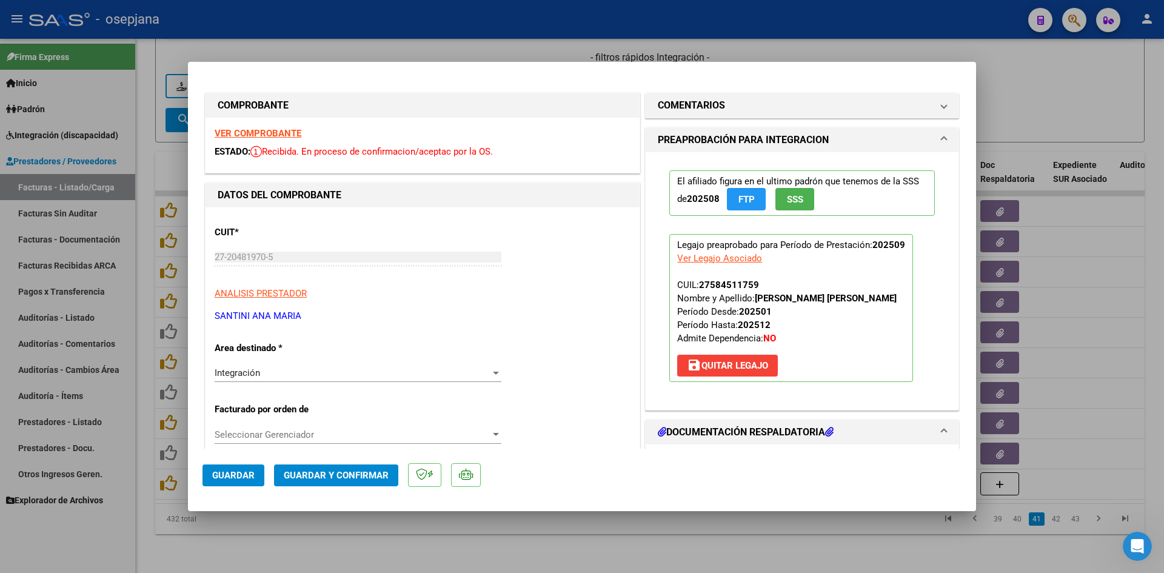
click at [241, 137] on strong "VER COMPROBANTE" at bounding box center [258, 133] width 87 height 11
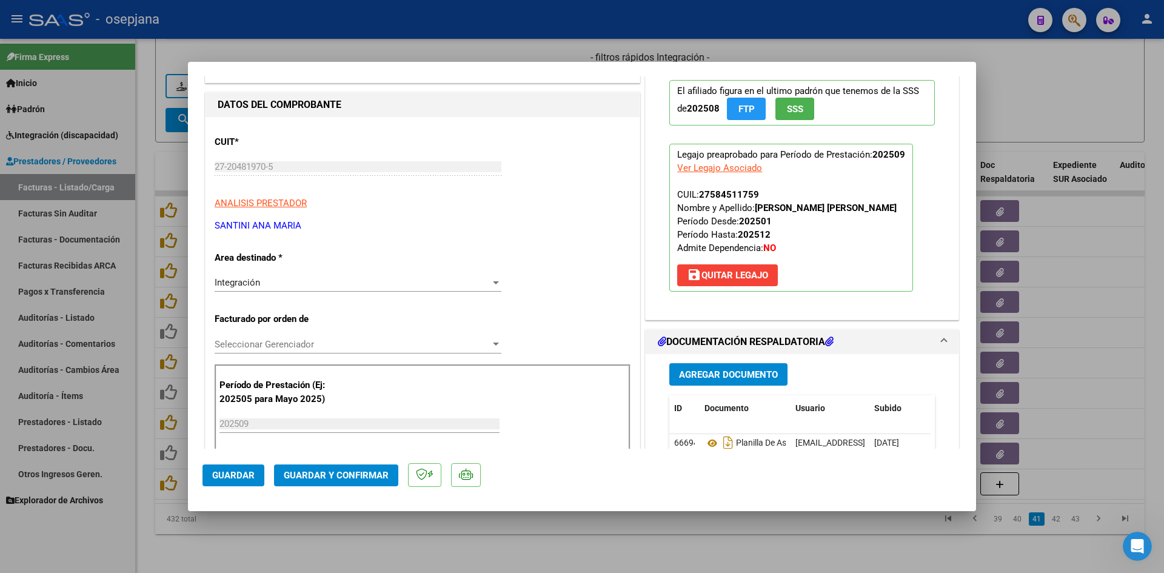
scroll to position [182, 0]
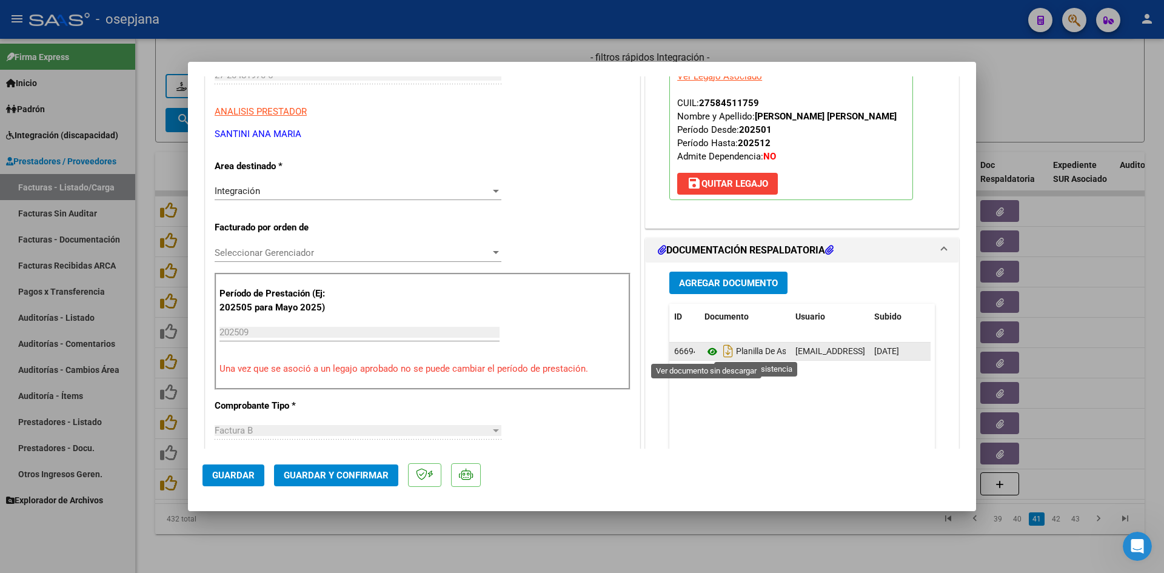
click at [704, 350] on icon at bounding box center [712, 351] width 16 height 15
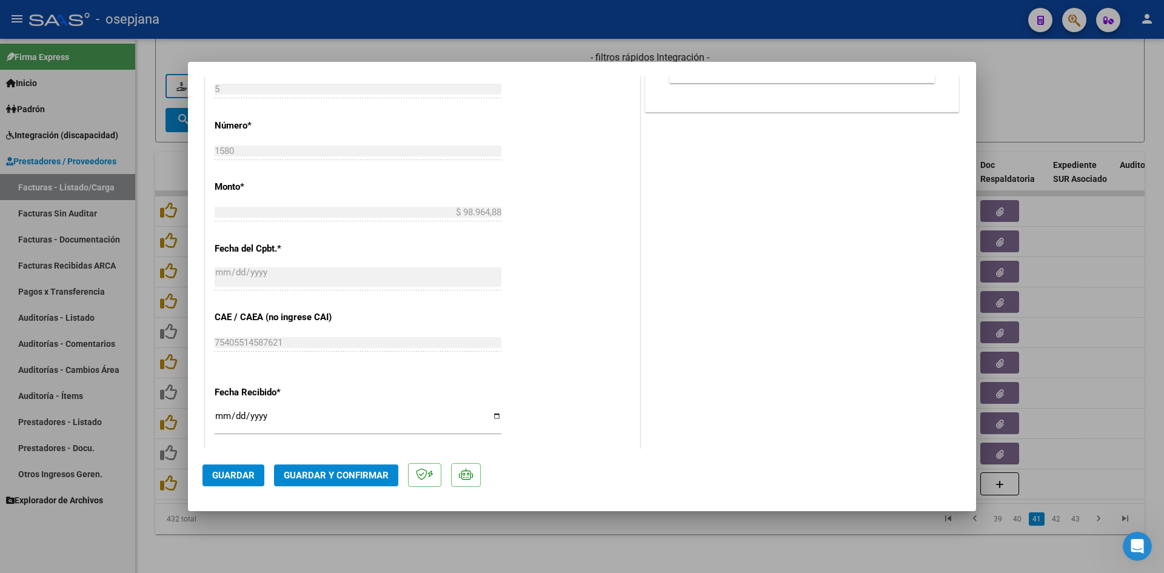
scroll to position [667, 0]
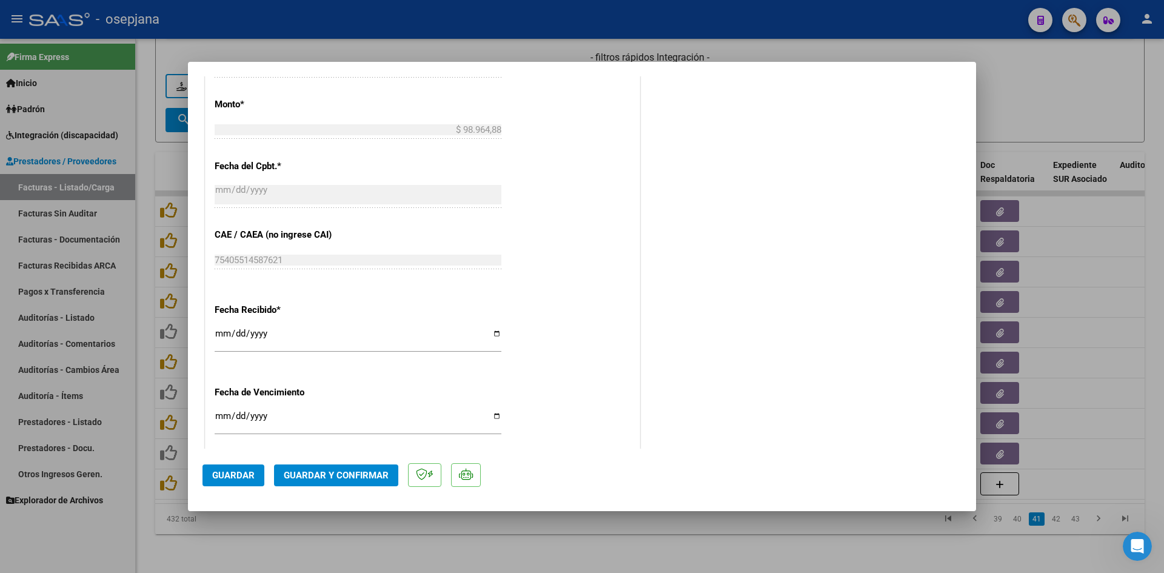
click at [222, 418] on input "2025-10-31" at bounding box center [358, 420] width 287 height 19
type input "[DATE]"
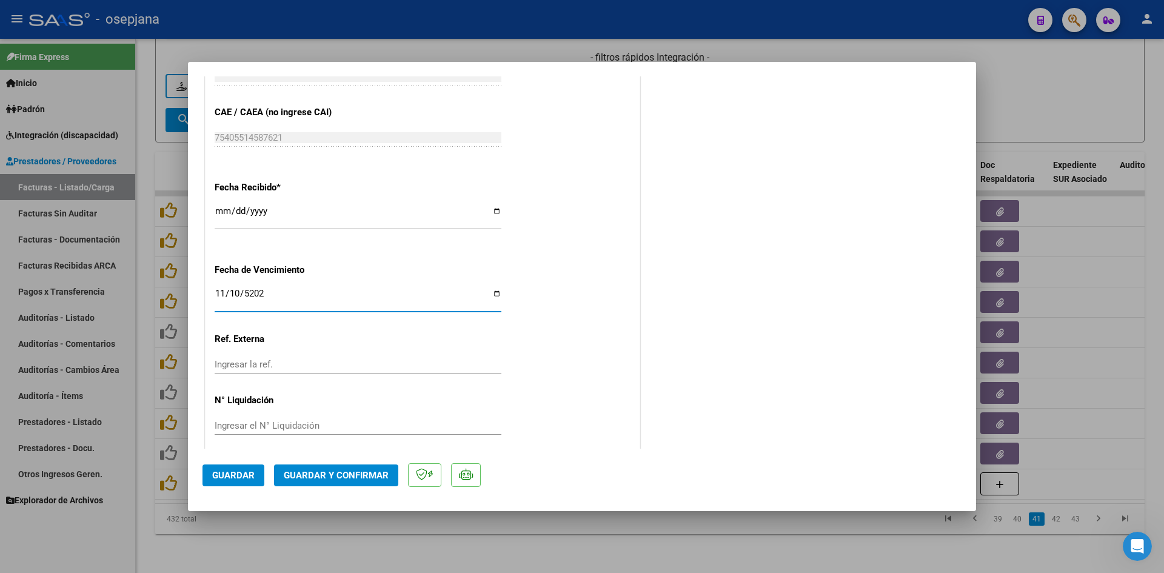
scroll to position [799, 0]
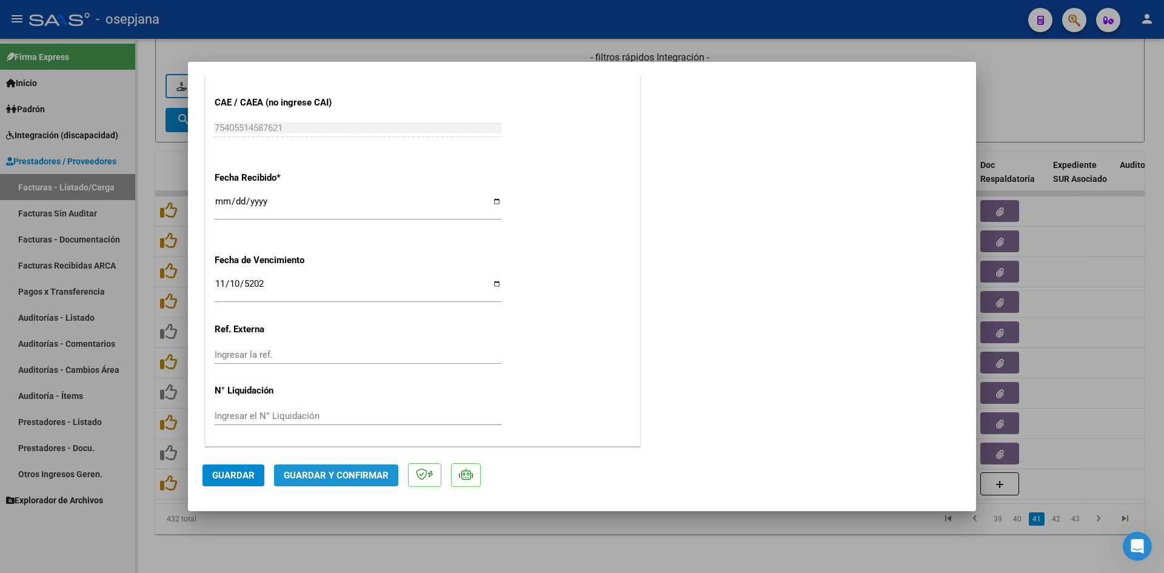
click at [304, 470] on span "Guardar y Confirmar" at bounding box center [336, 475] width 105 height 11
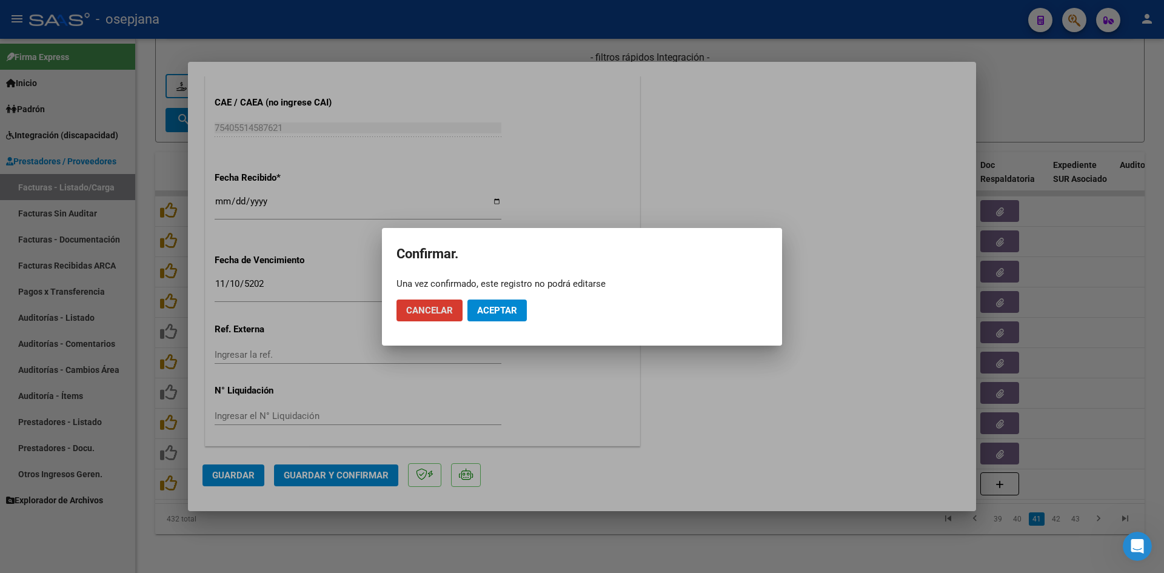
click at [495, 305] on span "Aceptar" at bounding box center [497, 310] width 40 height 11
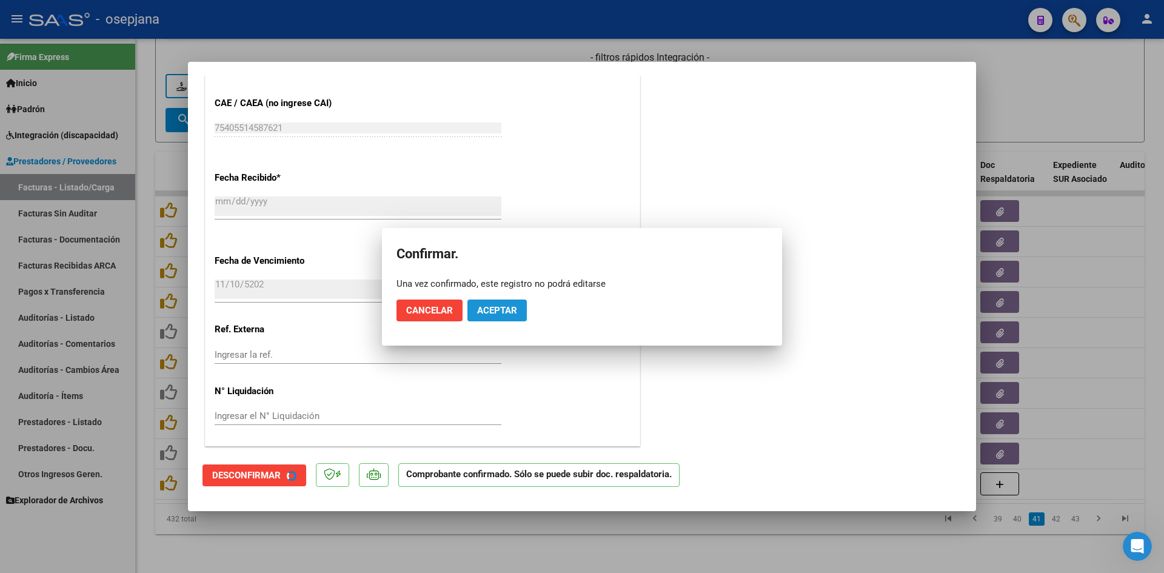
scroll to position [724, 0]
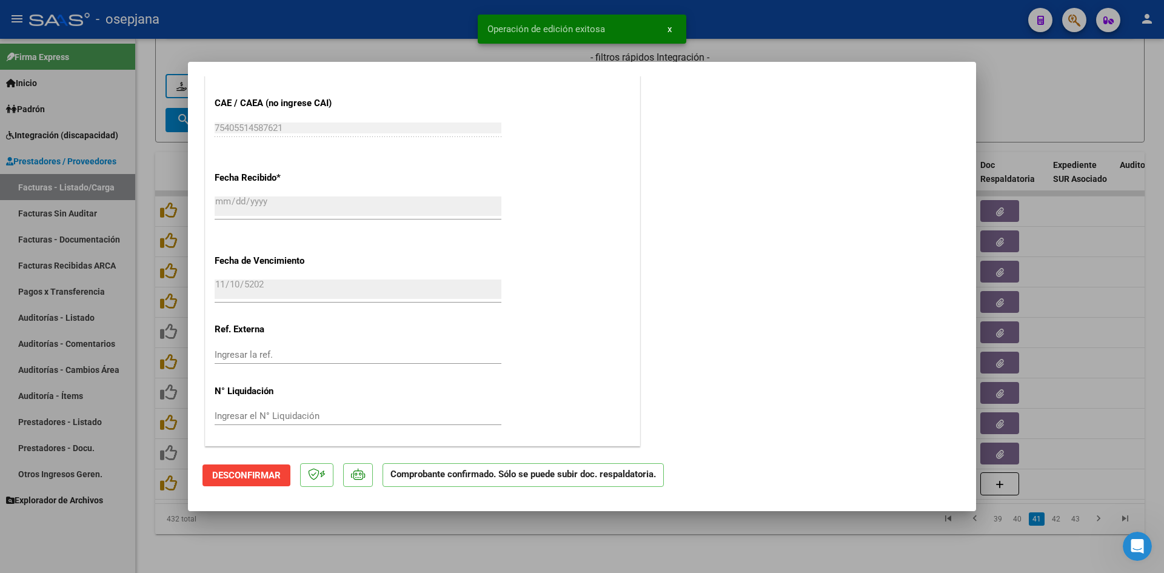
click at [1073, 69] on div at bounding box center [582, 286] width 1164 height 573
type input "$ 0,00"
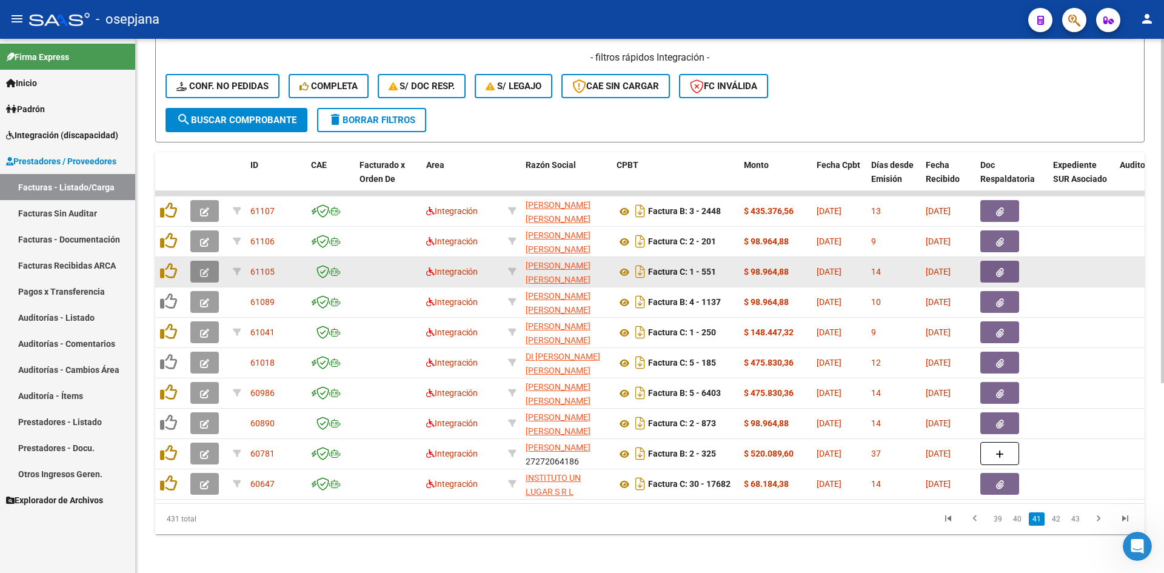
click at [210, 261] on button "button" at bounding box center [204, 272] width 28 height 22
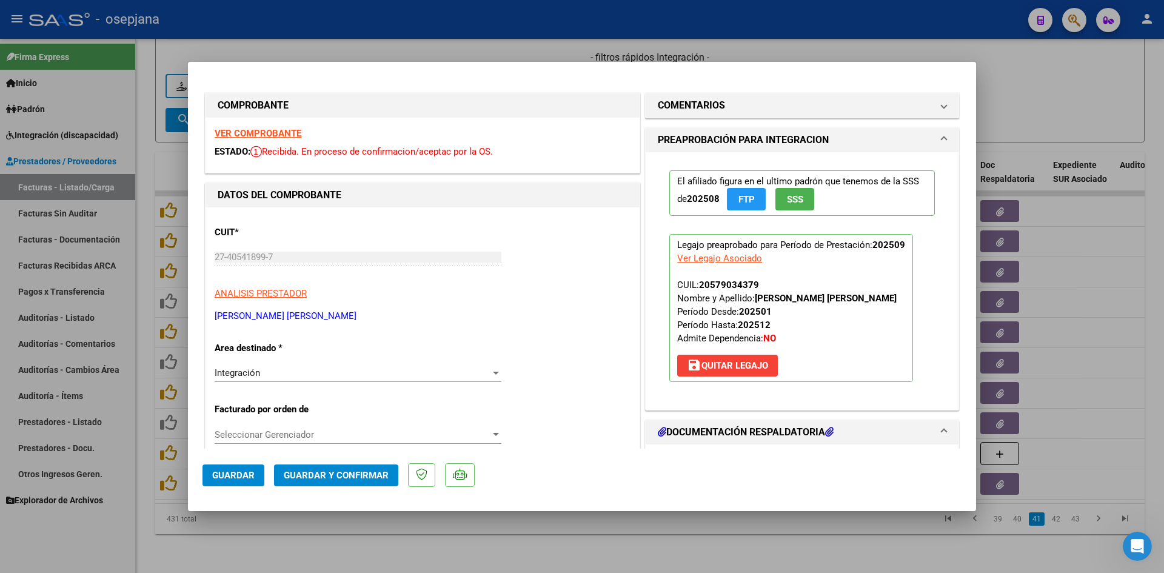
click at [243, 130] on strong "VER COMPROBANTE" at bounding box center [258, 133] width 87 height 11
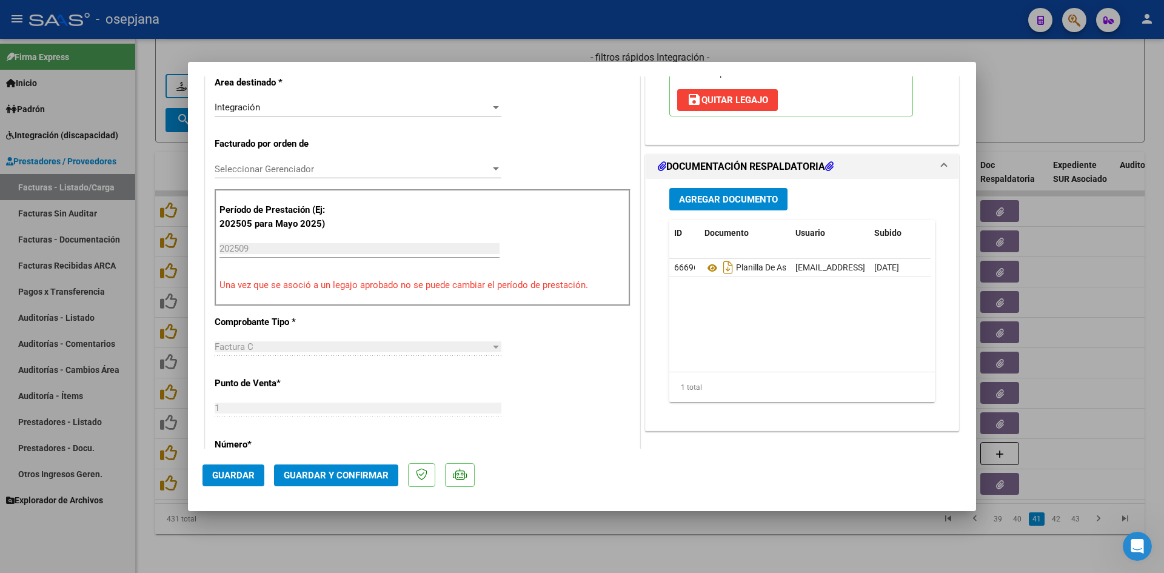
scroll to position [303, 0]
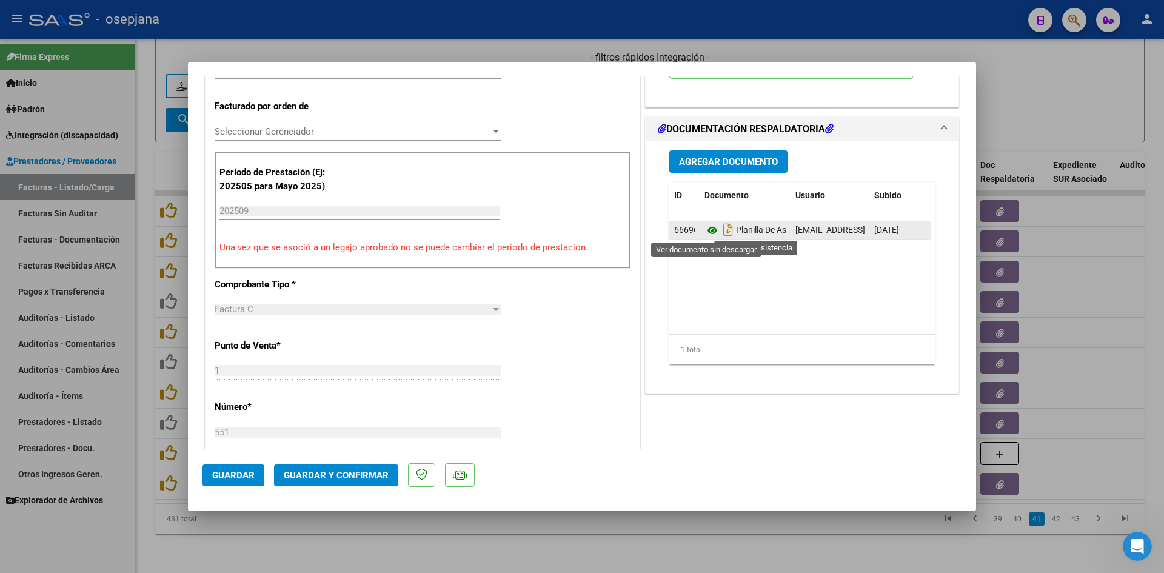
click at [708, 230] on icon at bounding box center [712, 230] width 16 height 15
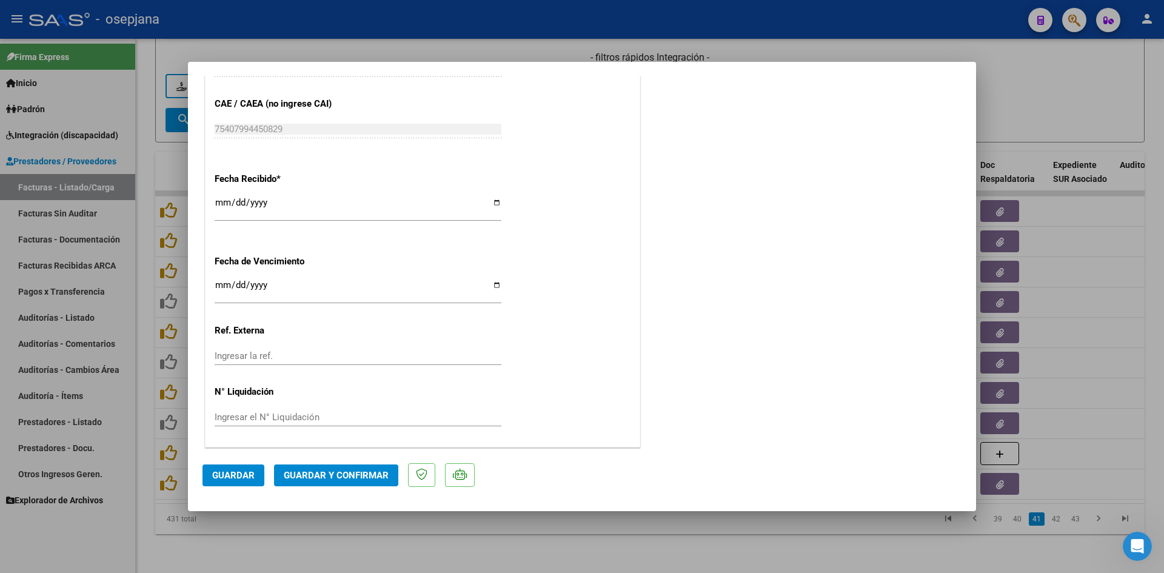
scroll to position [799, 0]
click at [222, 280] on input "Ingresar la fecha" at bounding box center [358, 288] width 287 height 19
type input "[DATE]"
click at [316, 475] on span "Guardar y Confirmar" at bounding box center [336, 475] width 105 height 11
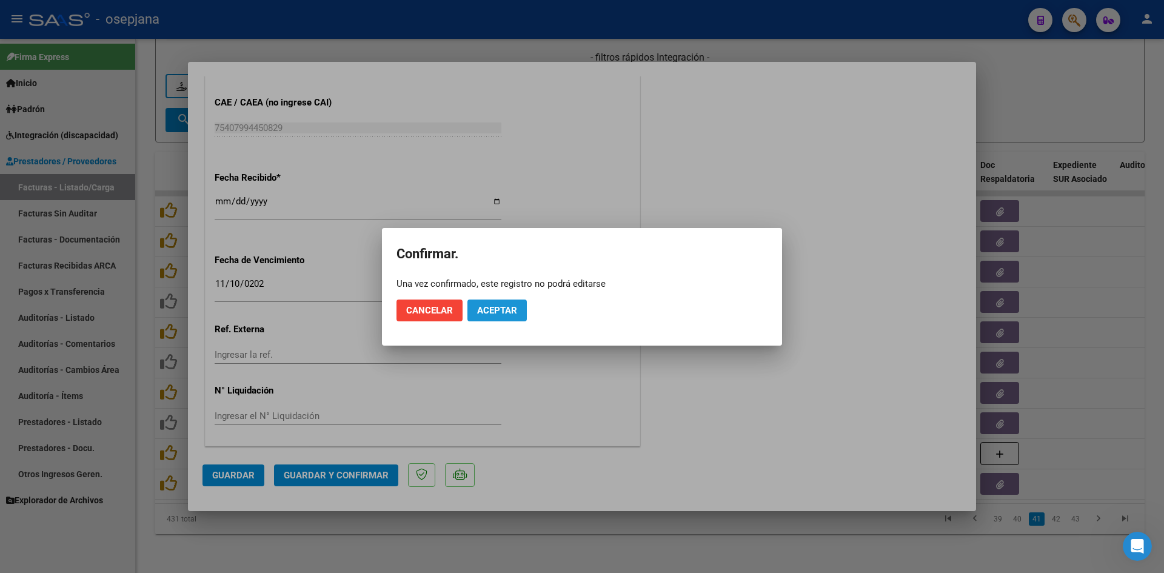
click at [511, 309] on span "Aceptar" at bounding box center [497, 310] width 40 height 11
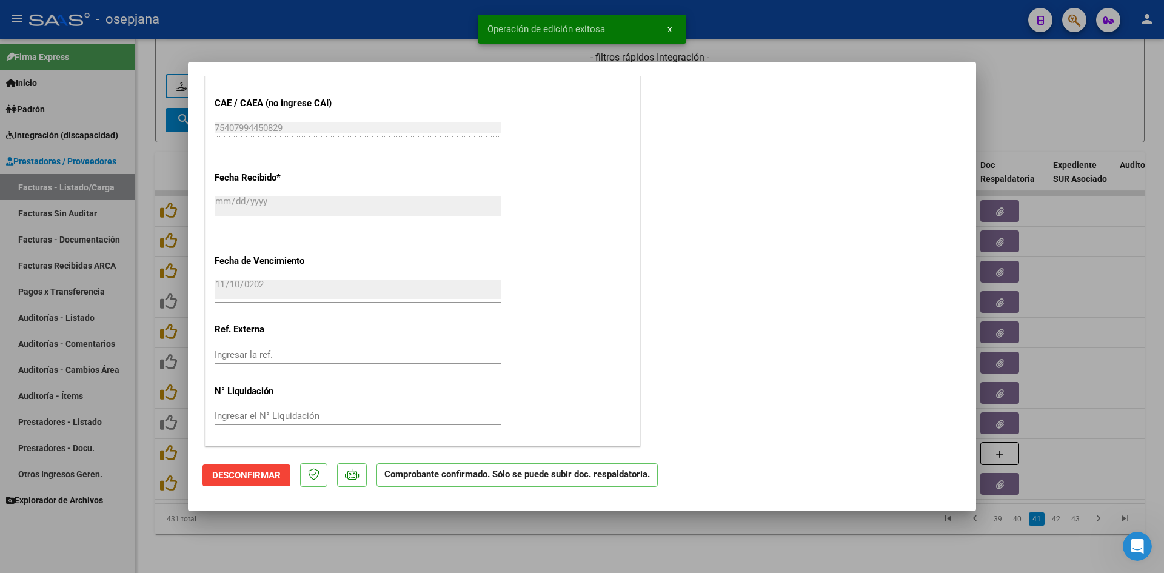
click at [1041, 75] on div at bounding box center [582, 286] width 1164 height 573
type input "$ 0,00"
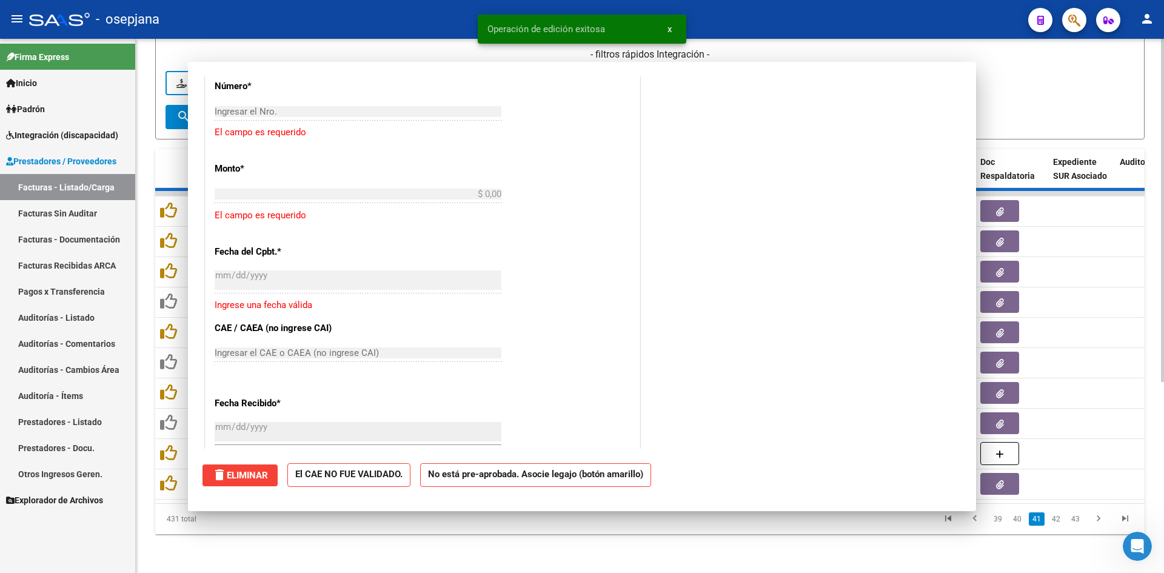
scroll to position [0, 0]
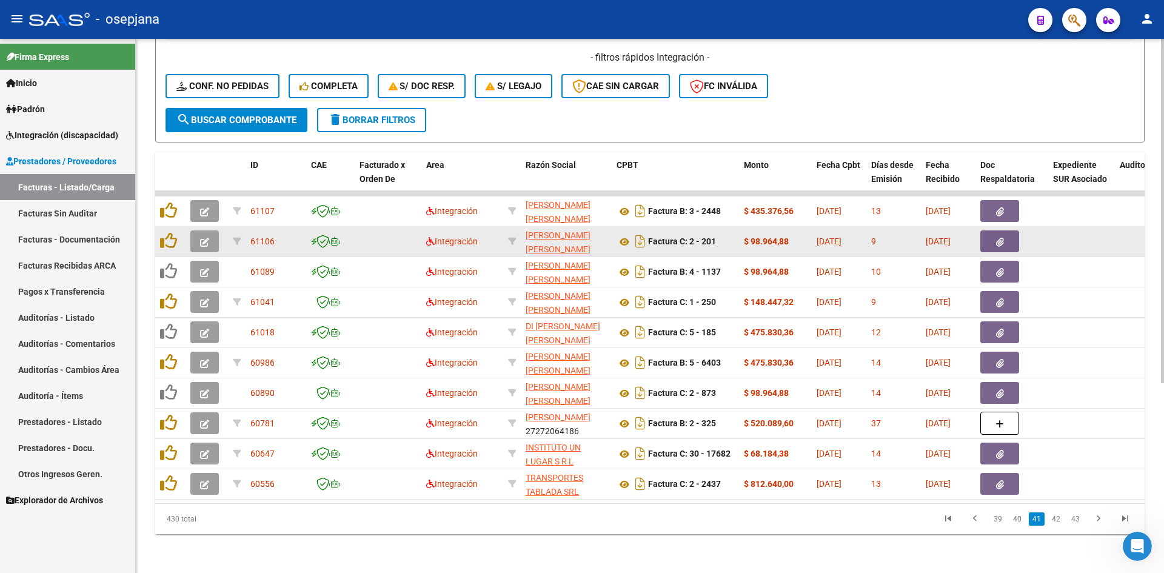
click at [204, 238] on icon "button" at bounding box center [204, 242] width 9 height 9
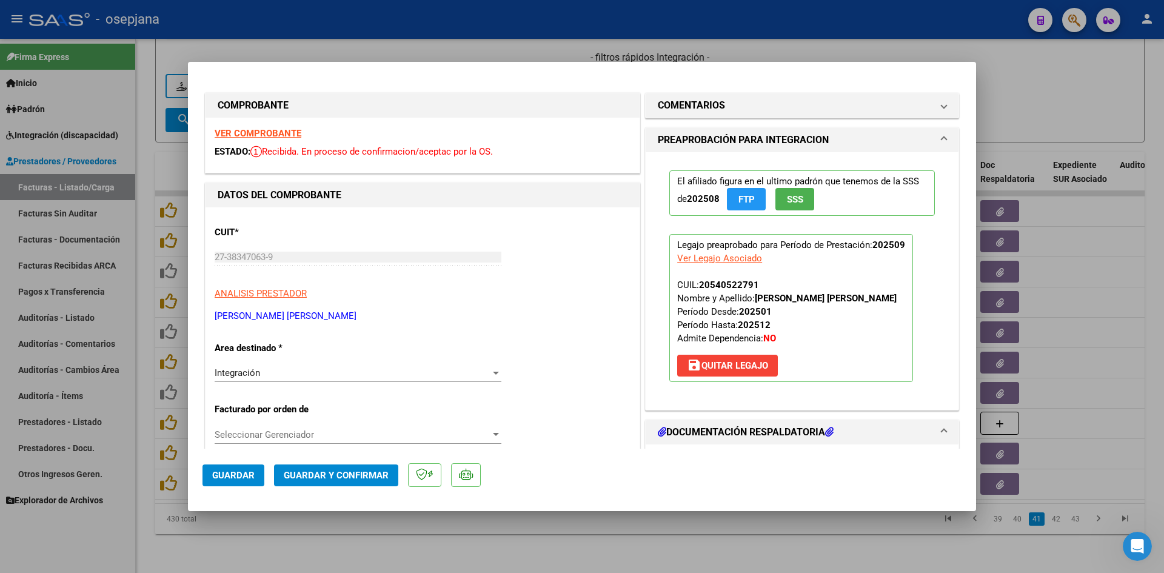
click at [253, 136] on strong "VER COMPROBANTE" at bounding box center [258, 133] width 87 height 11
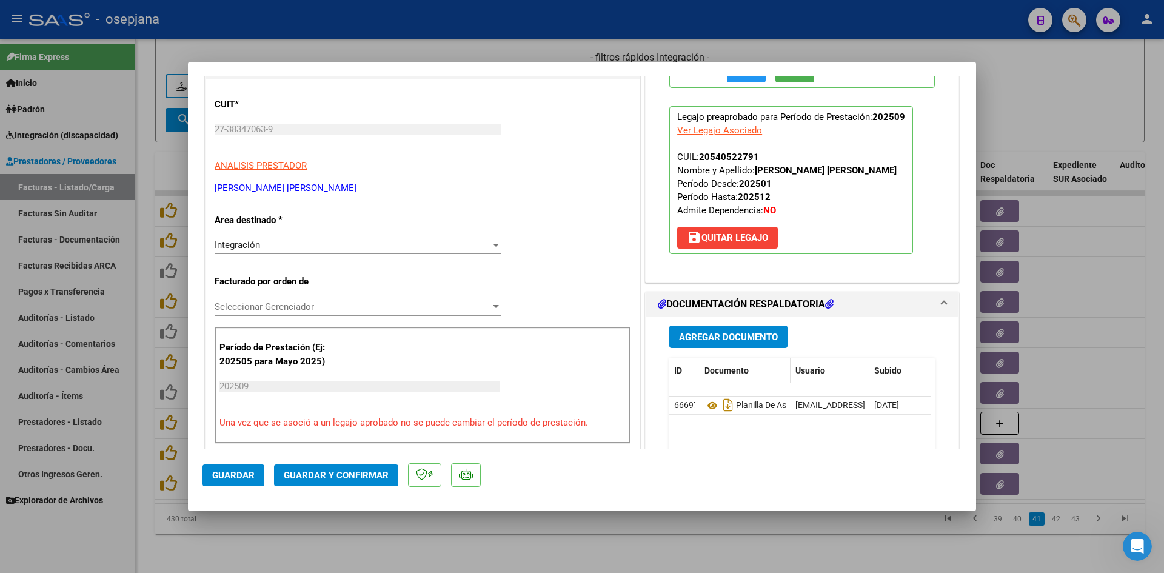
scroll to position [242, 0]
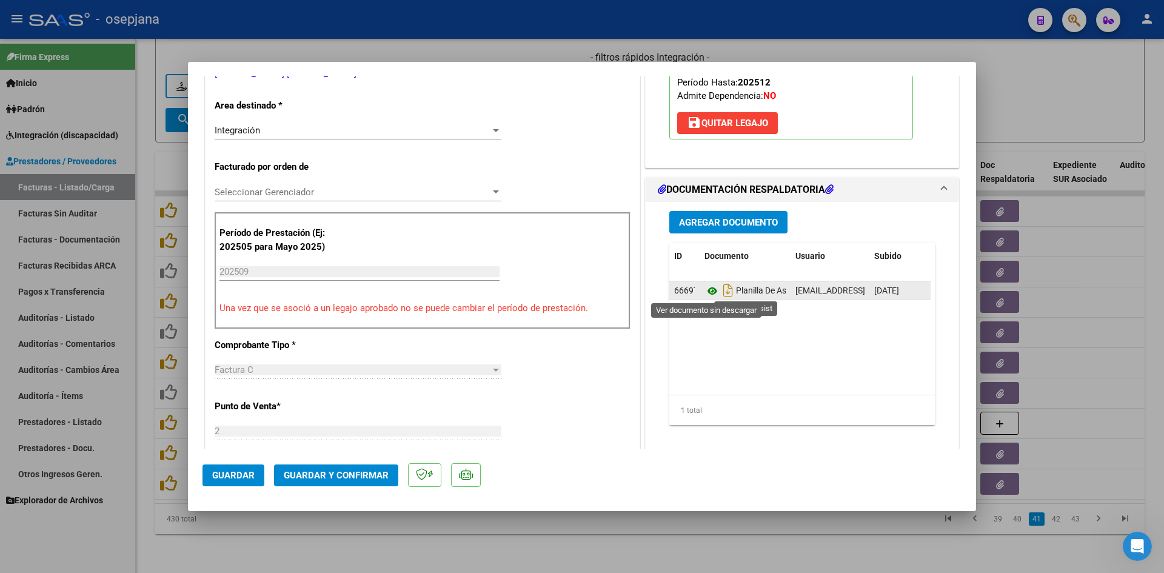
click at [707, 289] on icon at bounding box center [712, 291] width 16 height 15
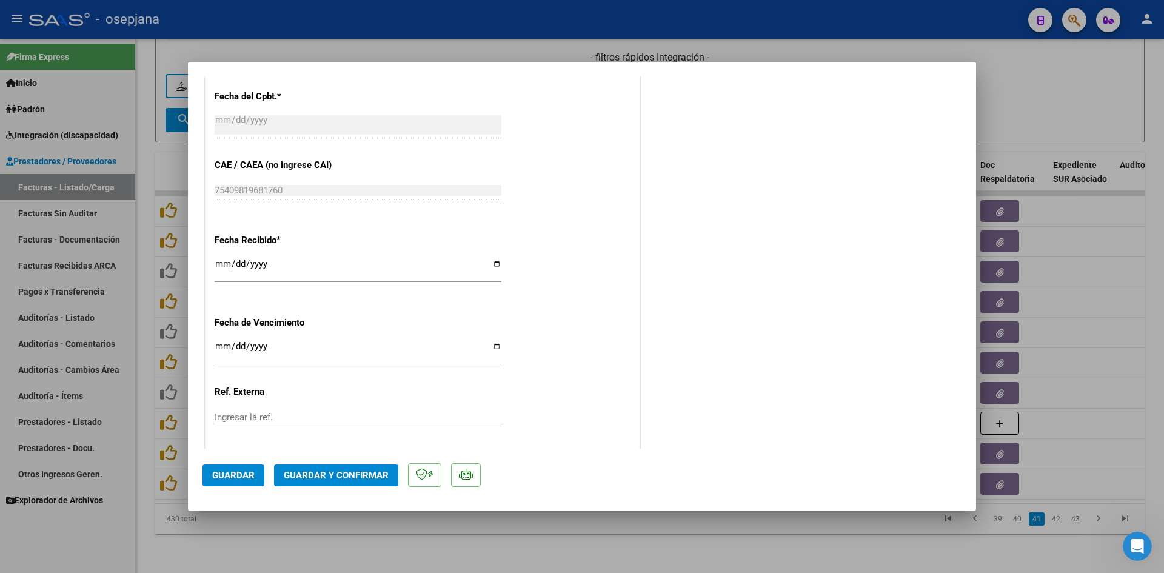
scroll to position [788, 0]
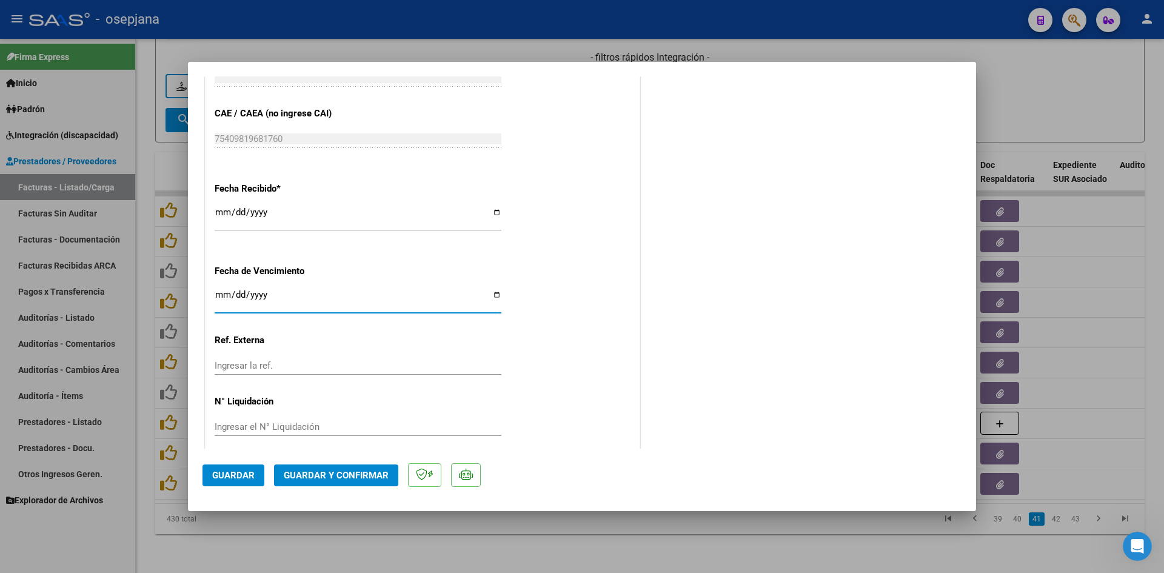
click at [215, 296] on input "Ingresar la fecha" at bounding box center [358, 299] width 287 height 19
type input "[DATE]"
click at [345, 468] on button "Guardar y Confirmar" at bounding box center [336, 475] width 124 height 22
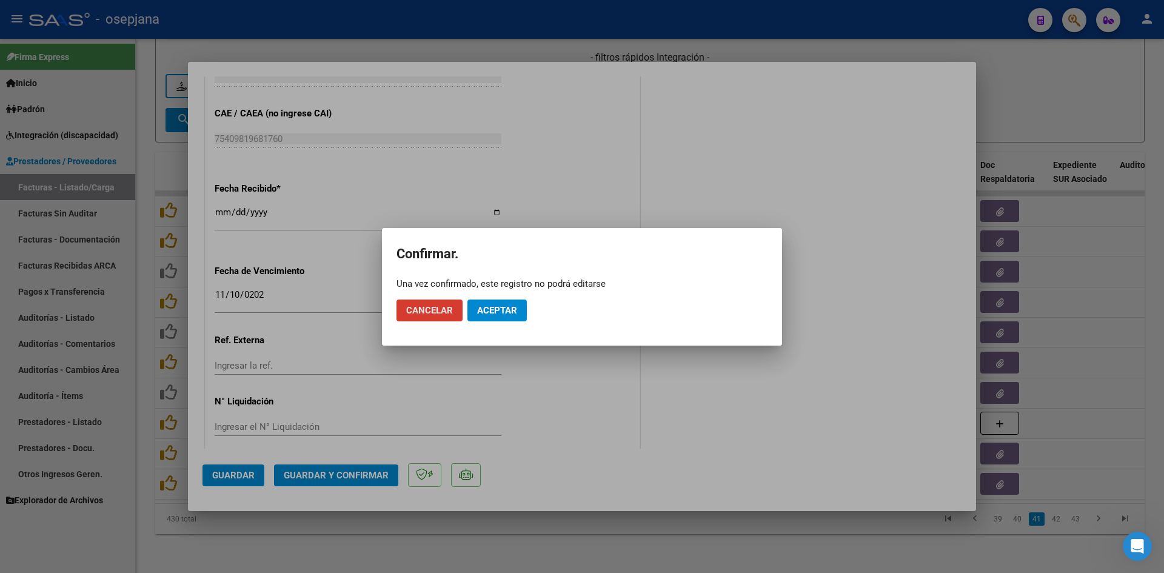
click at [498, 313] on span "Aceptar" at bounding box center [497, 310] width 40 height 11
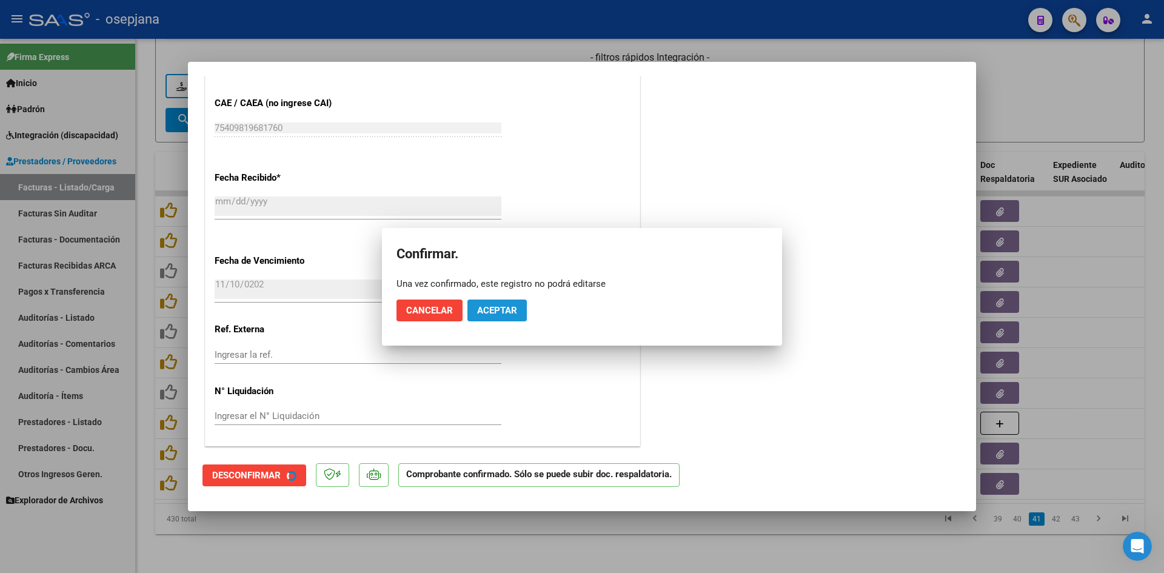
scroll to position [713, 0]
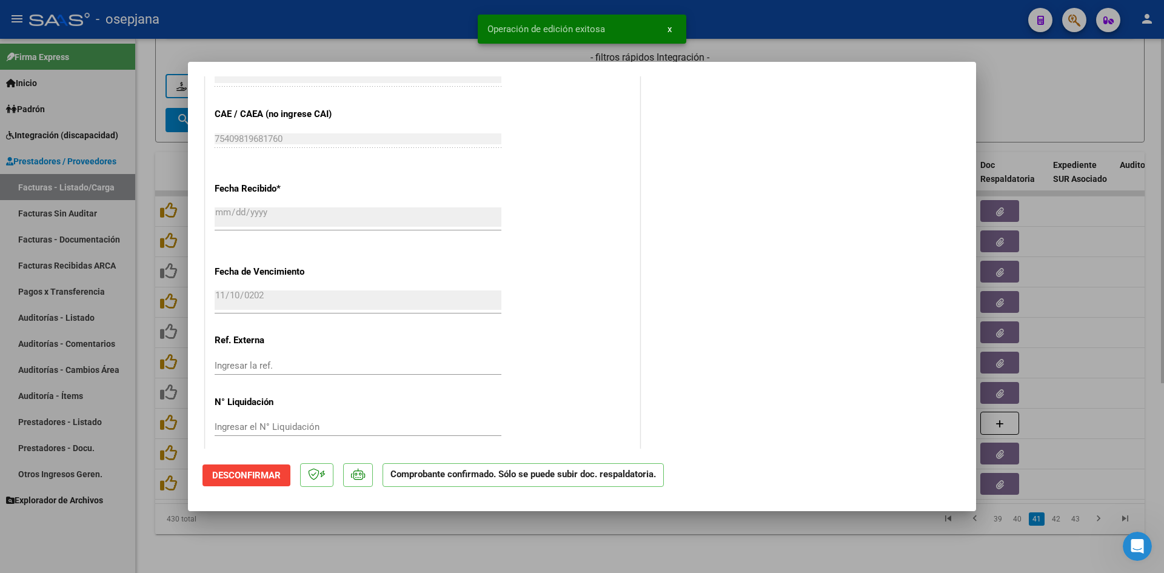
click at [1101, 81] on div at bounding box center [582, 286] width 1164 height 573
type input "$ 0,00"
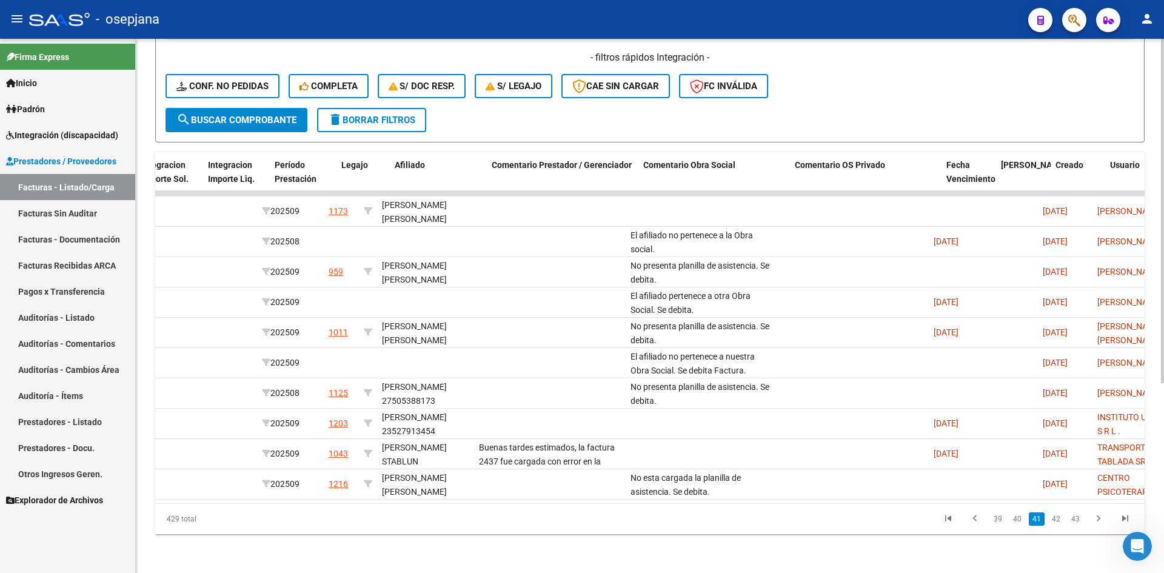
scroll to position [0, 0]
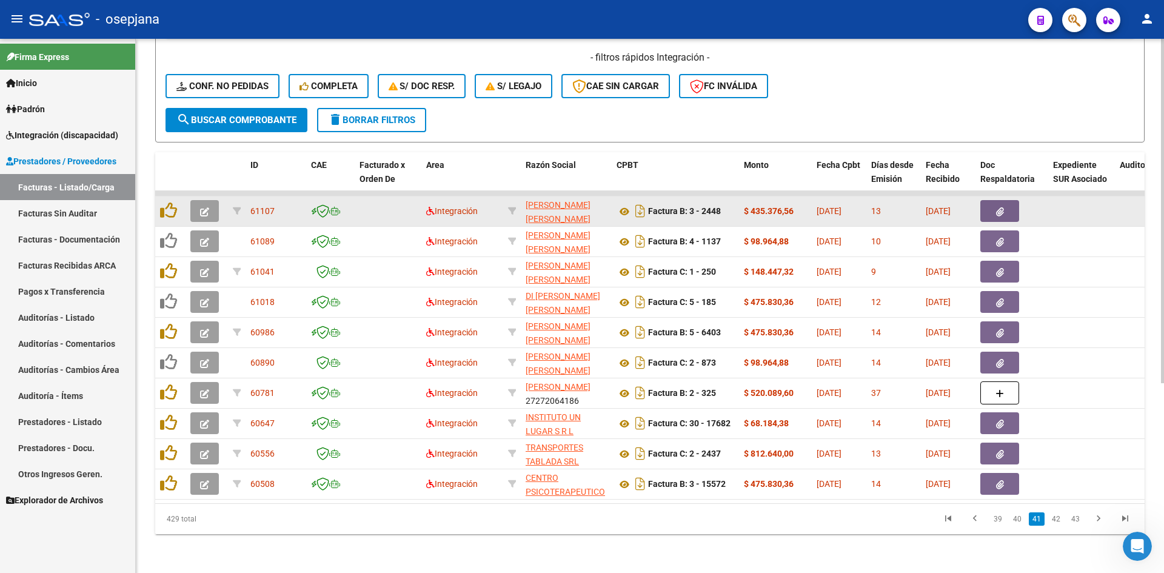
click at [206, 207] on icon "button" at bounding box center [204, 211] width 9 height 9
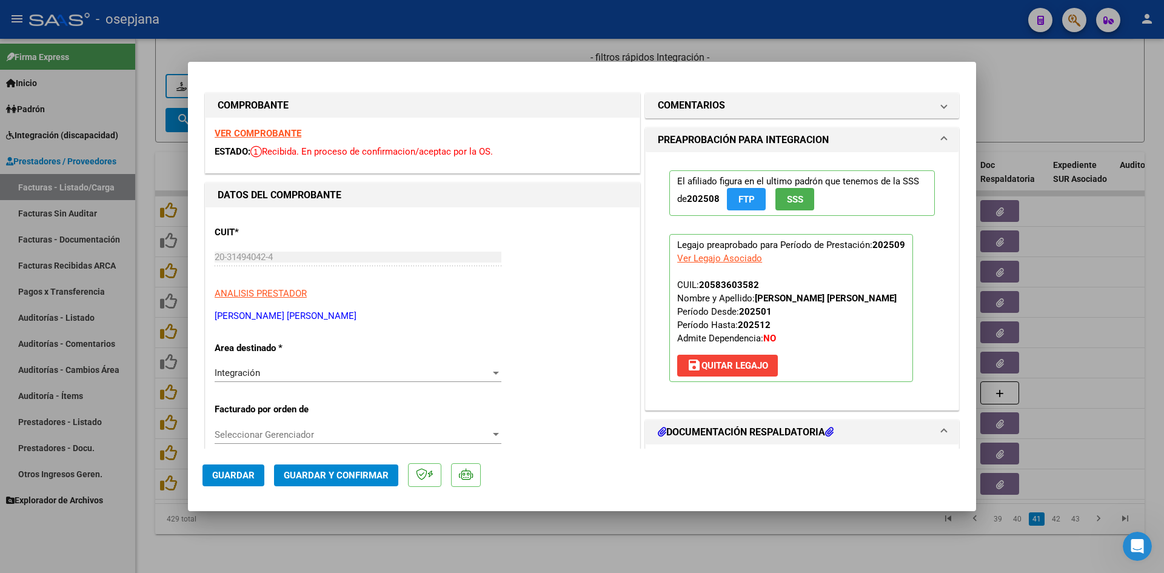
click at [253, 134] on strong "VER COMPROBANTE" at bounding box center [258, 133] width 87 height 11
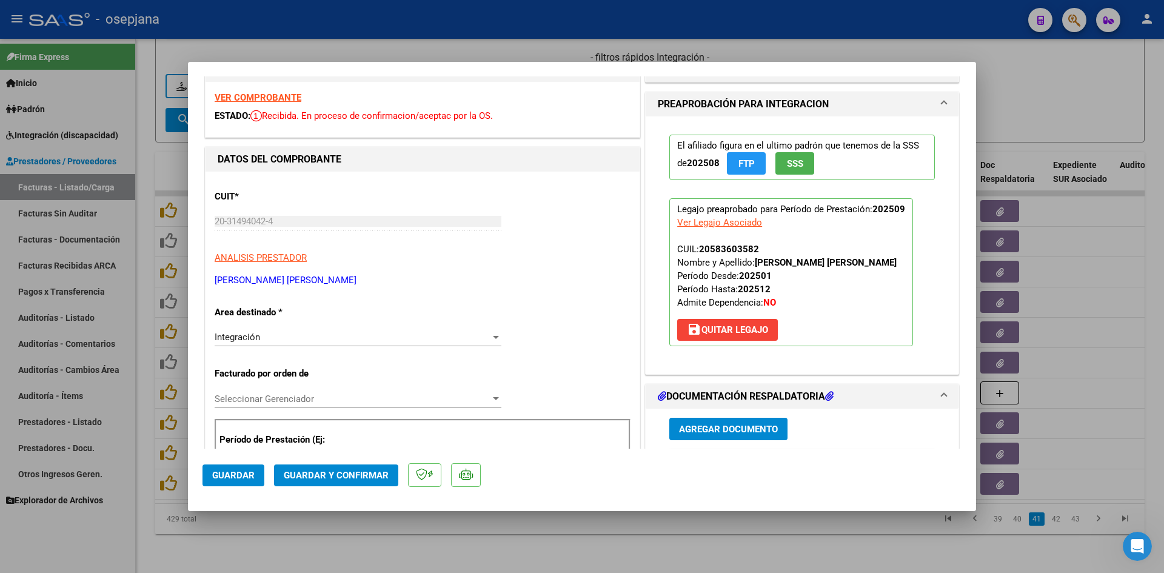
scroll to position [242, 0]
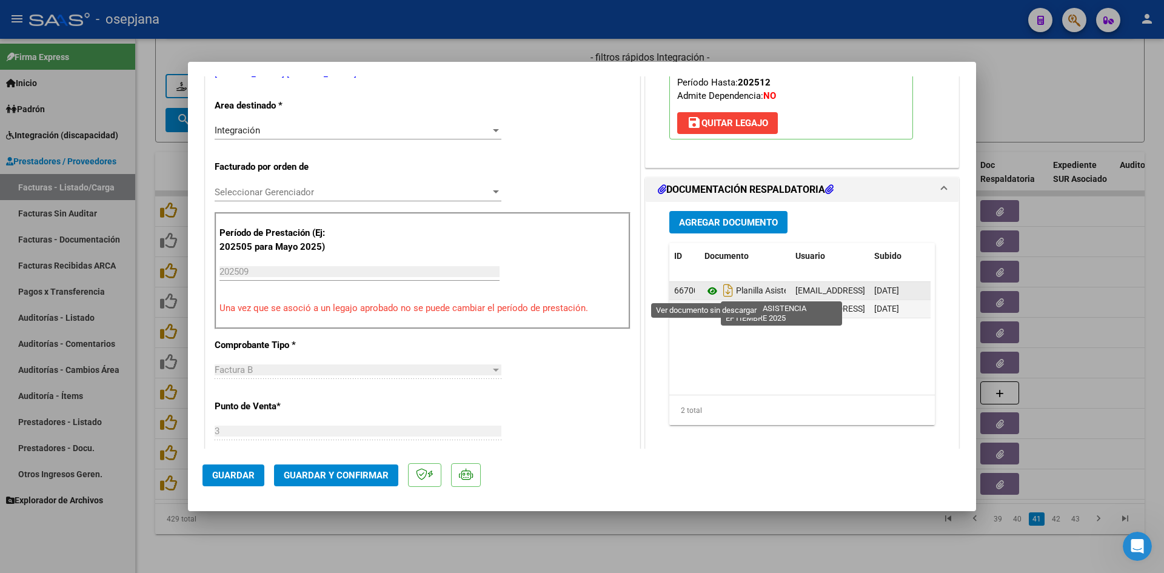
click at [707, 287] on icon at bounding box center [712, 291] width 16 height 15
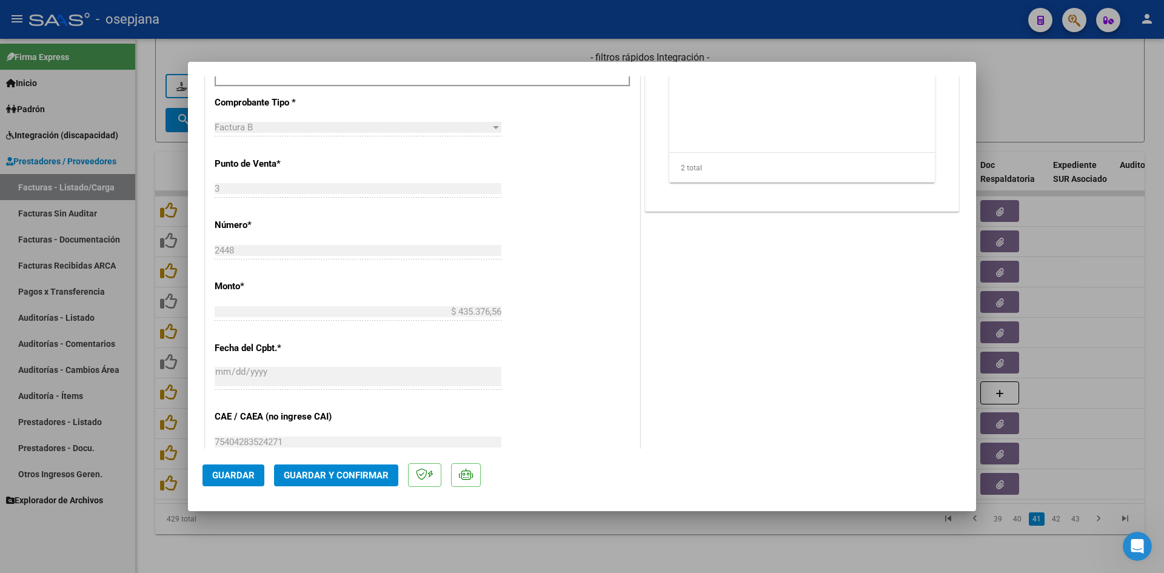
scroll to position [799, 0]
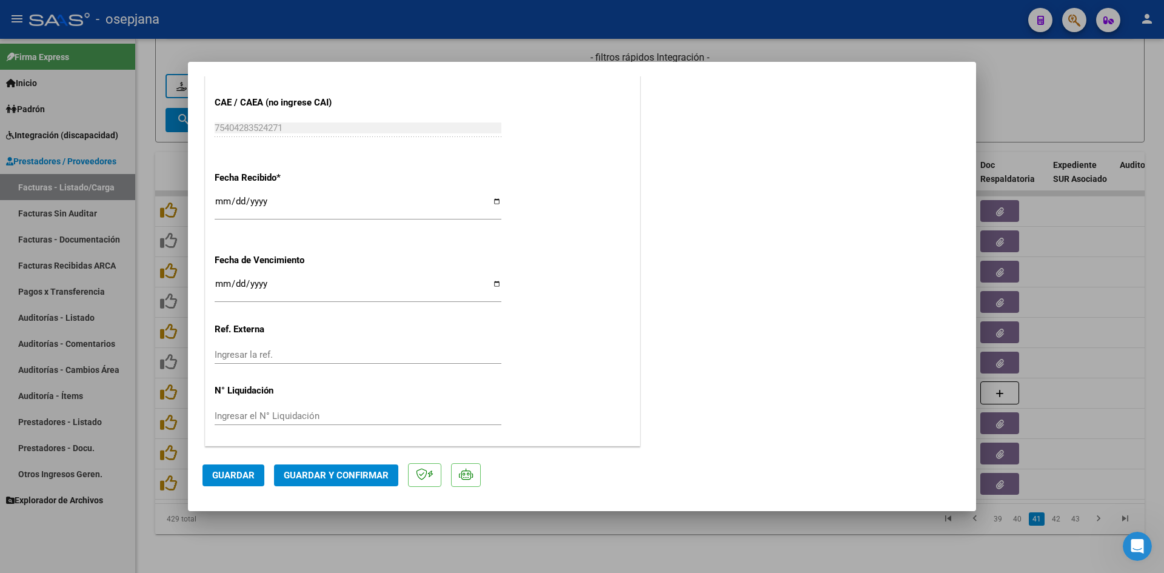
click at [217, 284] on input "Ingresar la fecha" at bounding box center [358, 288] width 287 height 19
type input "[DATE]"
click at [321, 476] on span "Guardar y Confirmar" at bounding box center [336, 475] width 105 height 11
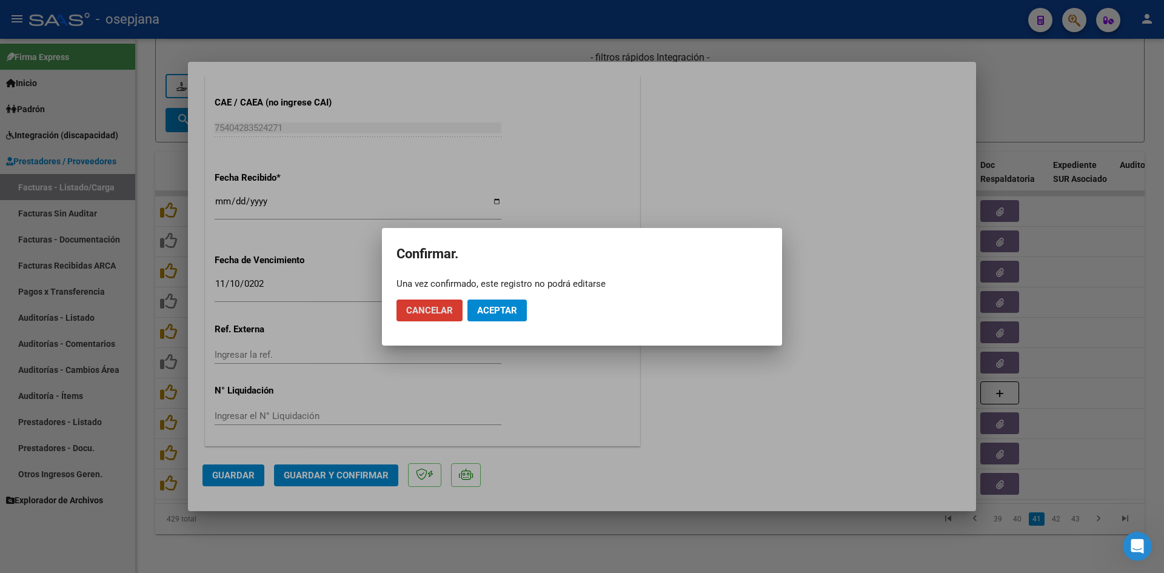
click at [495, 315] on span "Aceptar" at bounding box center [497, 310] width 40 height 11
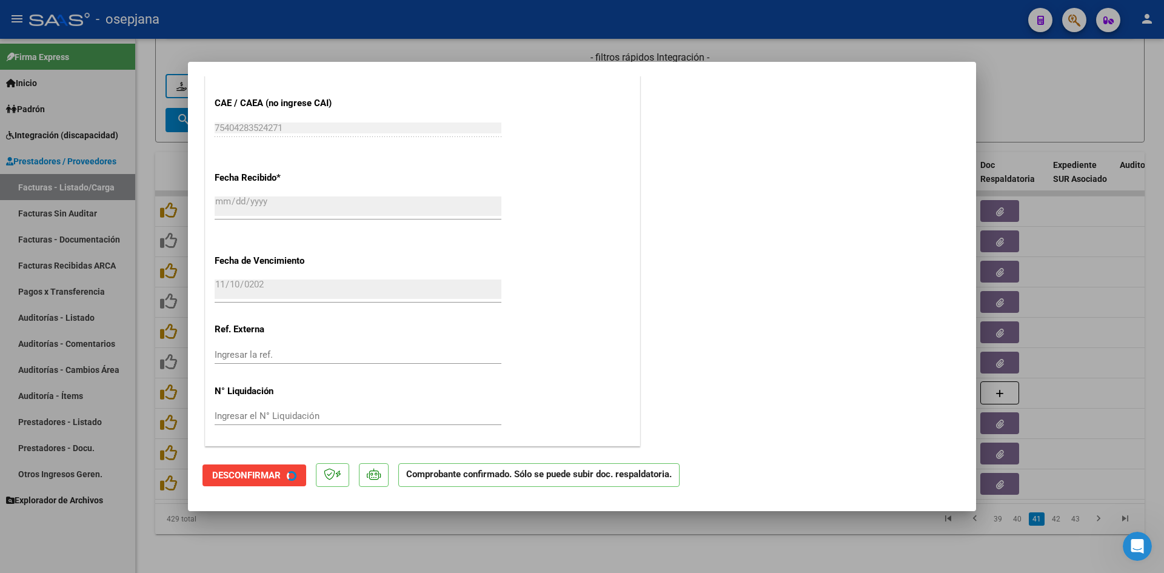
click at [1005, 113] on div at bounding box center [582, 286] width 1164 height 573
type input "$ 0,00"
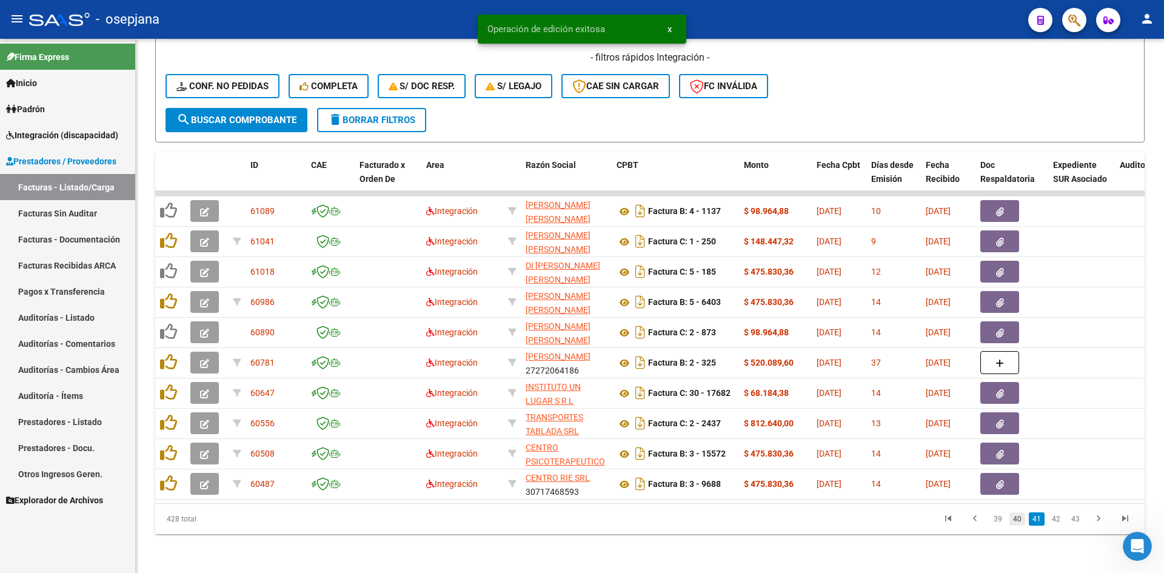
click at [1019, 521] on link "40" at bounding box center [1017, 518] width 16 height 13
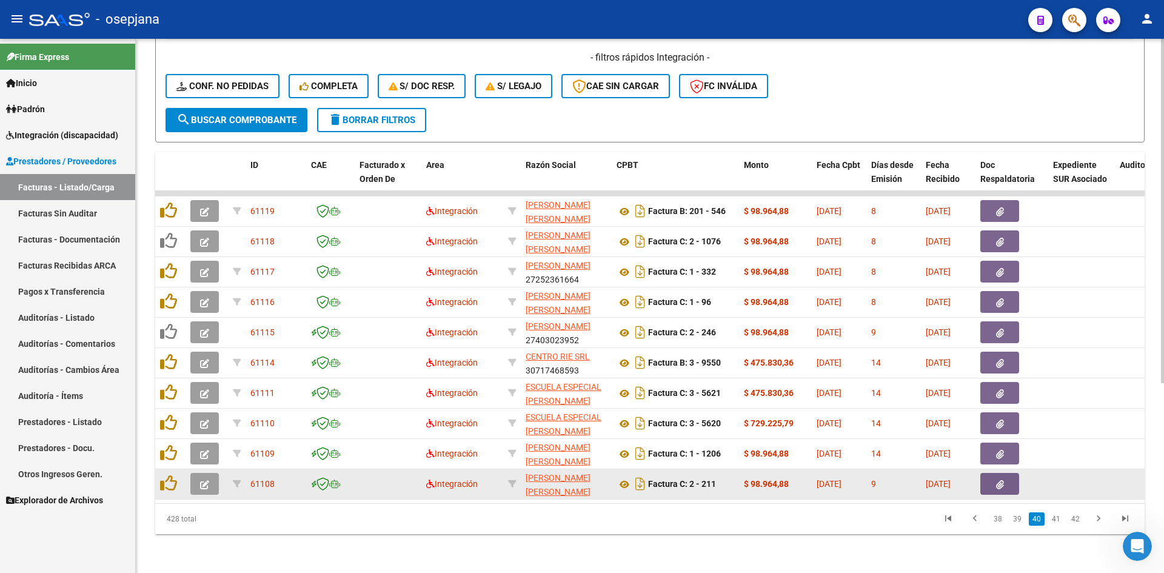
click at [201, 480] on icon "button" at bounding box center [204, 484] width 9 height 9
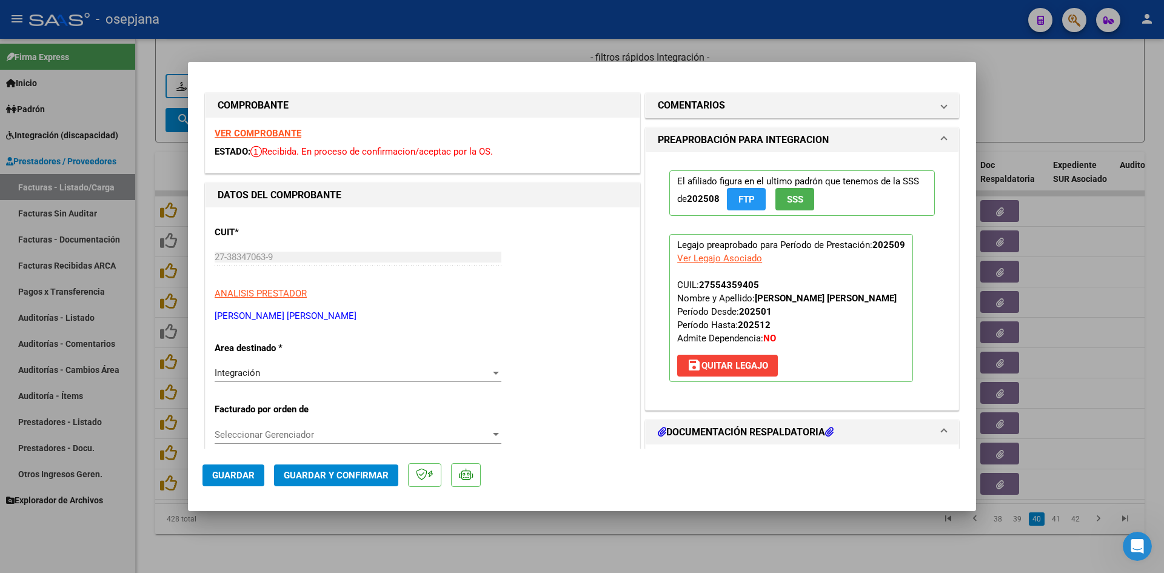
click at [276, 136] on strong "VER COMPROBANTE" at bounding box center [258, 133] width 87 height 11
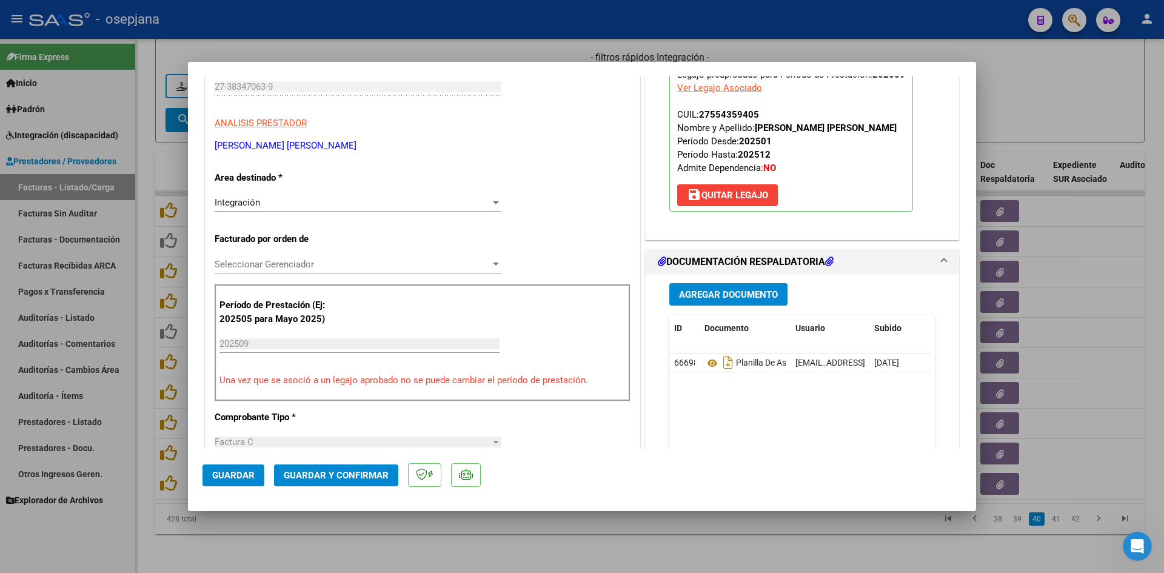
scroll to position [242, 0]
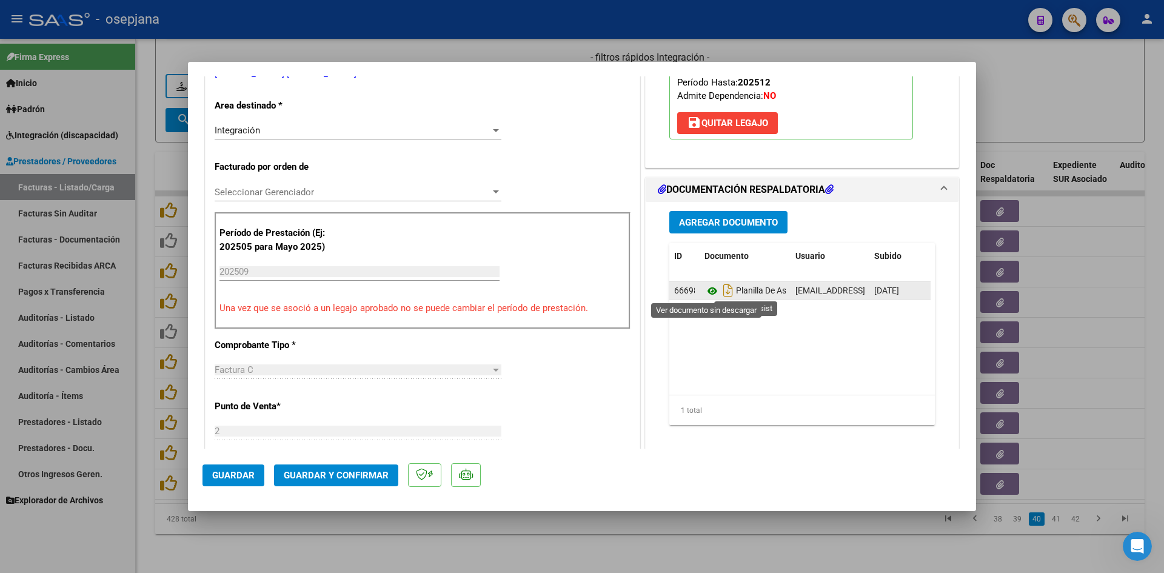
click at [705, 293] on icon at bounding box center [712, 291] width 16 height 15
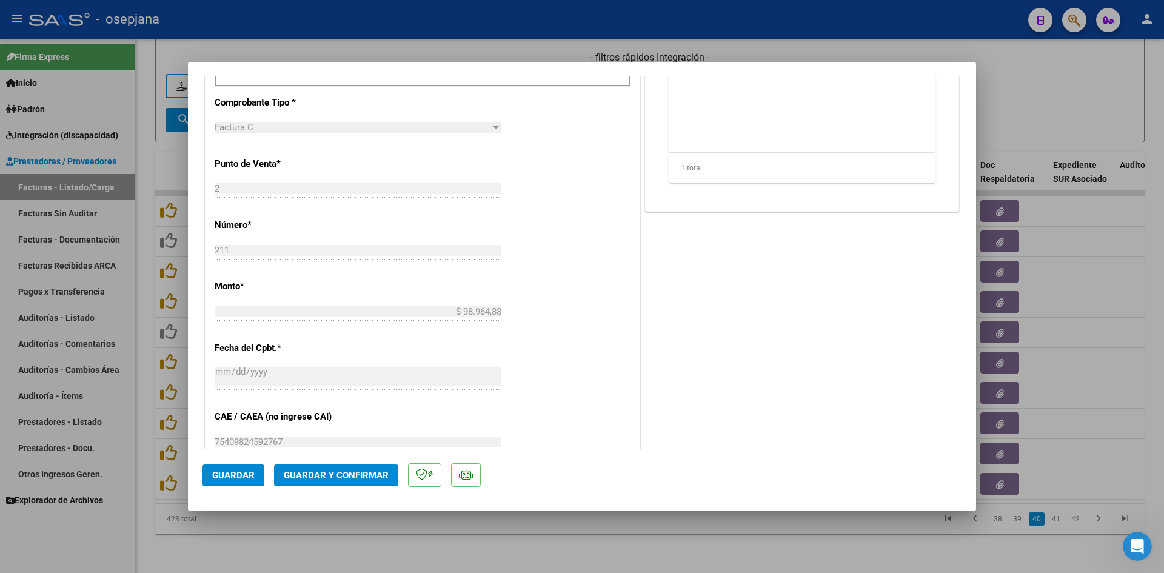
scroll to position [727, 0]
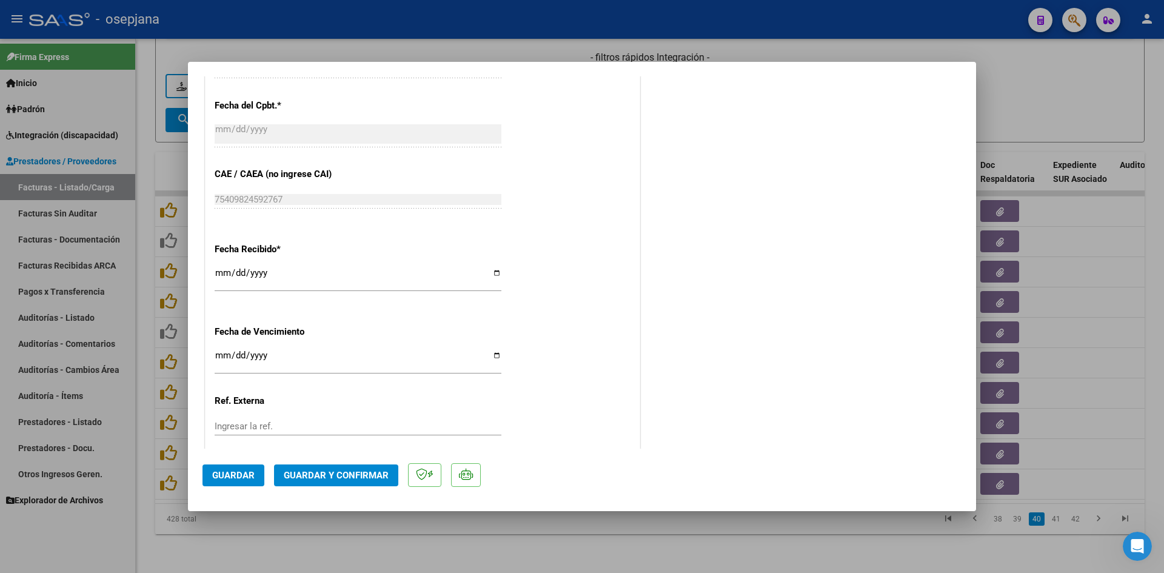
click at [220, 361] on input "Ingresar la fecha" at bounding box center [358, 359] width 287 height 19
type input "[DATE]"
click at [322, 479] on span "Guardar y Confirmar" at bounding box center [336, 475] width 105 height 11
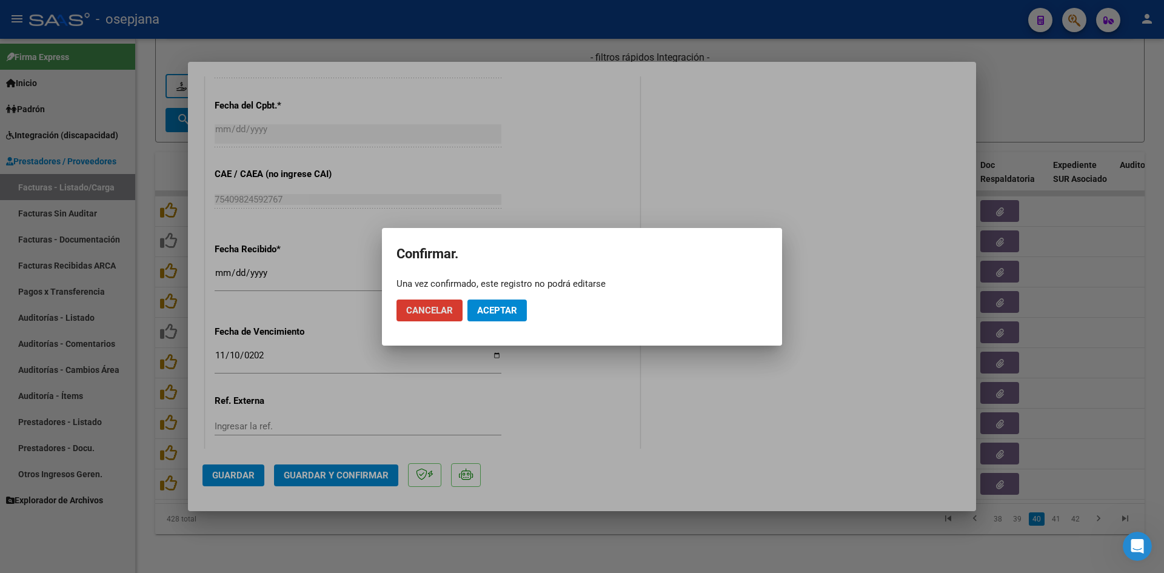
click at [492, 307] on span "Aceptar" at bounding box center [497, 310] width 40 height 11
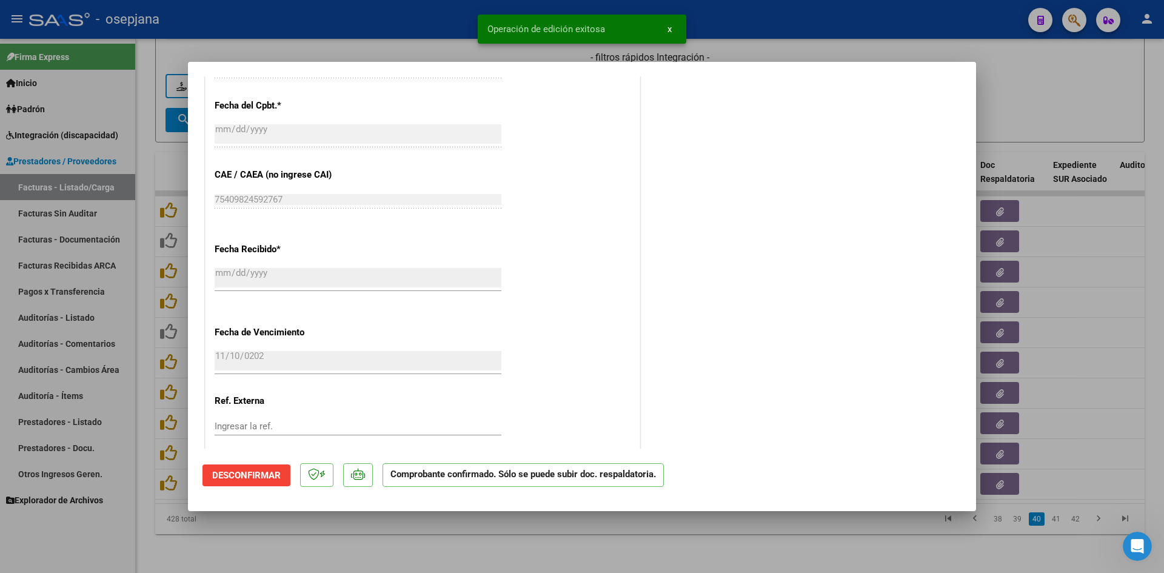
click at [1048, 95] on div at bounding box center [582, 286] width 1164 height 573
type input "$ 0,00"
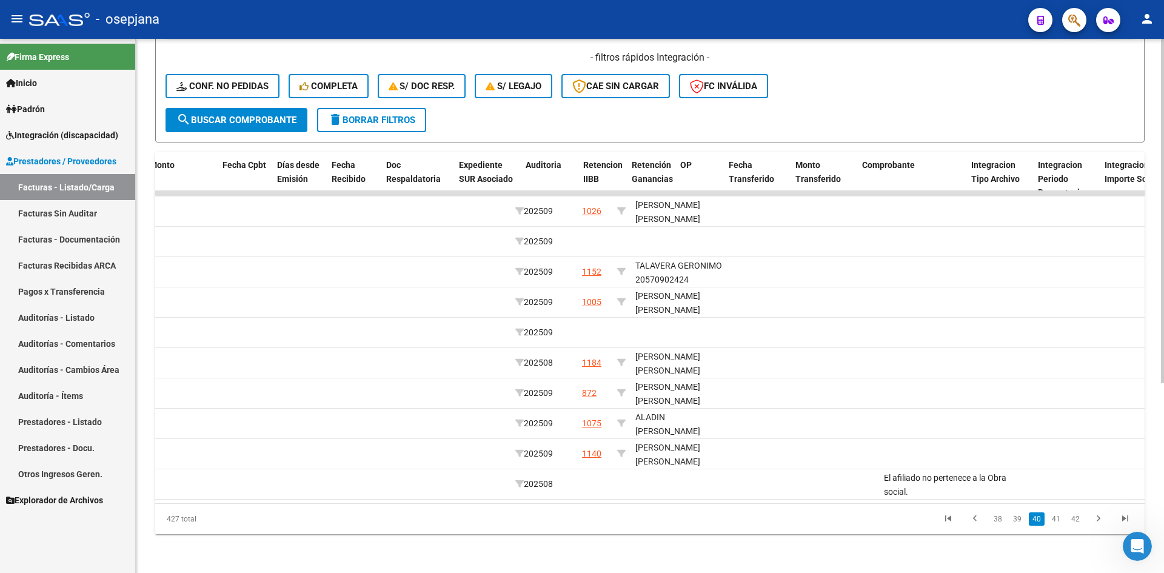
scroll to position [0, 0]
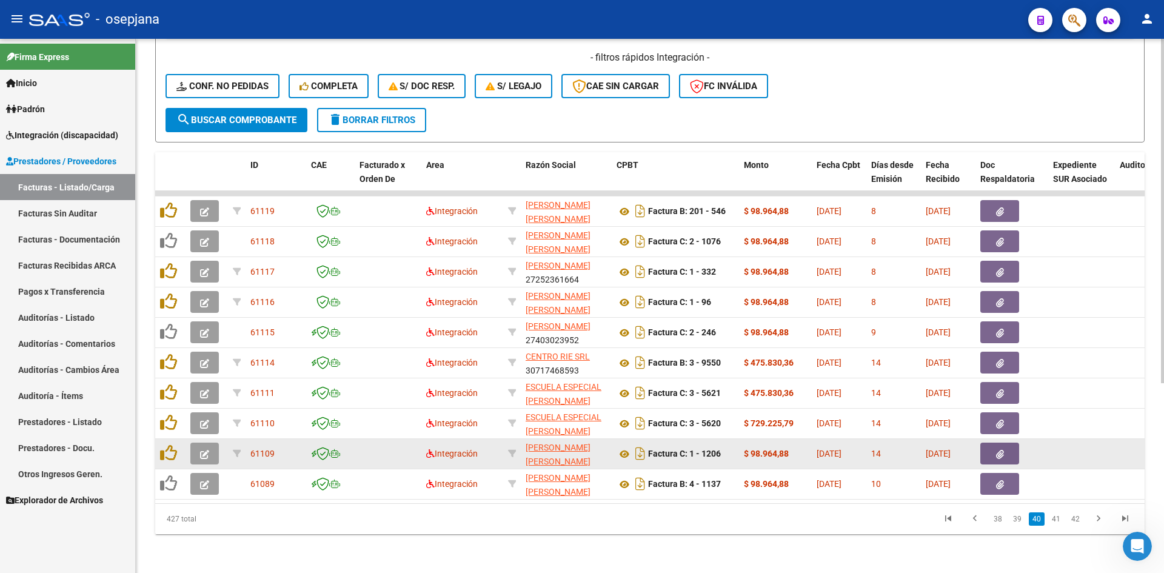
click at [205, 450] on button "button" at bounding box center [204, 453] width 28 height 22
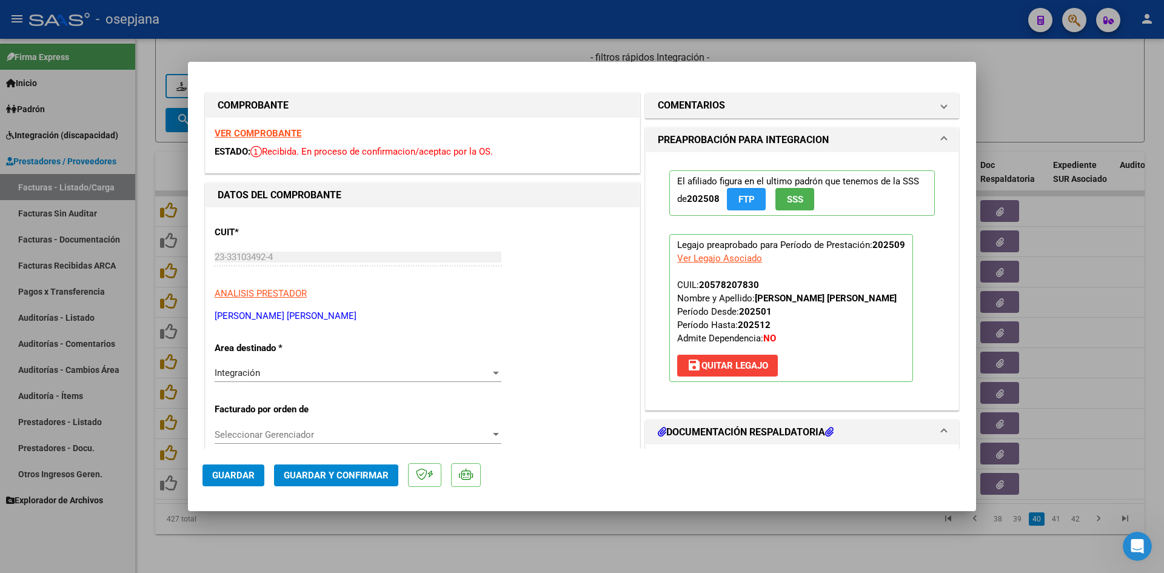
click at [241, 130] on strong "VER COMPROBANTE" at bounding box center [258, 133] width 87 height 11
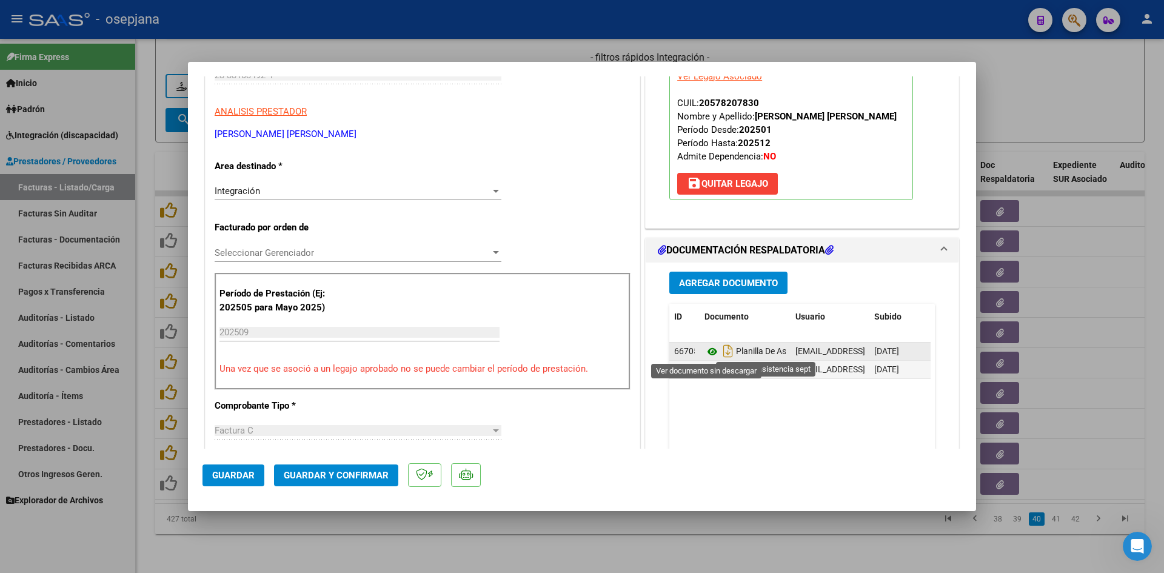
click at [711, 351] on icon at bounding box center [712, 351] width 16 height 15
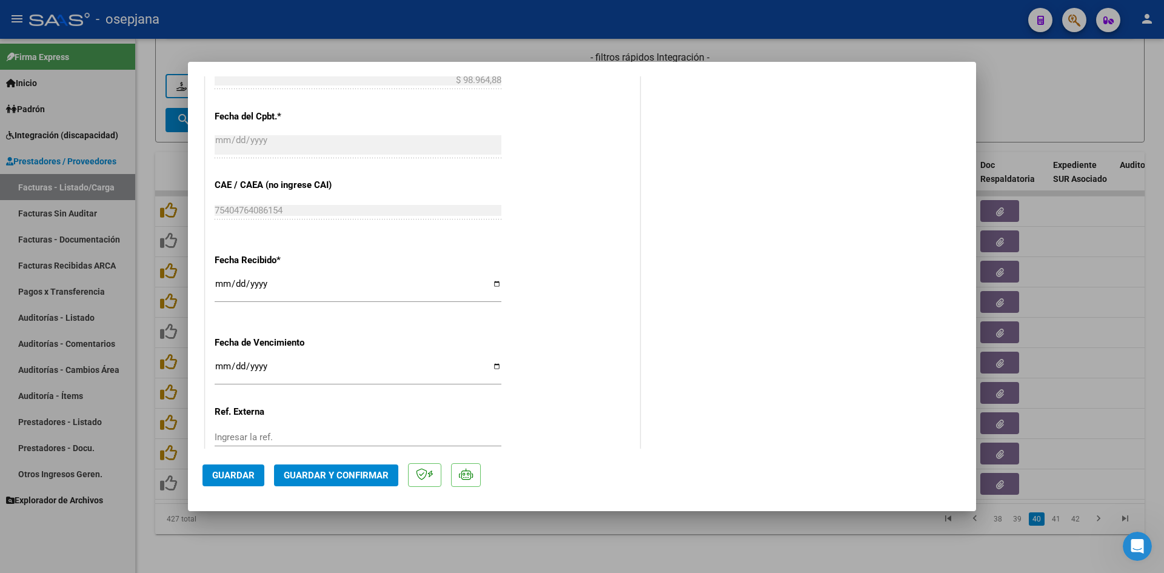
scroll to position [727, 0]
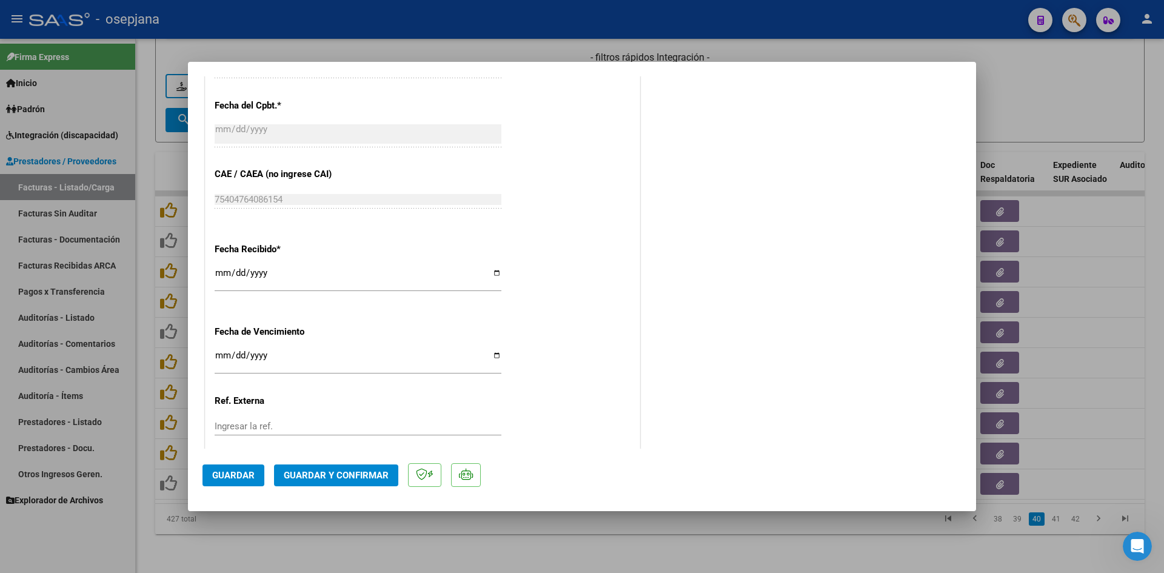
click at [220, 360] on input "[DATE]" at bounding box center [358, 359] width 287 height 19
type input "[DATE]"
click at [364, 470] on span "Guardar y Confirmar" at bounding box center [336, 475] width 105 height 11
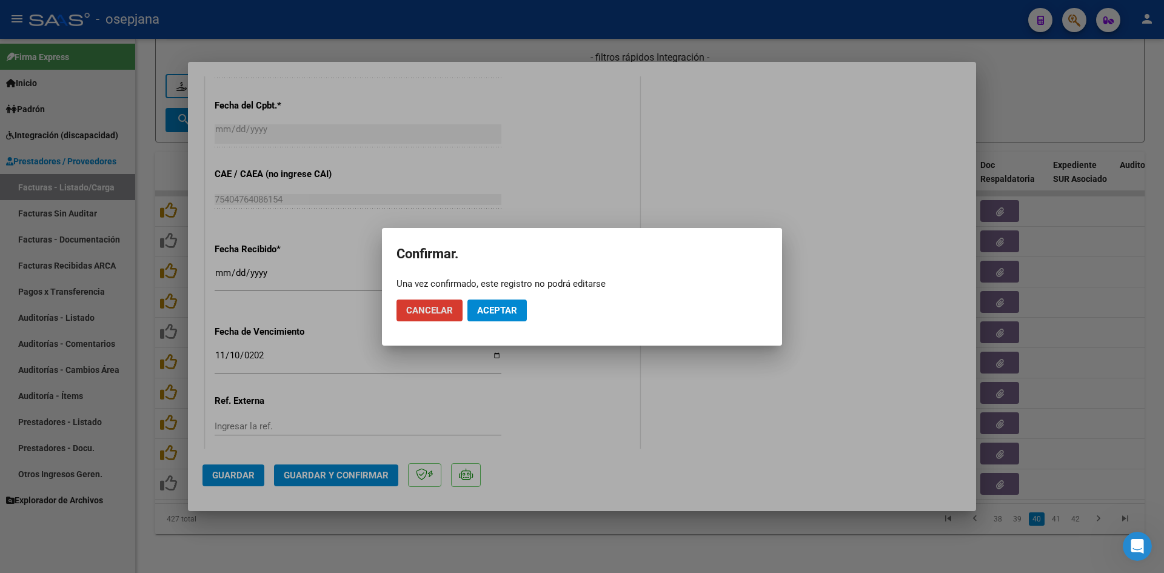
click at [506, 305] on span "Aceptar" at bounding box center [497, 310] width 40 height 11
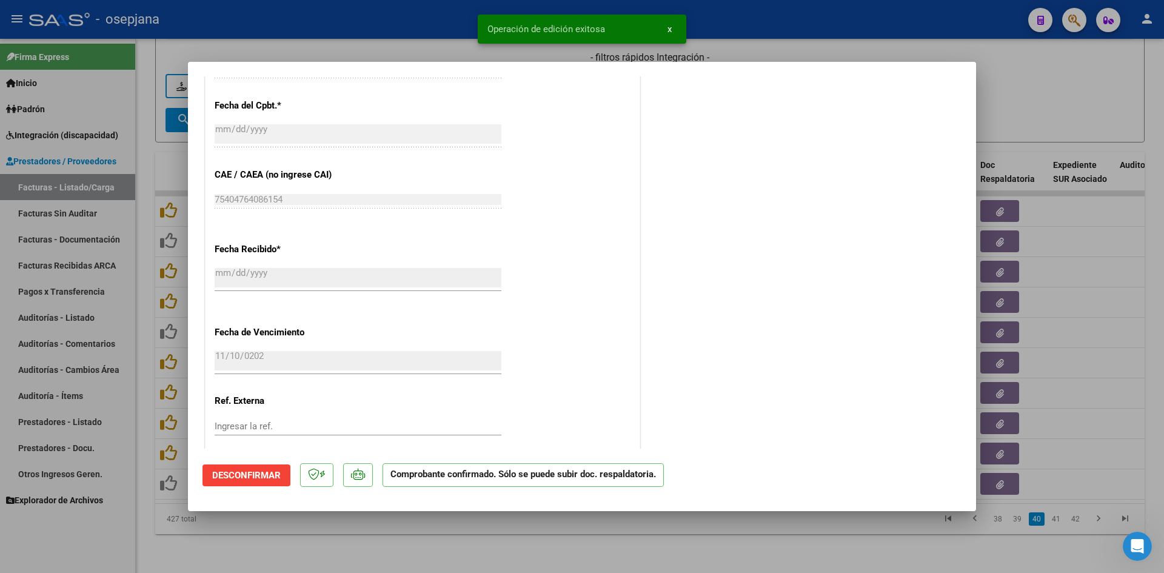
click at [1062, 87] on div at bounding box center [582, 286] width 1164 height 573
type input "$ 0,00"
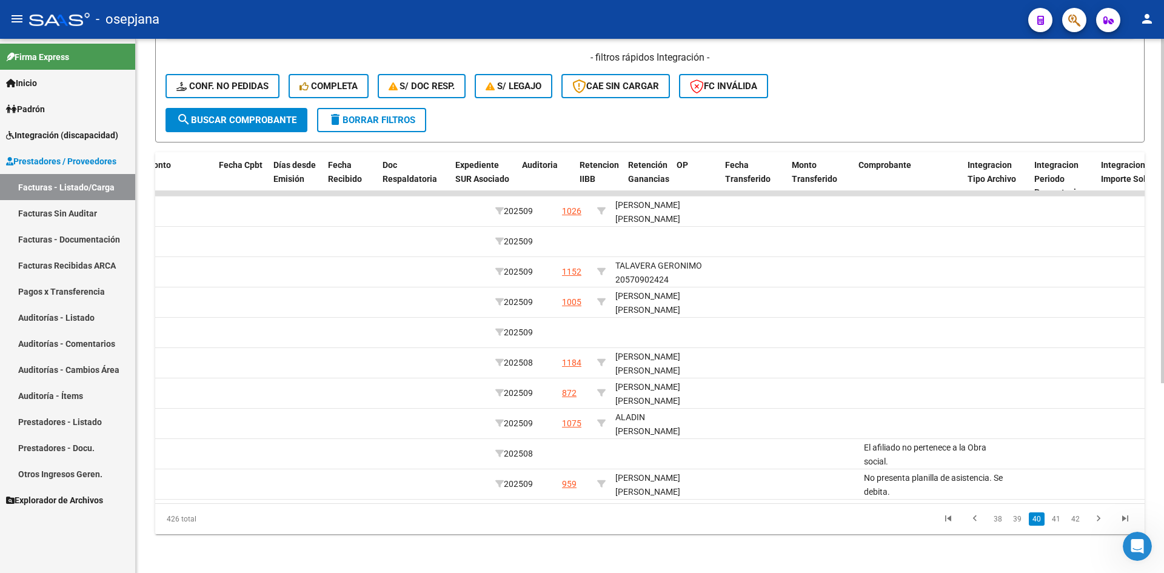
scroll to position [0, 0]
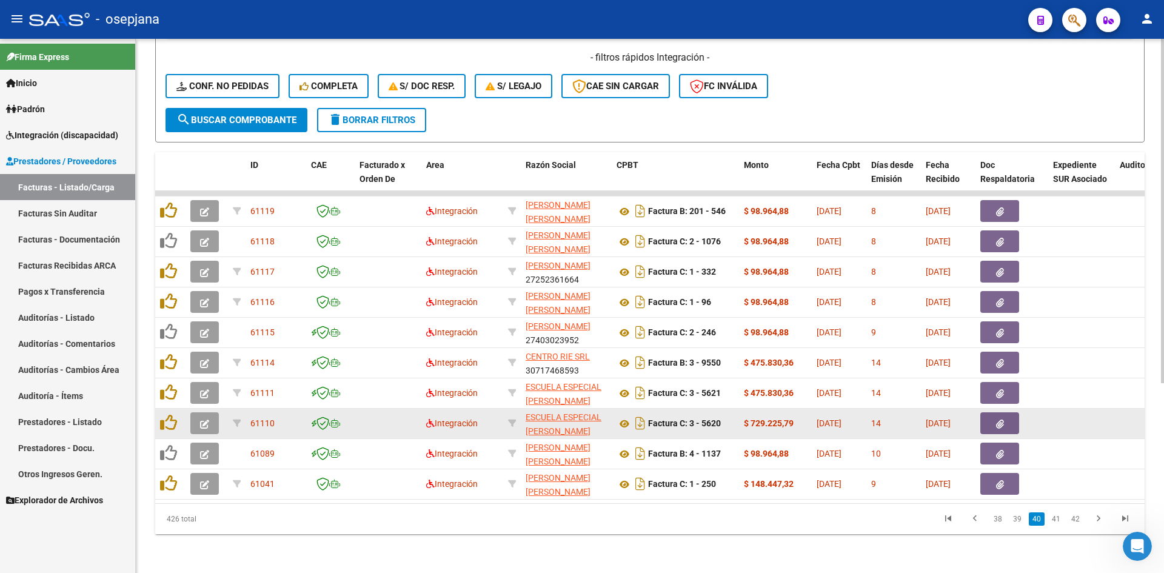
click at [208, 415] on button "button" at bounding box center [204, 423] width 28 height 22
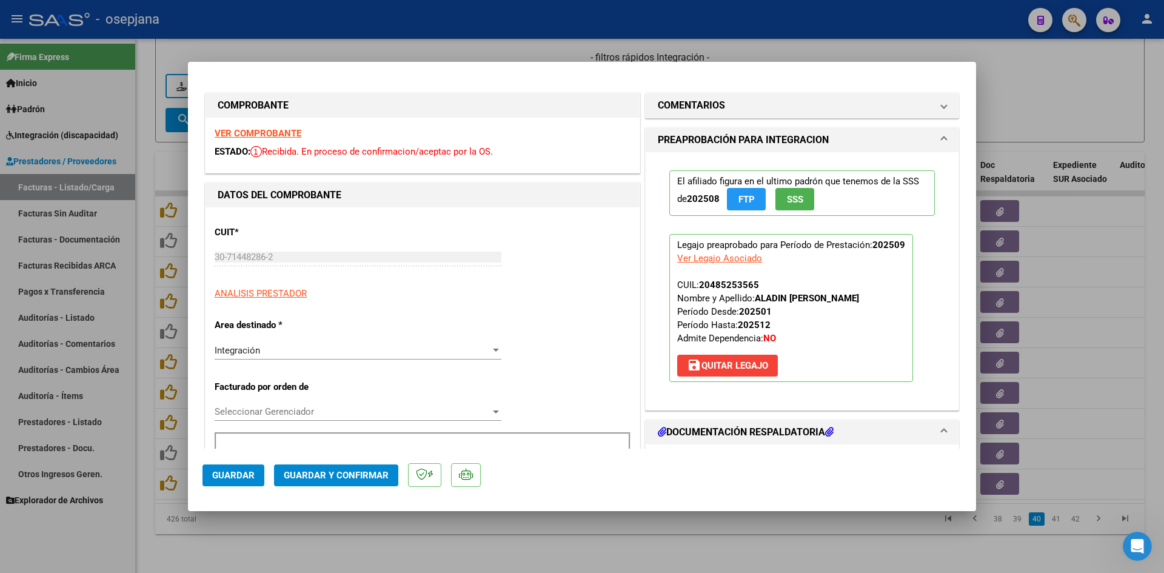
click at [275, 128] on strong "VER COMPROBANTE" at bounding box center [258, 133] width 87 height 11
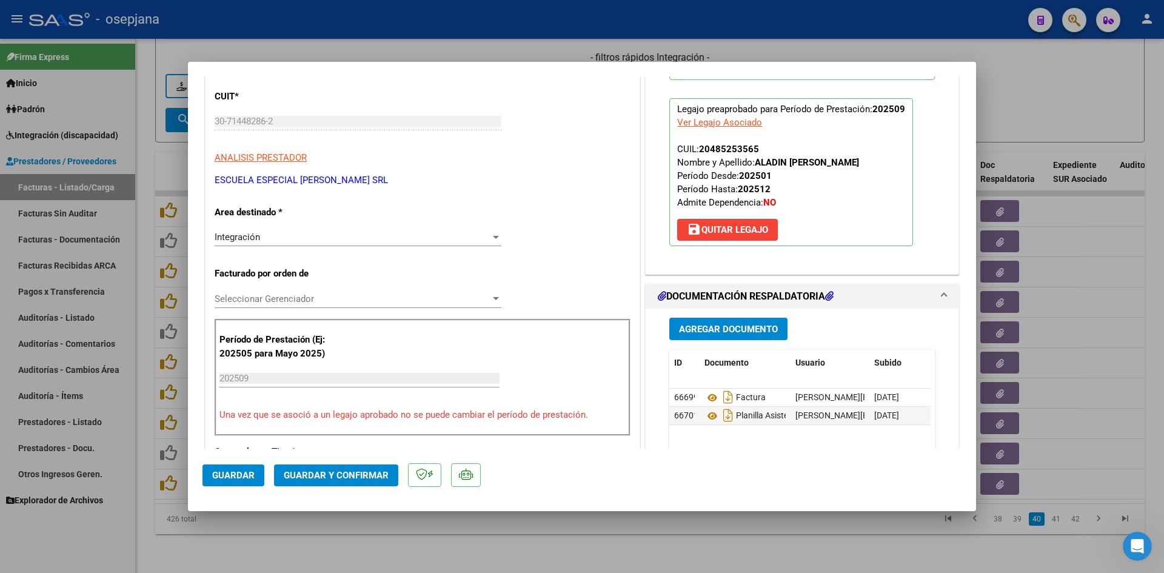
scroll to position [242, 0]
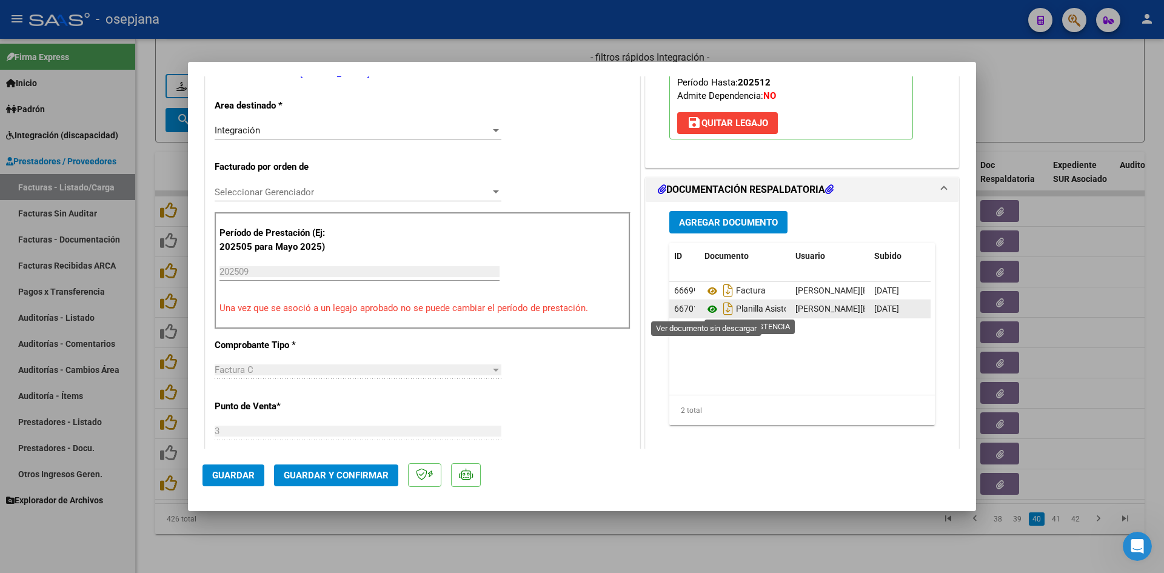
click at [707, 307] on icon at bounding box center [712, 309] width 16 height 15
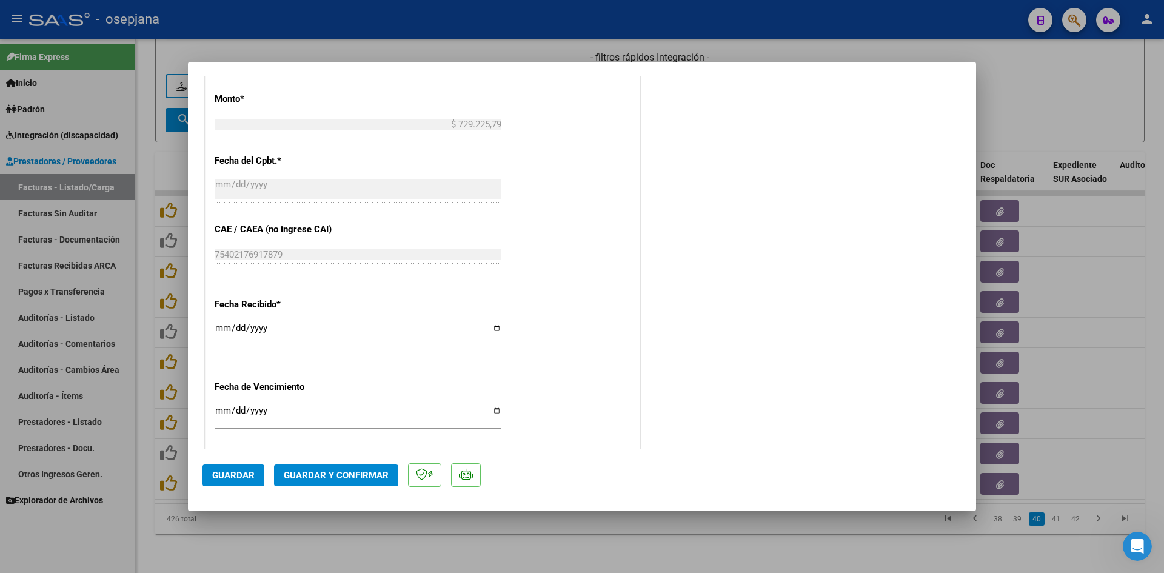
scroll to position [799, 0]
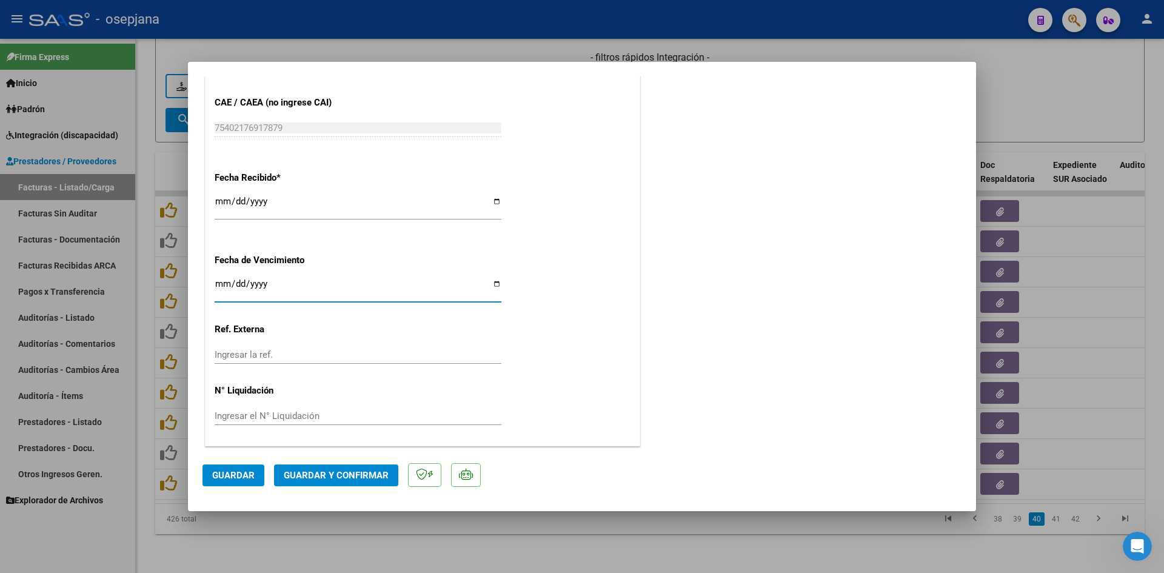
click at [221, 279] on input "[DATE]" at bounding box center [358, 288] width 287 height 19
type input "[DATE]"
click at [327, 471] on span "Guardar y Confirmar" at bounding box center [336, 475] width 105 height 11
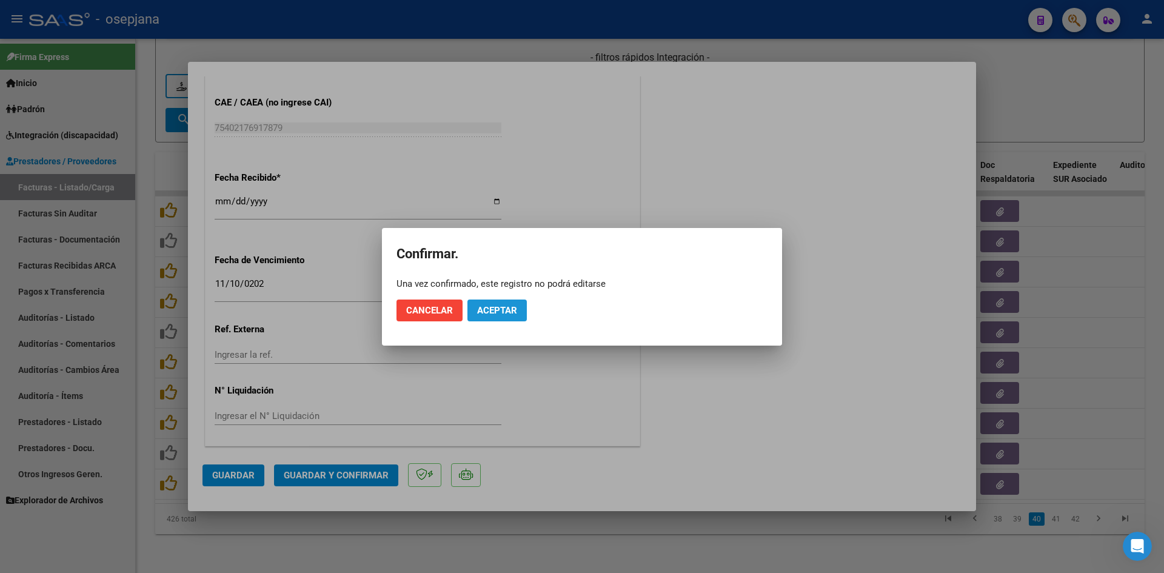
click at [513, 304] on button "Aceptar" at bounding box center [496, 310] width 59 height 22
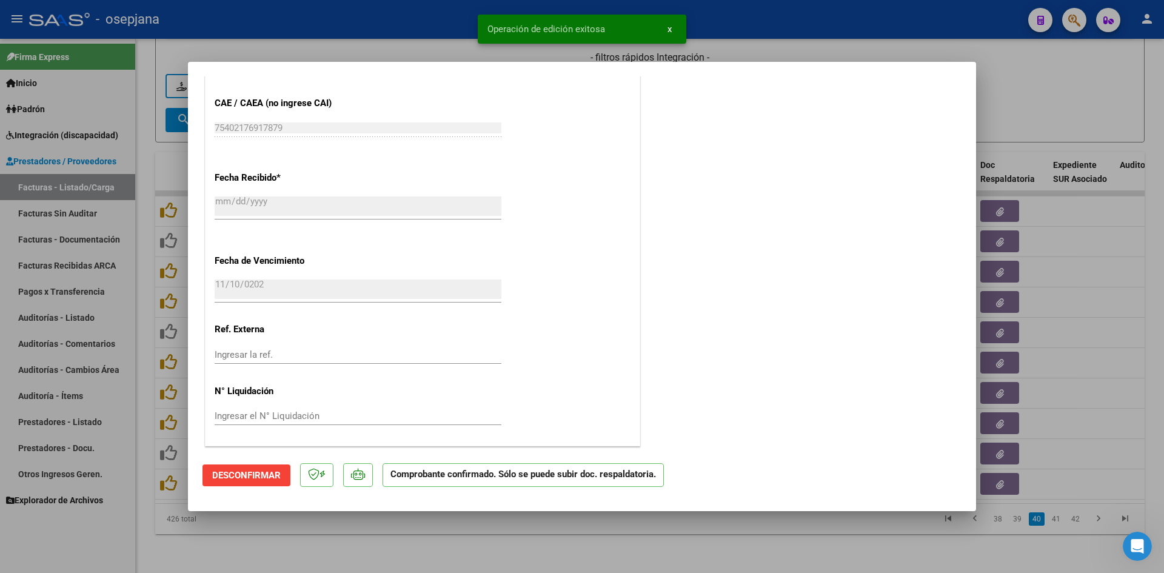
click at [1029, 117] on div at bounding box center [582, 286] width 1164 height 573
type input "$ 0,00"
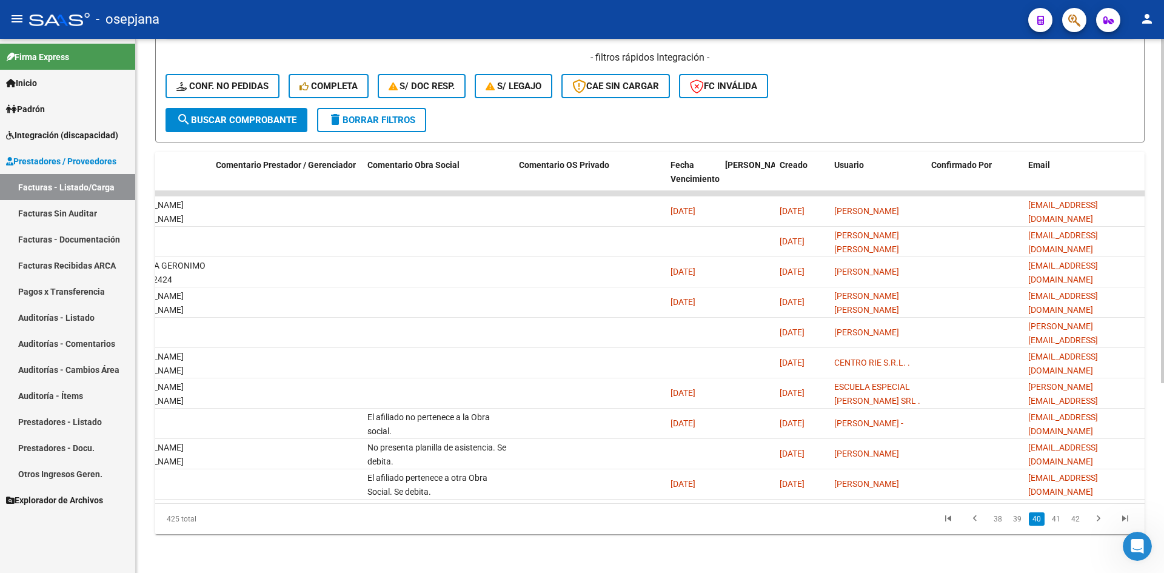
scroll to position [0, 0]
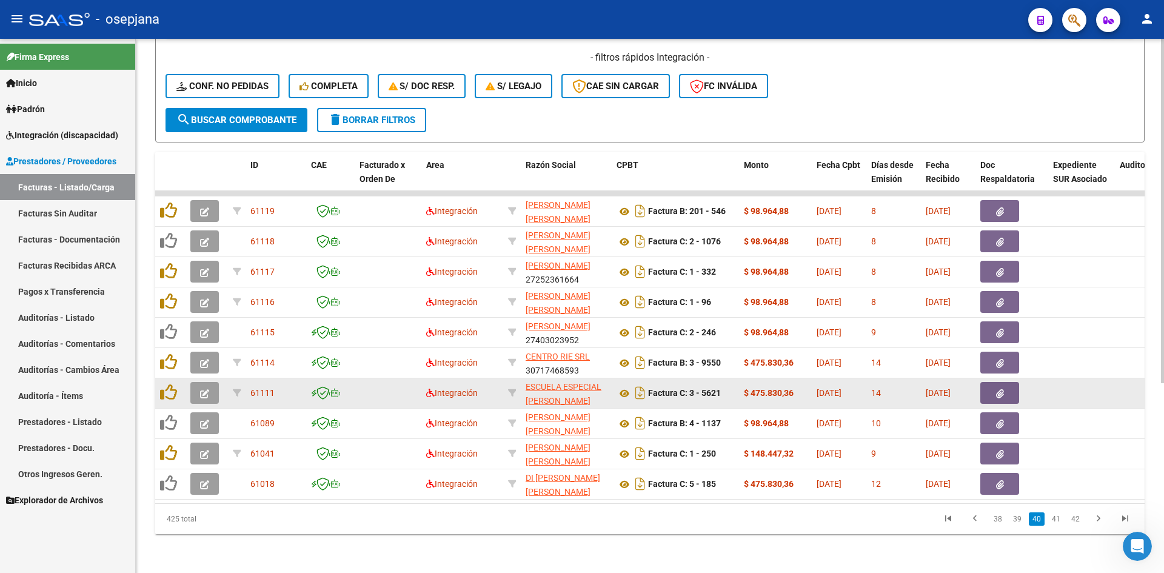
click at [204, 382] on button "button" at bounding box center [204, 393] width 28 height 22
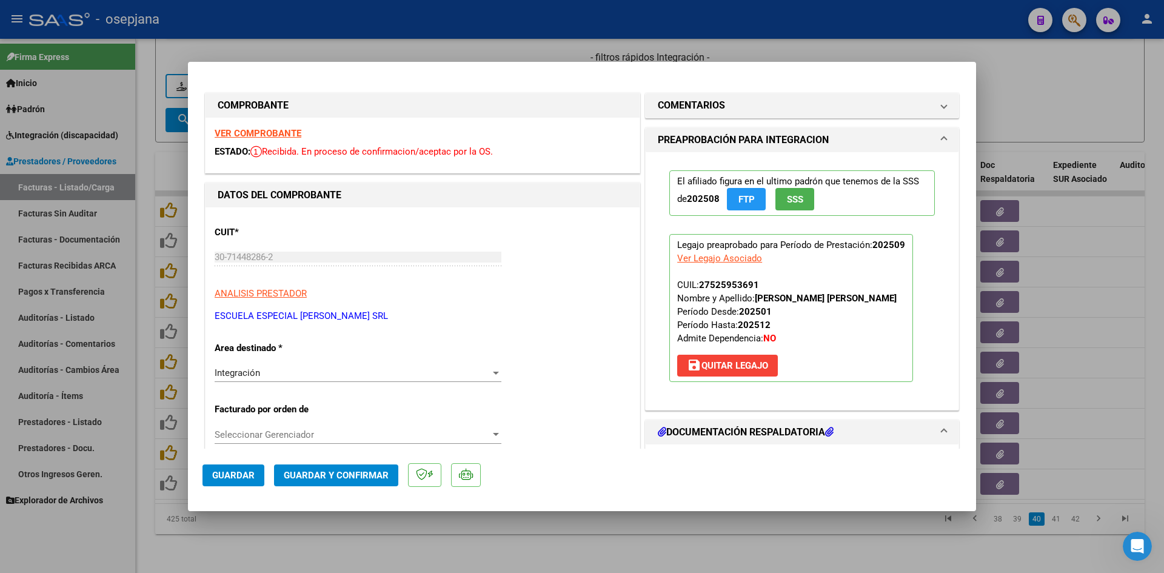
click at [1031, 105] on div at bounding box center [582, 286] width 1164 height 573
type input "$ 0,00"
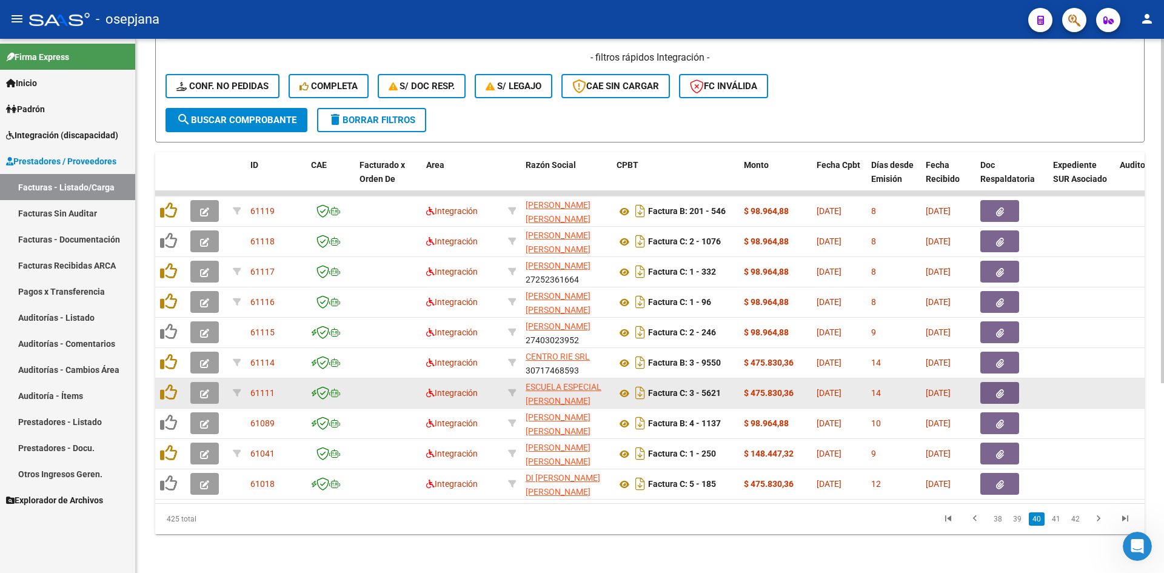
click at [208, 389] on icon "button" at bounding box center [204, 393] width 9 height 9
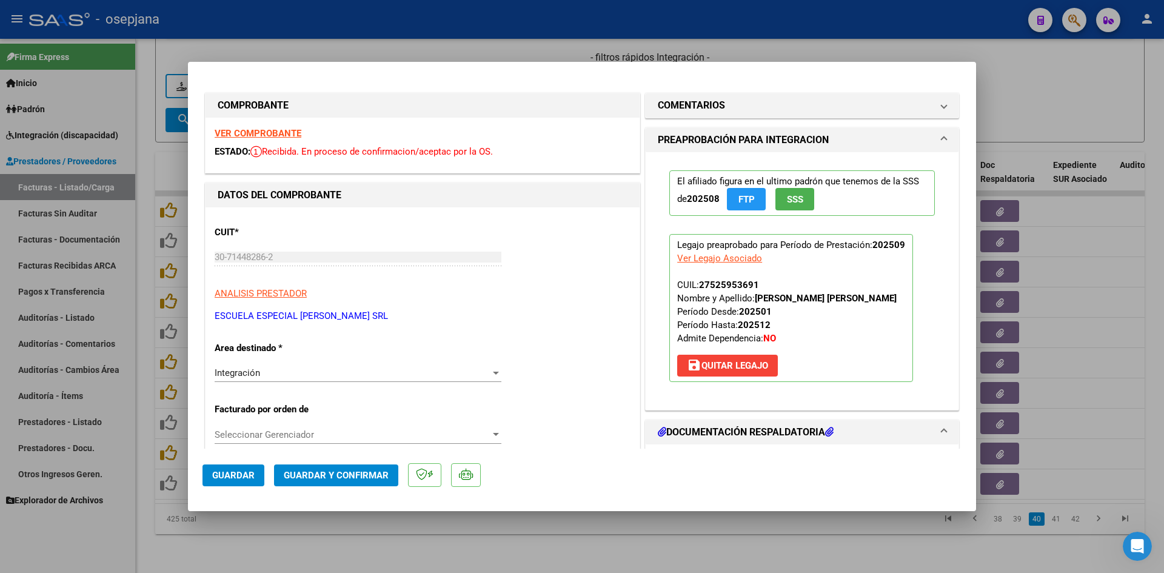
click at [270, 137] on strong "VER COMPROBANTE" at bounding box center [258, 133] width 87 height 11
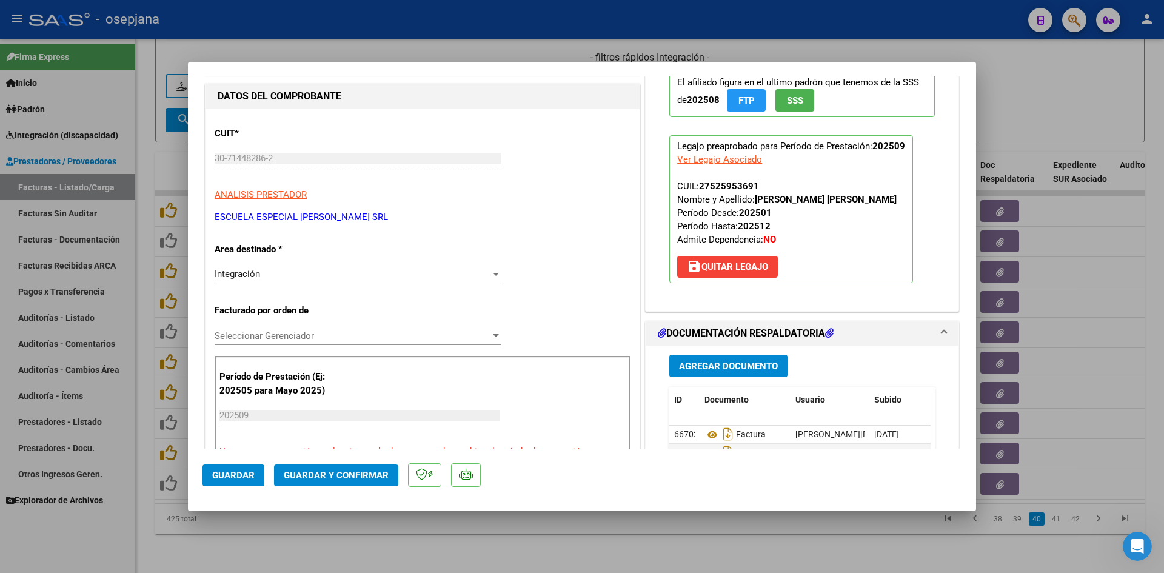
scroll to position [242, 0]
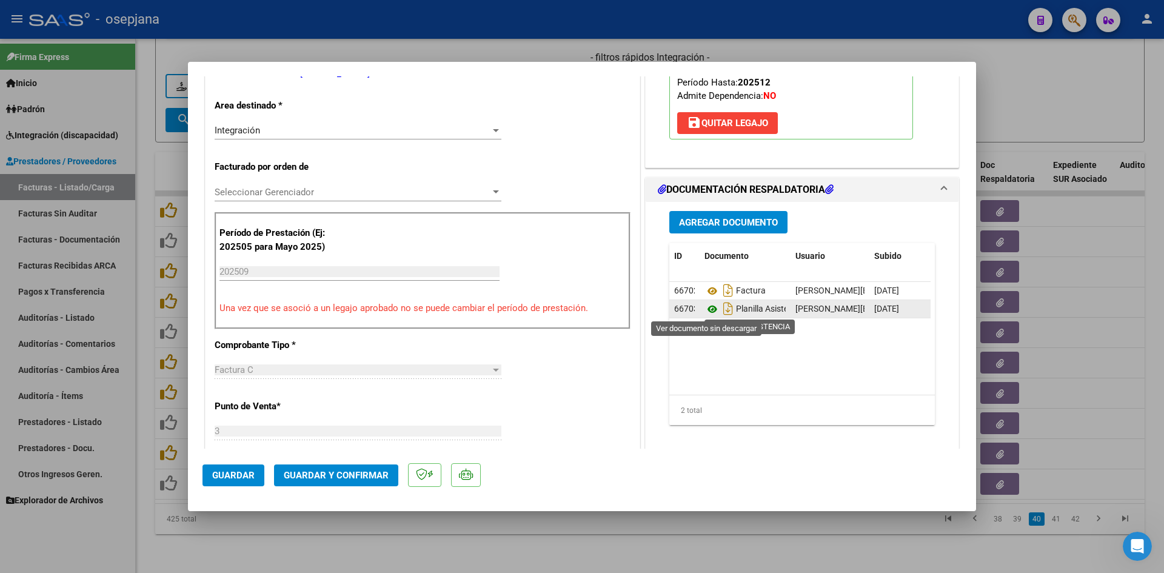
click at [707, 310] on icon at bounding box center [712, 309] width 16 height 15
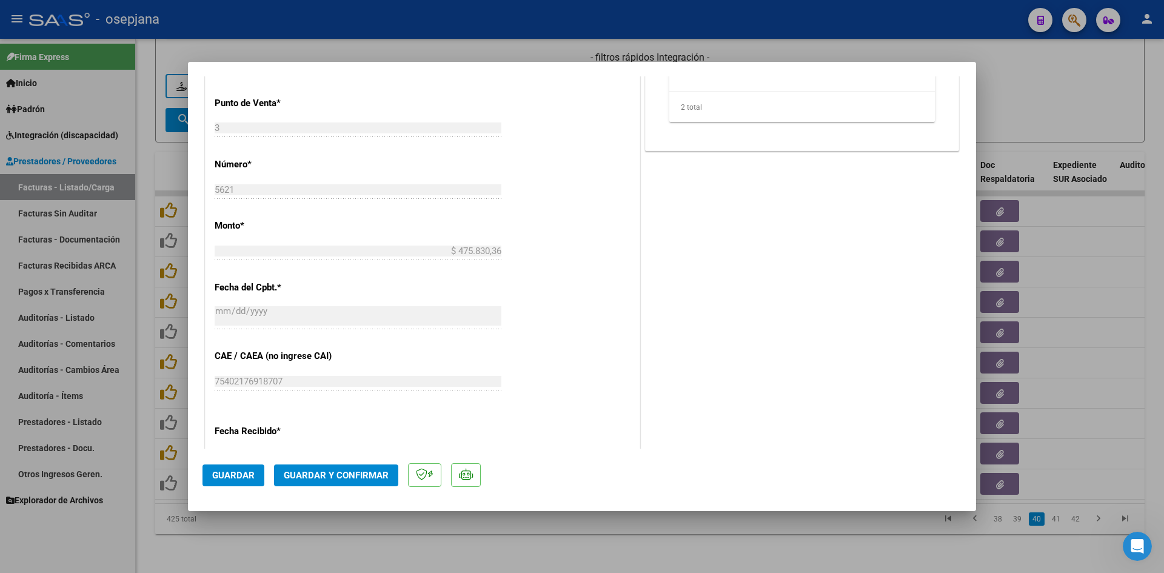
scroll to position [799, 0]
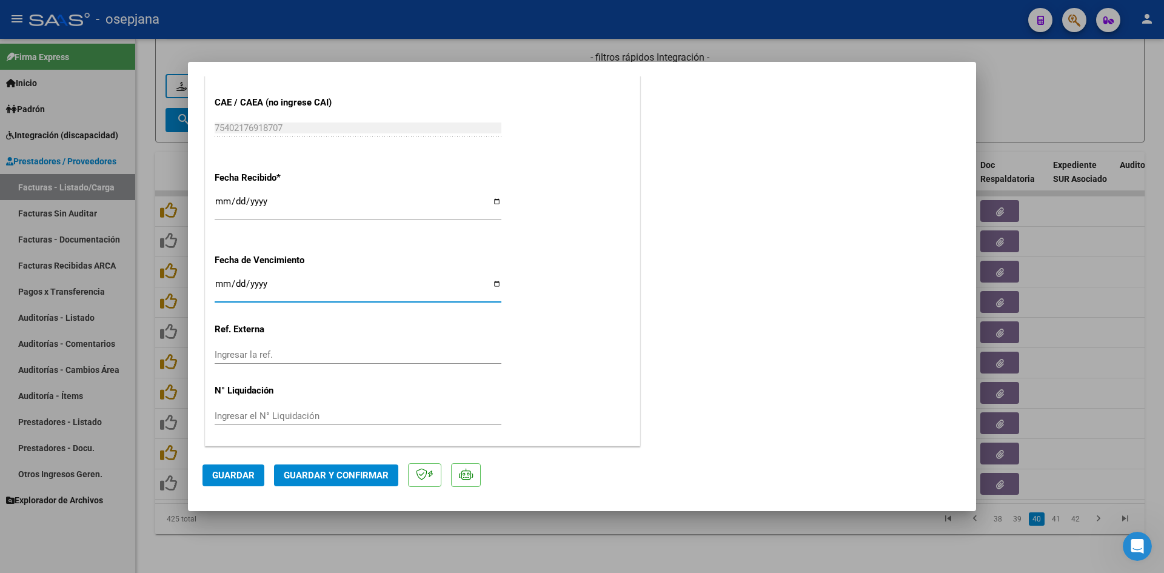
click at [220, 284] on input "[DATE]" at bounding box center [358, 288] width 287 height 19
type input "[DATE]"
click at [336, 472] on span "Guardar y Confirmar" at bounding box center [336, 475] width 105 height 11
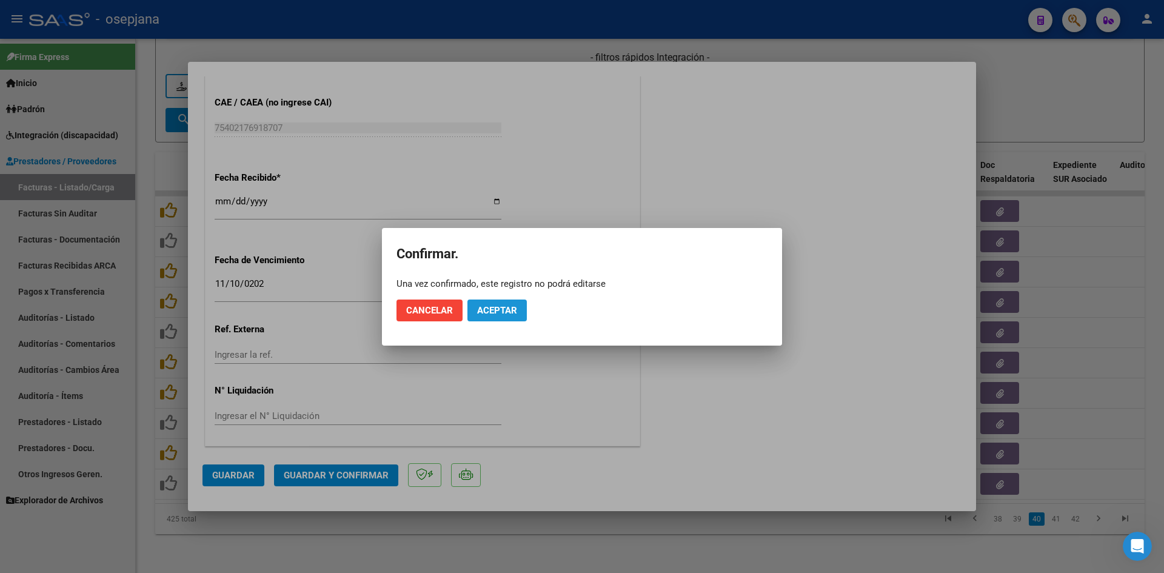
click at [513, 314] on span "Aceptar" at bounding box center [497, 310] width 40 height 11
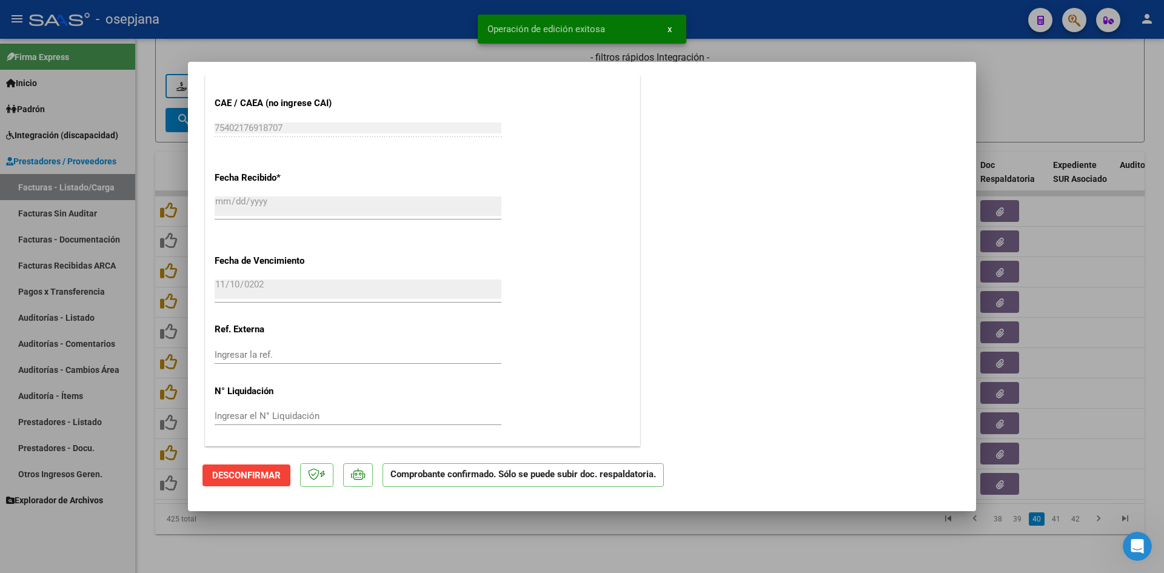
click at [1138, 93] on div at bounding box center [582, 286] width 1164 height 573
type input "$ 0,00"
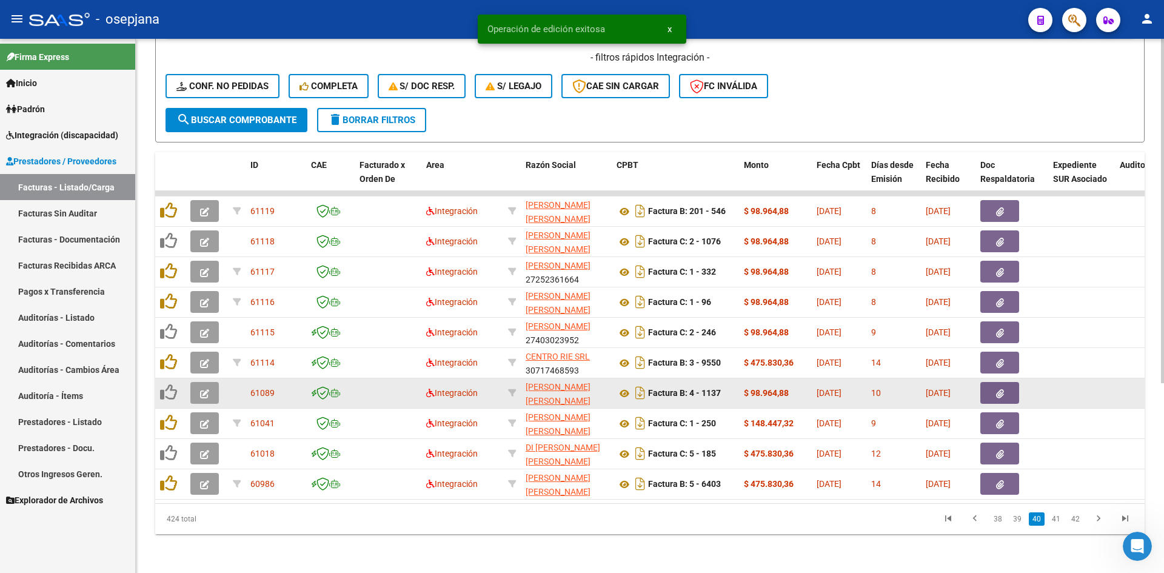
click at [208, 389] on icon "button" at bounding box center [204, 393] width 9 height 9
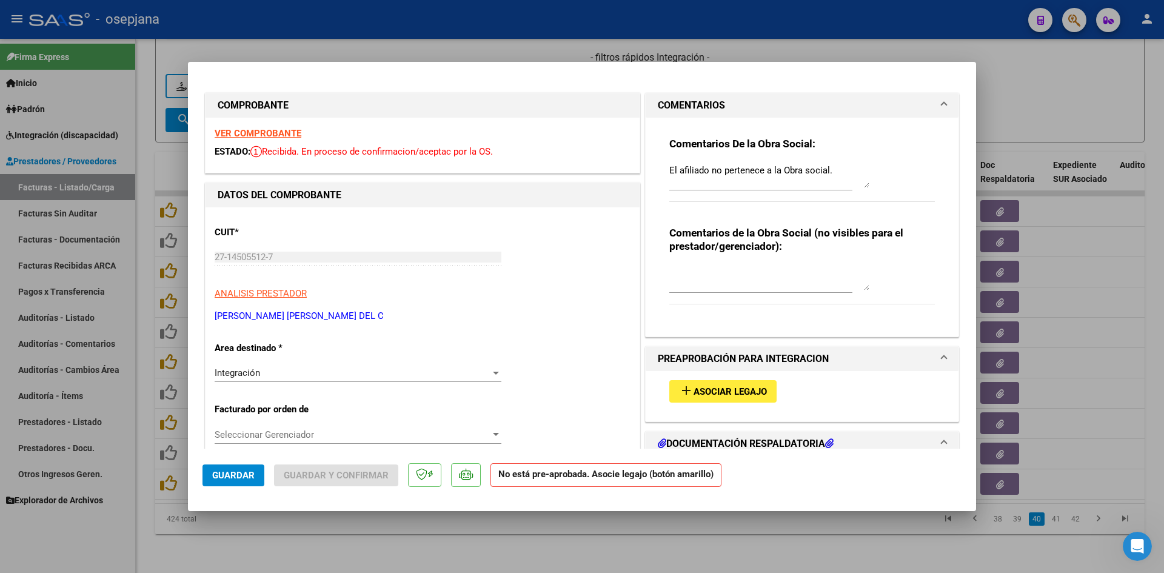
click at [1012, 78] on div at bounding box center [582, 286] width 1164 height 573
type input "$ 0,00"
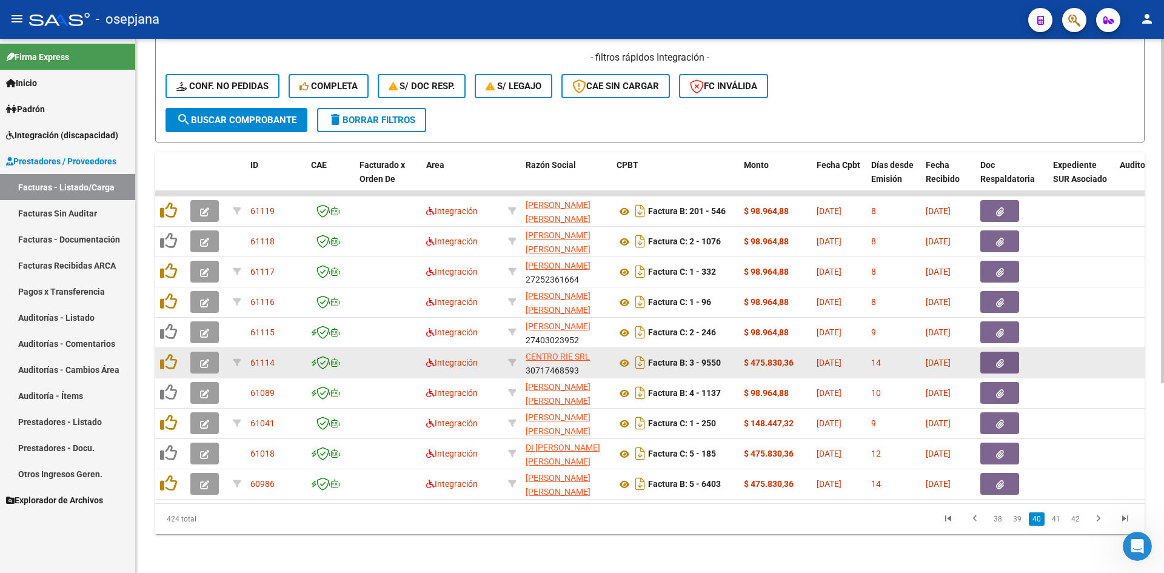
click at [186, 352] on datatable-body-cell at bounding box center [206, 363] width 42 height 30
click at [205, 359] on icon "button" at bounding box center [204, 363] width 9 height 9
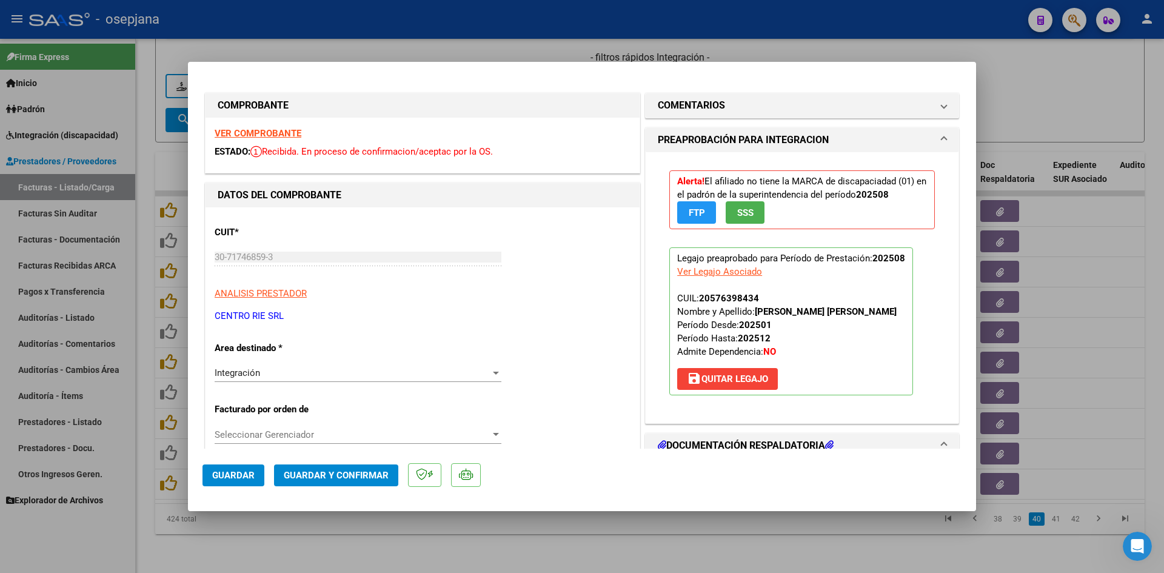
click at [1036, 81] on div at bounding box center [582, 286] width 1164 height 573
type input "$ 0,00"
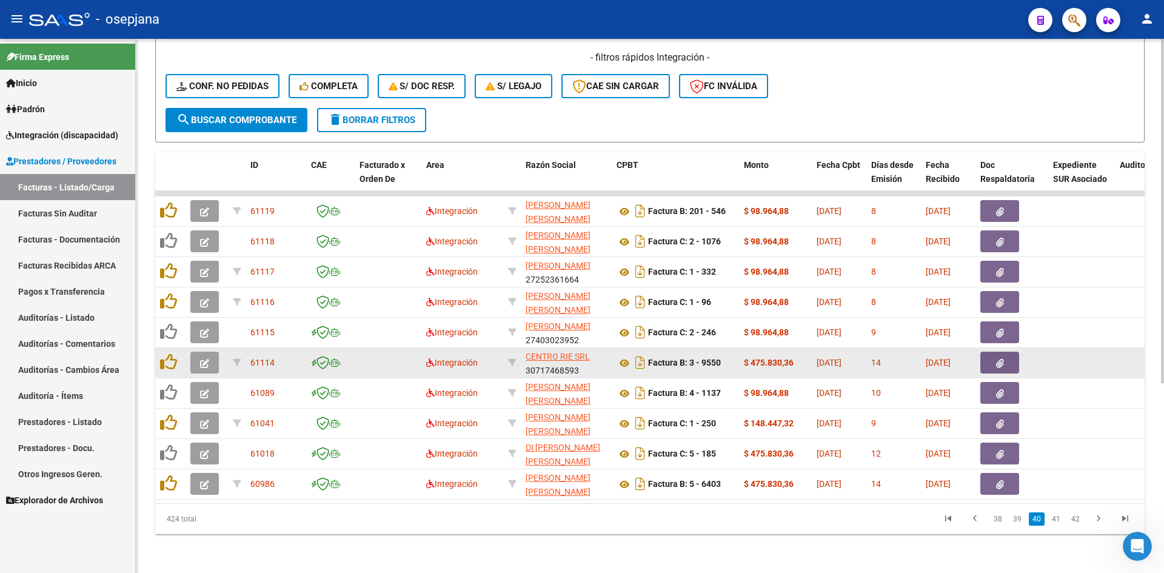
click at [199, 353] on button "button" at bounding box center [204, 363] width 28 height 22
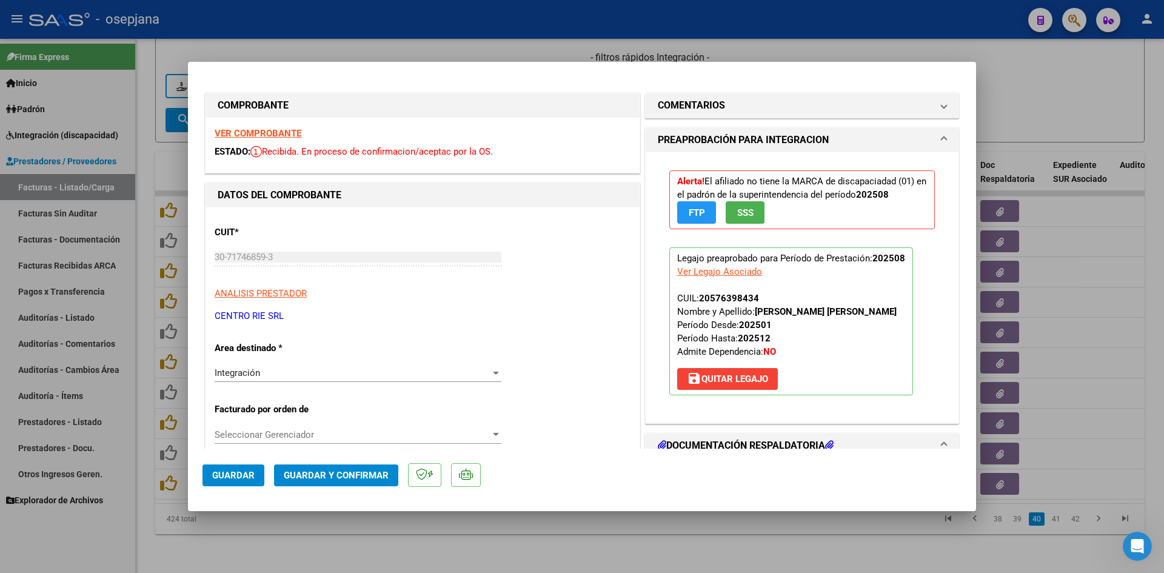
click at [279, 130] on strong "VER COMPROBANTE" at bounding box center [258, 133] width 87 height 11
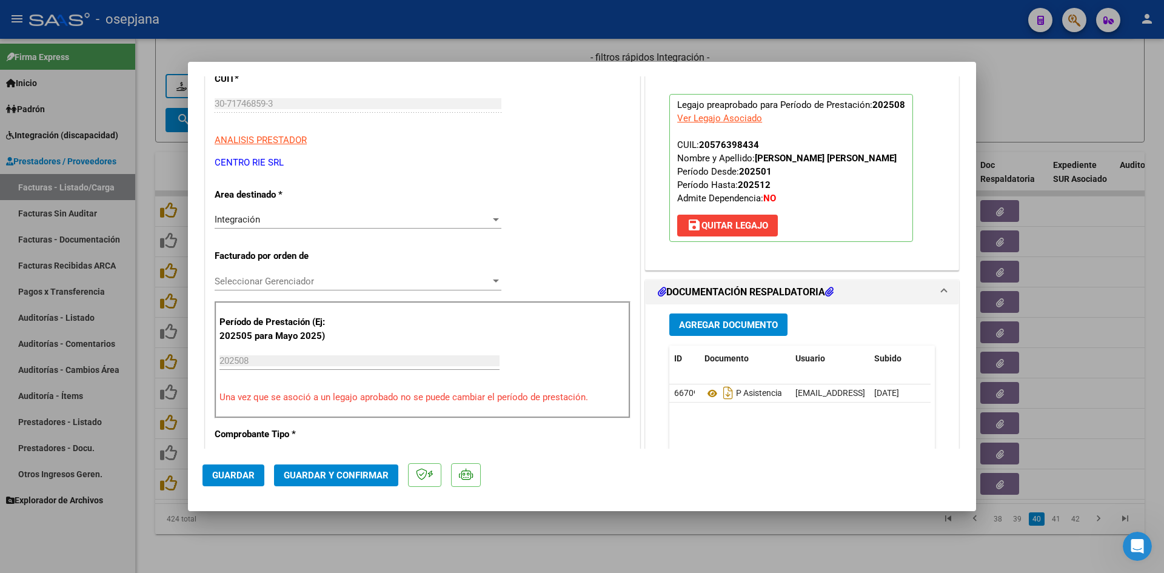
scroll to position [242, 0]
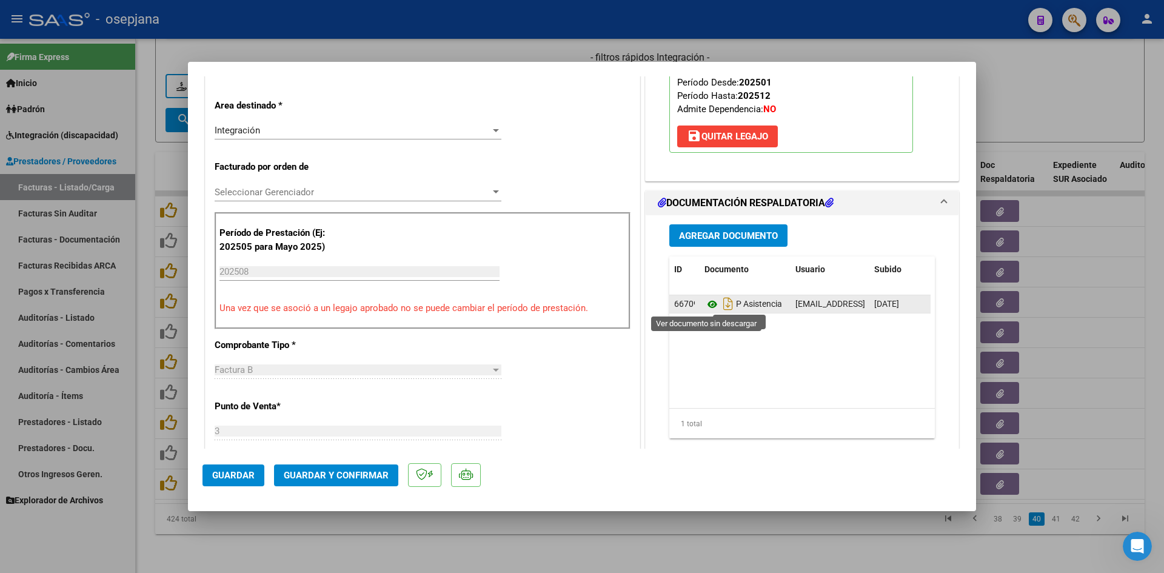
click at [704, 305] on icon at bounding box center [712, 304] width 16 height 15
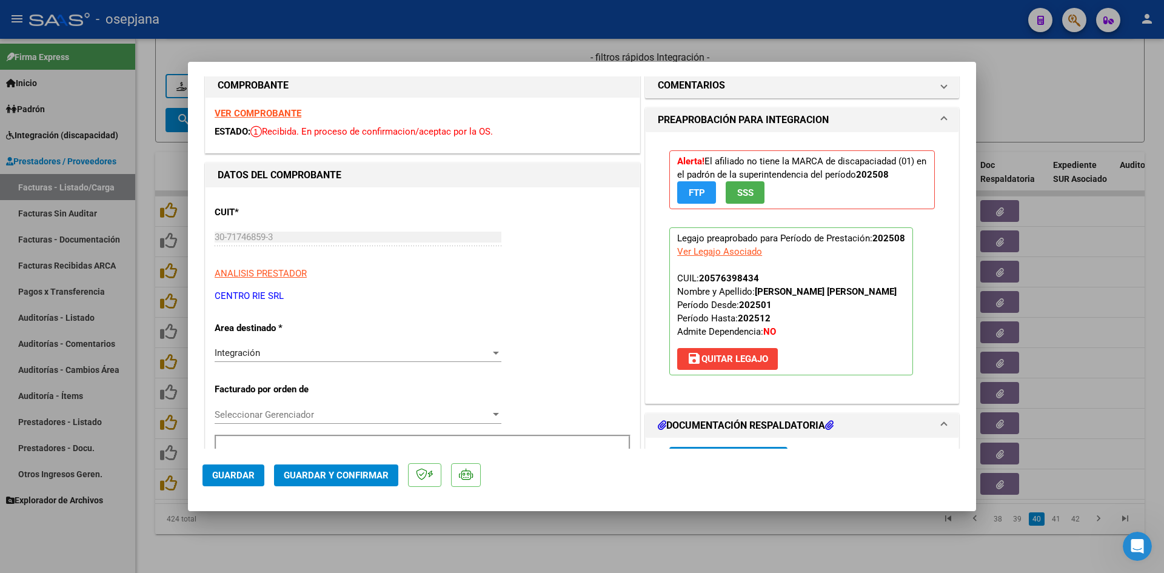
scroll to position [0, 0]
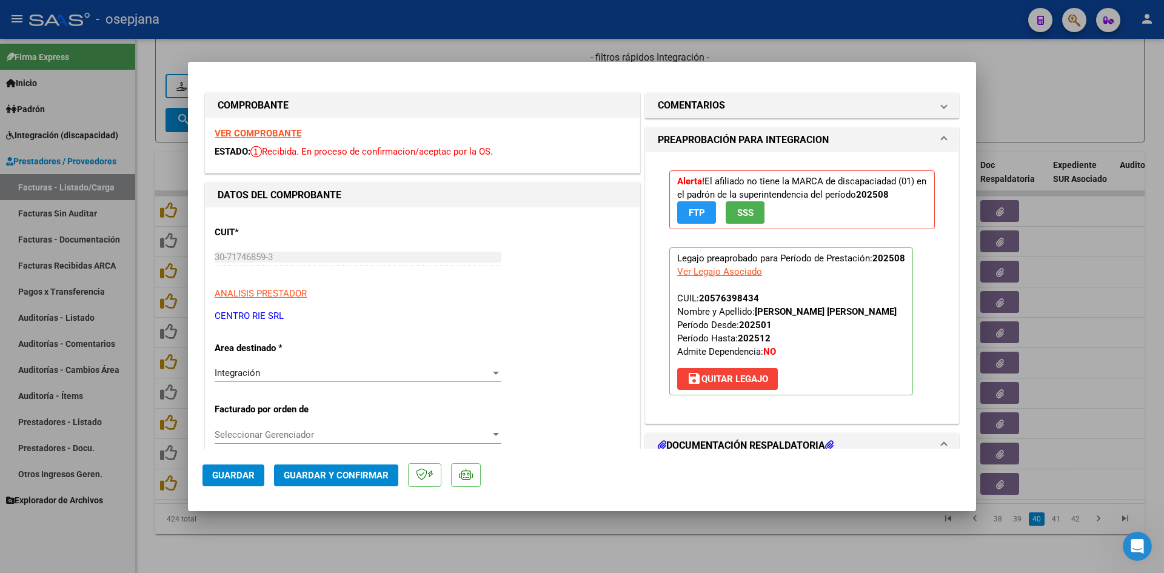
click at [276, 128] on strong "VER COMPROBANTE" at bounding box center [258, 133] width 87 height 11
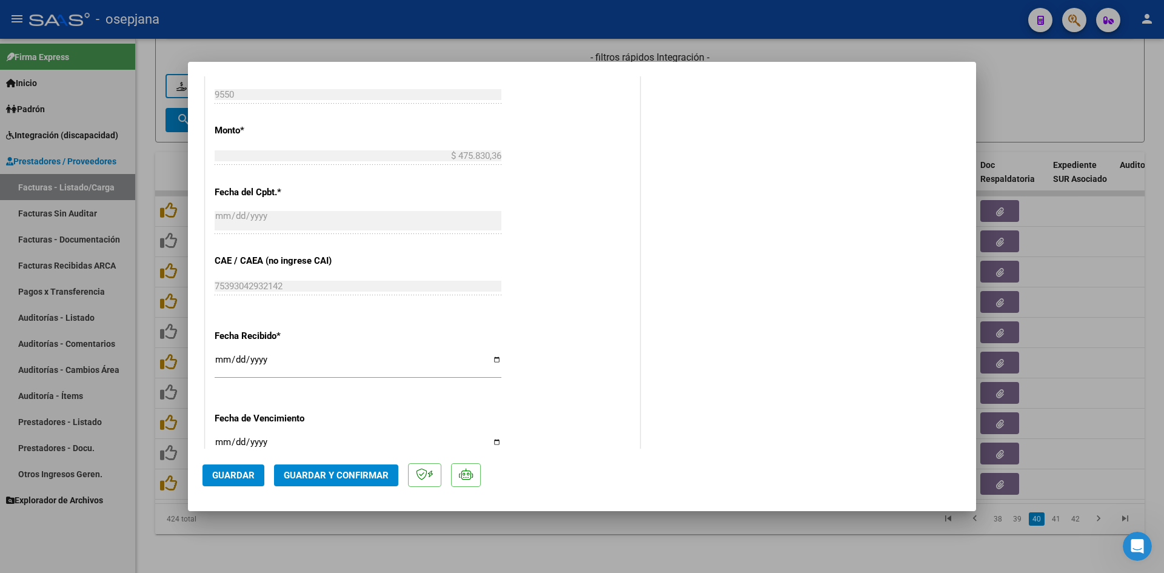
scroll to position [788, 0]
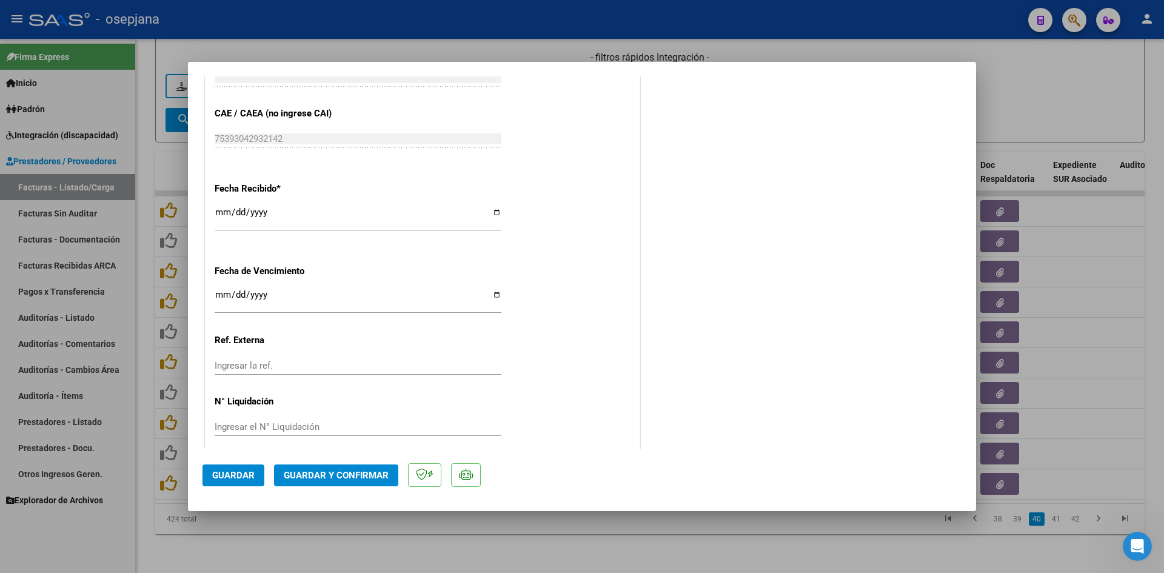
click at [222, 289] on div "Ingresar la fecha" at bounding box center [358, 300] width 287 height 26
type input "[DATE]"
click at [313, 477] on span "Guardar y Confirmar" at bounding box center [336, 475] width 105 height 11
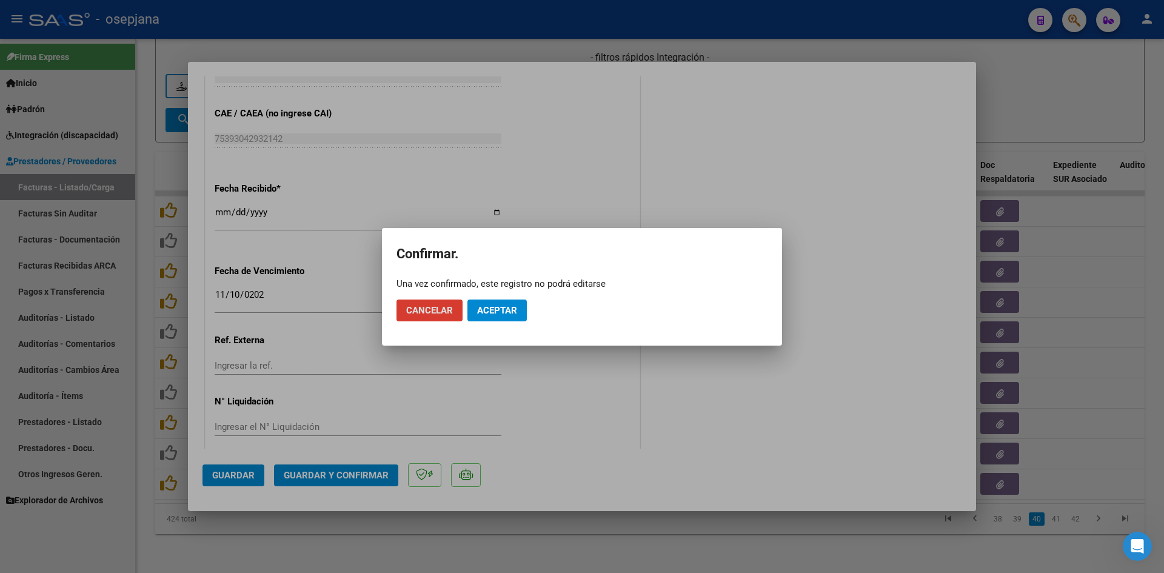
click at [519, 307] on button "Aceptar" at bounding box center [496, 310] width 59 height 22
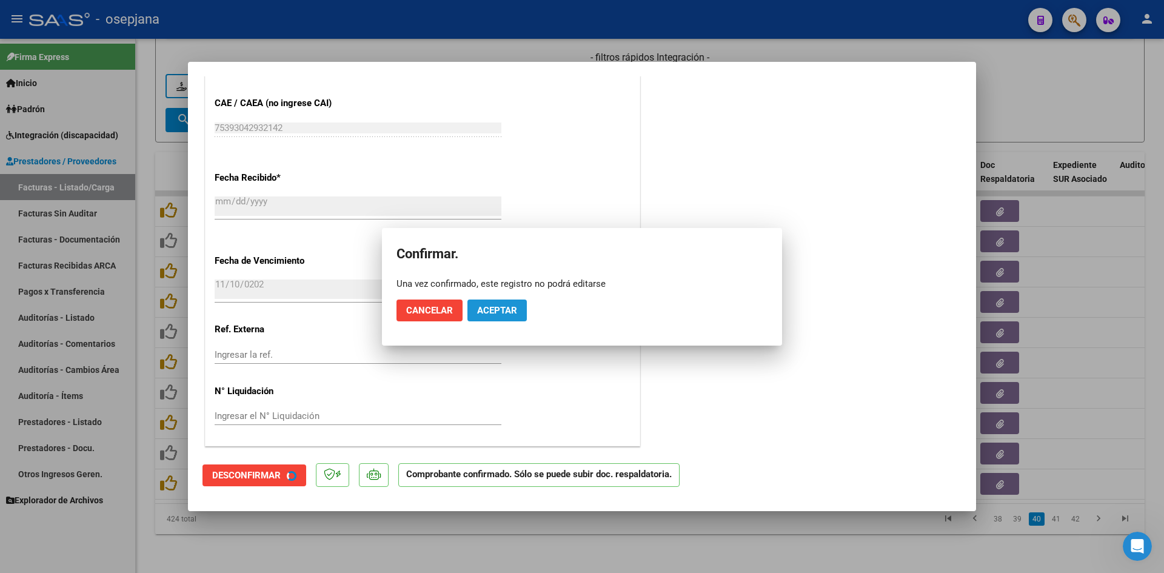
scroll to position [713, 0]
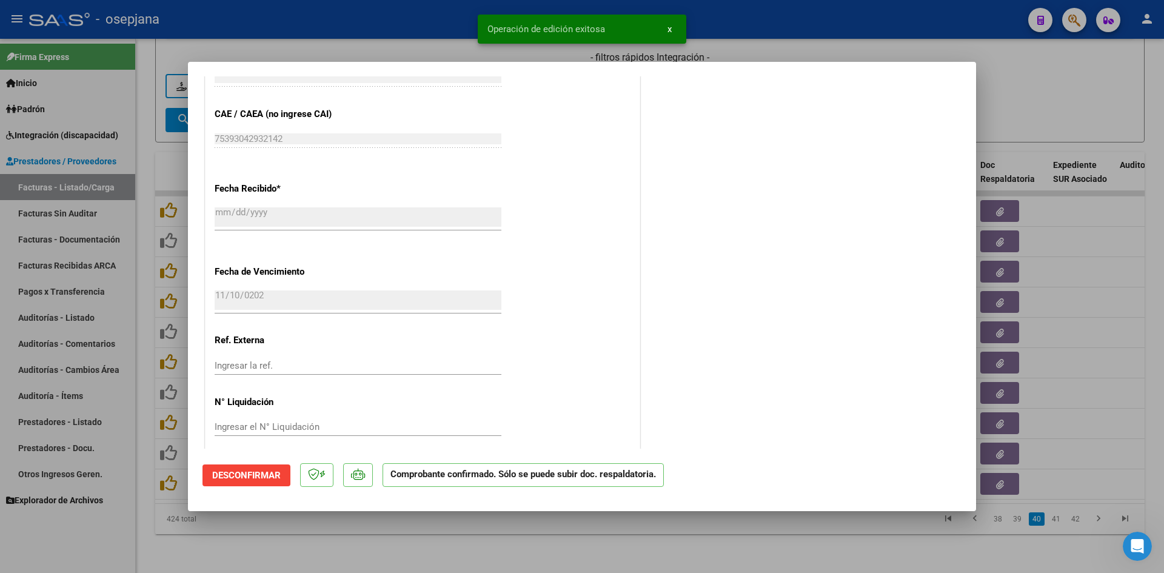
click at [1051, 113] on div at bounding box center [582, 286] width 1164 height 573
type input "$ 0,00"
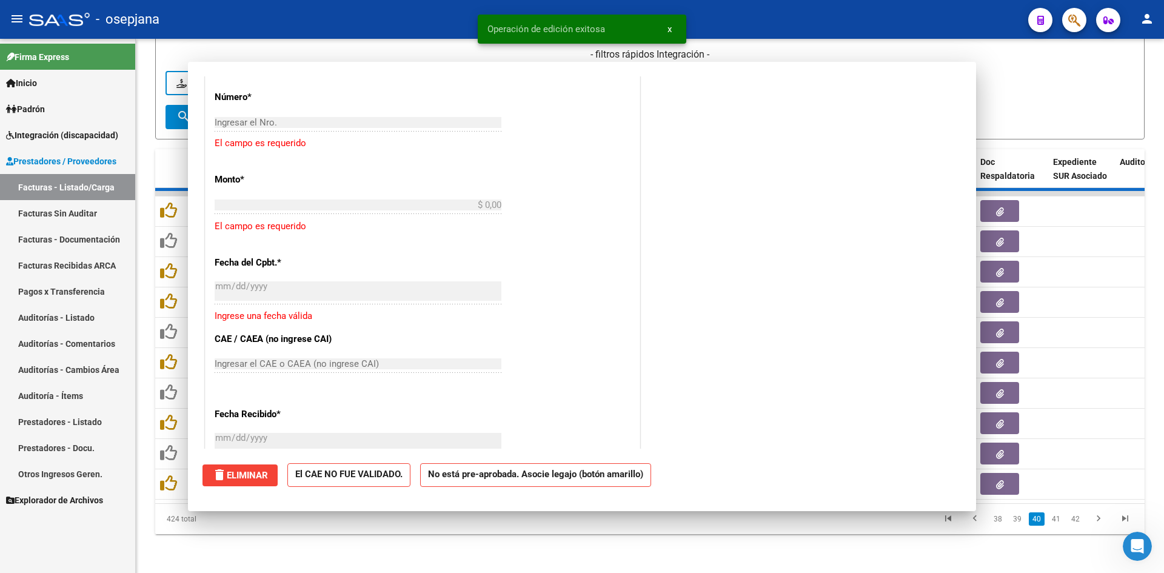
scroll to position [0, 0]
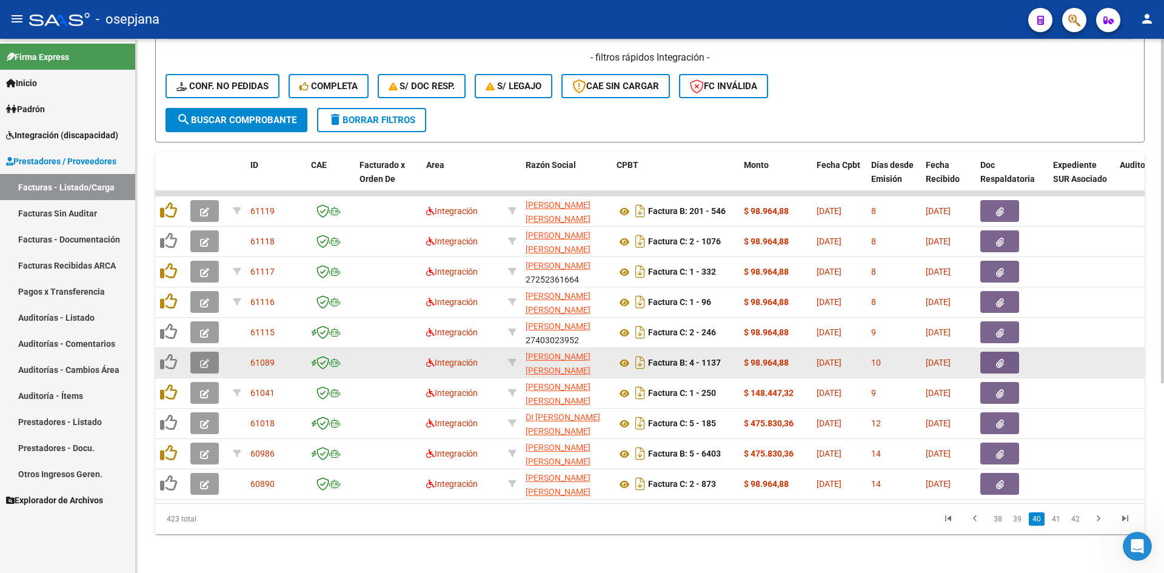
click at [206, 359] on icon "button" at bounding box center [204, 363] width 9 height 9
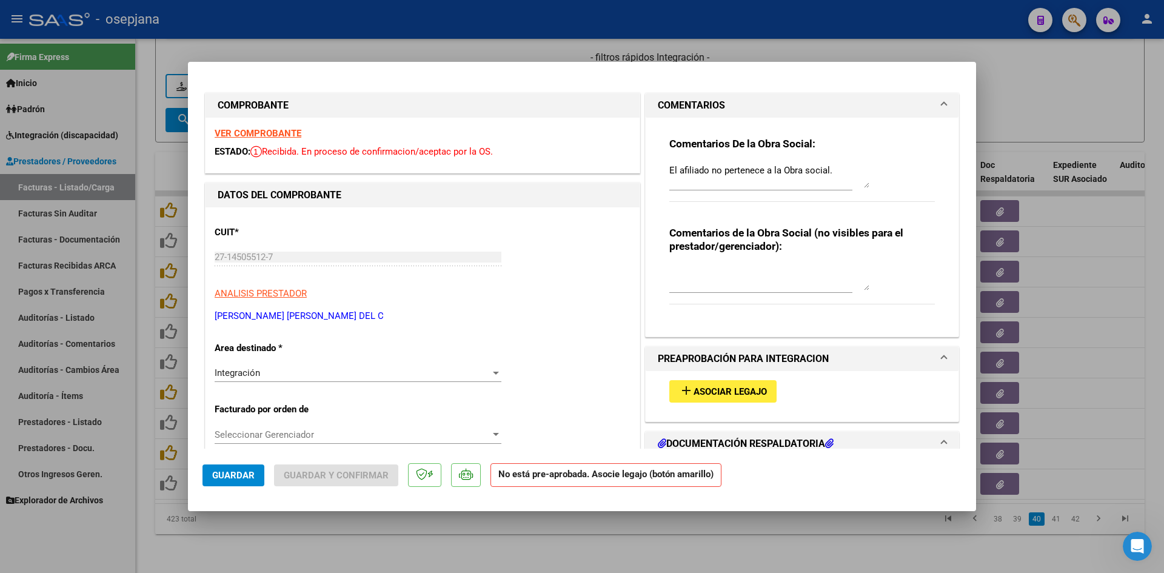
click at [1049, 120] on div at bounding box center [582, 286] width 1164 height 573
type input "$ 0,00"
